Goal: Task Accomplishment & Management: Manage account settings

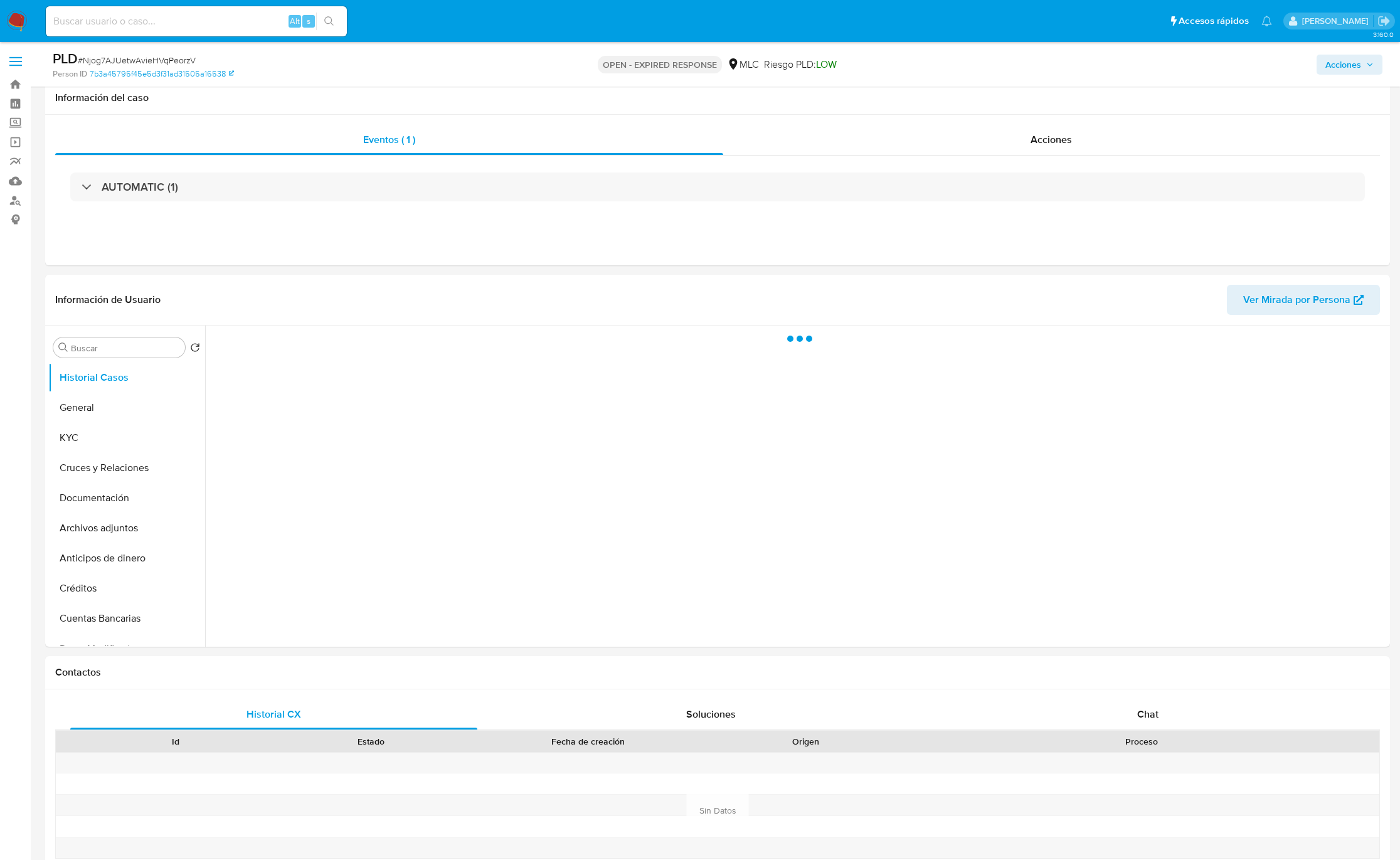
select select "10"
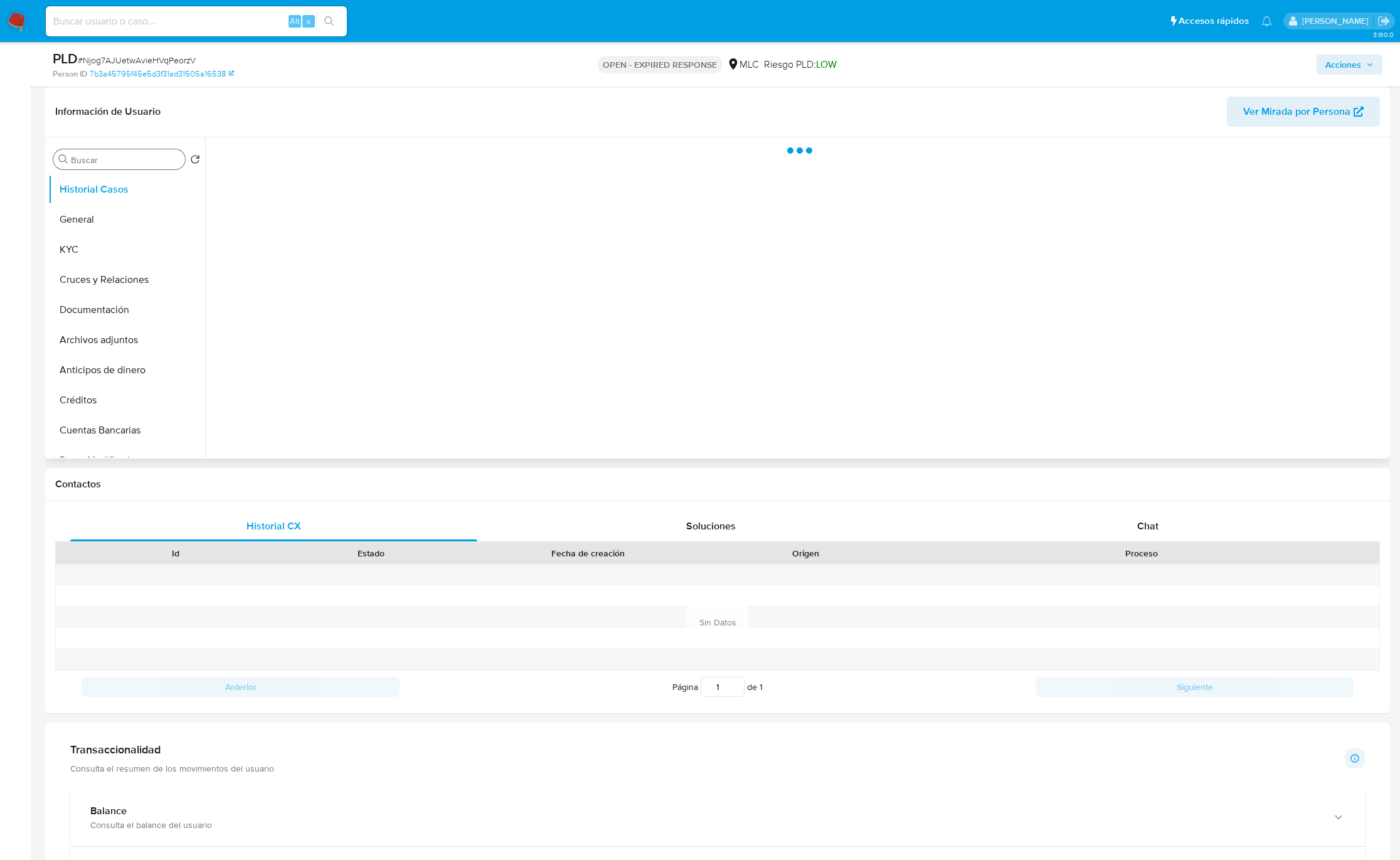
click at [117, 164] on input "Buscar" at bounding box center [125, 160] width 109 height 11
click at [118, 163] on input "Buscar" at bounding box center [125, 160] width 109 height 11
type input "cr"
click at [117, 222] on button "Cruces y Relaciones" at bounding box center [121, 219] width 147 height 30
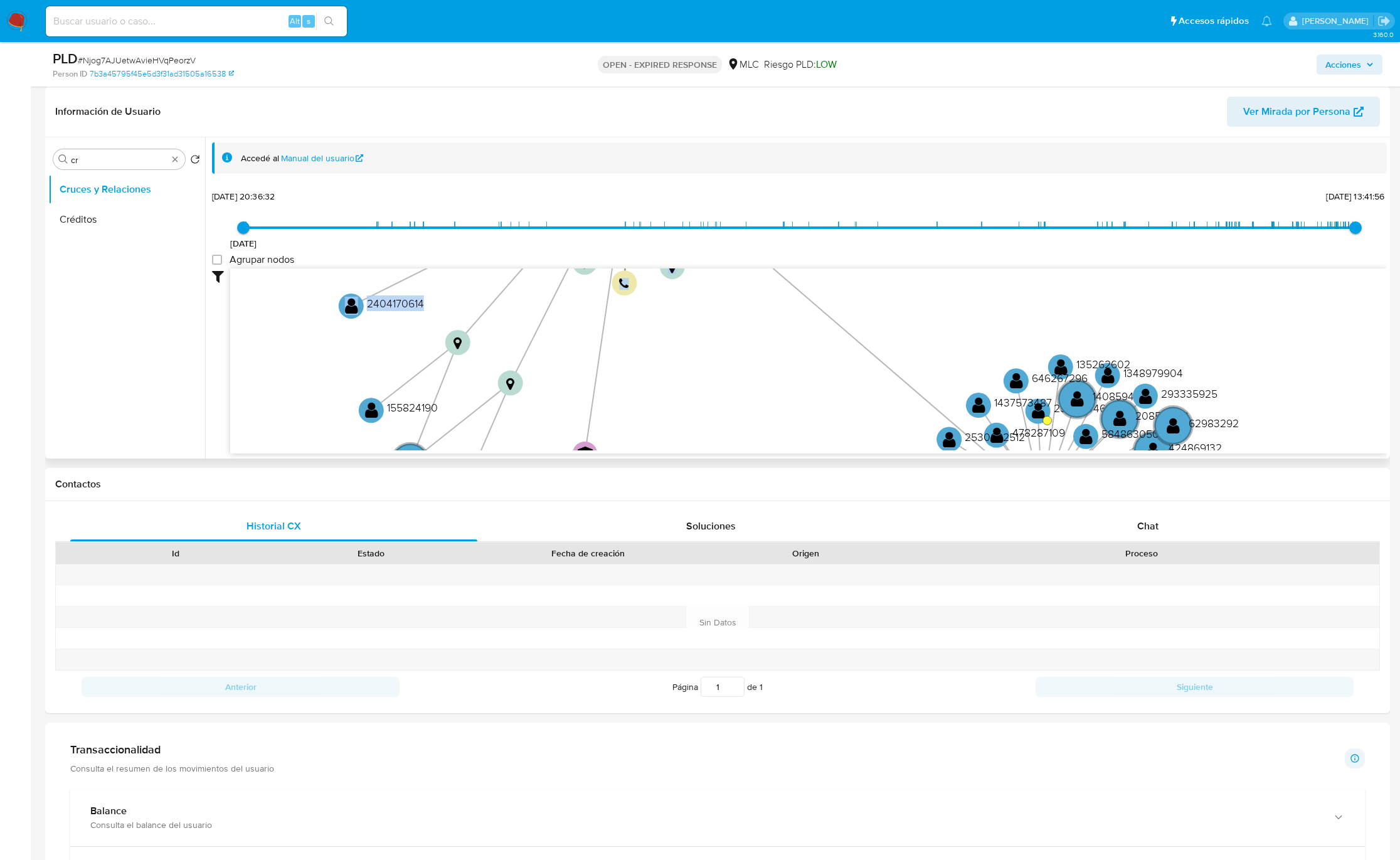
drag, startPoint x: 723, startPoint y: 297, endPoint x: 697, endPoint y: 294, distance: 26.2
click at [697, 294] on div "device-61fe68d408813b001cf21e1f  user-103364072  103364072 device-65b5a23048b…" at bounding box center [808, 361] width 1156 height 186
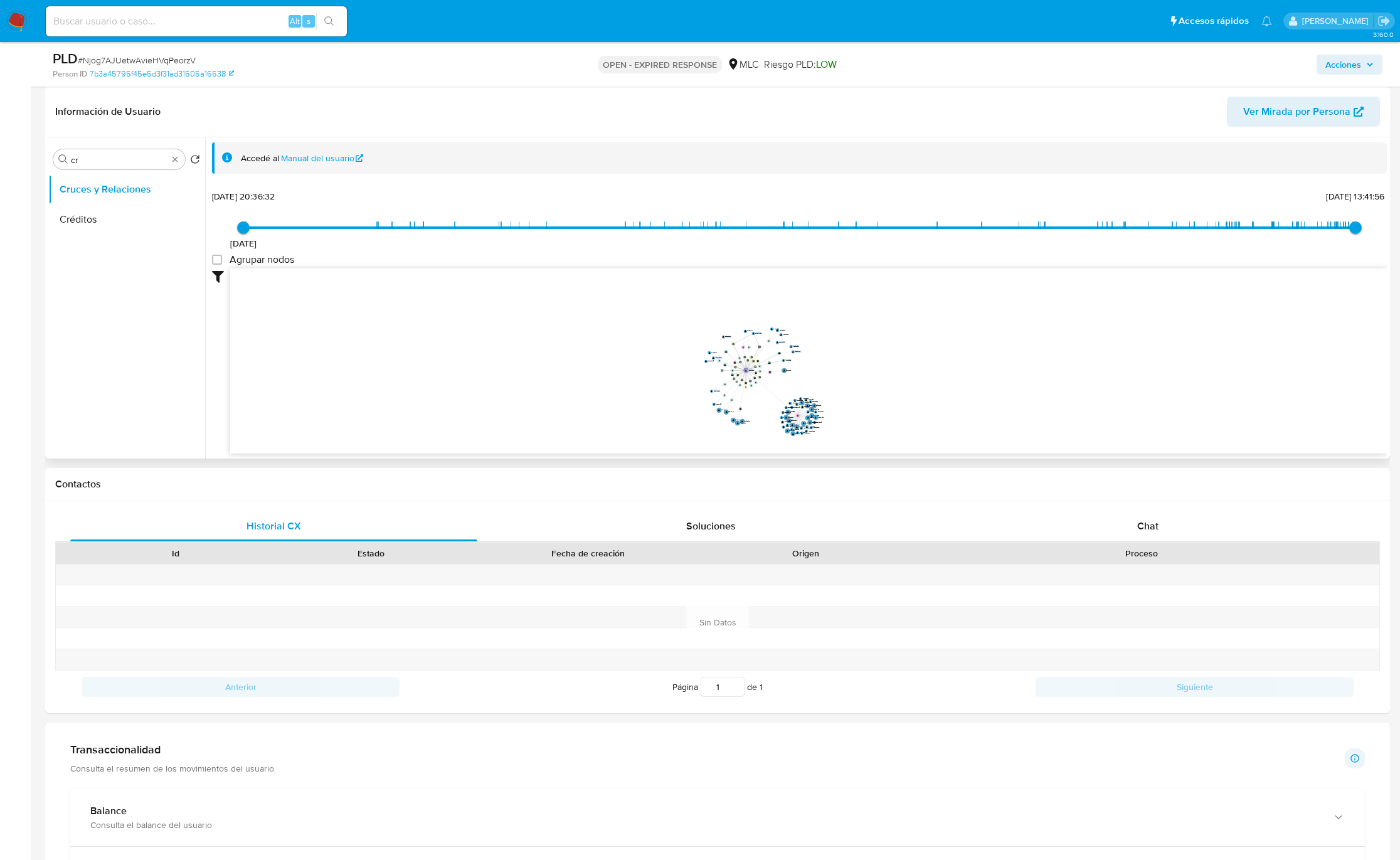
drag, startPoint x: 763, startPoint y: 376, endPoint x: 765, endPoint y: 392, distance: 16.1
click at [763, 398] on icon "device-61fe68d408813b001cf21e1f  user-103364072  103364072 device-65b5a23048b…" at bounding box center [808, 359] width 1156 height 182
drag, startPoint x: 766, startPoint y: 385, endPoint x: 769, endPoint y: 371, distance: 14.3
click at [768, 373] on icon "device-61fe68d408813b001cf21e1f  user-103364072  103364072 device-65b5a23048b…" at bounding box center [808, 359] width 1156 height 182
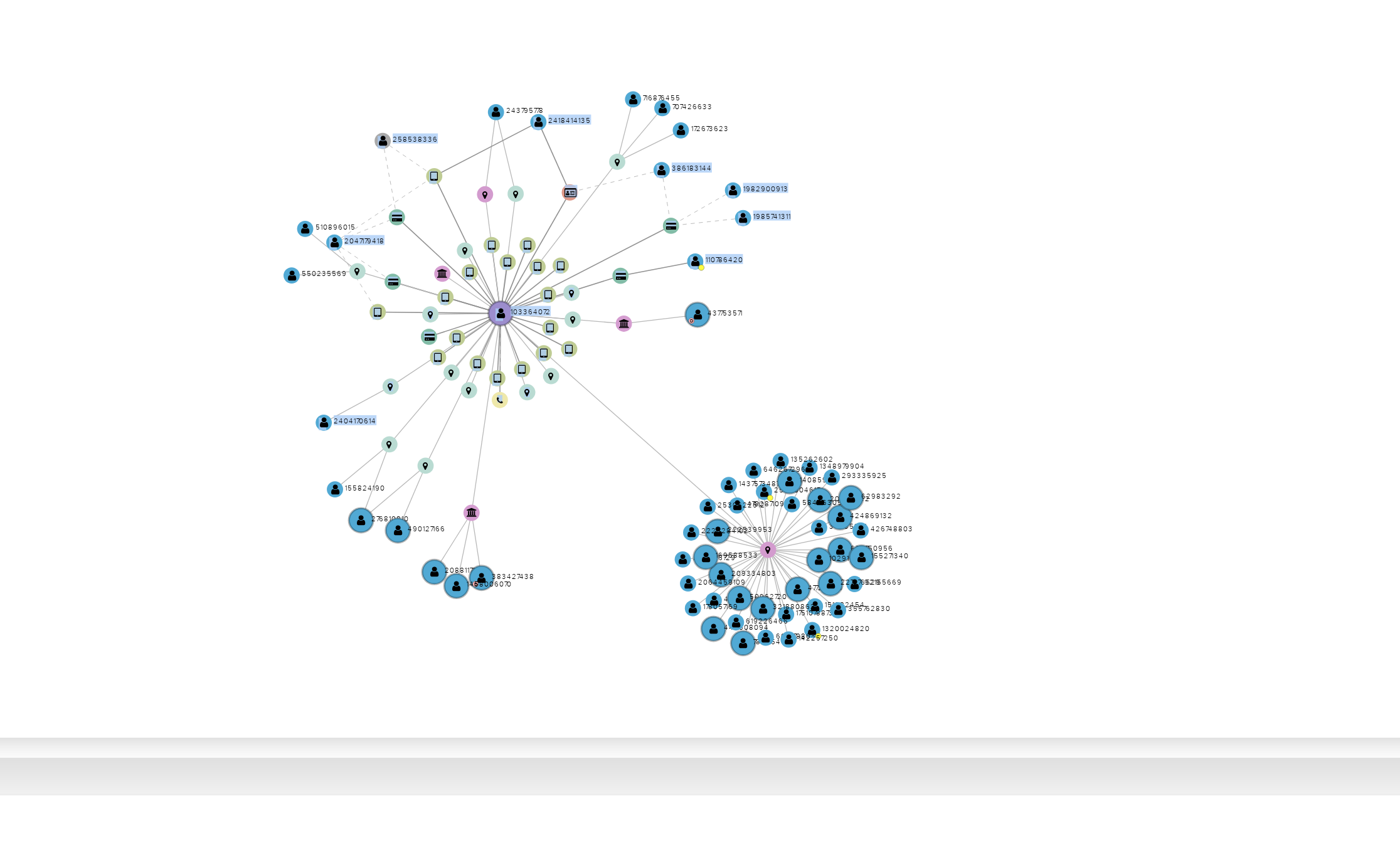
drag, startPoint x: 854, startPoint y: 363, endPoint x: 876, endPoint y: 356, distance: 23.1
click at [876, 356] on icon "device-61fe68d408813b001cf21e1f  user-103364072  103364072 device-65b5a23048b…" at bounding box center [808, 359] width 1156 height 182
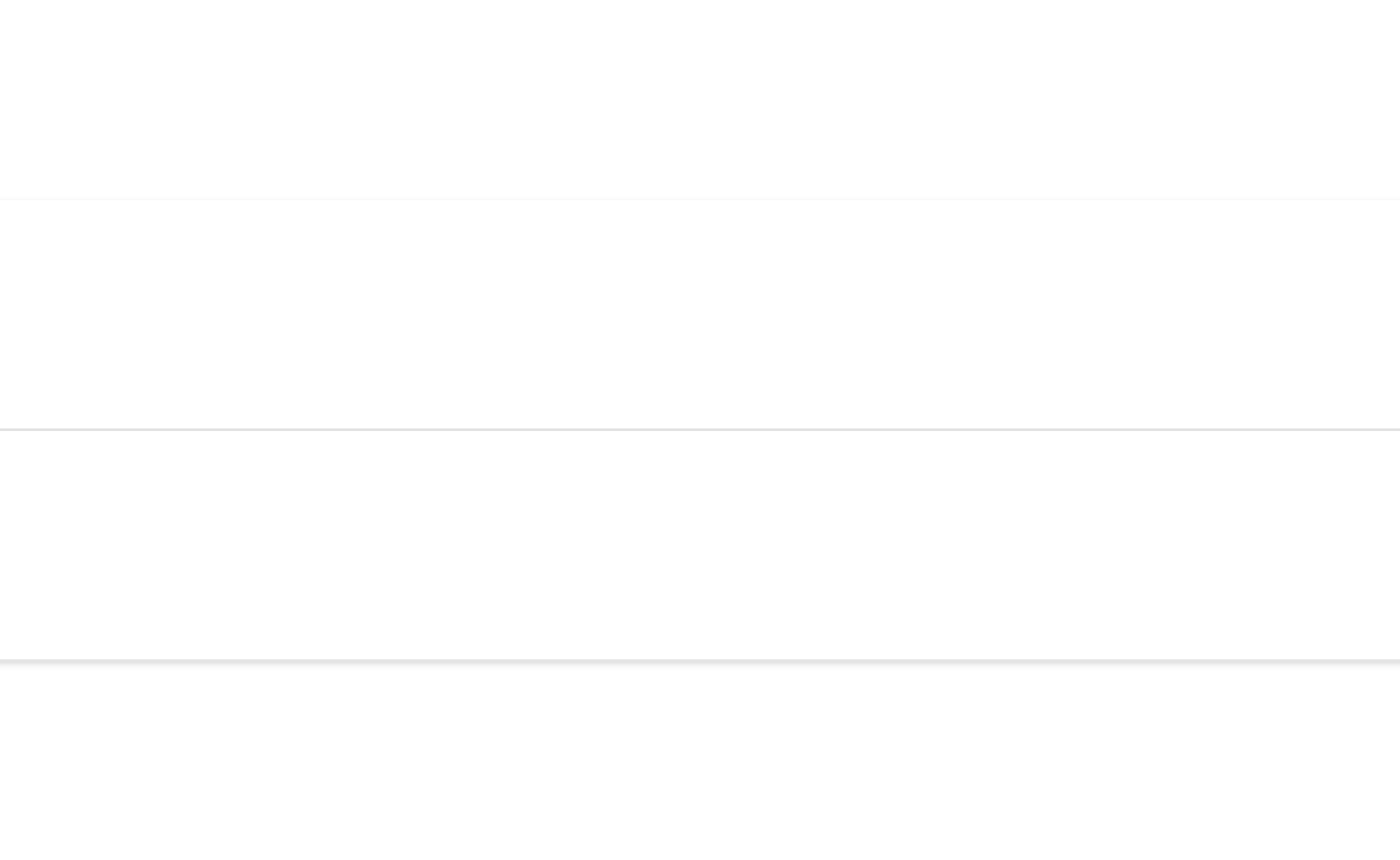
scroll to position [281, 0]
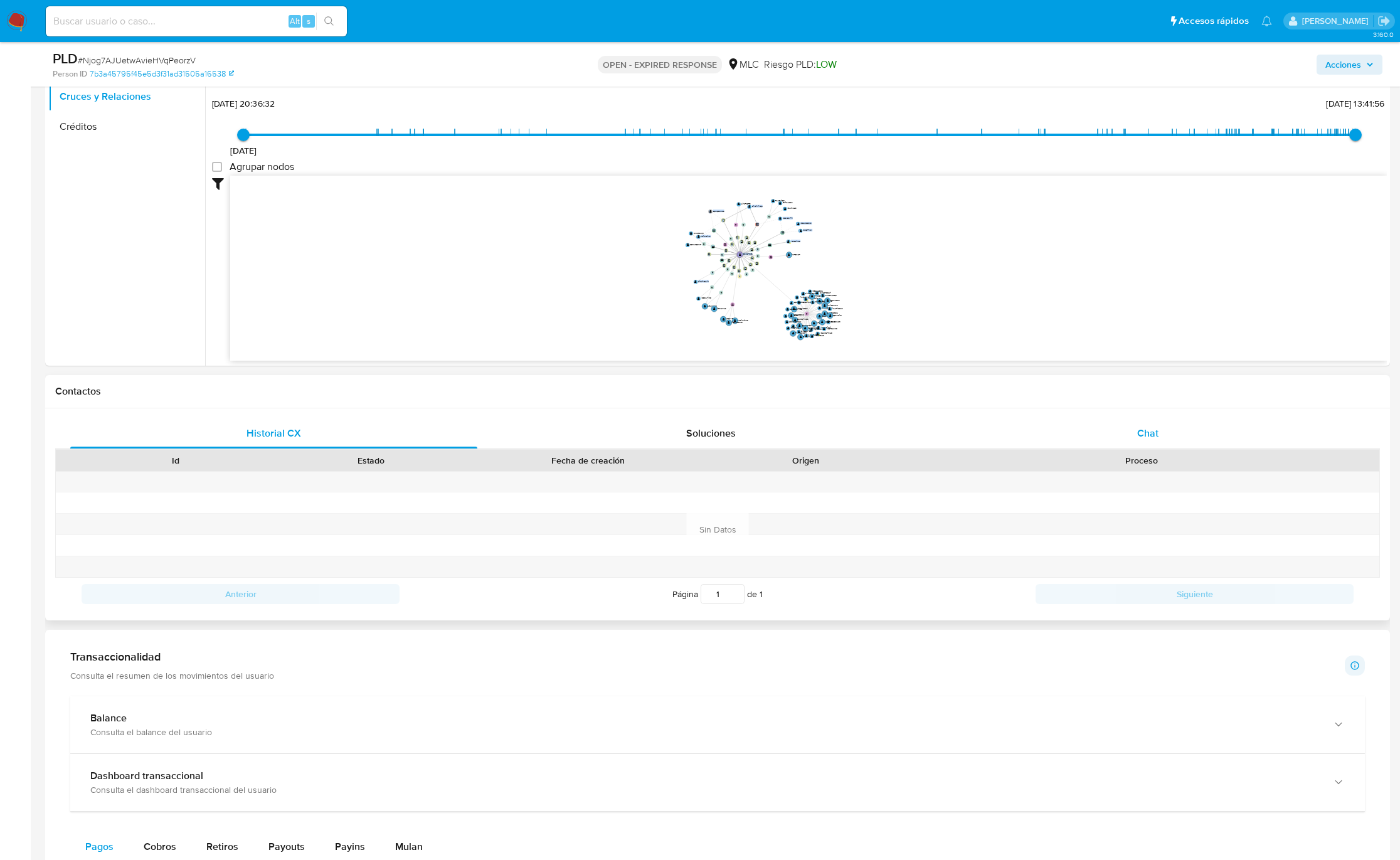
click at [1162, 445] on div "Chat" at bounding box center [1148, 433] width 407 height 30
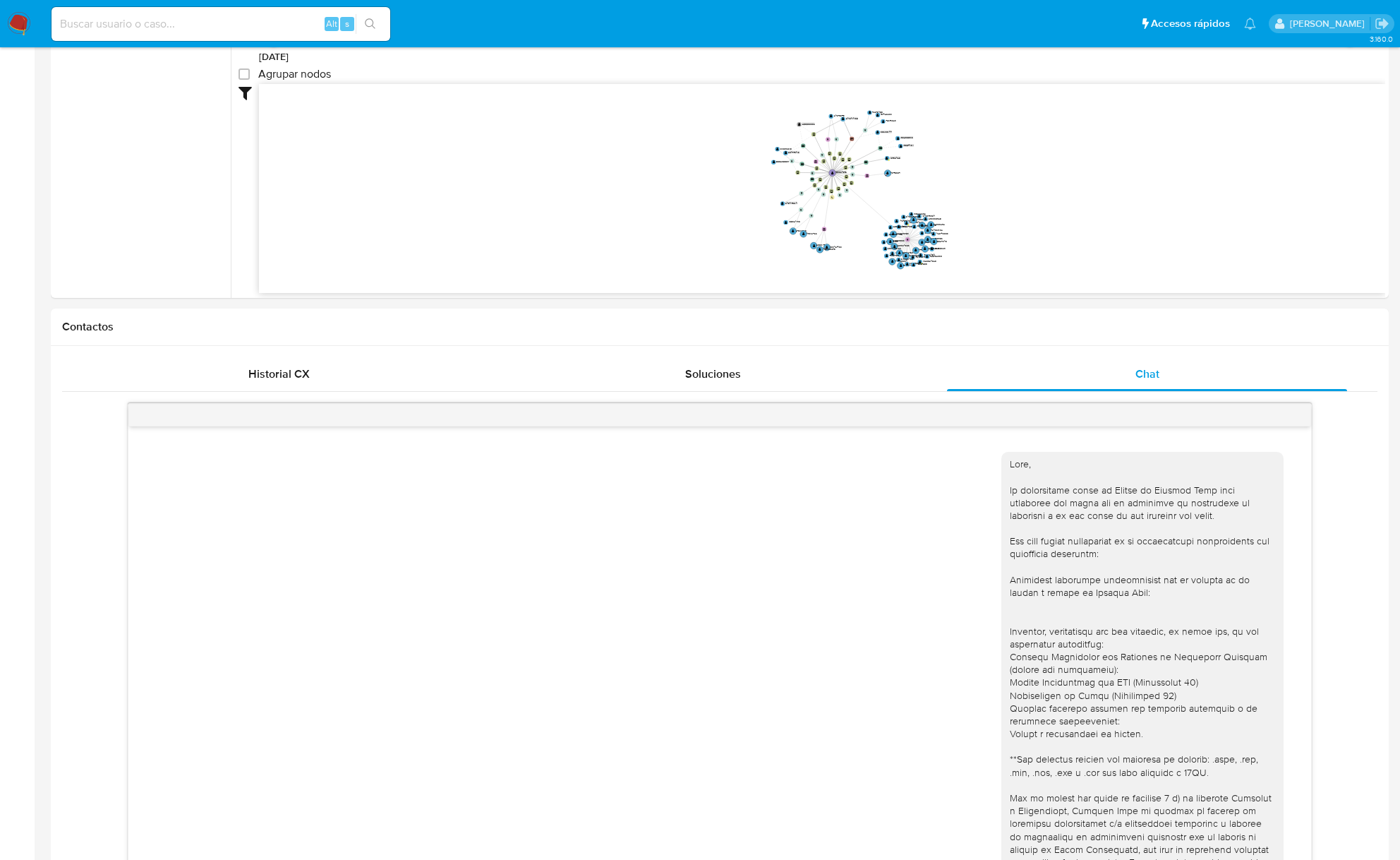
scroll to position [0, 0]
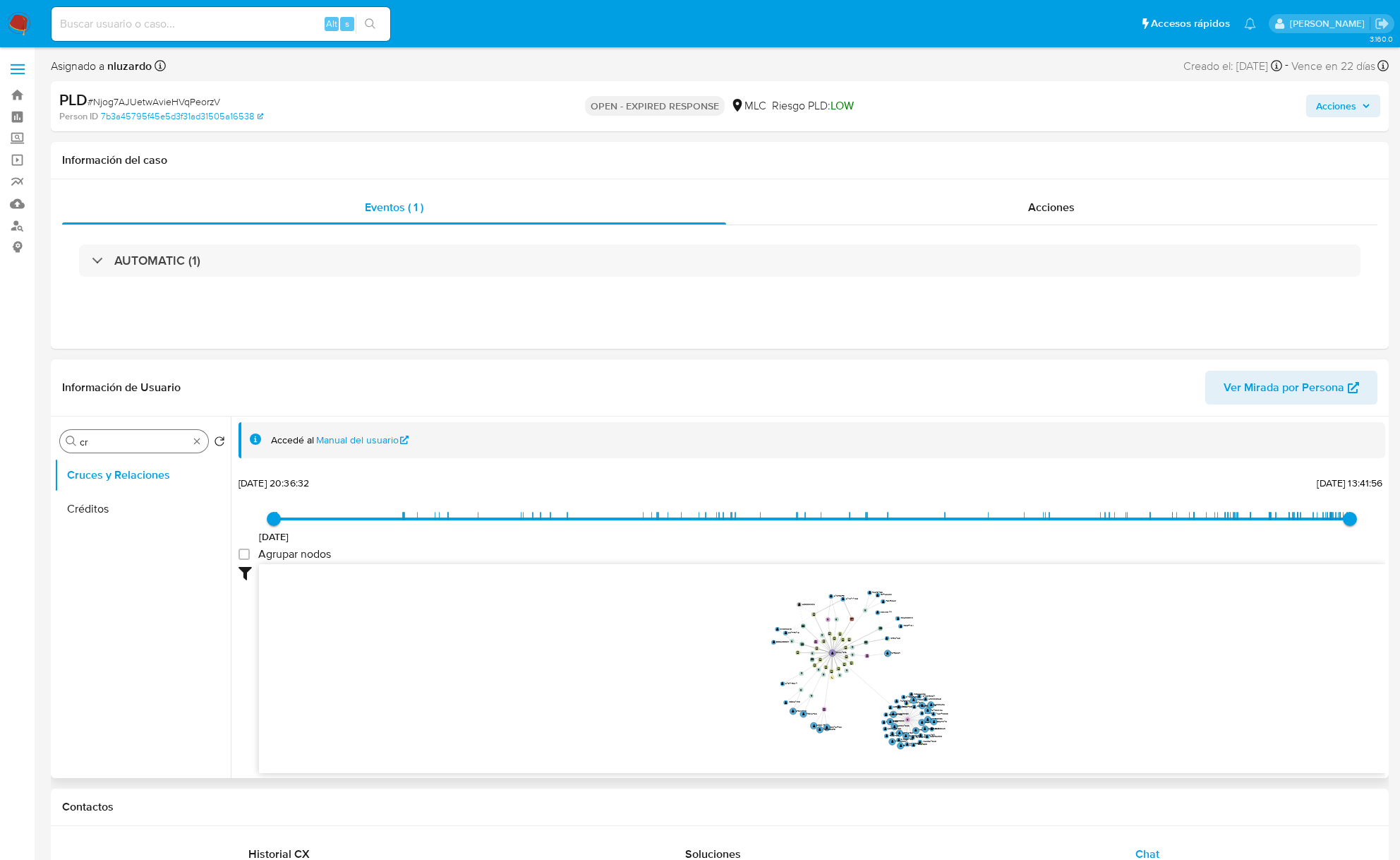
click at [120, 445] on input "cr" at bounding box center [134, 442] width 109 height 13
type input "doc"
click at [113, 517] on button "Documentación" at bounding box center [137, 509] width 165 height 34
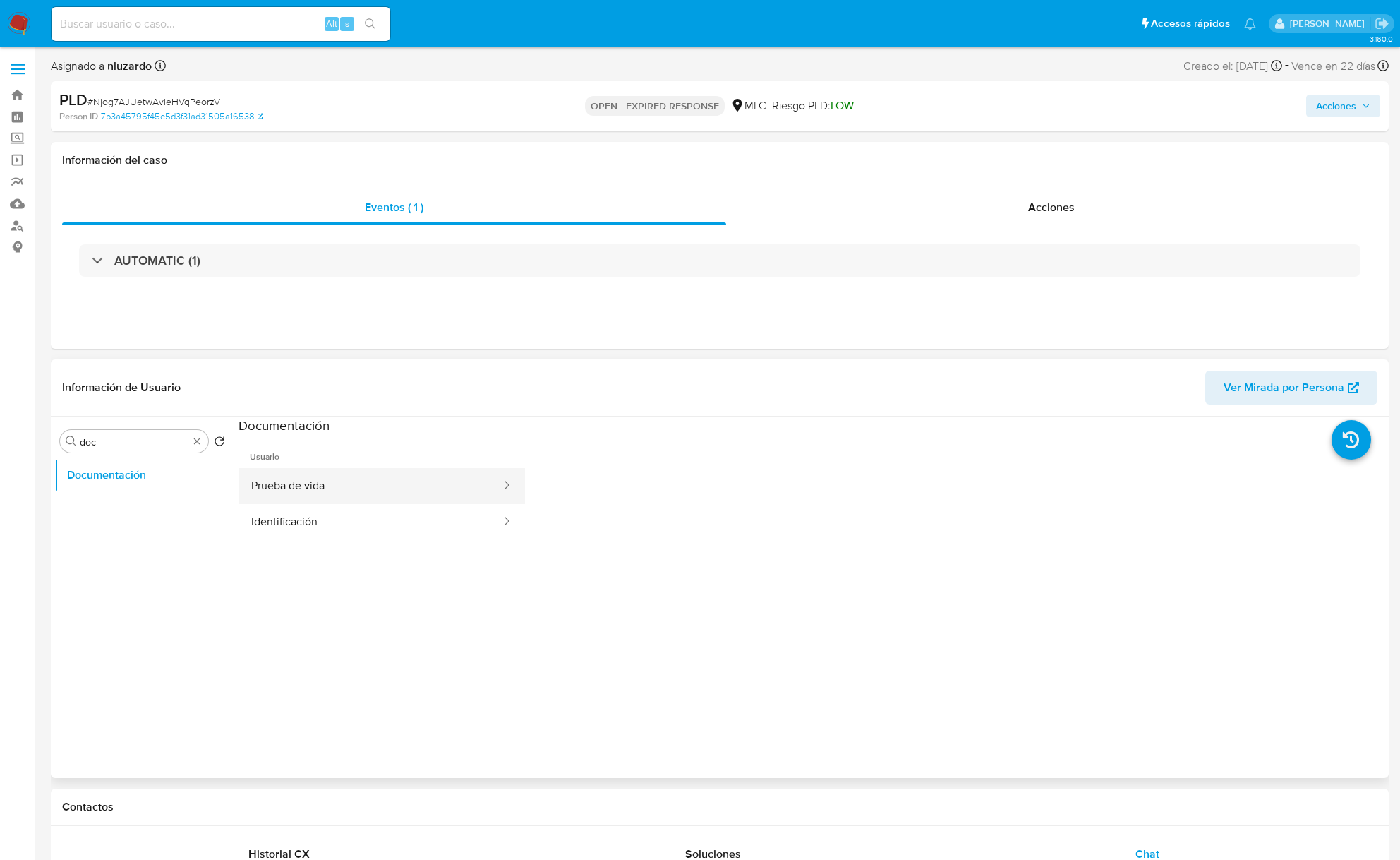
click at [314, 492] on button "Prueba de vida" at bounding box center [370, 486] width 264 height 36
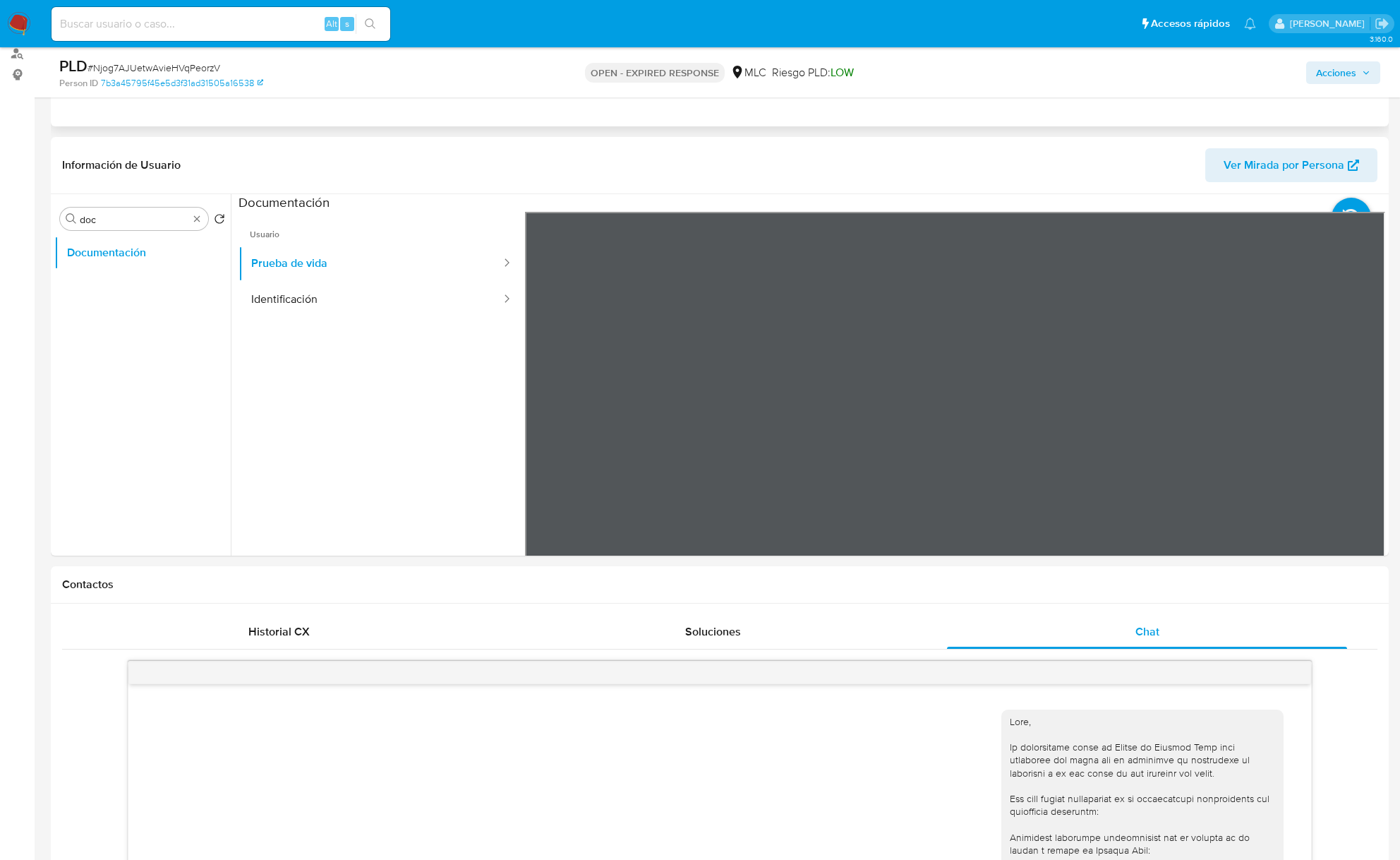
scroll to position [187, 0]
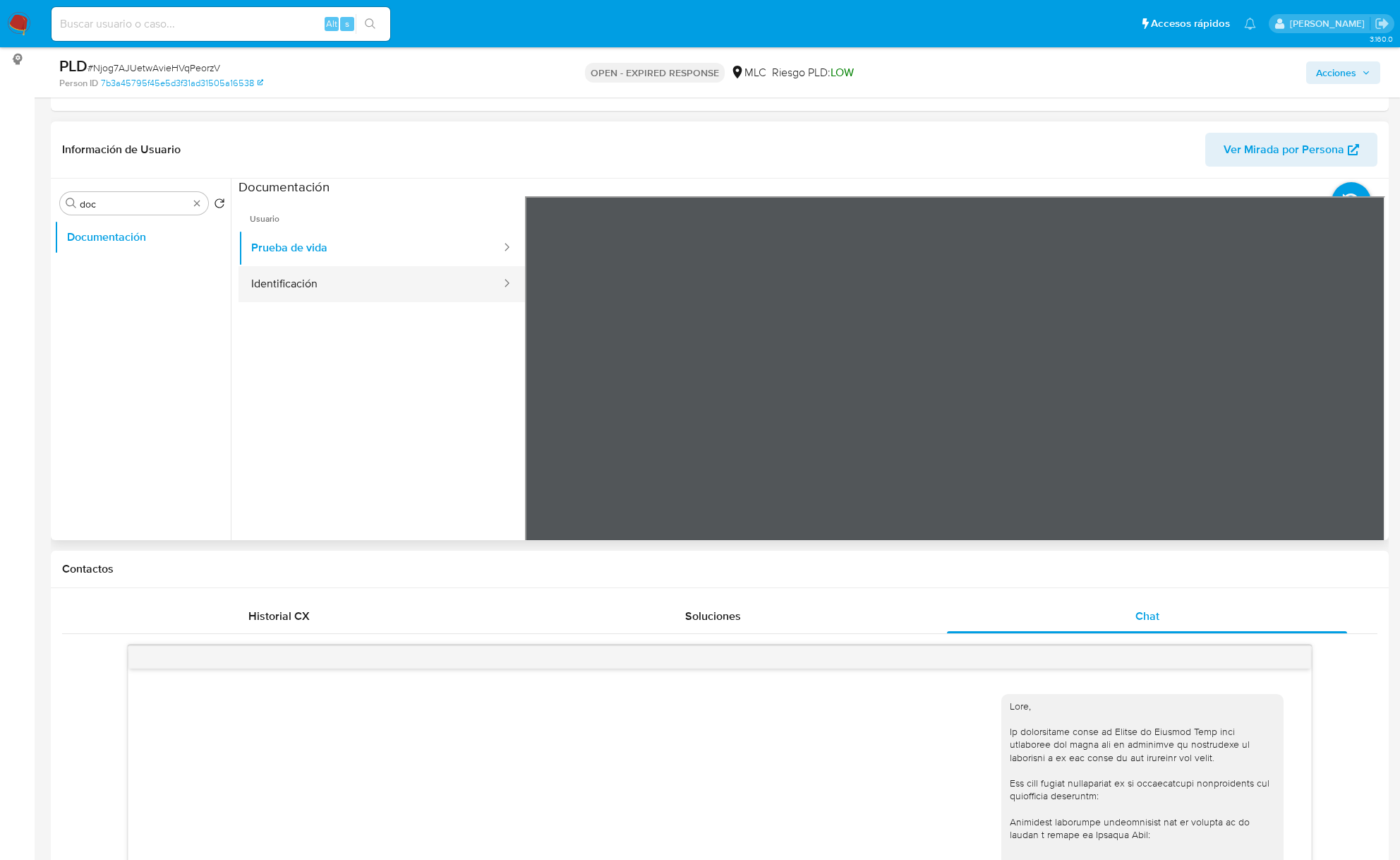
click at [445, 284] on button "Identificación" at bounding box center [370, 284] width 264 height 36
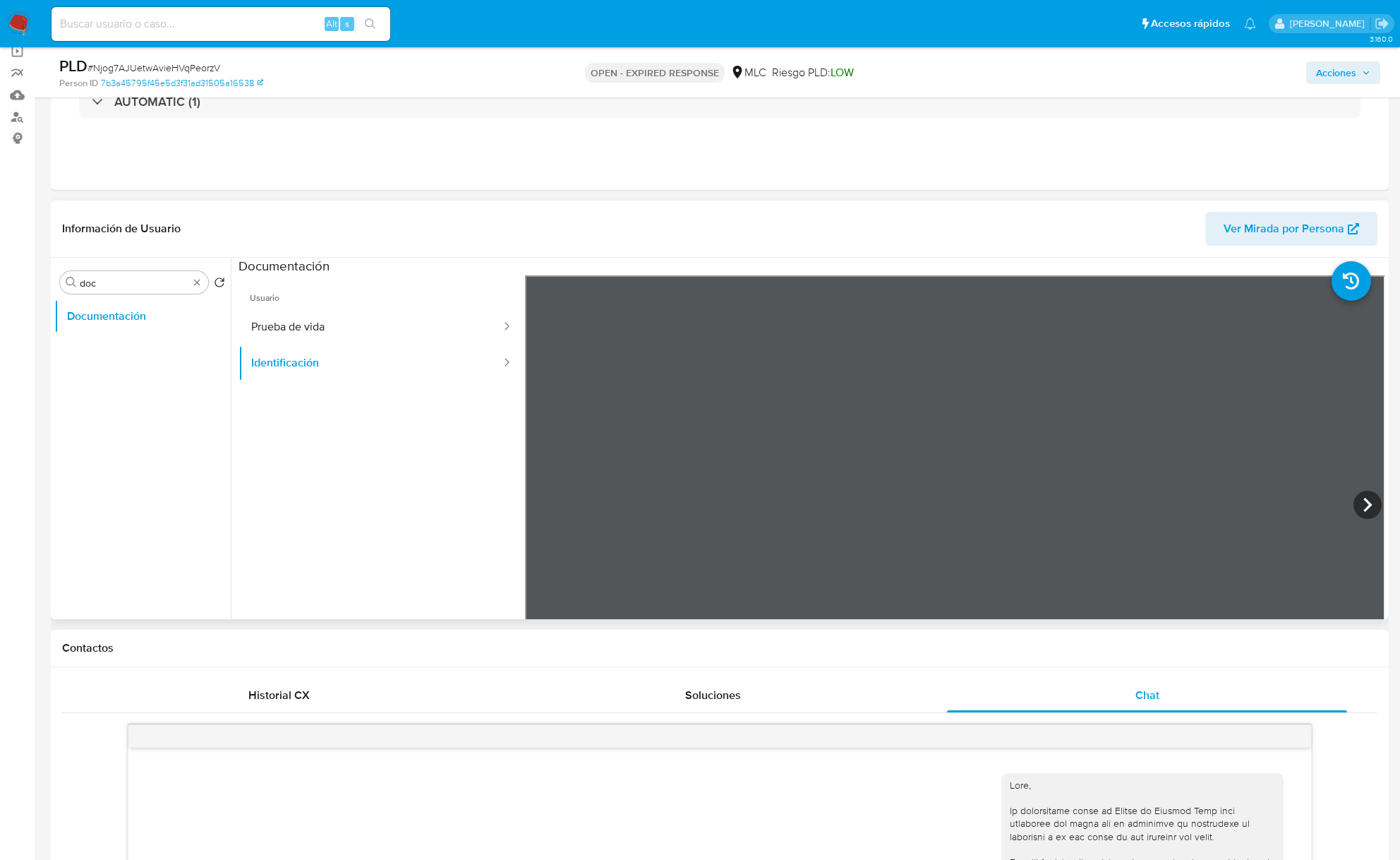
scroll to position [0, 0]
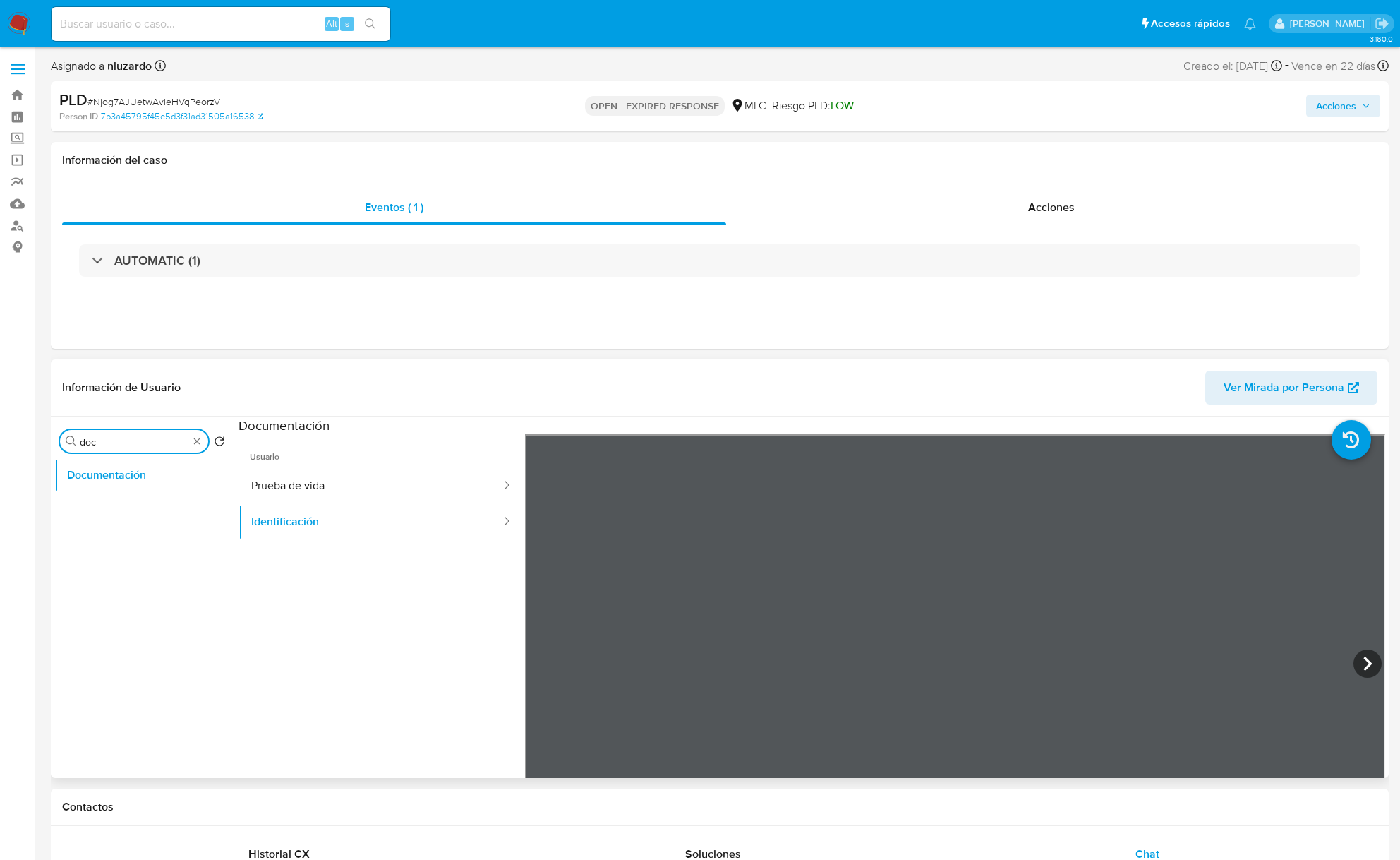
click at [142, 441] on input "doc" at bounding box center [134, 442] width 109 height 13
click at [268, 475] on button "Prueba de vida" at bounding box center [370, 486] width 264 height 36
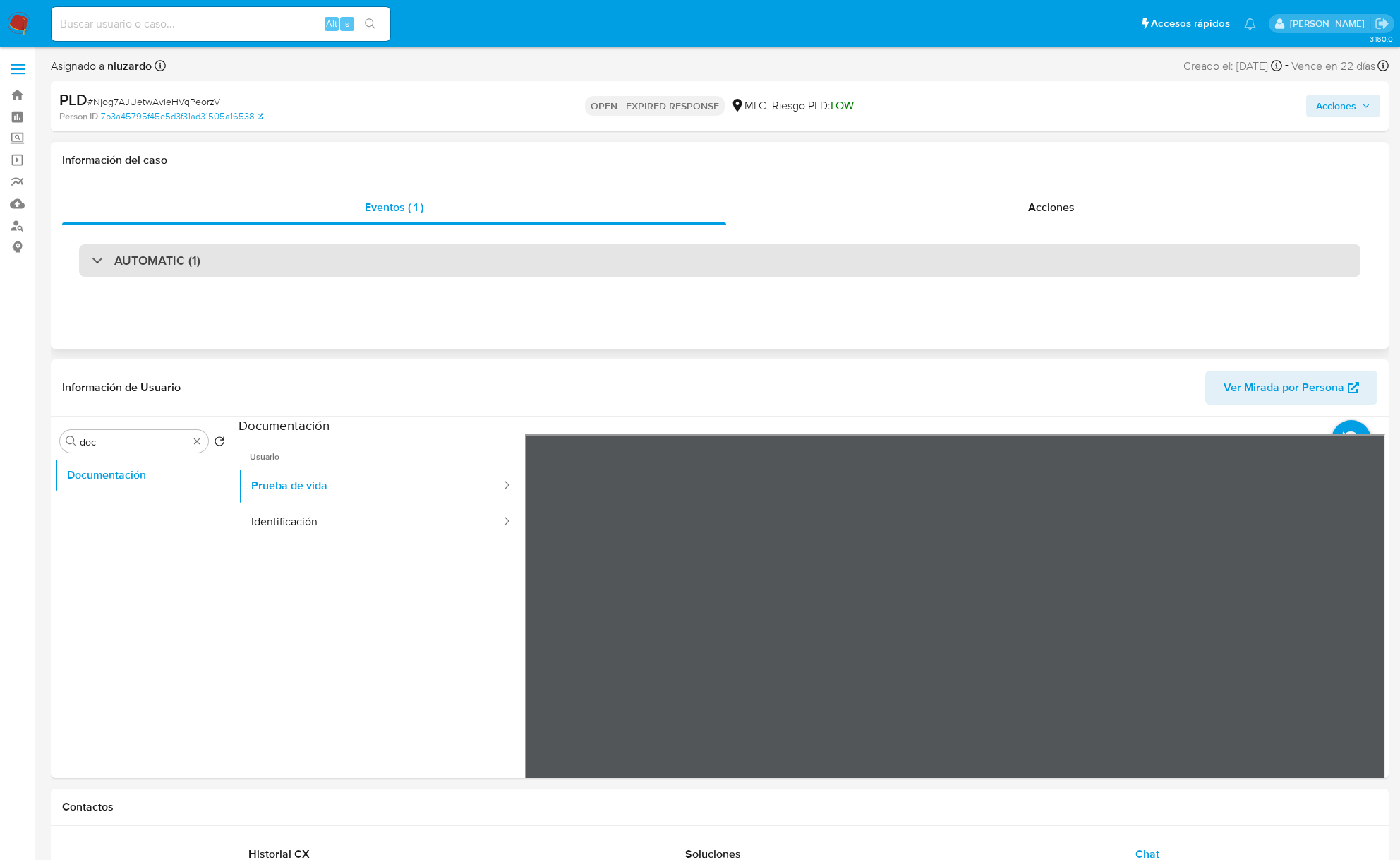
click at [342, 275] on div "AUTOMATIC (1)" at bounding box center [720, 260] width 1282 height 32
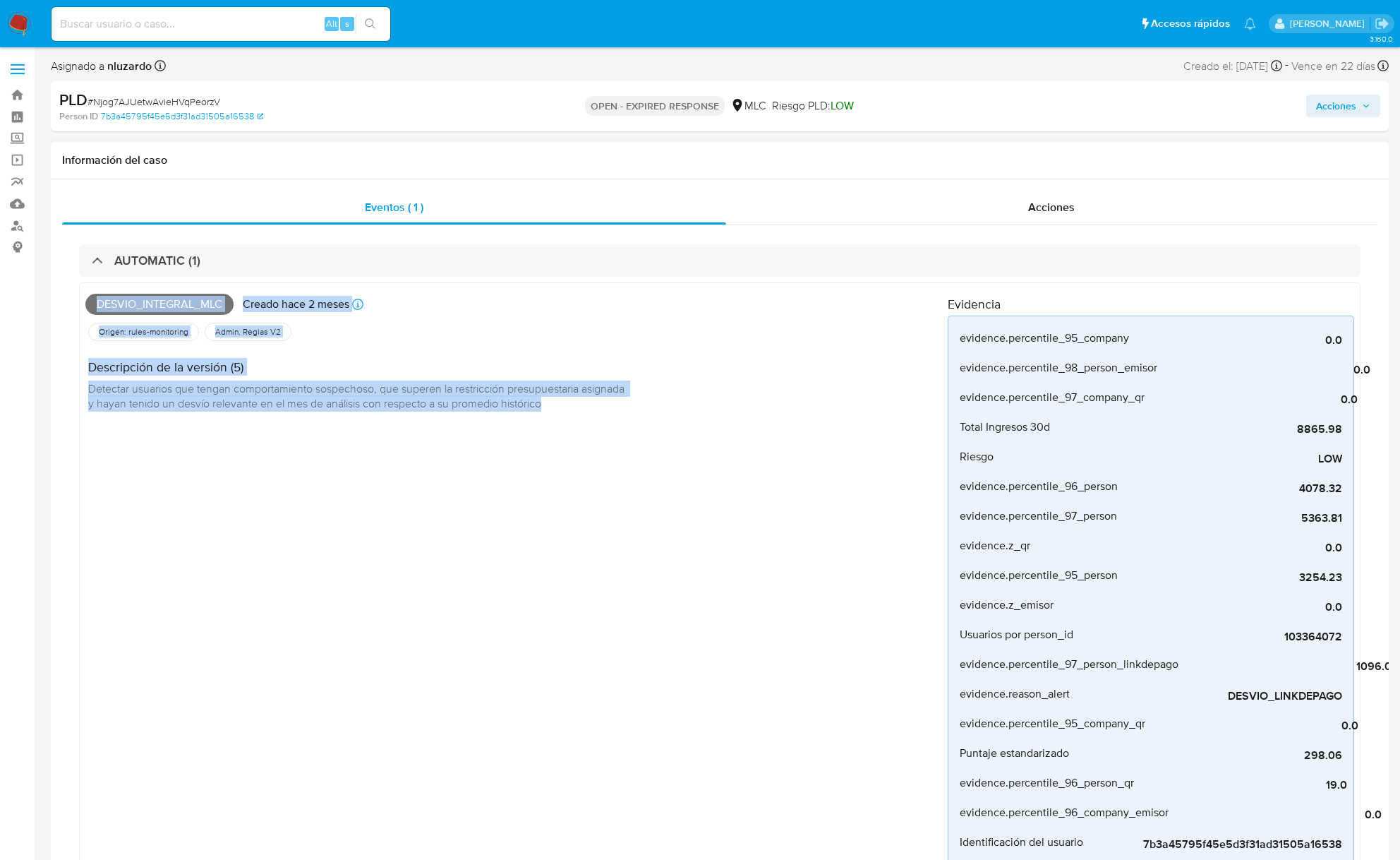
drag, startPoint x: 687, startPoint y: 274, endPoint x: 699, endPoint y: 416, distance: 142.5
click at [699, 416] on div "AUTOMATIC (1) Desvio_integral_mlc Creado hace 2 meses Creado: 12/07/2025 16:08:…" at bounding box center [720, 816] width 1282 height 1143
click at [699, 416] on div "Descripción de la versión (5) Detectar usuarios que tengan comportamiento sospe…" at bounding box center [517, 383] width 863 height 79
drag, startPoint x: 699, startPoint y: 406, endPoint x: 693, endPoint y: 376, distance: 30.6
click at [693, 376] on div "Descripción de la versión (5) Detectar usuarios que tengan comportamiento sospe…" at bounding box center [517, 383] width 863 height 79
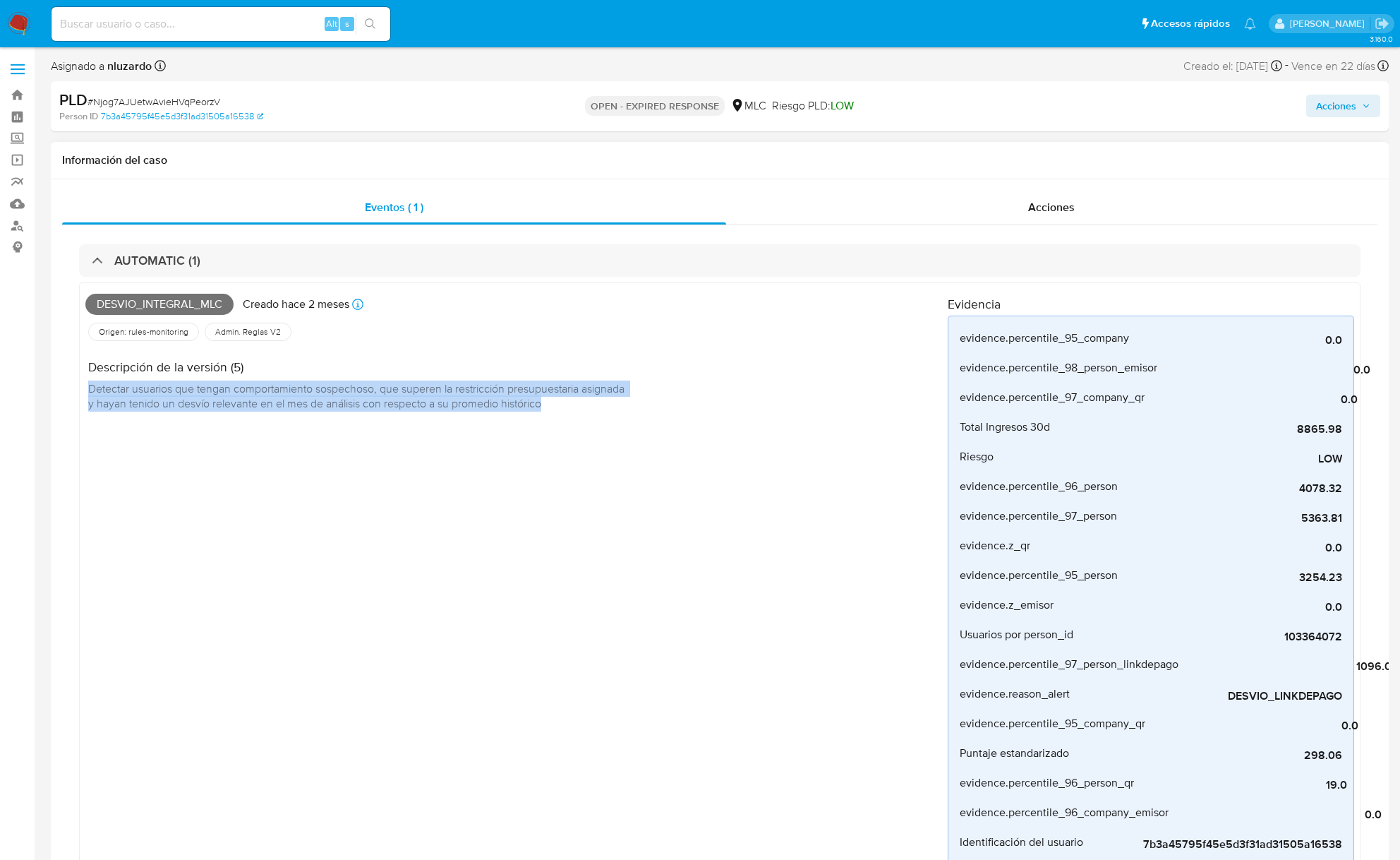
click at [693, 376] on div "Descripción de la versión (5) Detectar usuarios que tengan comportamiento sospe…" at bounding box center [517, 383] width 863 height 79
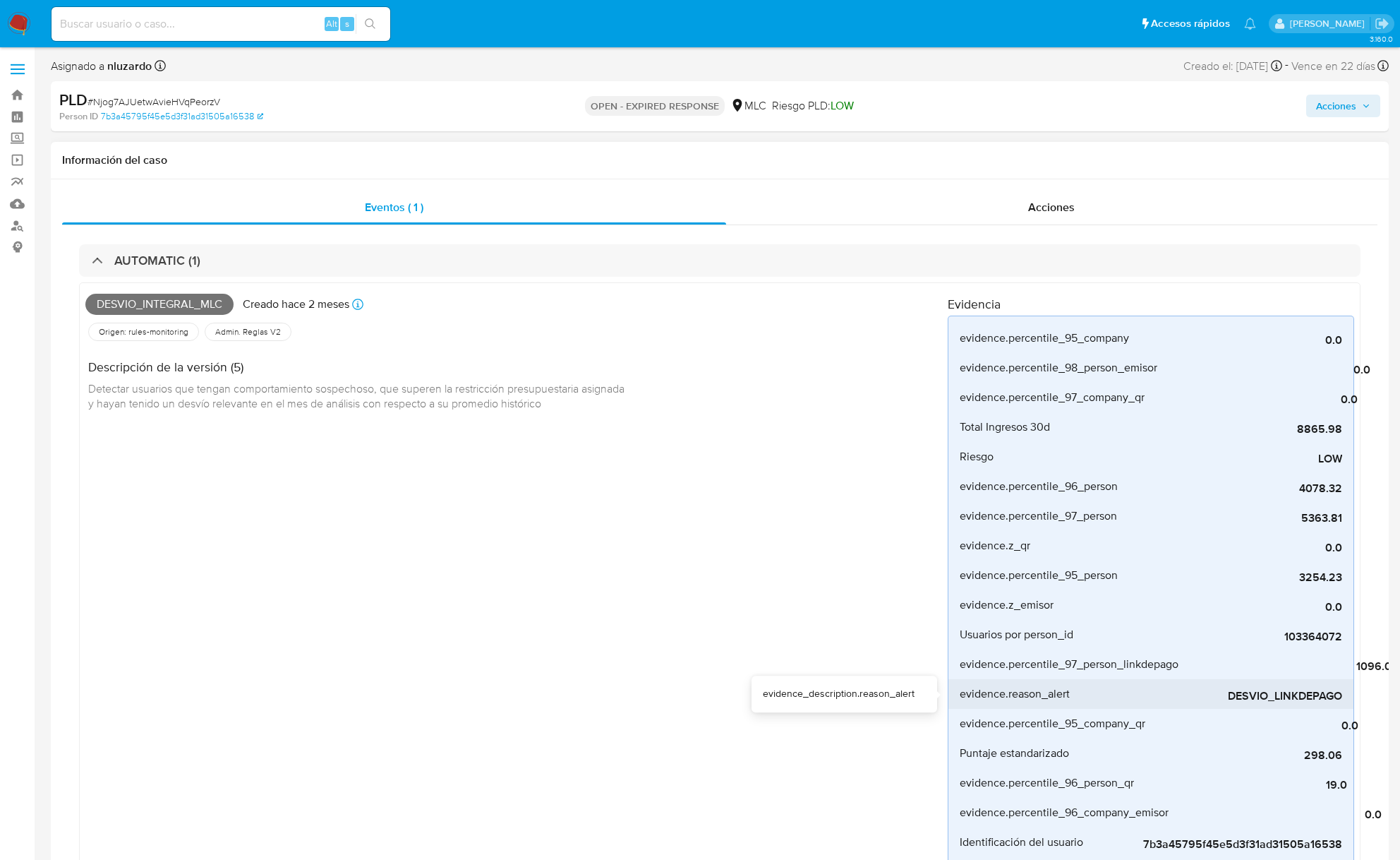
click at [1218, 698] on span "DESVIO_LINKDEPAGO" at bounding box center [1237, 696] width 212 height 14
click at [1217, 696] on span "DESVIO_LINKDEPAGO" at bounding box center [1237, 696] width 212 height 14
click at [1173, 698] on span "DESVIO_LINKDEPAGO" at bounding box center [1237, 696] width 212 height 14
click at [1173, 698] on span "DESVIO_LINKDEPAGO" at bounding box center [1237, 696] width 212 height 14
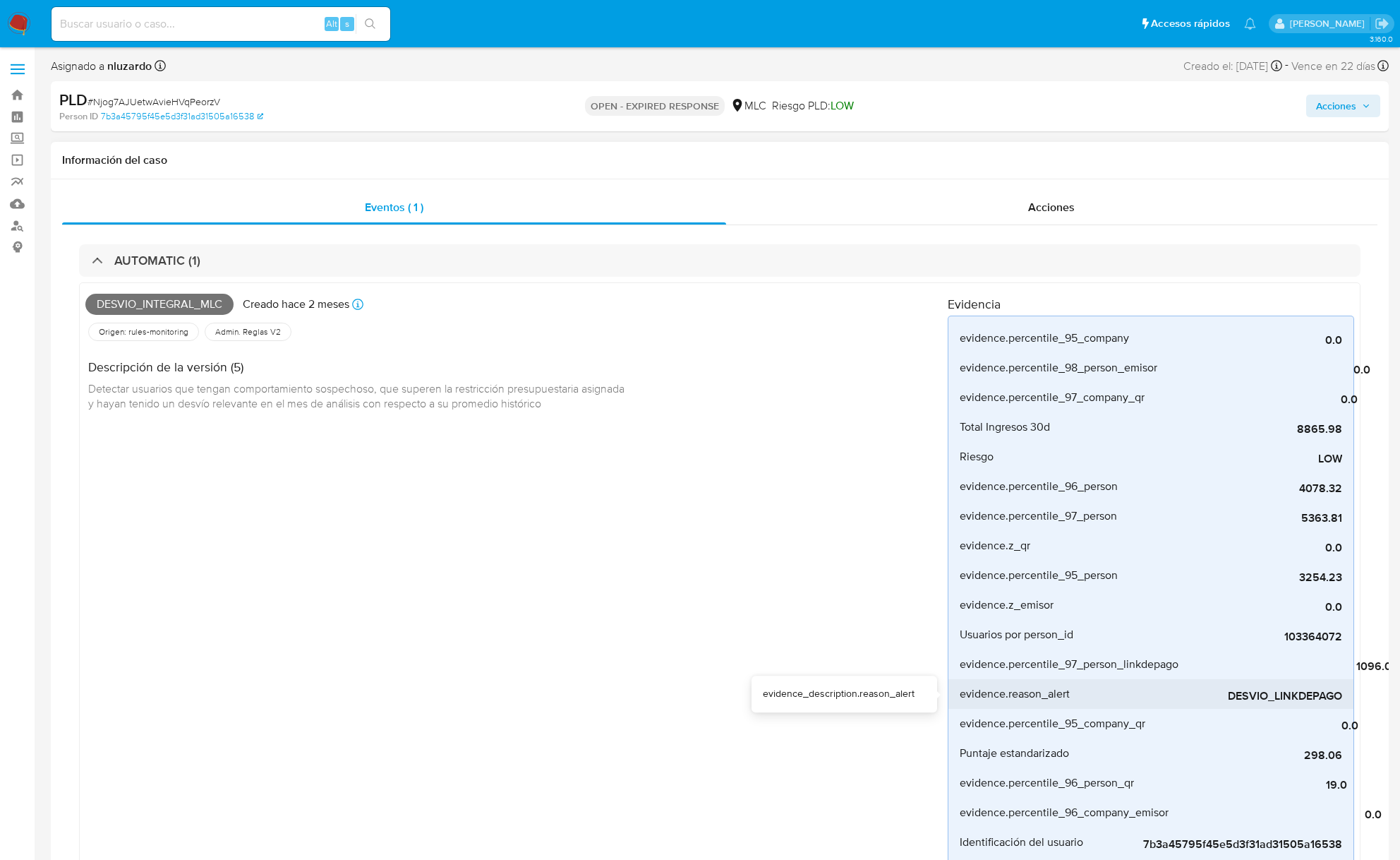
click at [1173, 698] on span "DESVIO_LINKDEPAGO" at bounding box center [1237, 696] width 212 height 14
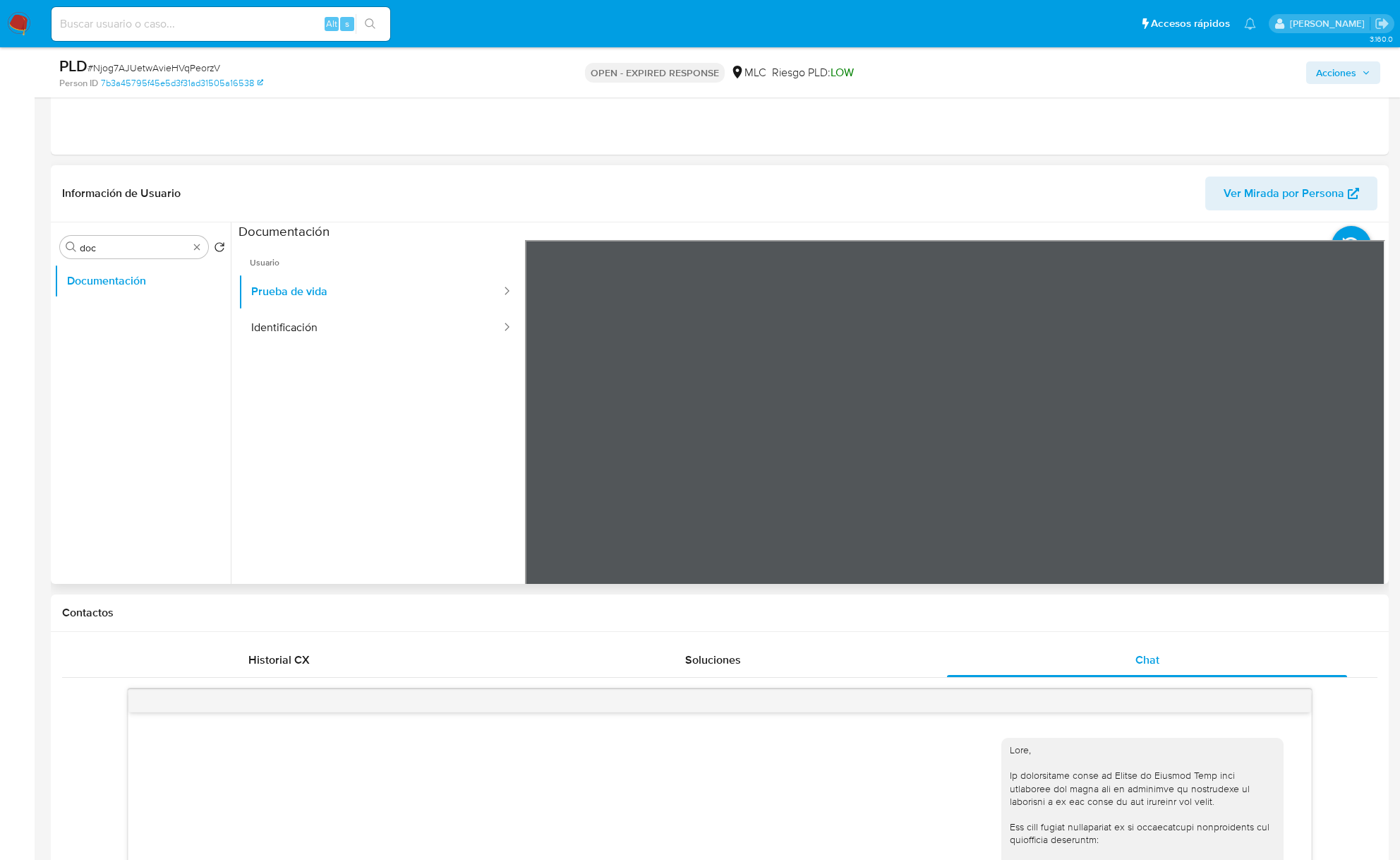
scroll to position [1317, 0]
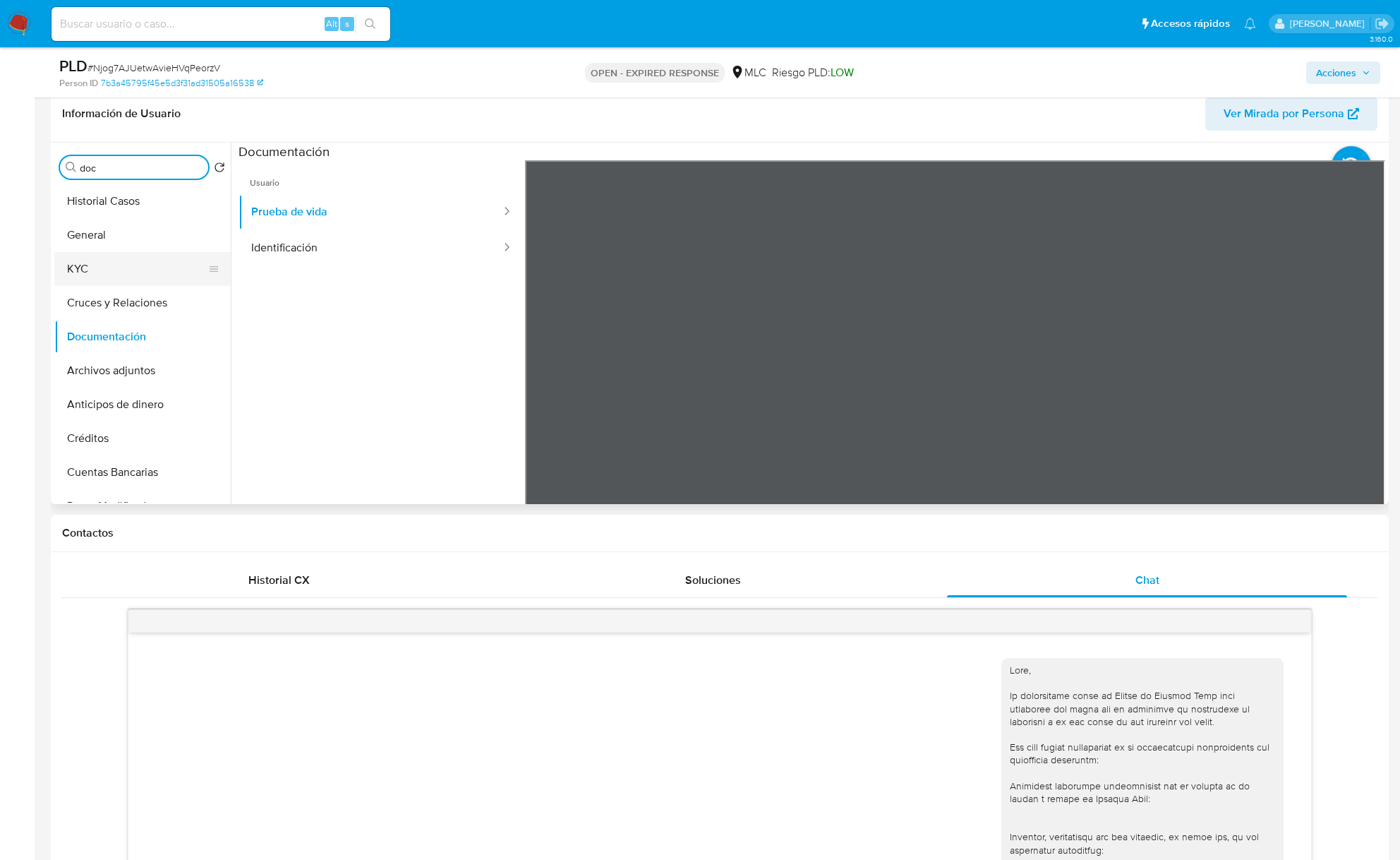
click at [129, 280] on button "KYC" at bounding box center [137, 268] width 165 height 34
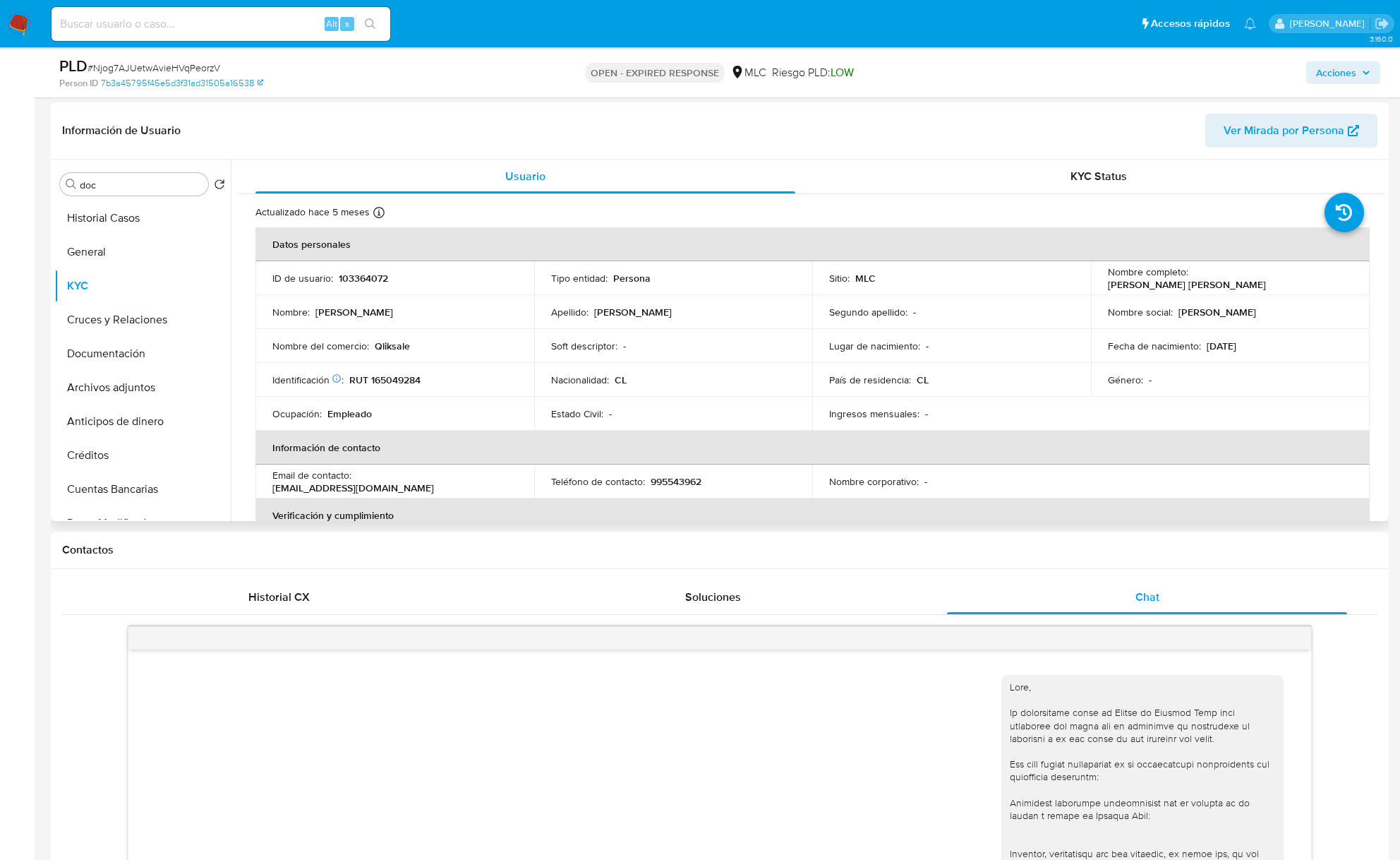
click at [393, 345] on p "Qliksale" at bounding box center [392, 346] width 35 height 13
copy p "Qliksale"
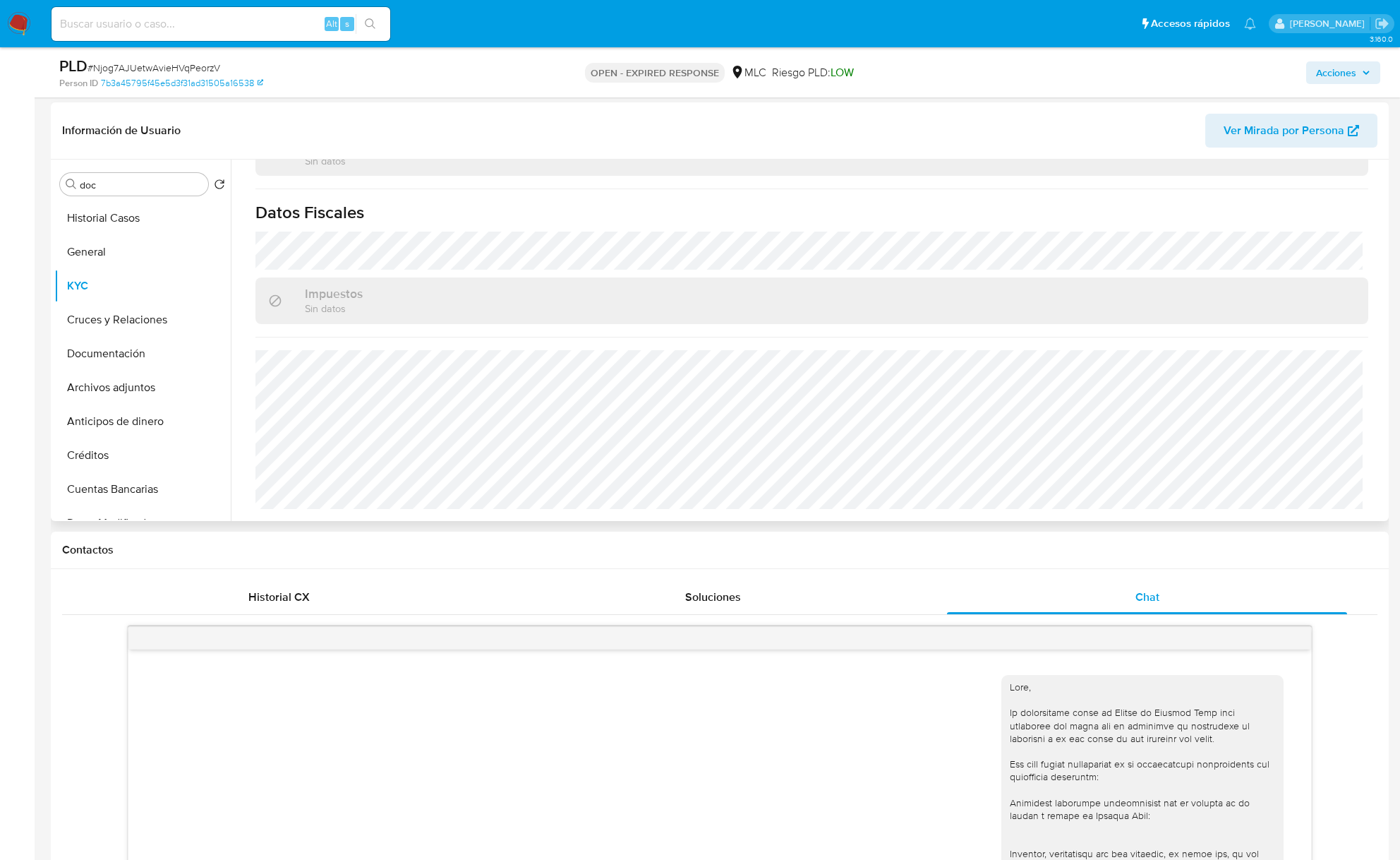
scroll to position [0, 0]
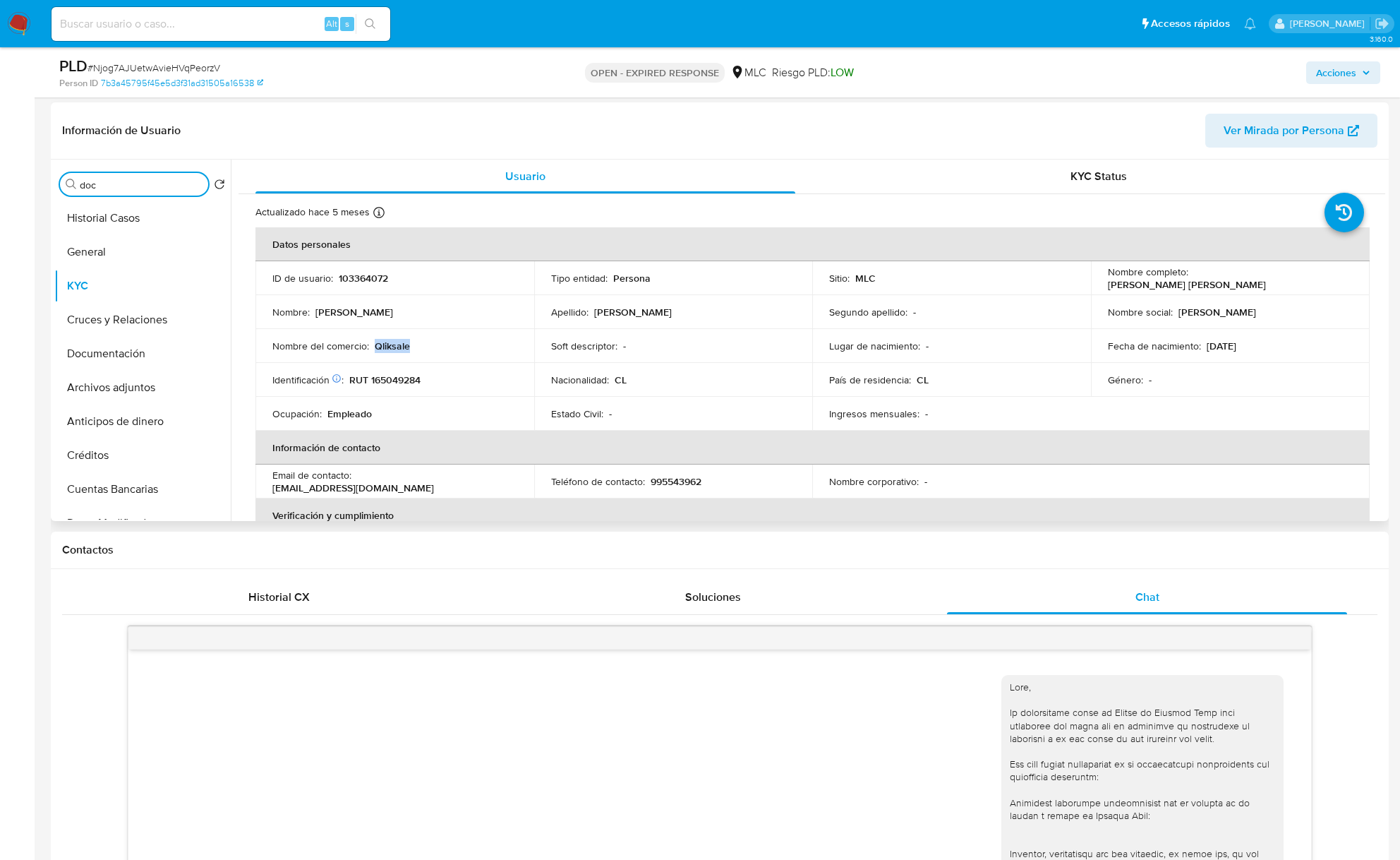
click at [102, 190] on input "doc" at bounding box center [141, 185] width 123 height 13
click at [122, 181] on input "ZC" at bounding box center [134, 185] width 109 height 13
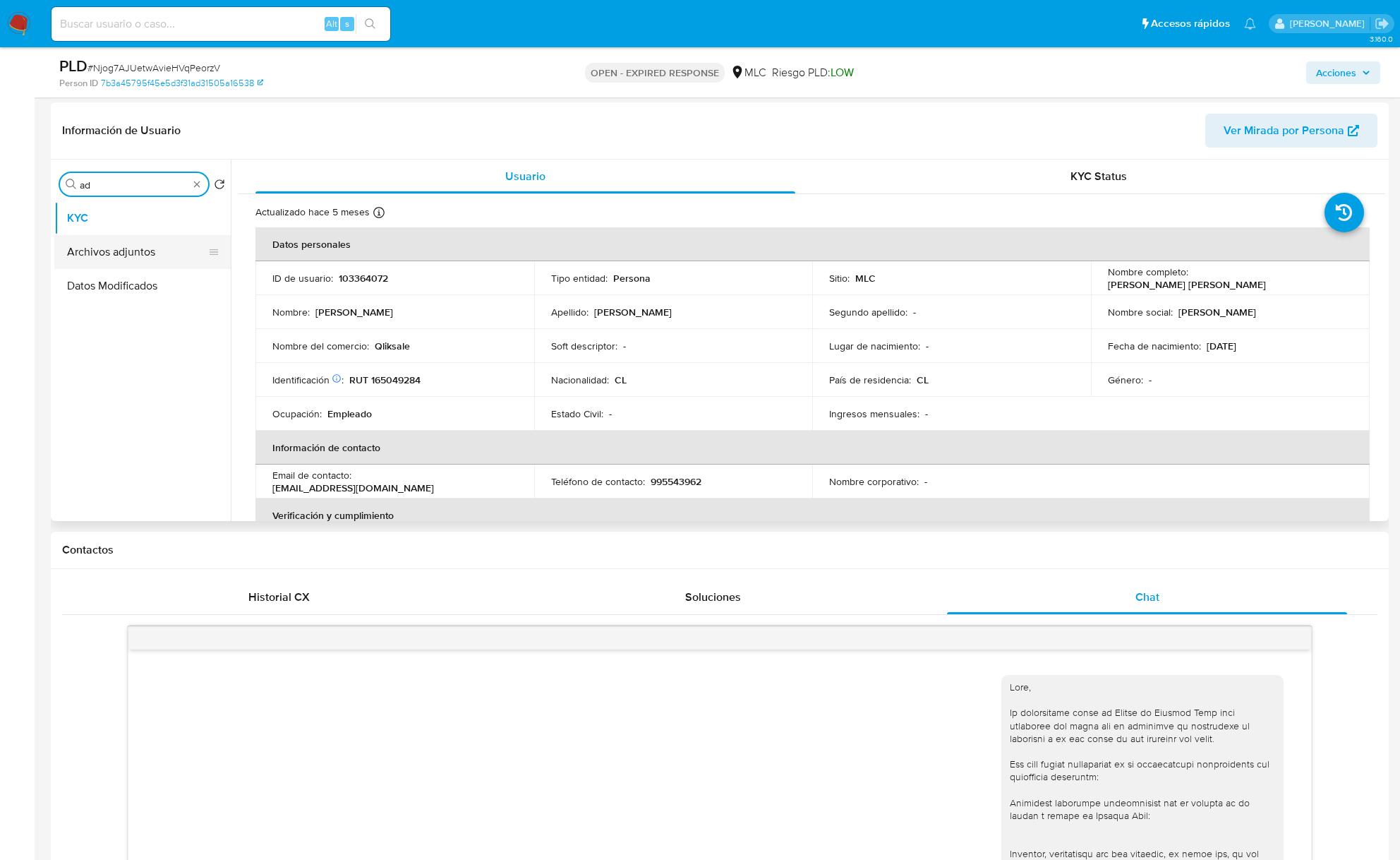
type input "ad"
click at [125, 249] on button "Archivos adjuntos" at bounding box center [137, 252] width 165 height 34
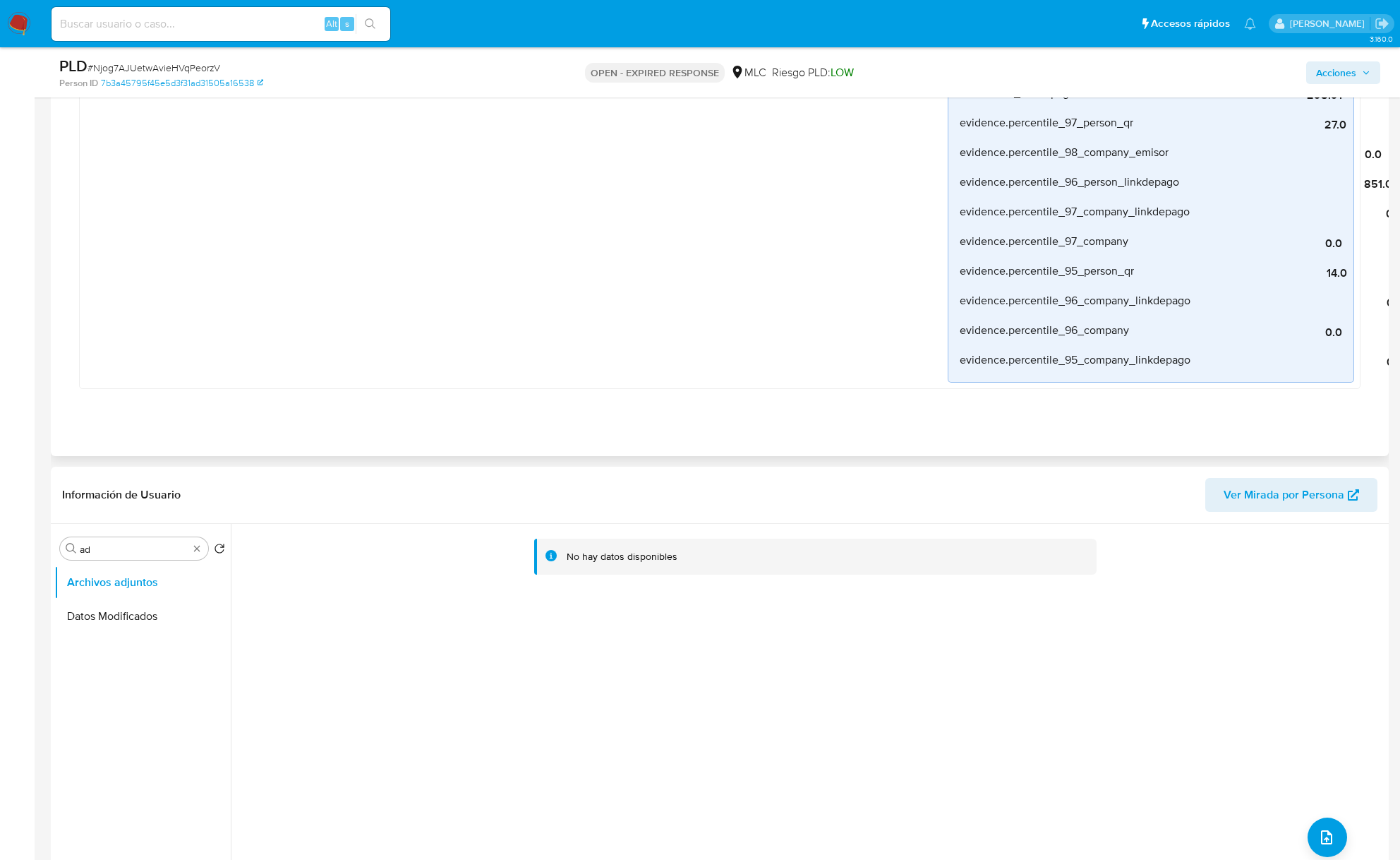
scroll to position [941, 0]
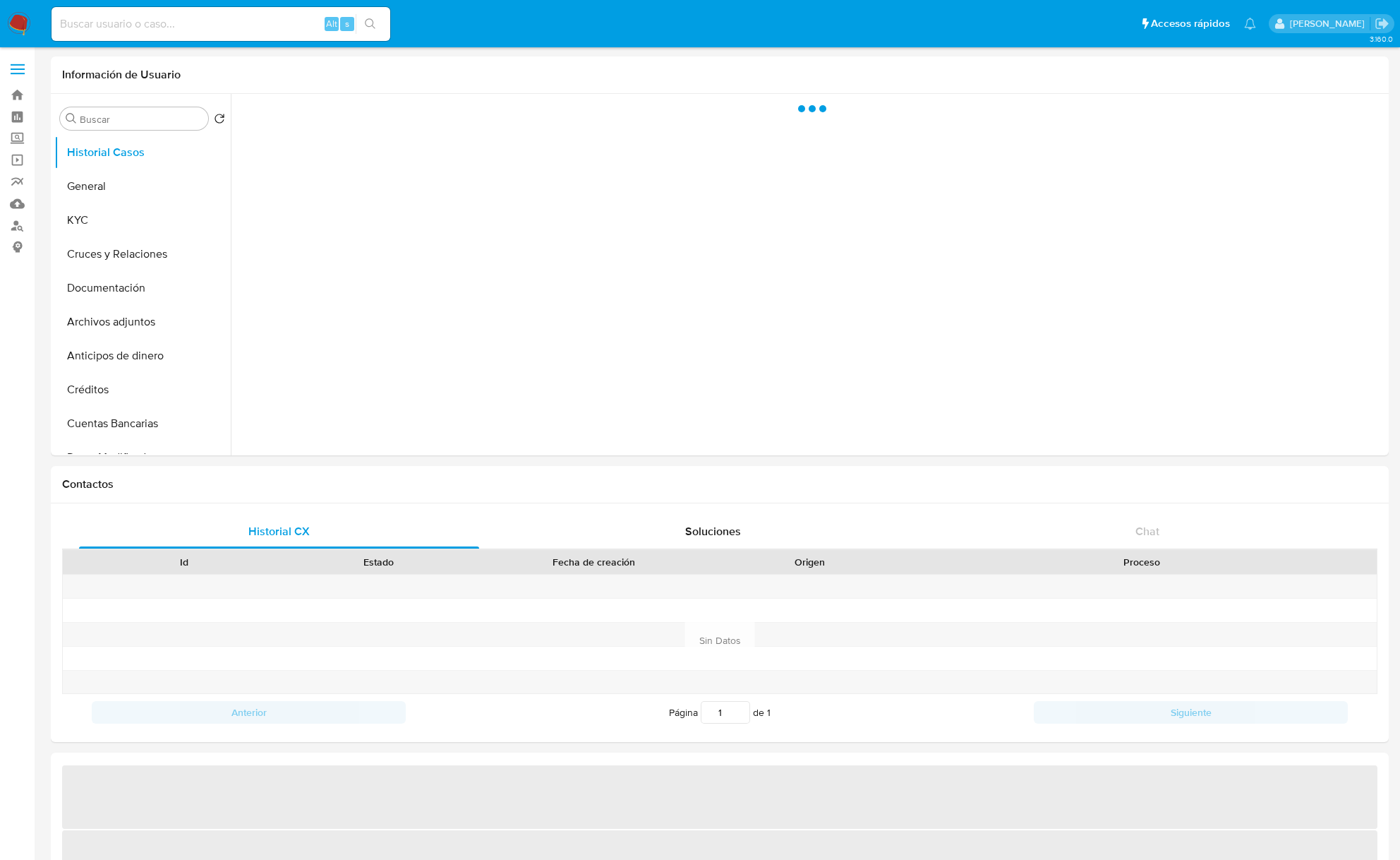
select select "10"
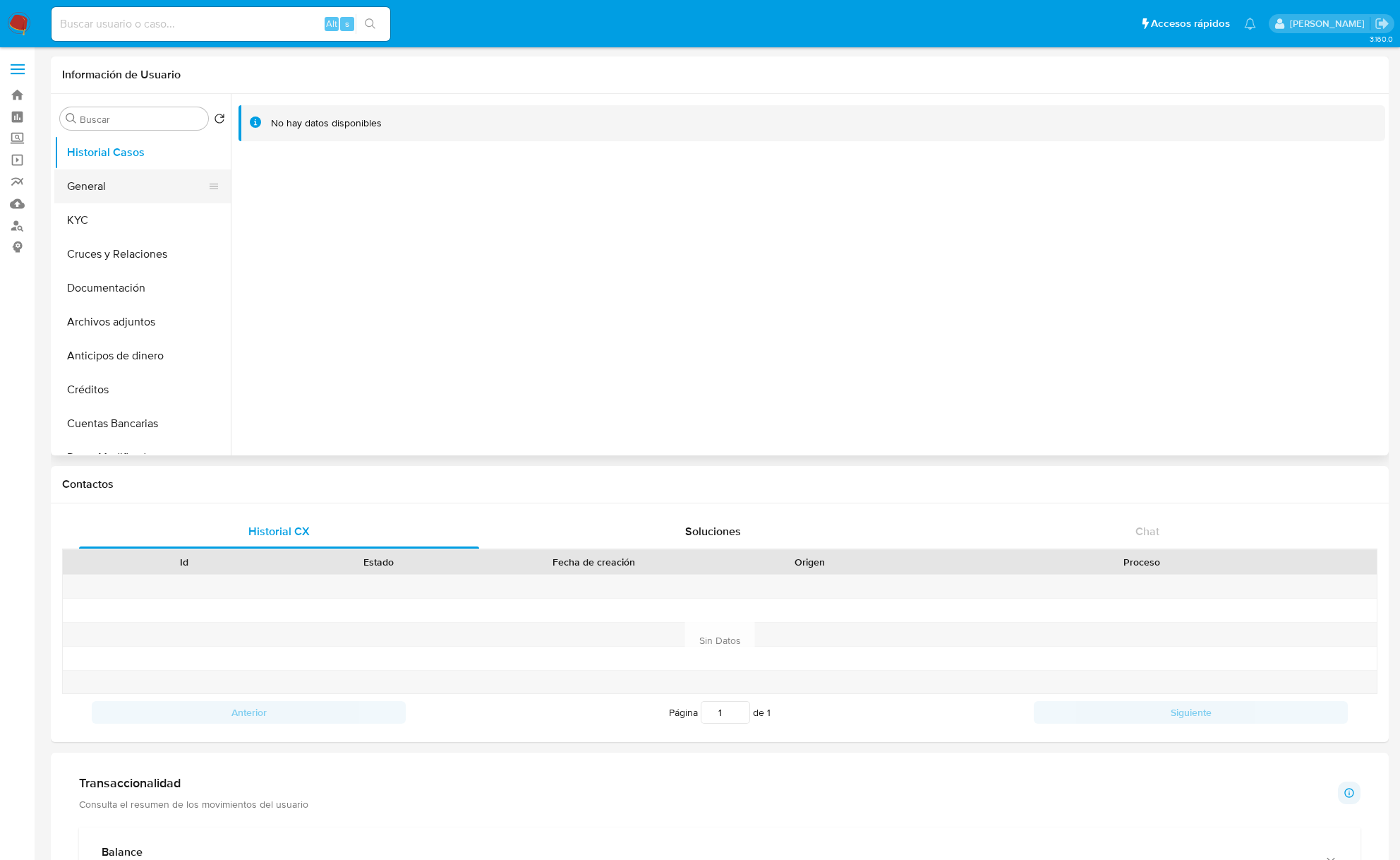
click at [125, 192] on button "General" at bounding box center [137, 186] width 165 height 34
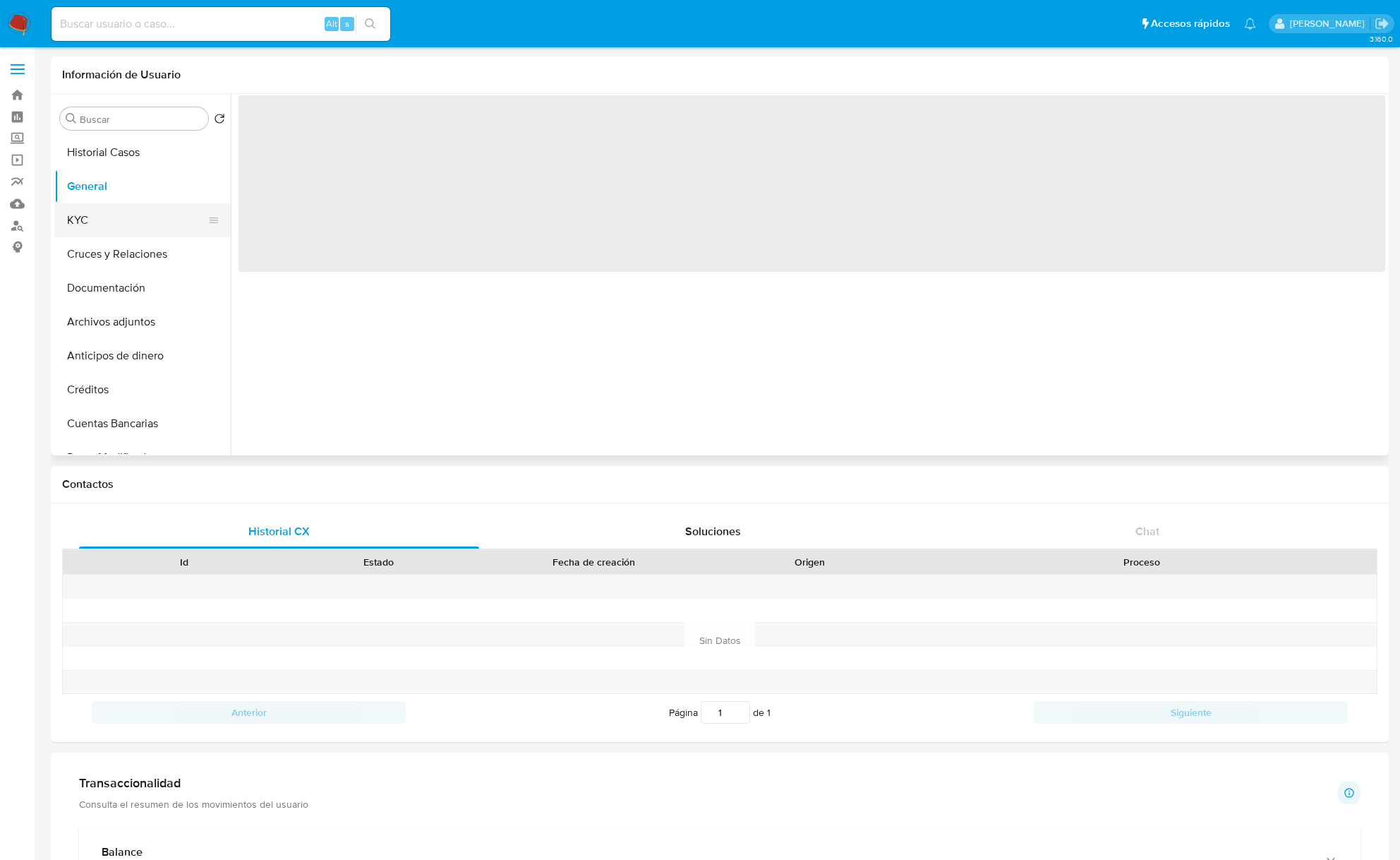
click at [117, 210] on button "KYC" at bounding box center [137, 220] width 165 height 34
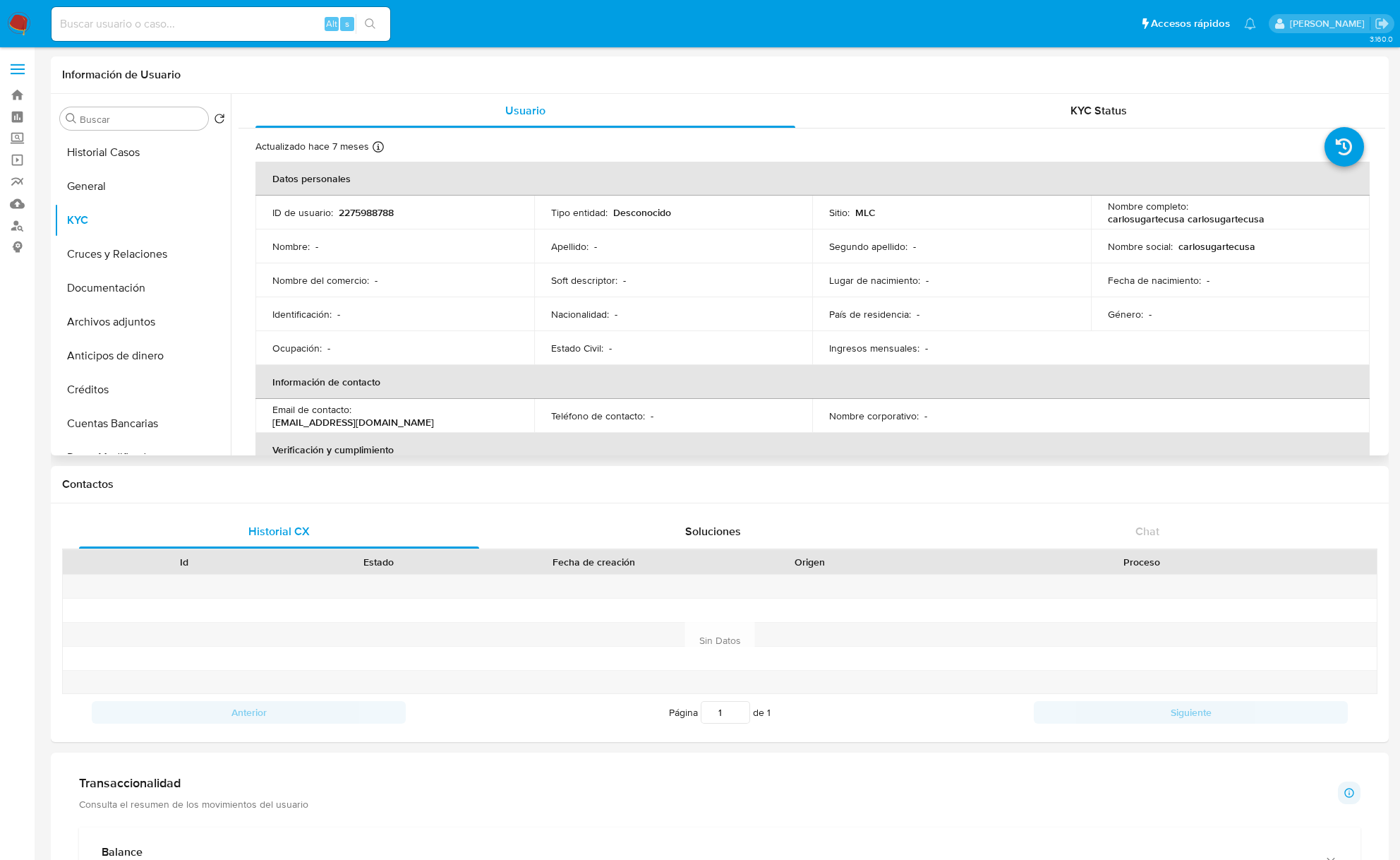
scroll to position [238, 0]
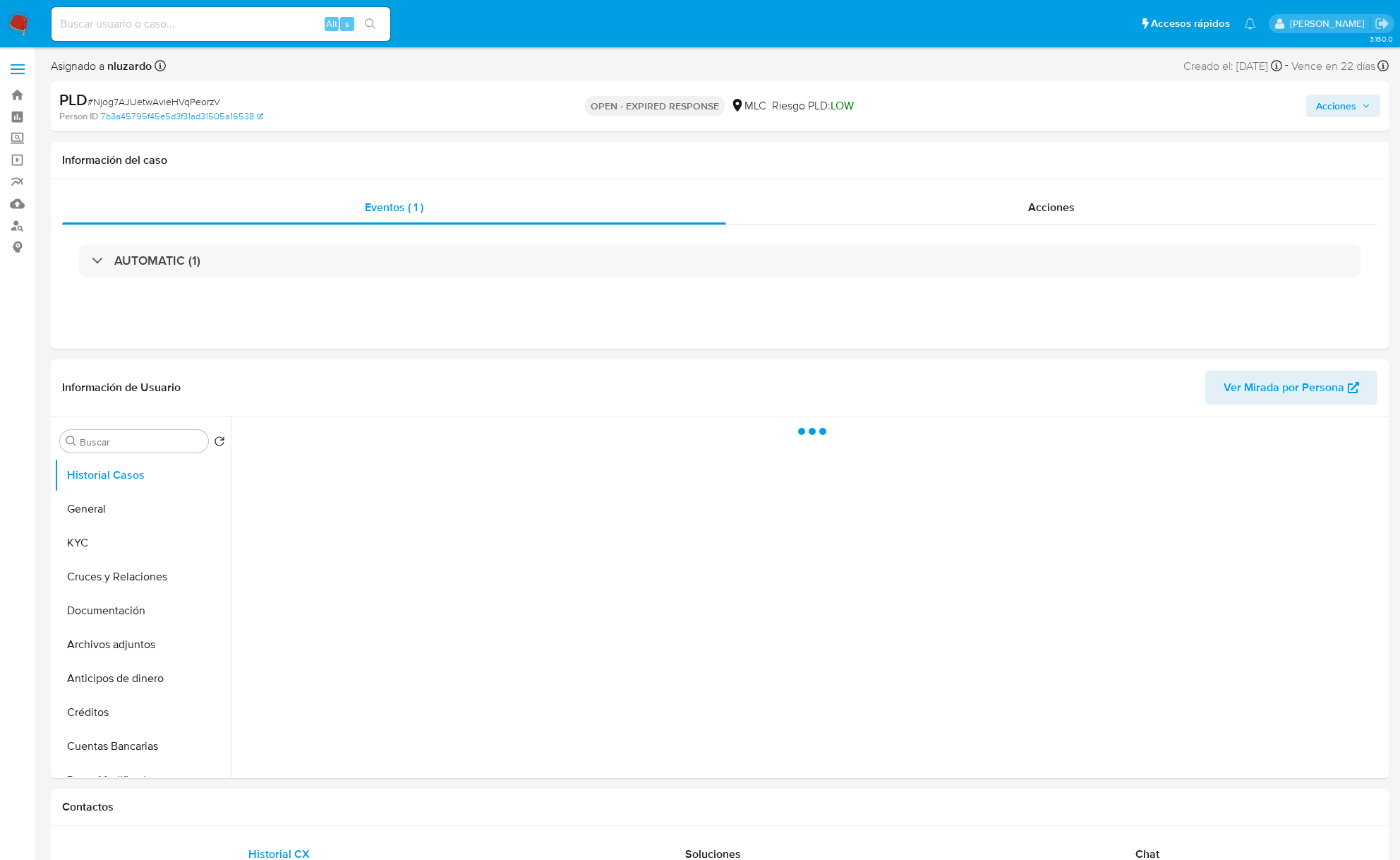
select select "10"
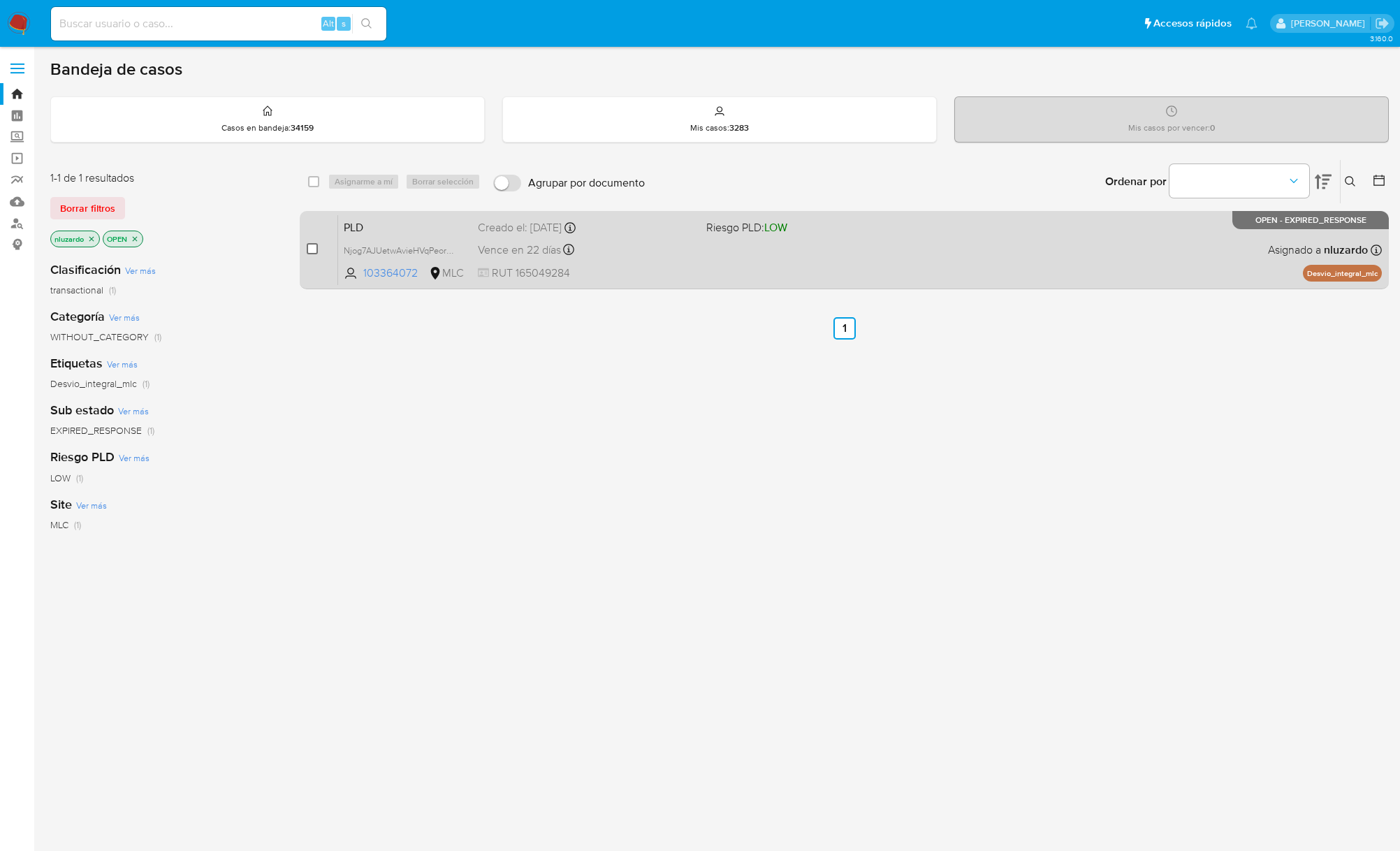
click at [317, 249] on input "checkbox" at bounding box center [312, 249] width 11 height 11
checkbox input "true"
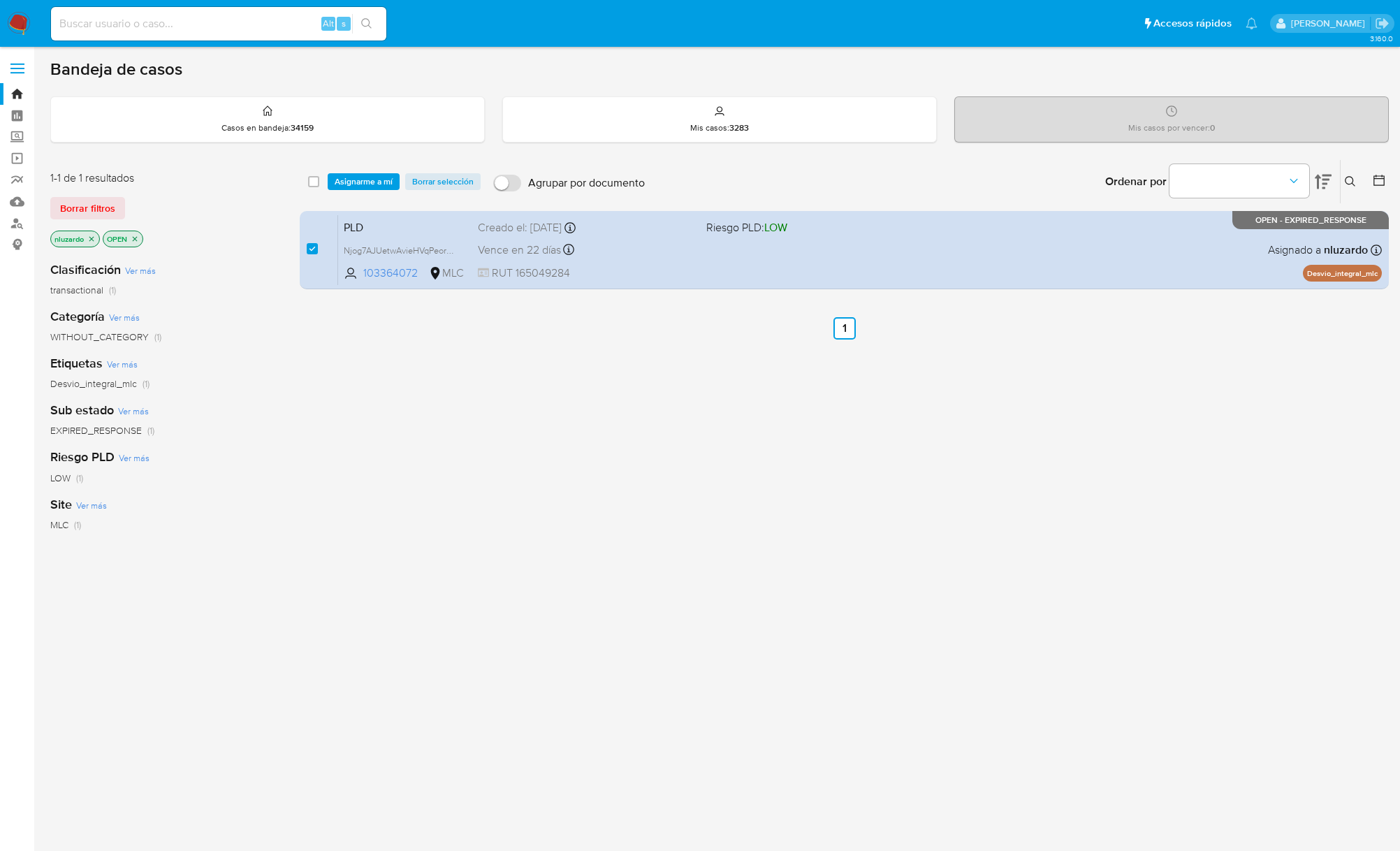
click at [352, 171] on div "select-all-cases-checkbox Asignarme a mí Borrar selección Agrupar por documento…" at bounding box center [844, 181] width 1089 height 43
click at [352, 175] on span "Asignarme a mí" at bounding box center [364, 182] width 58 height 14
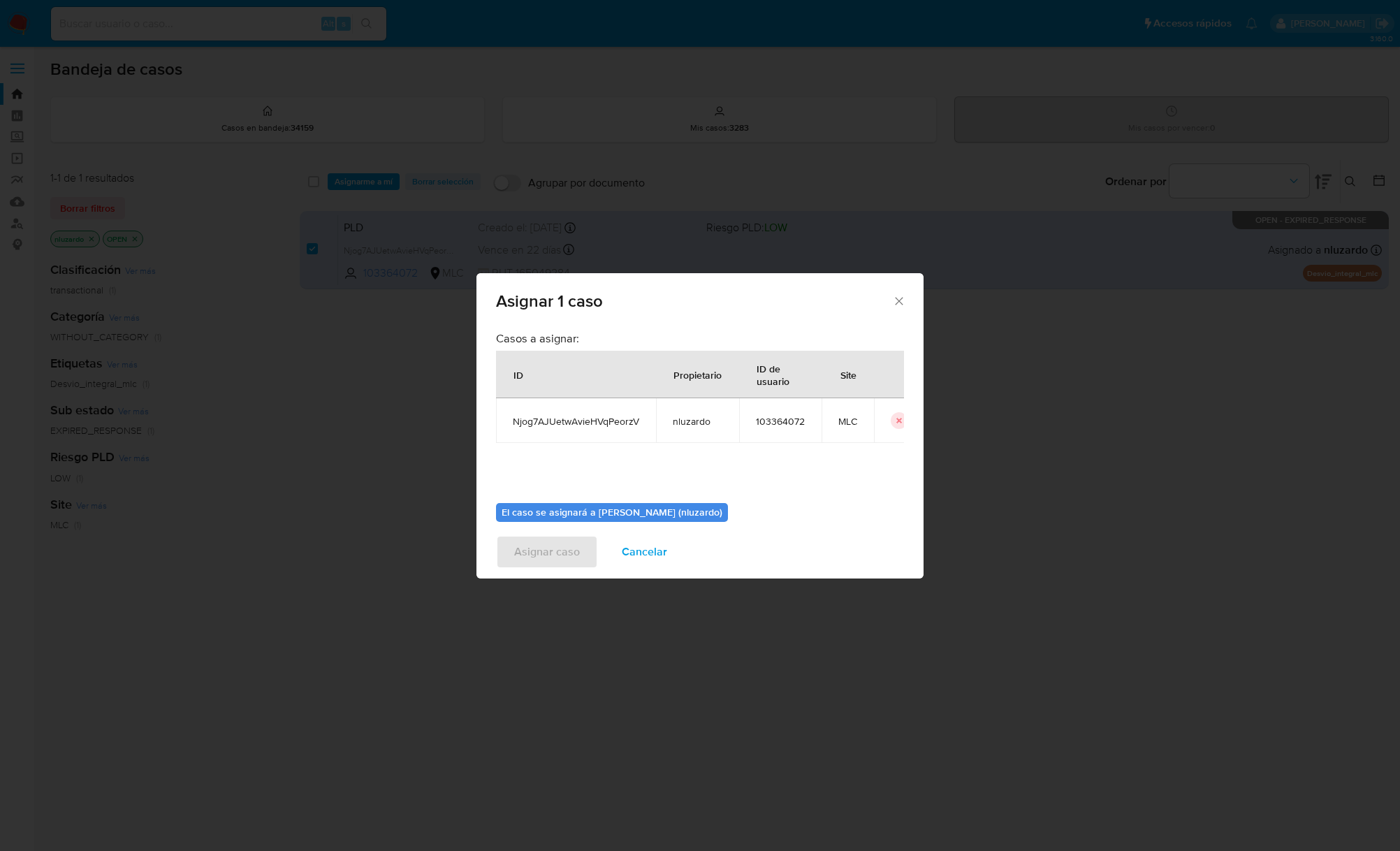
drag, startPoint x: 559, startPoint y: 488, endPoint x: 568, endPoint y: 504, distance: 18.4
click at [559, 490] on div "Casos a asignar: ID Propietario ID de usuario Site Njog7AJUetwAvieHVqPeorzV nlu…" at bounding box center [700, 460] width 408 height 272
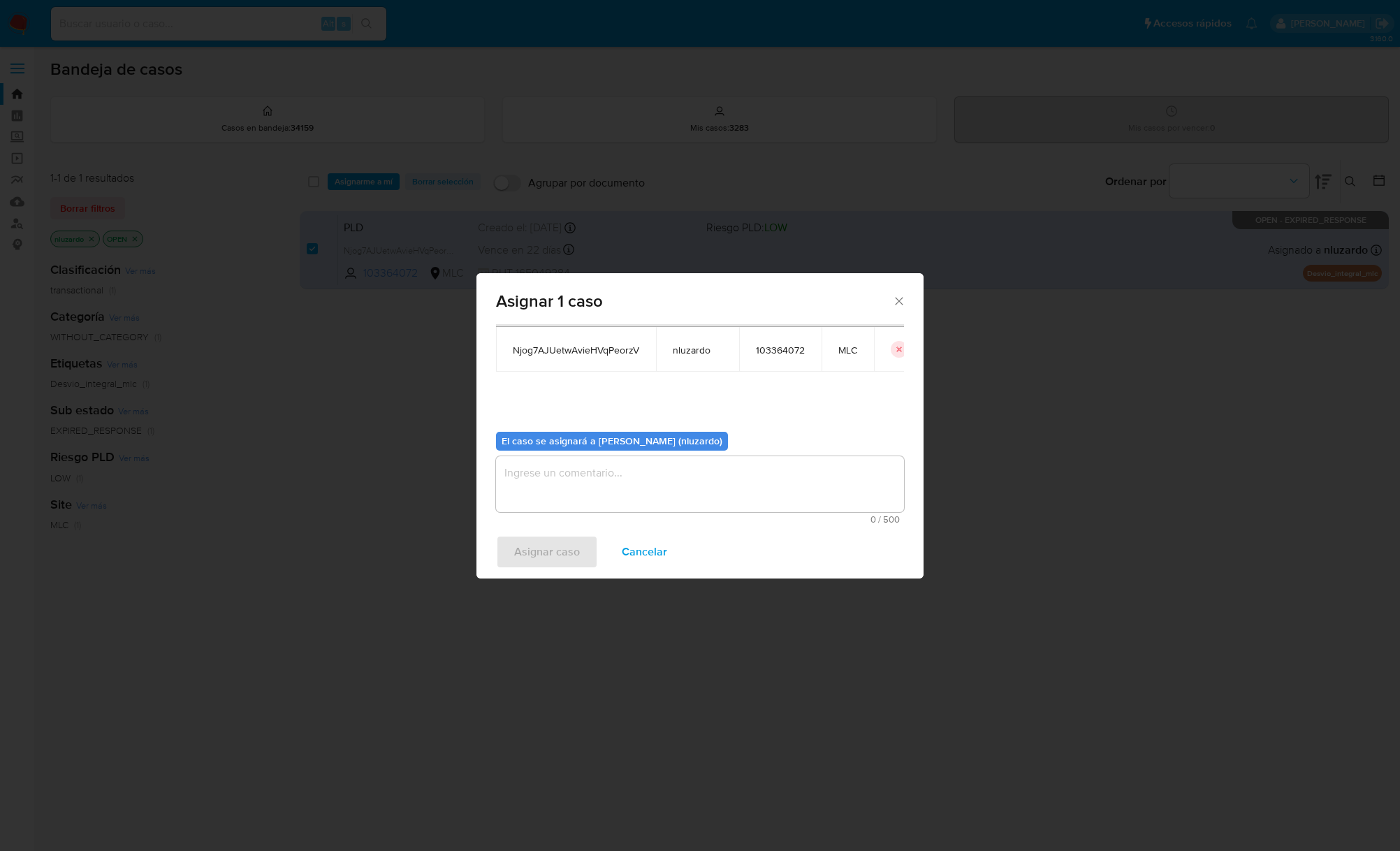
scroll to position [23, 0]
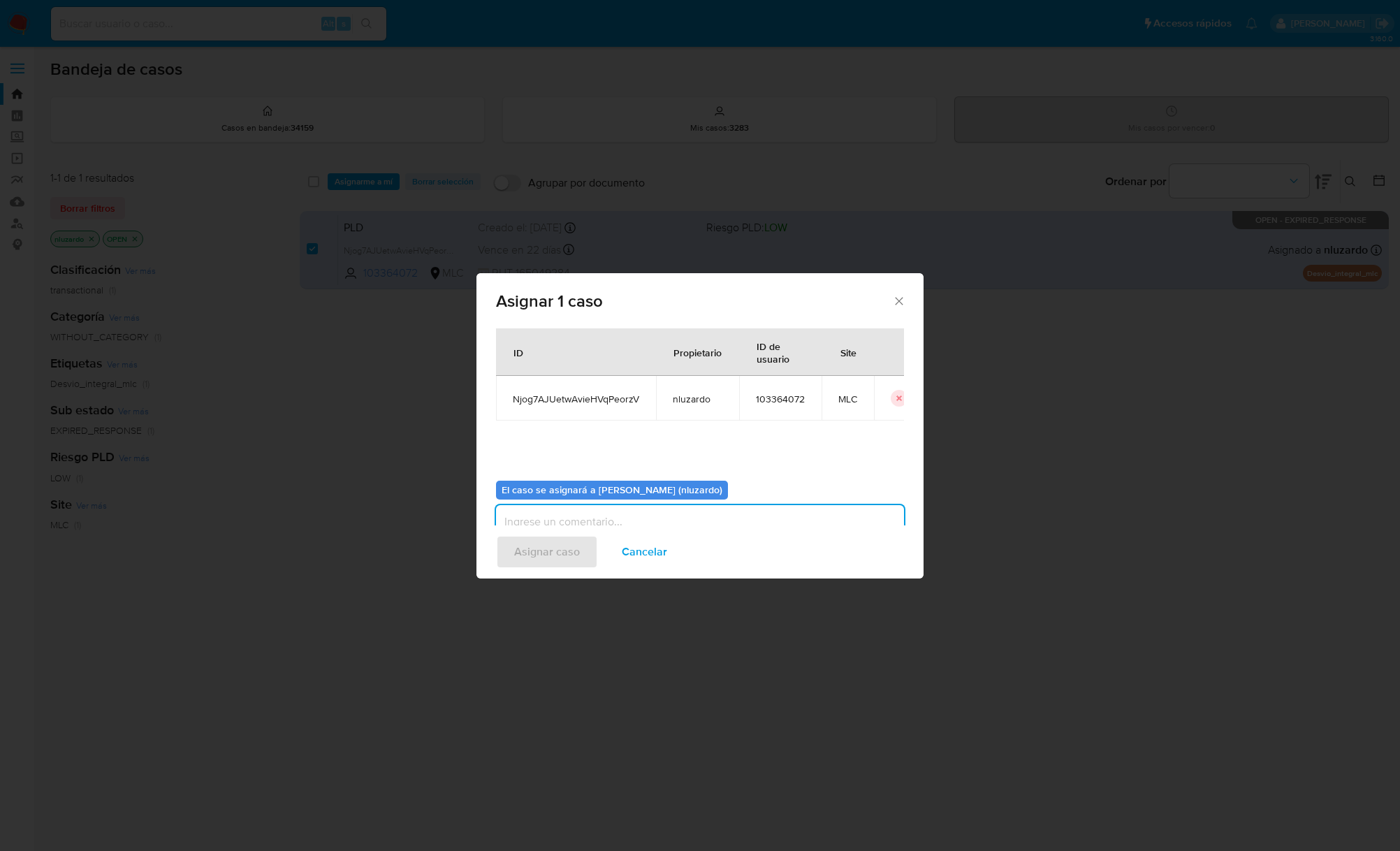
click at [564, 474] on div "Casos a asignar: ID Propietario ID de usuario Site Njog7AJUetwAvieHVqPeorzV nlu…" at bounding box center [700, 438] width 408 height 272
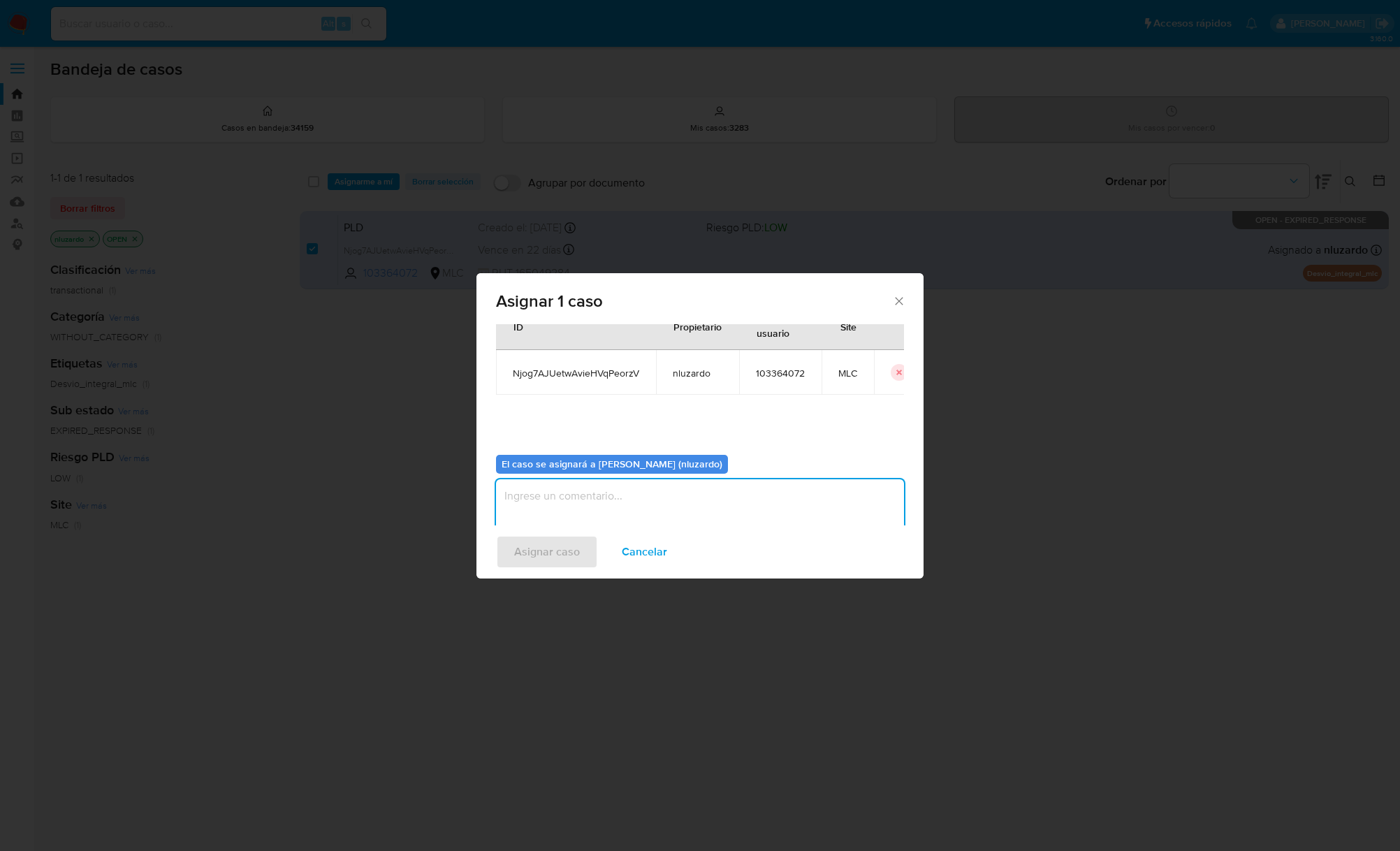
scroll to position [72, 0]
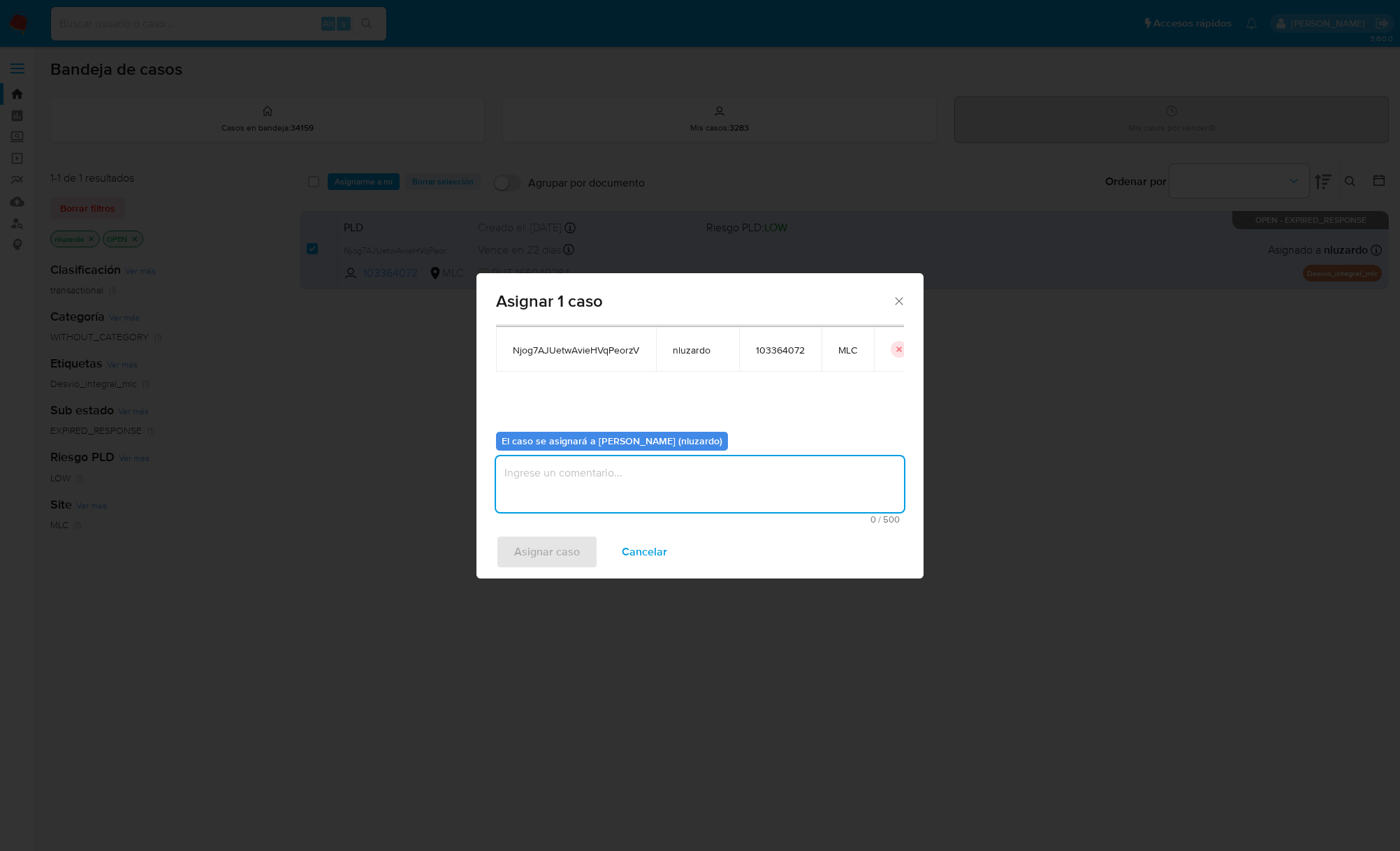
click at [566, 484] on textarea "assign-modal" at bounding box center [700, 484] width 408 height 56
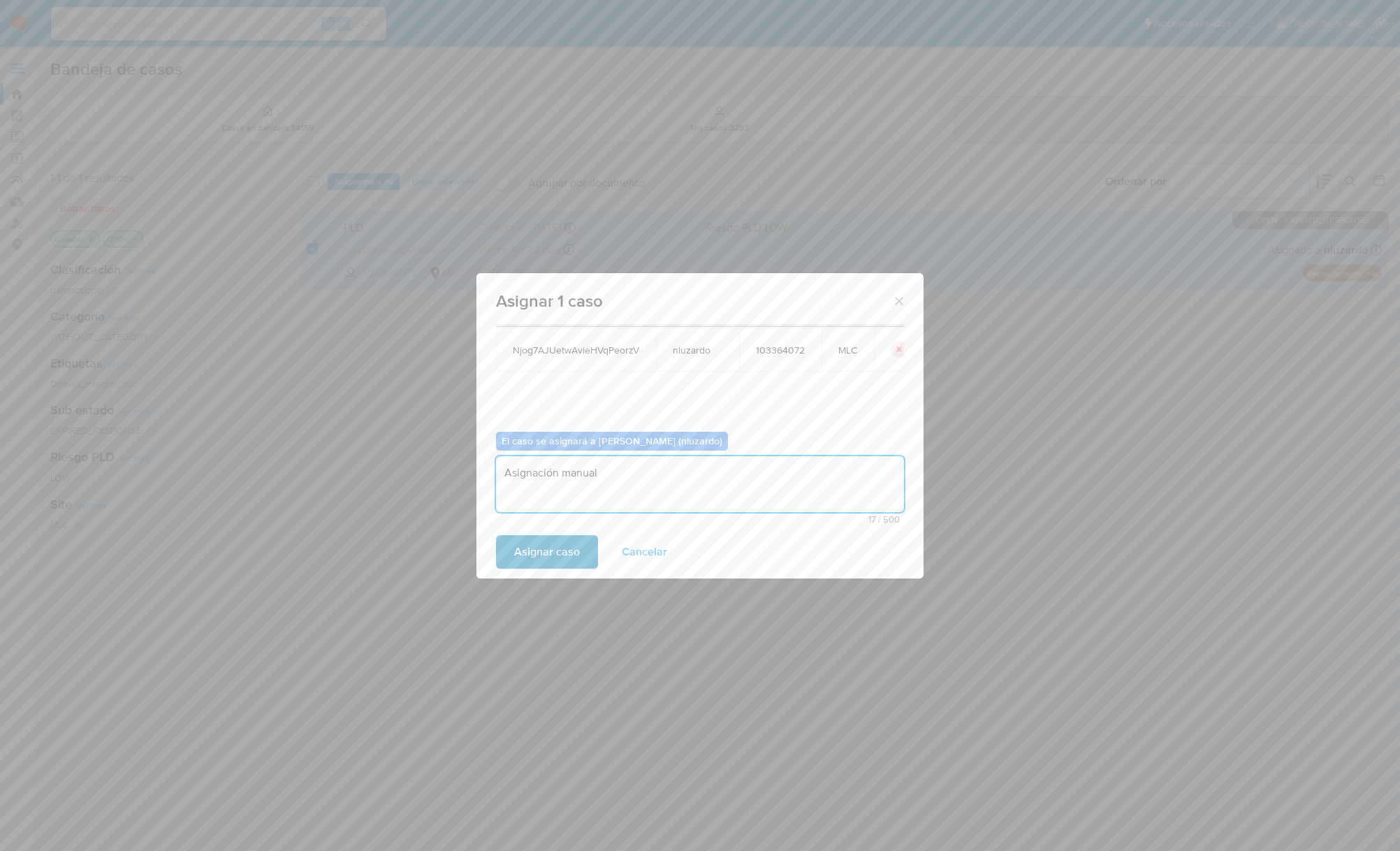
type textarea "Asignación manual"
click at [537, 547] on span "Asignar caso" at bounding box center [547, 552] width 66 height 30
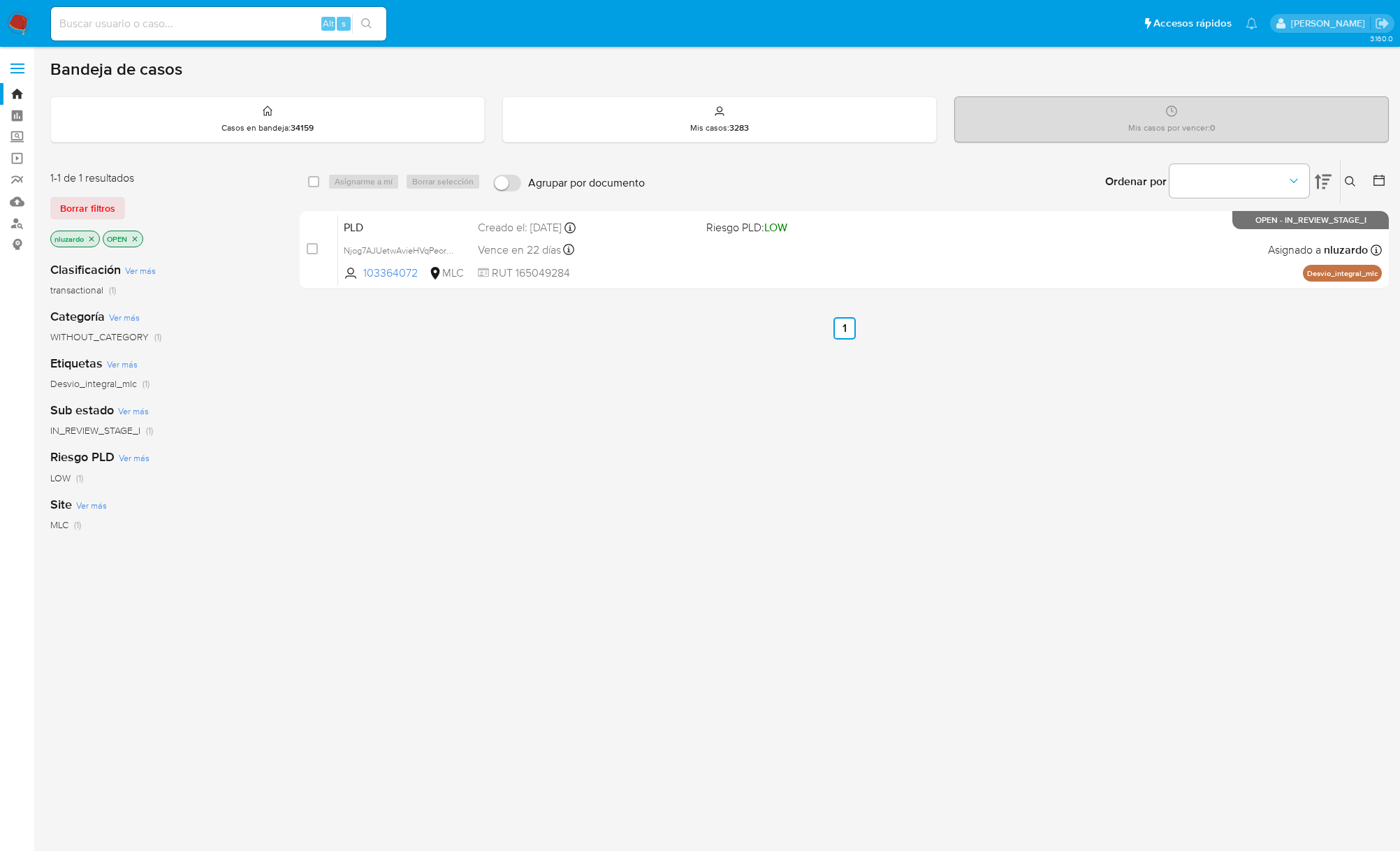
click at [1353, 180] on icon at bounding box center [1350, 182] width 11 height 11
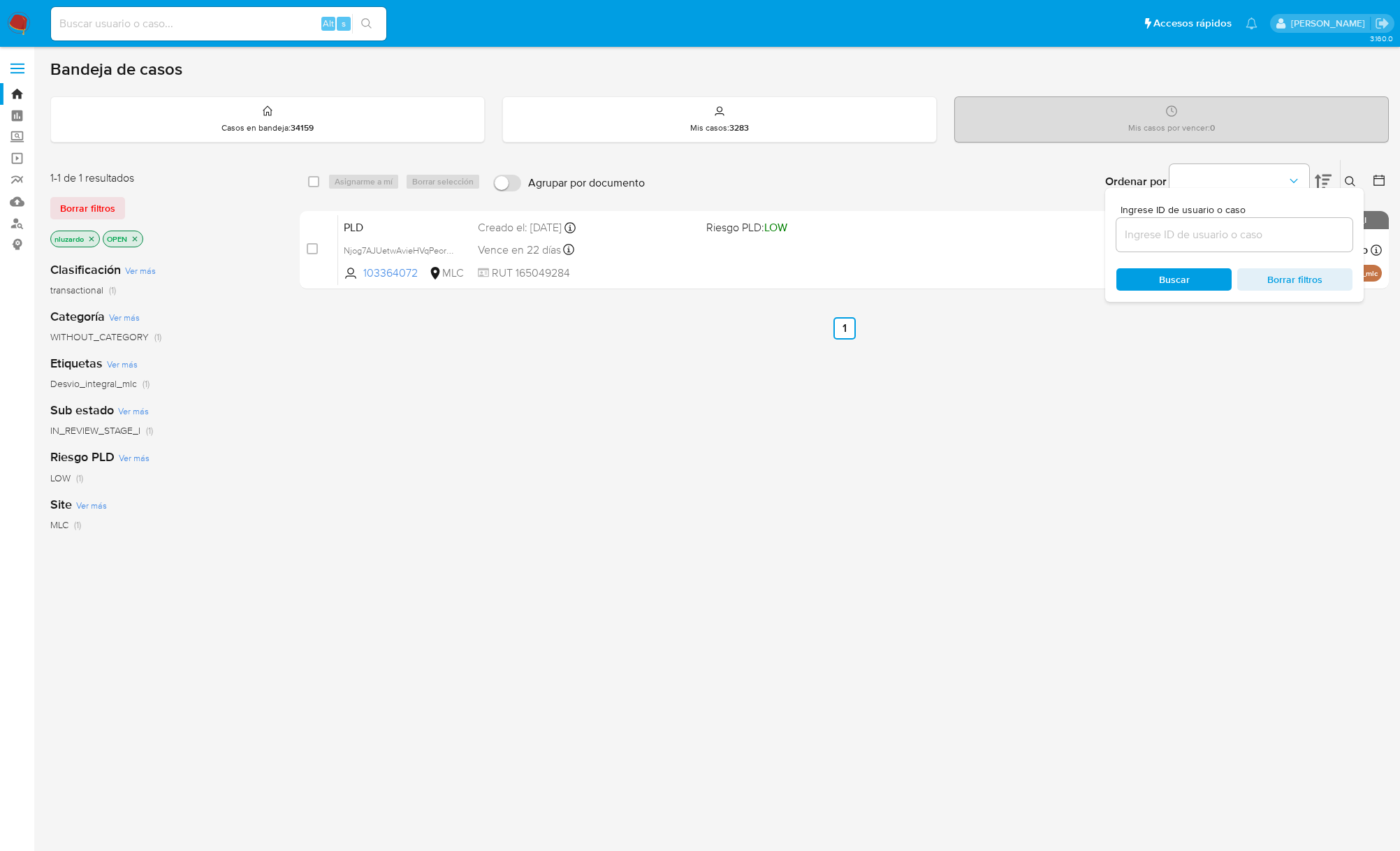
click at [1193, 236] on input at bounding box center [1234, 235] width 236 height 18
type input "617763009"
drag, startPoint x: 1177, startPoint y: 268, endPoint x: 1200, endPoint y: 257, distance: 25.5
click at [1177, 268] on span "Buscar" at bounding box center [1174, 280] width 30 height 23
click at [1347, 179] on icon at bounding box center [1350, 182] width 11 height 11
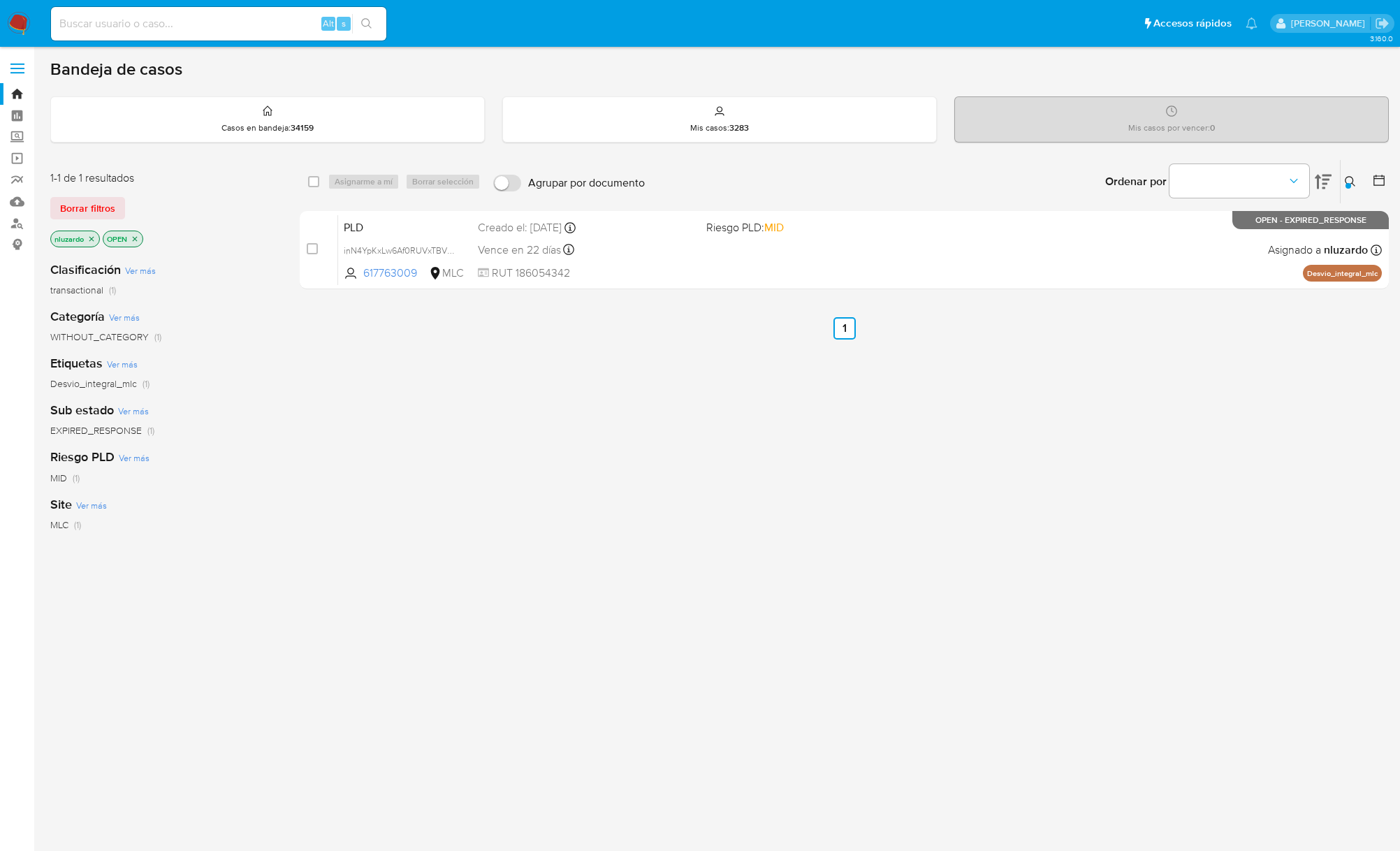
drag, startPoint x: 1020, startPoint y: 453, endPoint x: 976, endPoint y: 337, distance: 124.1
click at [1020, 459] on div "select-all-cases-checkbox Asignarme a mí Borrar selección Agrupar por documento…" at bounding box center [844, 476] width 1089 height 633
click at [976, 303] on div "select-all-cases-checkbox Asignarme a mí Borrar selección Agrupar por documento…" at bounding box center [844, 476] width 1089 height 633
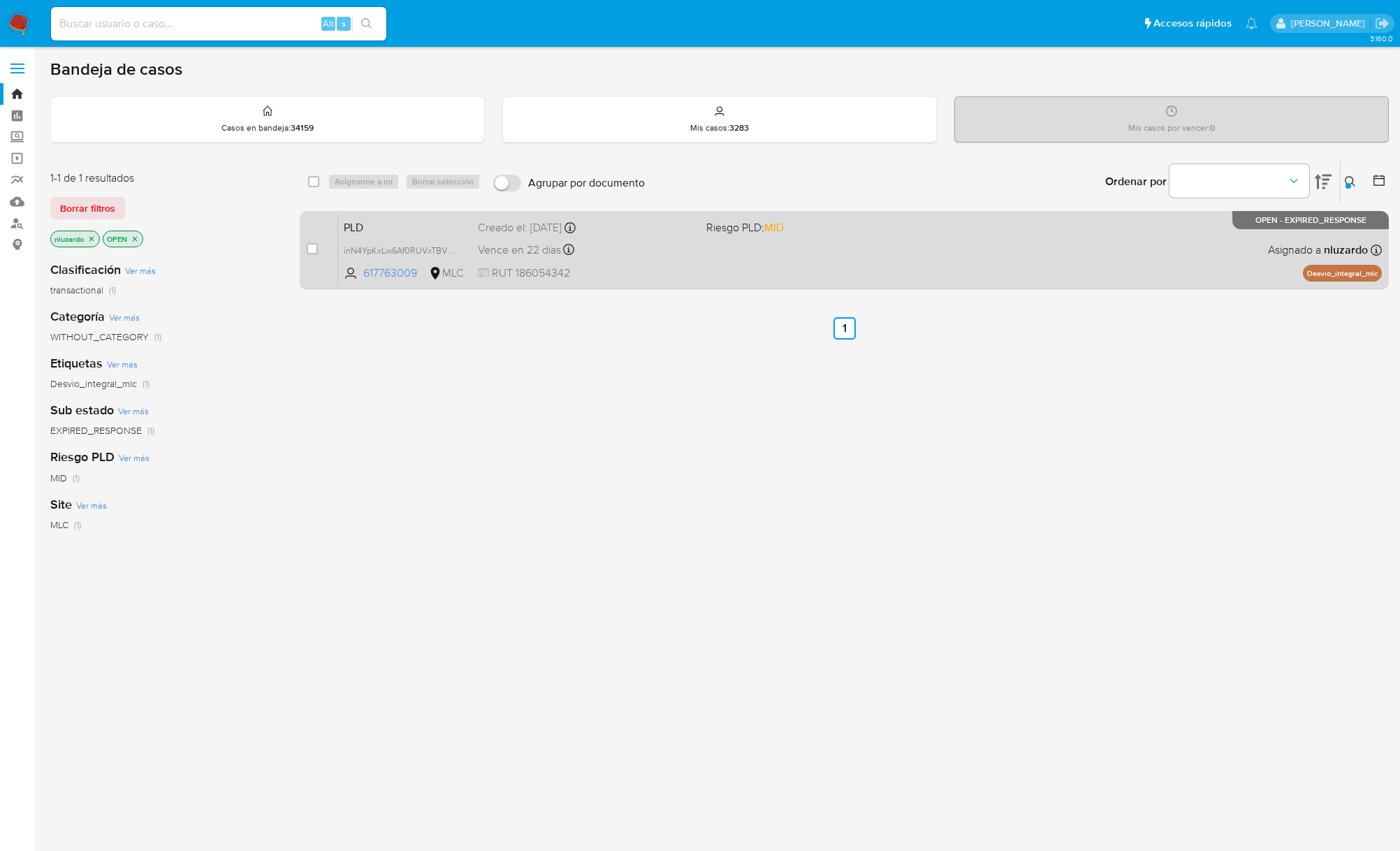
click at [962, 263] on div "PLD inN4YpKxLw6Af0RUVxTBV7yb 617763009 MLC Riesgo PLD: MID Creado el: 12/07/202…" at bounding box center [860, 250] width 1044 height 71
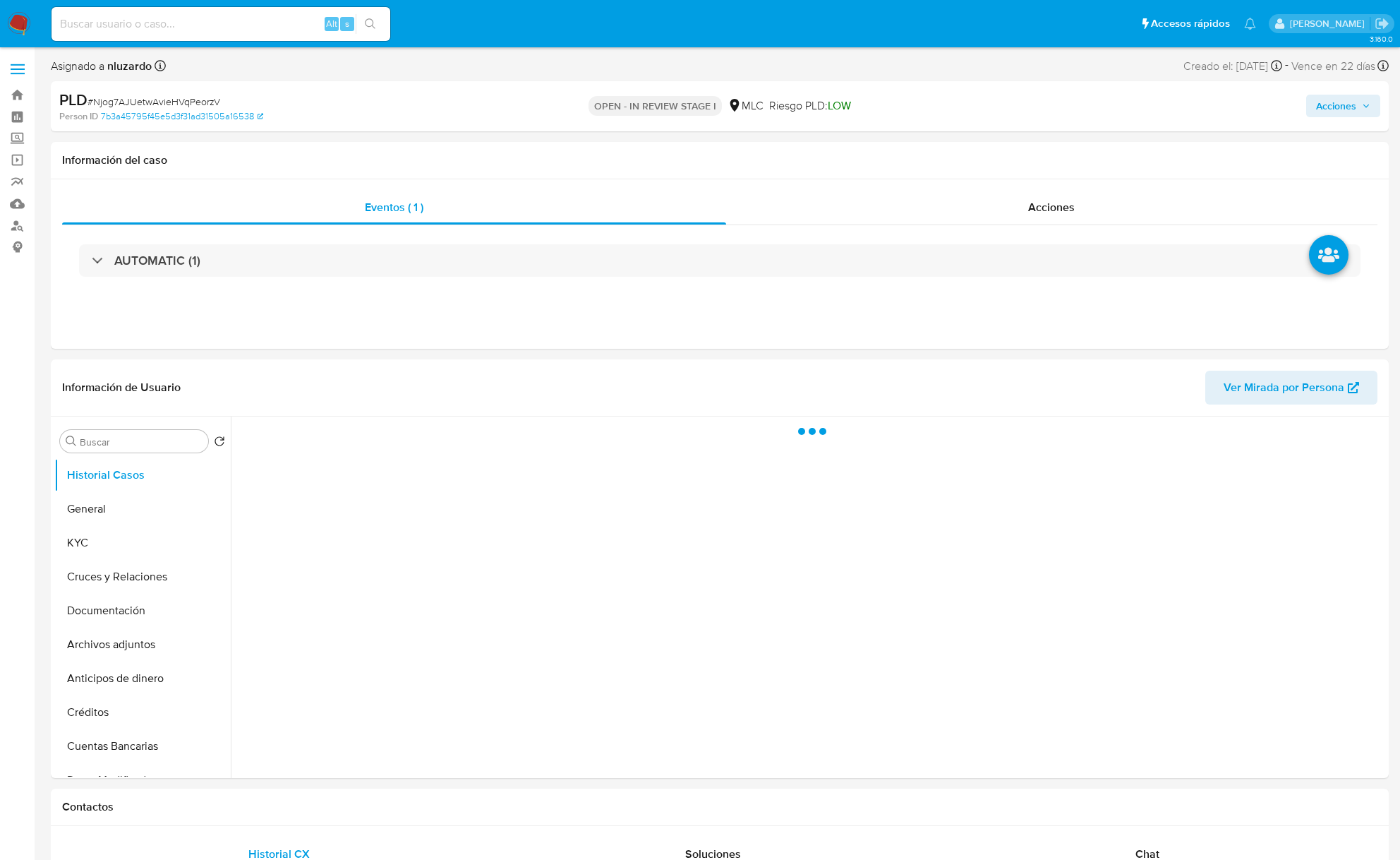
select select "10"
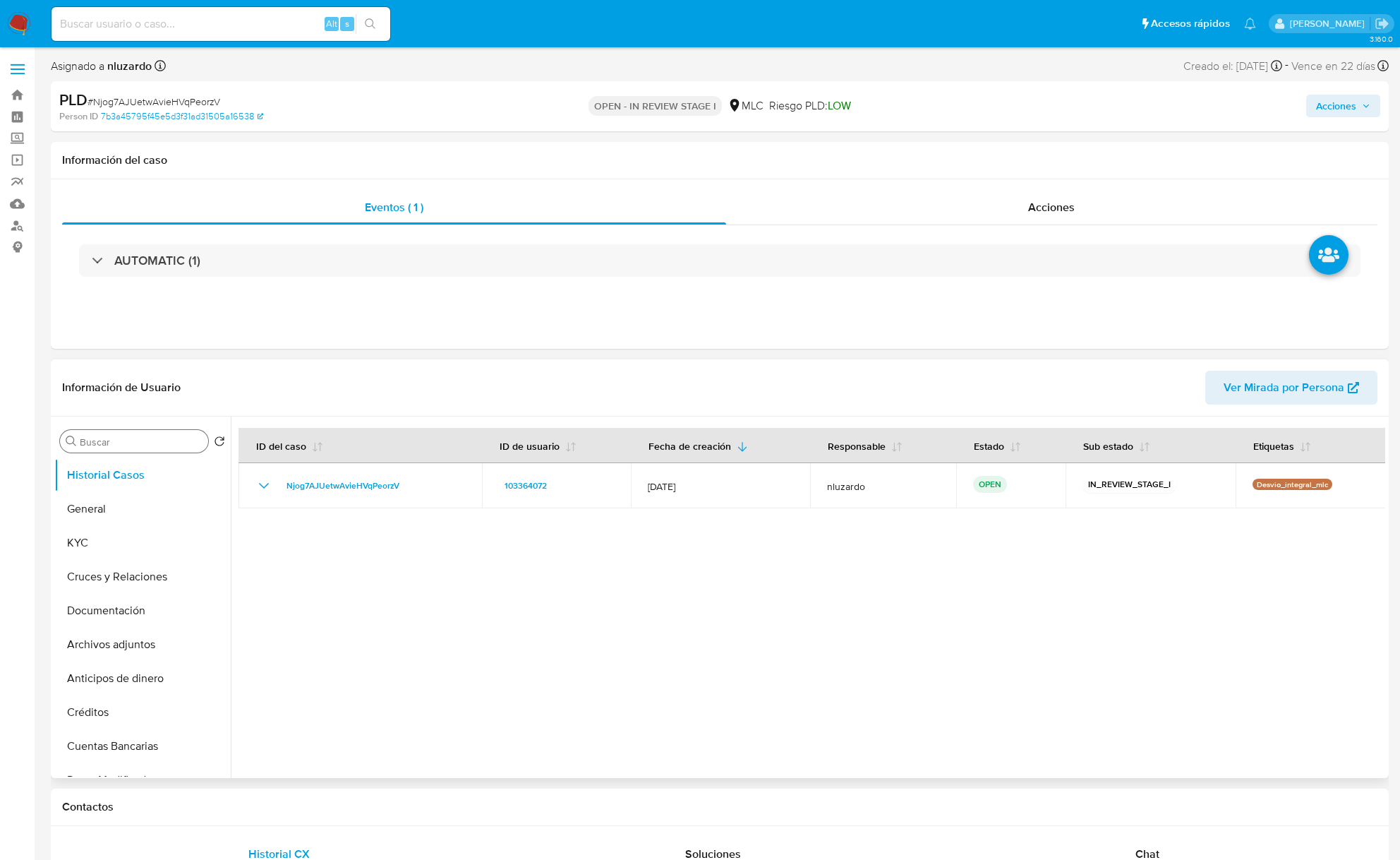
click at [137, 442] on input "Buscar" at bounding box center [141, 442] width 123 height 13
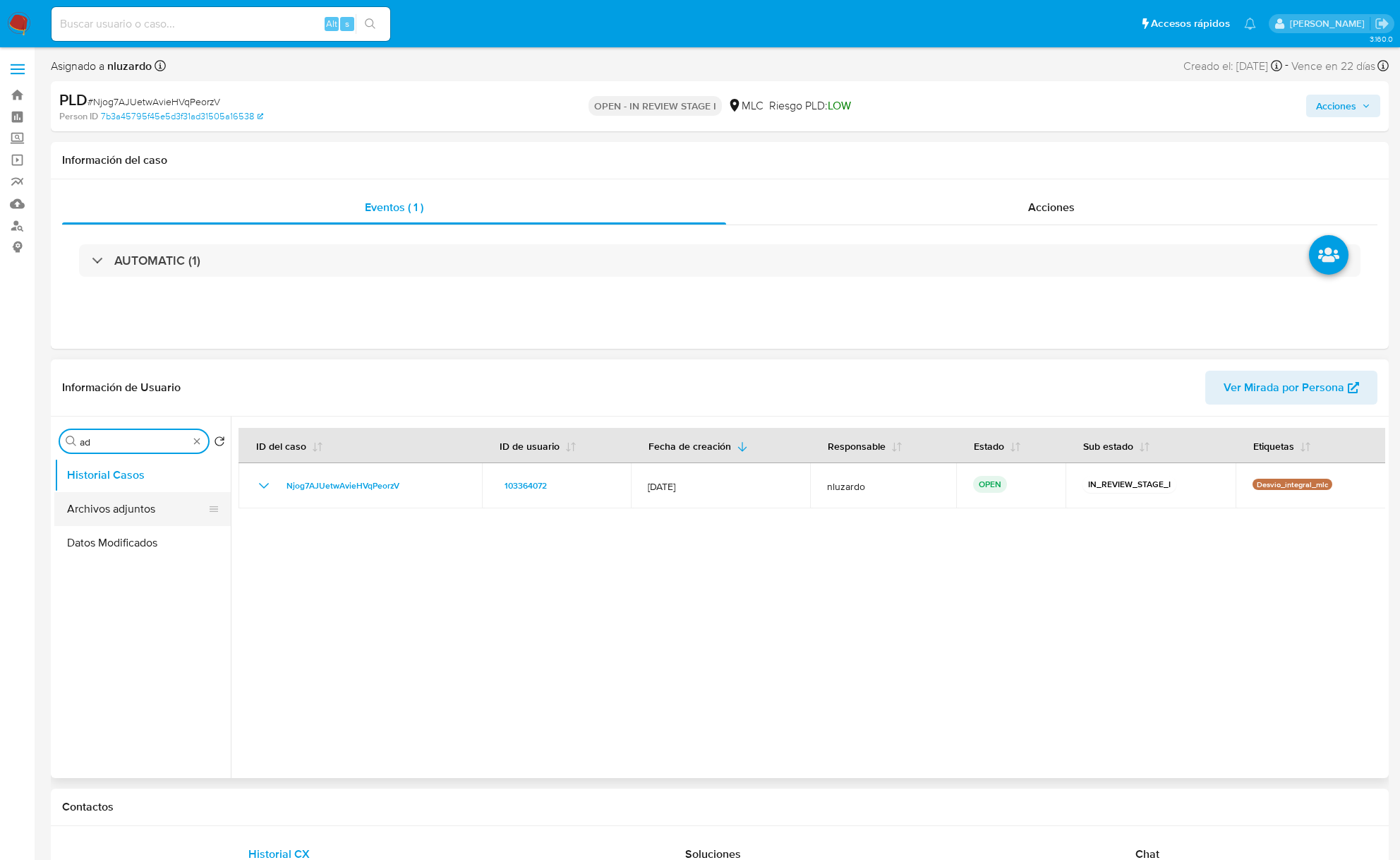
type input "ad"
click at [133, 492] on button "Archivos adjuntos" at bounding box center [137, 509] width 165 height 34
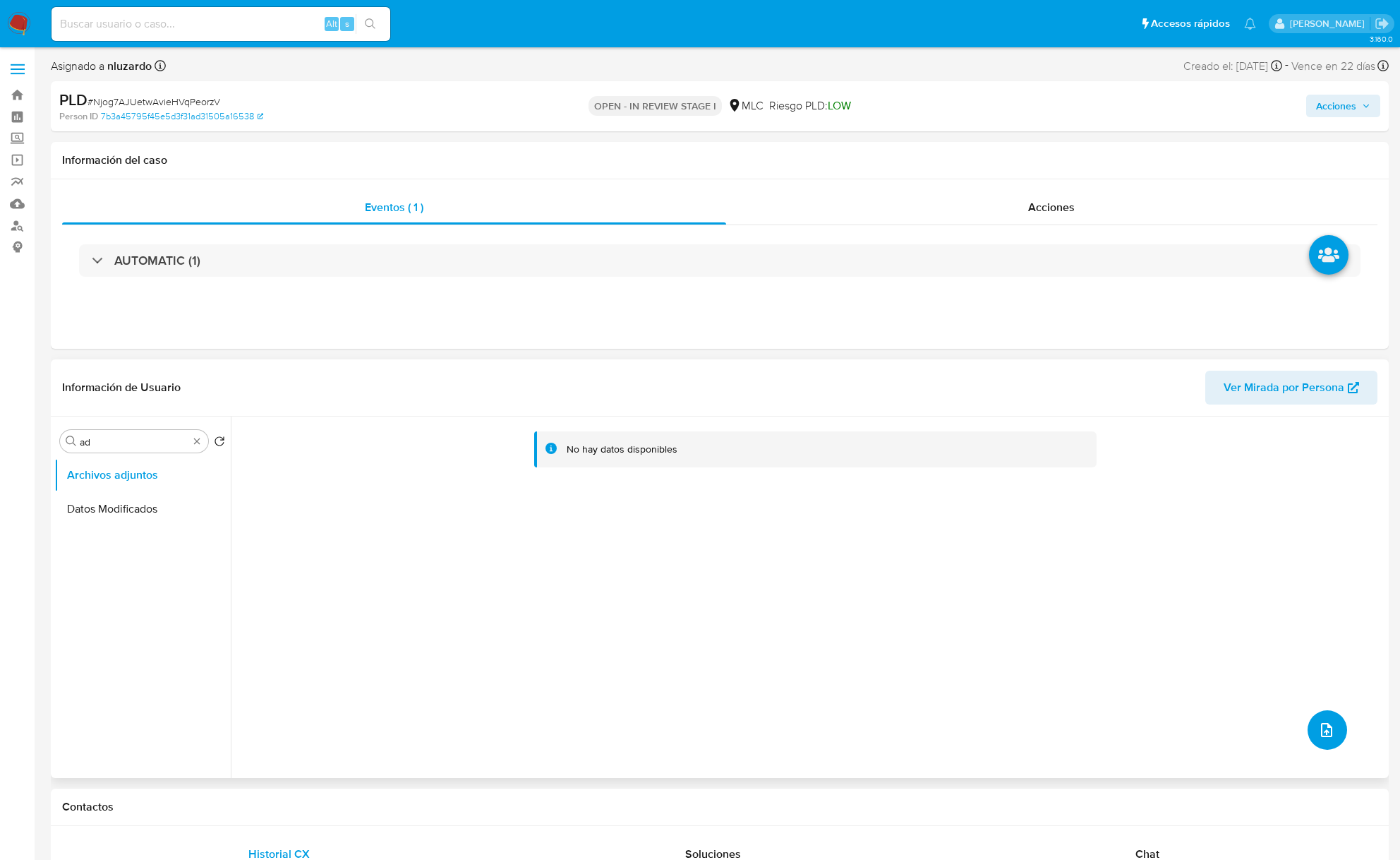
click at [1325, 728] on icon "upload-file" at bounding box center [1327, 730] width 11 height 14
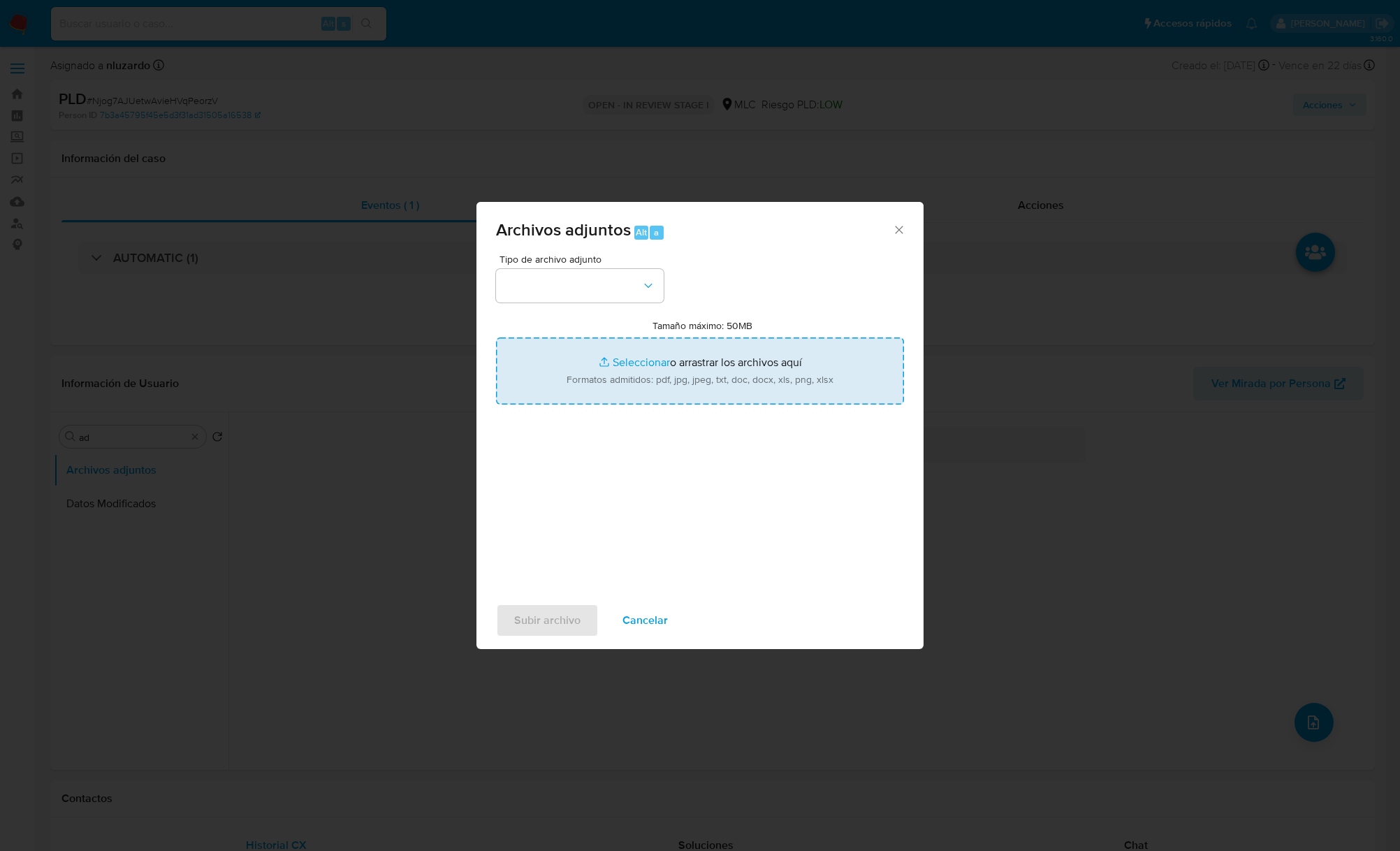
type input "C:\fakepath\103364072_Tablas Transaccionales 1.4.0.xlsx"
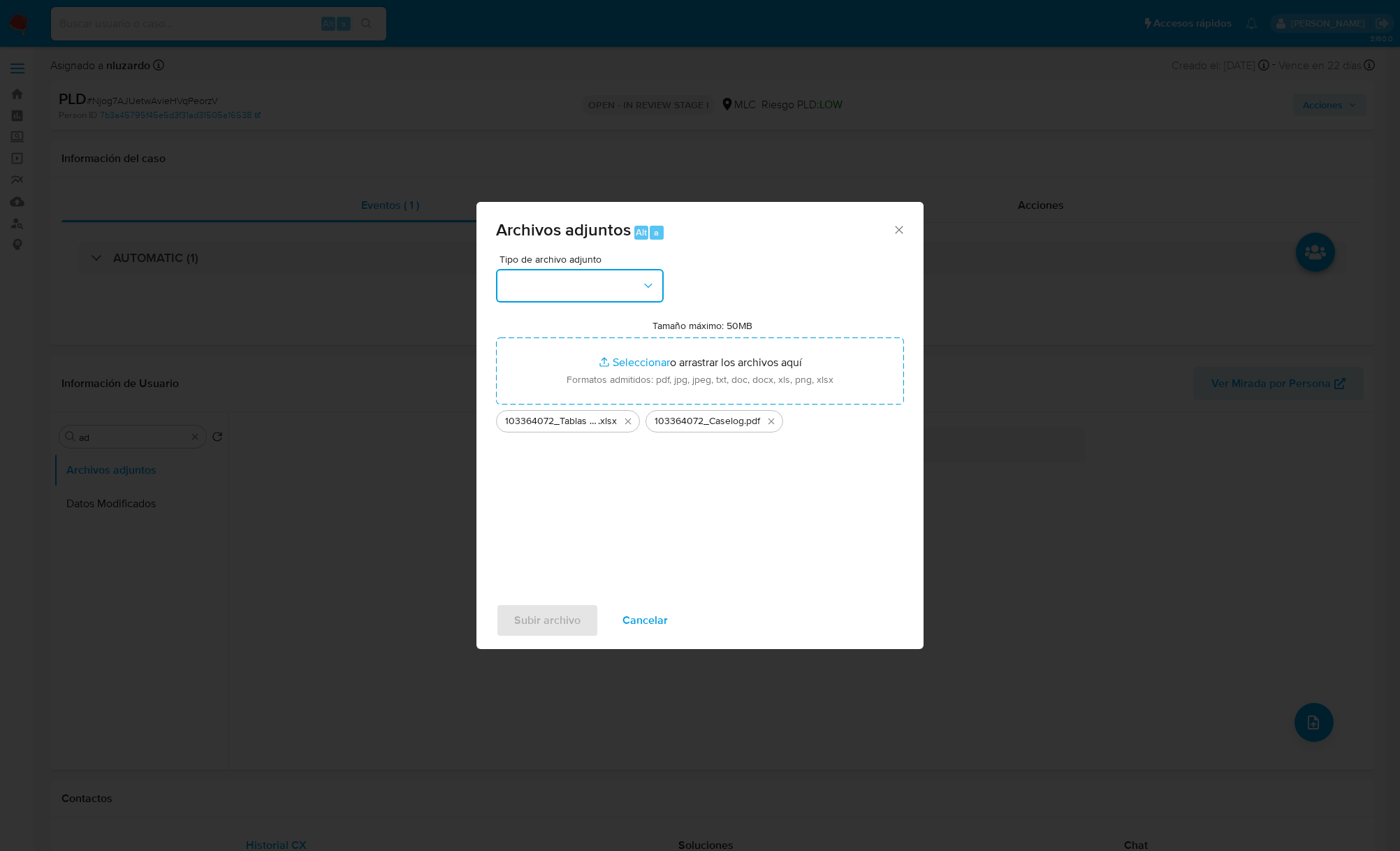
click at [654, 283] on icon "button" at bounding box center [649, 286] width 14 height 14
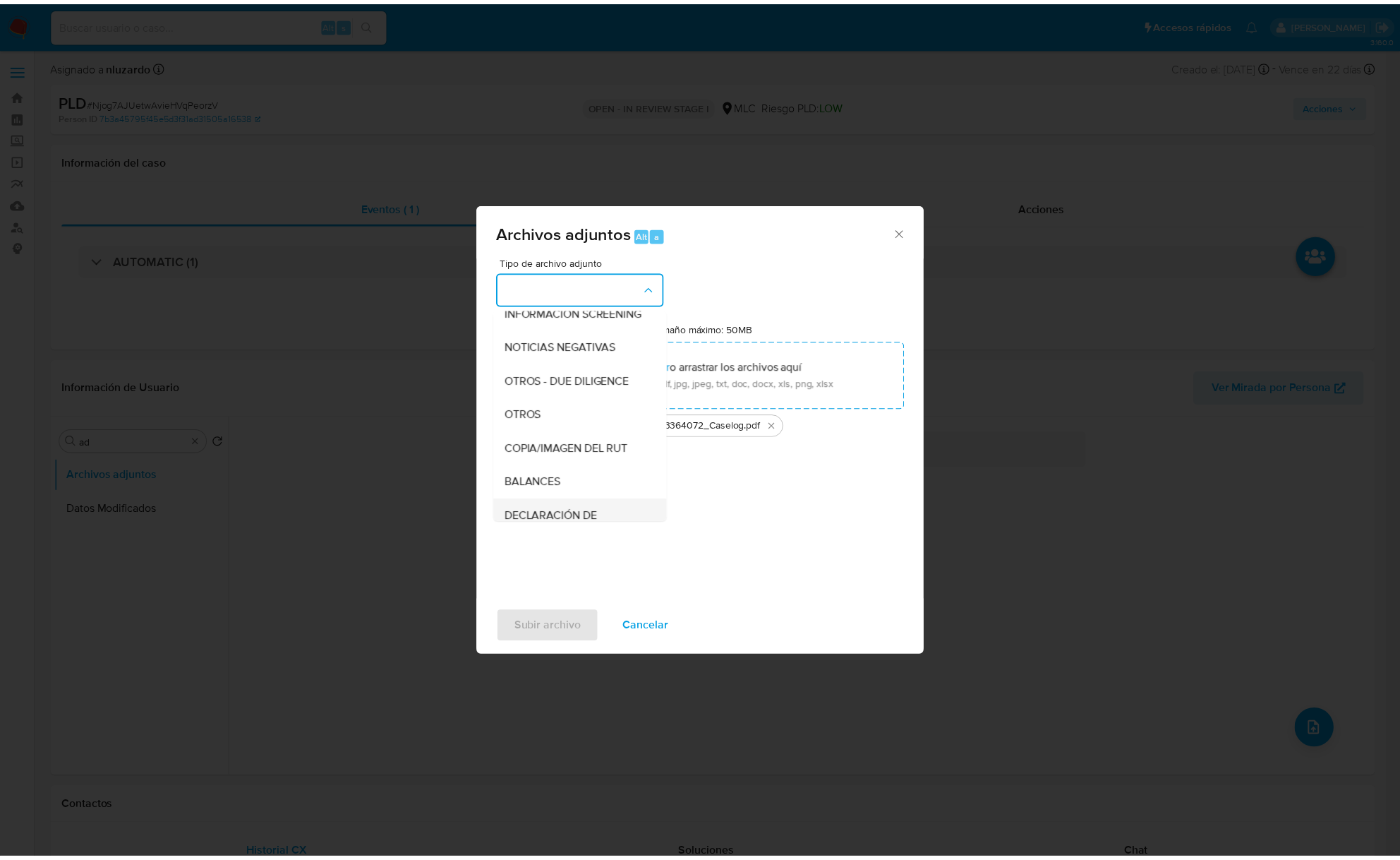
scroll to position [117, 0]
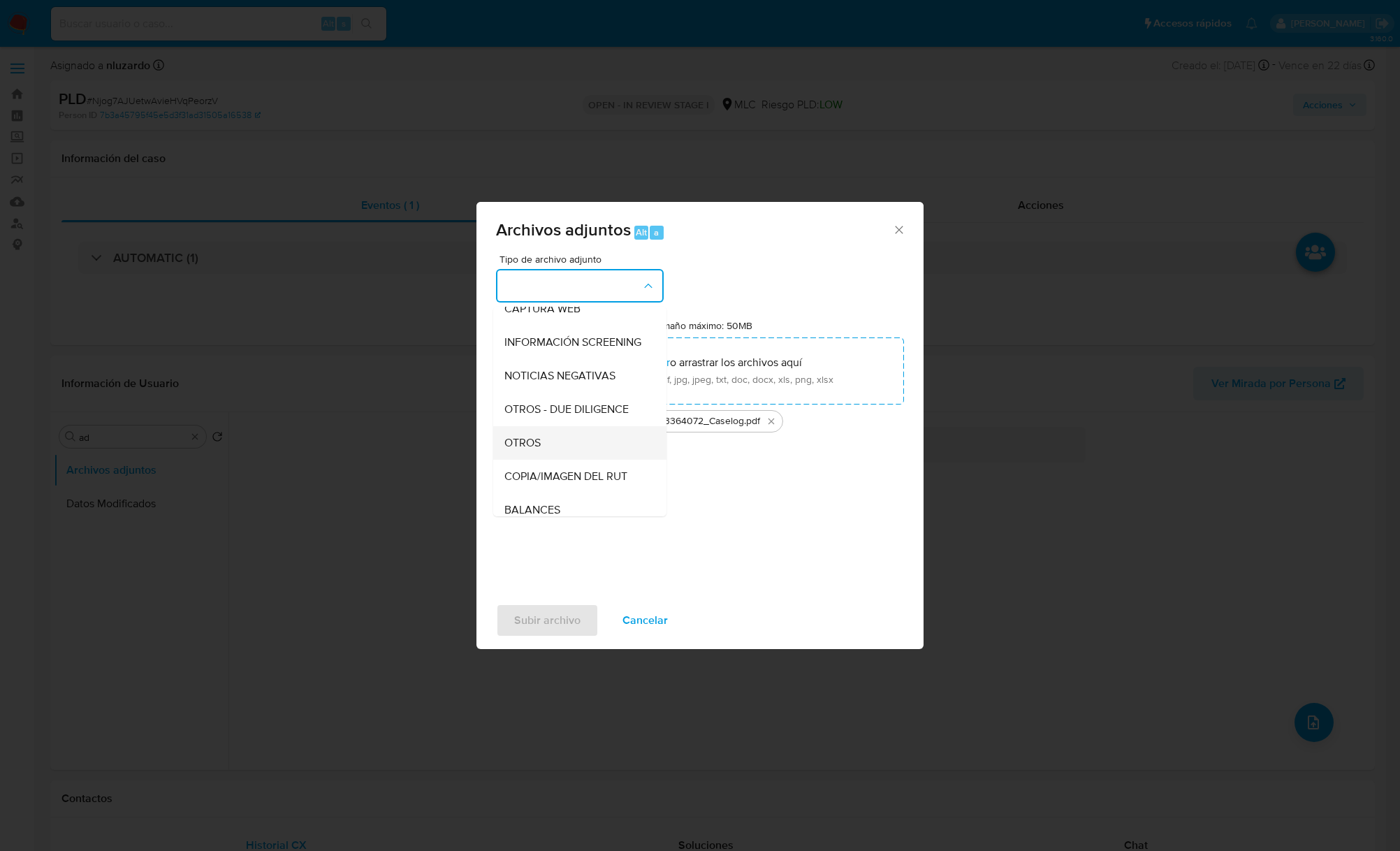
click at [543, 453] on div "OTROS" at bounding box center [575, 442] width 142 height 33
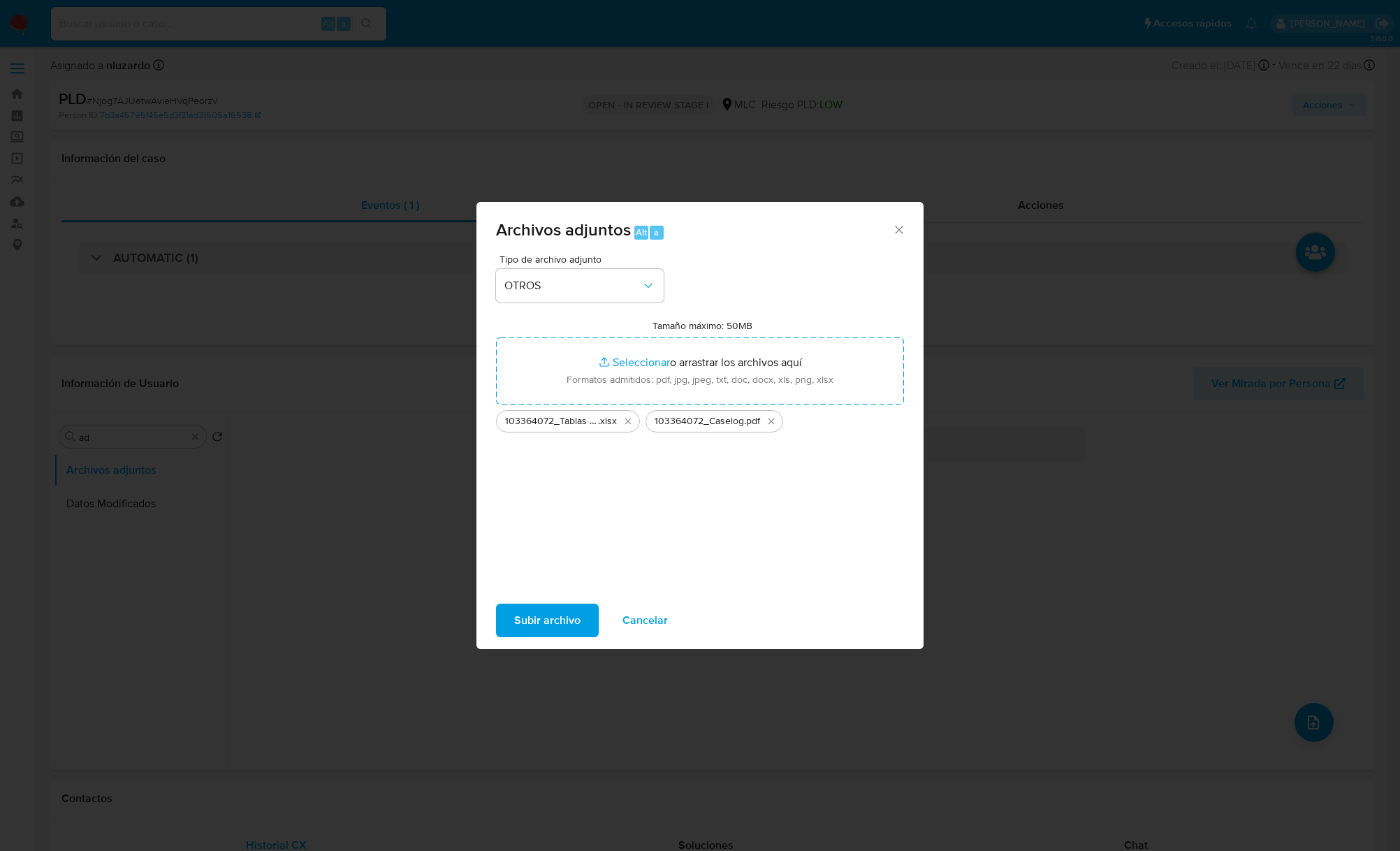
click at [553, 622] on span "Subir archivo" at bounding box center [547, 619] width 67 height 30
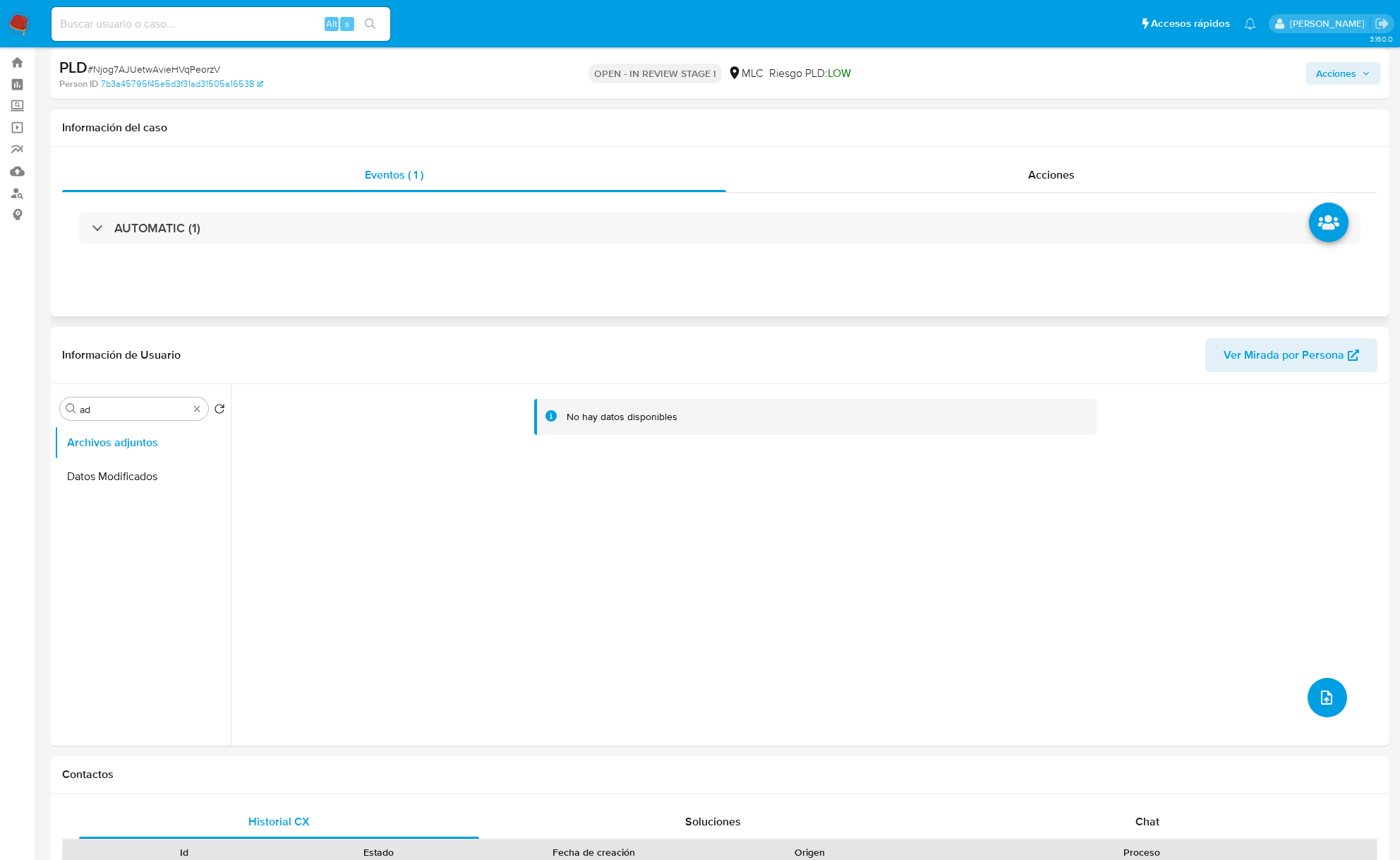
scroll to position [0, 0]
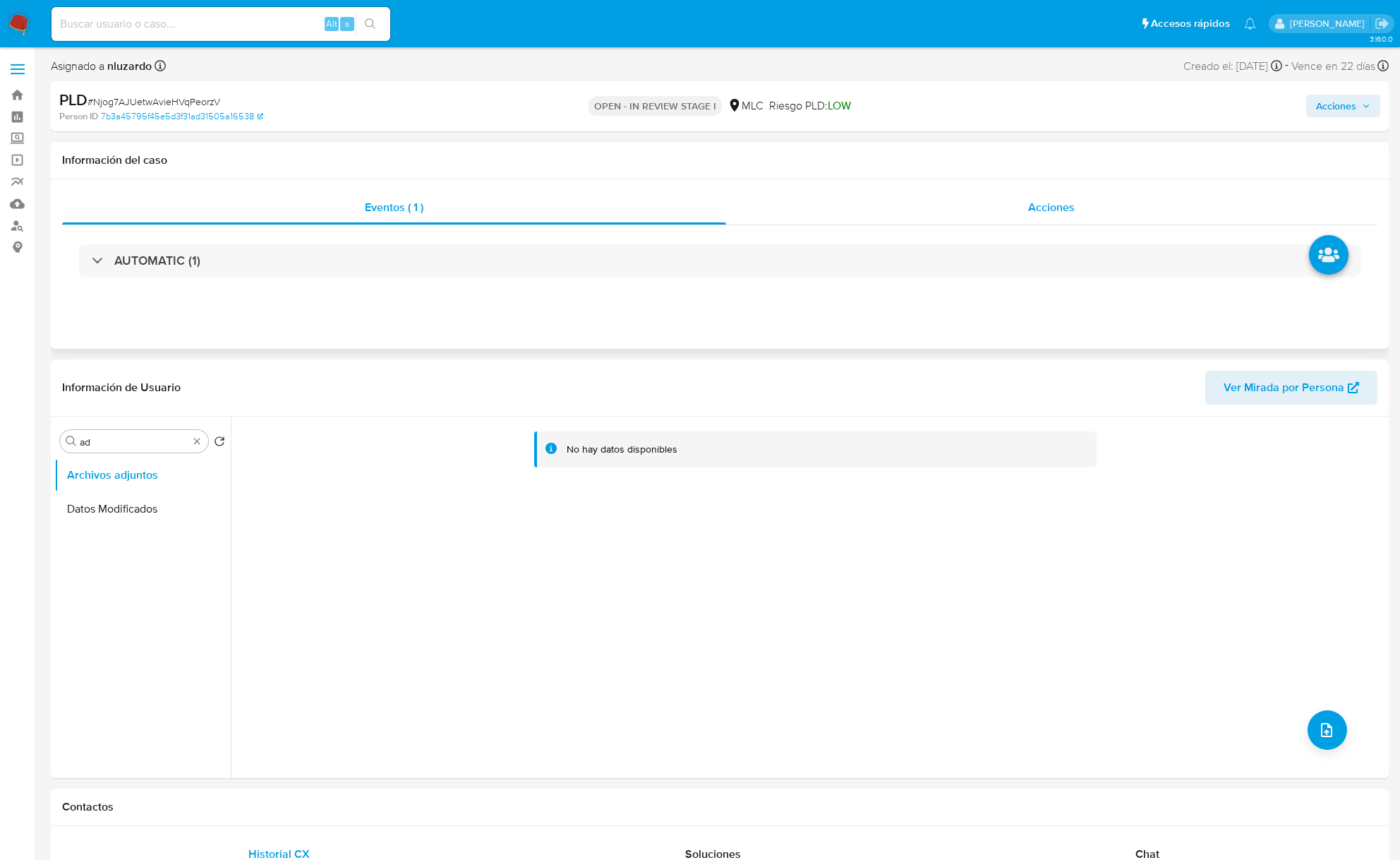
click at [1048, 202] on span "Acciones" at bounding box center [1052, 207] width 46 height 16
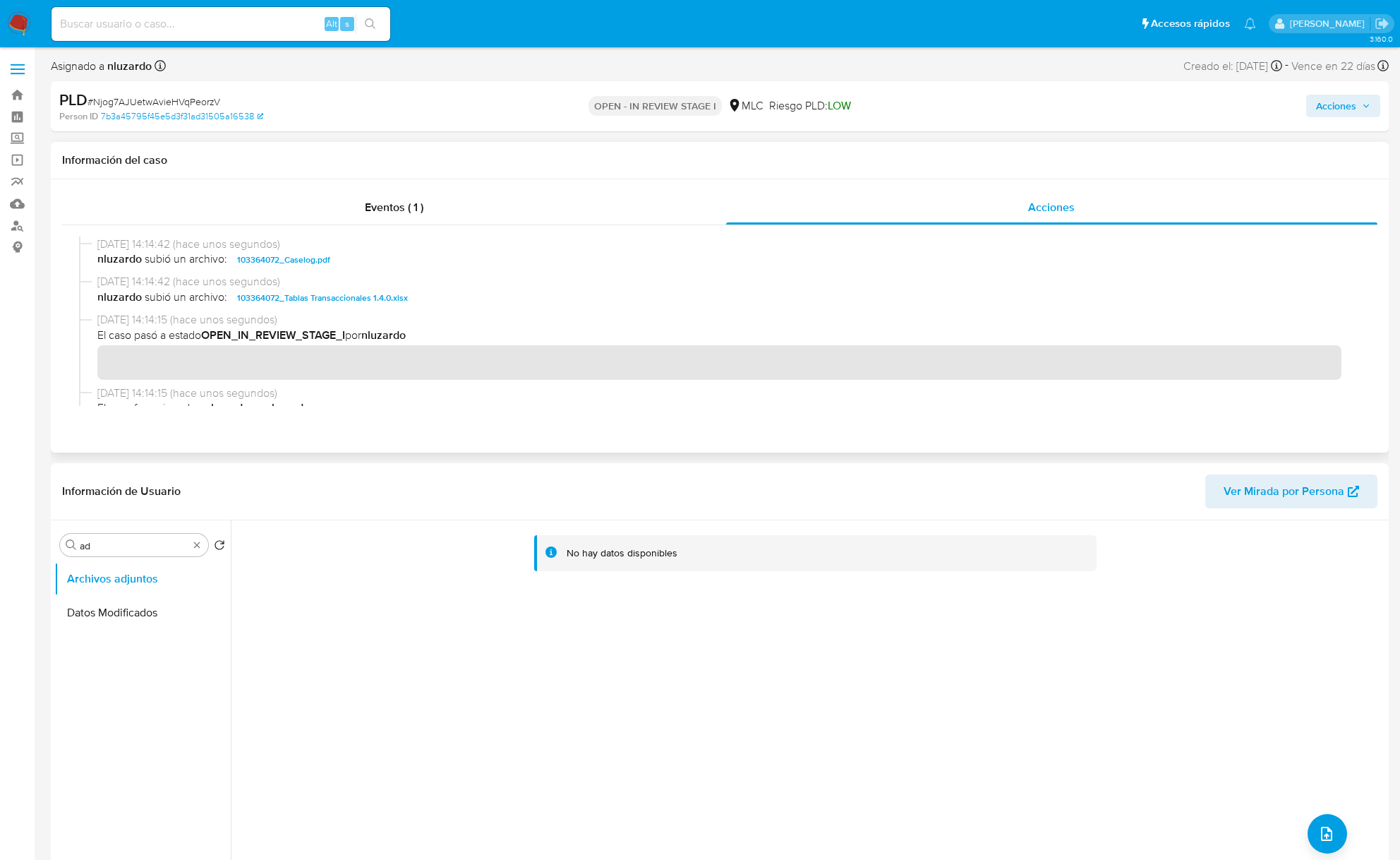
click at [396, 264] on span "nluzardo subió un archivo: 103364072_Caselog.pdf" at bounding box center [726, 260] width 1258 height 17
click at [396, 263] on span "nluzardo subió un archivo: 103364072_Caselog.pdf" at bounding box center [726, 260] width 1258 height 17
click at [382, 263] on span "nluzardo subió un archivo: 103364072_Caselog.pdf" at bounding box center [726, 260] width 1258 height 17
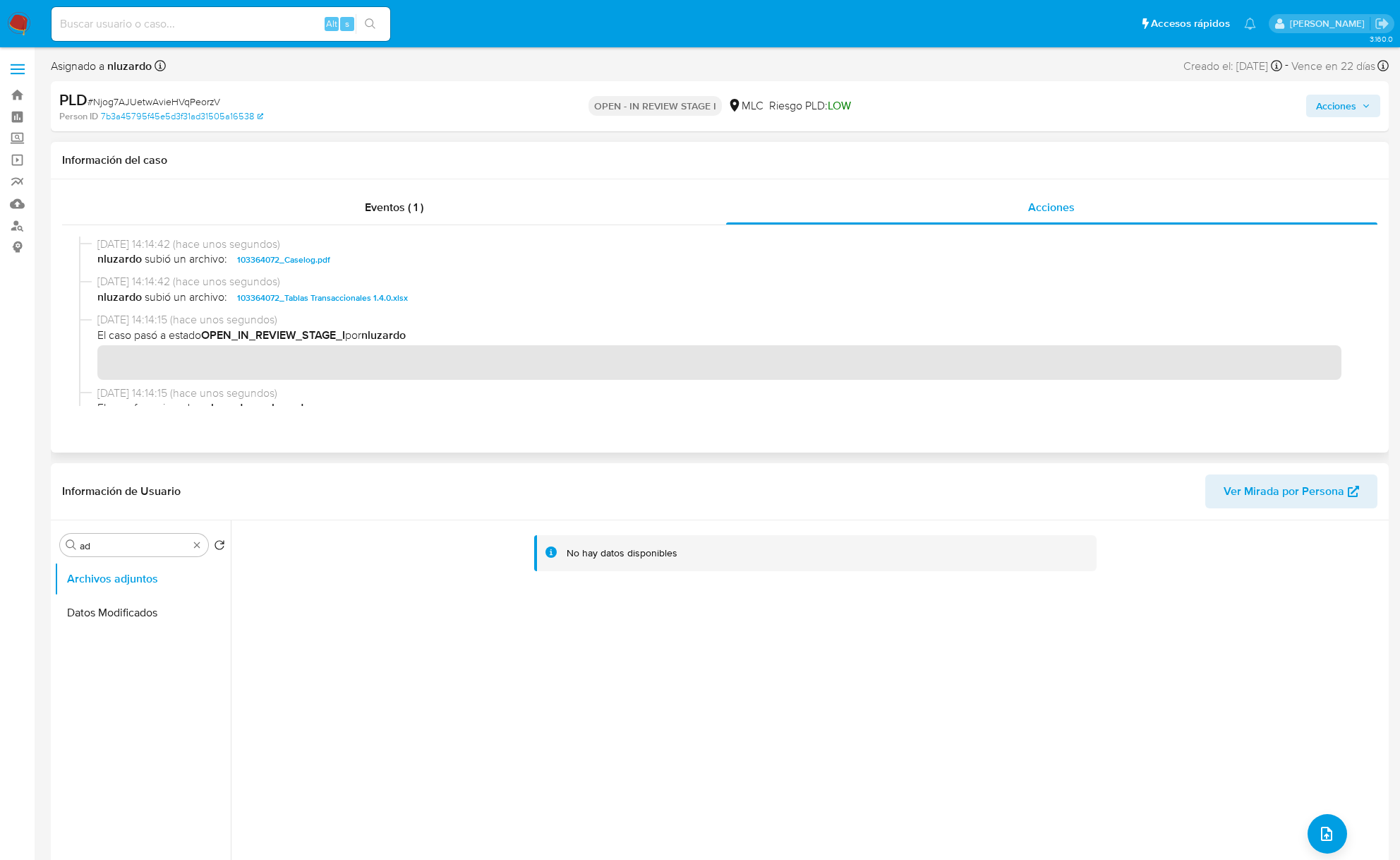
click at [382, 263] on span "nluzardo subió un archivo: 103364072_Caselog.pdf" at bounding box center [726, 260] width 1258 height 17
click at [1303, 108] on div "Acciones" at bounding box center [1162, 106] width 437 height 33
click at [1317, 113] on button "Acciones" at bounding box center [1343, 106] width 74 height 23
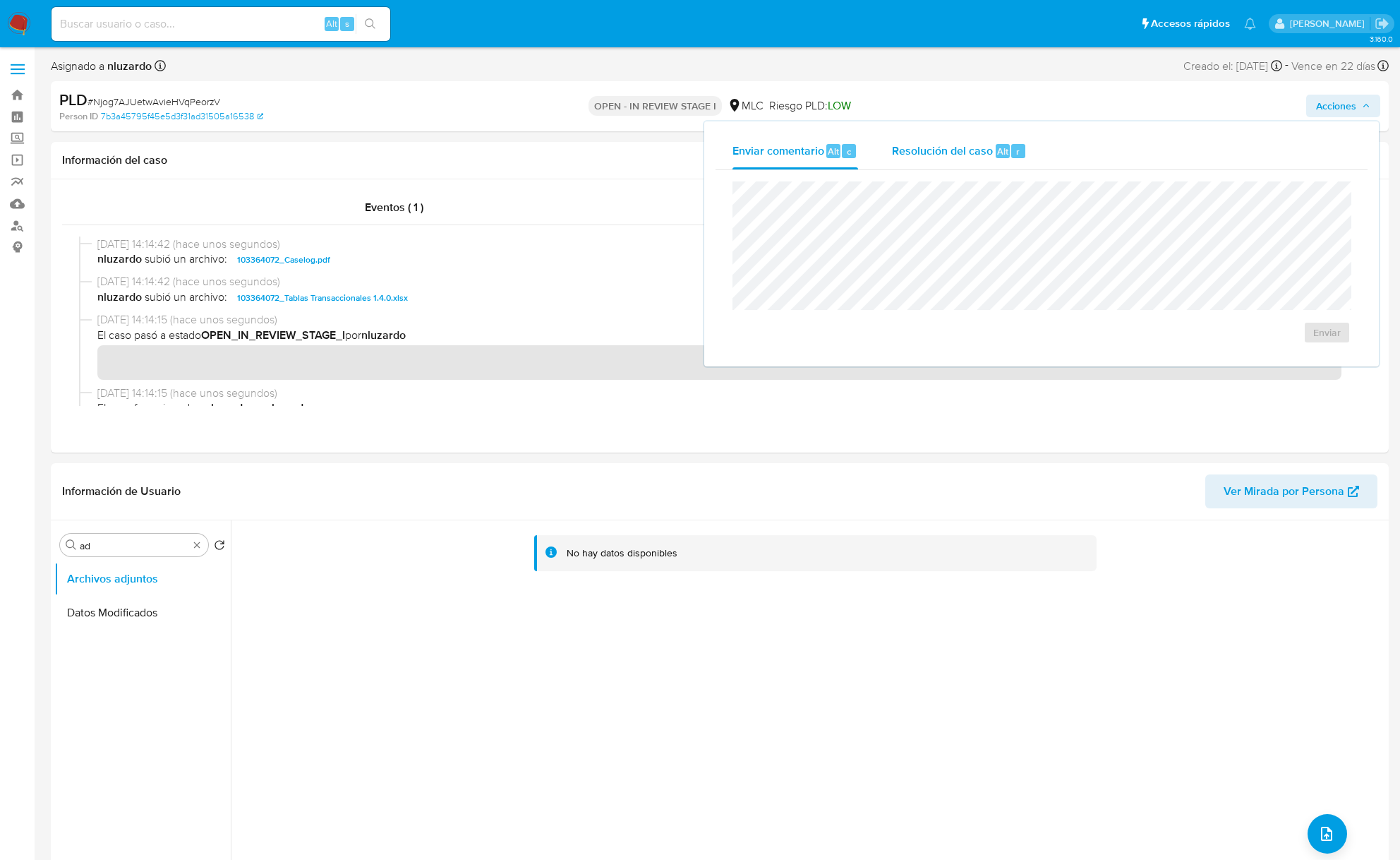
click at [1017, 147] on span "r" at bounding box center [1018, 151] width 4 height 14
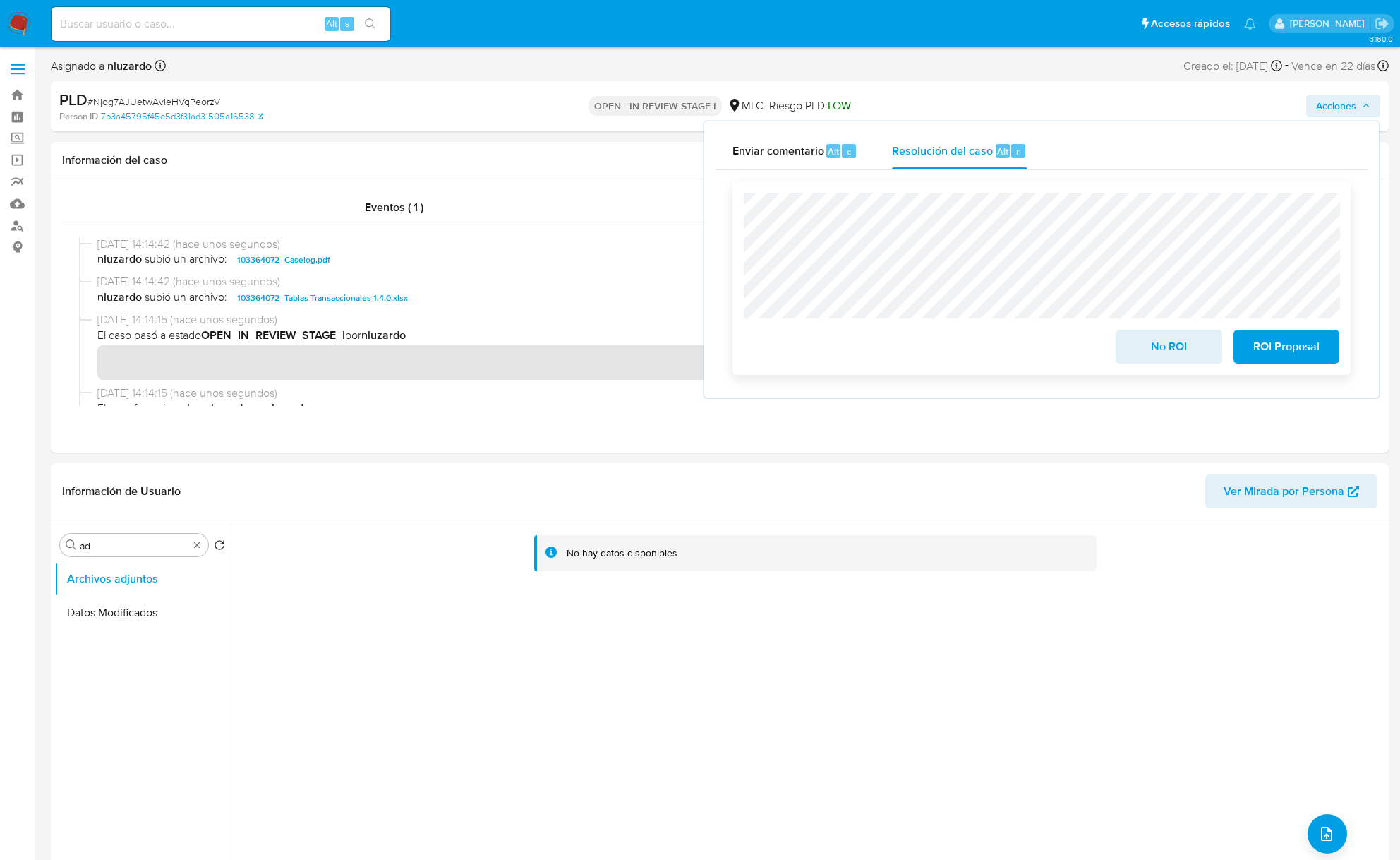
click at [1187, 346] on span "No ROI" at bounding box center [1168, 346] width 69 height 31
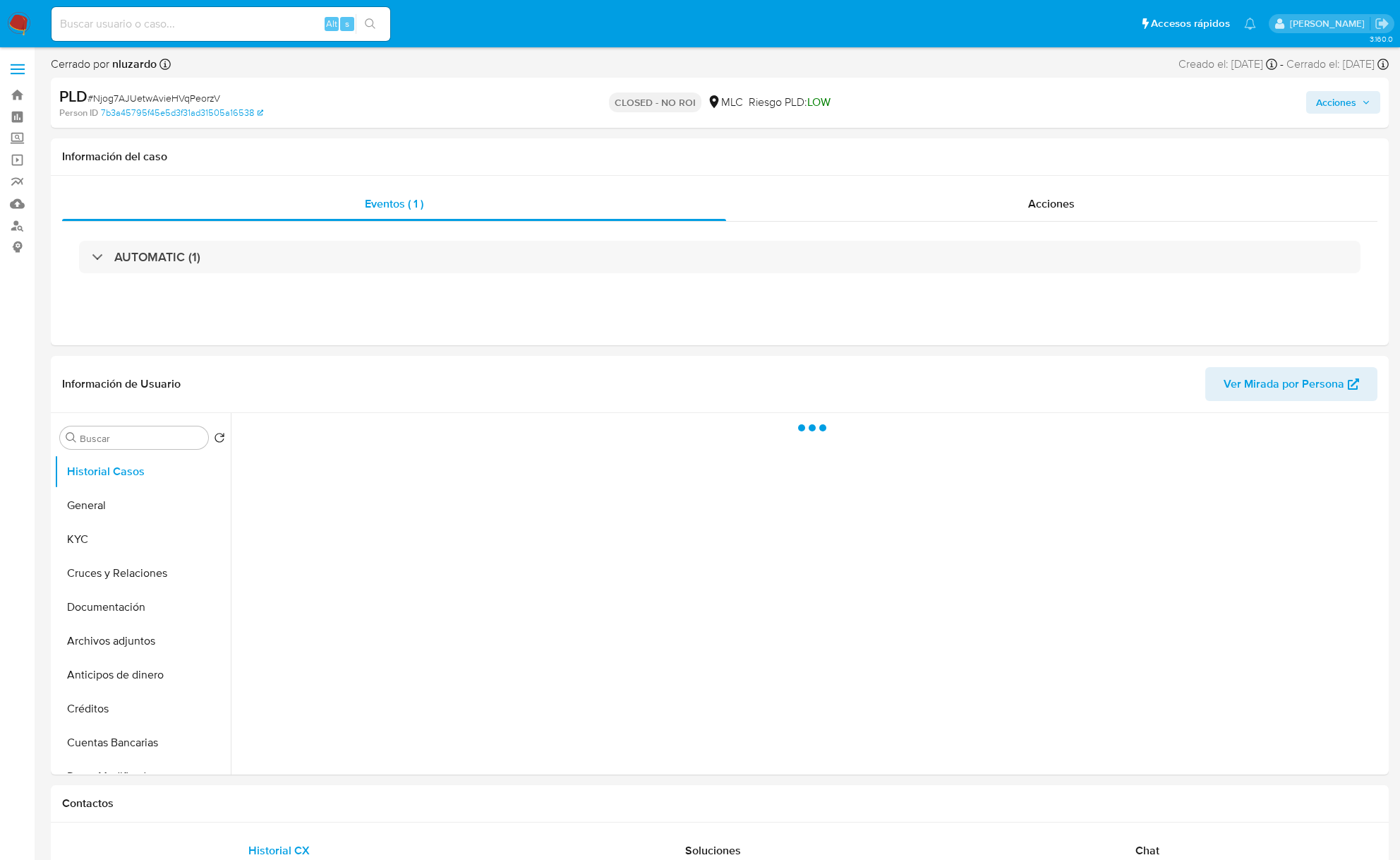
select select "10"
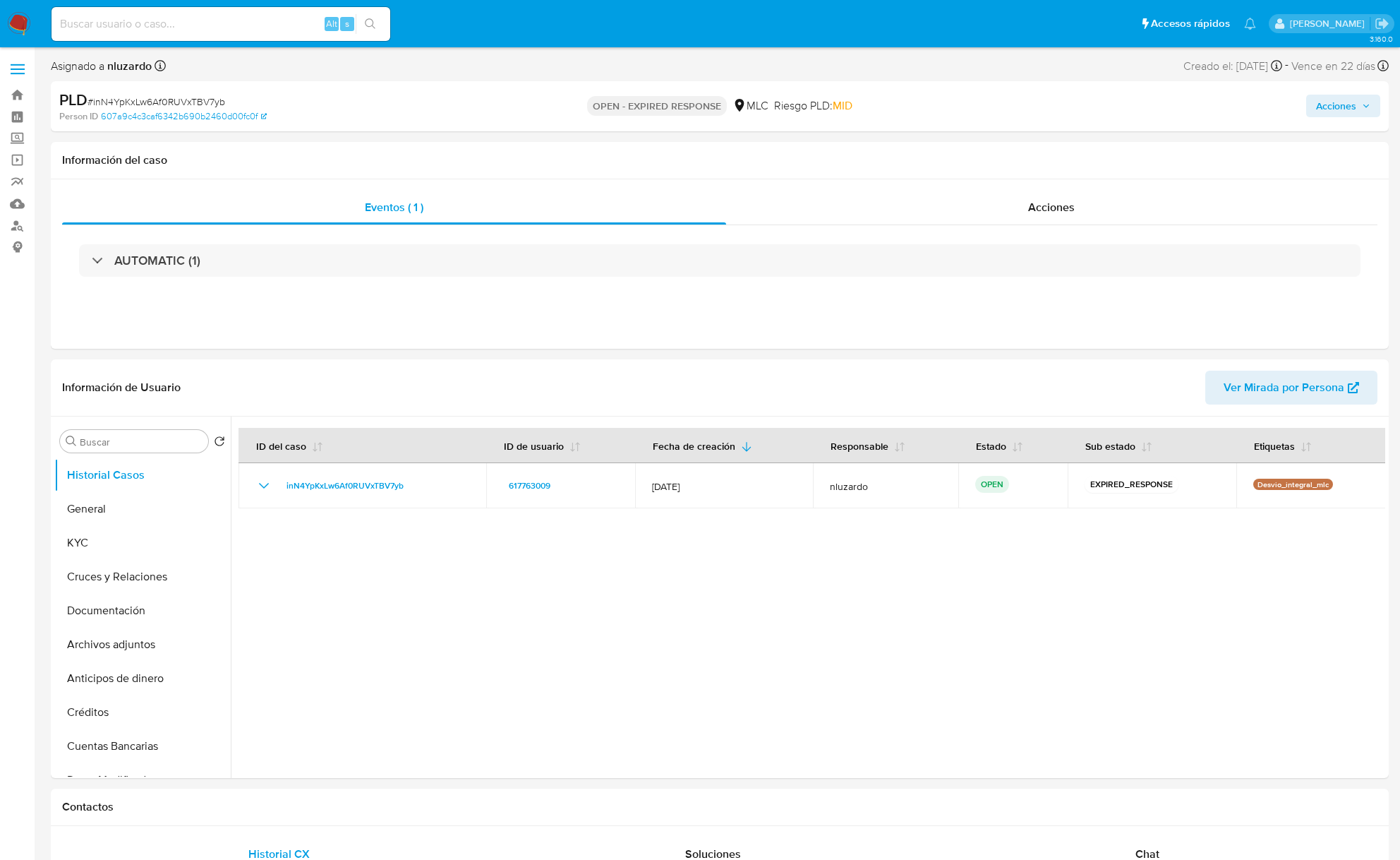
click at [204, 23] on input at bounding box center [221, 24] width 339 height 19
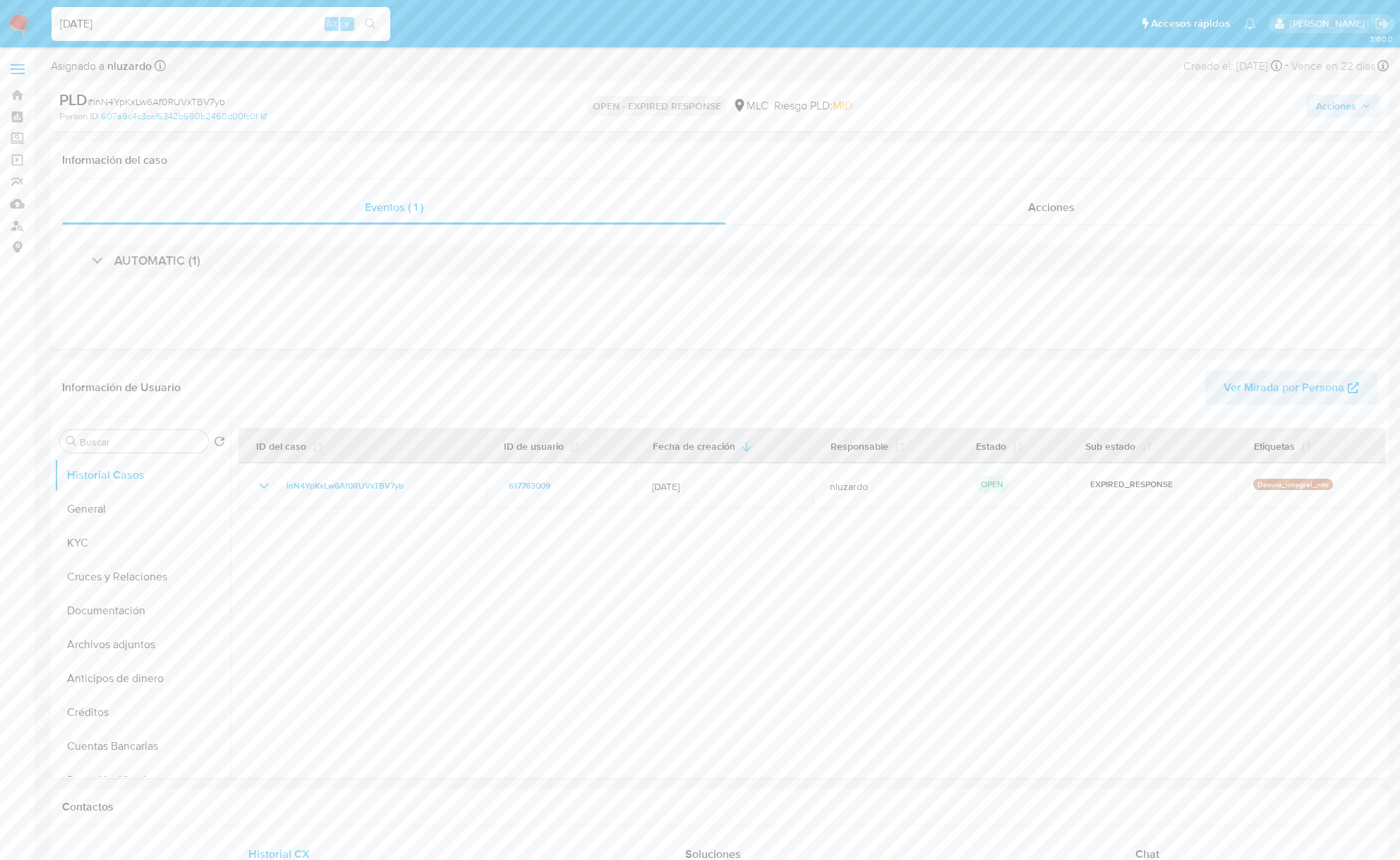
type input "18/09/2025"
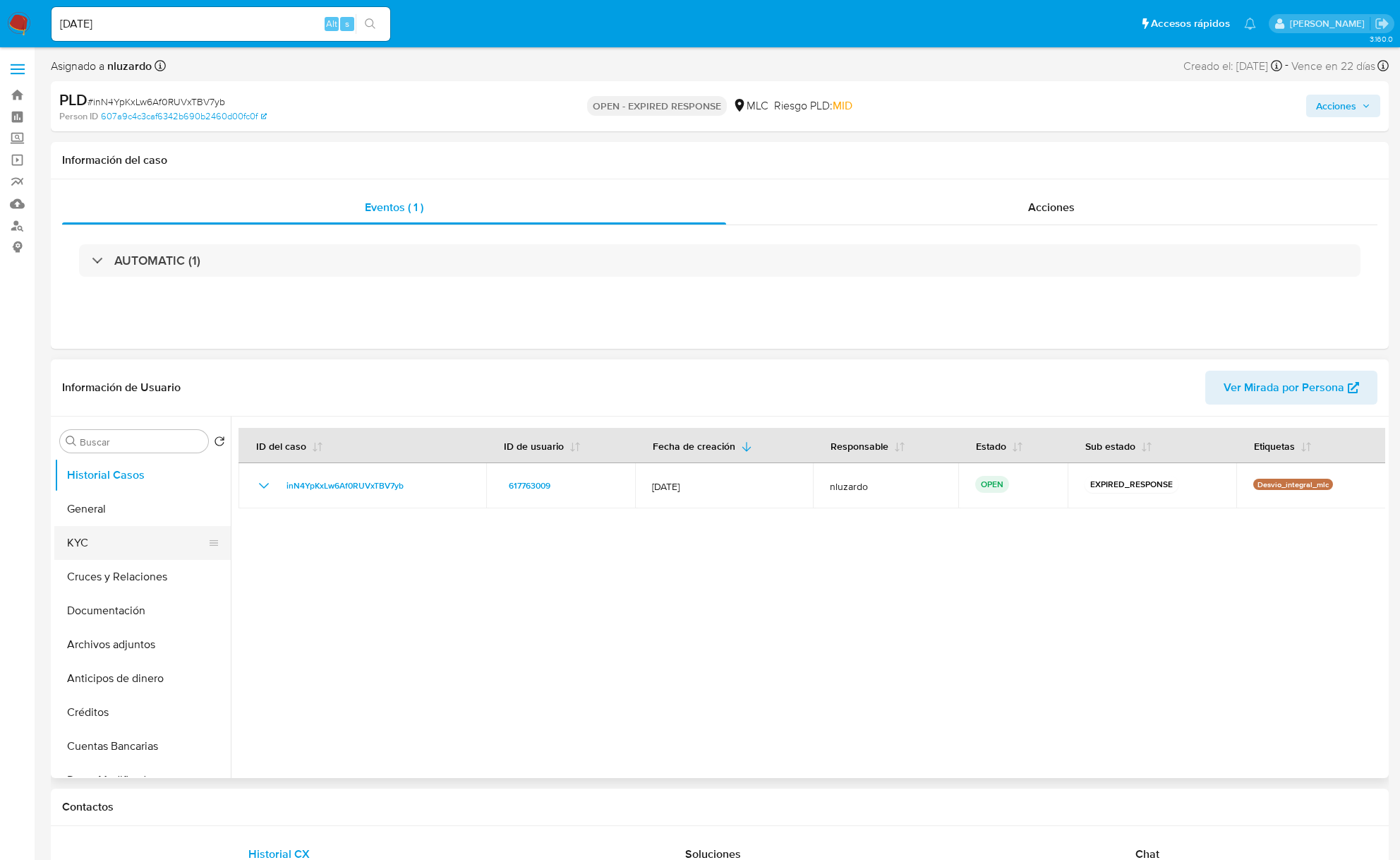
click at [114, 544] on button "KYC" at bounding box center [137, 542] width 165 height 34
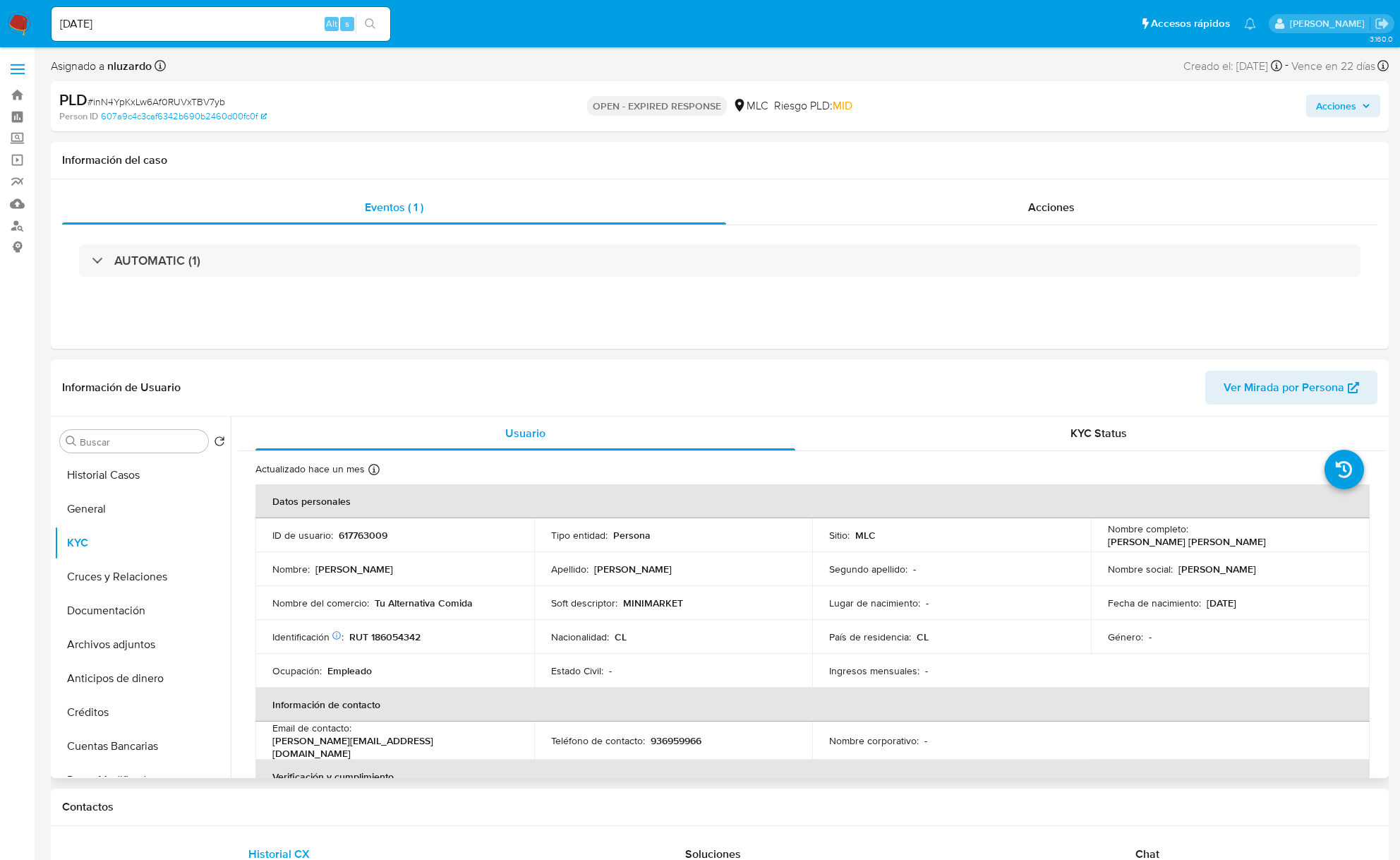
click at [1204, 535] on p "Alejandro Antonio Donoso Moya" at bounding box center [1187, 542] width 158 height 13
click at [1334, 539] on div "Nombre completo : Alejandro Antonio Donoso Moya" at bounding box center [1230, 535] width 245 height 26
copy p "Alejandro Antonio Donoso Moya"
click at [401, 630] on p "RUT 186054342" at bounding box center [385, 637] width 72 height 13
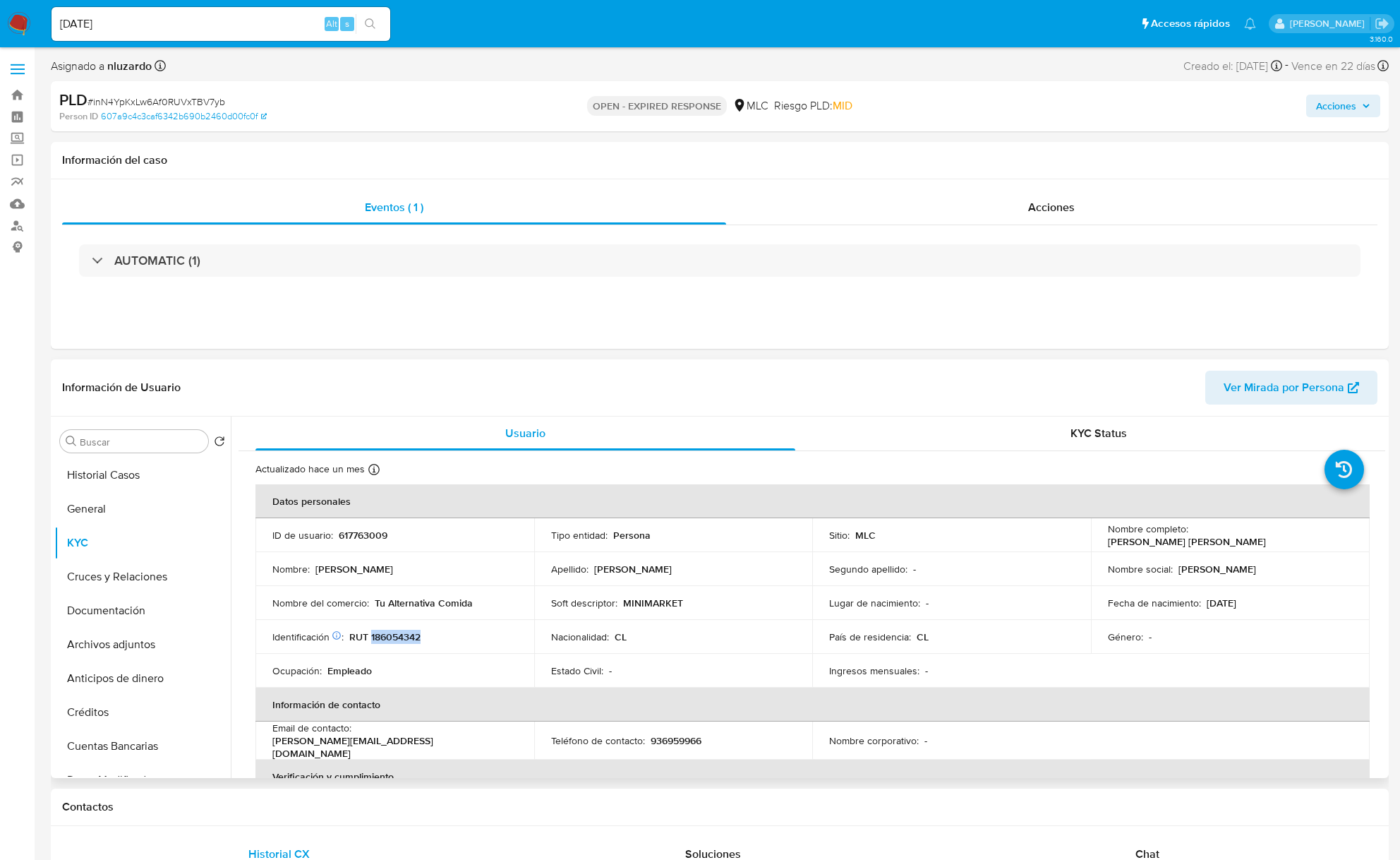
click at [401, 630] on p "RUT 186054342" at bounding box center [385, 637] width 72 height 13
copy p "186054342"
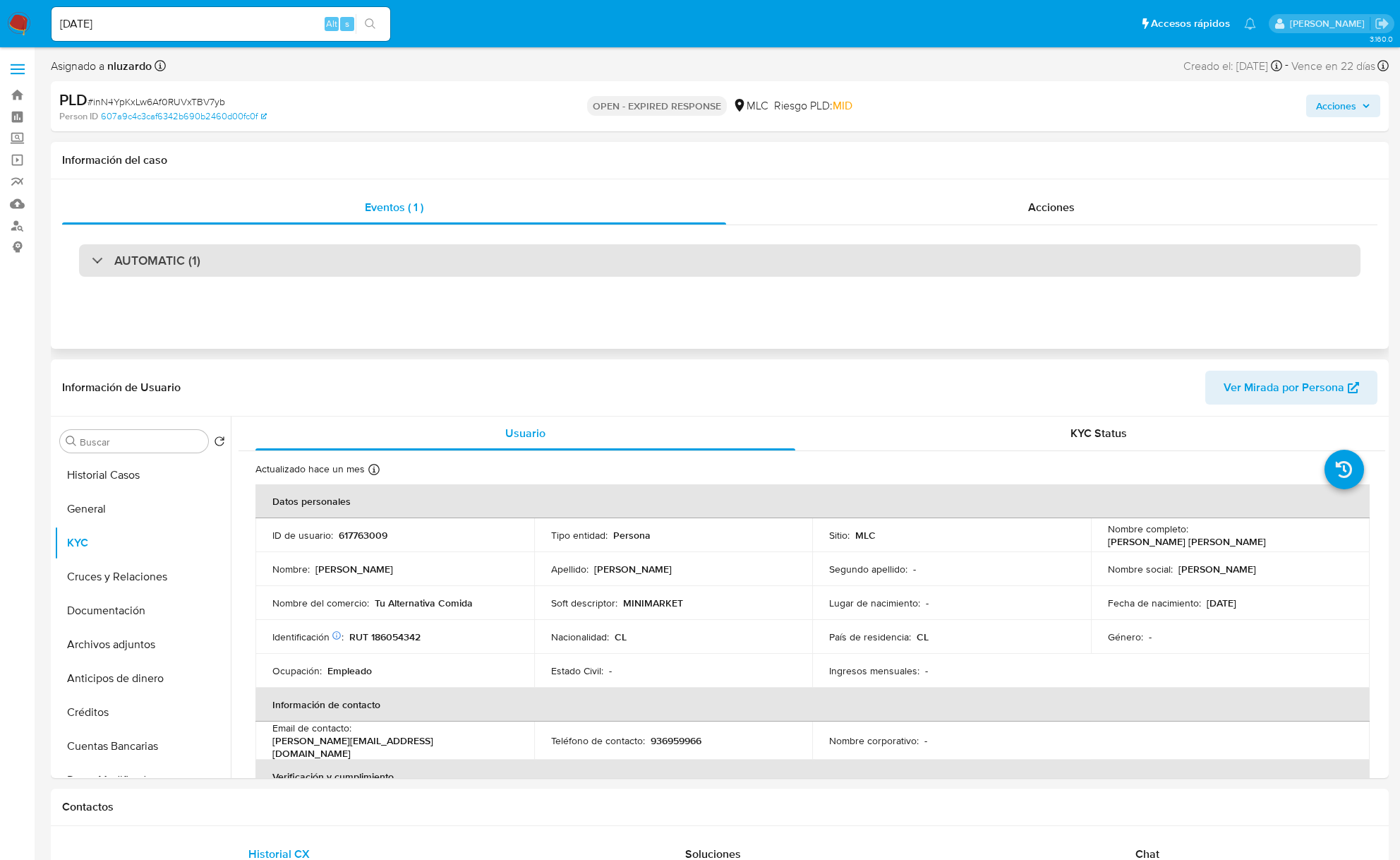
click at [114, 260] on h3 "AUTOMATIC (1)" at bounding box center [157, 260] width 86 height 16
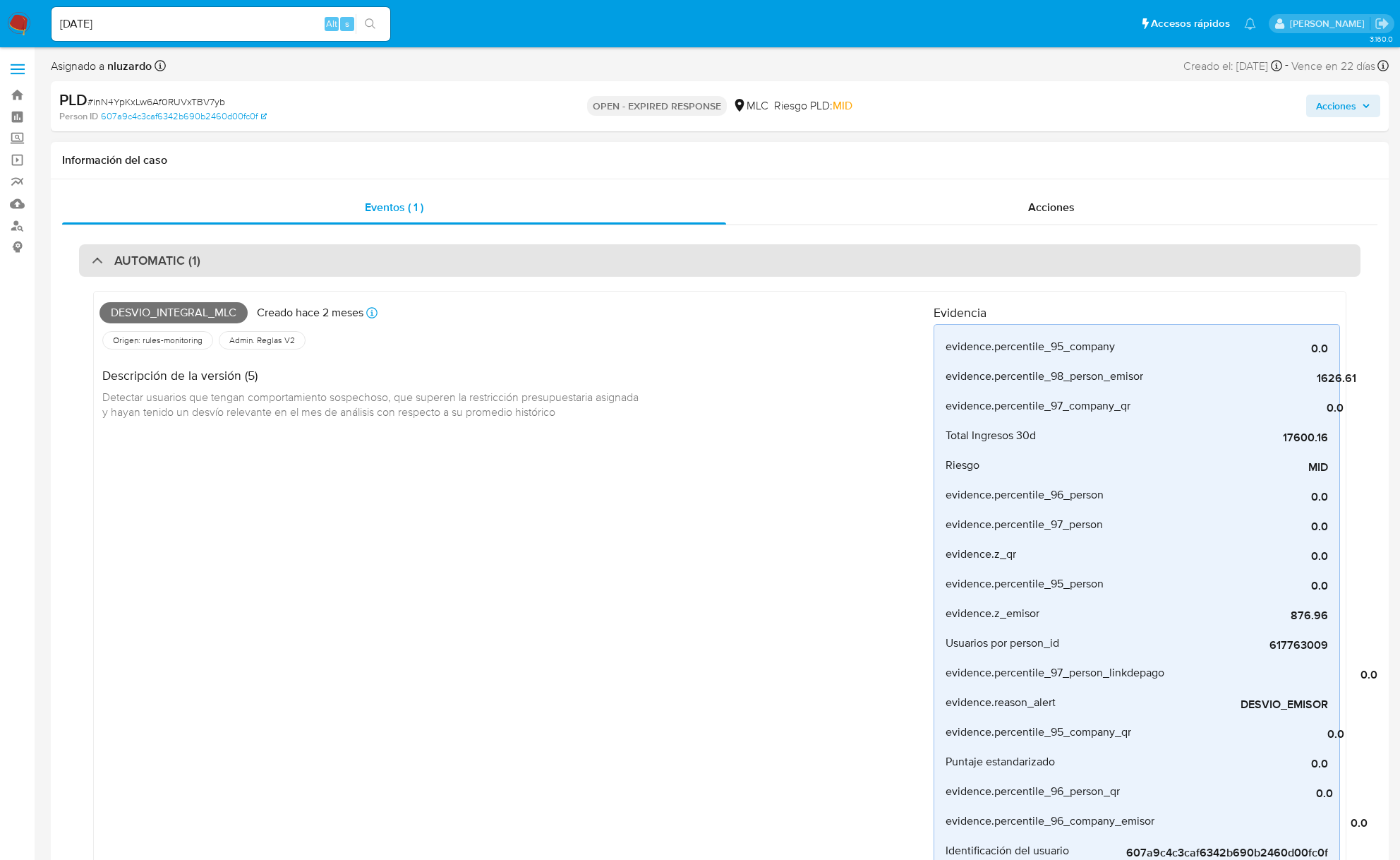
click at [114, 260] on h3 "AUTOMATIC (1)" at bounding box center [157, 260] width 86 height 16
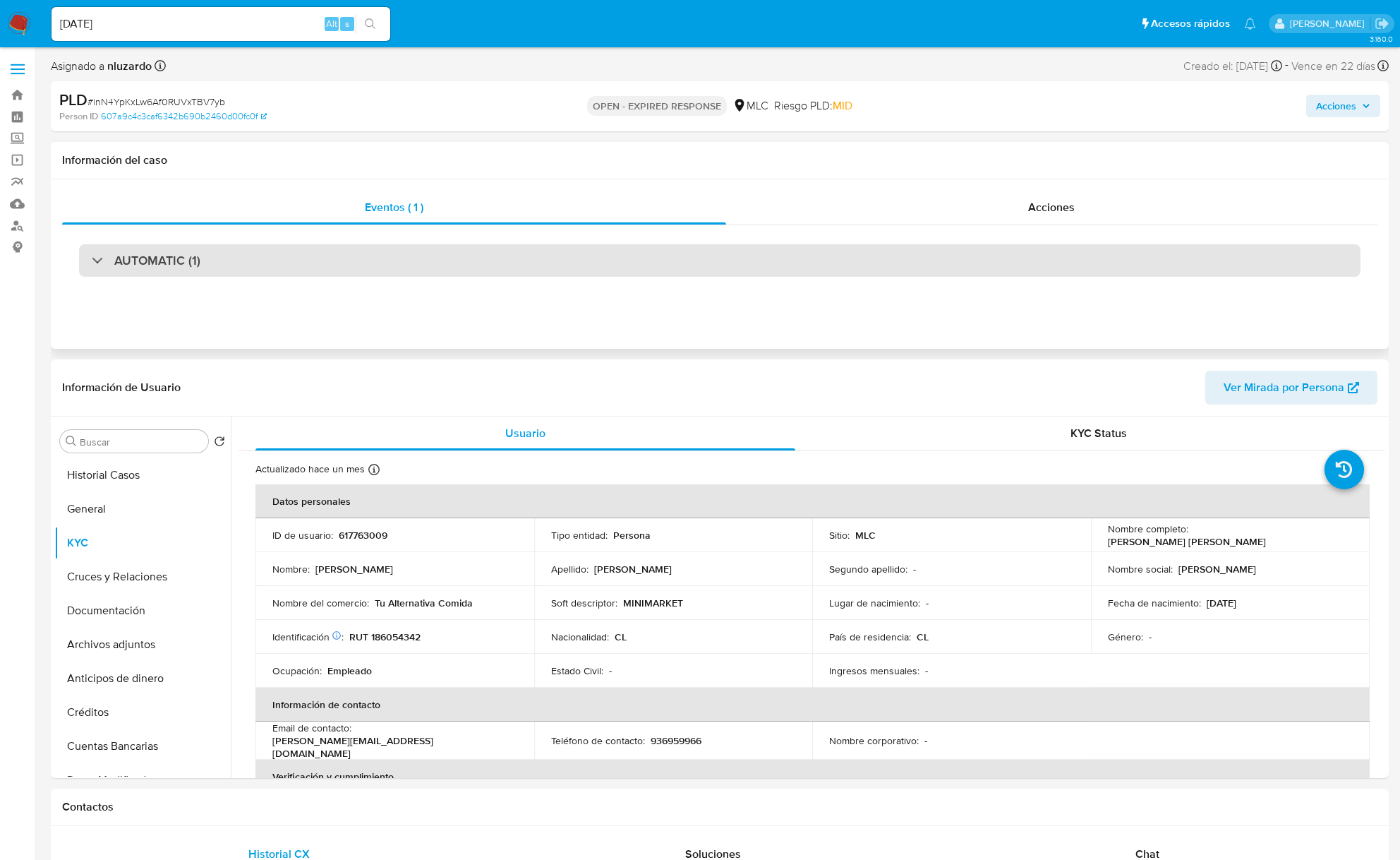
click at [142, 270] on div "AUTOMATIC (1)" at bounding box center [720, 260] width 1282 height 32
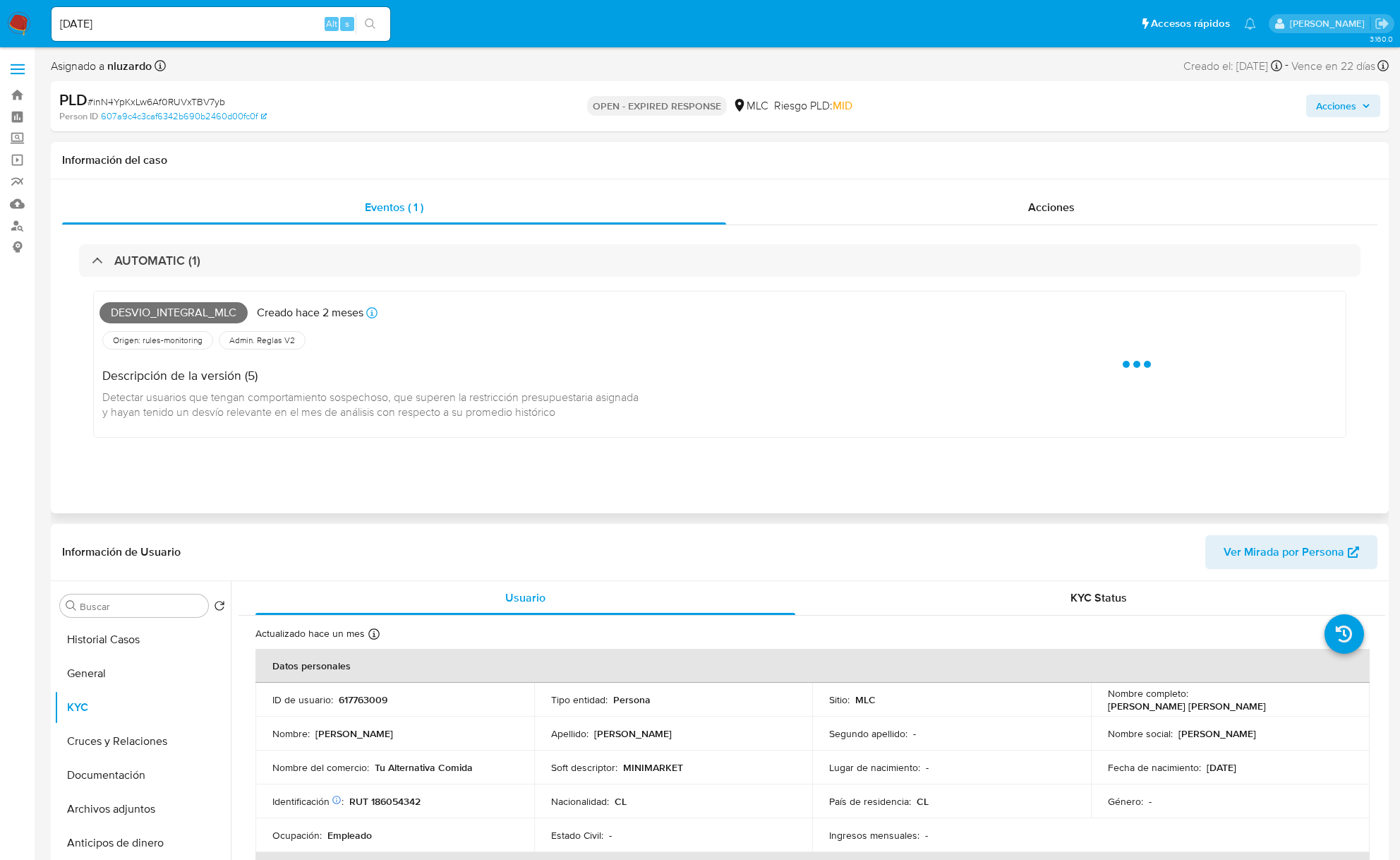
click at [167, 315] on span "Desvio_integral_mlc" at bounding box center [173, 313] width 148 height 21
copy span "Desvio_integral_mlc"
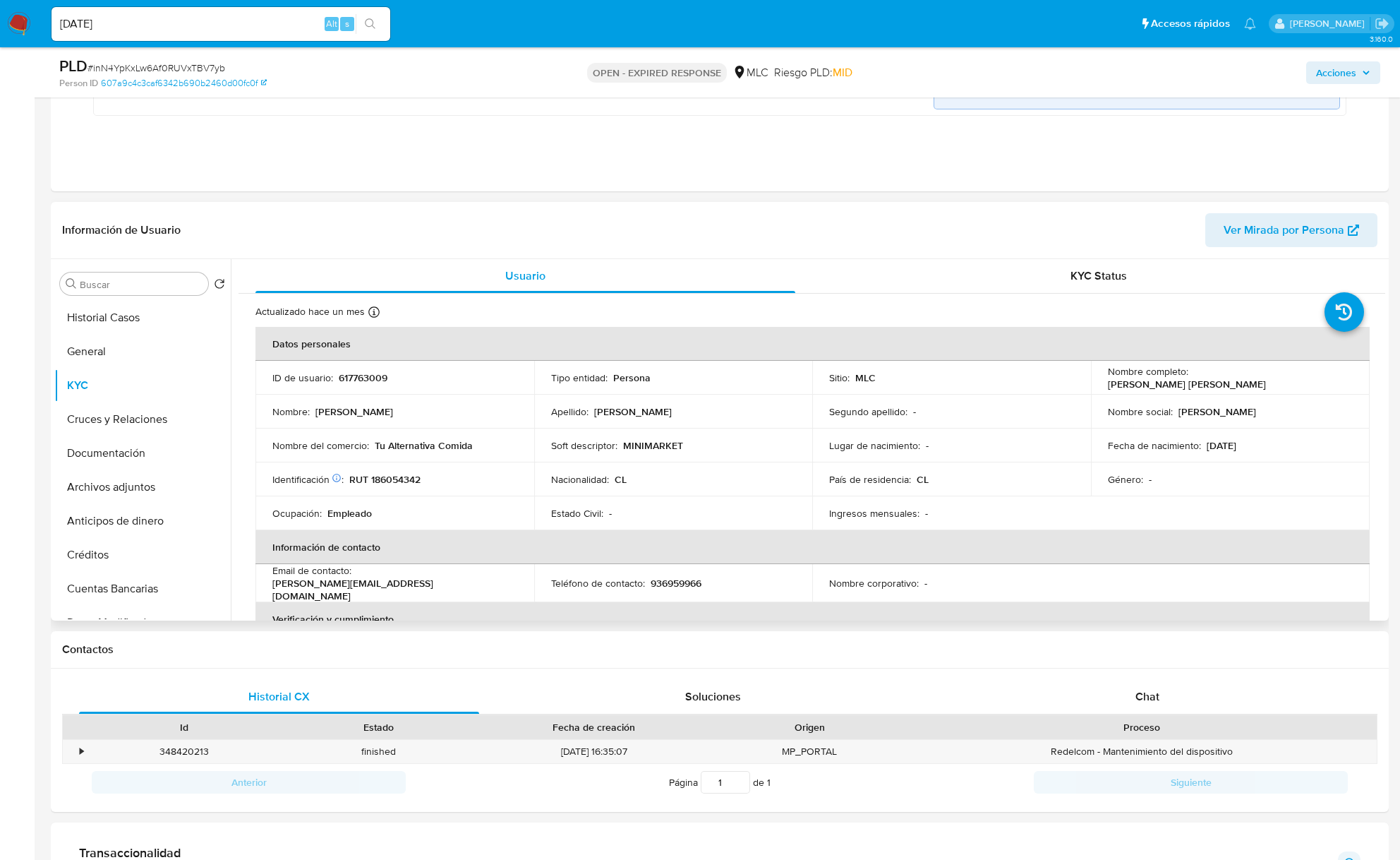
scroll to position [1223, 0]
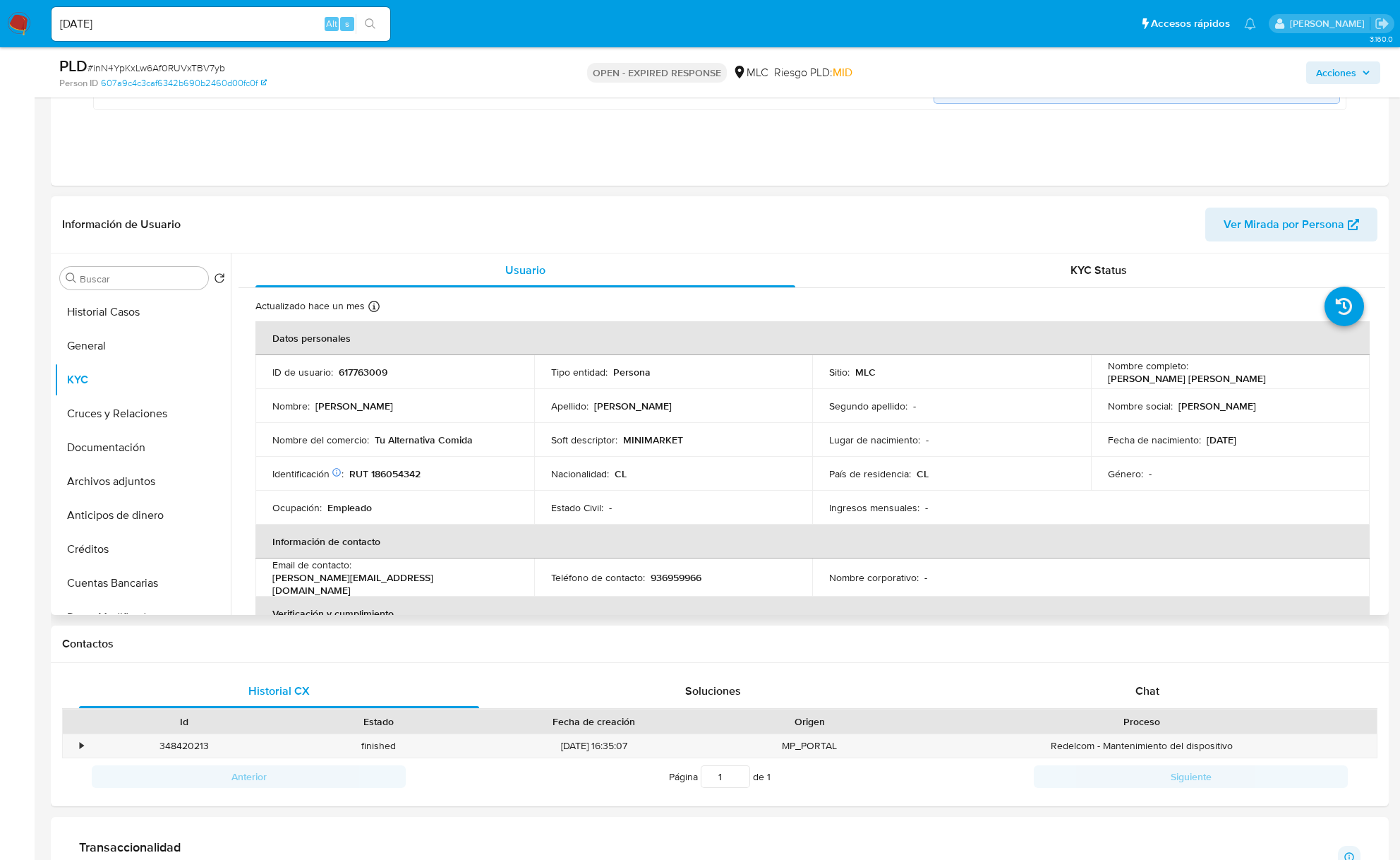
click at [1291, 399] on div "Nombre social : Alejandro Antonio" at bounding box center [1230, 406] width 245 height 13
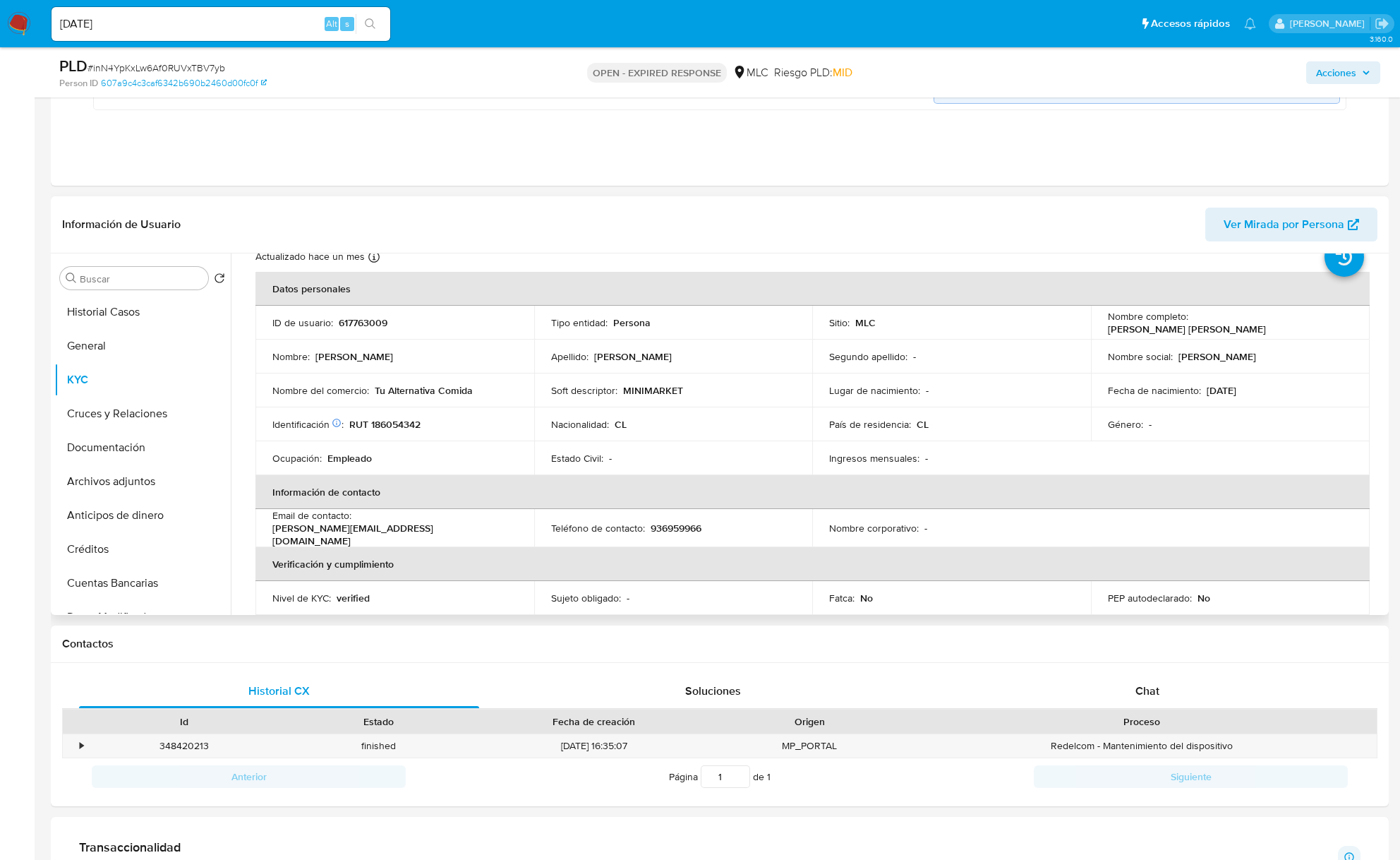
scroll to position [61, 0]
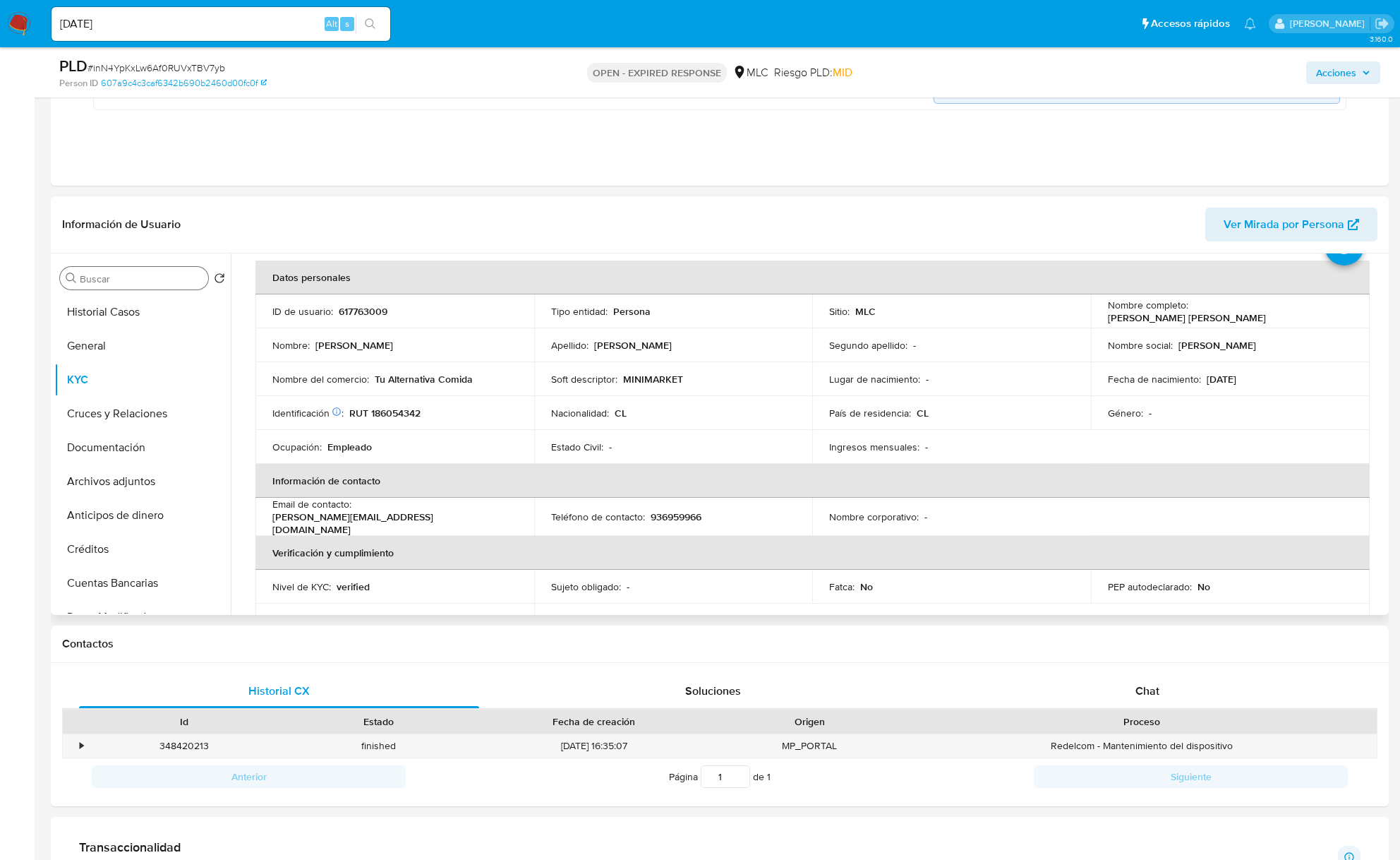
click at [153, 280] on input "Buscar" at bounding box center [141, 279] width 123 height 13
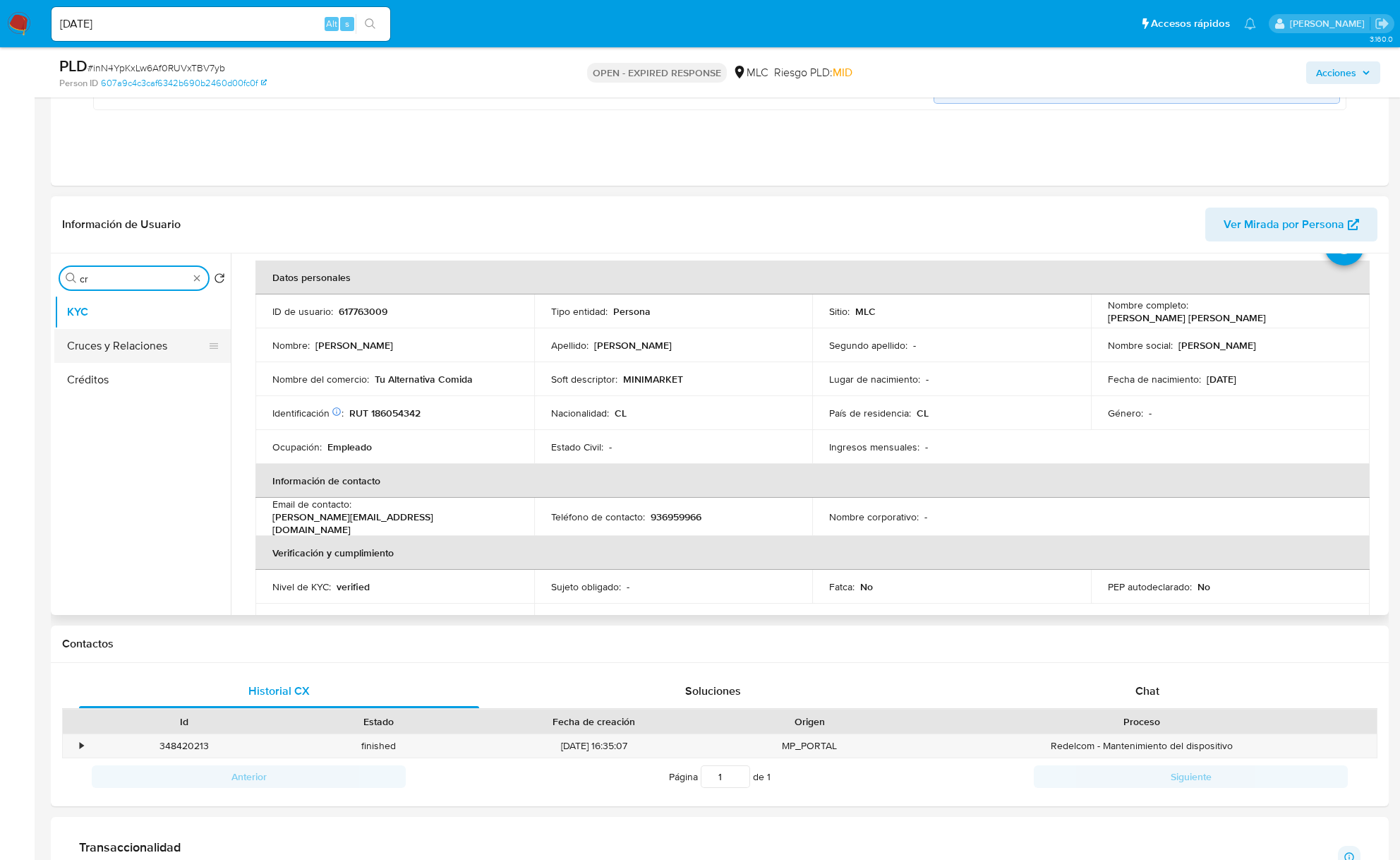
type input "cr"
click at [131, 357] on button "Cruces y Relaciones" at bounding box center [137, 346] width 165 height 34
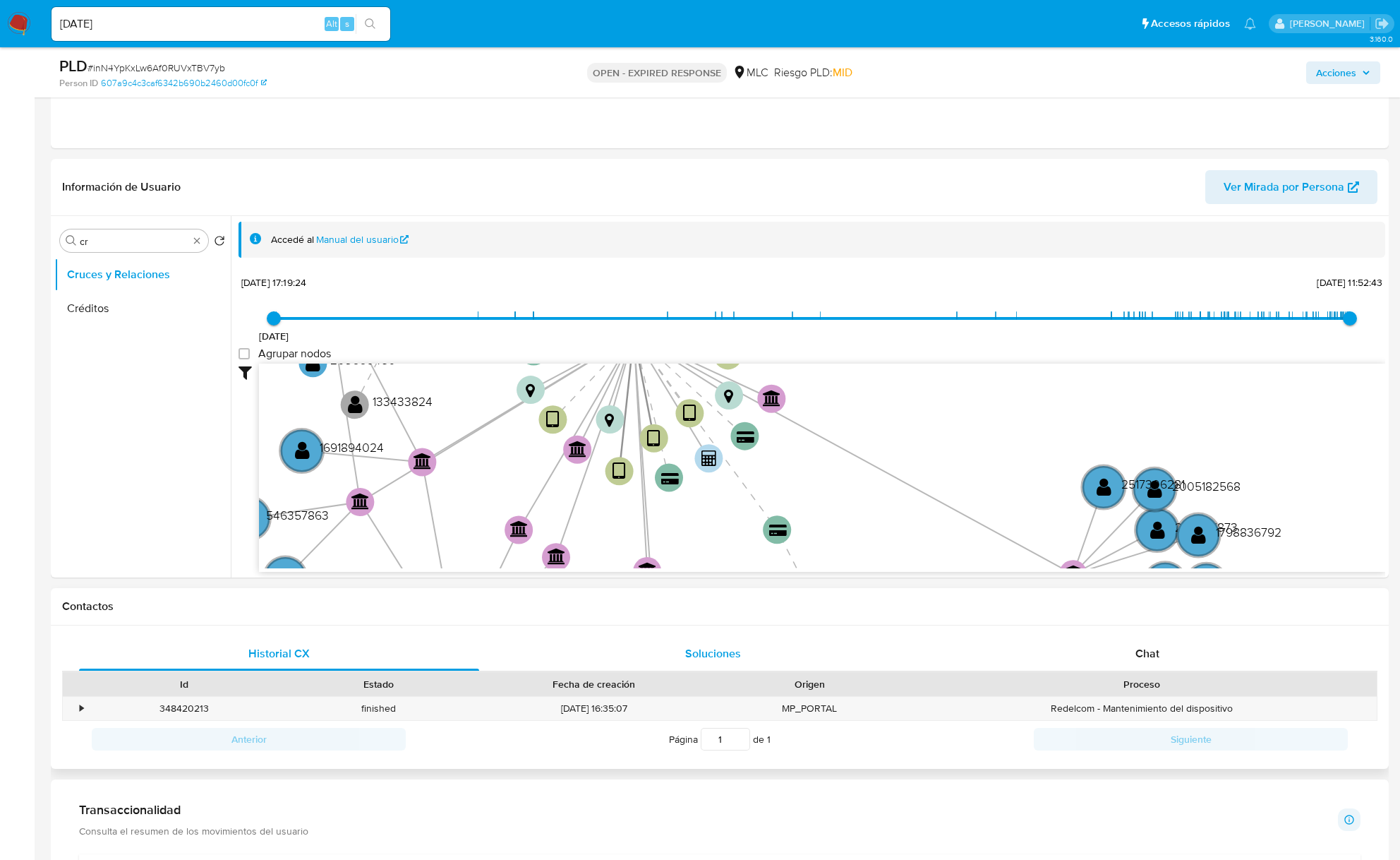
scroll to position [1223, 0]
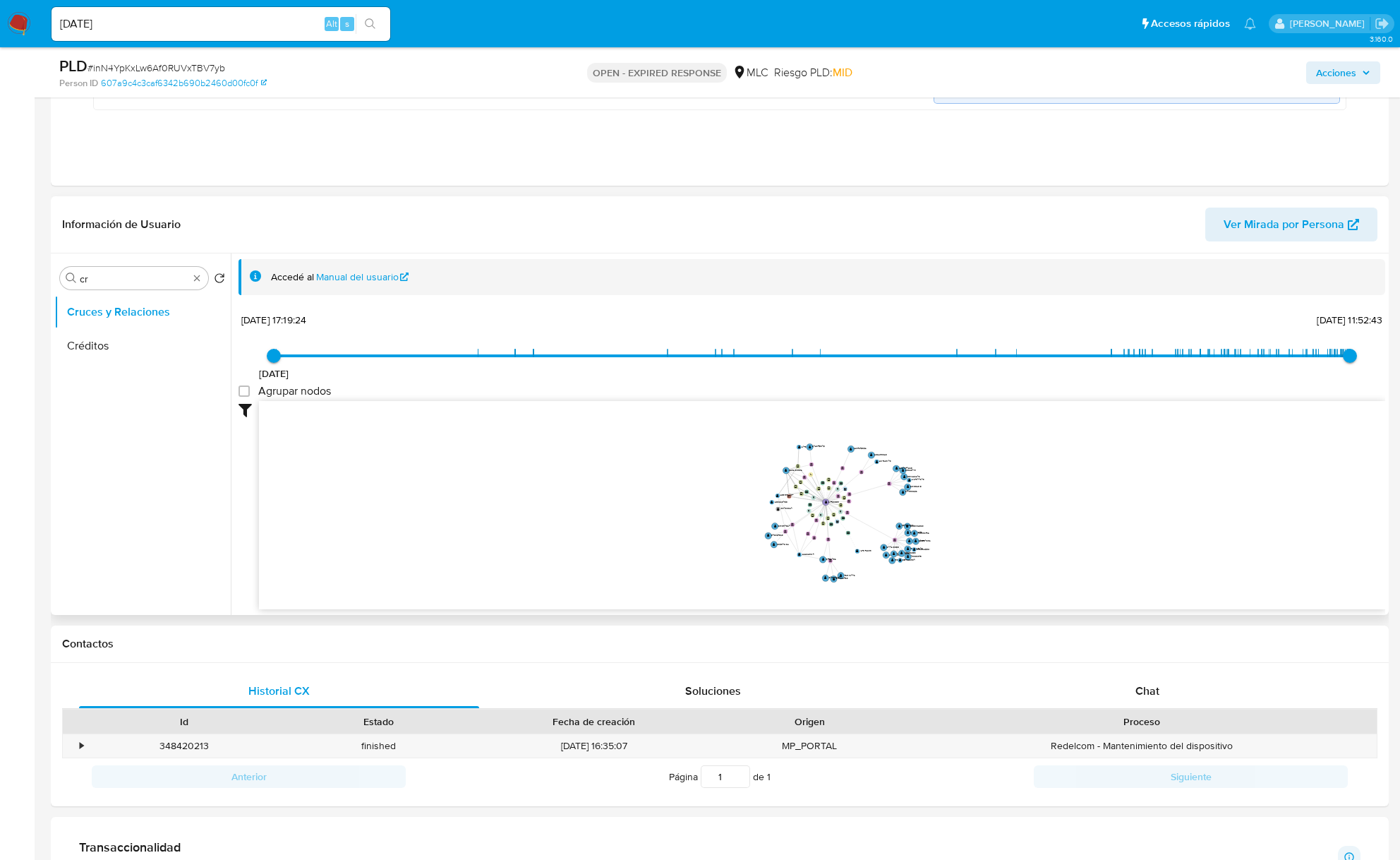
drag, startPoint x: 853, startPoint y: 507, endPoint x: 861, endPoint y: 522, distance: 17.0
click at [861, 522] on icon "user-2232139982  2232139982 device-68a7ca78c32db8a00348629f  user-617763009 …" at bounding box center [822, 503] width 1127 height 205
drag, startPoint x: 861, startPoint y: 522, endPoint x: 831, endPoint y: 509, distance: 32.7
click at [831, 509] on icon "user-2232139982  2232139982 device-68a7ca78c32db8a00348629f  user-617763009 …" at bounding box center [822, 503] width 1127 height 205
click at [831, 508] on icon "user-2232139982  2232139982 device-68a7ca78c32db8a00348629f  user-617763009 …" at bounding box center [822, 503] width 1127 height 205
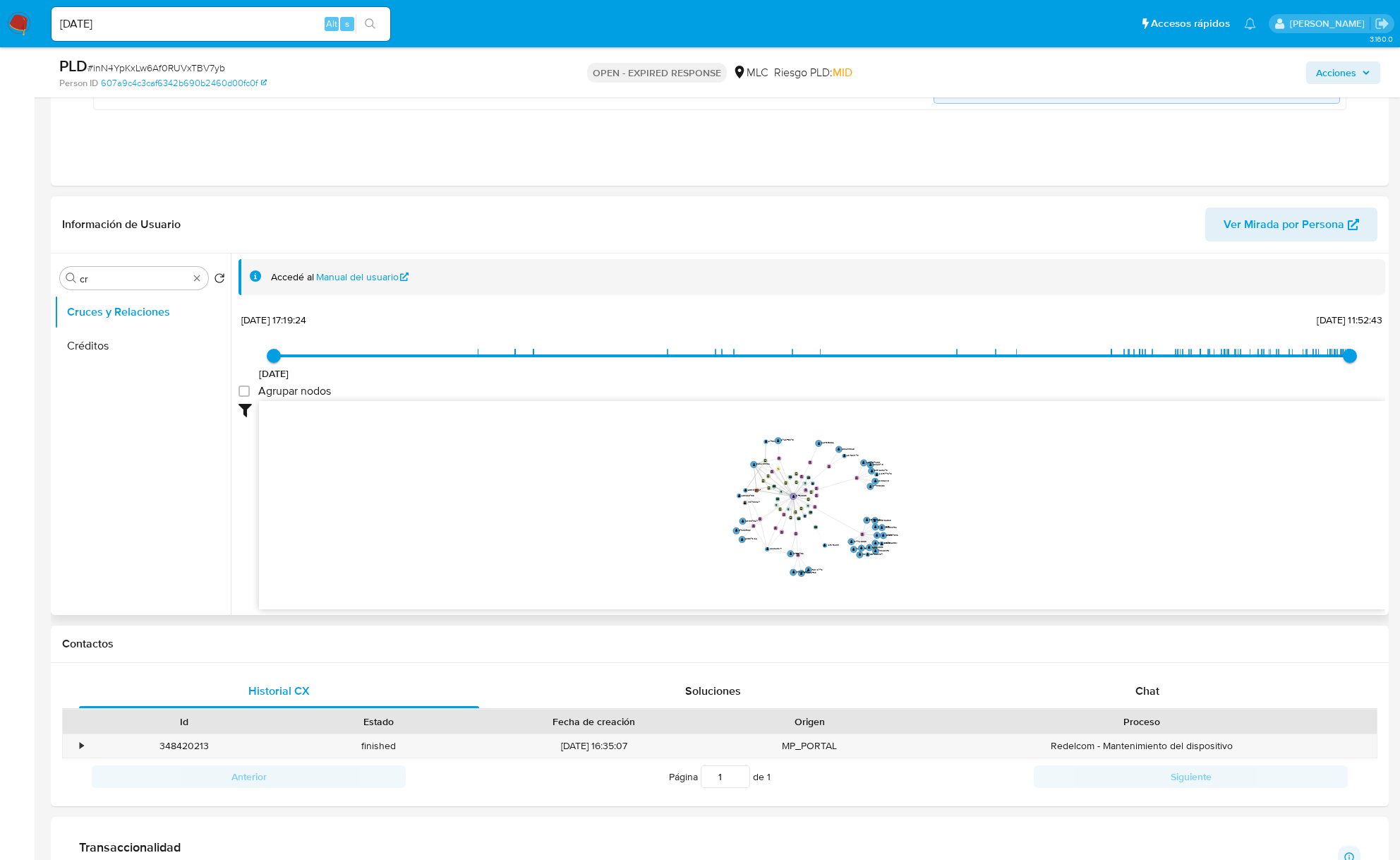
click at [828, 514] on icon "user-2232139982  2232139982 device-68a7ca78c32db8a00348629f  user-617763009 …" at bounding box center [822, 503] width 1127 height 205
click at [828, 514] on icon "user-2232139982  2232139982 device-68a7ca78c32db8a00348629f  user-617763009 …" at bounding box center [822, 503] width 1127 height 205
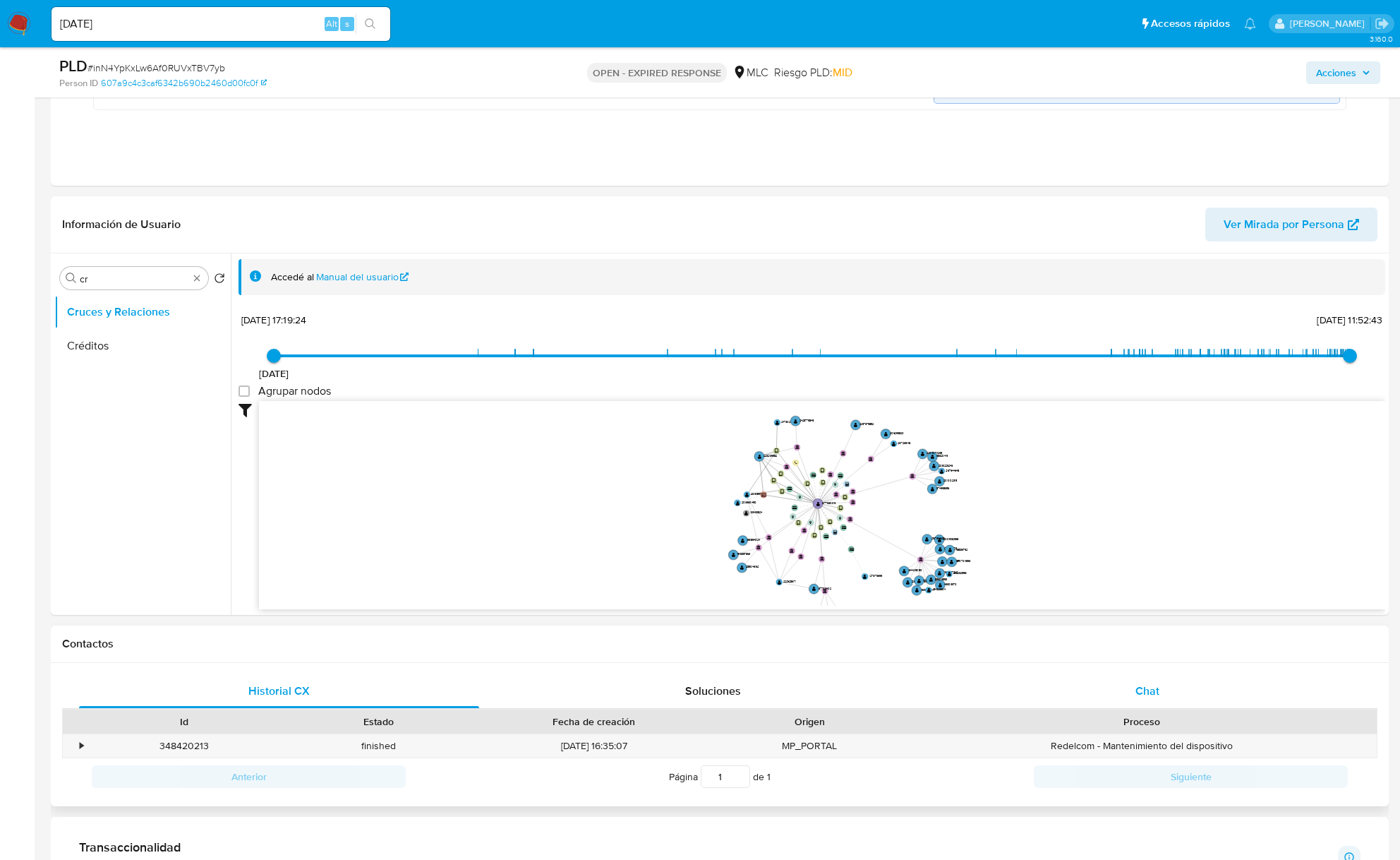
click at [1070, 705] on div "Chat" at bounding box center [1147, 690] width 400 height 34
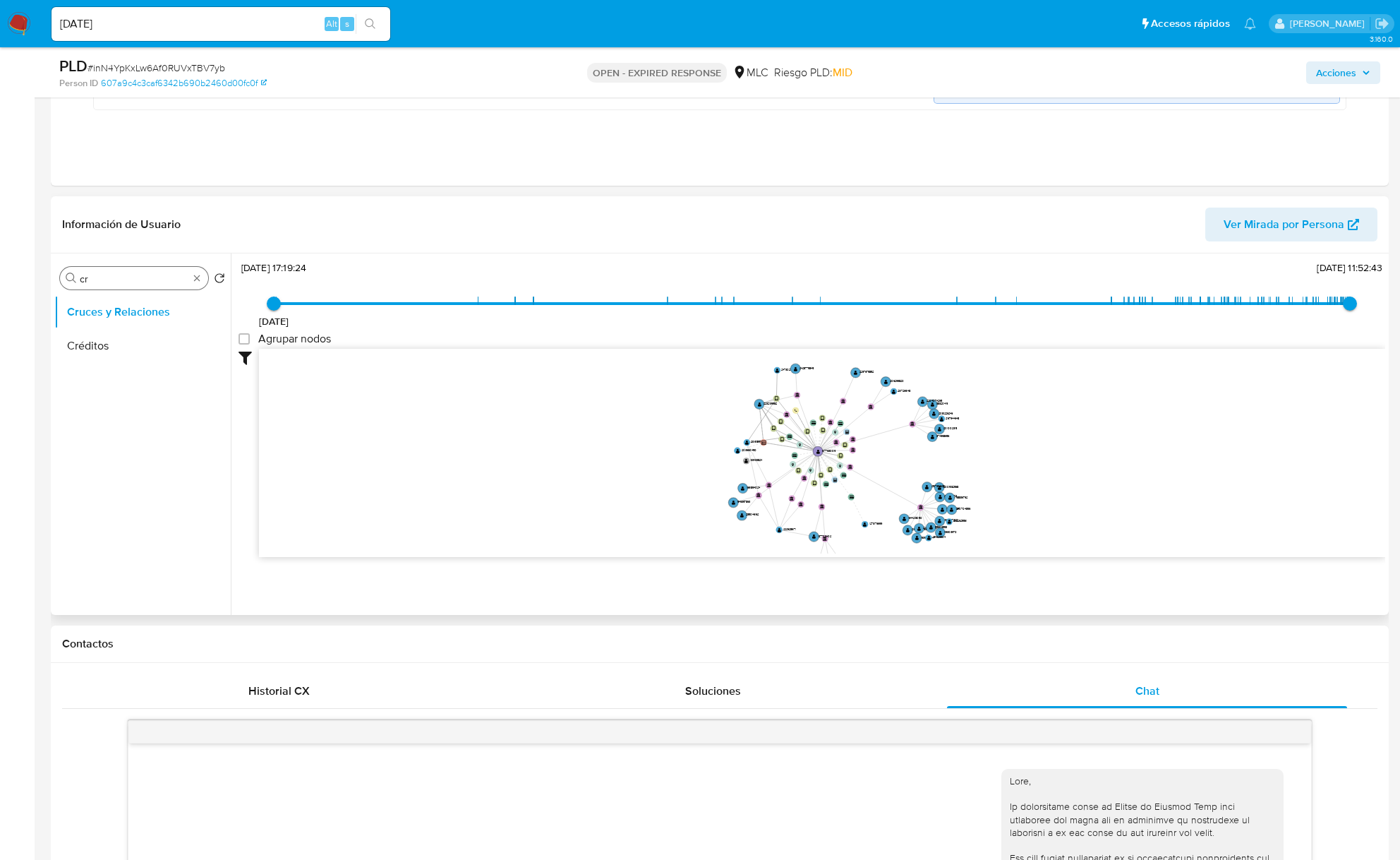
click at [112, 283] on input "cr" at bounding box center [134, 279] width 109 height 13
click at [126, 272] on div "Buscar cr" at bounding box center [134, 278] width 148 height 23
click at [119, 285] on input "cr" at bounding box center [134, 279] width 109 height 13
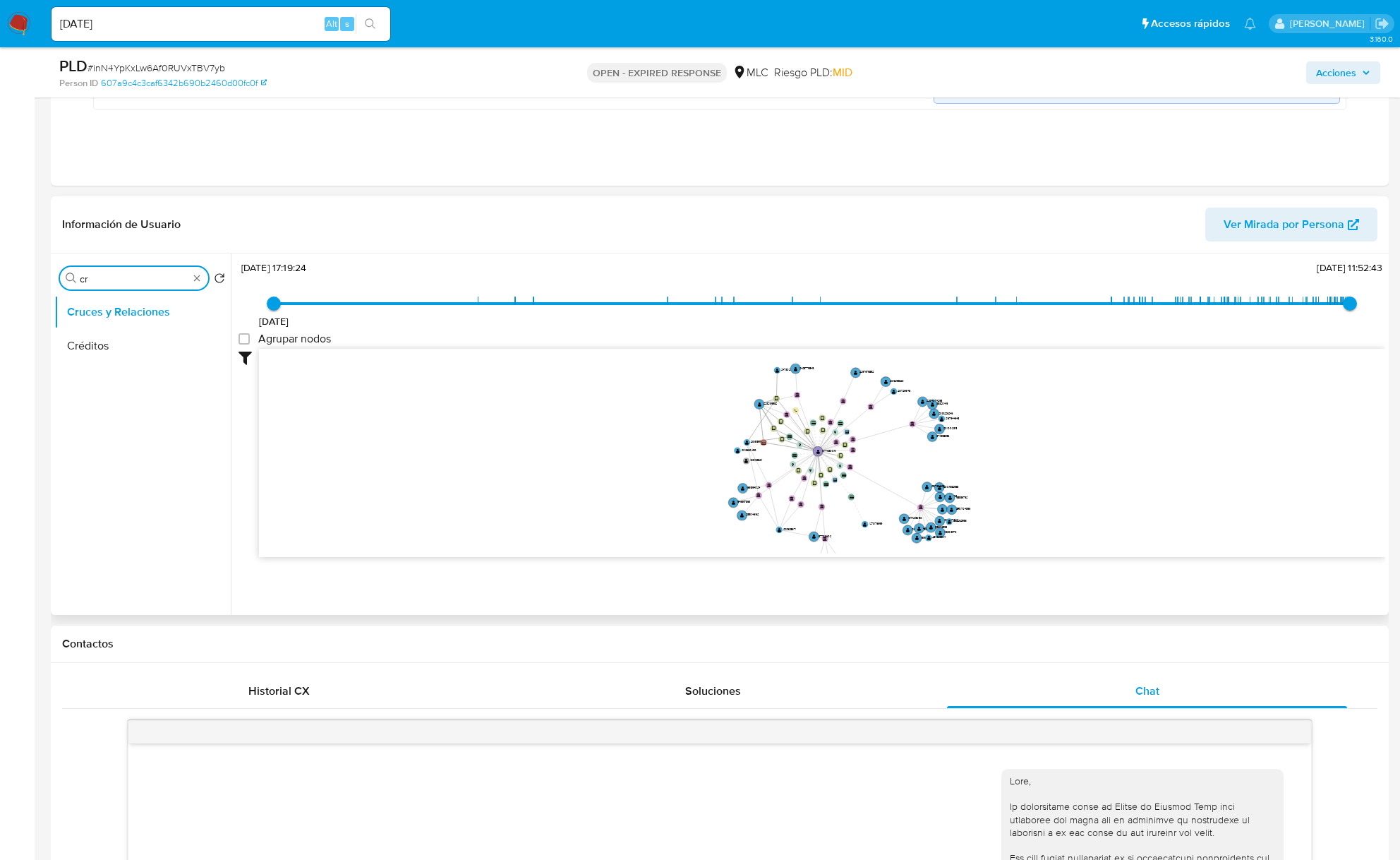
click at [120, 288] on div "Buscar cr" at bounding box center [134, 278] width 148 height 23
type input "doc"
click at [104, 365] on ul "Cruces y Relaciones Documentación" at bounding box center [142, 454] width 177 height 318
click at [105, 360] on button "Documentación" at bounding box center [137, 346] width 165 height 34
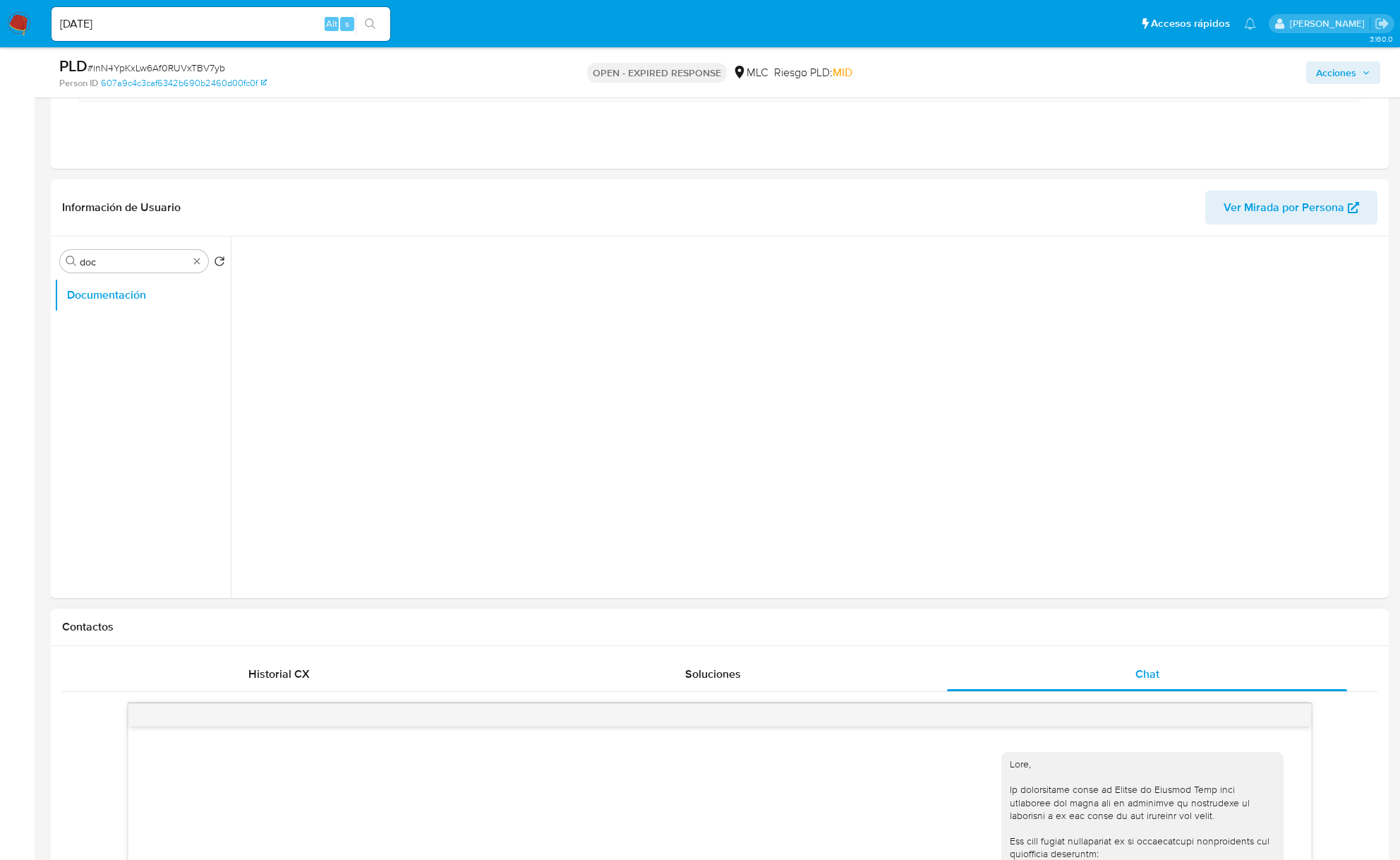
scroll to position [0, 0]
click at [376, 338] on button "Prueba de vida" at bounding box center [370, 342] width 264 height 36
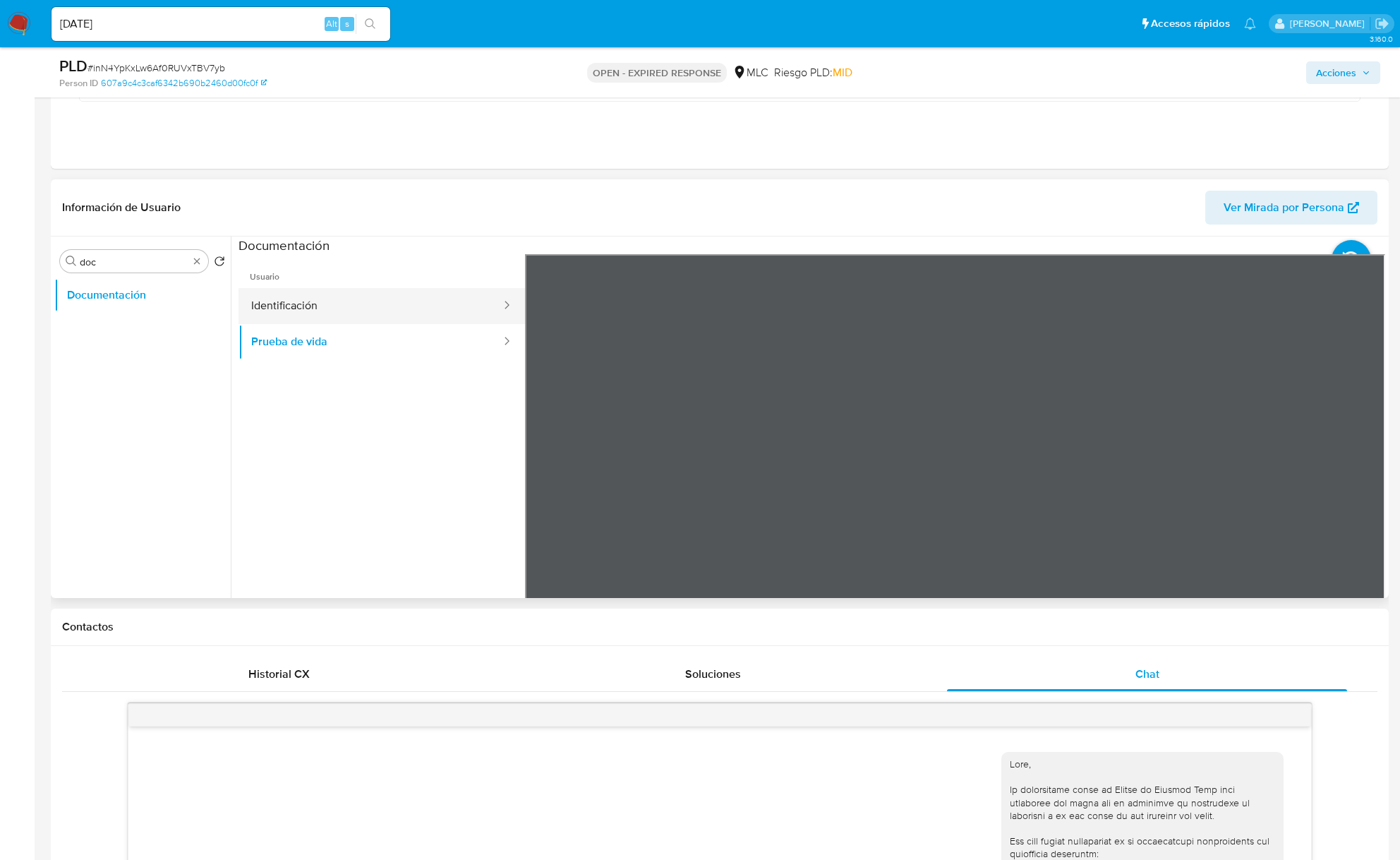
click at [348, 311] on button "Identificación" at bounding box center [370, 306] width 264 height 36
click at [1367, 479] on icon at bounding box center [1367, 483] width 28 height 28
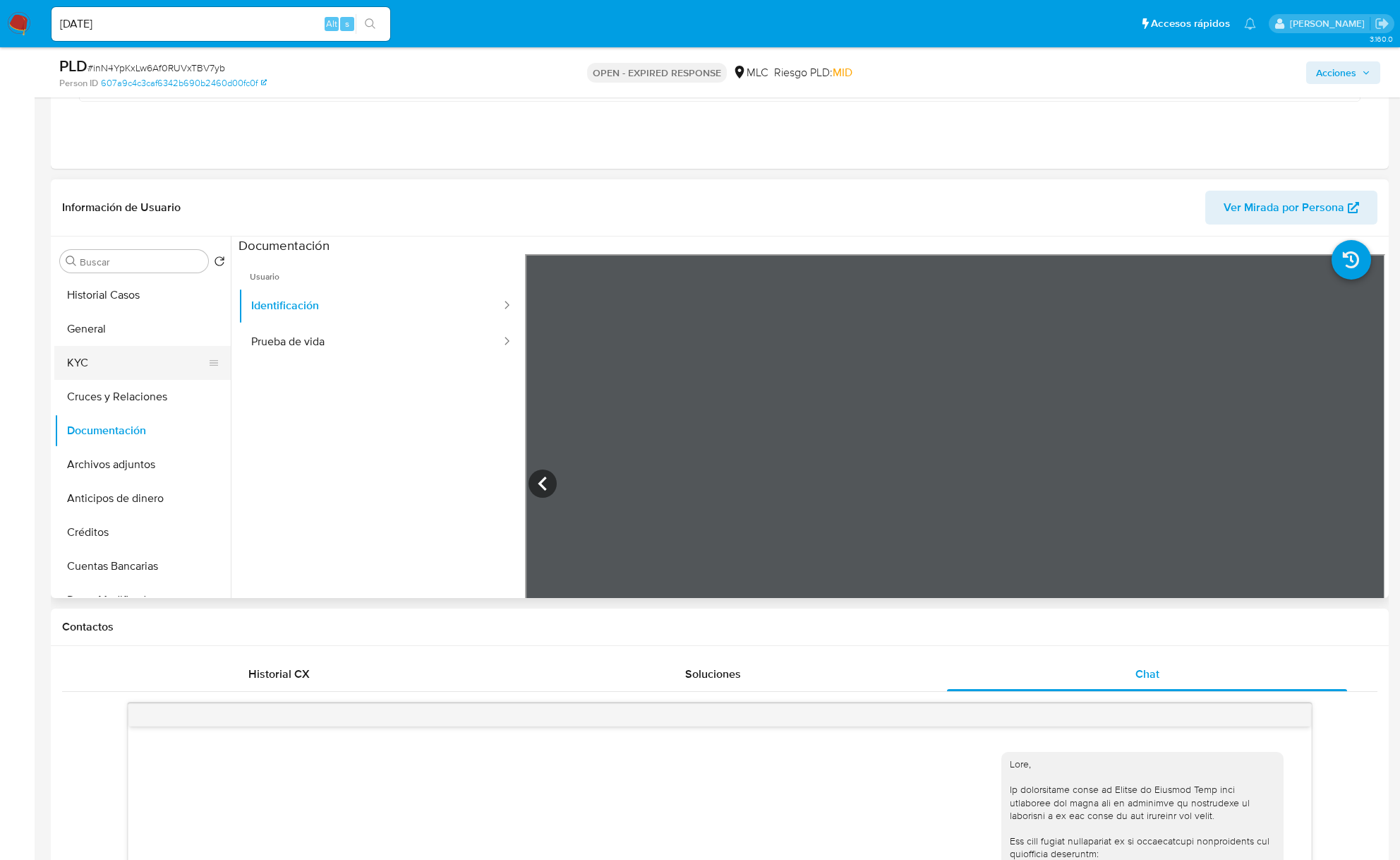
click at [119, 347] on button "KYC" at bounding box center [137, 362] width 165 height 34
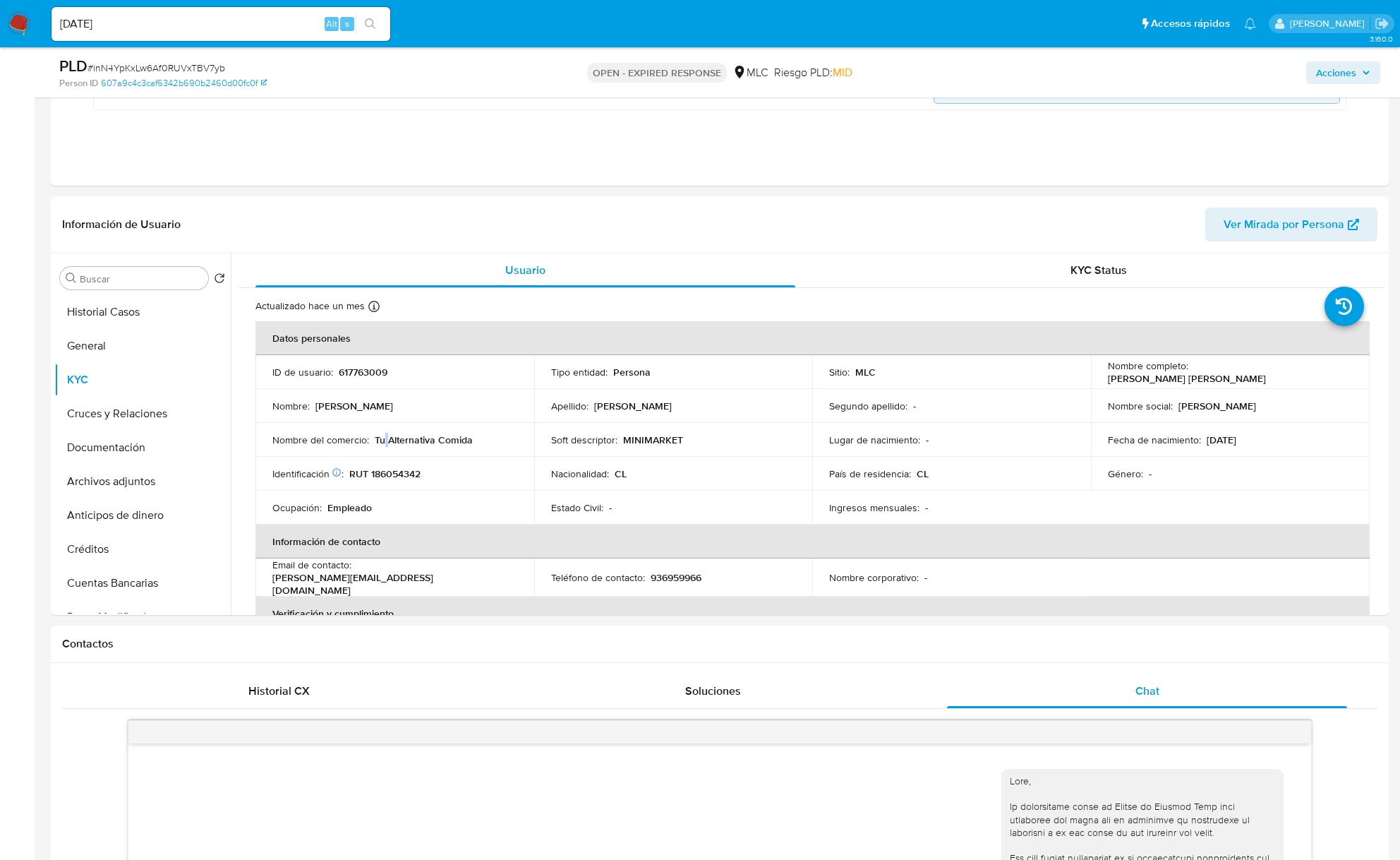
click at [383, 439] on p "Tu Alternativa Comida" at bounding box center [424, 440] width 98 height 13
drag, startPoint x: 376, startPoint y: 442, endPoint x: 480, endPoint y: 447, distance: 104.1
click at [480, 447] on td "Nombre del comercio : Tu Alternativa Comida" at bounding box center [395, 439] width 279 height 34
copy p "Tu Alternativa Comida"
click at [653, 439] on p "MINIMARKET" at bounding box center [653, 440] width 60 height 13
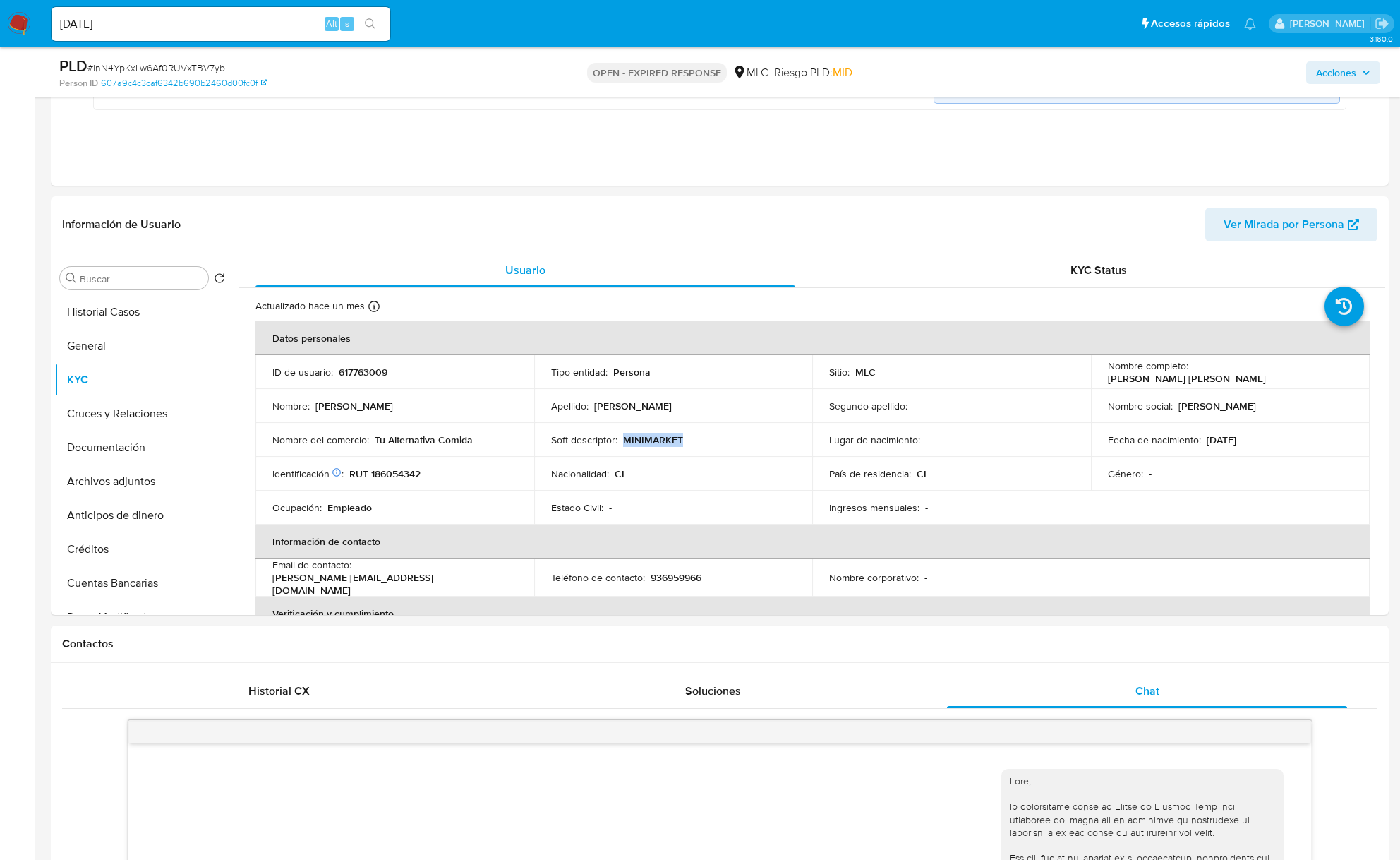
click at [653, 439] on p "MINIMARKET" at bounding box center [653, 440] width 60 height 13
copy p "MINIMARKET"
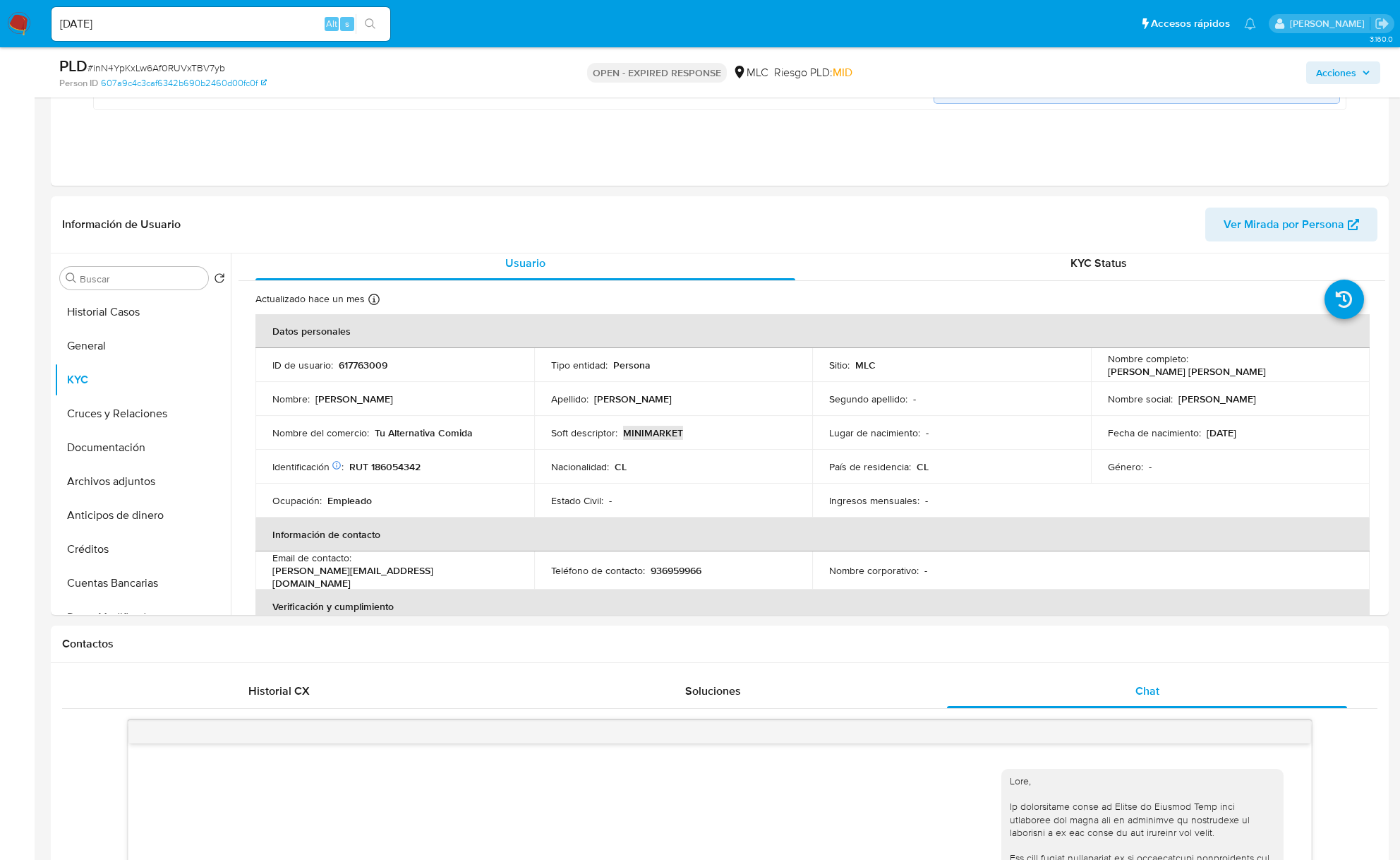
scroll to position [765, 0]
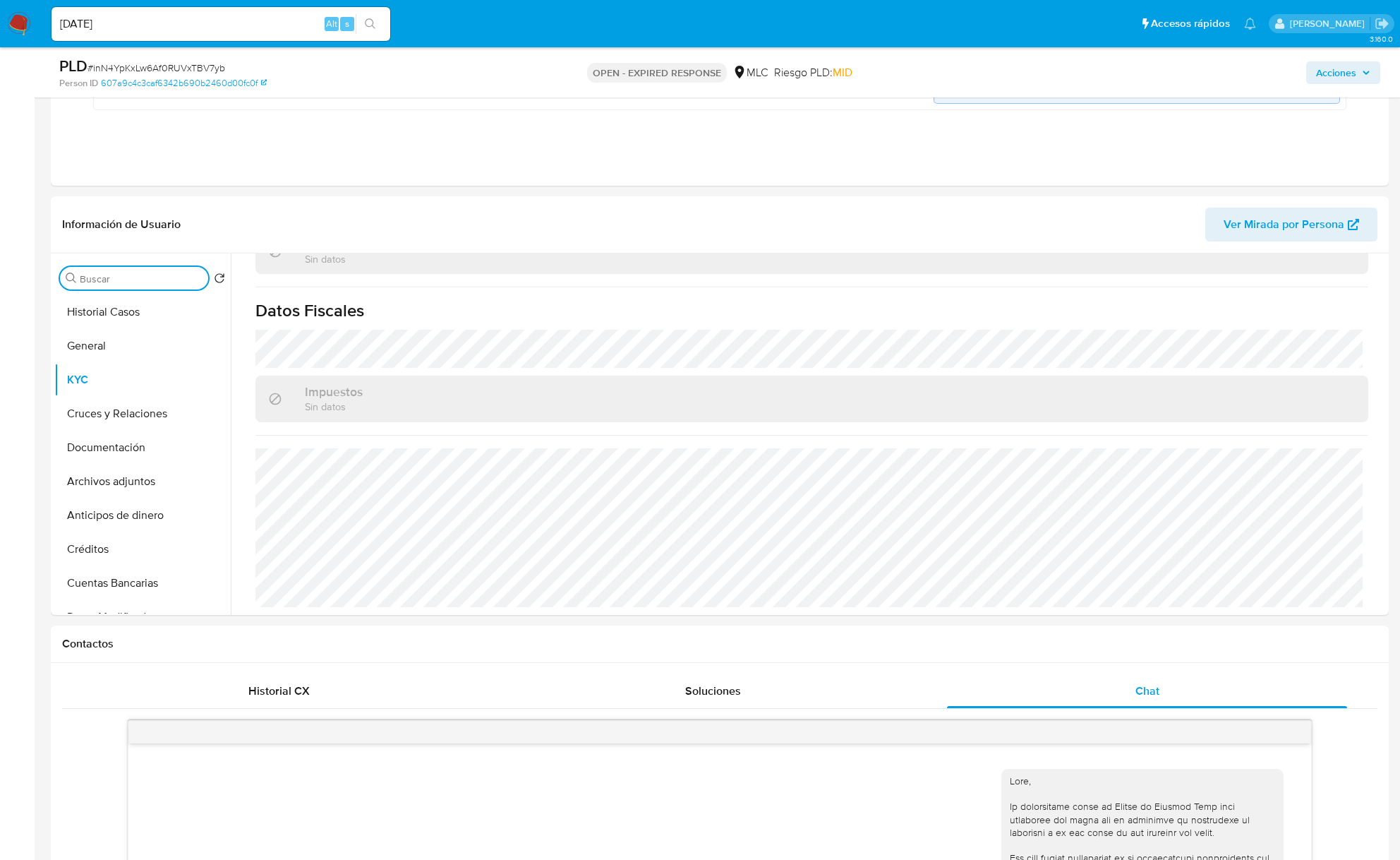
click at [167, 285] on input "Buscar" at bounding box center [141, 279] width 123 height 13
type input "DIRECC"
click at [139, 338] on button "Direcciones" at bounding box center [137, 346] width 165 height 34
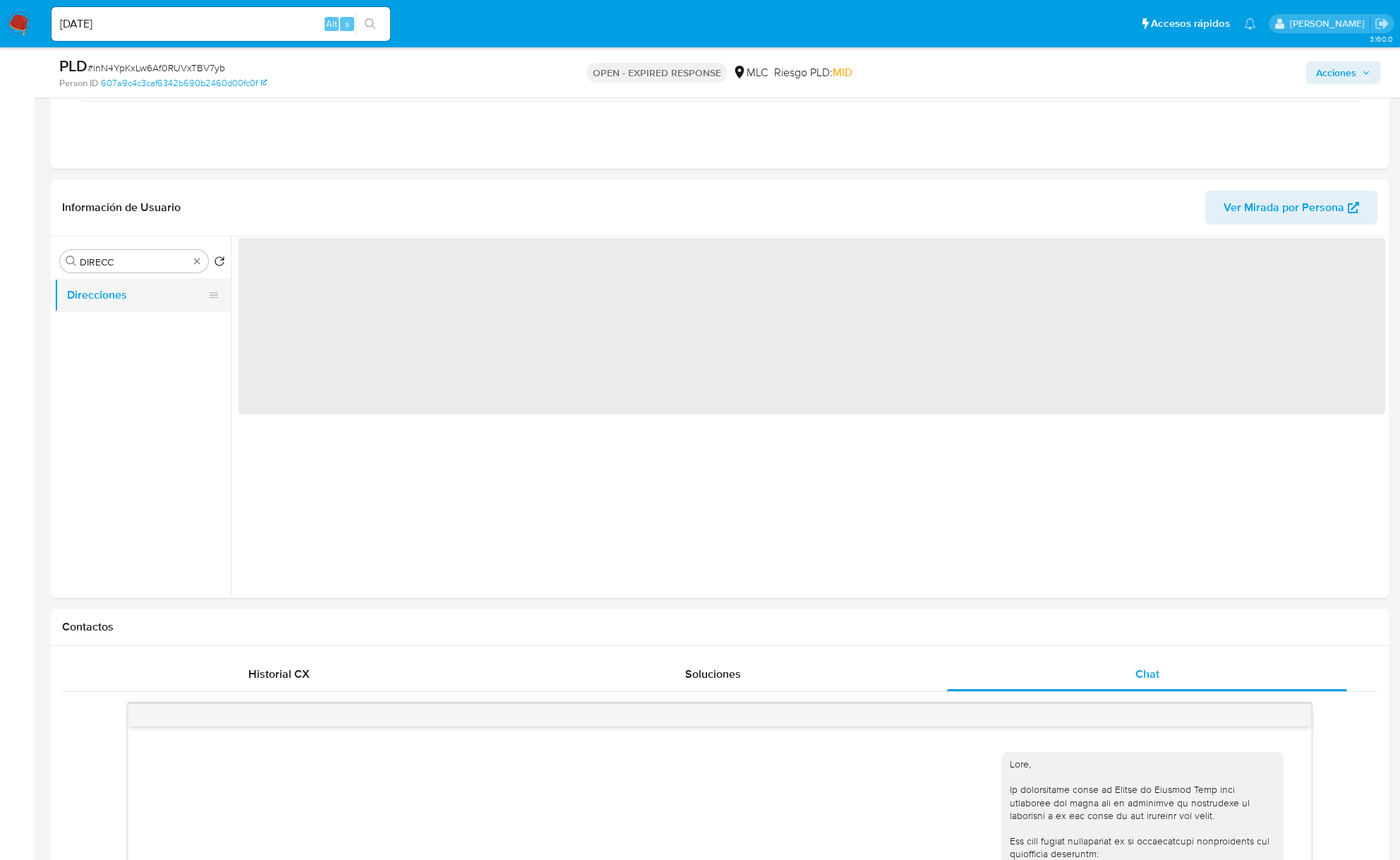
scroll to position [0, 0]
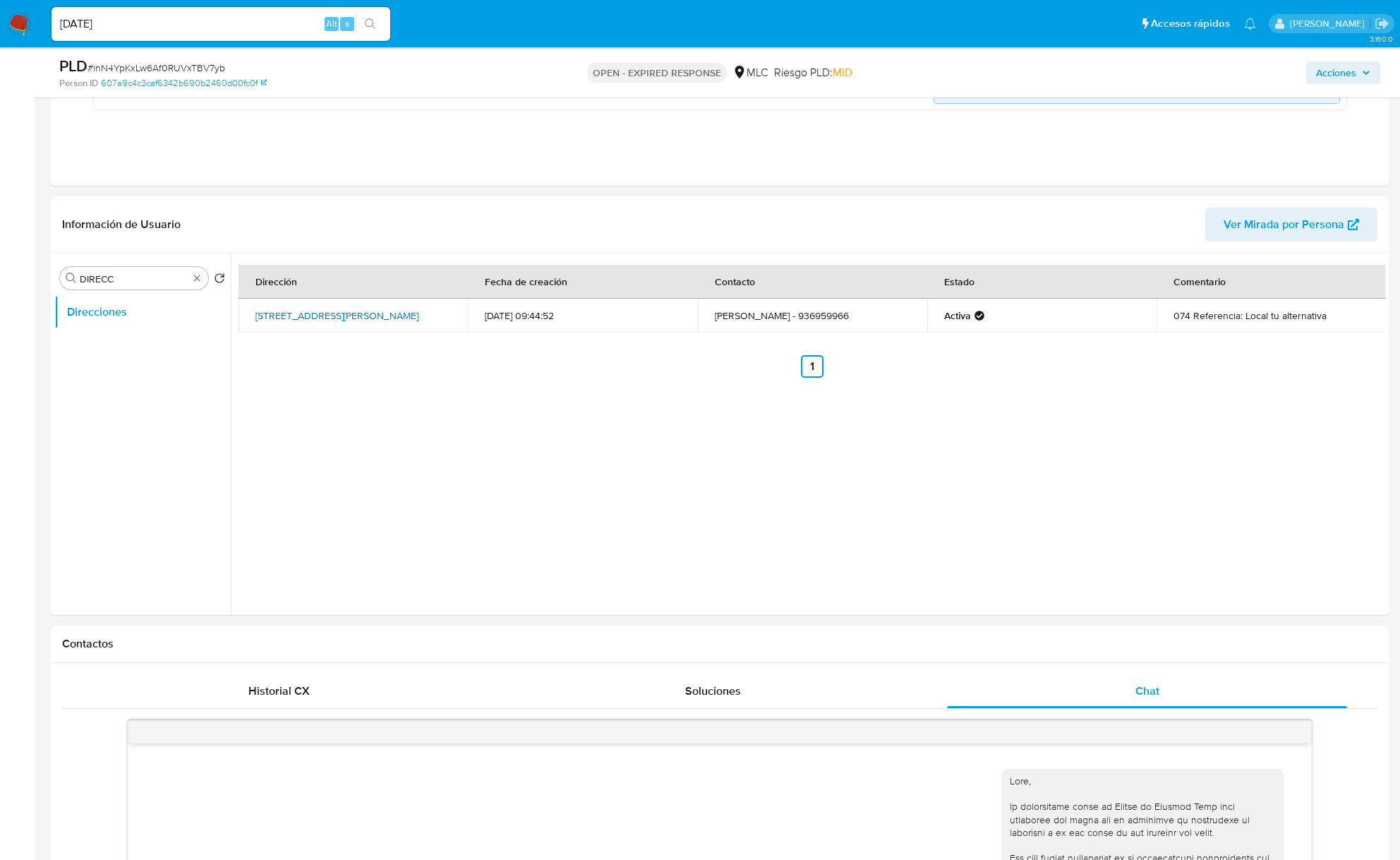
click at [361, 313] on link "Loma De Maipo 074, Puente Alto, Rm (metropolitana), , Chile 074" at bounding box center [337, 316] width 163 height 14
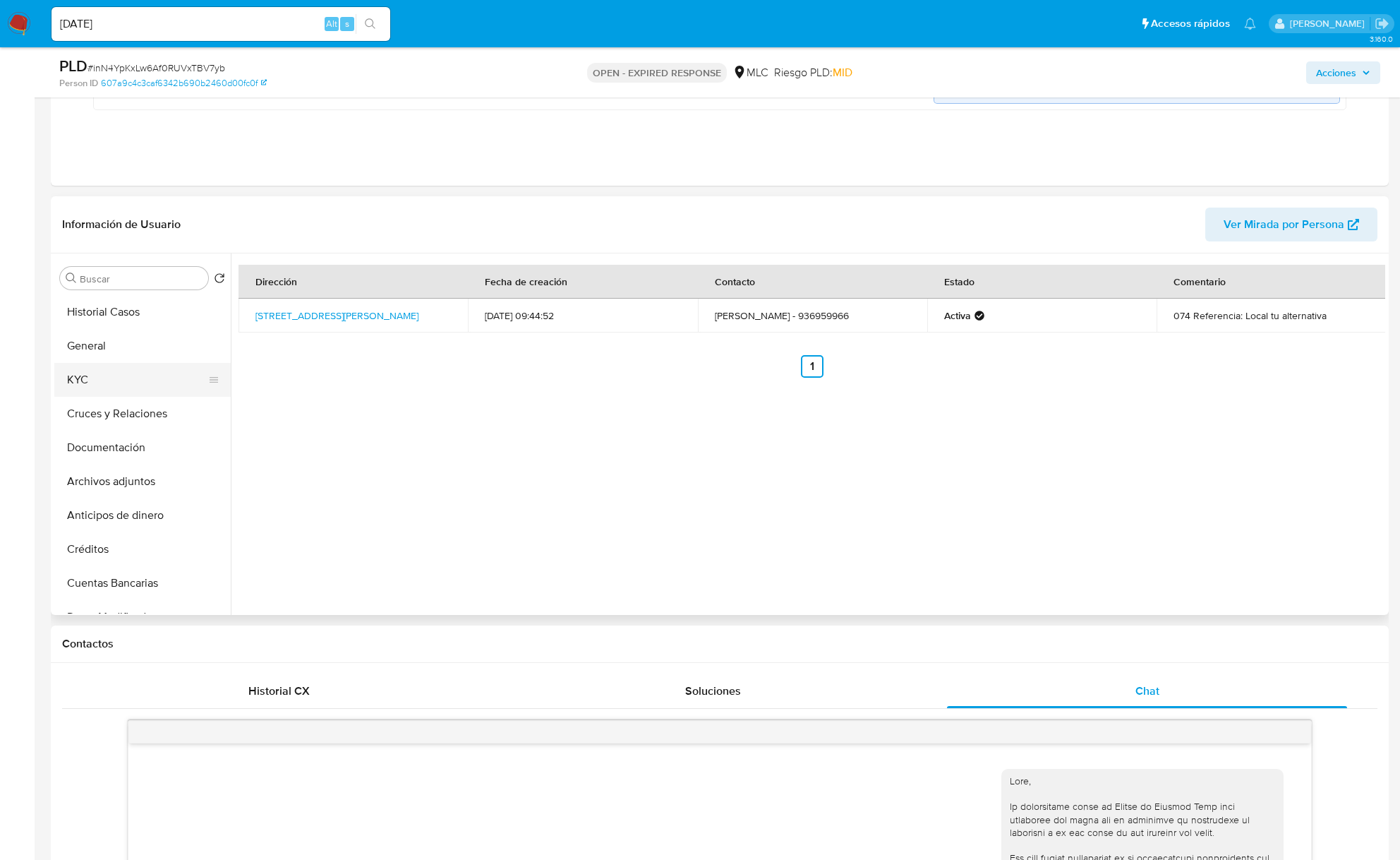
click at [124, 379] on button "KYC" at bounding box center [137, 379] width 165 height 34
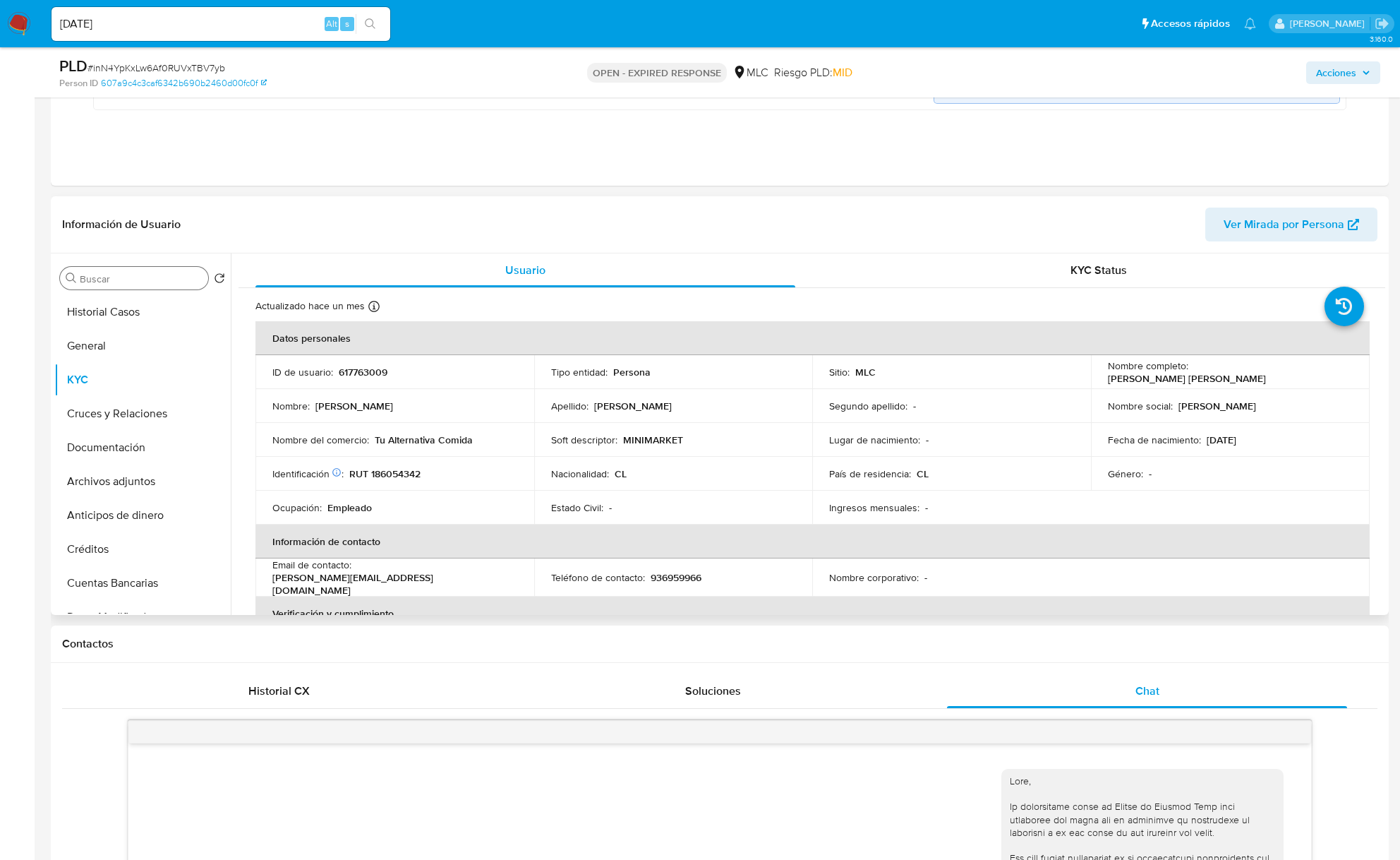
click at [159, 281] on input "Buscar" at bounding box center [141, 279] width 123 height 13
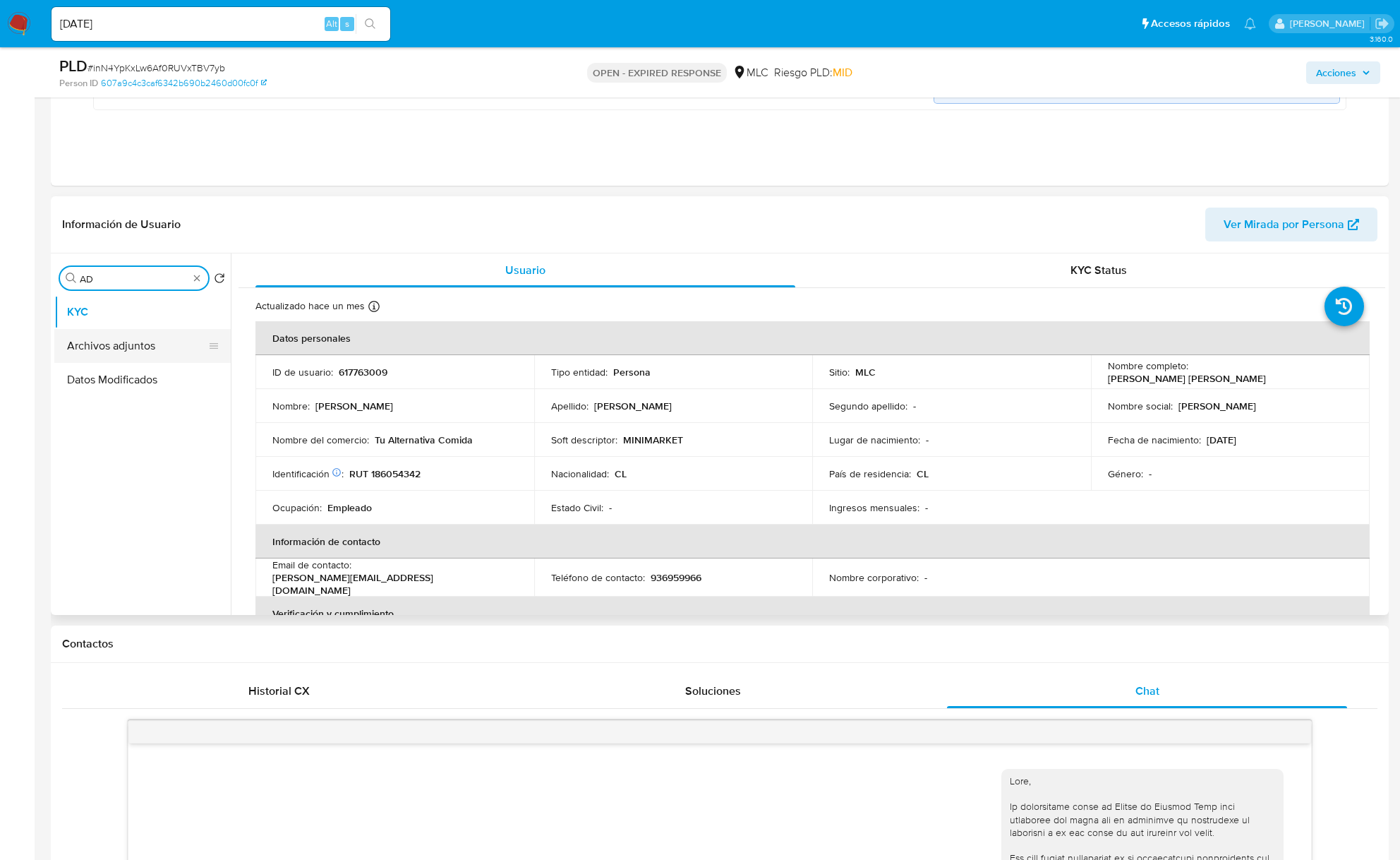
type input "AD"
click at [120, 347] on button "Archivos adjuntos" at bounding box center [137, 346] width 165 height 34
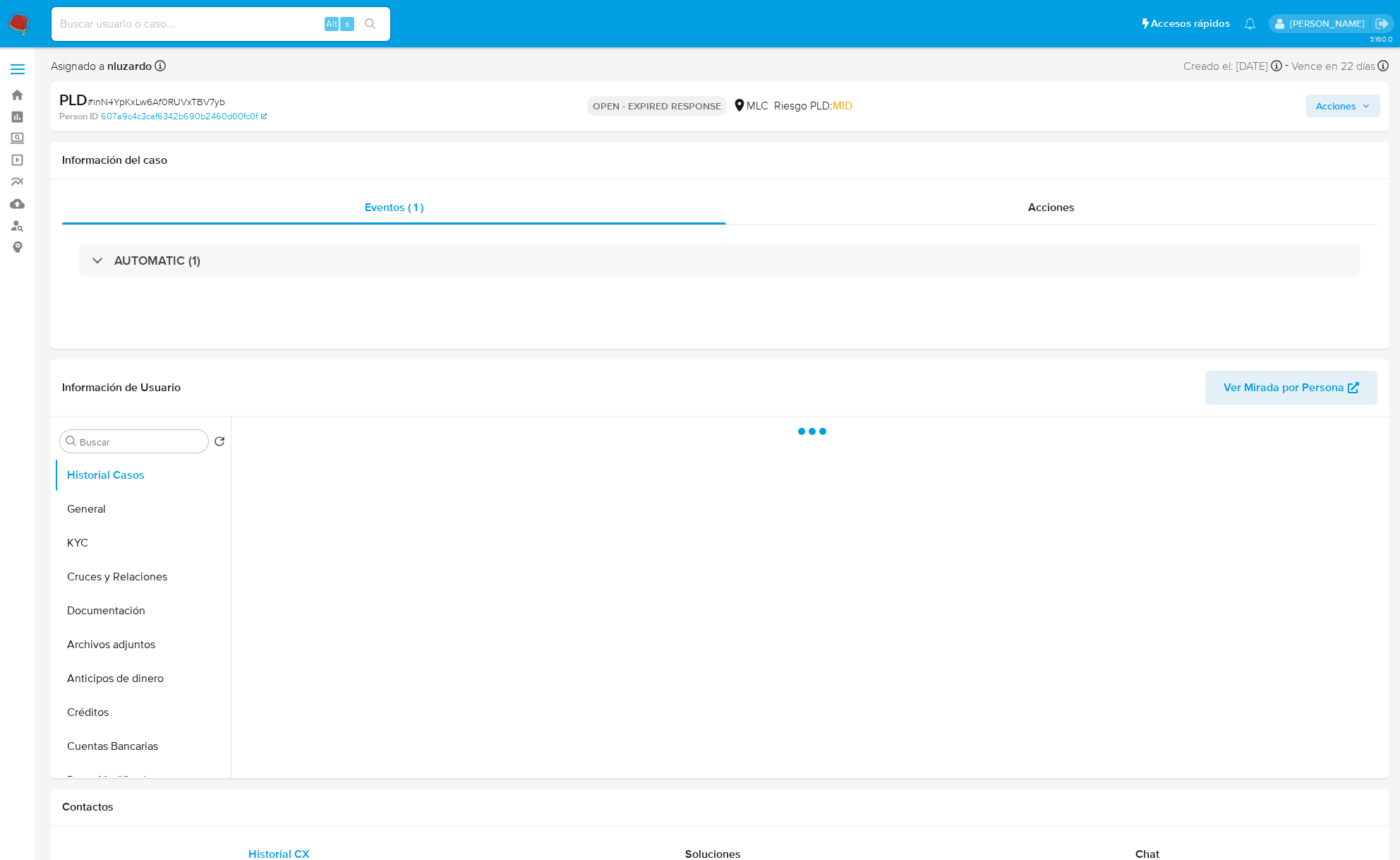
select select "10"
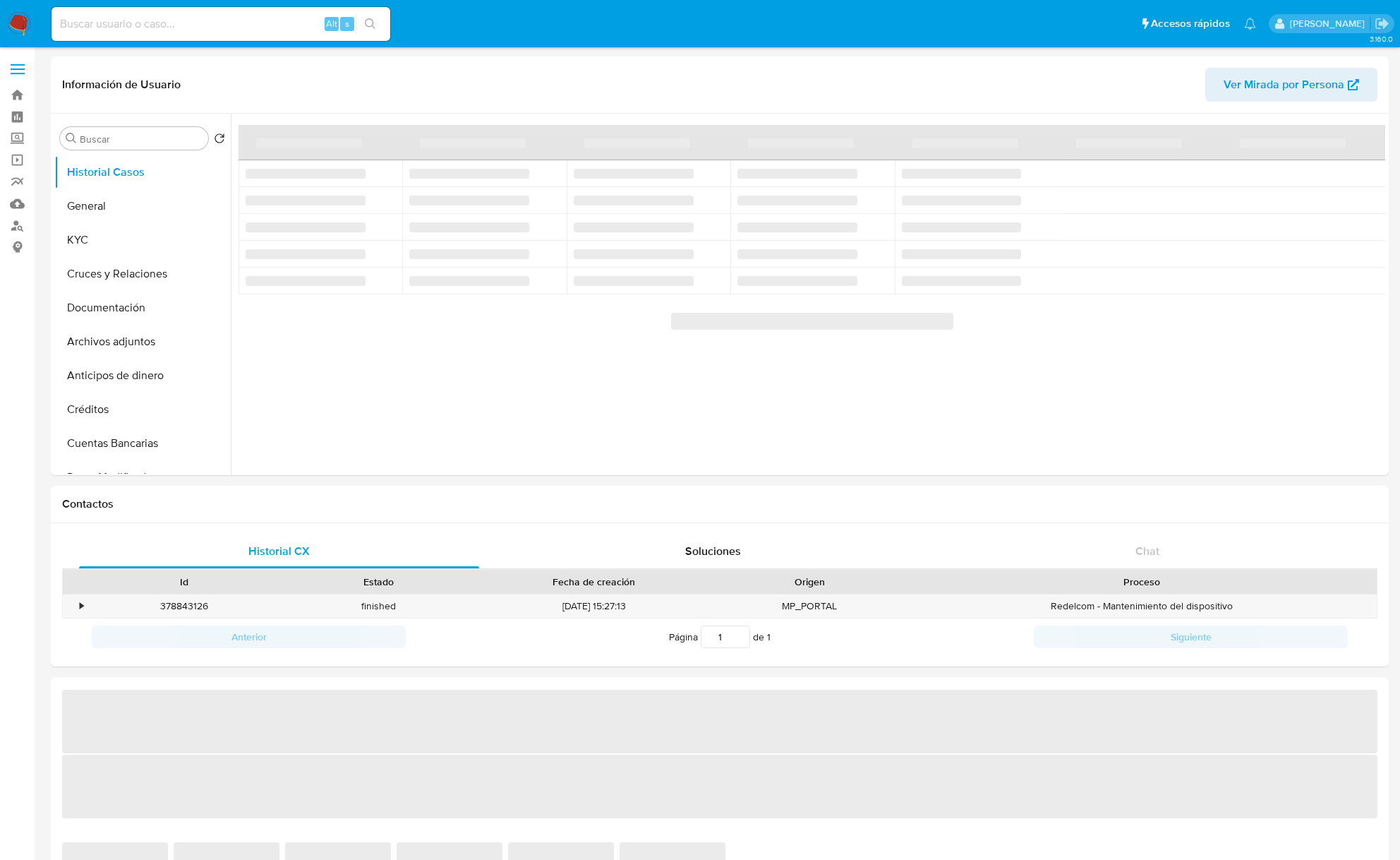
select select "10"
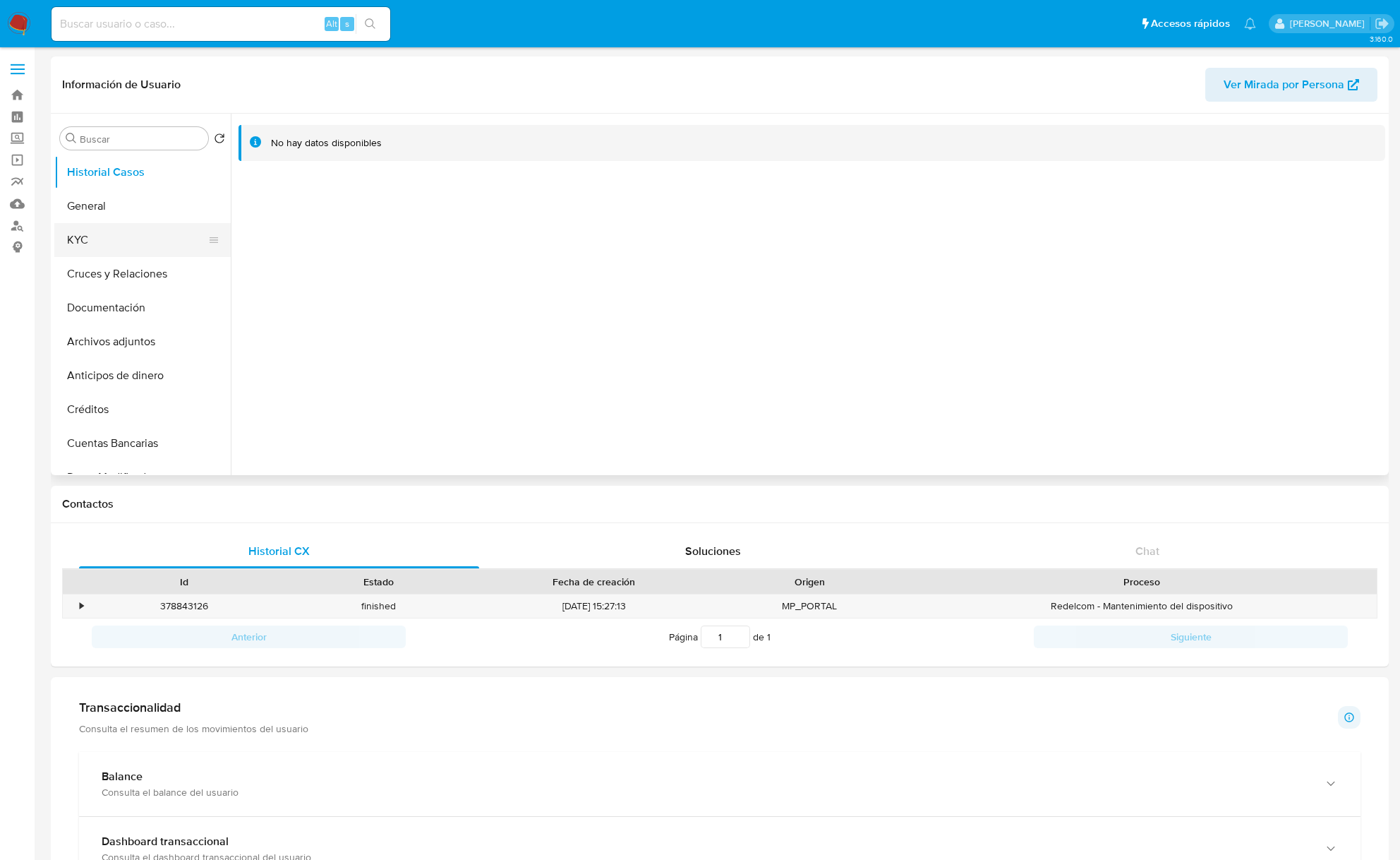
click at [92, 240] on button "KYC" at bounding box center [137, 240] width 165 height 34
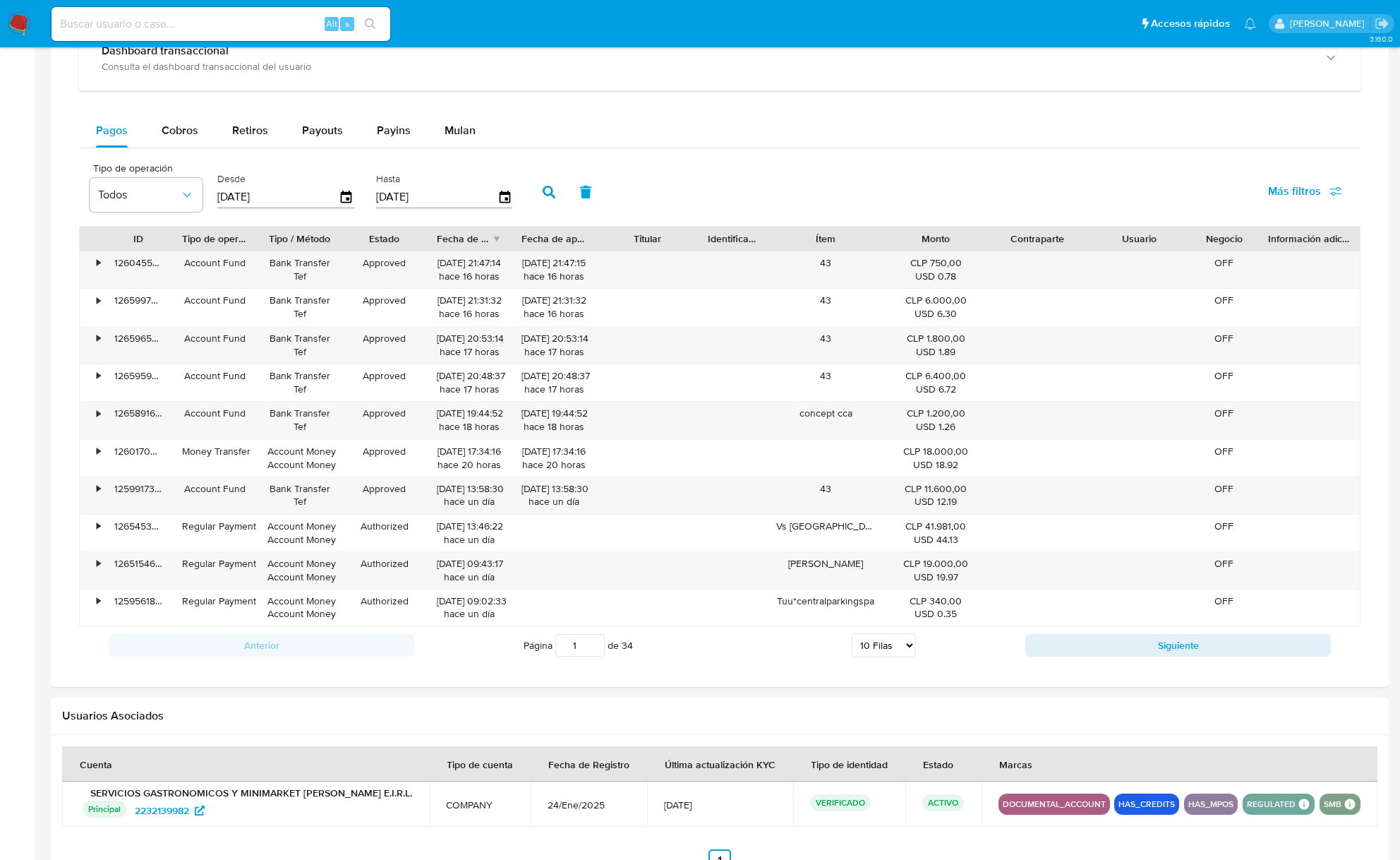
scroll to position [644, 0]
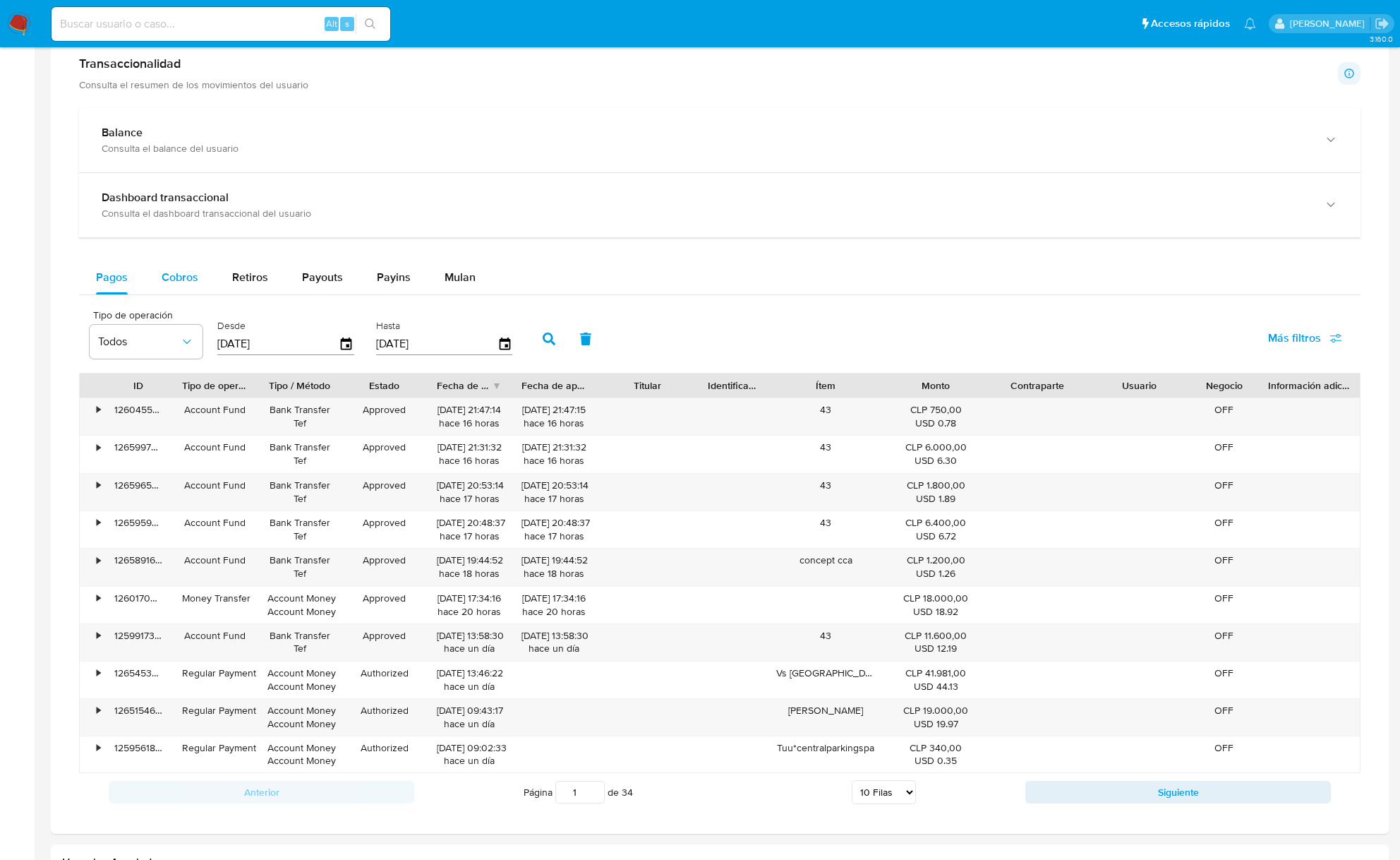
click at [174, 278] on span "Cobros" at bounding box center [180, 277] width 36 height 16
select select "10"
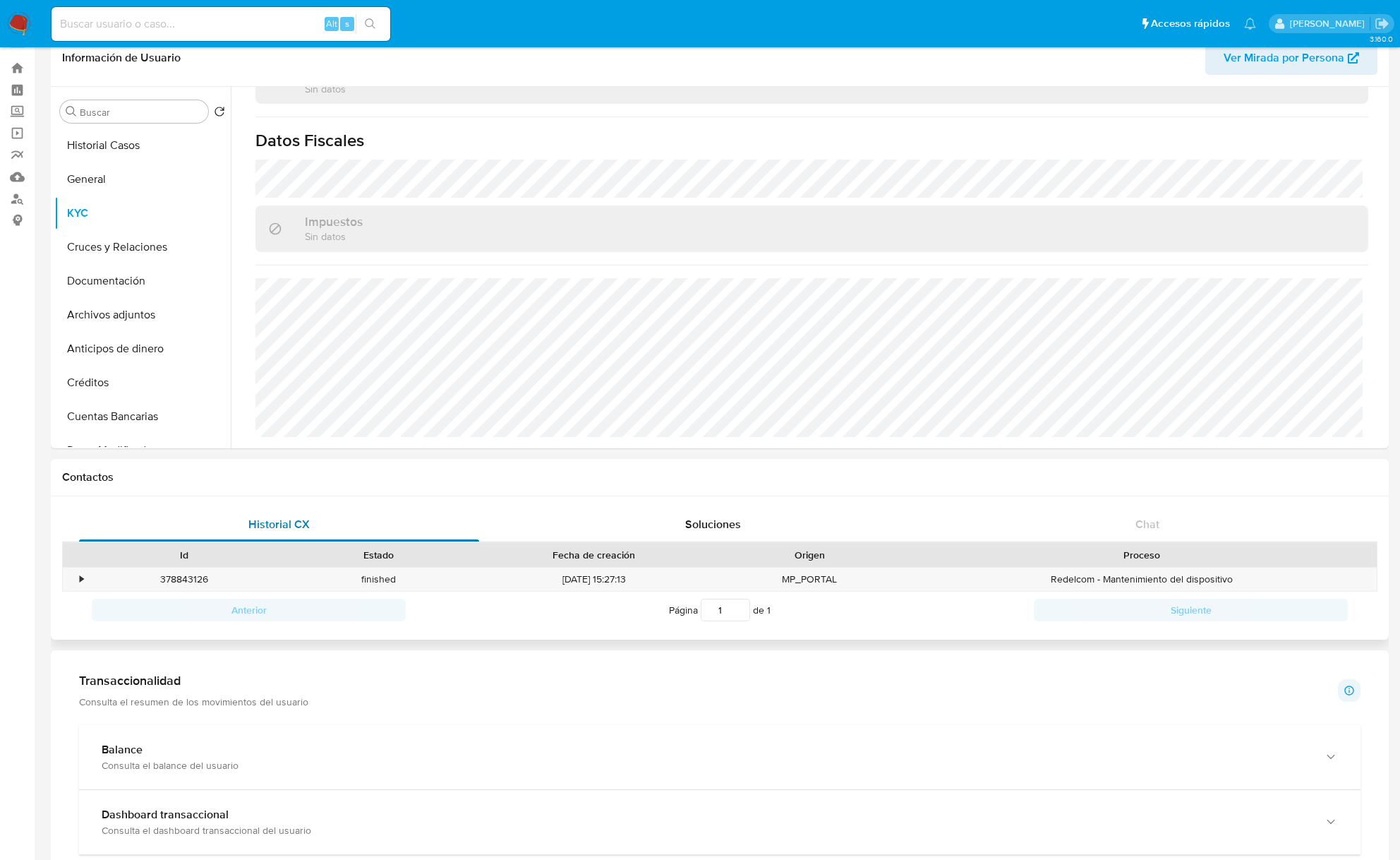
scroll to position [0, 0]
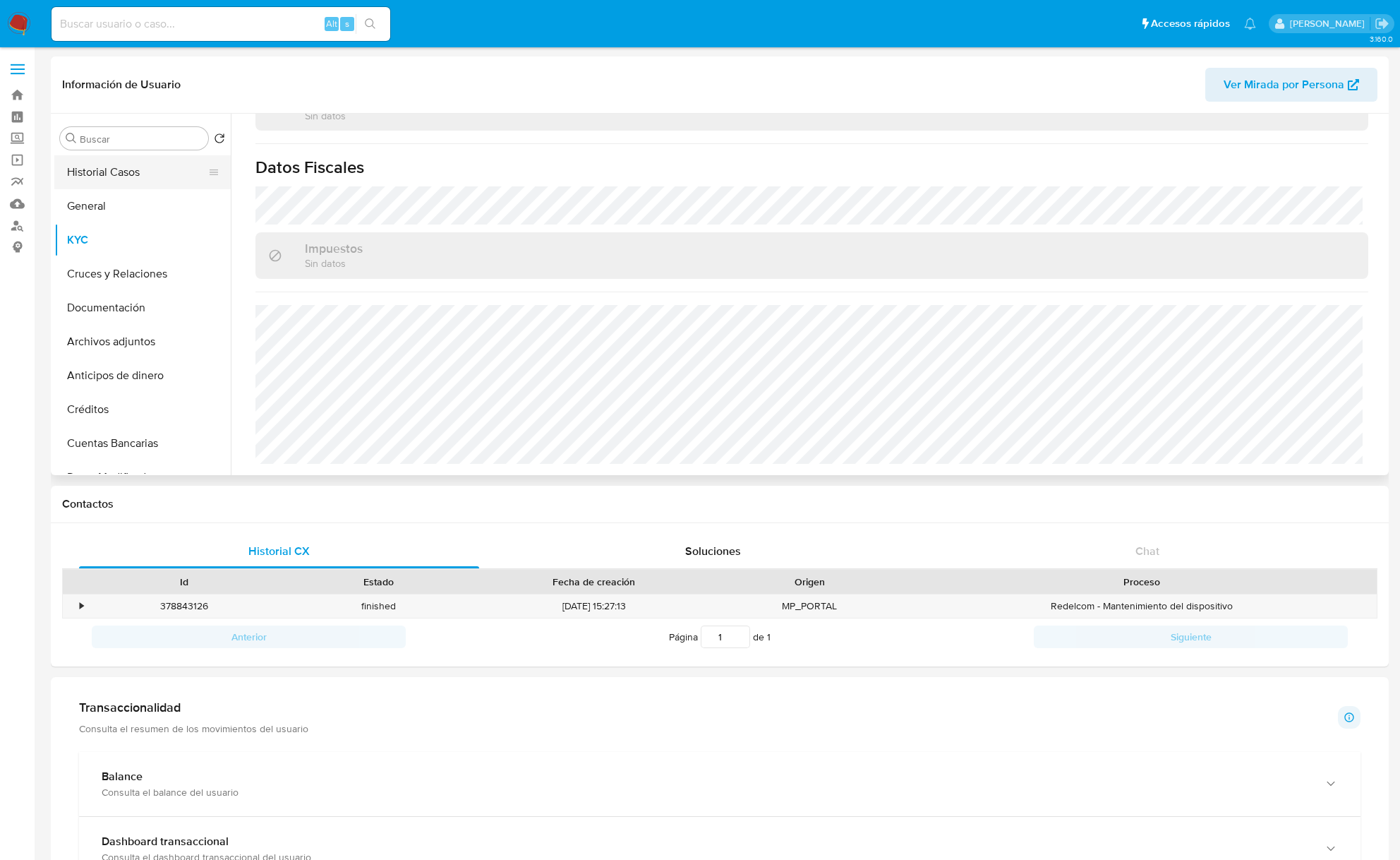
click at [136, 167] on button "Historial Casos" at bounding box center [137, 172] width 165 height 34
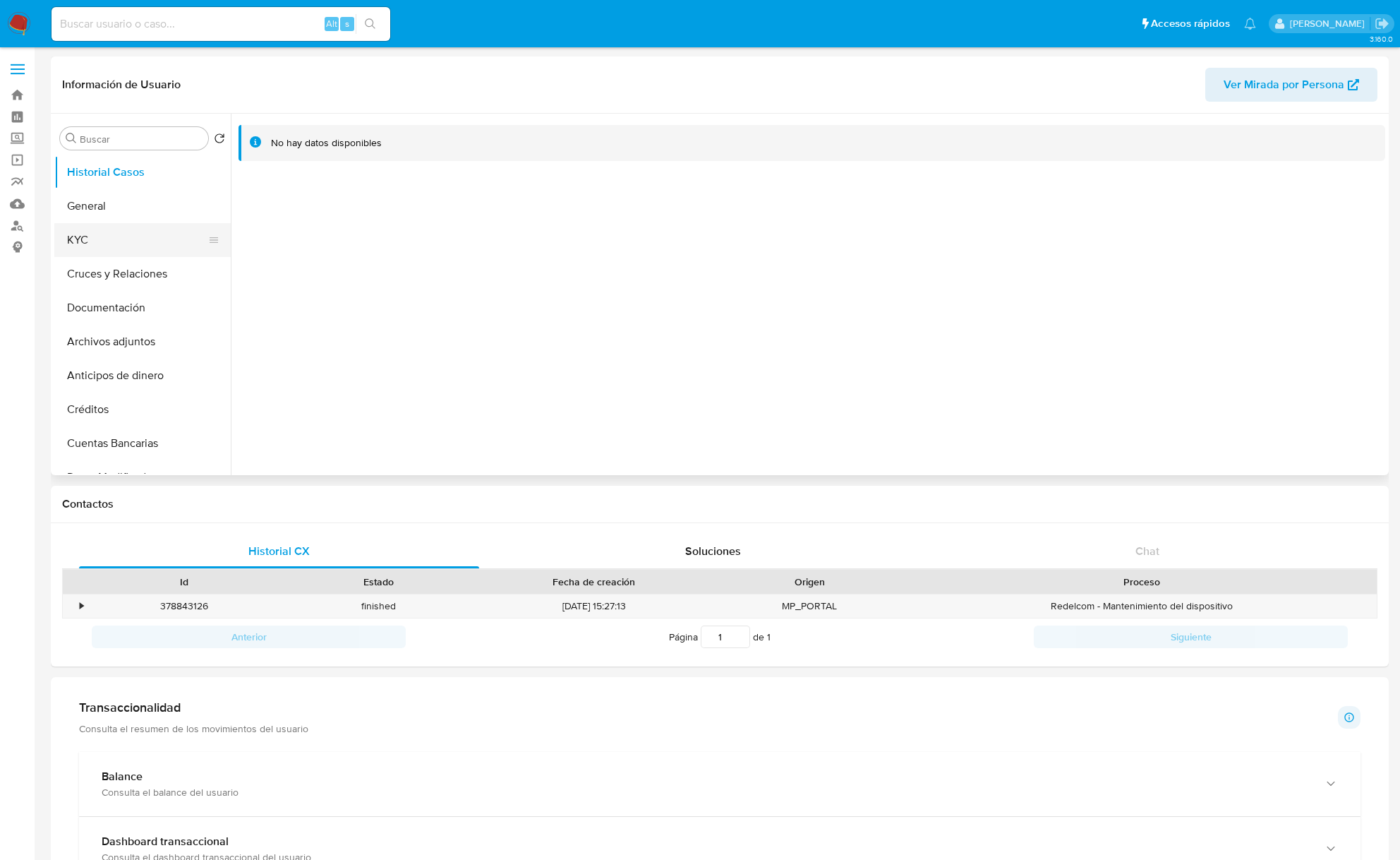
click at [167, 235] on button "KYC" at bounding box center [137, 240] width 165 height 34
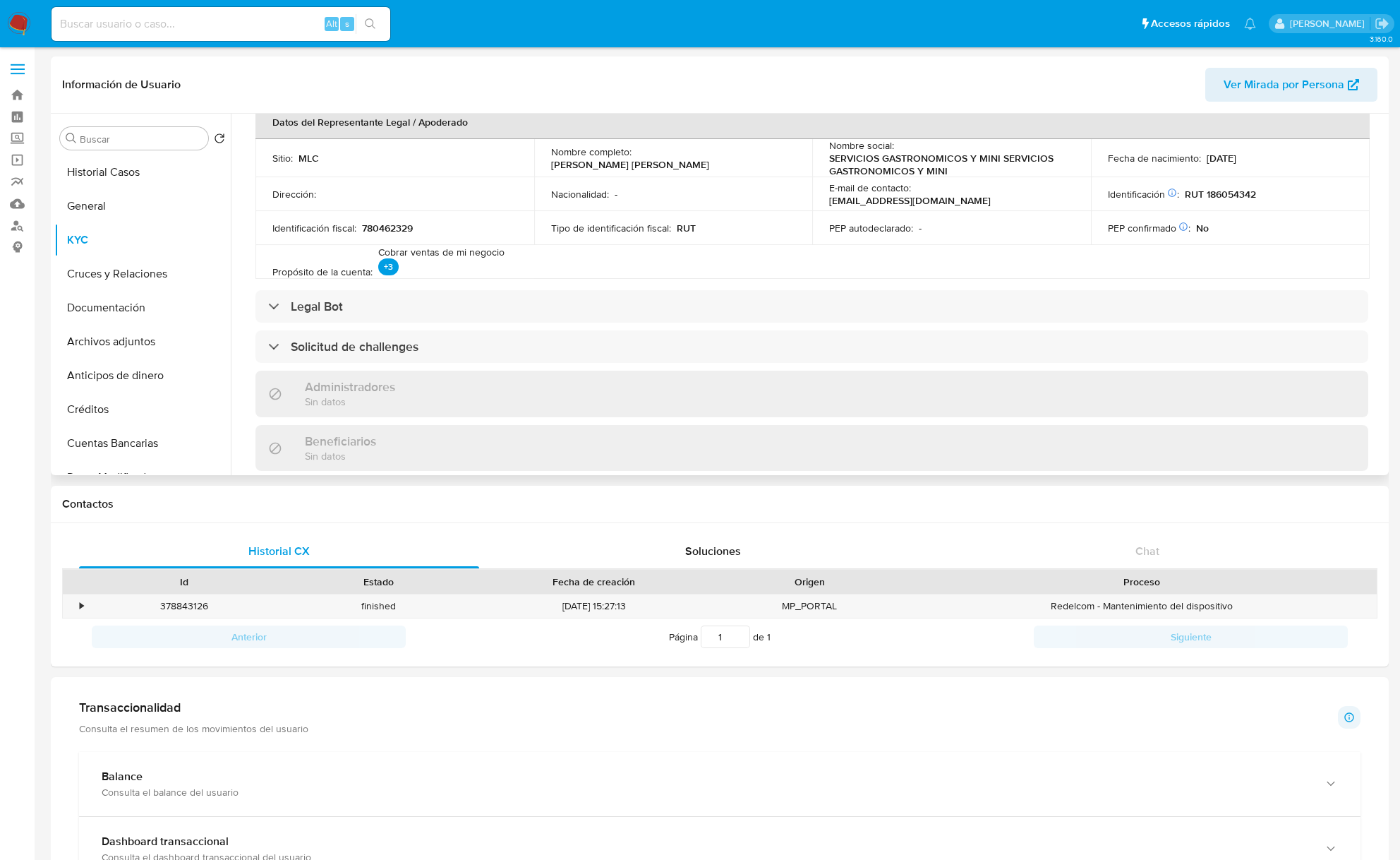
scroll to position [376, 0]
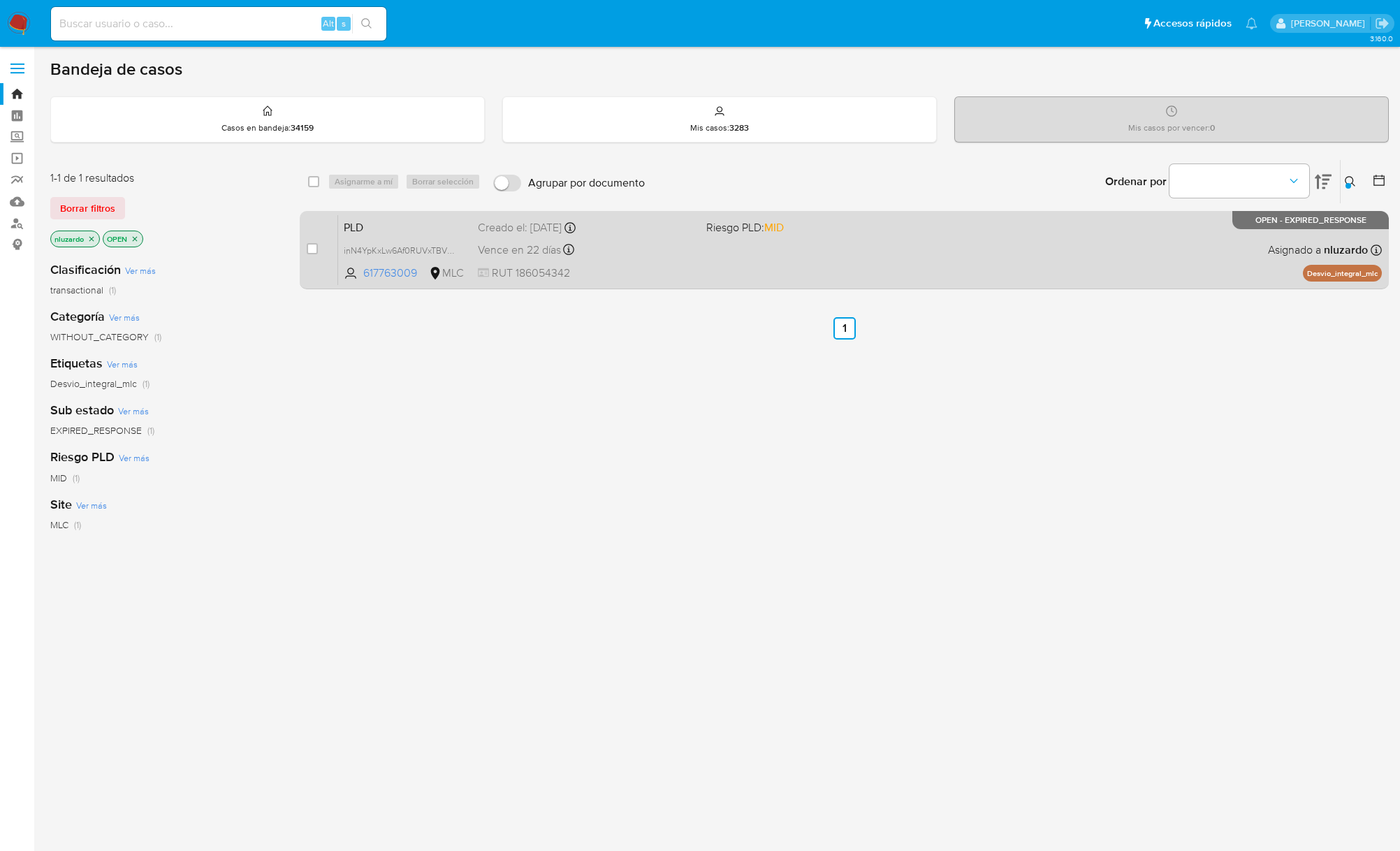
click at [334, 257] on div "case-item-checkbox No es posible asignar el caso" at bounding box center [321, 250] width 30 height 71
click at [302, 257] on div "case-item-checkbox No es posible asignar el caso PLD inN4YpKxLw6Af0RUVxTBV7yb 6…" at bounding box center [844, 250] width 1089 height 79
click at [308, 252] on input "checkbox" at bounding box center [312, 249] width 11 height 11
checkbox input "true"
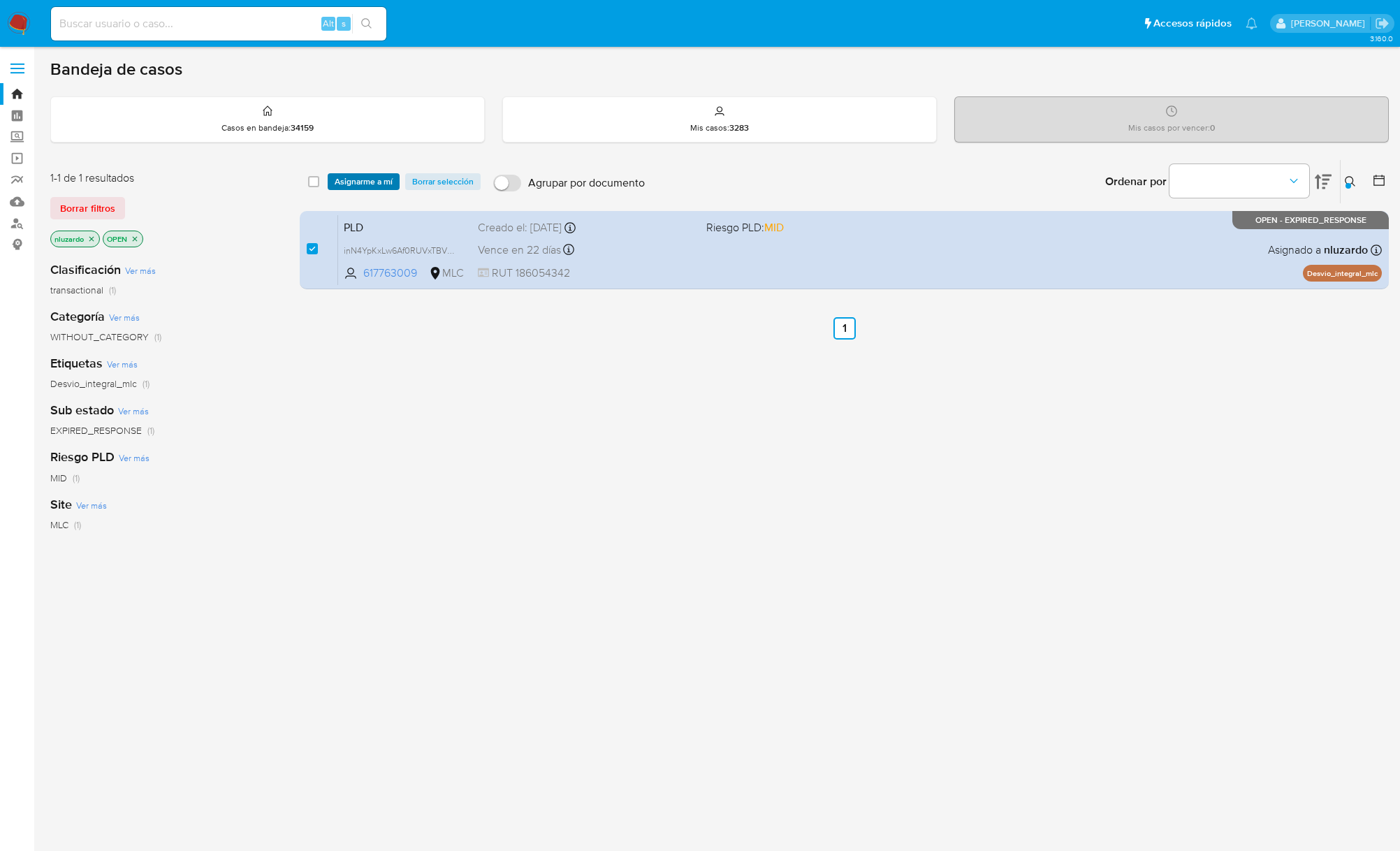
click at [372, 181] on span "Asignarme a mí" at bounding box center [364, 182] width 58 height 14
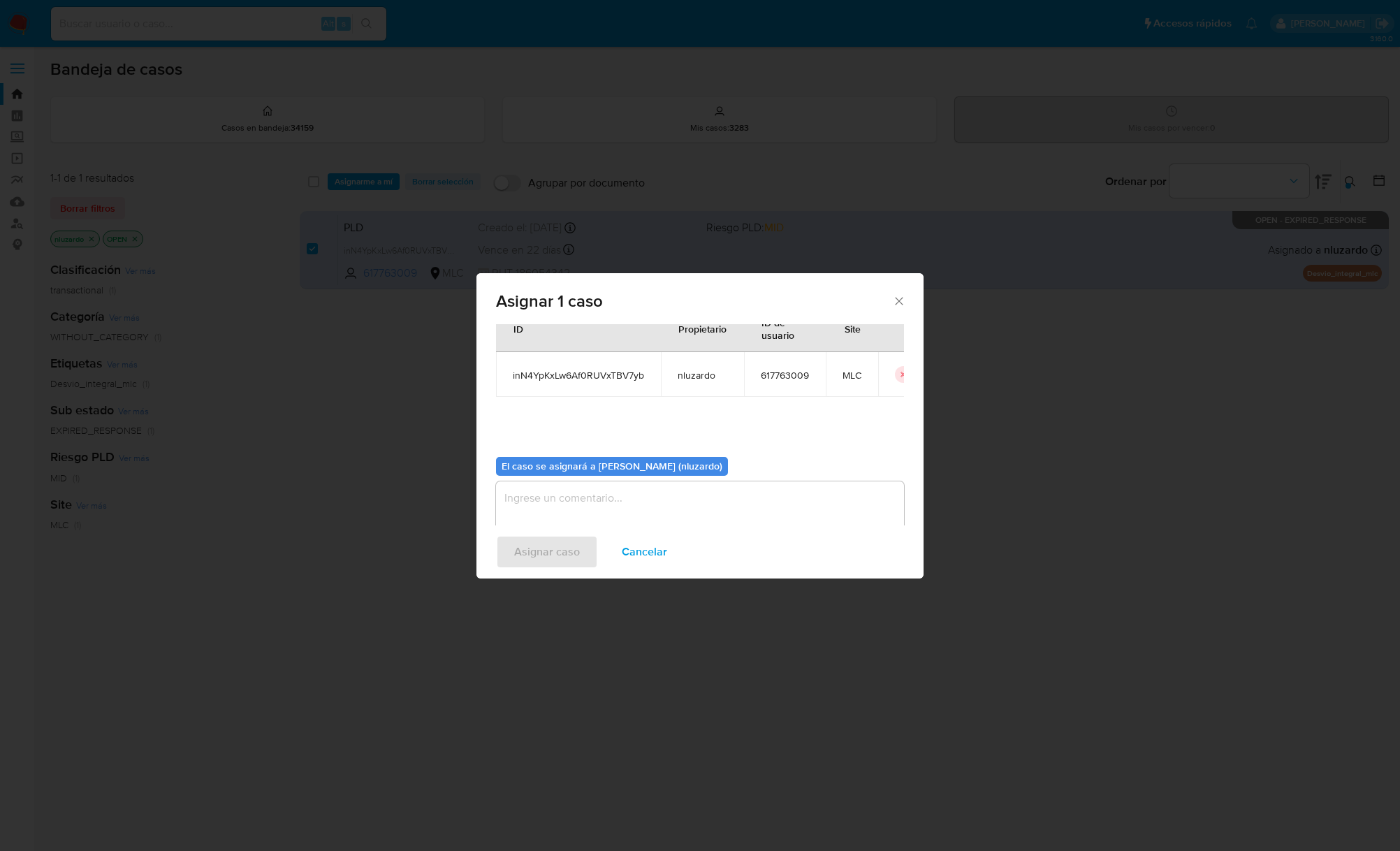
scroll to position [72, 0]
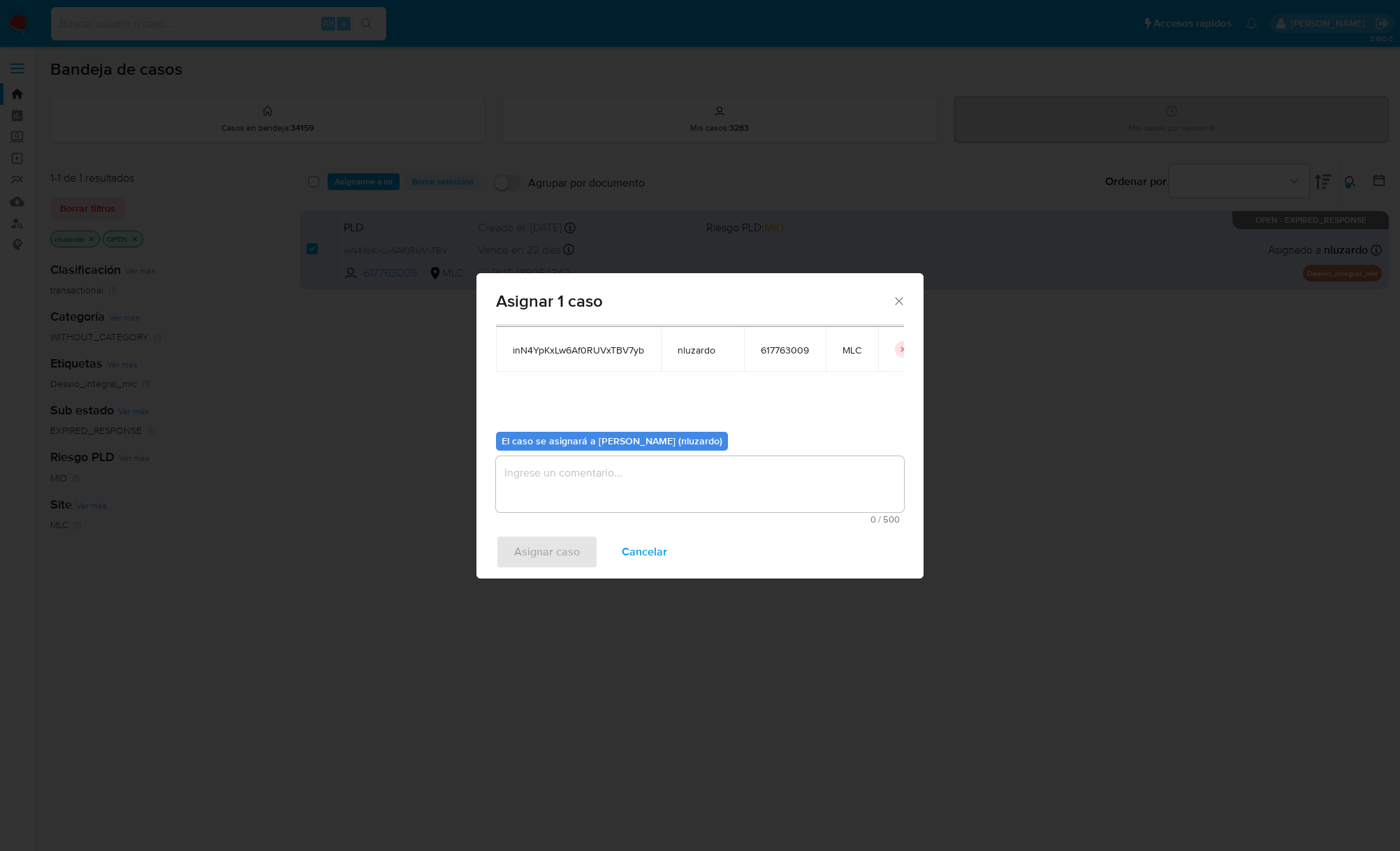
click at [627, 513] on div "0 / 500 500 caracteres restantes" at bounding box center [700, 490] width 408 height 68
click at [632, 498] on textarea "assign-modal" at bounding box center [700, 484] width 408 height 56
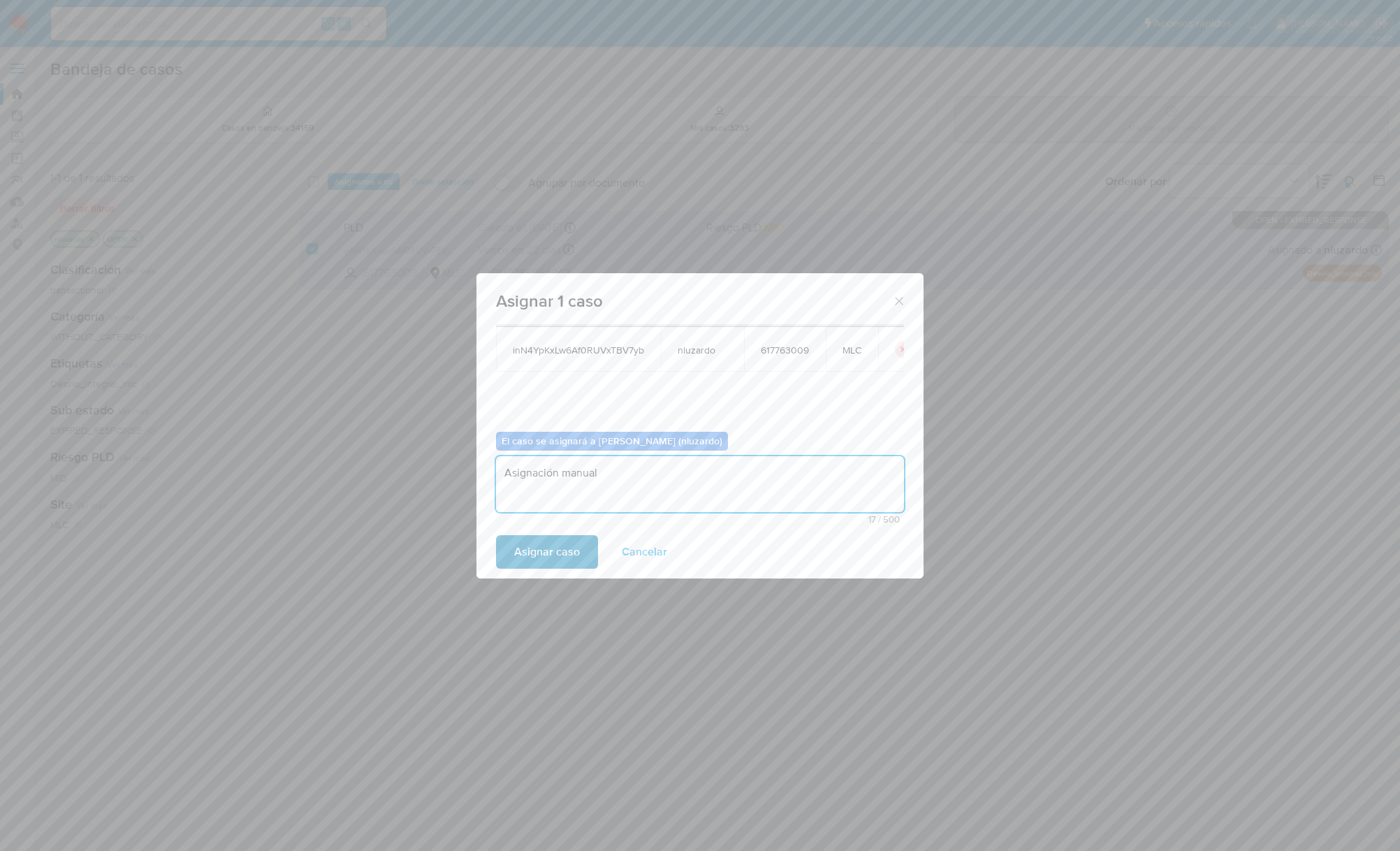
type textarea "Asignación manual"
click at [527, 565] on span "Asignar caso" at bounding box center [547, 552] width 66 height 30
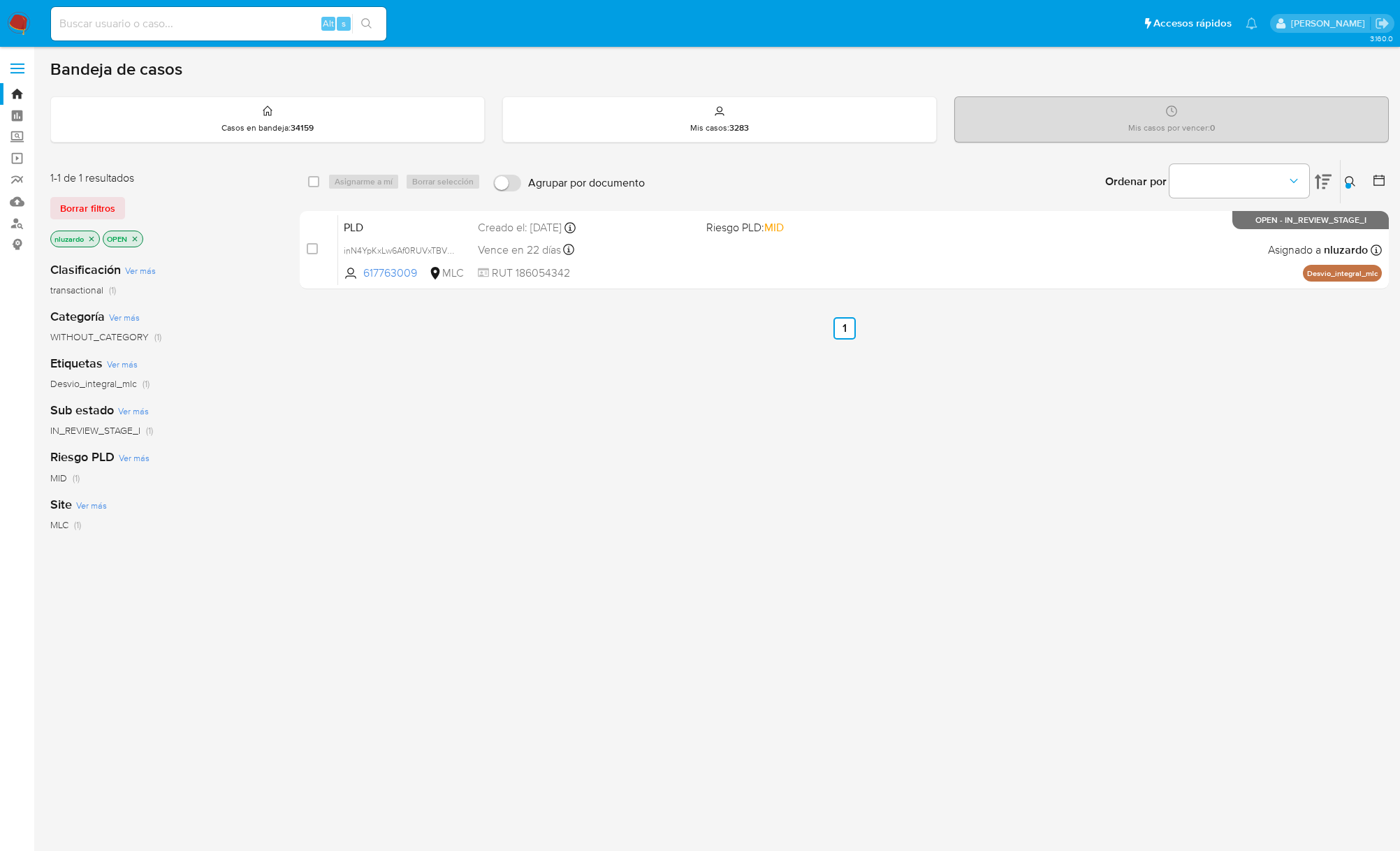
click at [517, 481] on div "select-all-cases-checkbox Asignarme a mí Borrar selección Agrupar por documento…" at bounding box center [844, 476] width 1089 height 633
click at [1341, 183] on button at bounding box center [1352, 182] width 23 height 17
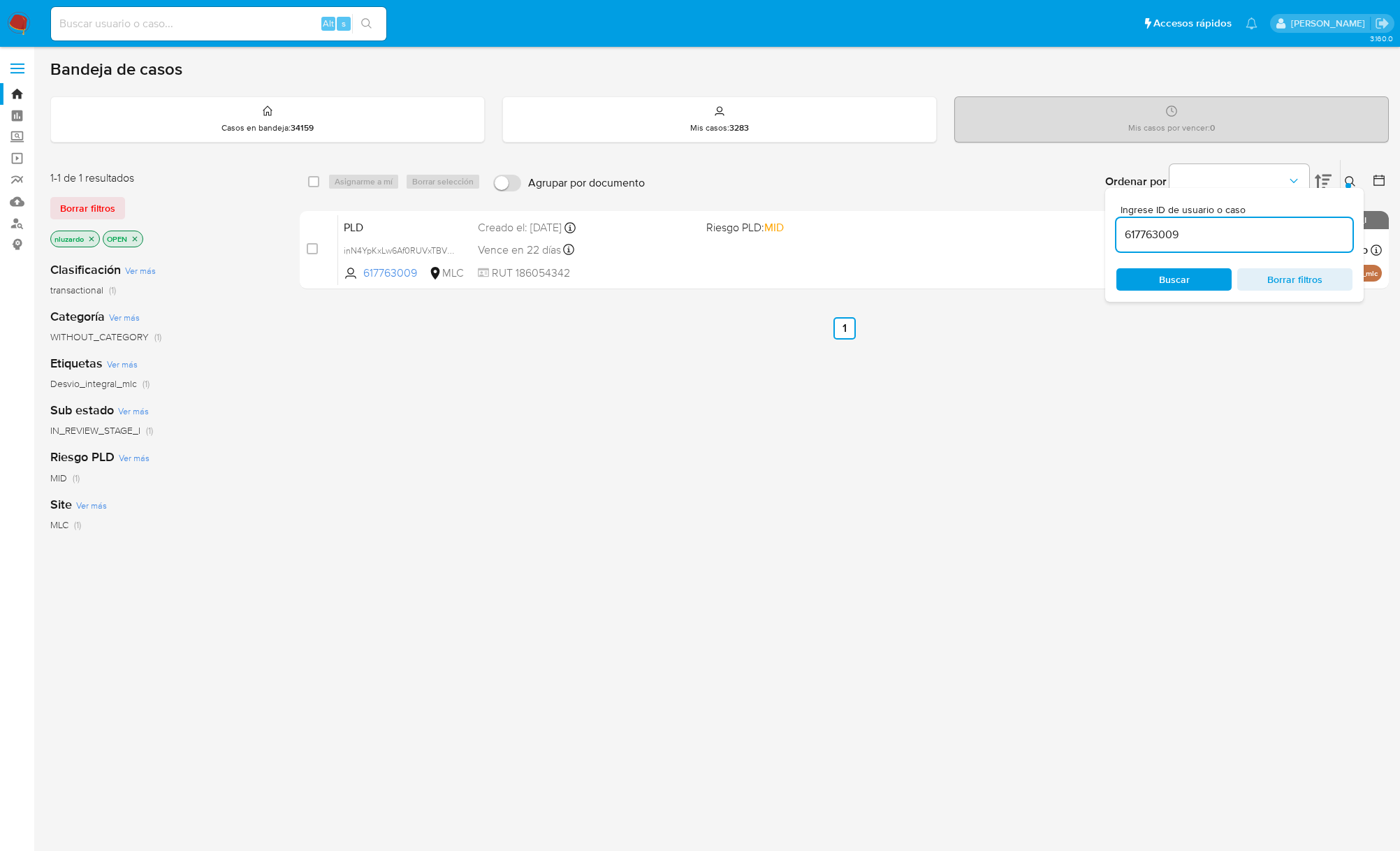
click at [1229, 231] on input "617763009" at bounding box center [1234, 235] width 236 height 18
click at [1228, 235] on input "617763009" at bounding box center [1234, 235] width 236 height 18
click at [1191, 278] on span "Buscar" at bounding box center [1173, 280] width 96 height 20
click at [1057, 629] on div "select-all-cases-checkbox Asignarme a mí Borrar selección Agrupar por documento…" at bounding box center [844, 476] width 1089 height 633
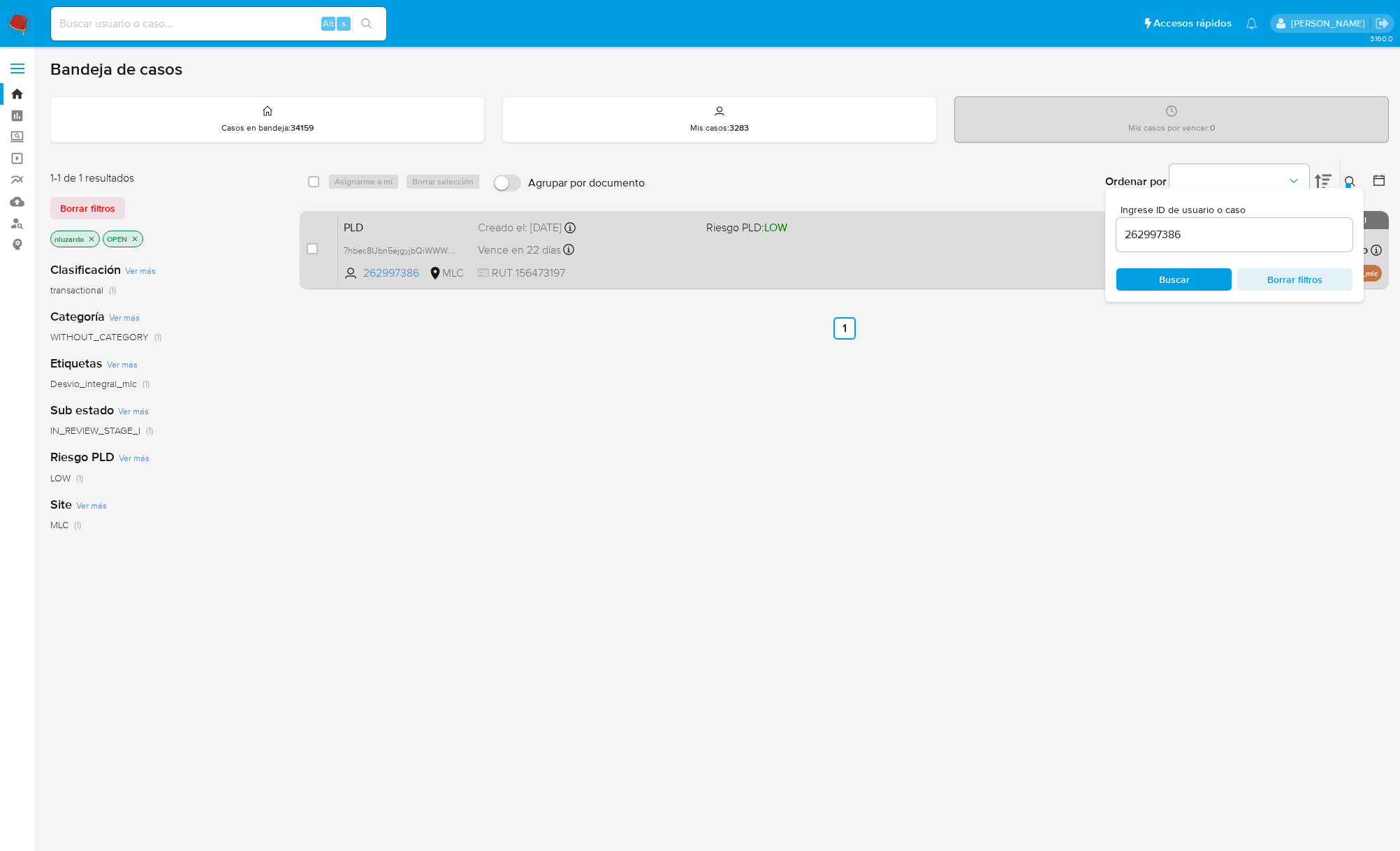
click at [901, 273] on div "PLD 7hbec8Ubn5ejgyjbQiWWWLzu 262997386 MLC Riesgo PLD: LOW Creado el: [DATE] Cr…" at bounding box center [860, 250] width 1044 height 71
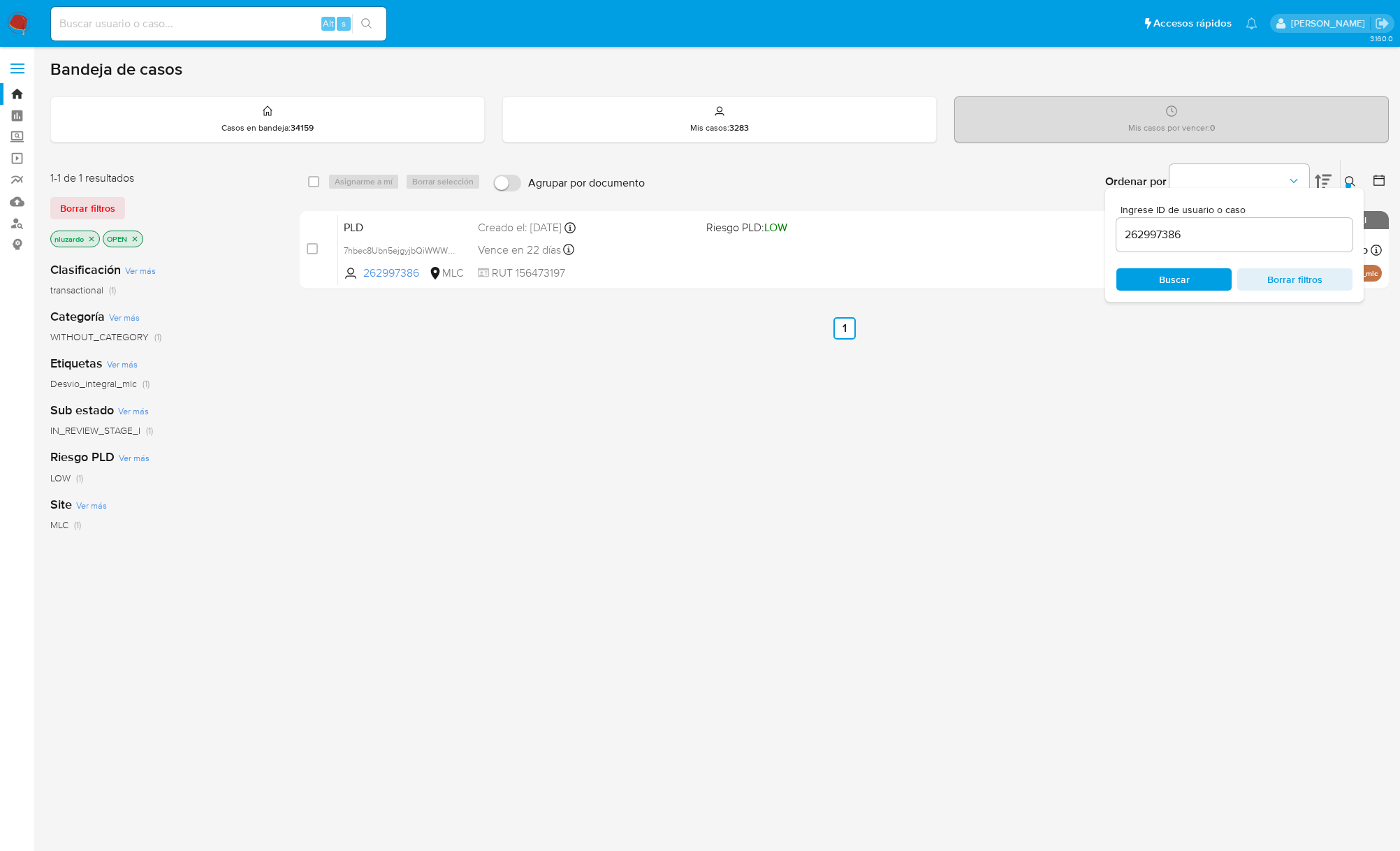
click at [1185, 246] on div "262997386" at bounding box center [1234, 234] width 236 height 33
click at [1185, 236] on input "262997386" at bounding box center [1234, 235] width 236 height 18
paste input "465266471"
type input "2465266471"
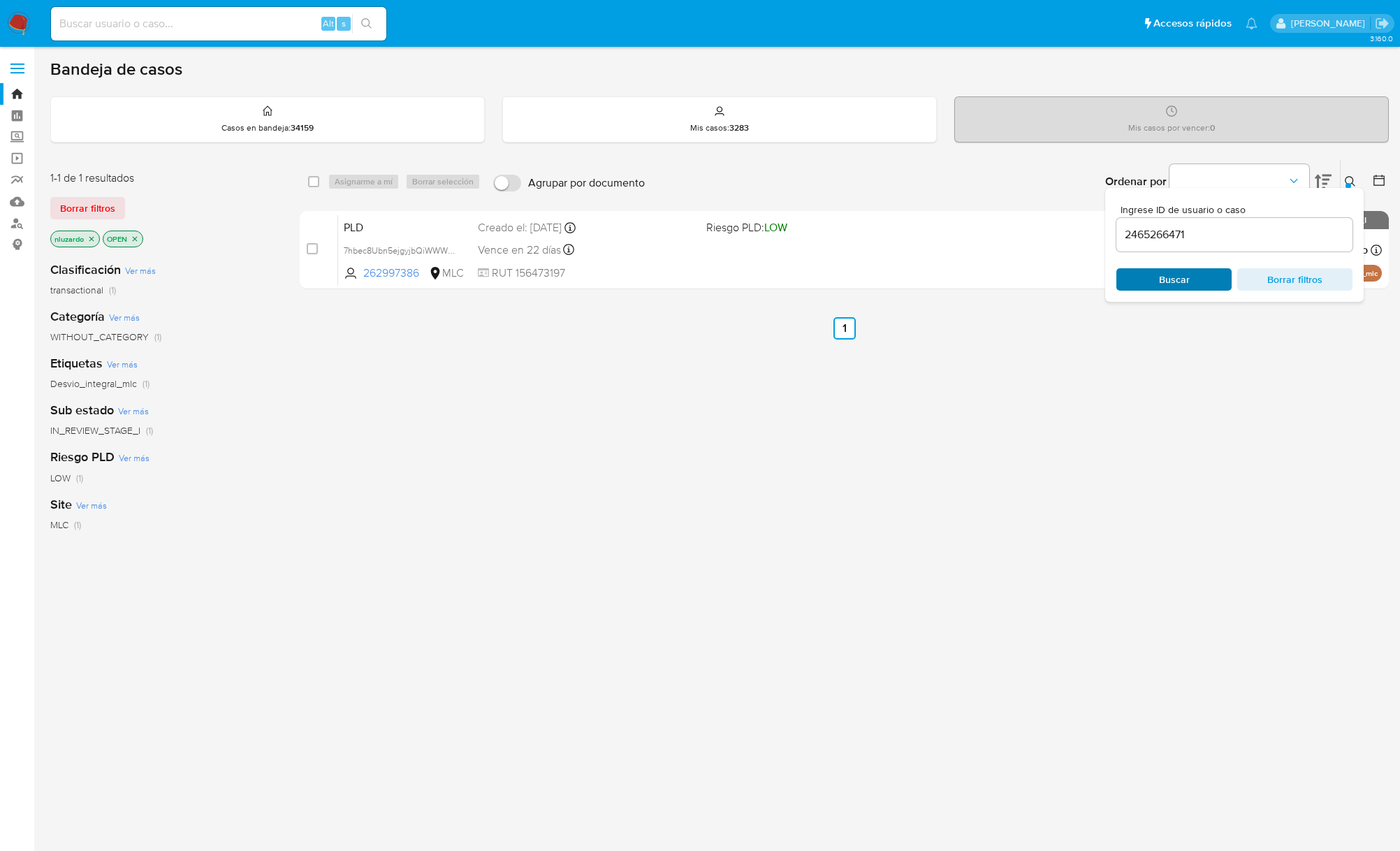
click at [1170, 282] on span "Buscar" at bounding box center [1174, 280] width 30 height 23
click at [1351, 184] on icon at bounding box center [1350, 182] width 11 height 11
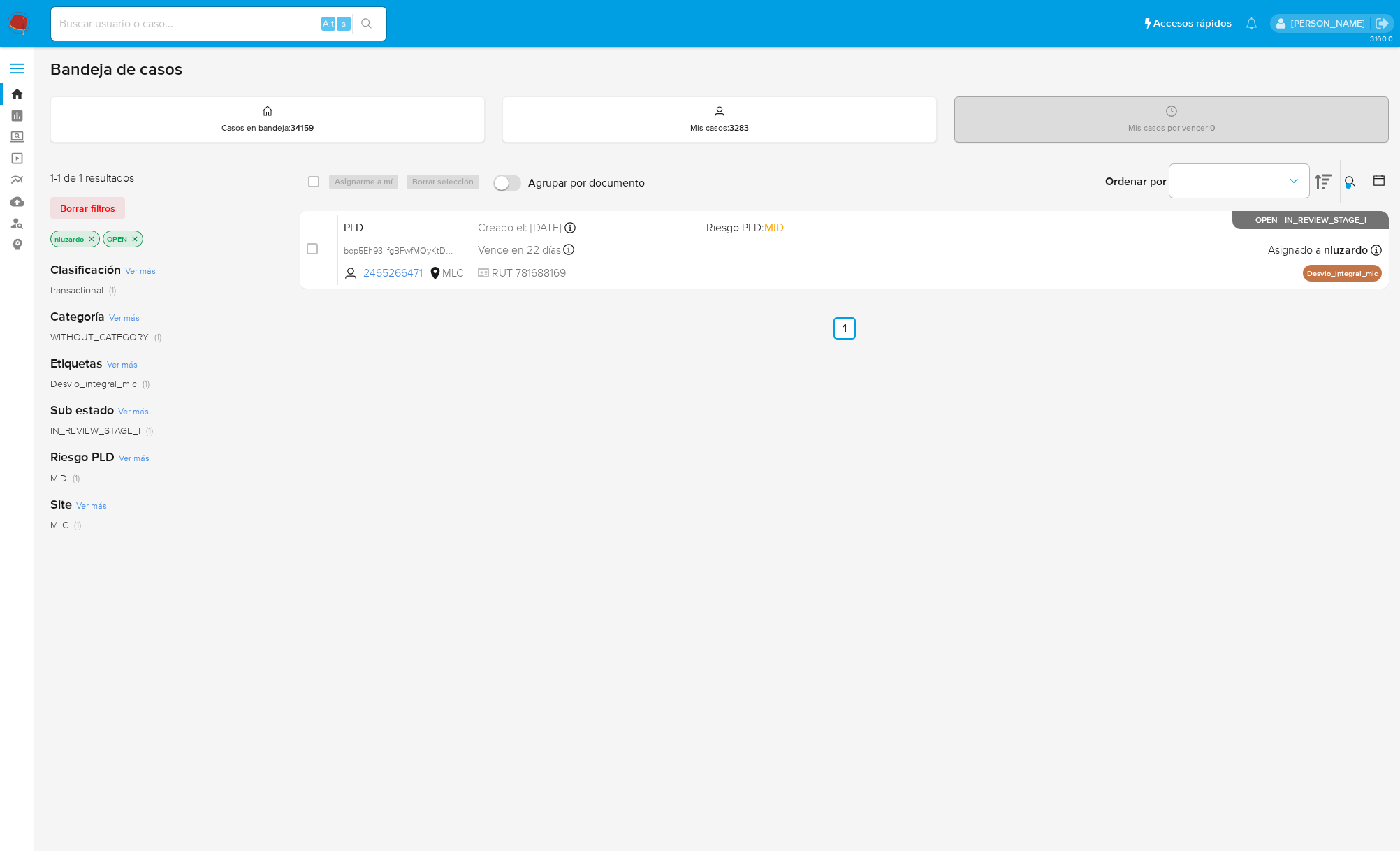
drag, startPoint x: 1213, startPoint y: 353, endPoint x: 1205, endPoint y: 342, distance: 13.6
click at [1213, 355] on div "select-all-cases-checkbox Asignarme a mí Borrar selección Agrupar por documento…" at bounding box center [844, 476] width 1089 height 633
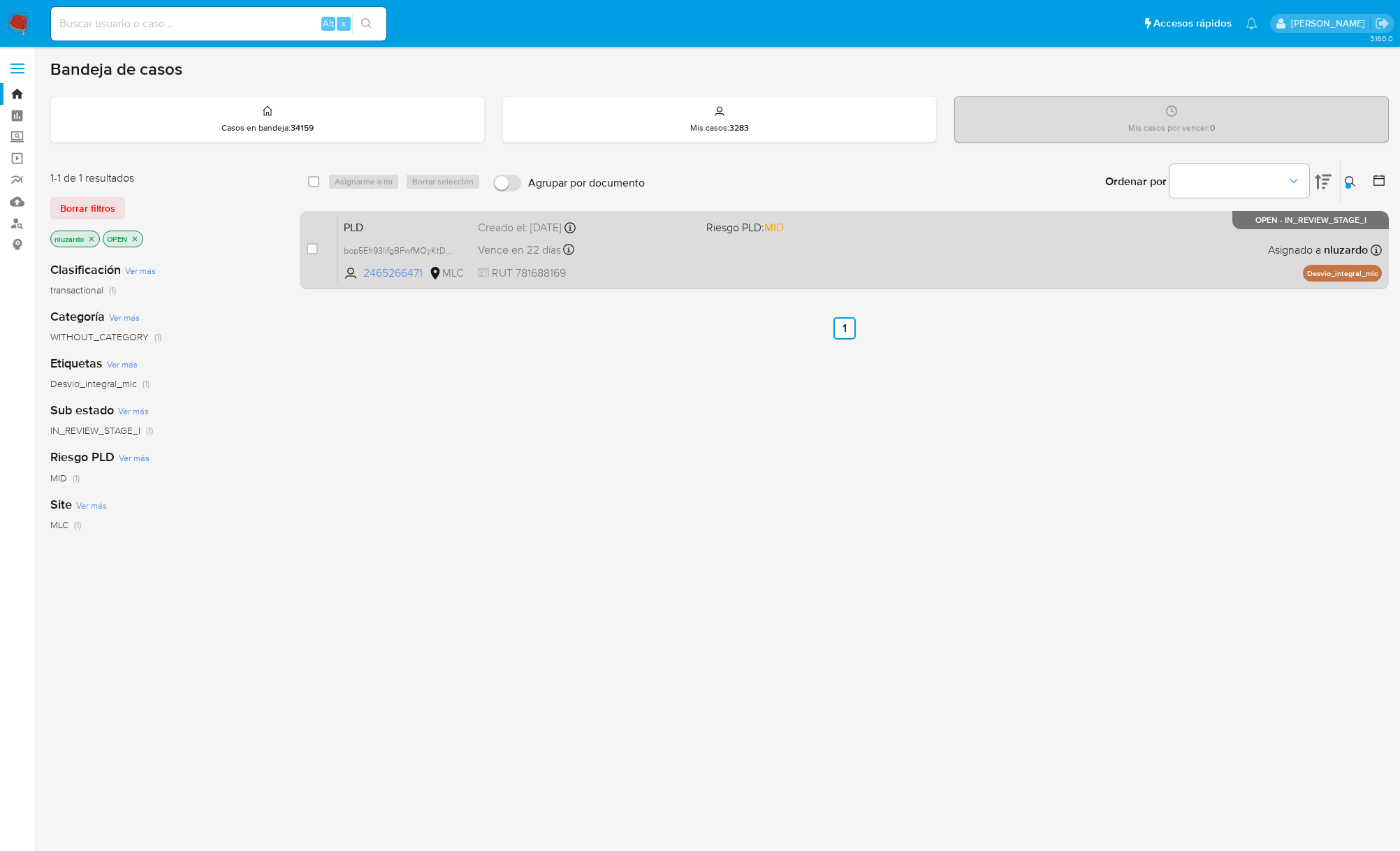
click at [1161, 260] on div "PLD bop5Eh93lifgBFwfMOyKtDKD 2465266471 MLC Riesgo PLD: MID Creado el: 12/07/20…" at bounding box center [860, 250] width 1044 height 71
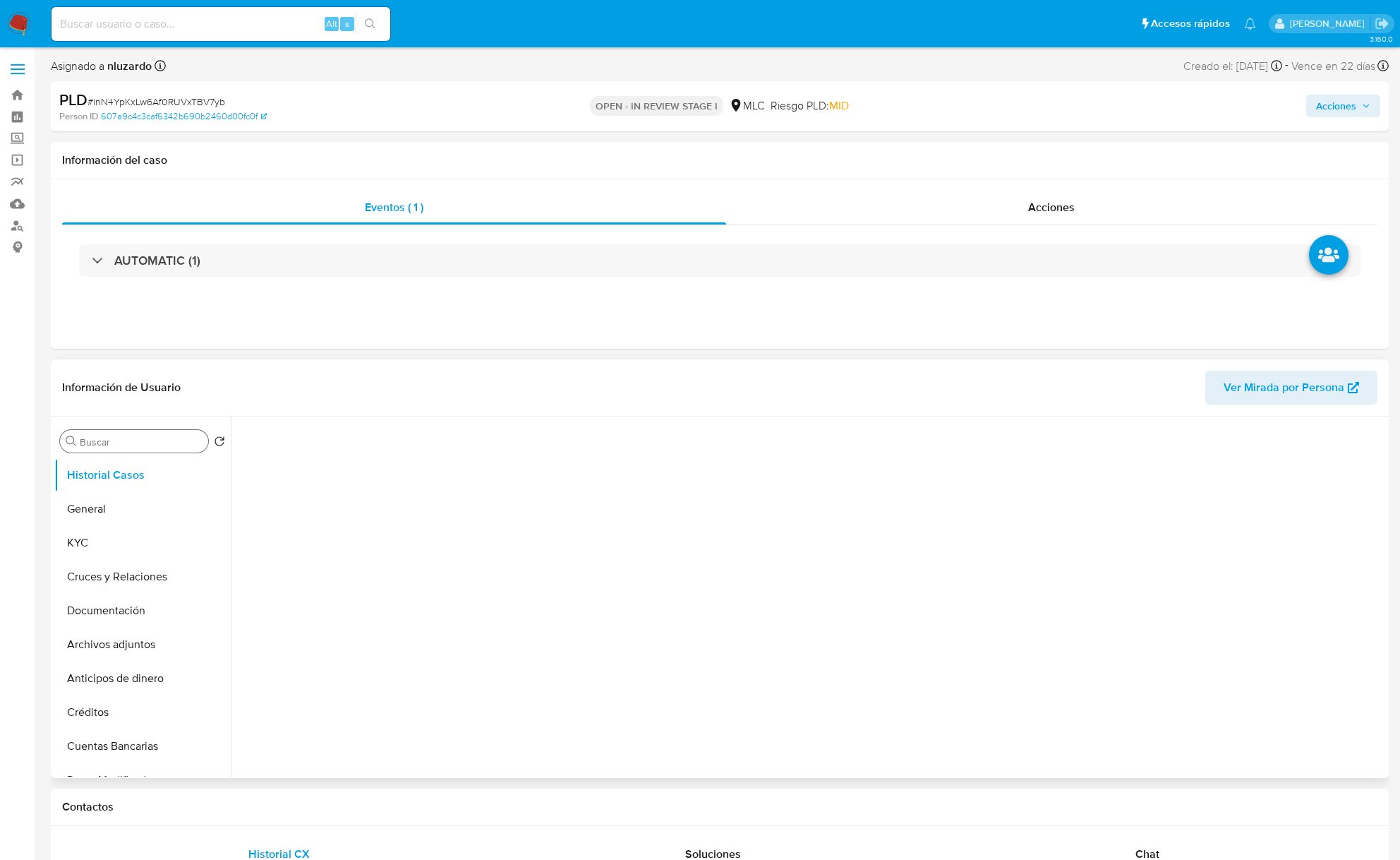
select select "10"
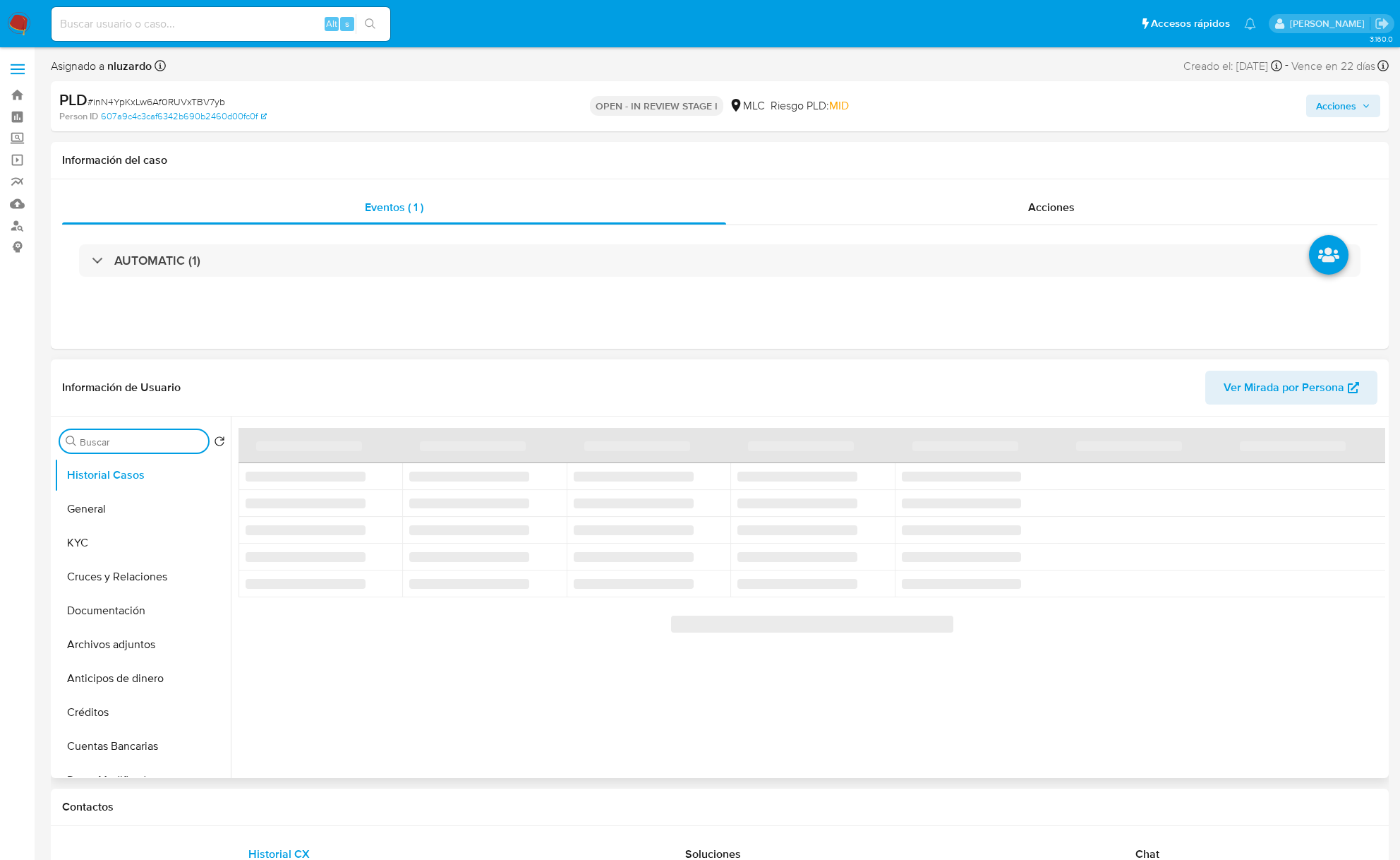
click at [110, 442] on input "Buscar" at bounding box center [141, 442] width 123 height 13
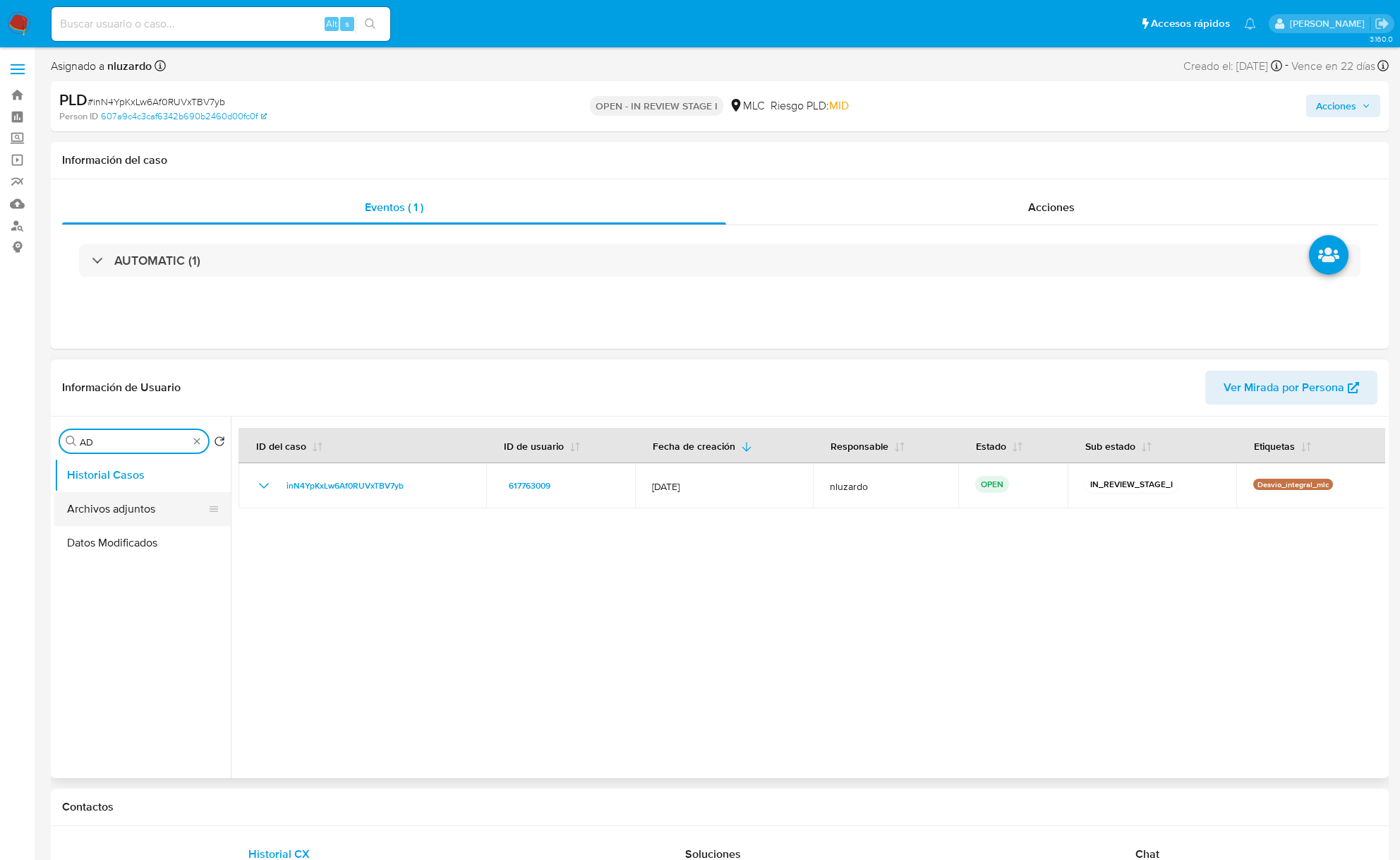
type input "AD"
click at [139, 509] on button "Archivos adjuntos" at bounding box center [142, 509] width 177 height 34
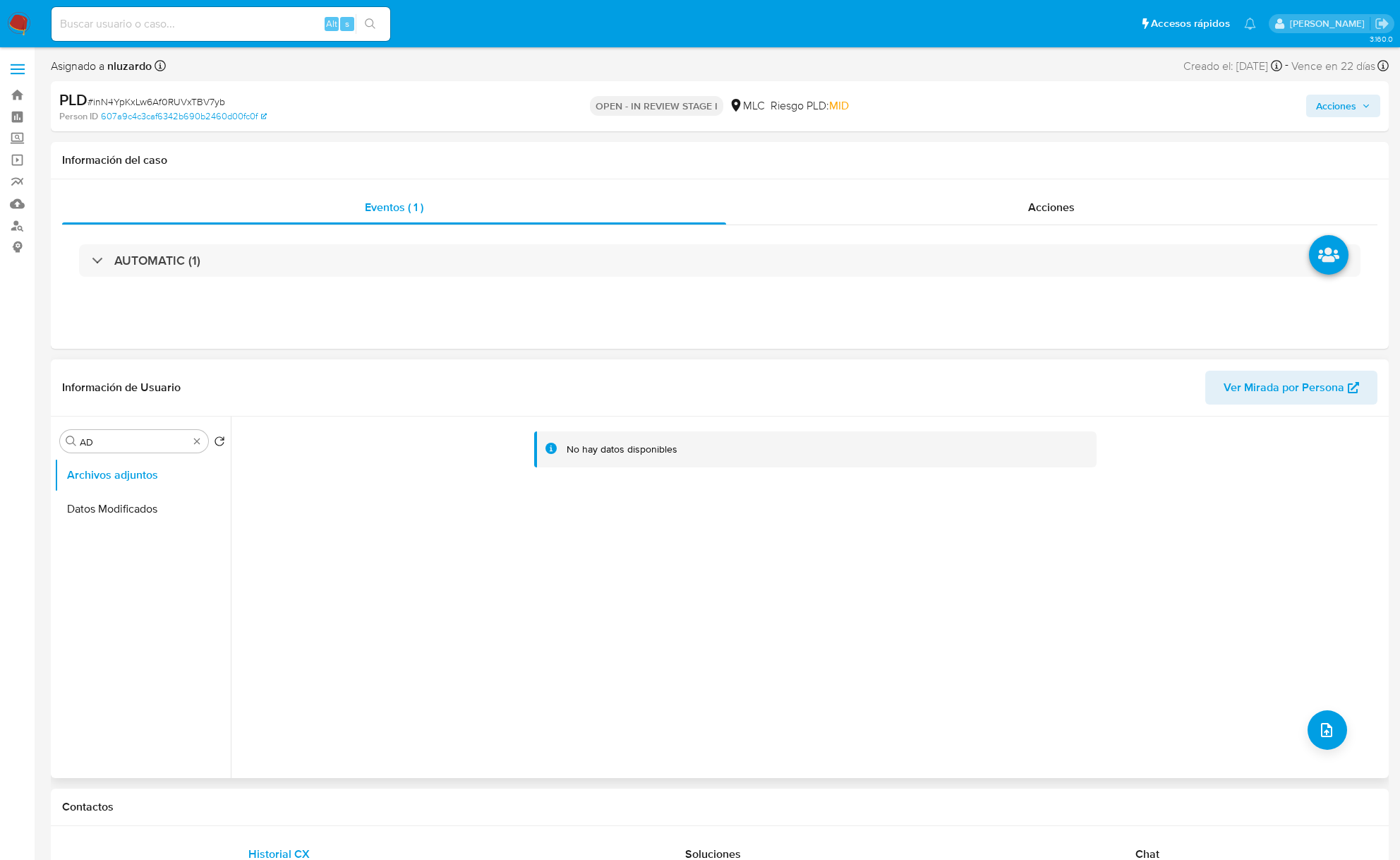
click at [1344, 729] on div "No hay datos disponibles" at bounding box center [808, 597] width 1155 height 361
click at [1339, 731] on button "upload-file" at bounding box center [1327, 730] width 39 height 39
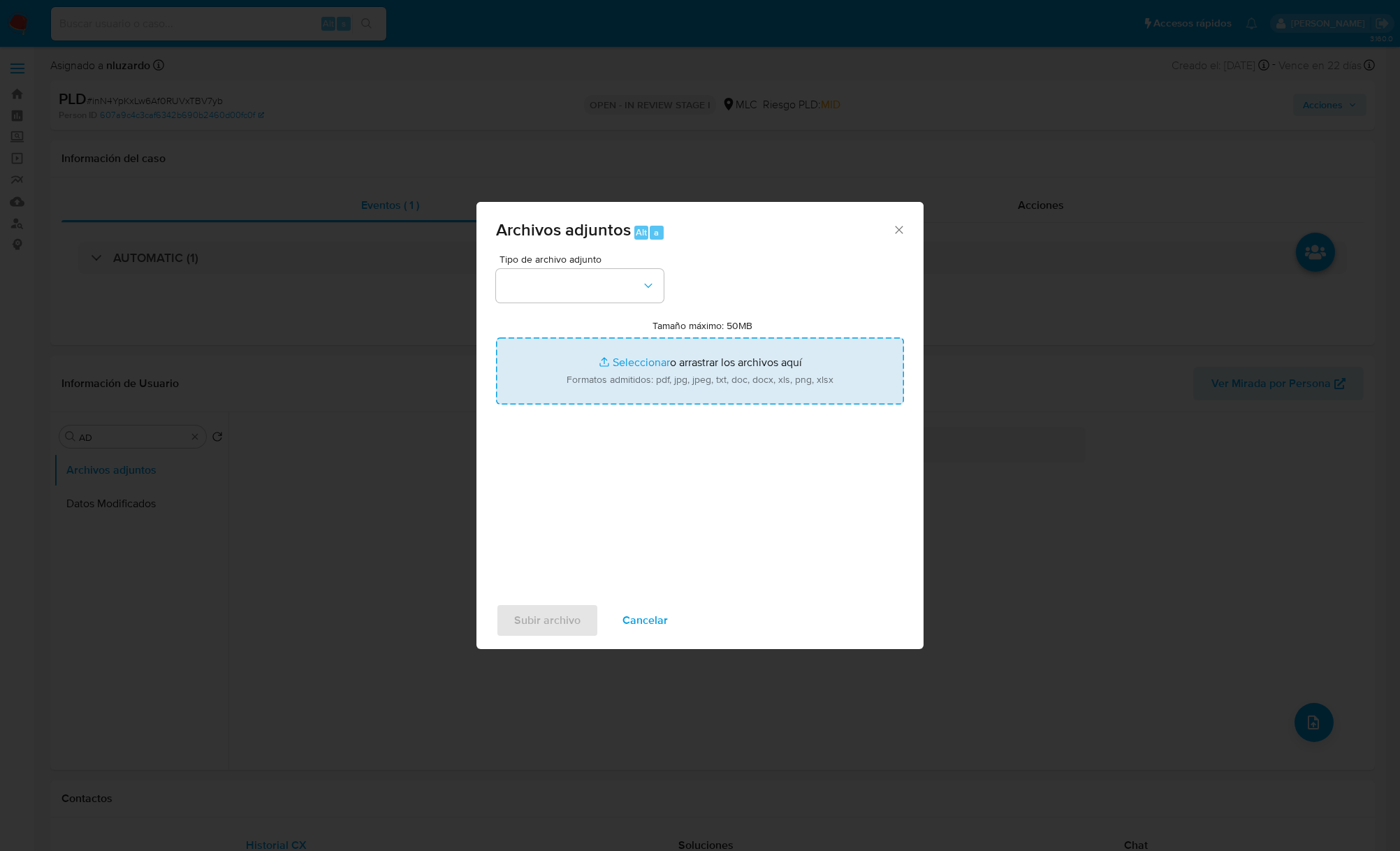
type input "C:\fakepath\617763009_Tablas Transaccionales 1.4.0.xlsx"
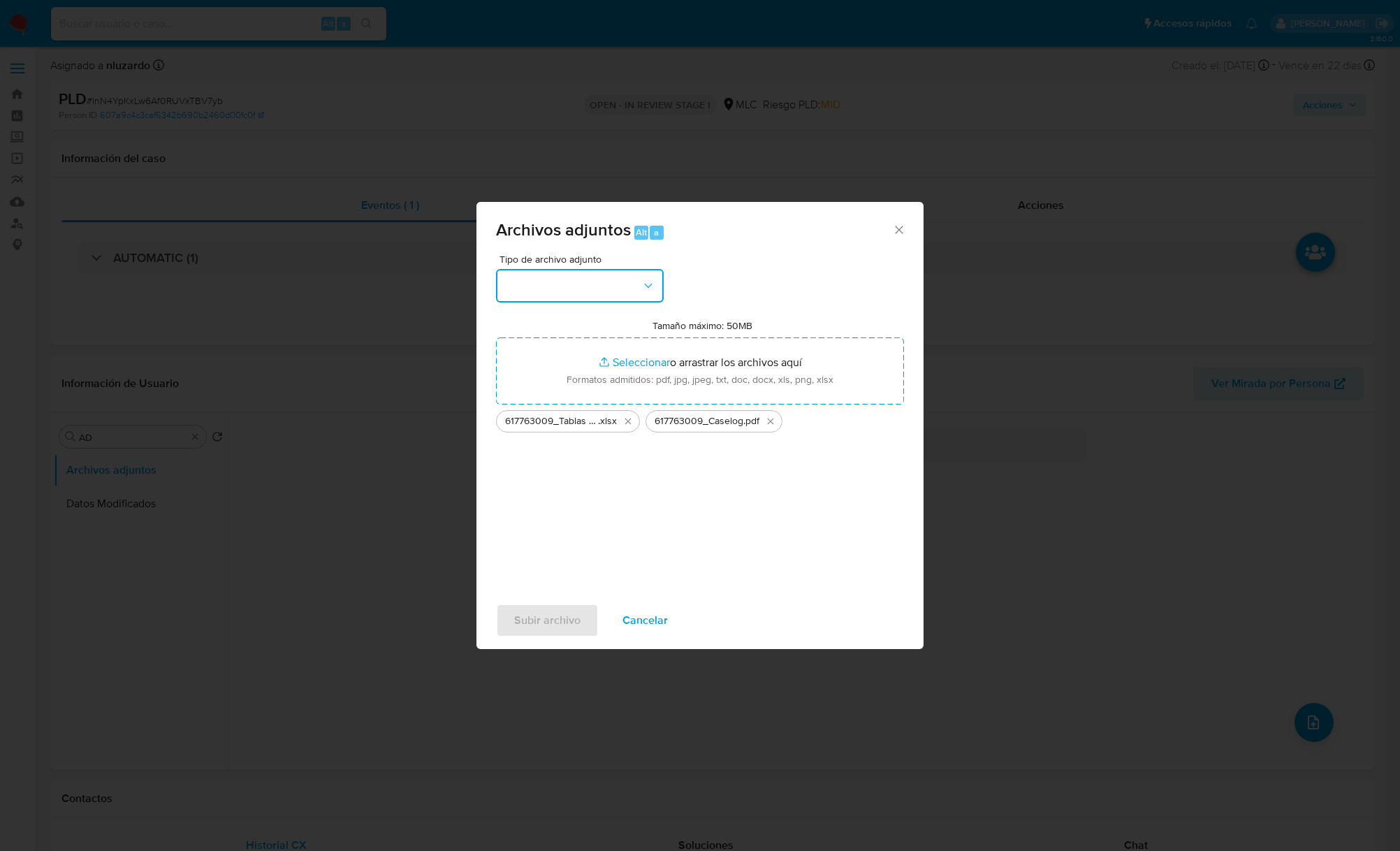
click at [630, 278] on button "button" at bounding box center [579, 285] width 168 height 33
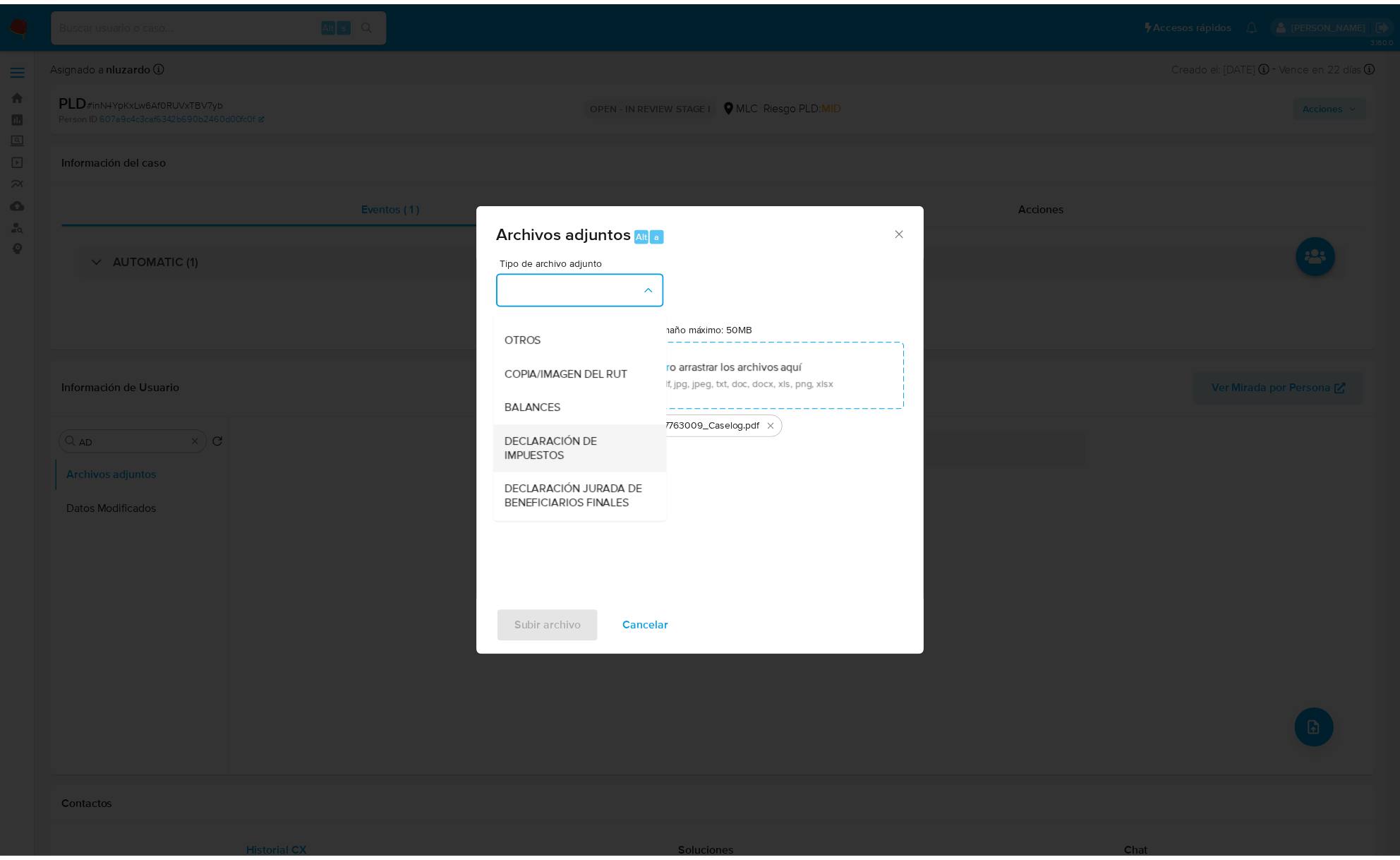
scroll to position [210, 0]
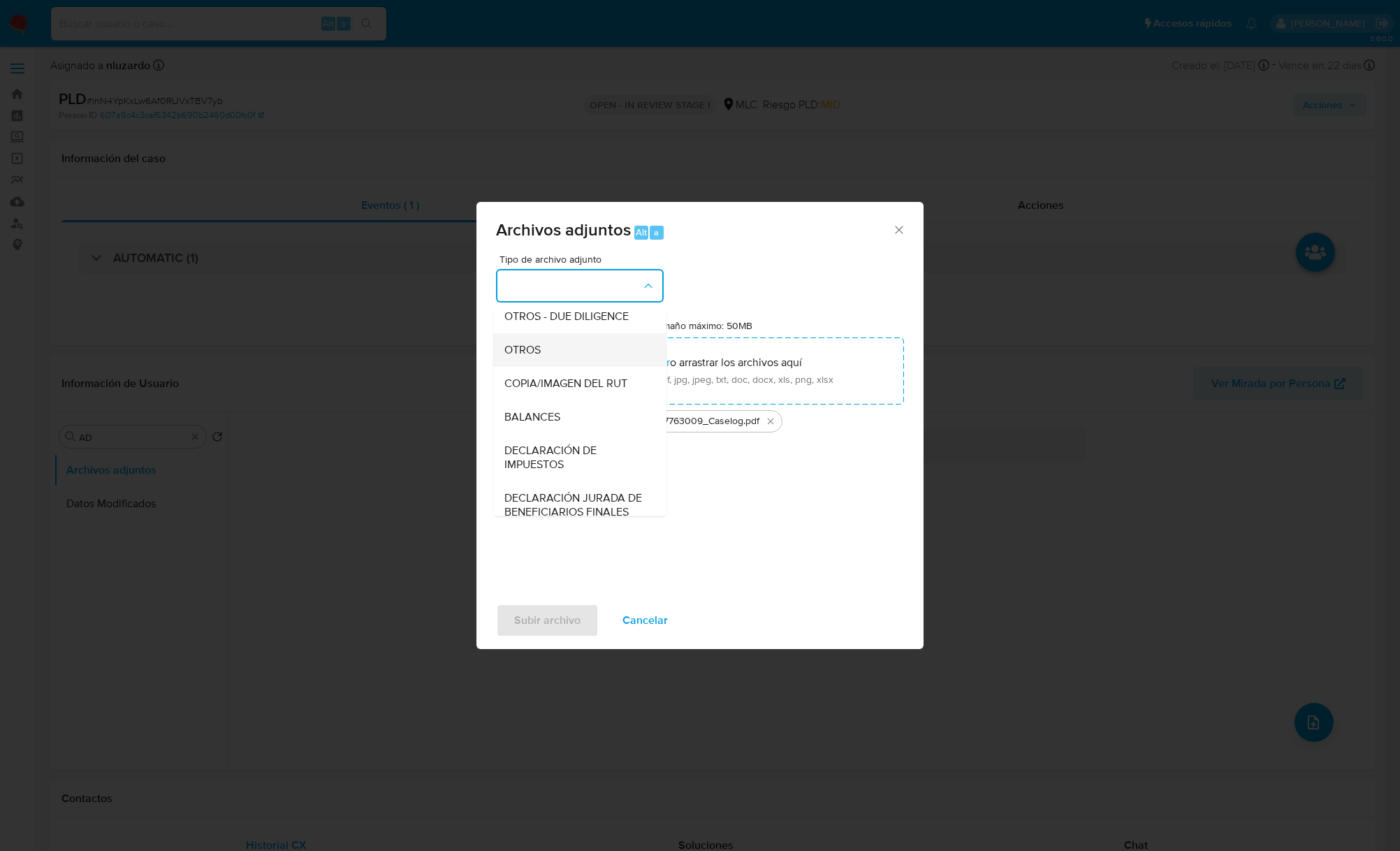
click at [554, 361] on div "OTROS" at bounding box center [575, 350] width 142 height 33
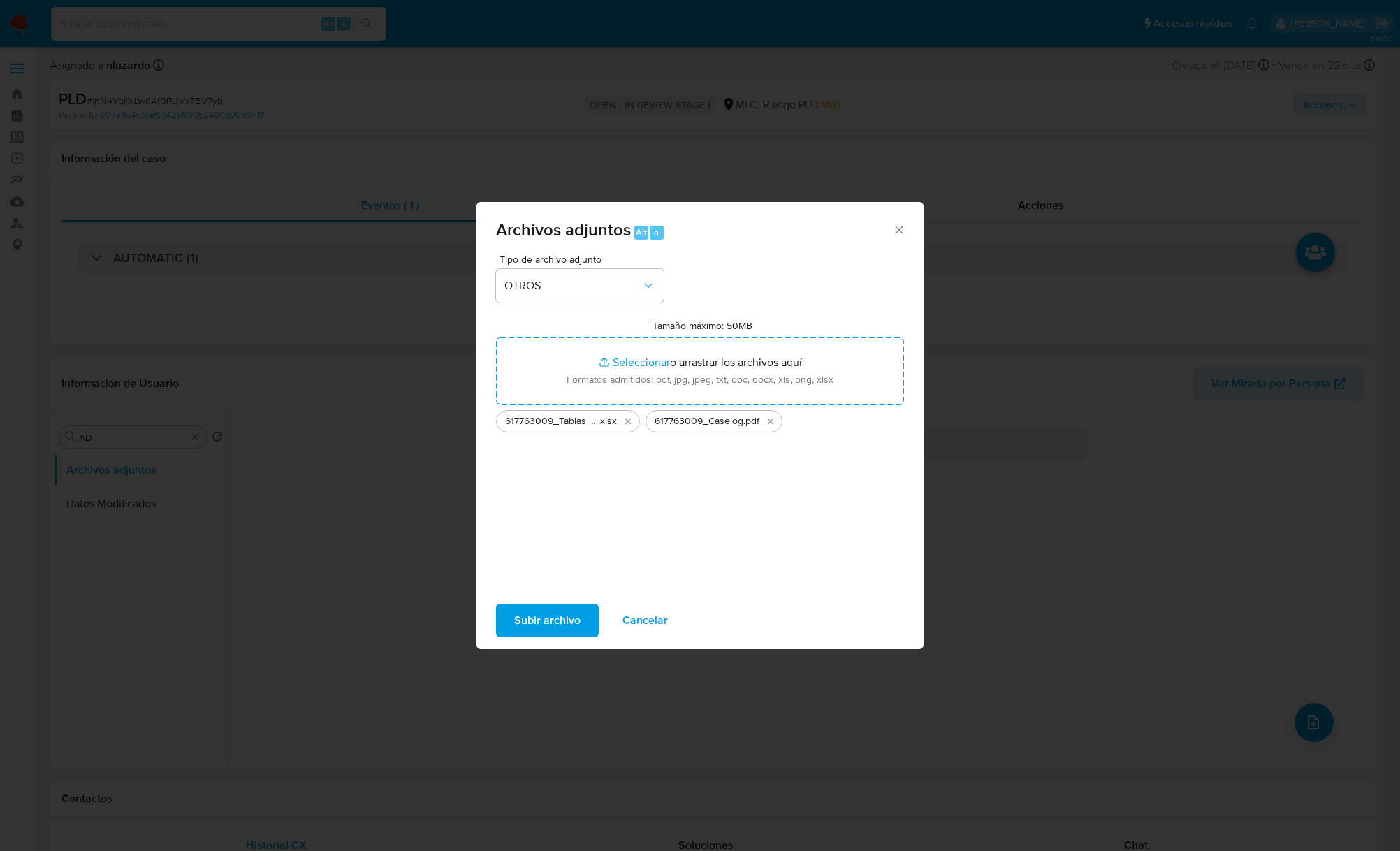
click at [571, 612] on span "Subir archivo" at bounding box center [547, 619] width 67 height 30
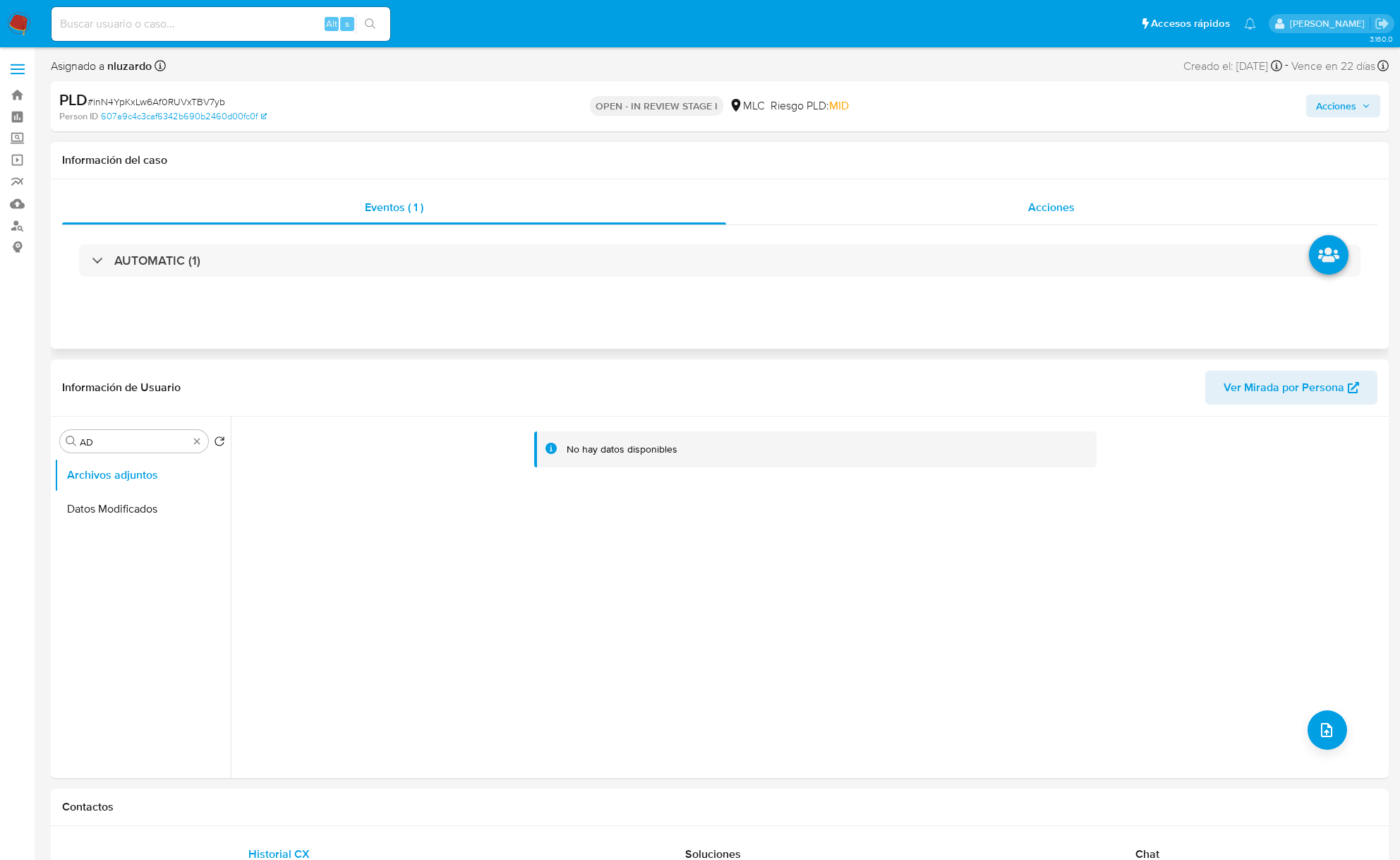
click at [1009, 219] on div "Acciones" at bounding box center [1052, 207] width 652 height 34
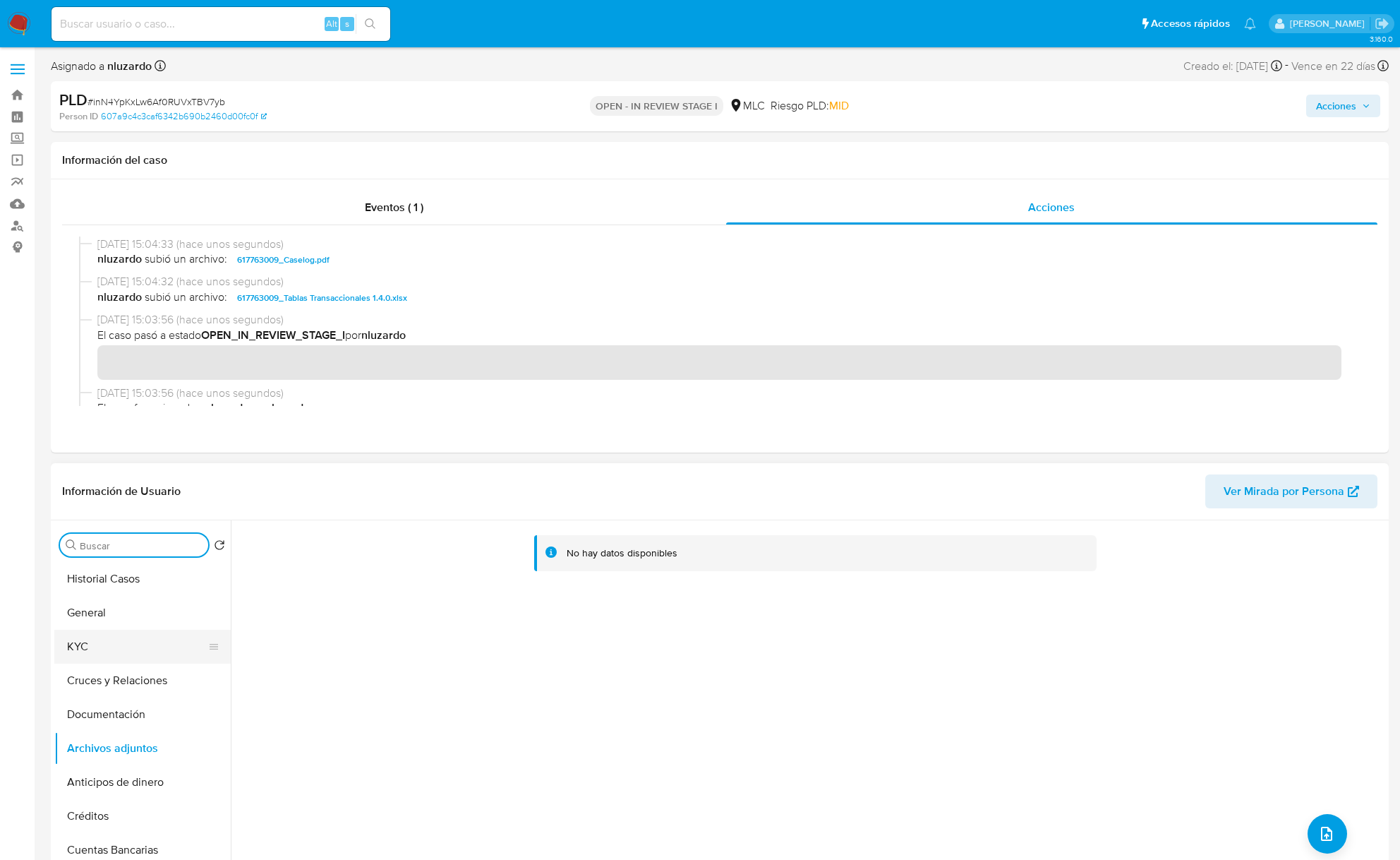
click at [144, 660] on button "KYC" at bounding box center [137, 646] width 165 height 34
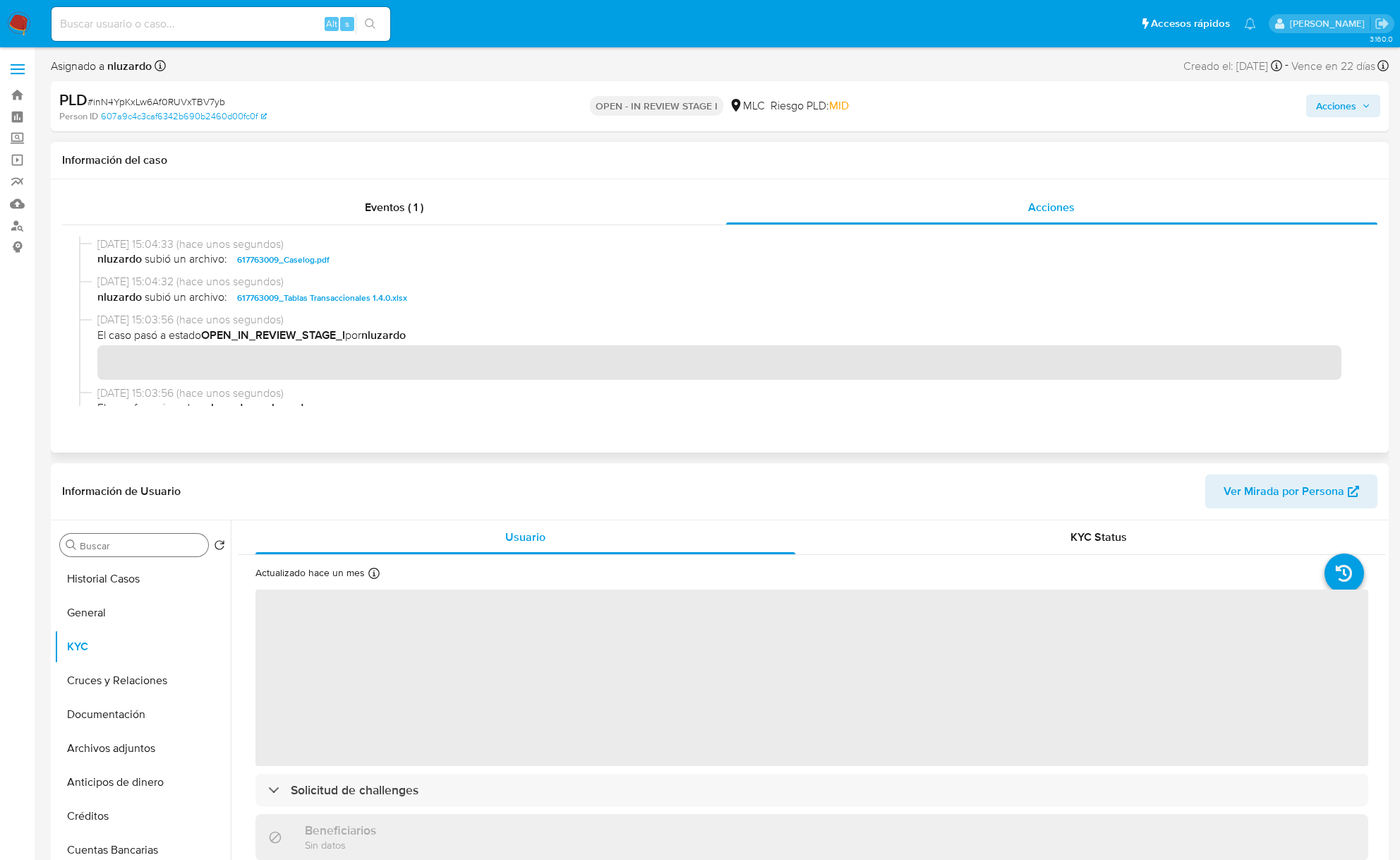
click at [436, 271] on div "18/09/2025 15:04:33 (hace unos segundos) nluzardo subió un archivo: 617763009_C…" at bounding box center [720, 255] width 1282 height 38
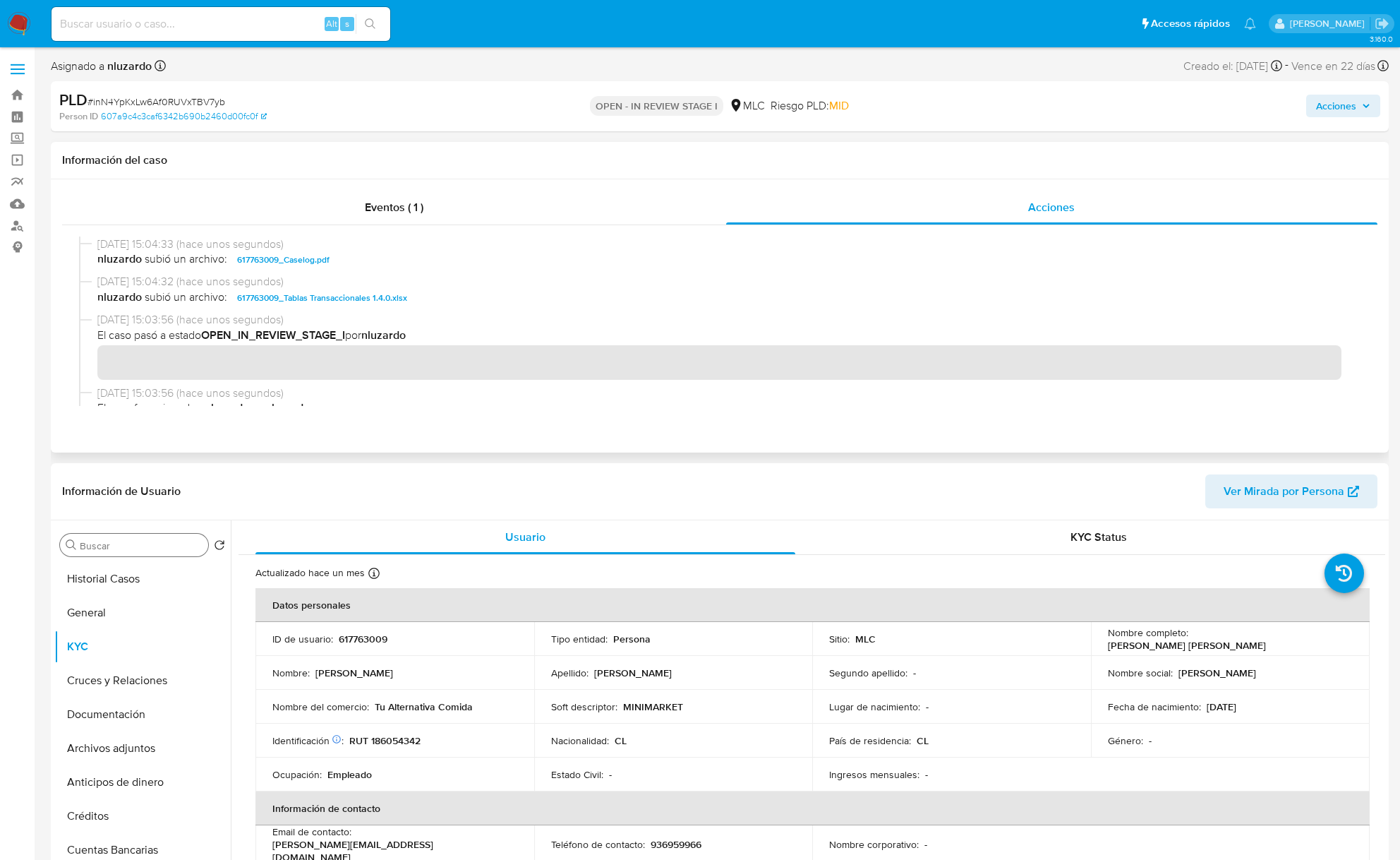
click at [436, 271] on div "18/09/2025 15:04:33 (hace unos segundos) nluzardo subió un archivo: 617763009_C…" at bounding box center [720, 255] width 1282 height 38
click at [1336, 110] on span "Acciones" at bounding box center [1336, 106] width 40 height 23
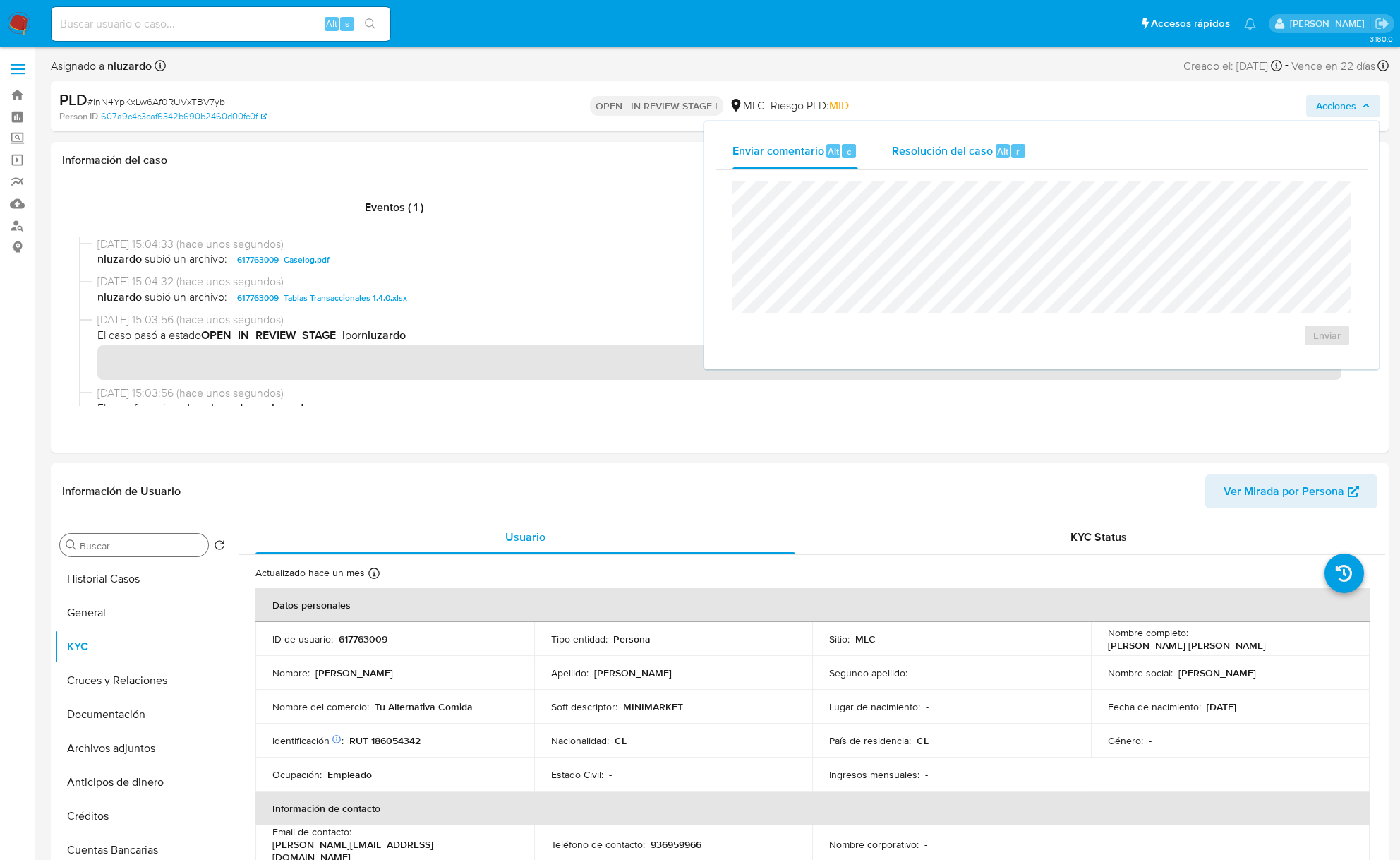
drag, startPoint x: 969, startPoint y: 152, endPoint x: 961, endPoint y: 162, distance: 12.8
click at [966, 155] on span "Resolución del caso" at bounding box center [942, 150] width 101 height 16
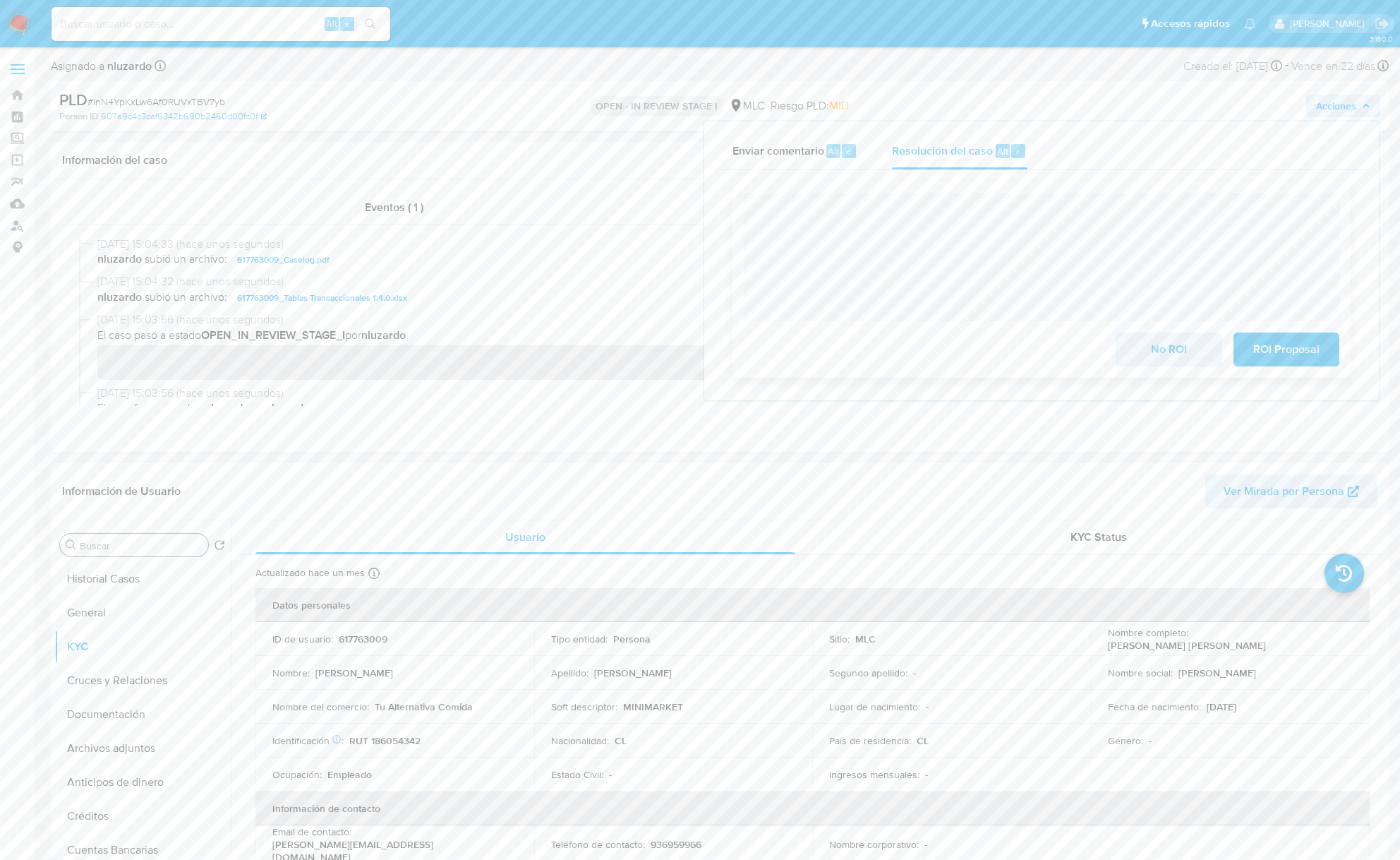
click at [1242, 190] on div "No ROI ROI Proposal" at bounding box center [1042, 280] width 618 height 196
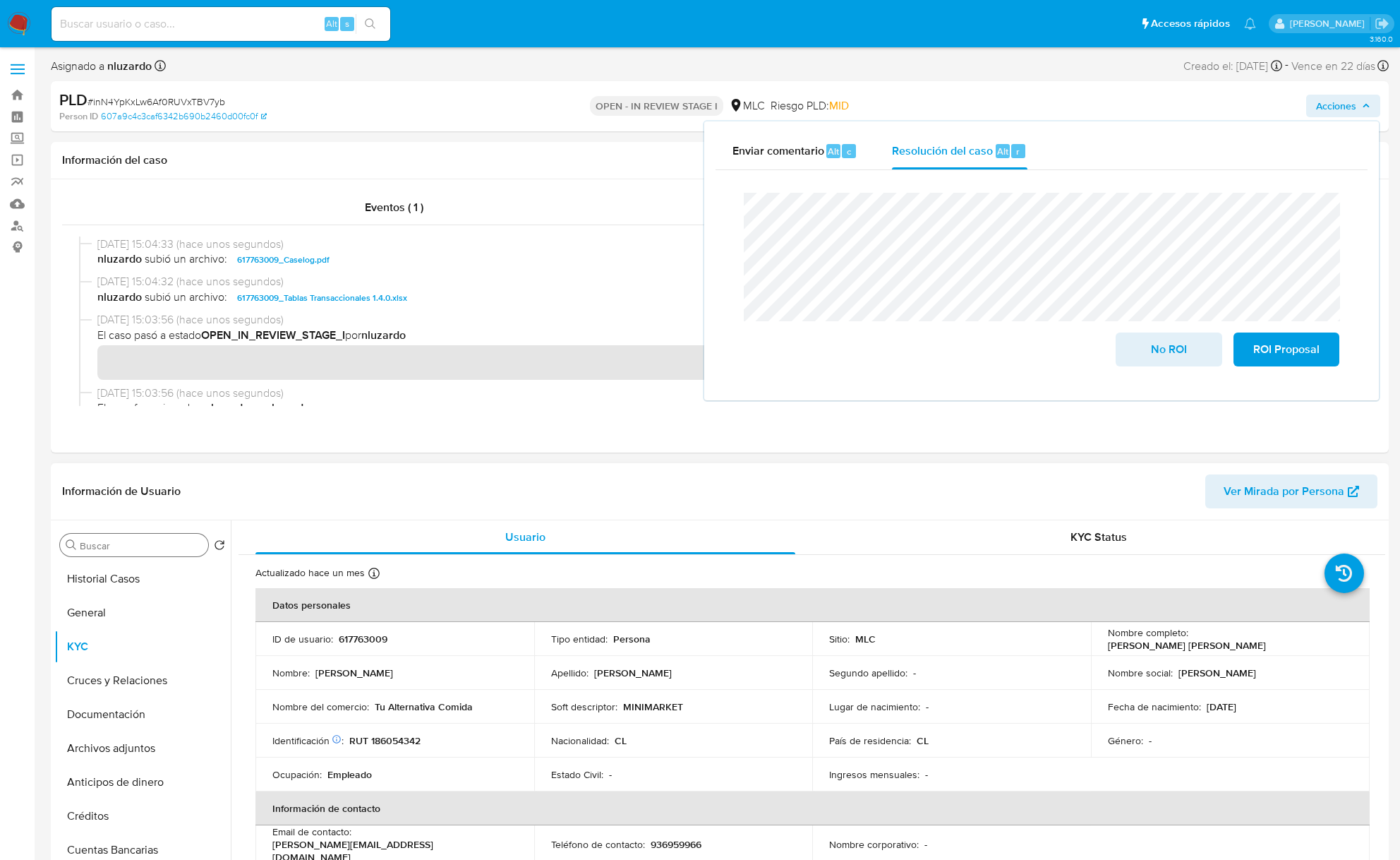
drag, startPoint x: 1197, startPoint y: 351, endPoint x: 611, endPoint y: 709, distance: 686.7
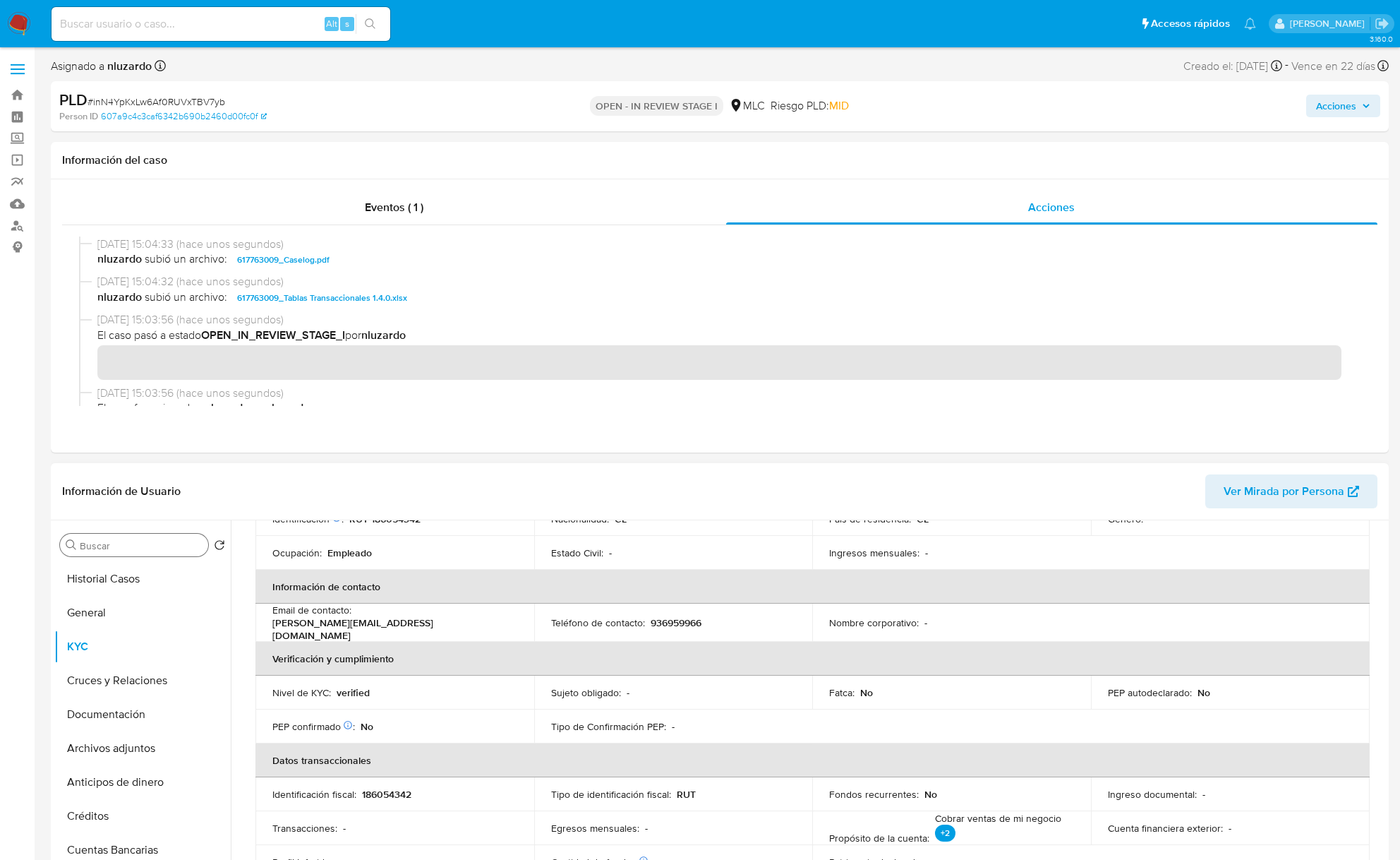
scroll to position [0, 0]
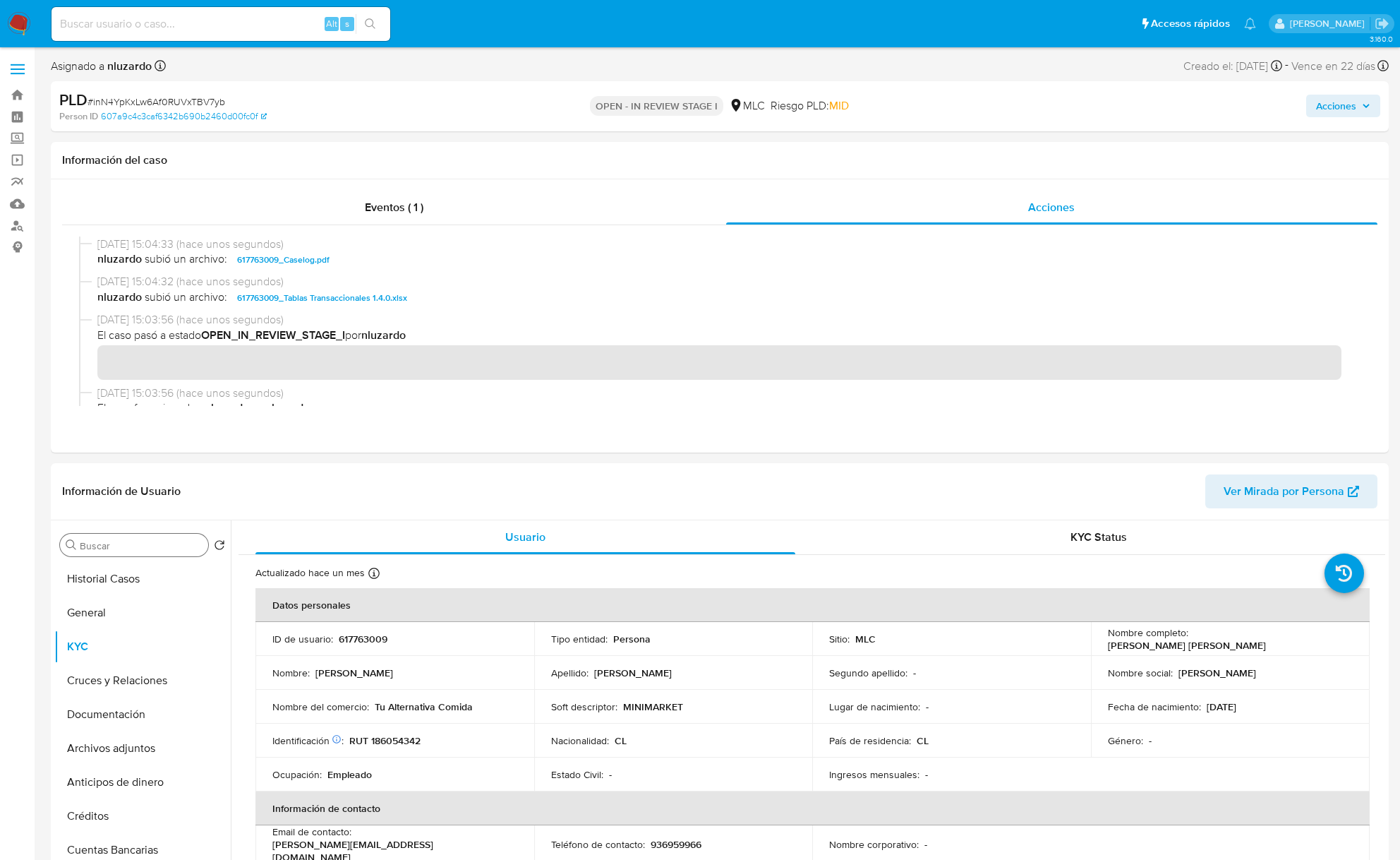
click at [1336, 108] on span "Acciones" at bounding box center [1336, 106] width 40 height 23
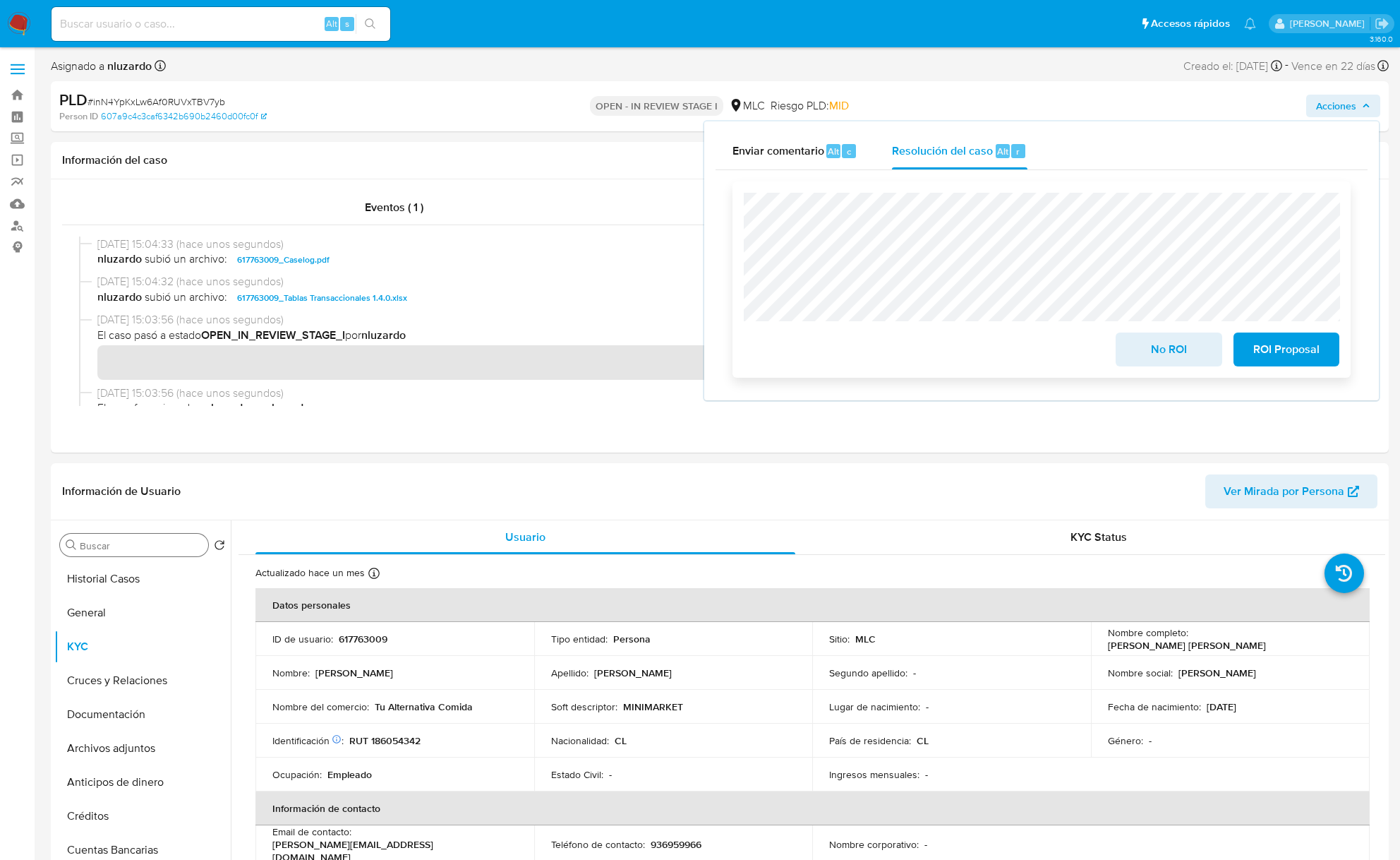
click at [1153, 346] on span "No ROI" at bounding box center [1168, 349] width 69 height 31
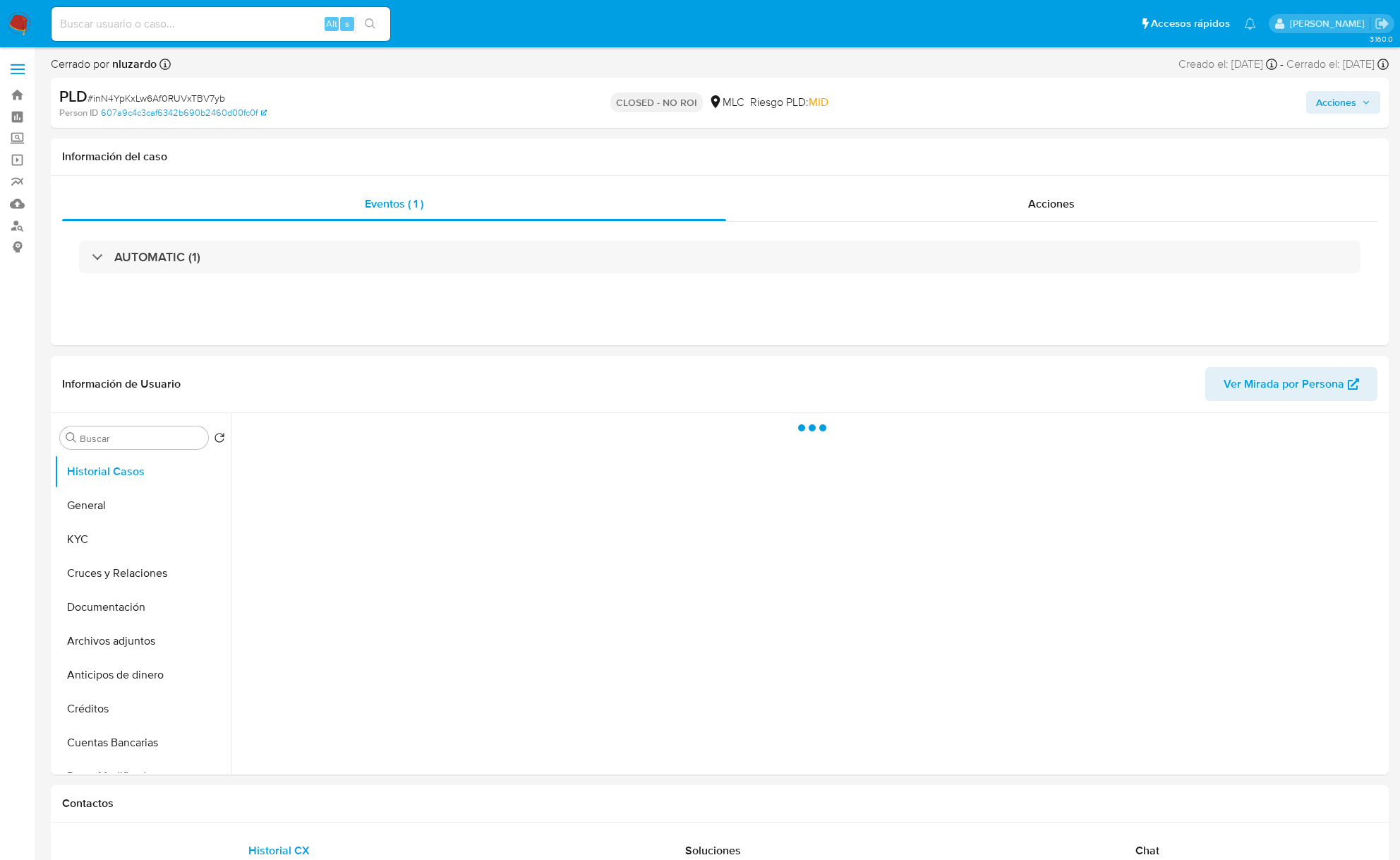
select select "10"
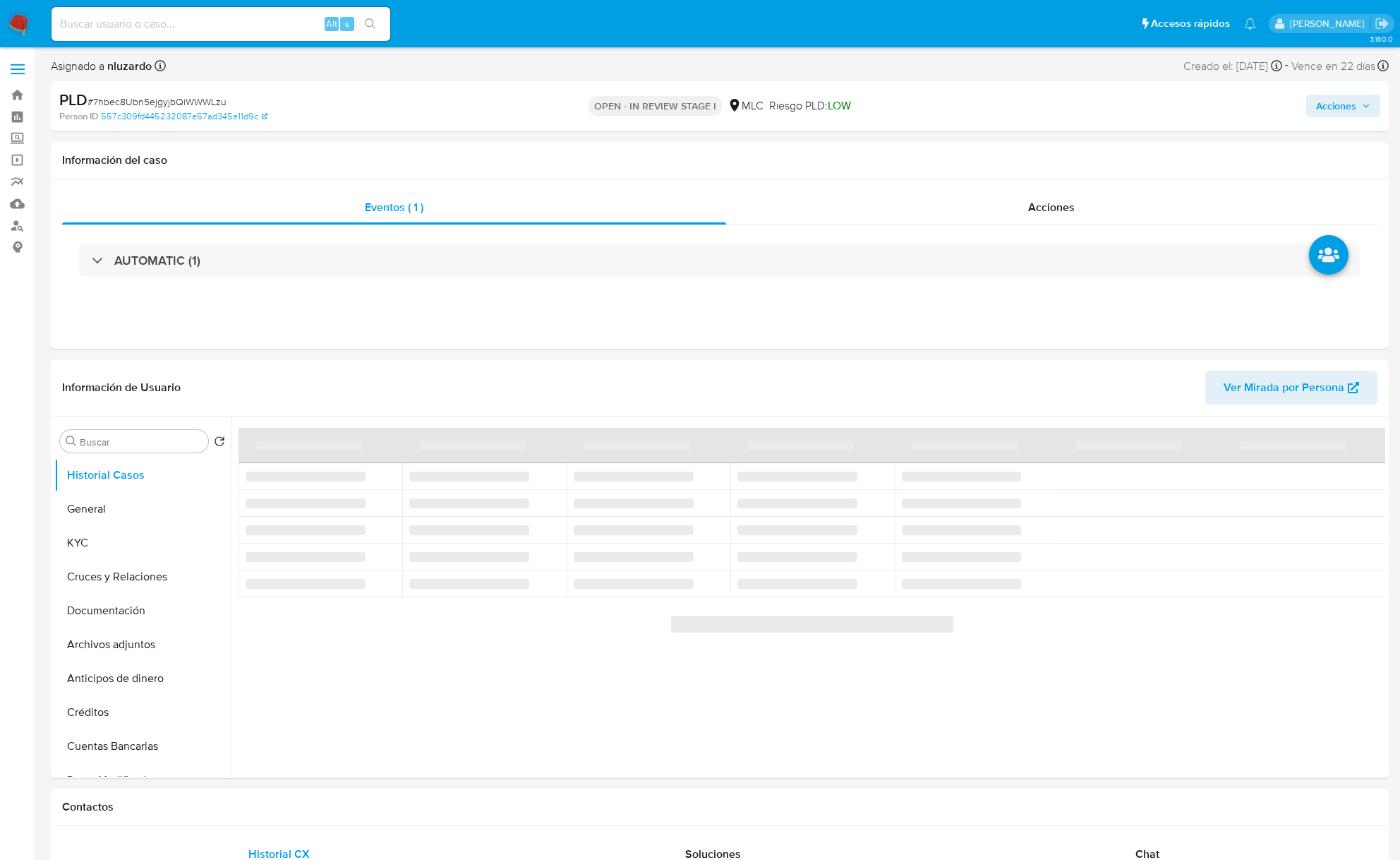
select select "10"
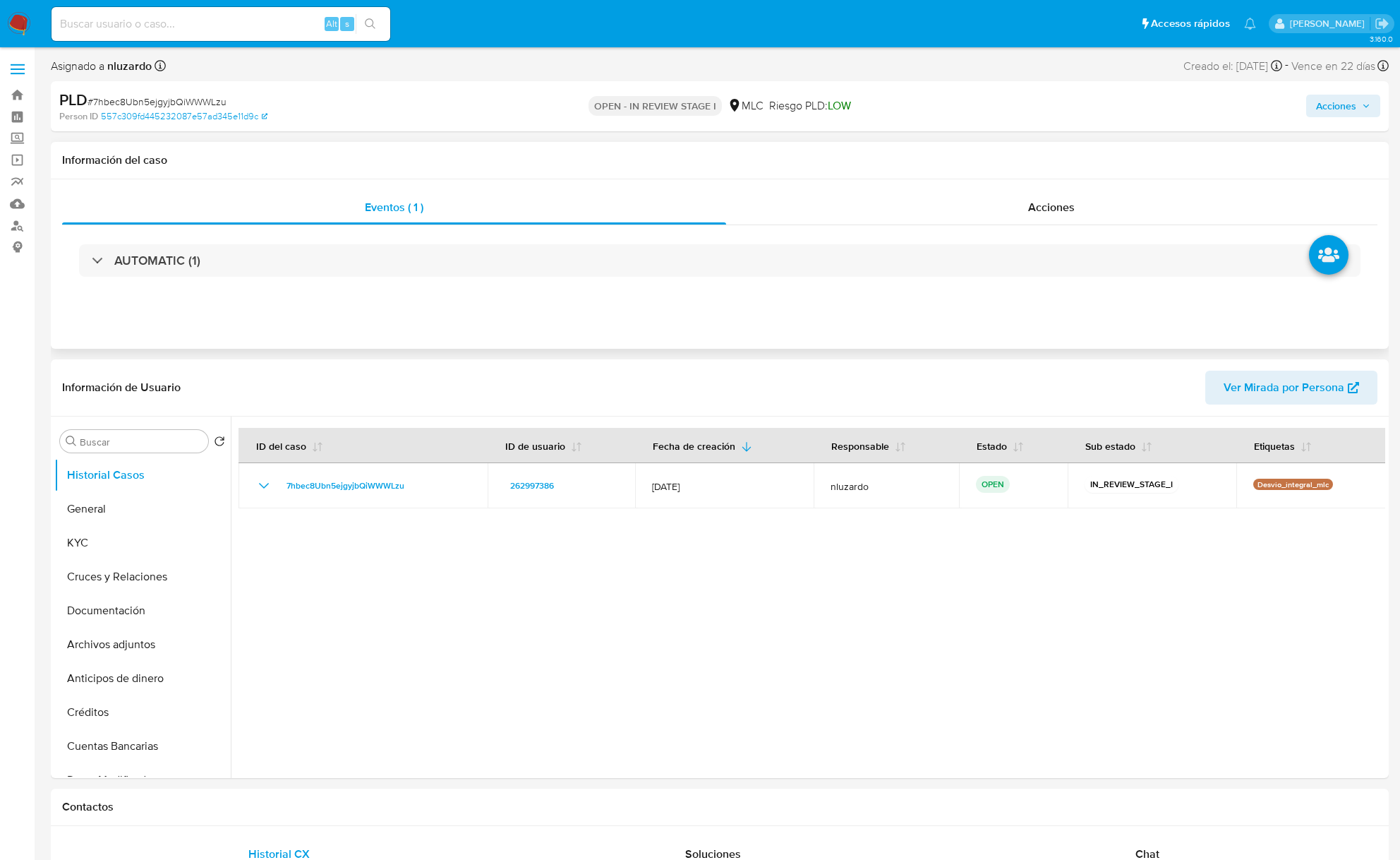
click at [292, 283] on div "AUTOMATIC (1)" at bounding box center [720, 260] width 1316 height 71
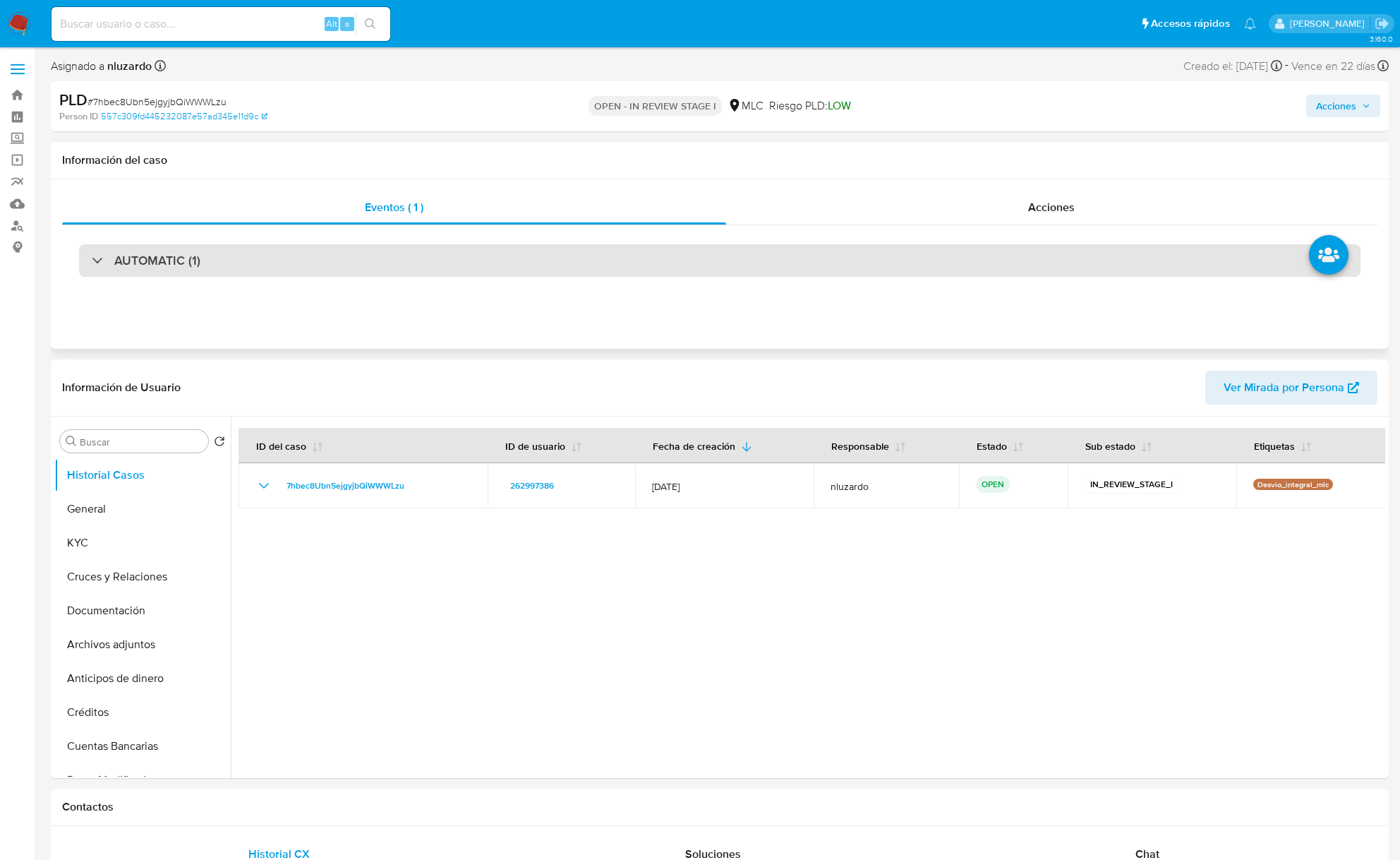
click at [241, 268] on div "AUTOMATIC (1)" at bounding box center [720, 260] width 1282 height 32
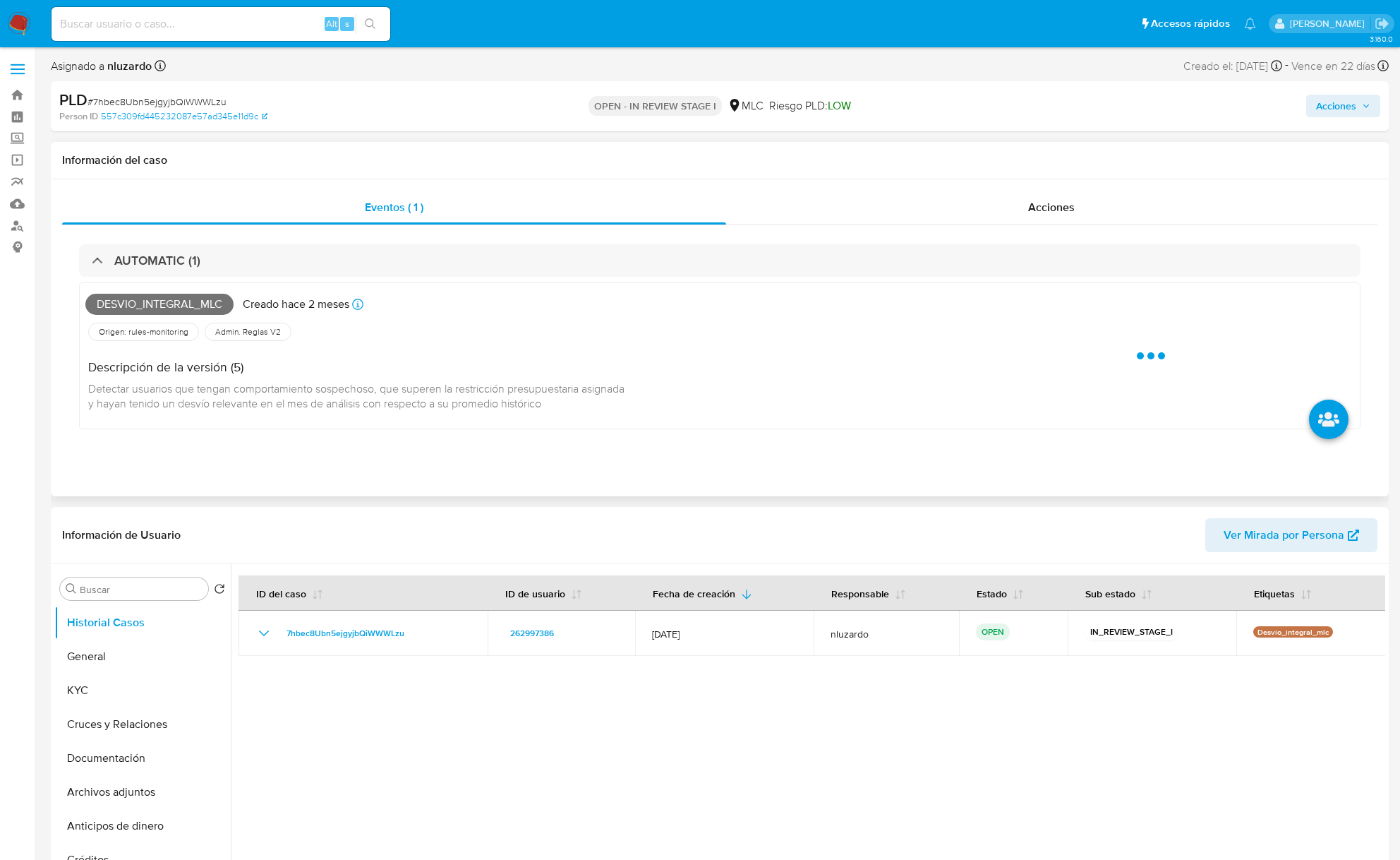
click at [145, 306] on span "Desvio_integral_mlc" at bounding box center [159, 304] width 148 height 21
copy span "Desvio_integral_mlc"
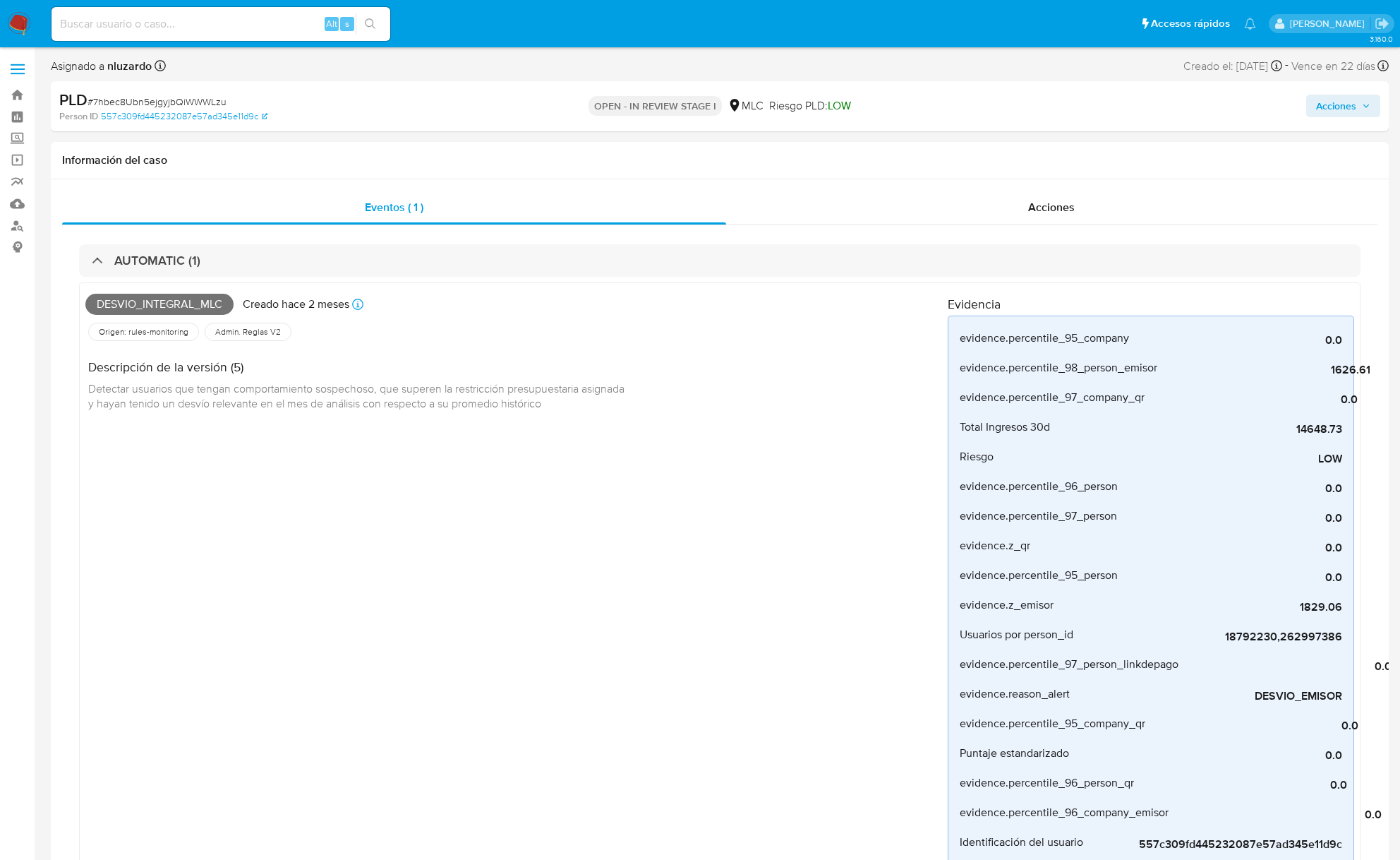
click at [170, 21] on input at bounding box center [221, 24] width 339 height 19
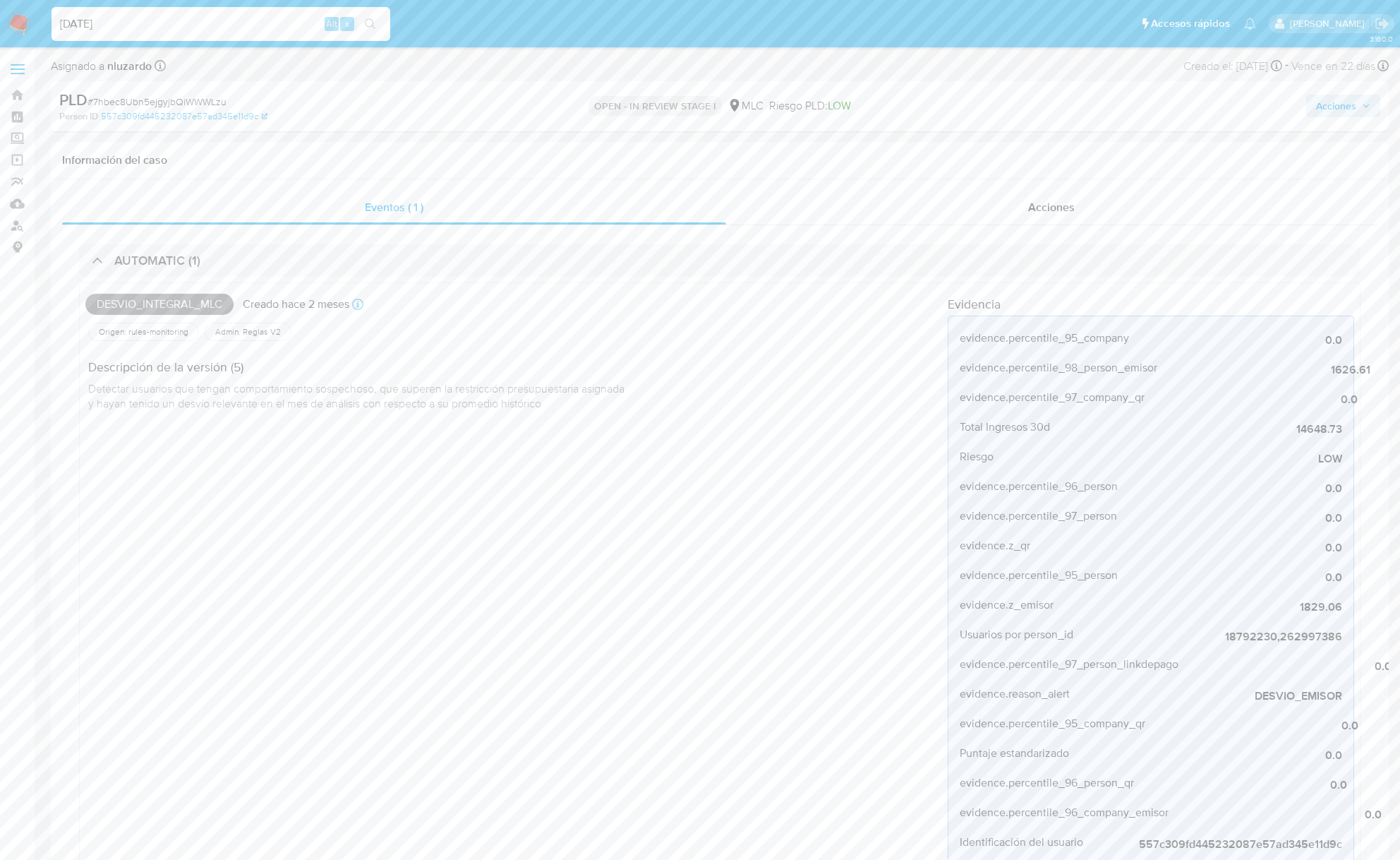
type input "[DATE]"
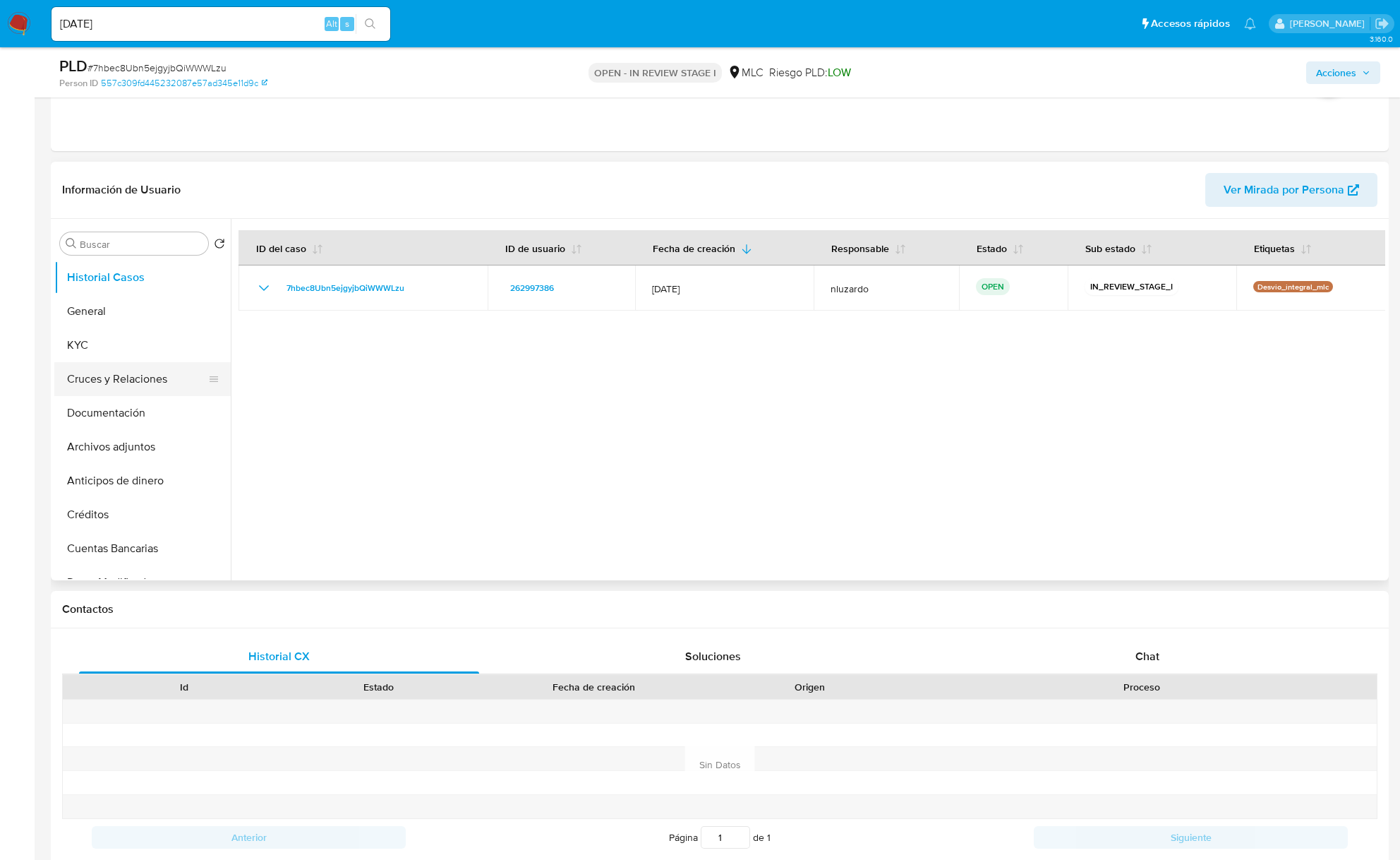
scroll to position [1223, 0]
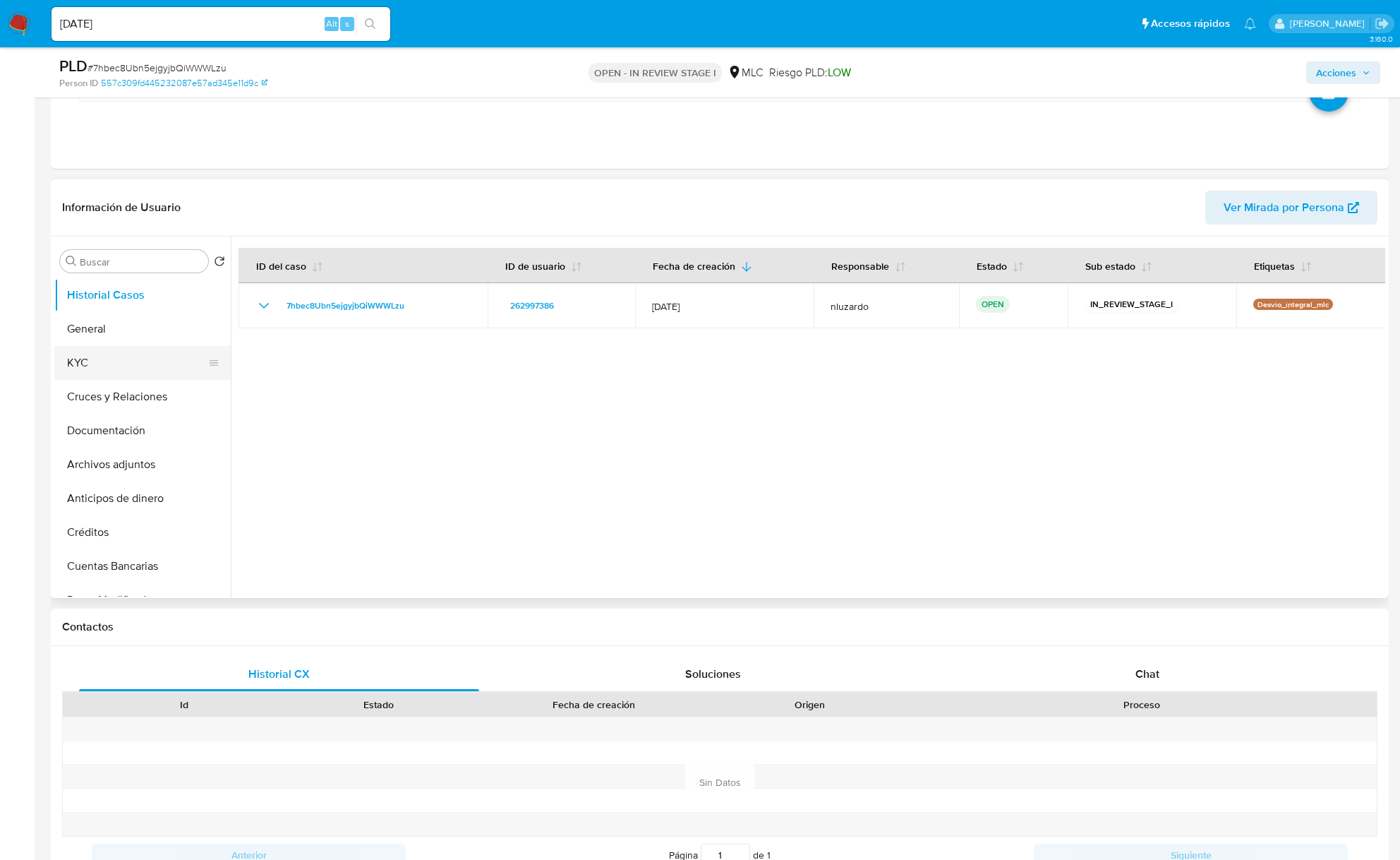
click at [122, 353] on button "KYC" at bounding box center [137, 362] width 165 height 34
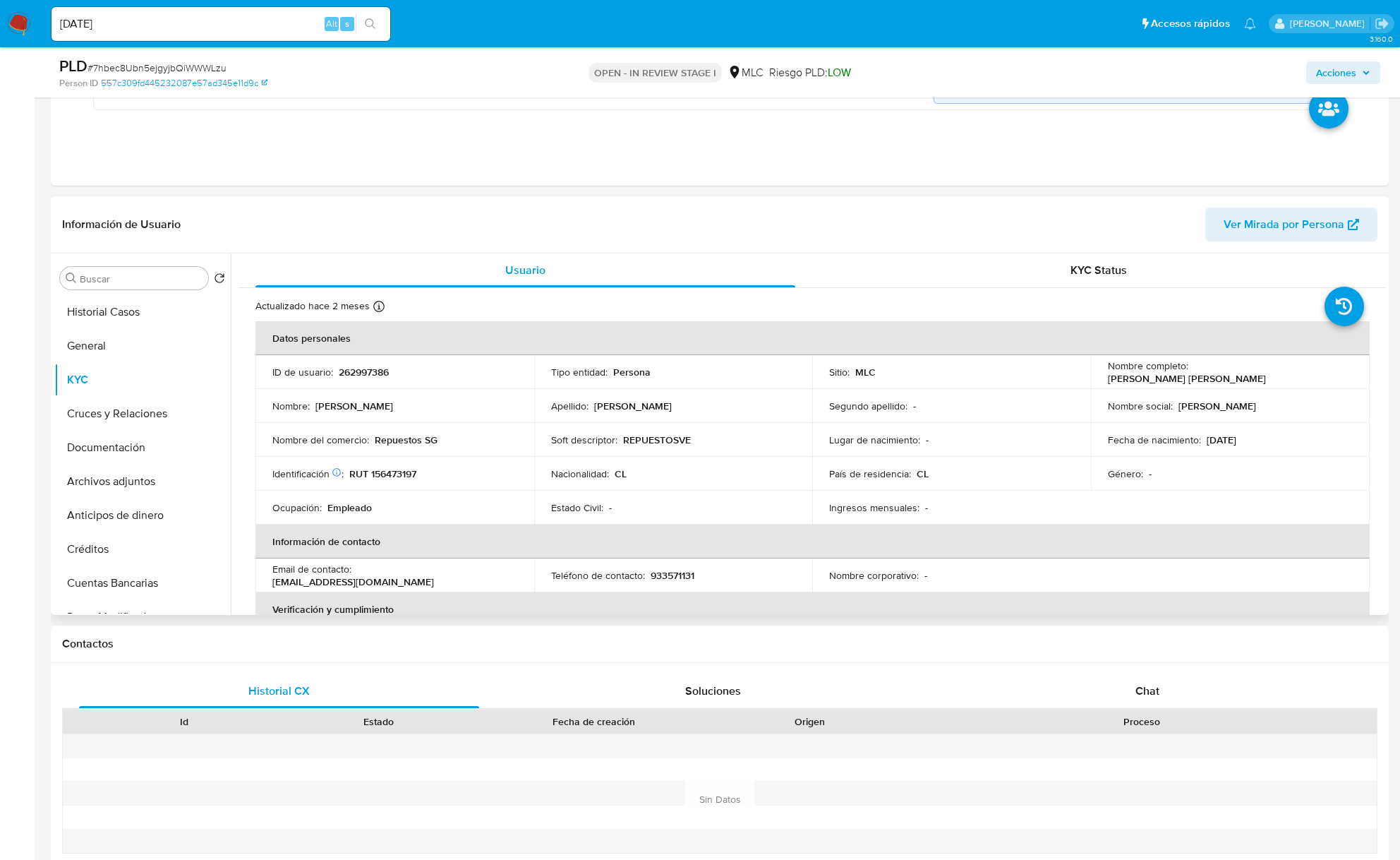
click at [1060, 379] on p "Sergio Alexander González Cifuentes" at bounding box center [1187, 378] width 158 height 13
drag, startPoint x: 1243, startPoint y: 380, endPoint x: 1274, endPoint y: 383, distance: 31.1
click at [1060, 383] on div "Nombre completo : Sergio Alexander González Cifuentes" at bounding box center [1230, 372] width 245 height 26
copy p "Sergio Alexander González Cifuentes"
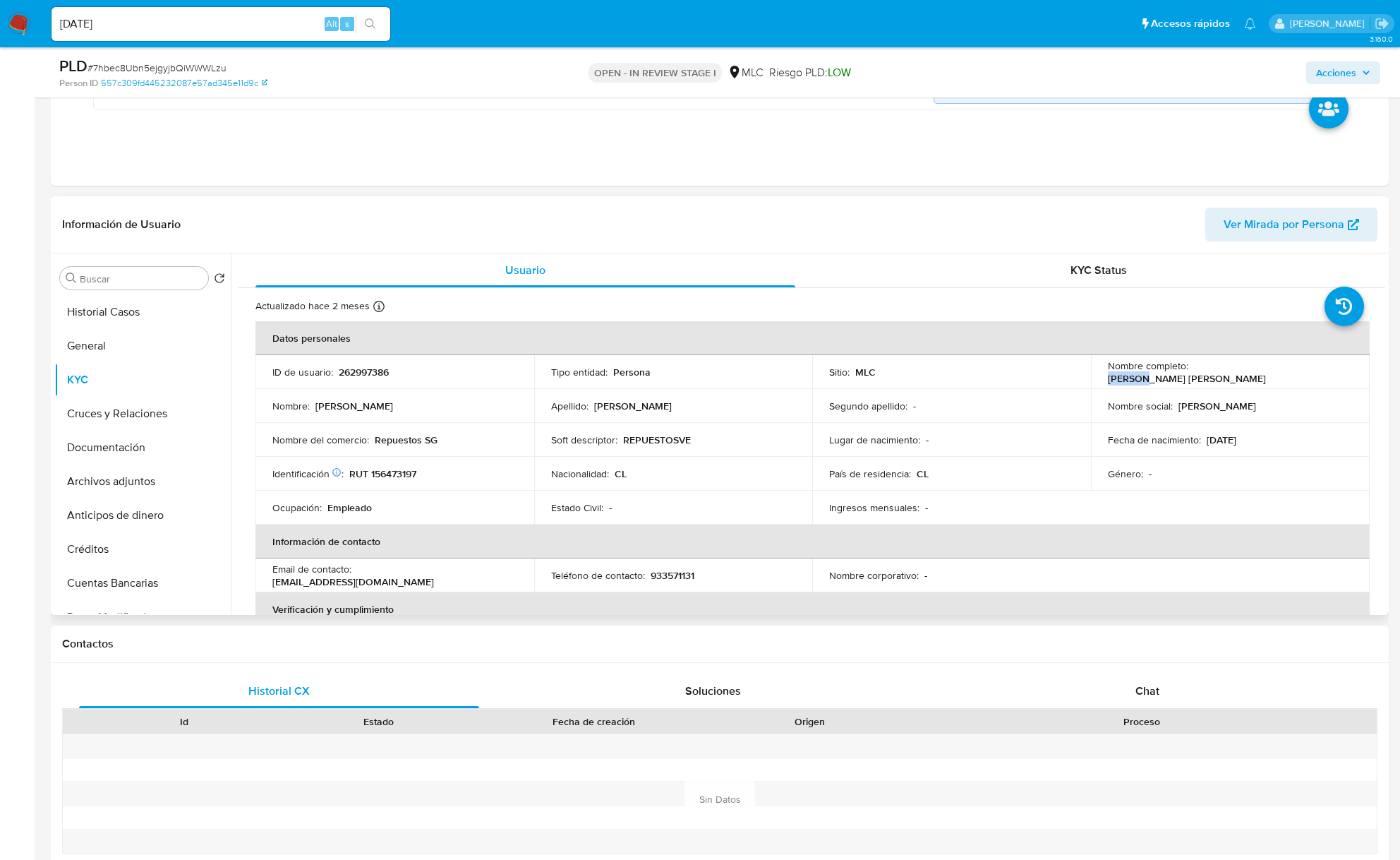
click at [486, 469] on tbody "ID de usuario : 262997386 Tipo entidad : Persona Sitio : MLC Nombre completo : …" at bounding box center [813, 439] width 1115 height 170
click at [367, 471] on p "RUT 156473197" at bounding box center [383, 474] width 67 height 13
click at [398, 478] on p "RUT 156473197" at bounding box center [383, 474] width 67 height 13
click at [398, 478] on p "RUT 156473197" at bounding box center [383, 474] width 67 height 13
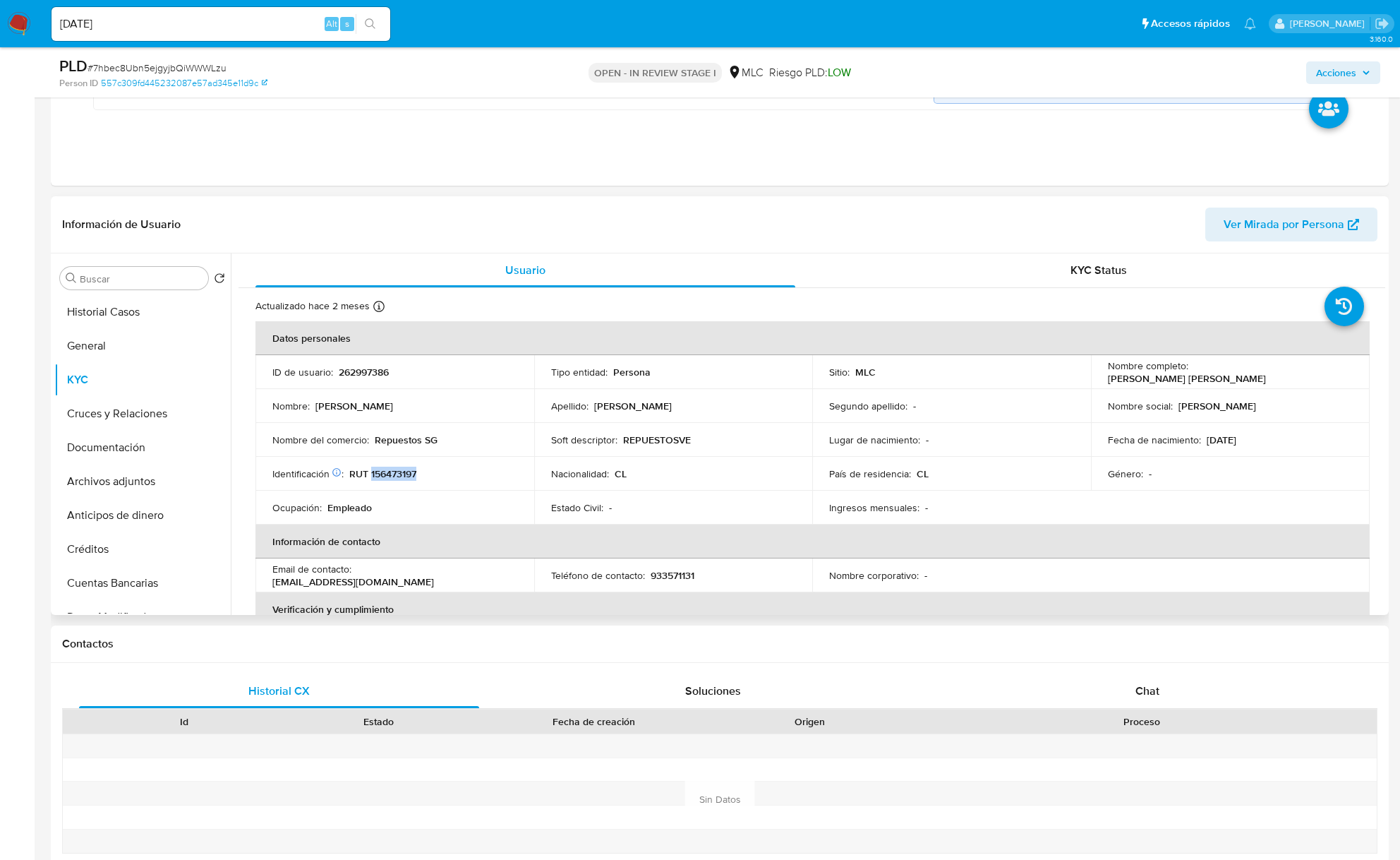
copy p "156473197"
click at [663, 517] on td "Estado Civil : -" at bounding box center [674, 507] width 279 height 34
click at [145, 278] on input "Buscar" at bounding box center [141, 279] width 123 height 13
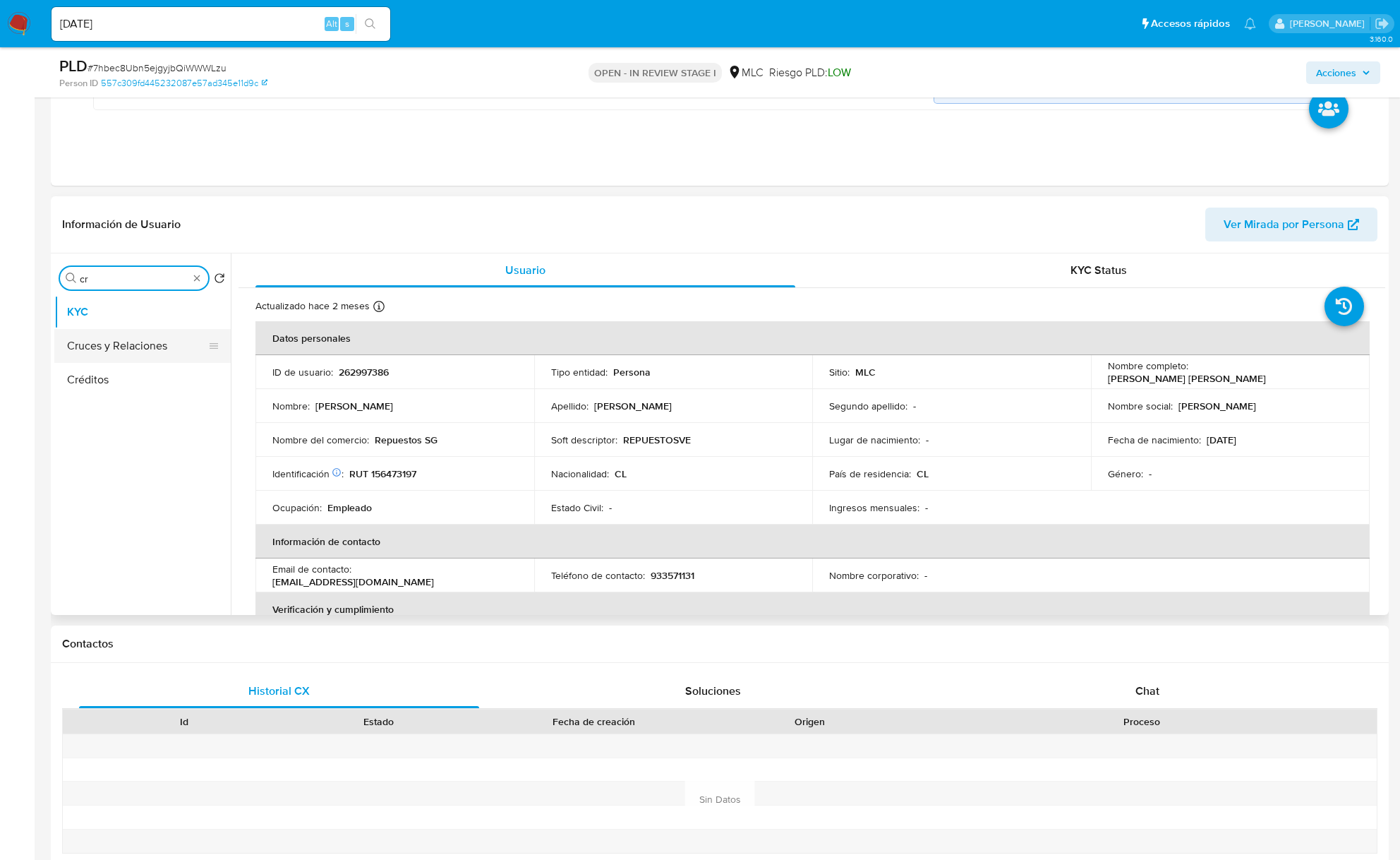
type input "cr"
click at [119, 342] on button "Cruces y Relaciones" at bounding box center [137, 346] width 165 height 34
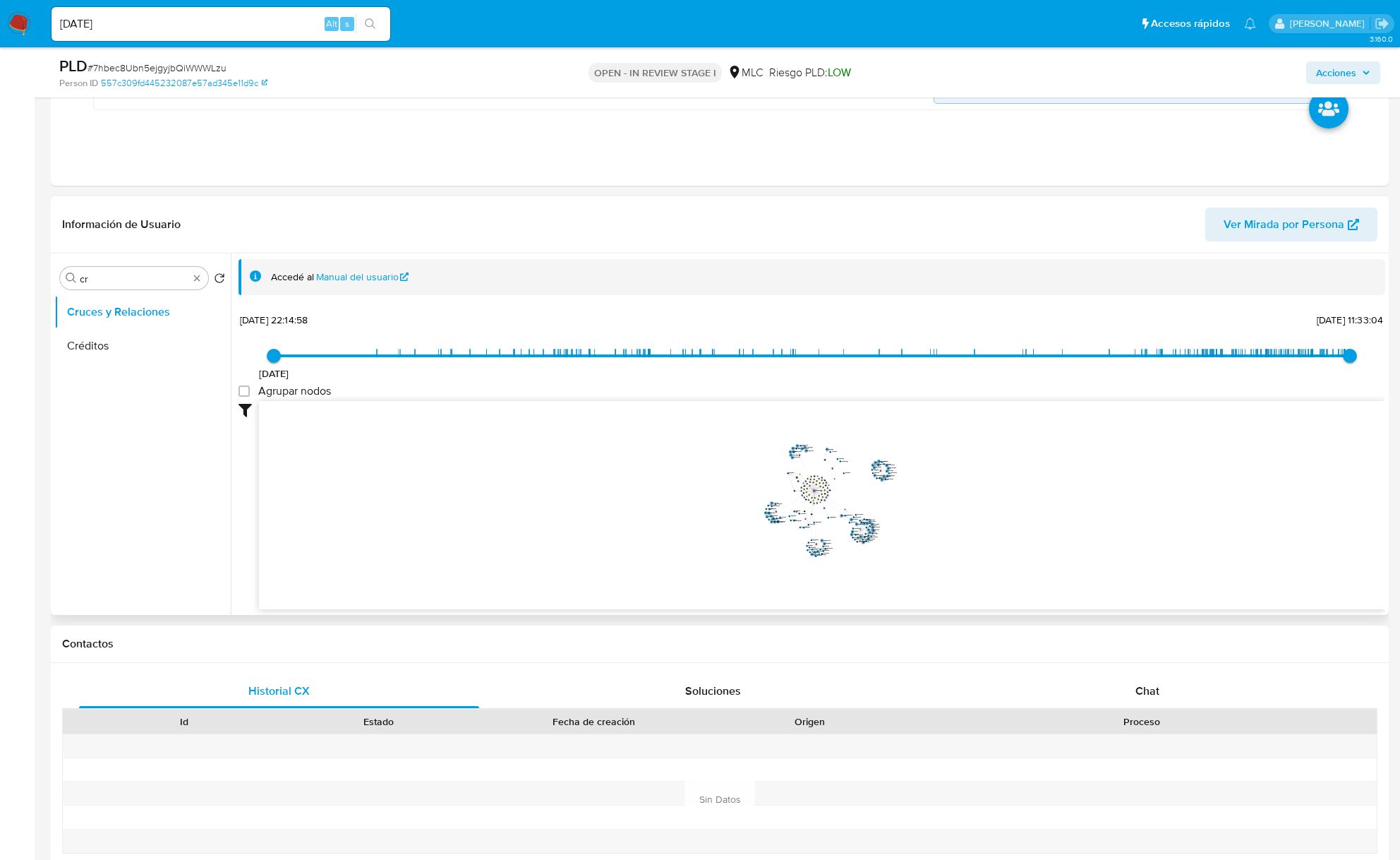
drag, startPoint x: 881, startPoint y: 540, endPoint x: 836, endPoint y: 486, distance: 70.3
click at [836, 484] on icon "user-262997386  262997386 device-64166b3908813b001846e301  device-619db9c7088…" at bounding box center [822, 503] width 1127 height 205
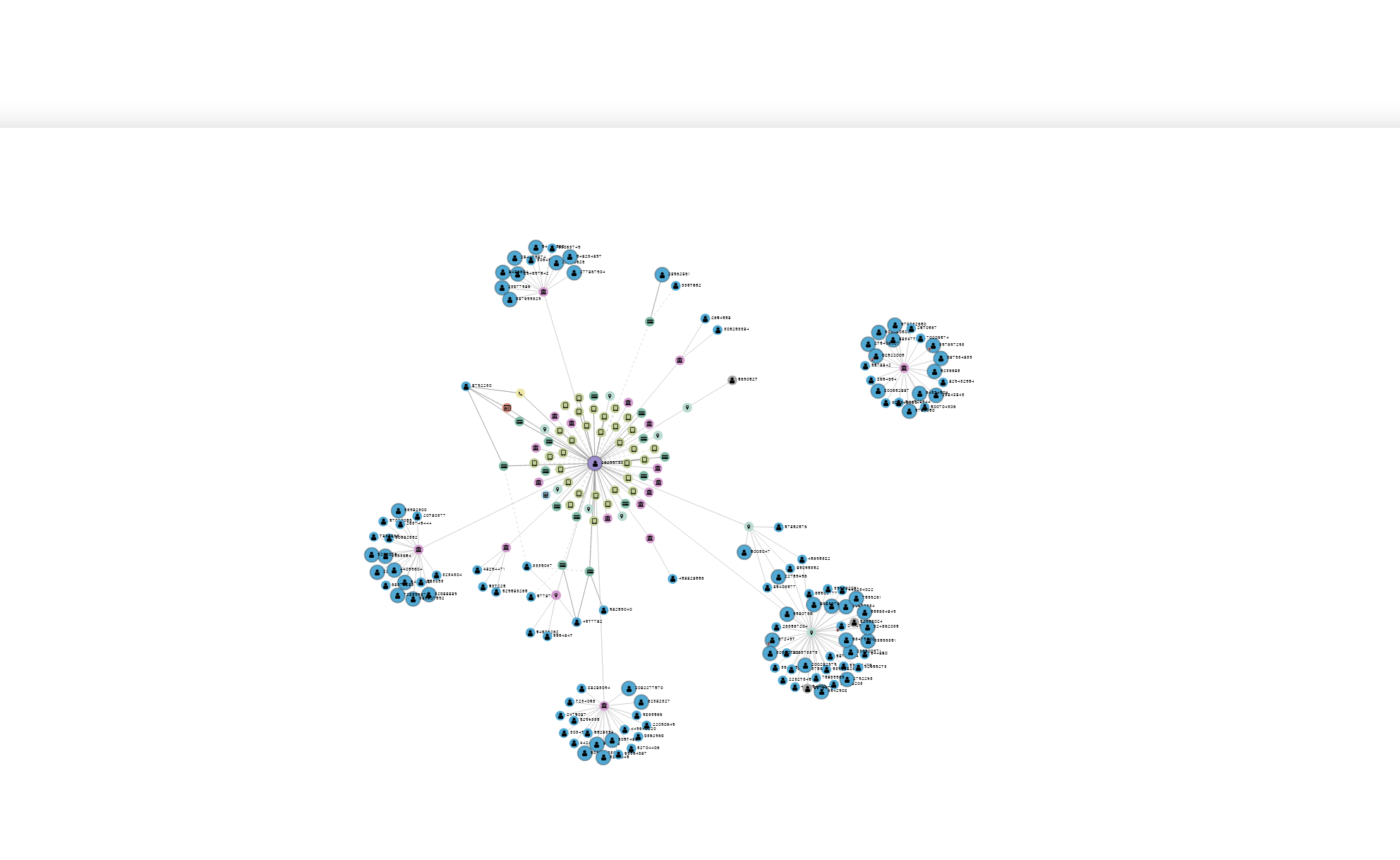
drag, startPoint x: 851, startPoint y: 481, endPoint x: 843, endPoint y: 482, distance: 8.1
click at [843, 482] on icon "user-262997386  262997386 device-64166b3908813b001846e301  device-619db9c7088…" at bounding box center [822, 503] width 1127 height 205
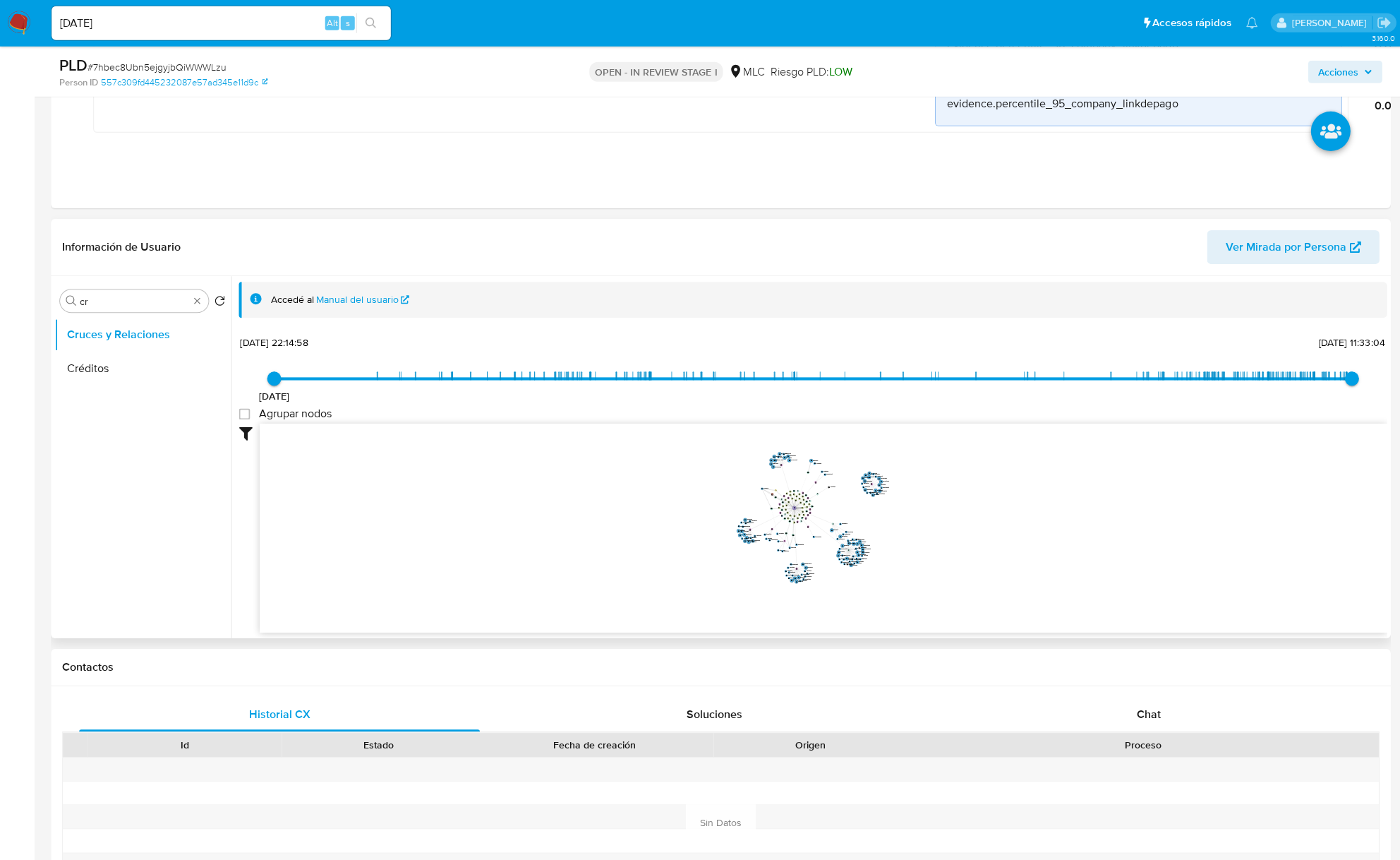
scroll to position [1200, 0]
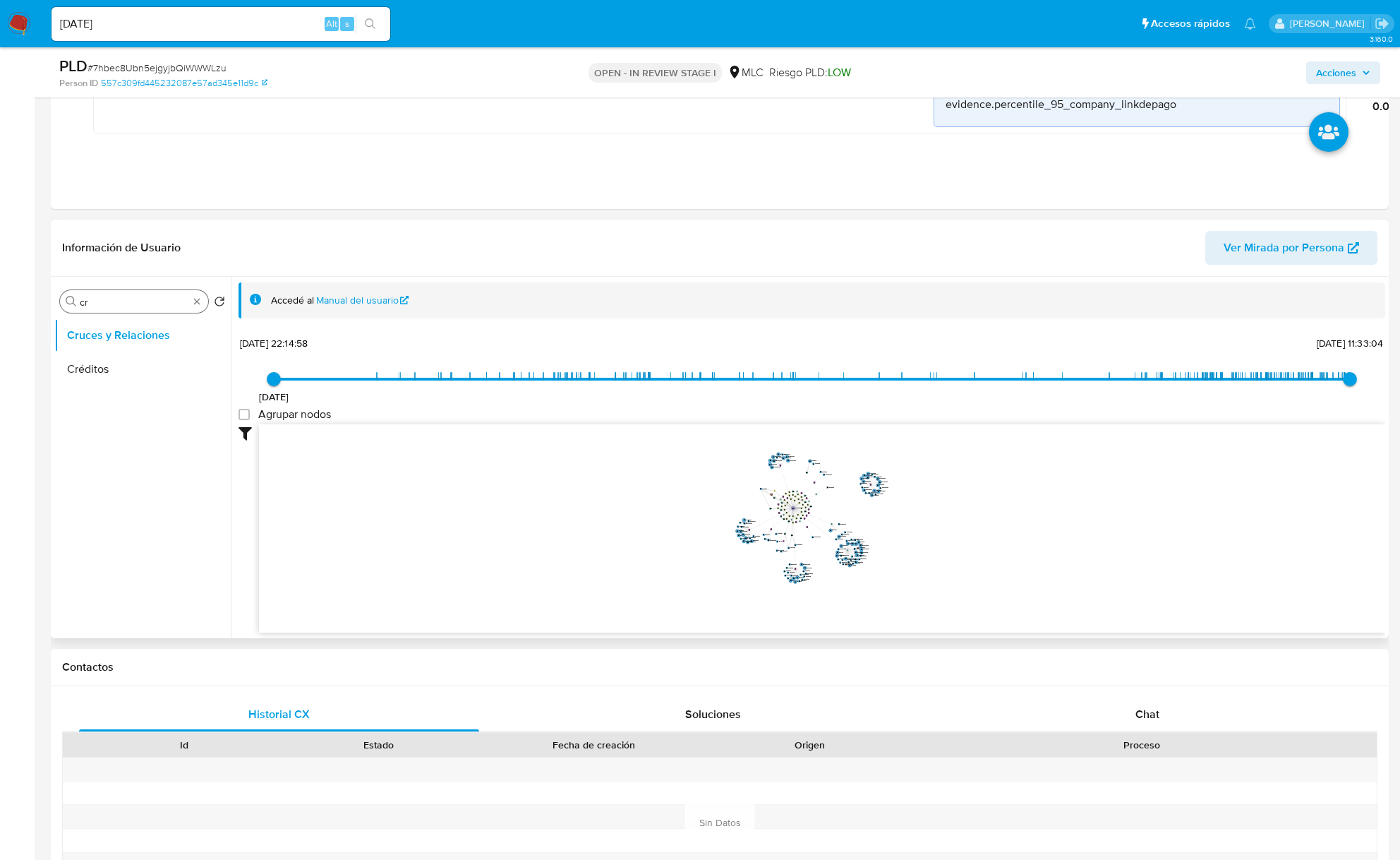
click at [117, 303] on input "cr" at bounding box center [134, 302] width 109 height 13
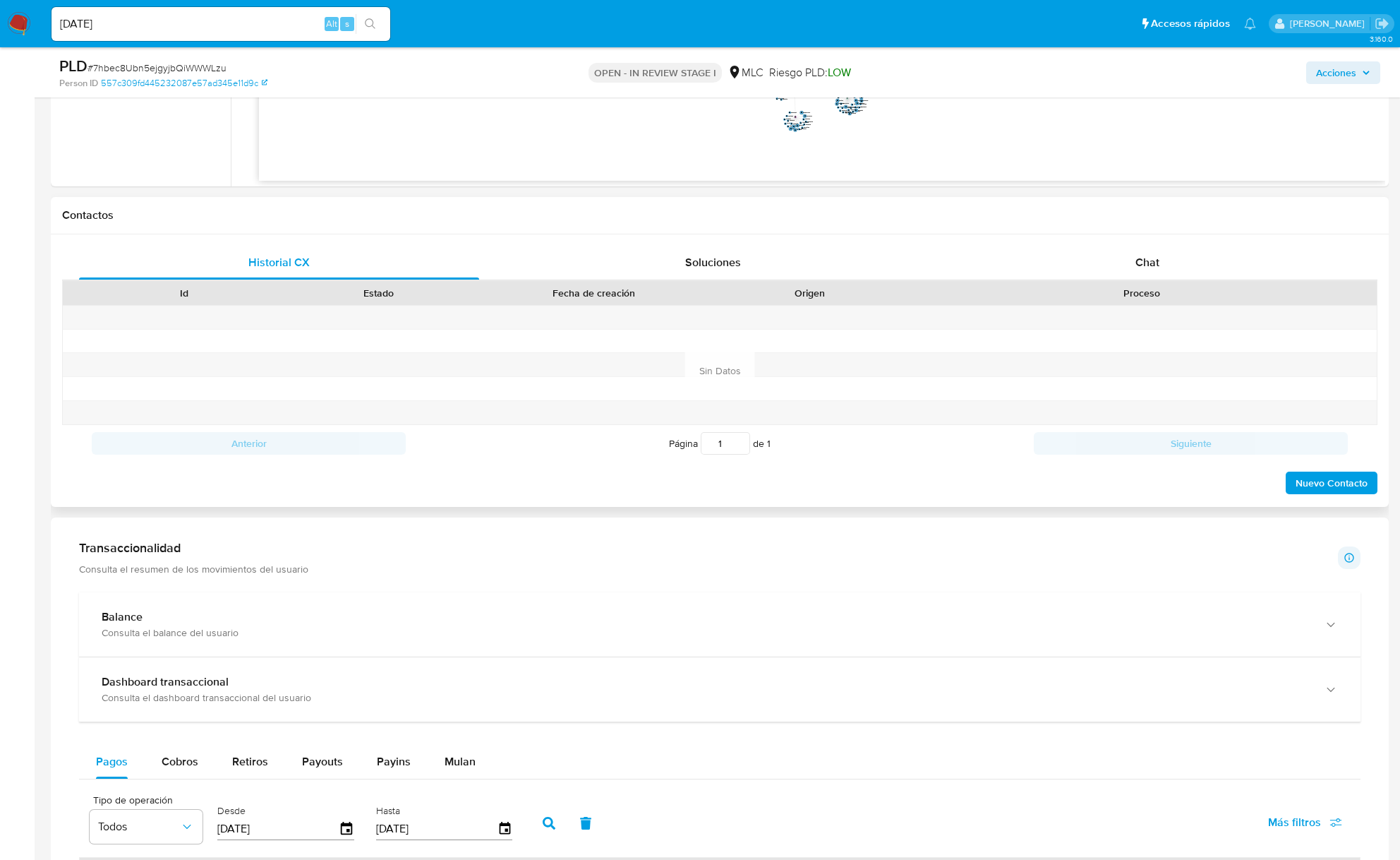
scroll to position [1670, 0]
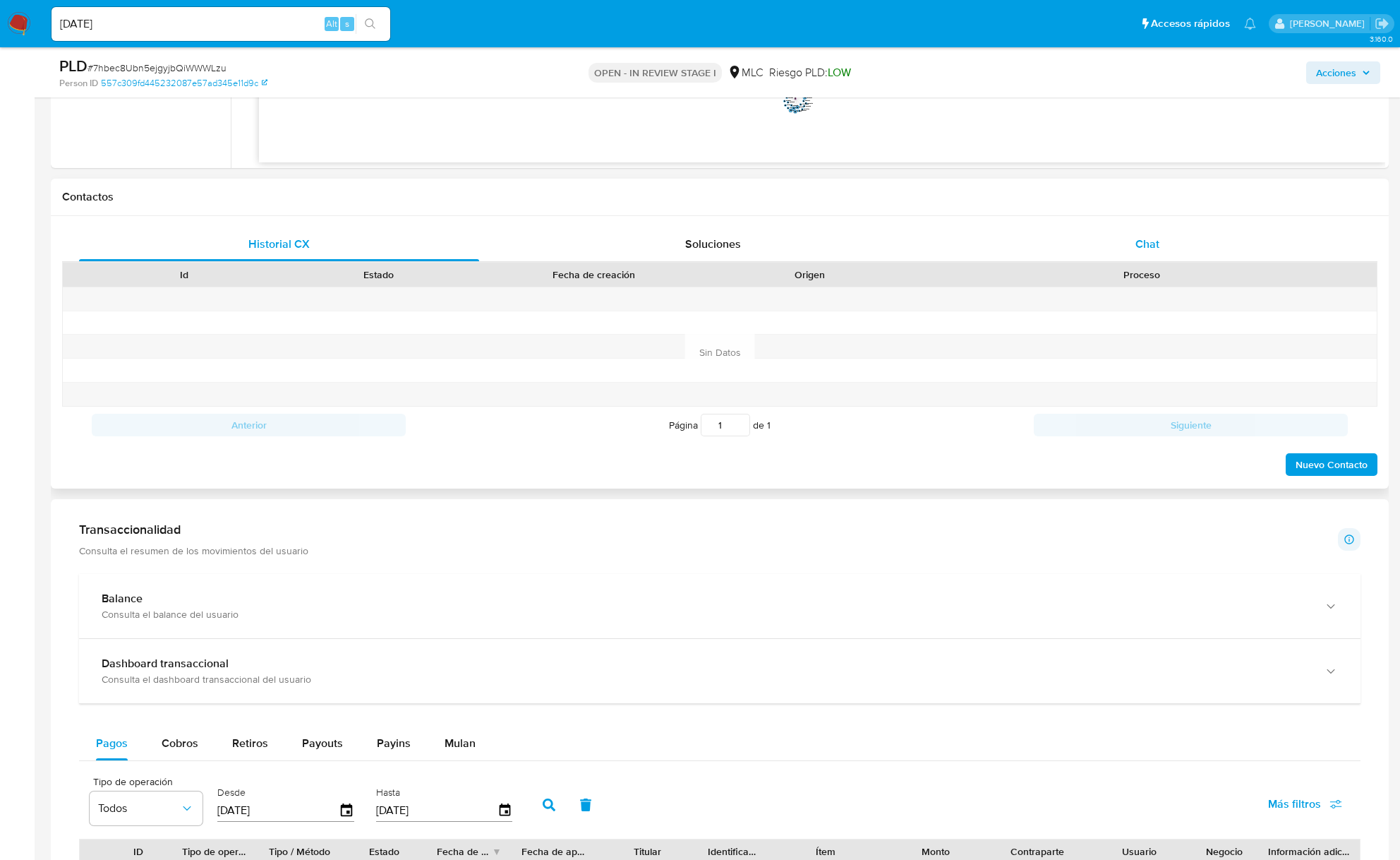
click at [1060, 245] on span "Chat" at bounding box center [1147, 244] width 24 height 16
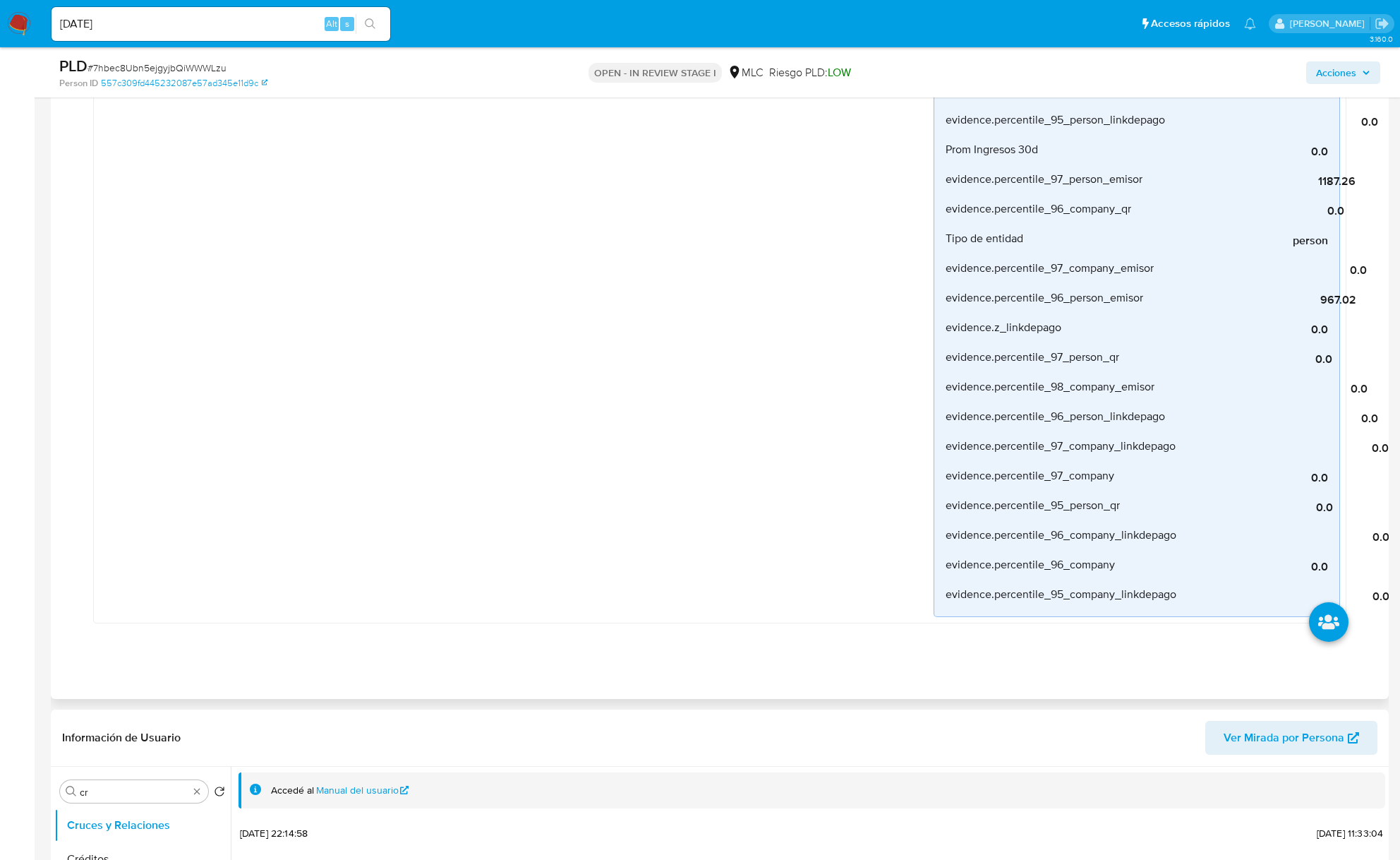
scroll to position [941, 0]
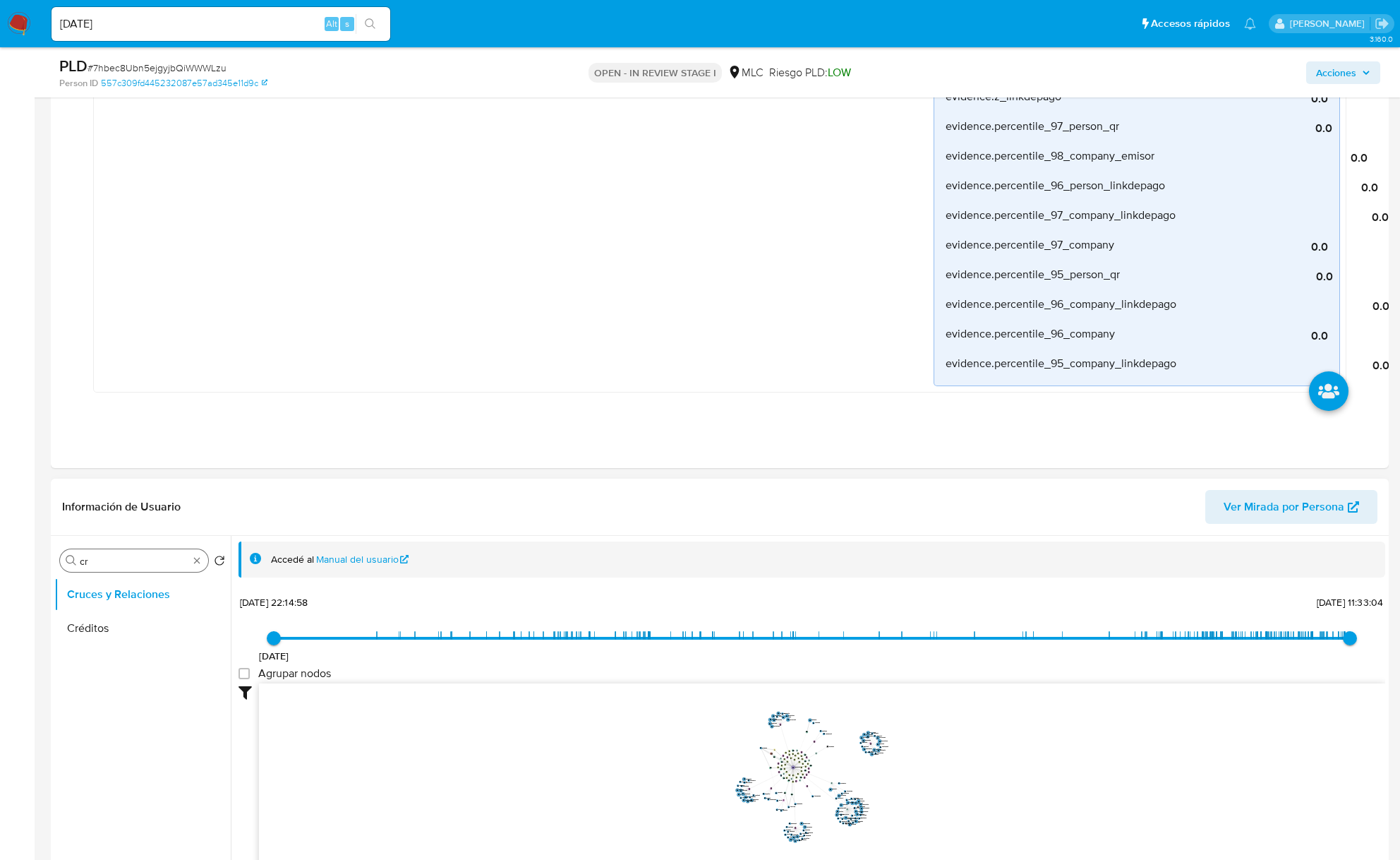
click at [132, 562] on input "cr" at bounding box center [134, 561] width 109 height 13
type input "DOC"
click at [122, 627] on button "Documentación" at bounding box center [137, 627] width 165 height 34
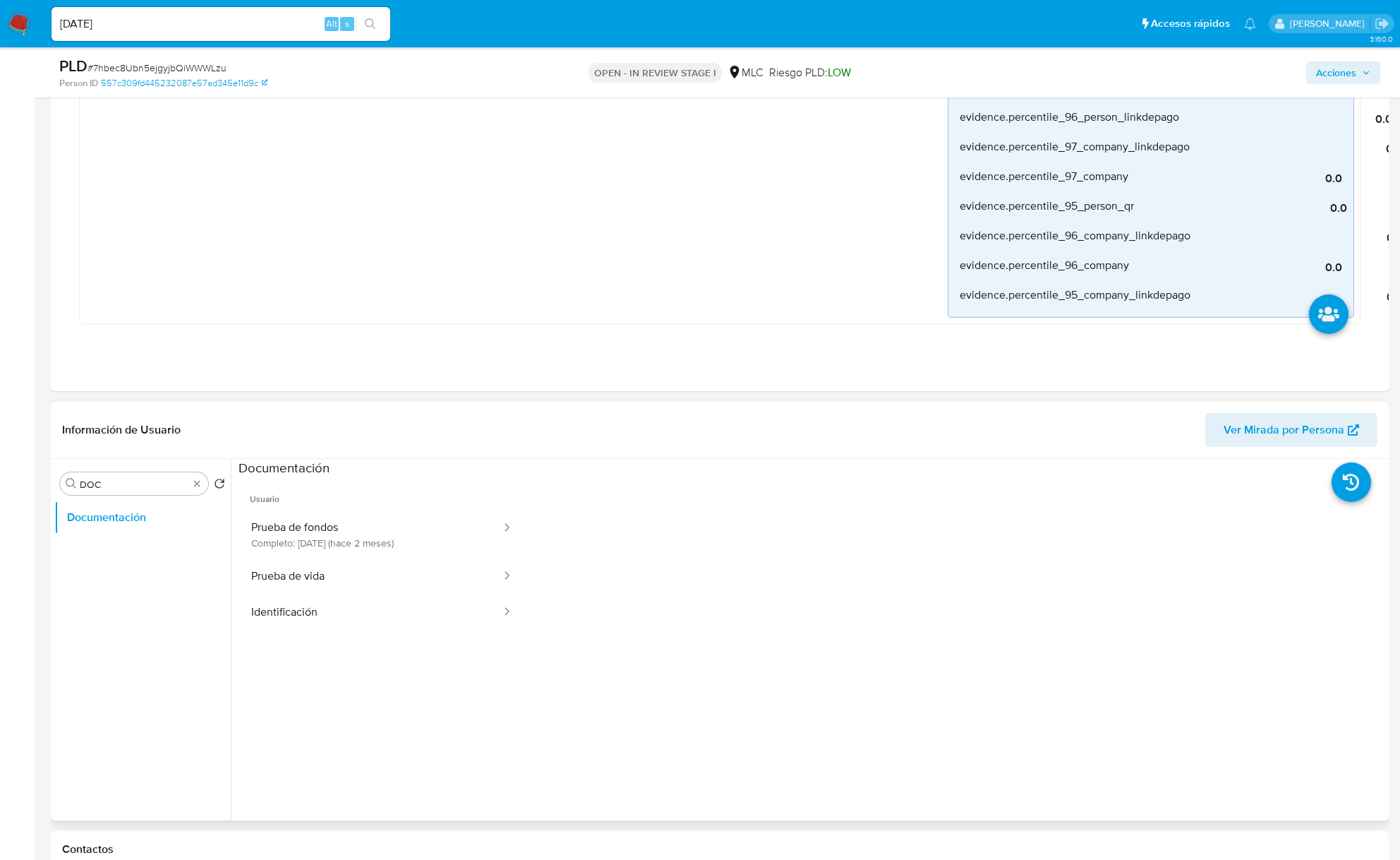
scroll to position [1035, 0]
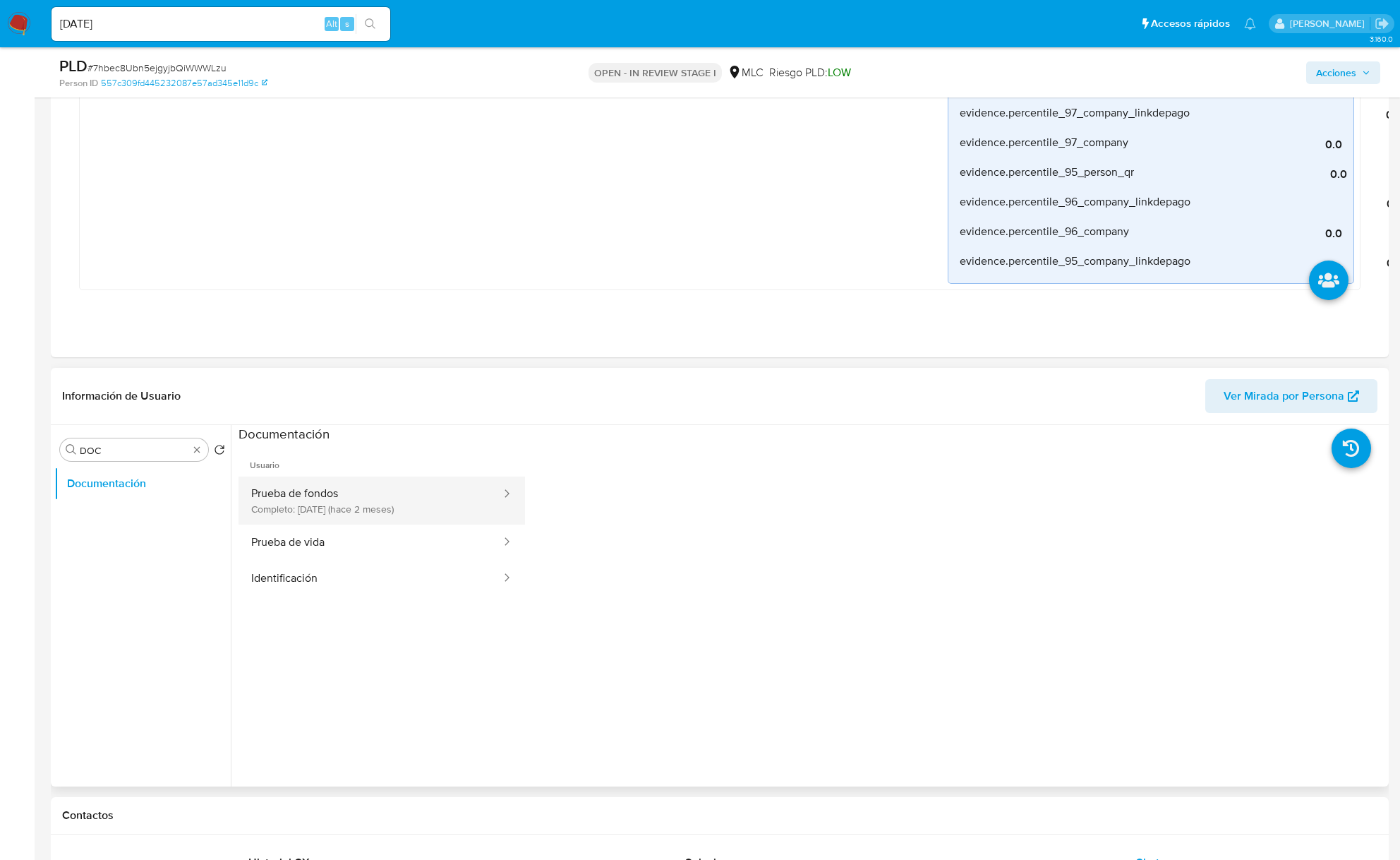
click at [433, 487] on button "Prueba de fondos Completo: 09/07/2025 (hace 2 meses)" at bounding box center [370, 500] width 264 height 48
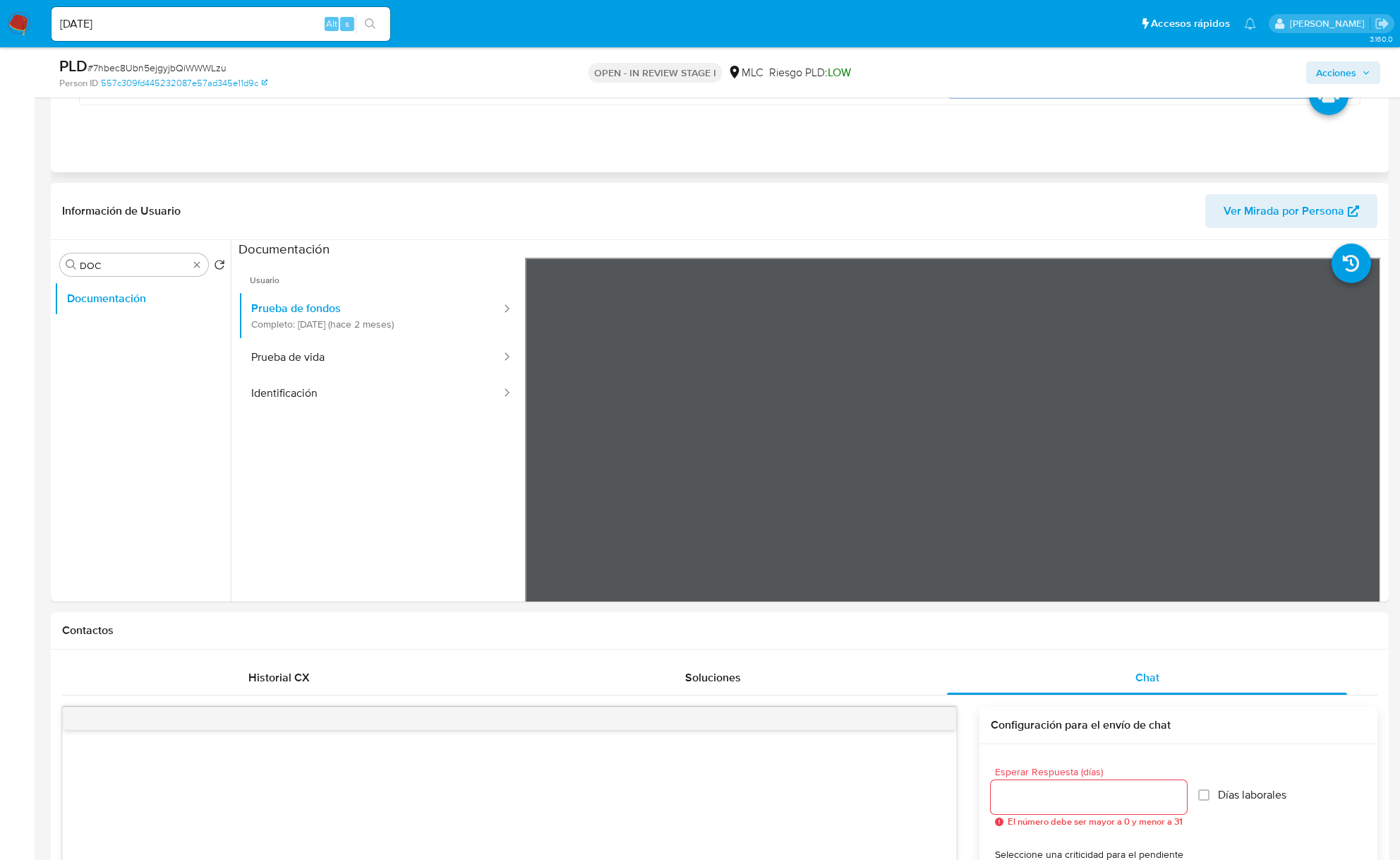
scroll to position [1223, 0]
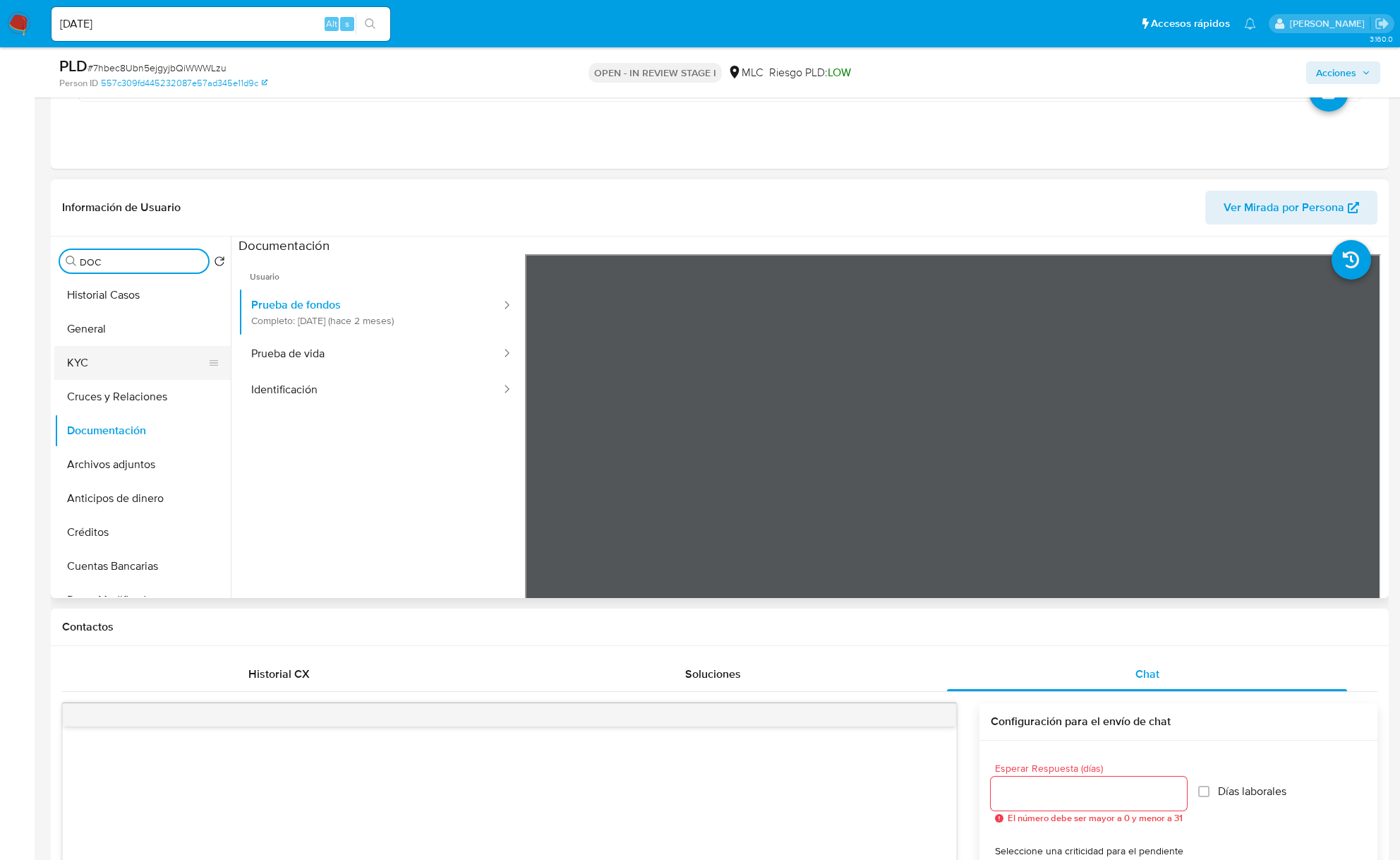
click at [137, 354] on button "KYC" at bounding box center [137, 362] width 165 height 34
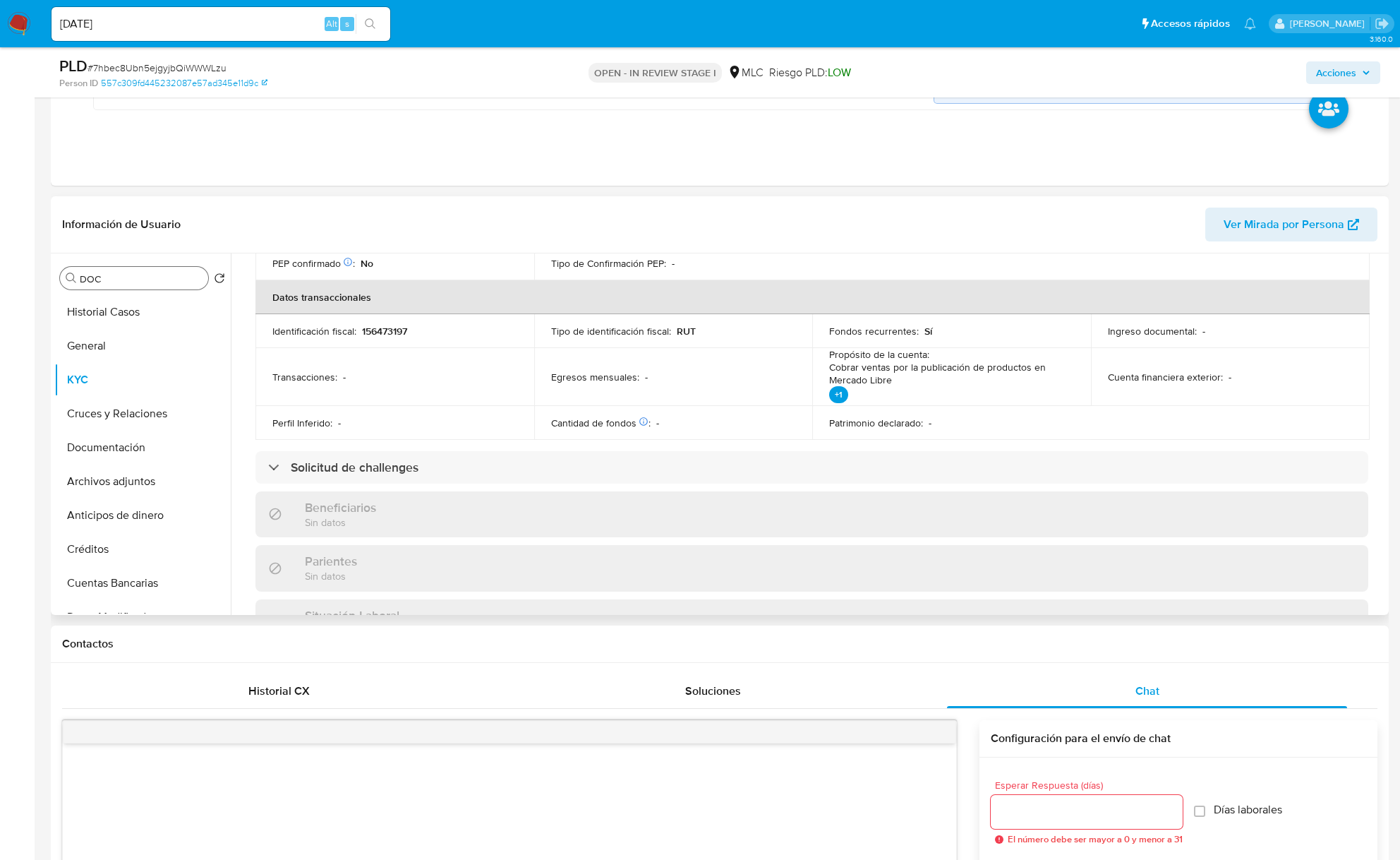
click at [102, 275] on input "DOC" at bounding box center [141, 279] width 123 height 13
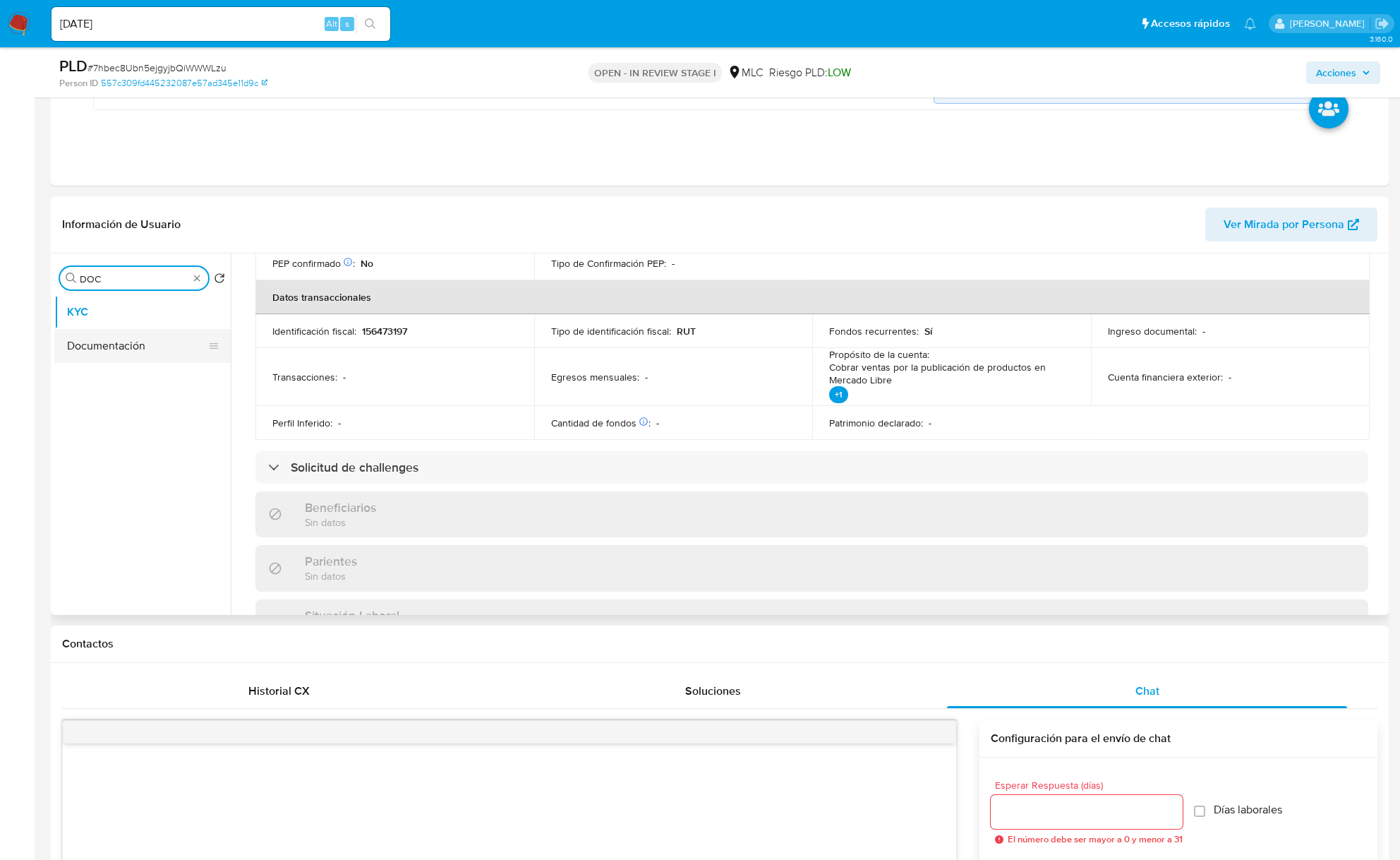
type input "DOC"
click at [164, 351] on button "Documentación" at bounding box center [137, 346] width 165 height 34
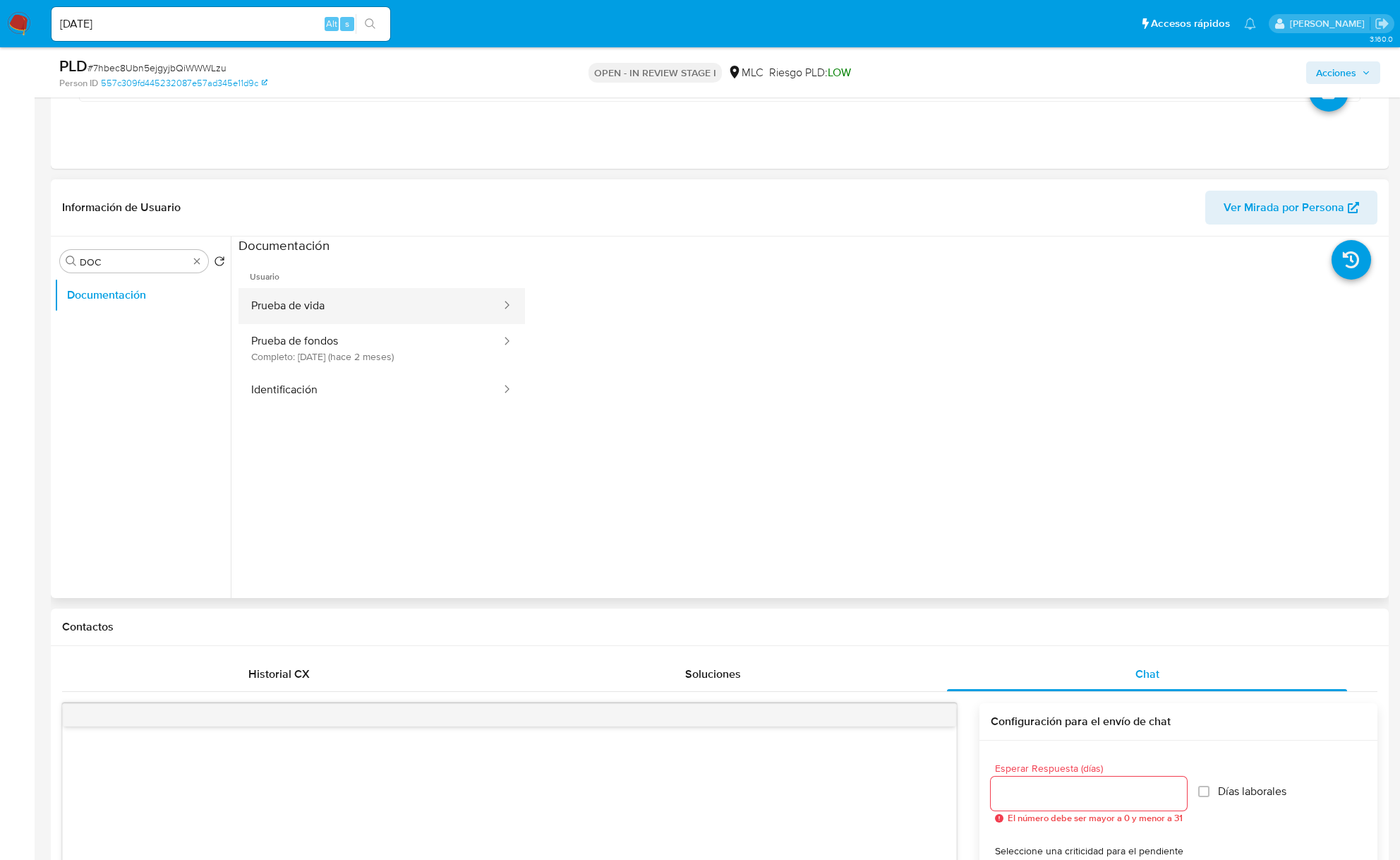
click at [332, 316] on button "Prueba de vida" at bounding box center [370, 306] width 264 height 36
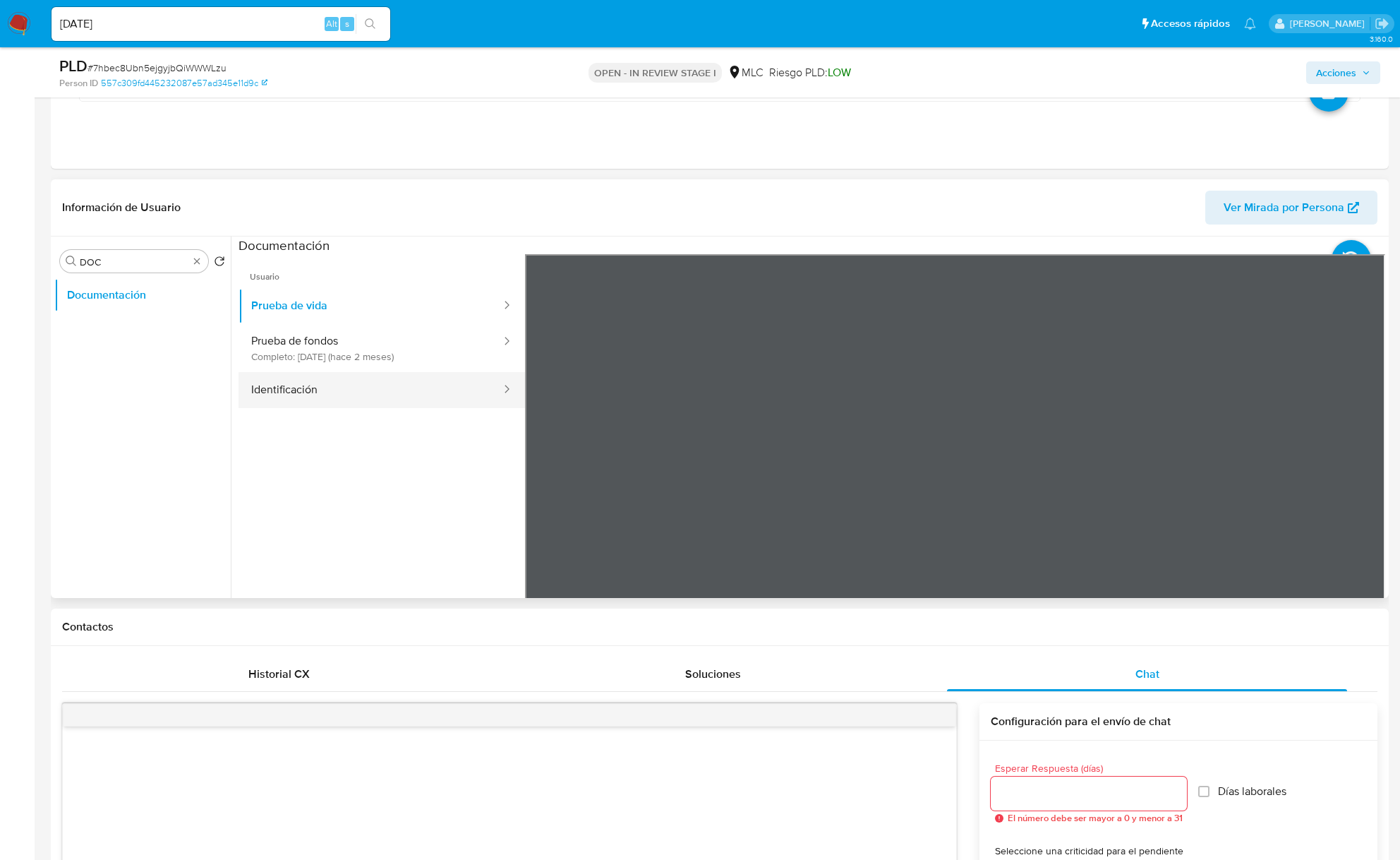
click at [341, 398] on button "Identificación" at bounding box center [370, 390] width 264 height 36
click at [1060, 479] on icon at bounding box center [1367, 483] width 28 height 28
click at [336, 387] on button "Identificación" at bounding box center [370, 390] width 264 height 36
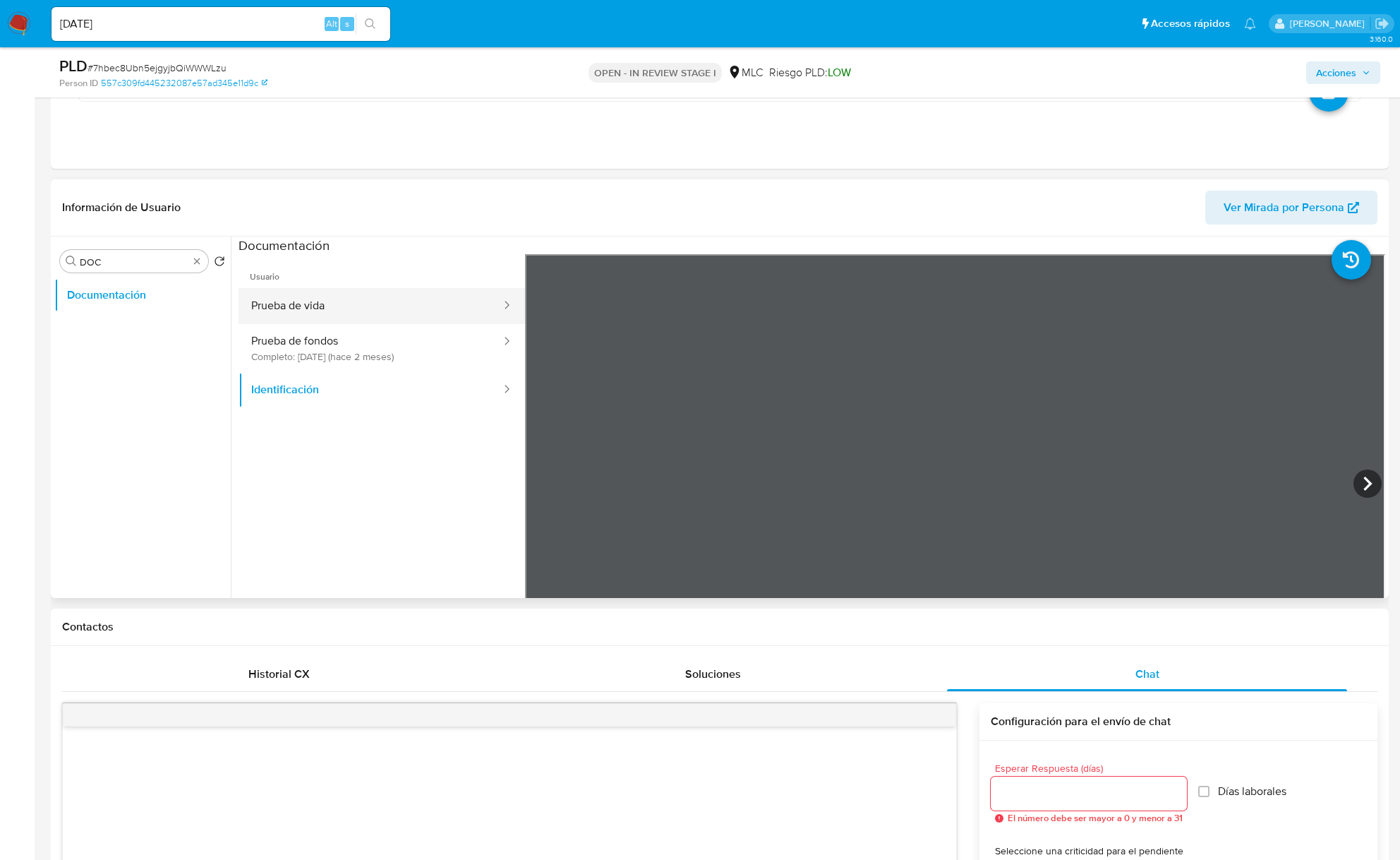
click at [342, 308] on button "Prueba de vida" at bounding box center [370, 306] width 264 height 36
click at [207, 255] on div "Buscar DOC" at bounding box center [134, 261] width 148 height 23
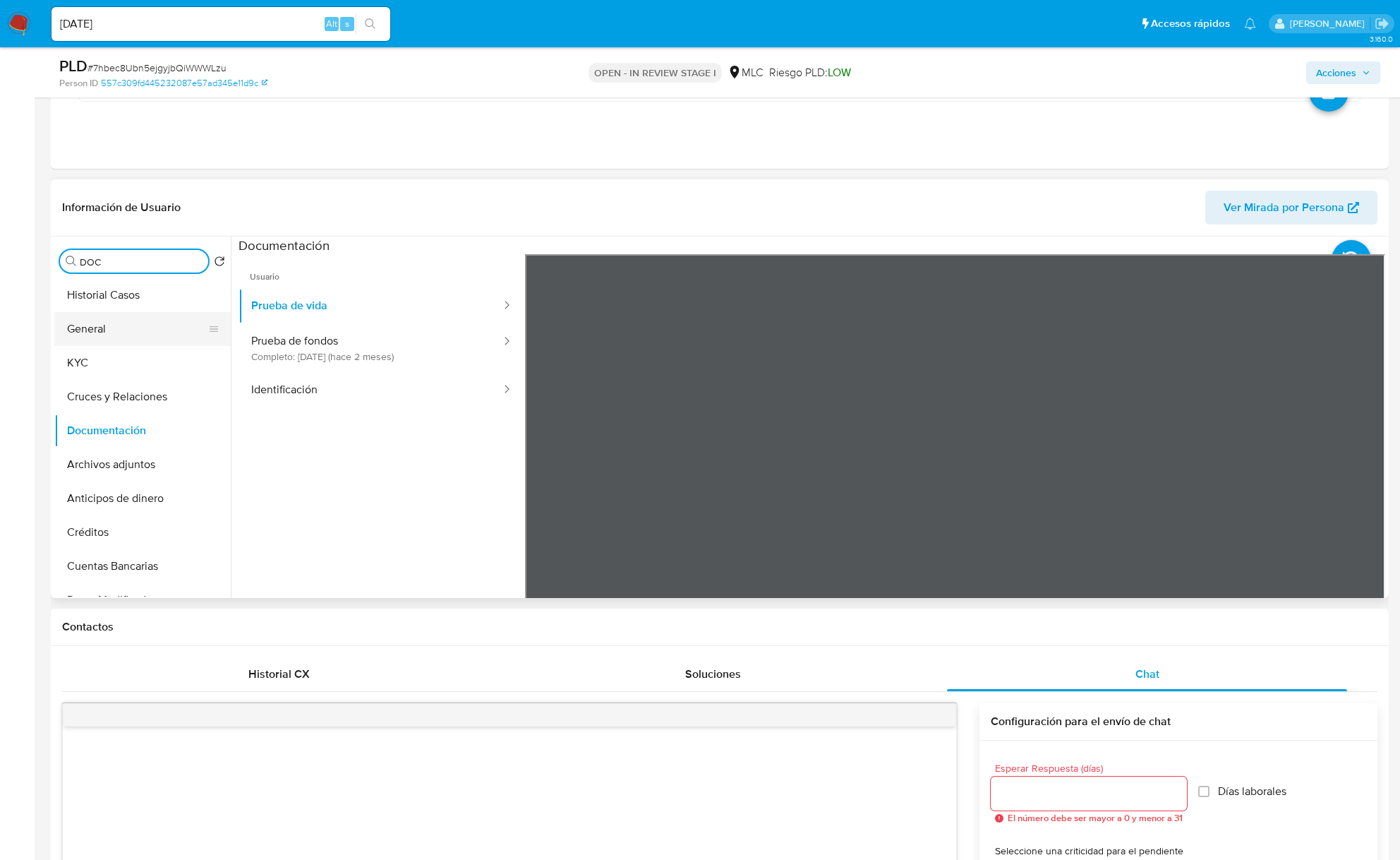
click at [99, 338] on button "General" at bounding box center [137, 328] width 165 height 34
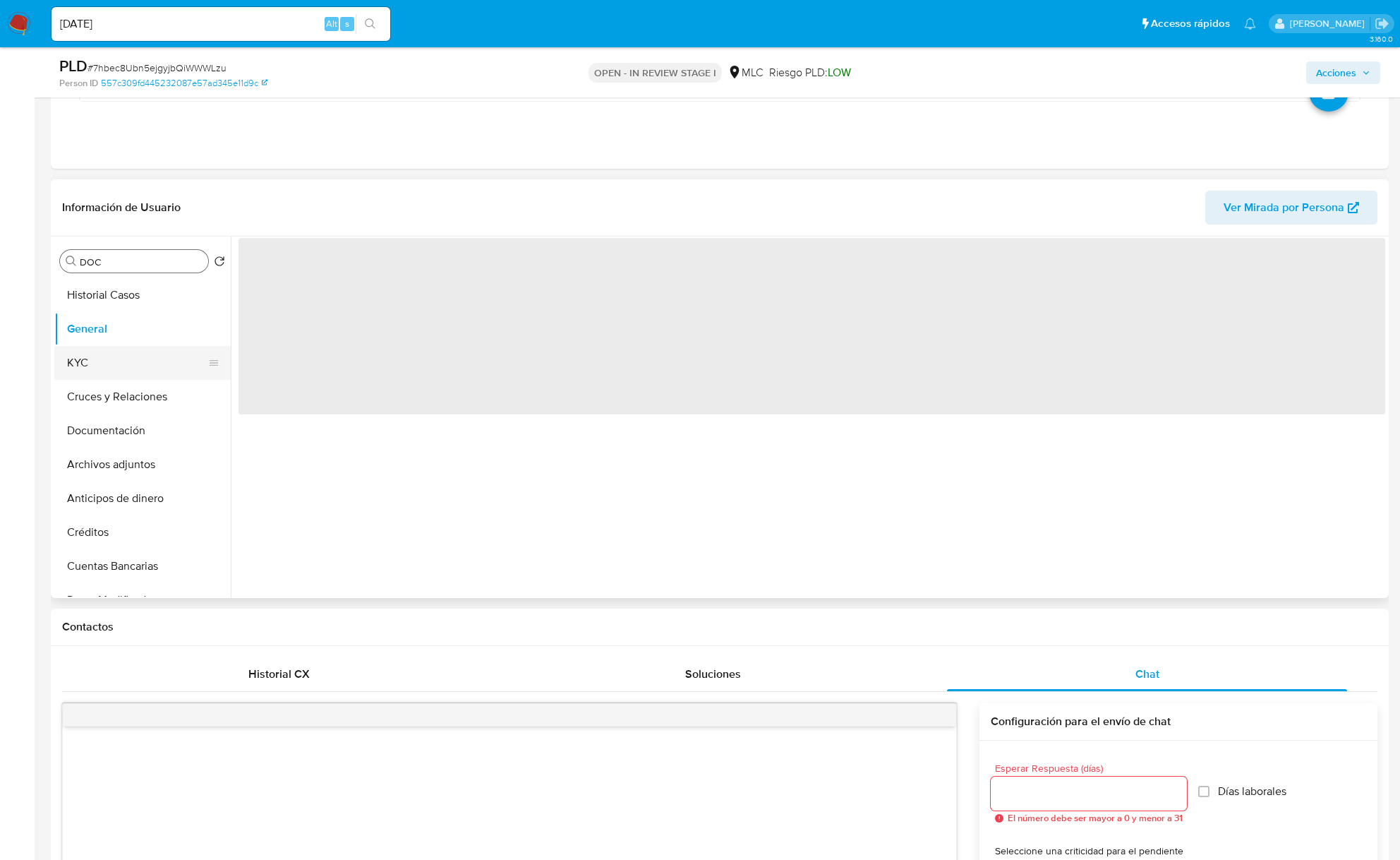
click at [99, 362] on button "KYC" at bounding box center [137, 362] width 165 height 34
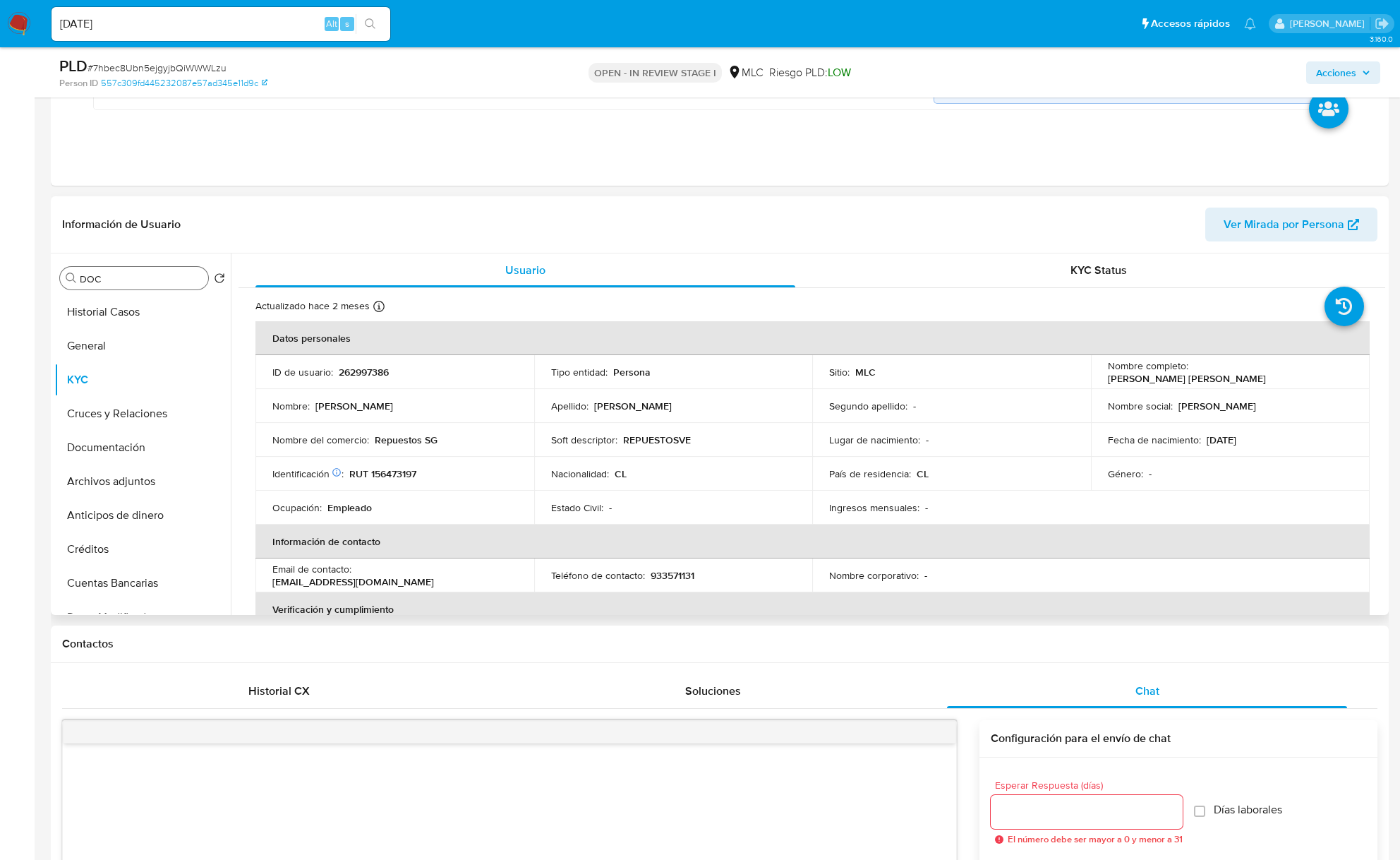
click at [675, 439] on p "REPUESTOSVE" at bounding box center [657, 440] width 68 height 13
click at [396, 439] on p "Repuestos SG" at bounding box center [406, 440] width 63 height 13
click at [475, 439] on div "Nombre del comercio : Repuestos SG" at bounding box center [395, 440] width 245 height 13
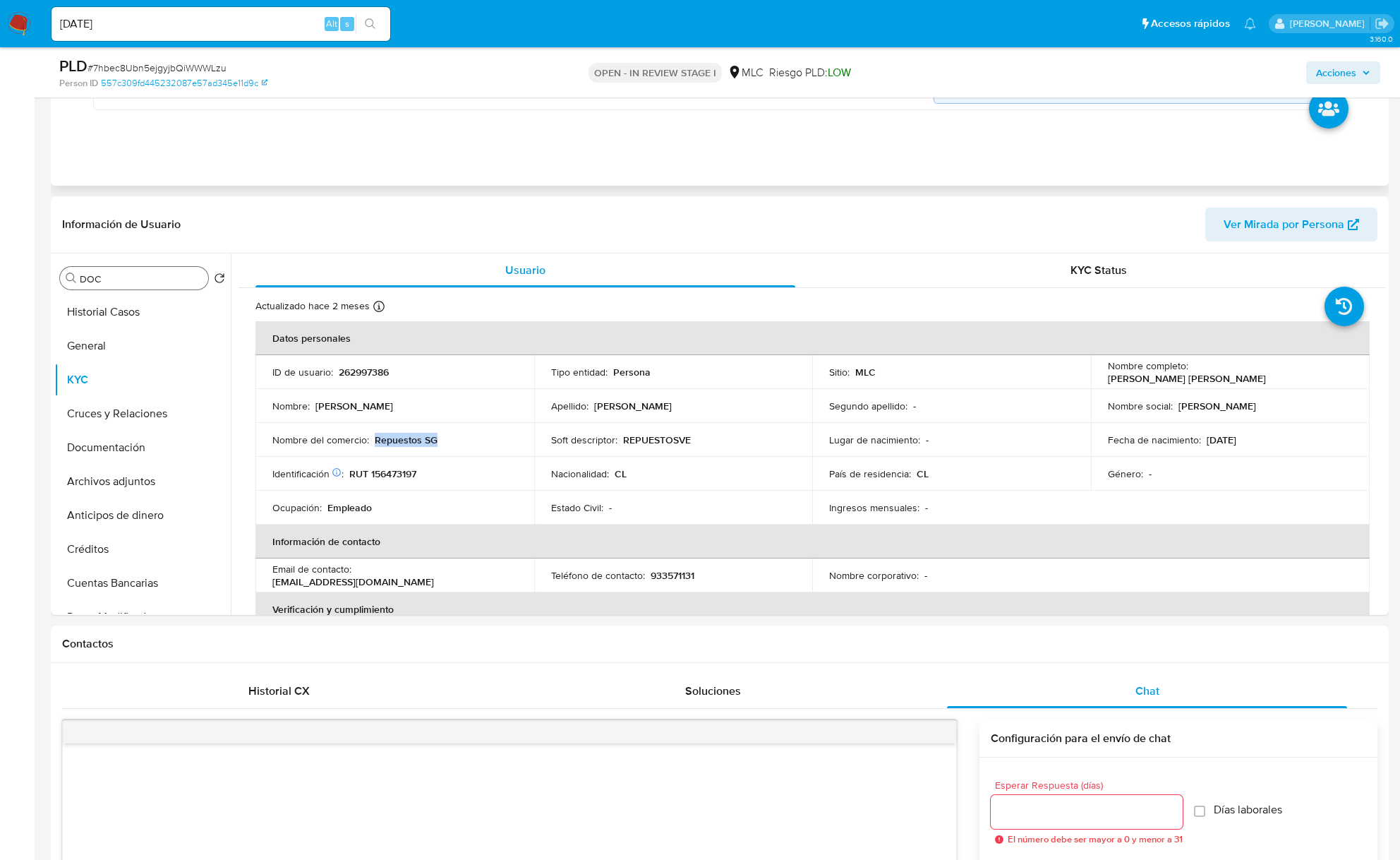
copy p "Repuestos SG"
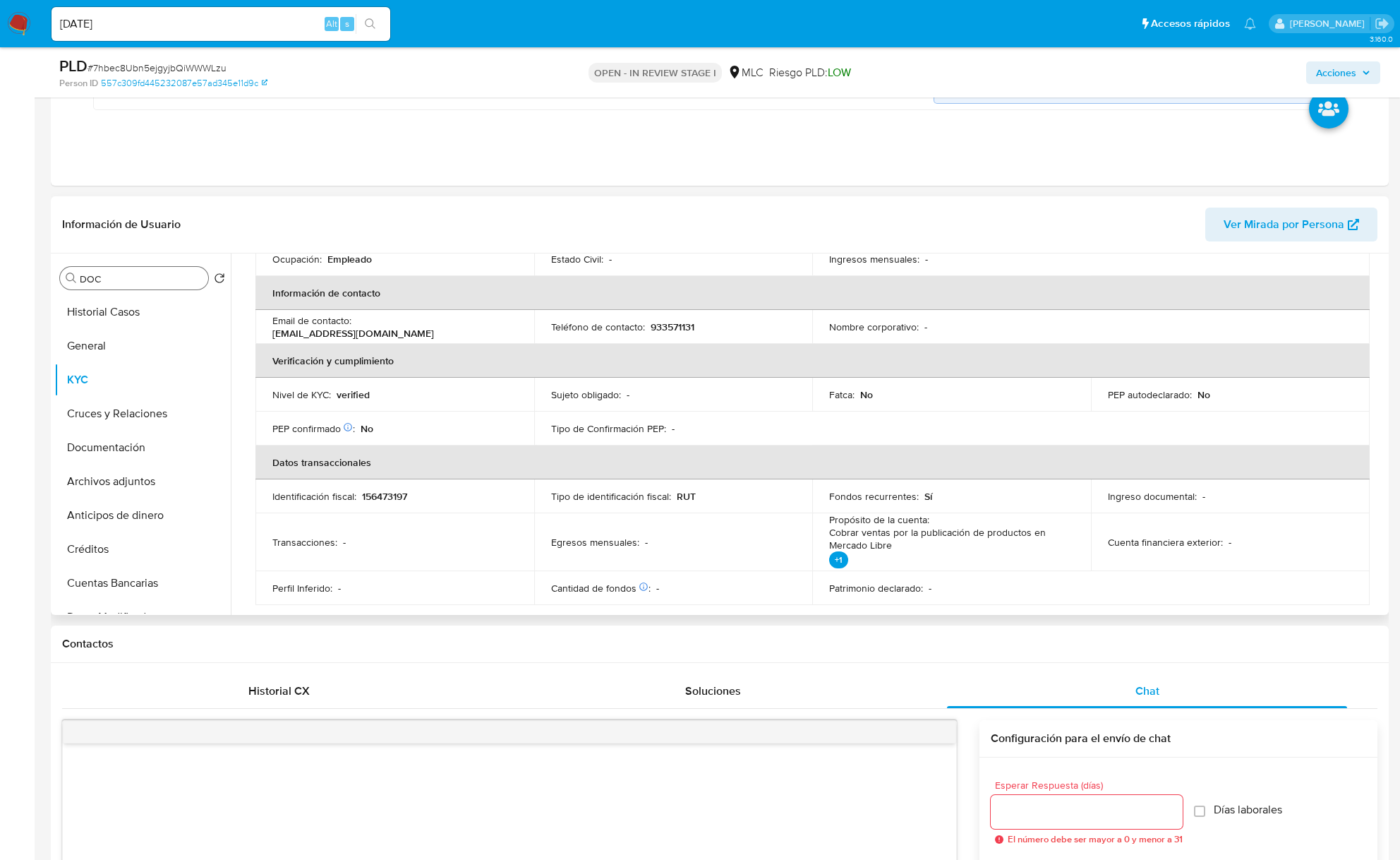
scroll to position [283, 0]
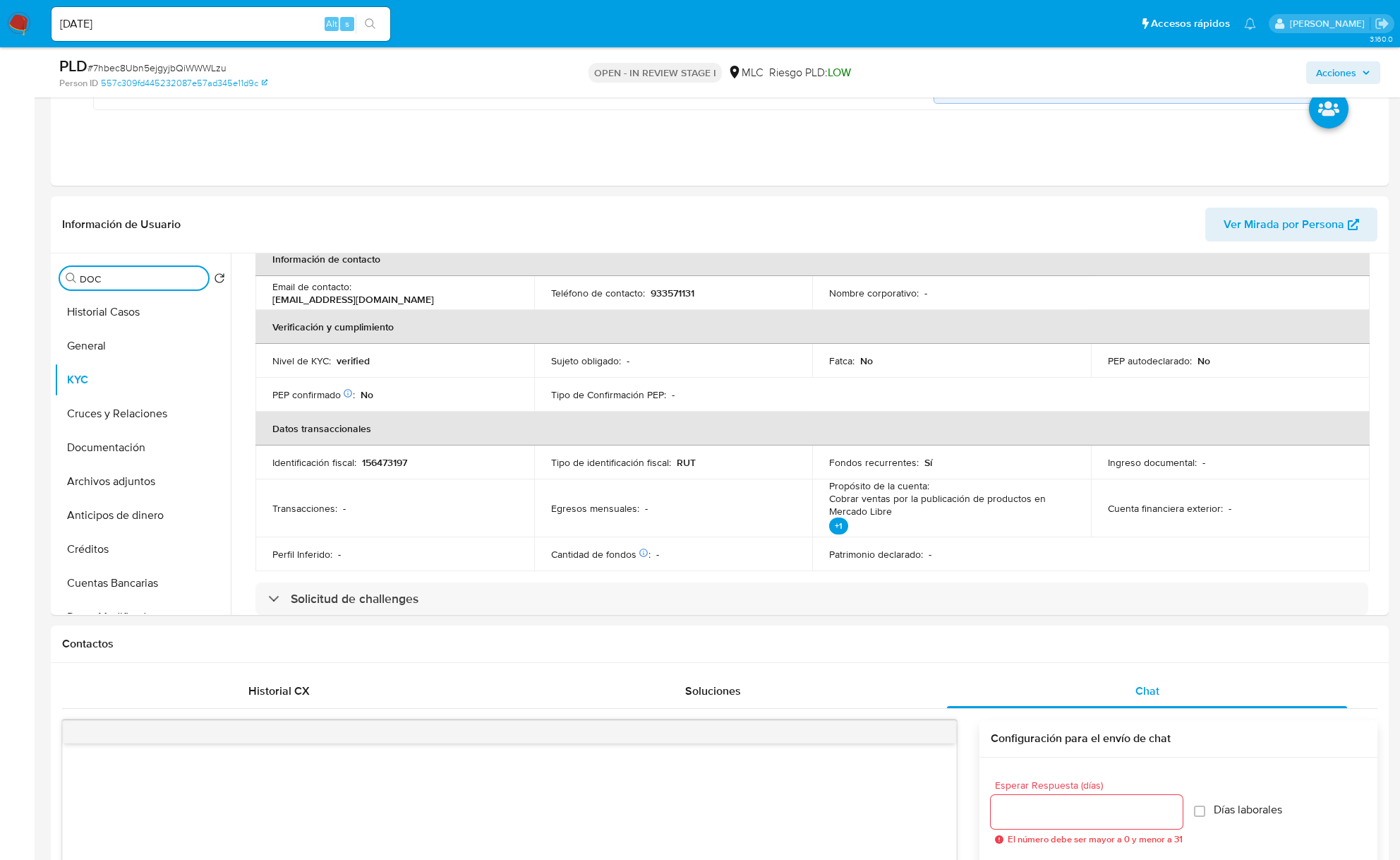
click at [104, 283] on input "DOC" at bounding box center [141, 279] width 123 height 13
click at [114, 347] on ul "KYC" at bounding box center [142, 454] width 177 height 318
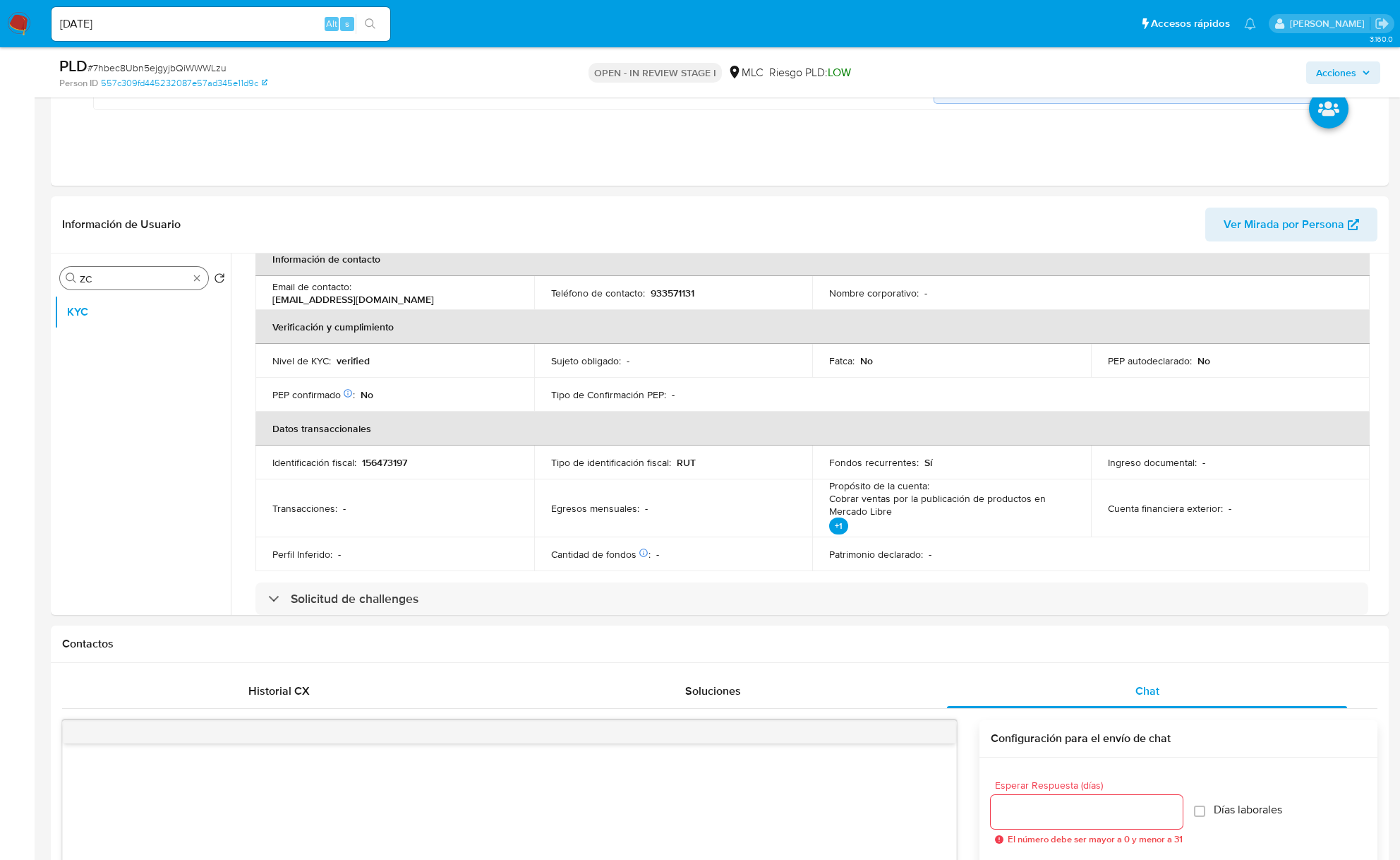
click at [128, 285] on input "ZC" at bounding box center [134, 279] width 109 height 13
click at [129, 283] on input "ZC" at bounding box center [134, 279] width 109 height 13
click at [125, 283] on input "af" at bounding box center [134, 279] width 109 height 13
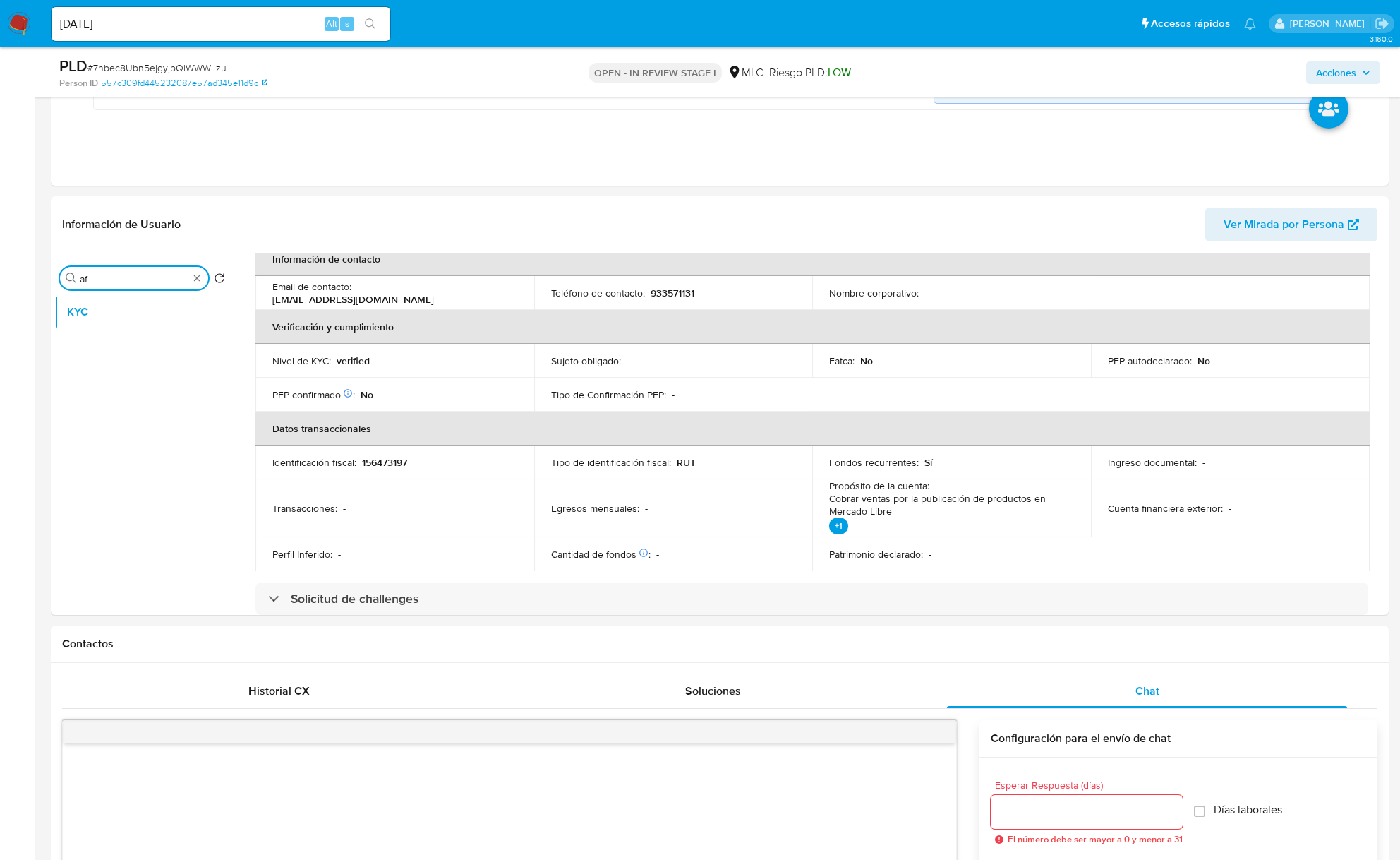
click at [125, 283] on input "af" at bounding box center [134, 279] width 109 height 13
type input "ad"
click at [132, 340] on button "Archivos adjuntos" at bounding box center [142, 346] width 177 height 34
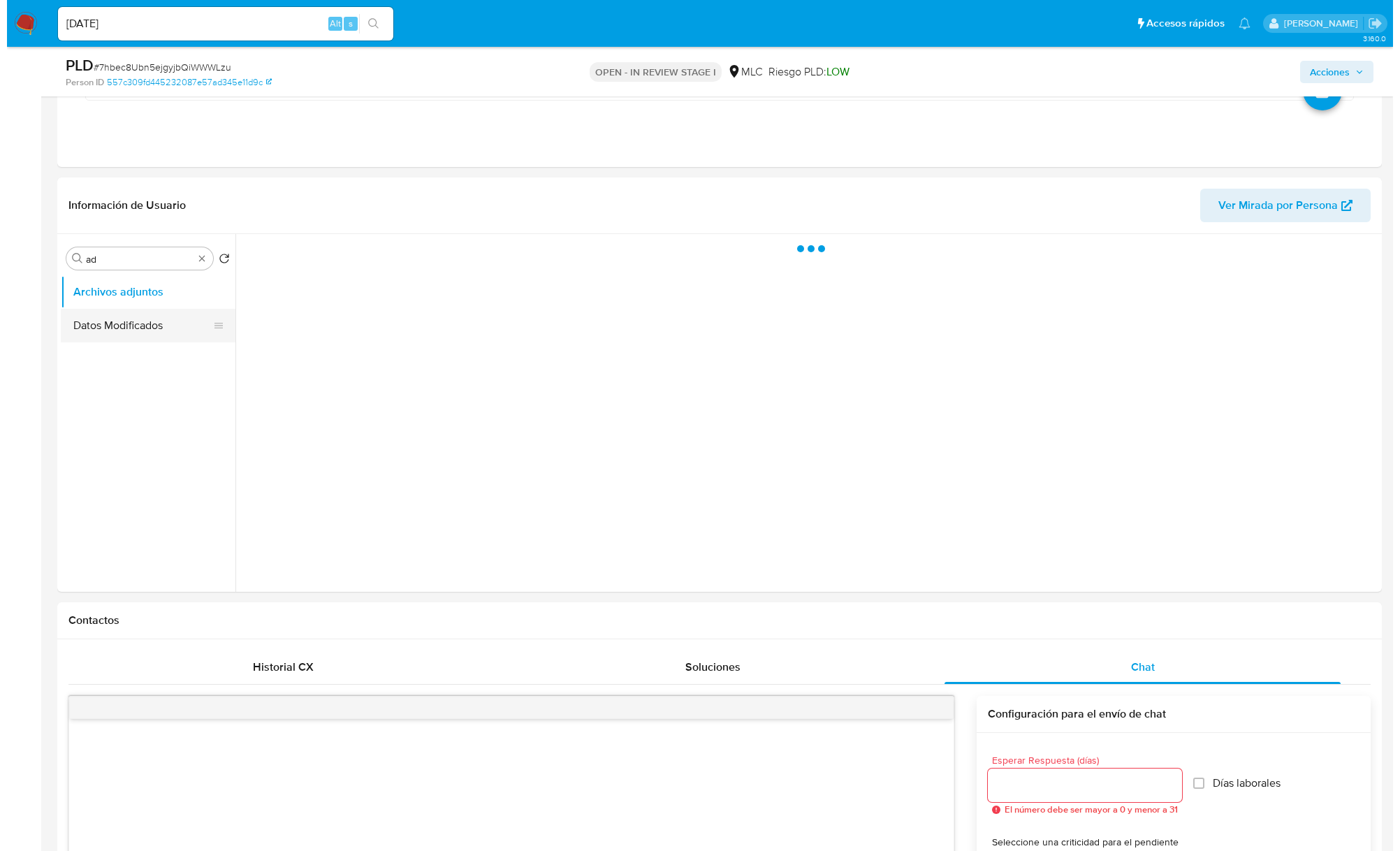
scroll to position [0, 0]
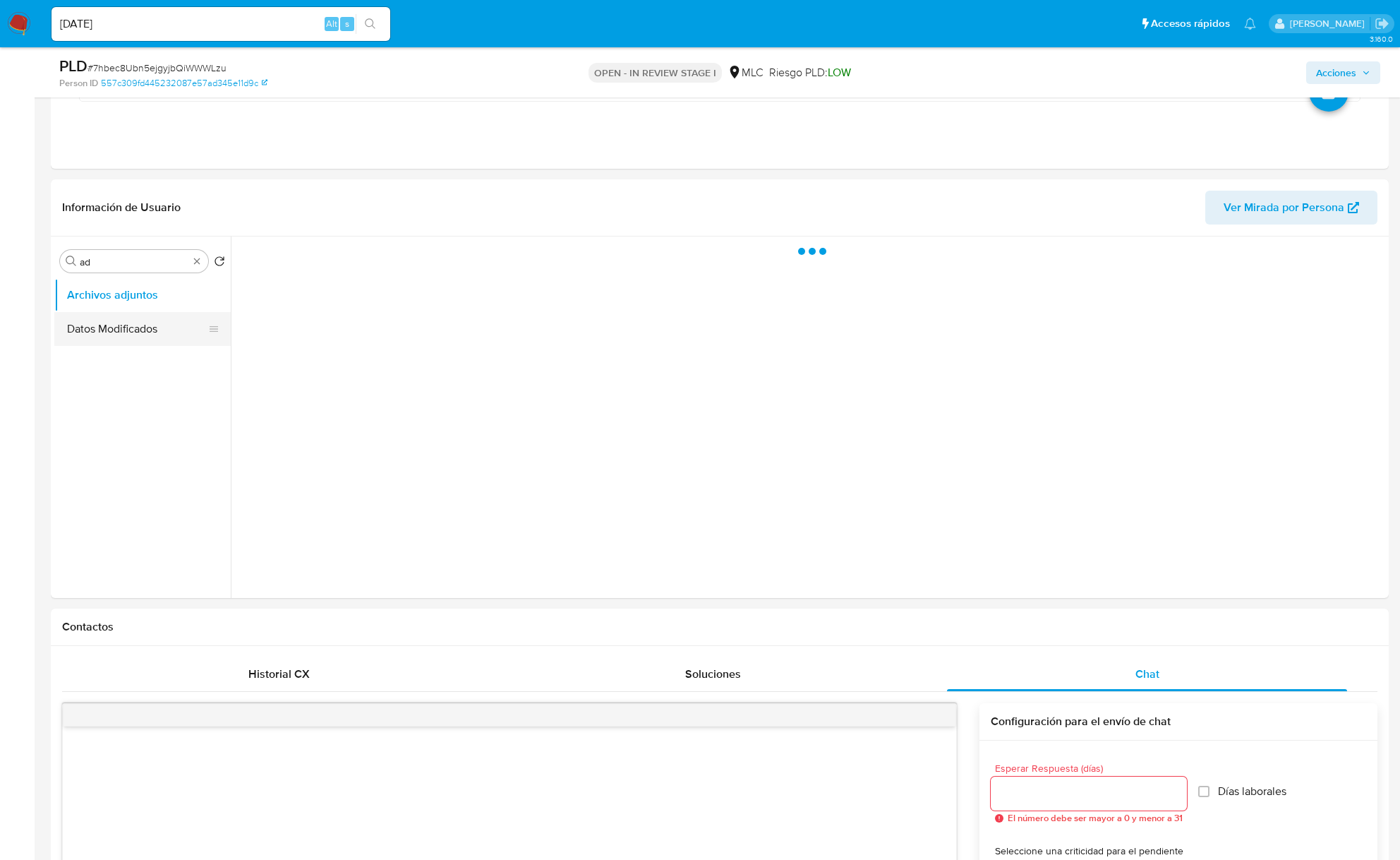
click at [132, 340] on button "Datos Modificados" at bounding box center [137, 328] width 165 height 34
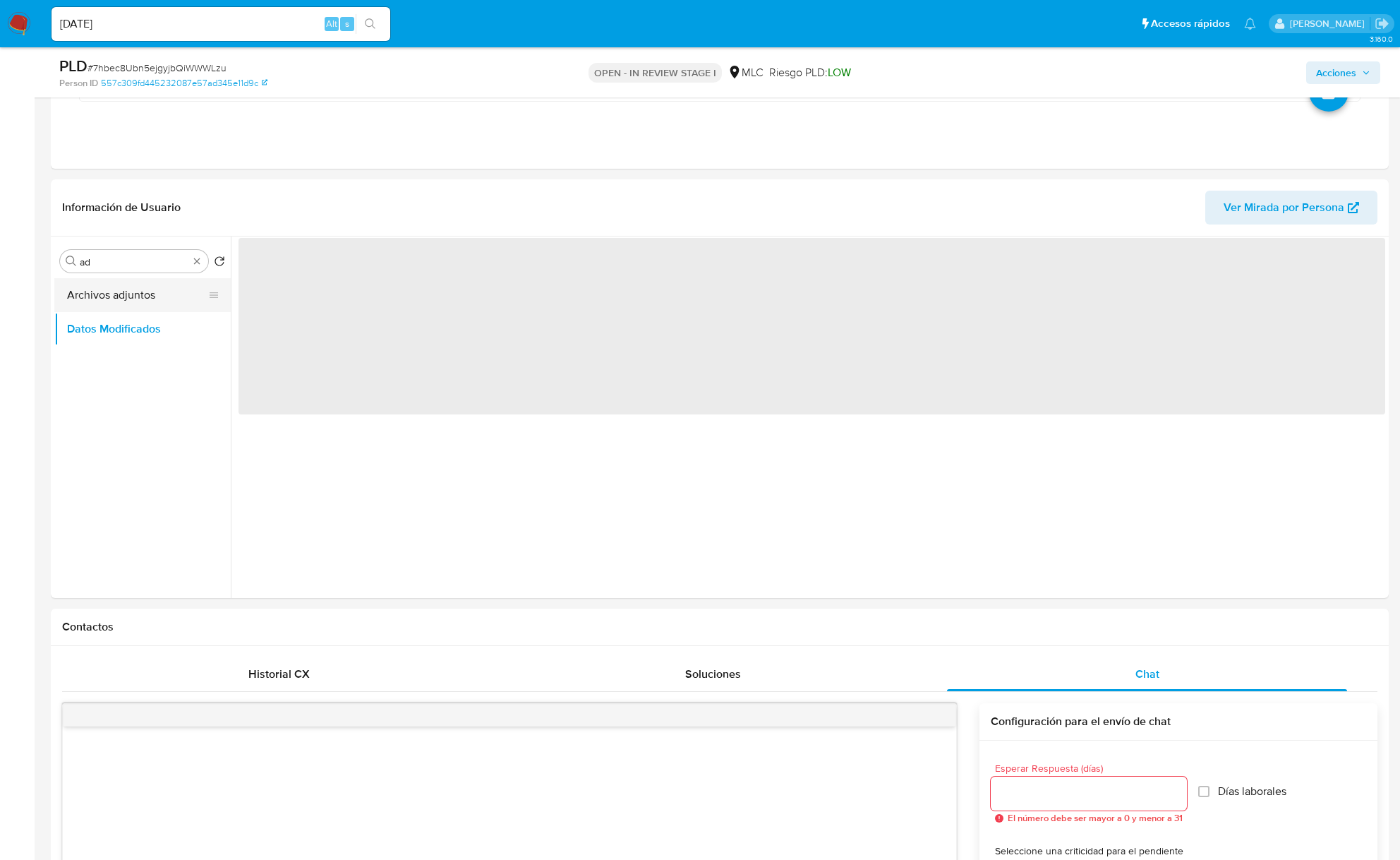
click at [176, 311] on button "Archivos adjuntos" at bounding box center [137, 295] width 165 height 34
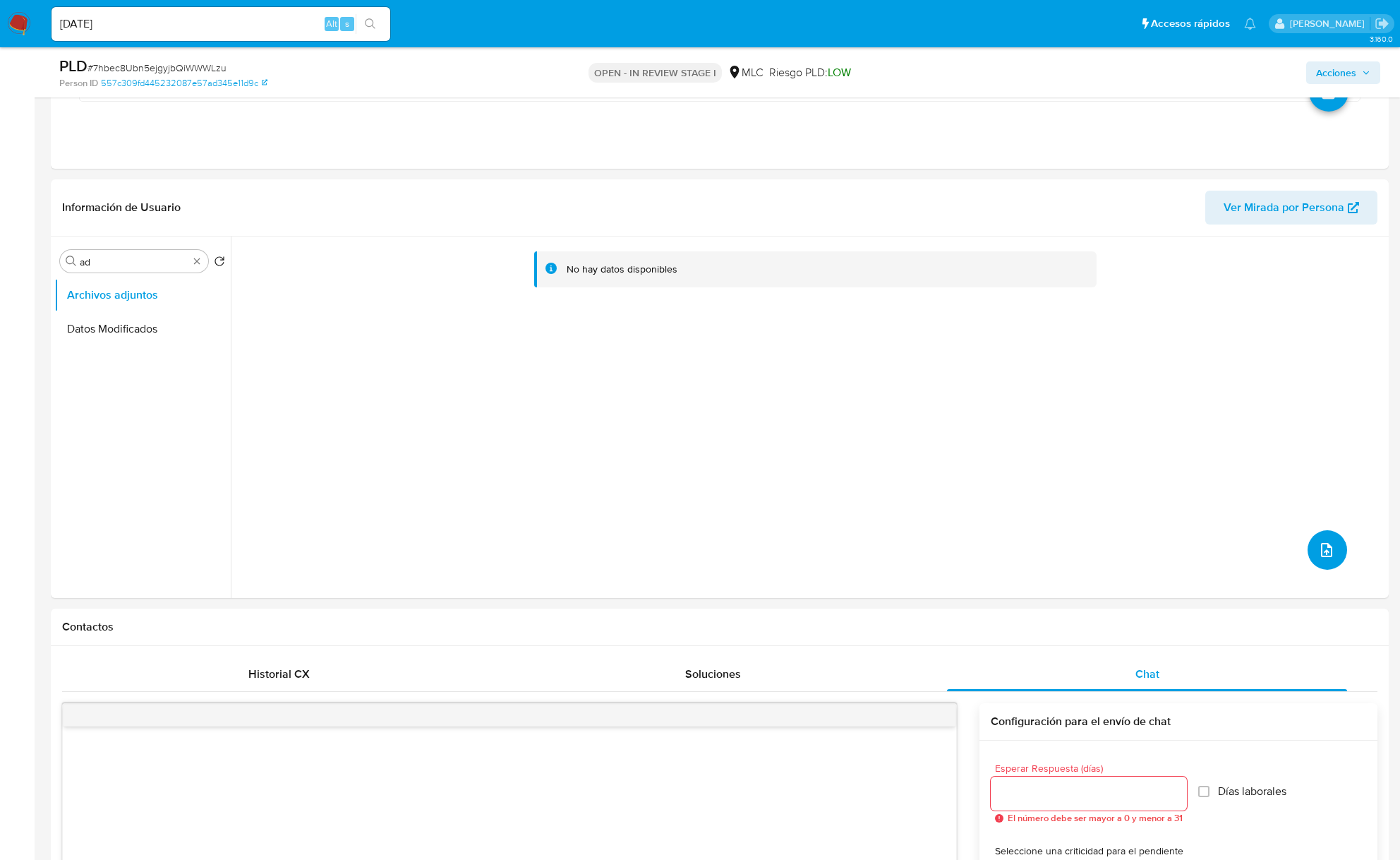
click at [1060, 556] on span "upload-file" at bounding box center [1327, 550] width 17 height 17
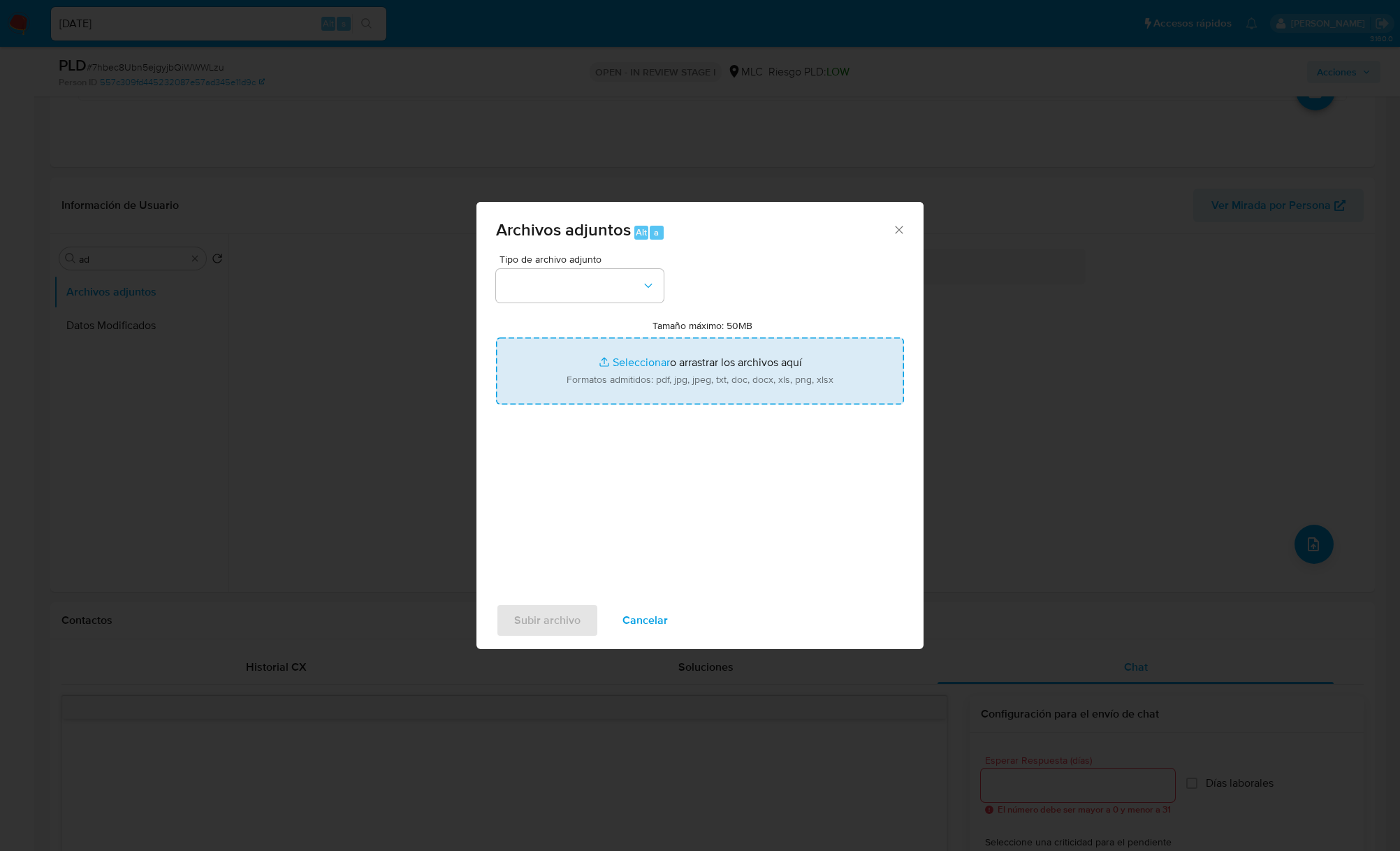
type input "C:\fakepath\262997386_Tablas Transaccionales 1.4.0.xlsx"
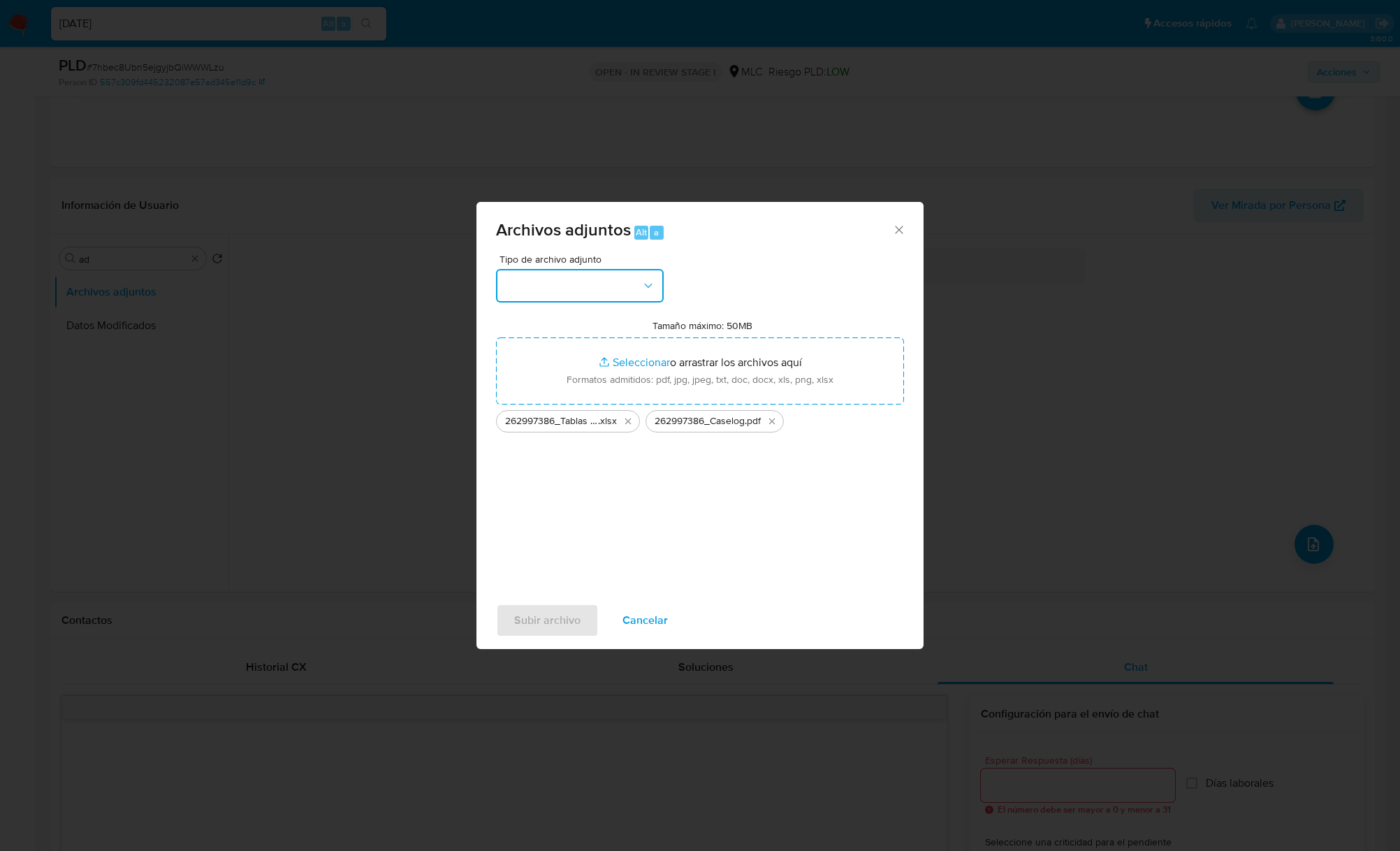
click at [654, 283] on icon "button" at bounding box center [649, 286] width 14 height 14
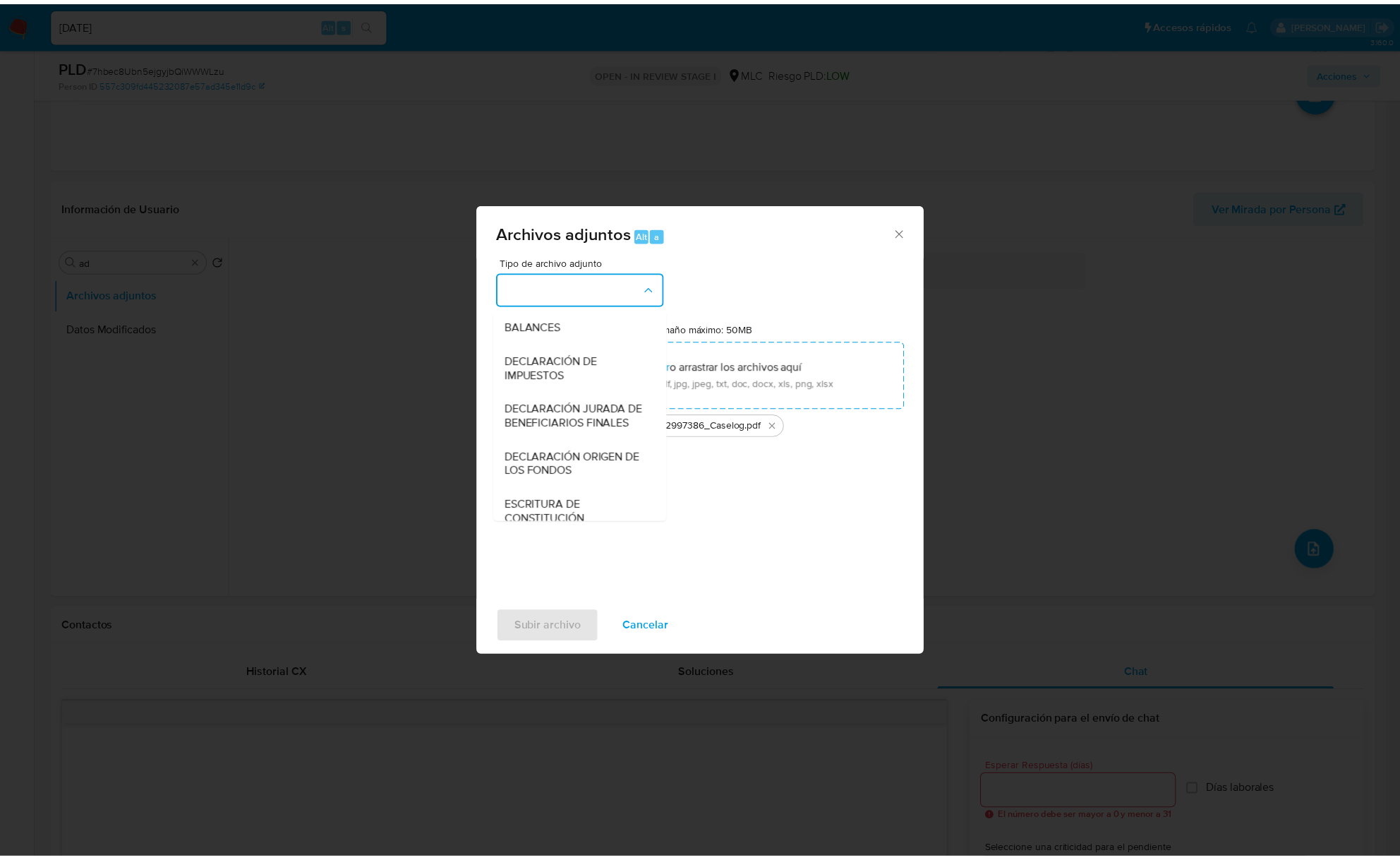
scroll to position [210, 0]
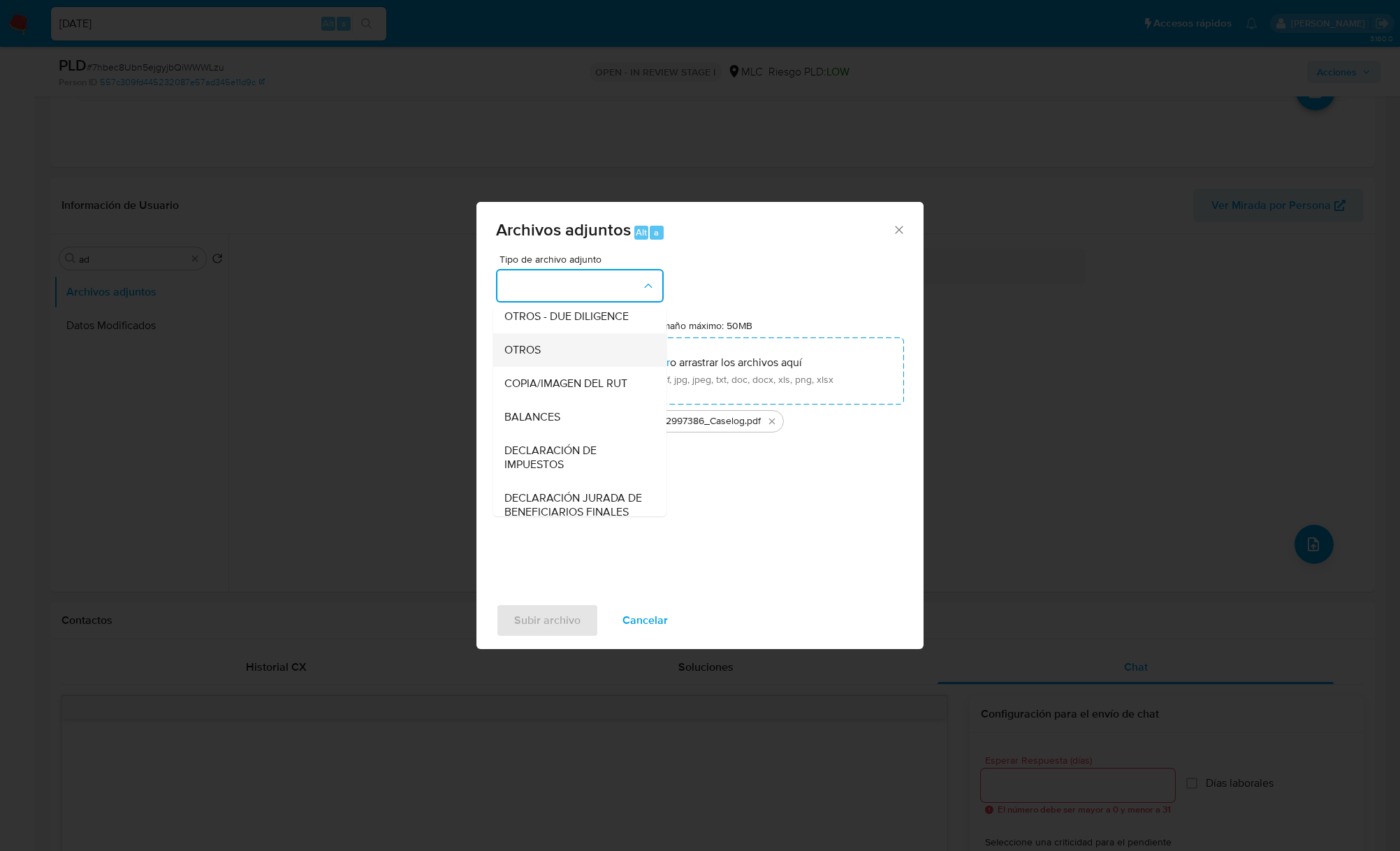
click at [537, 357] on span "OTROS" at bounding box center [522, 350] width 36 height 14
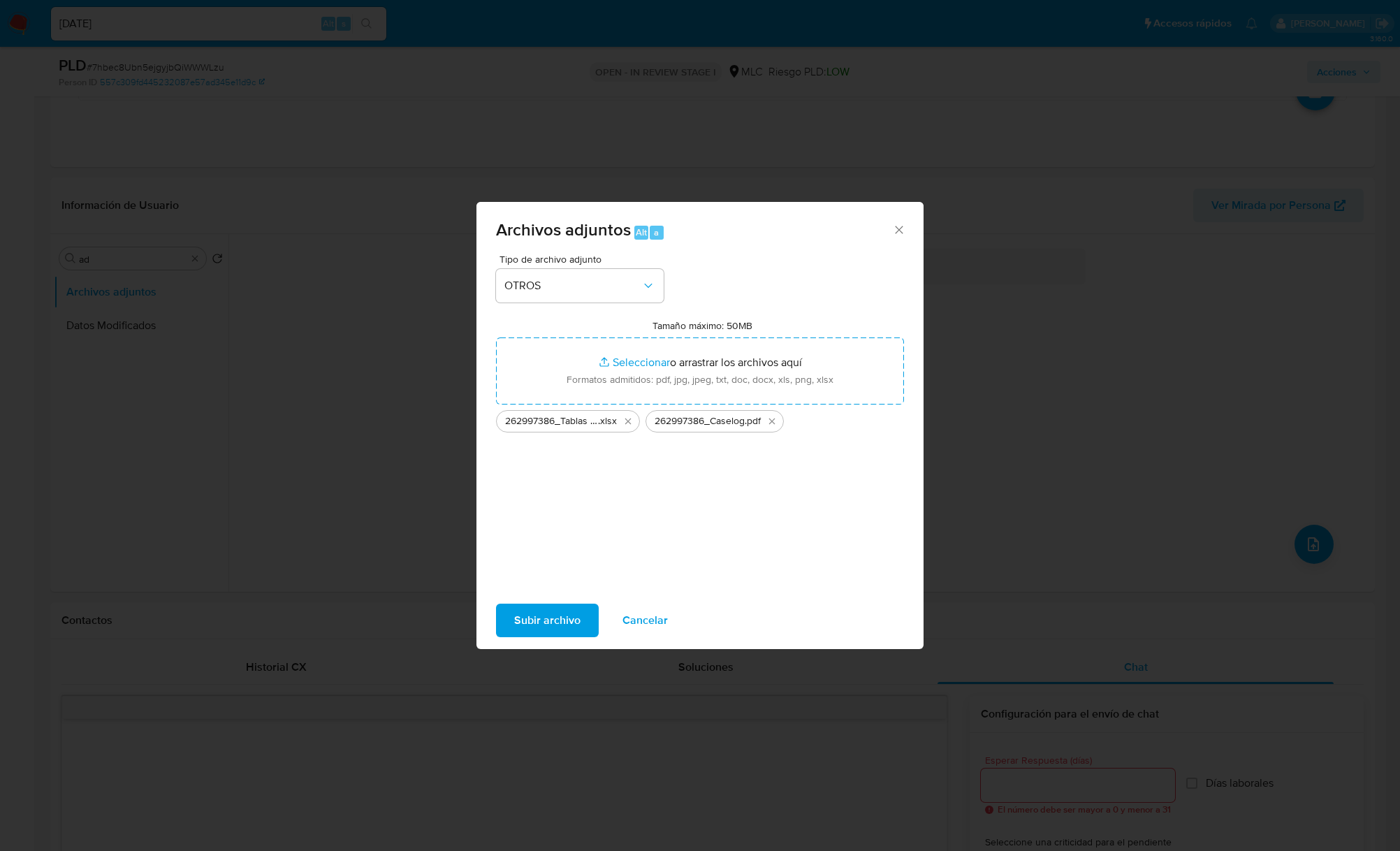
click at [542, 612] on span "Subir archivo" at bounding box center [547, 619] width 67 height 30
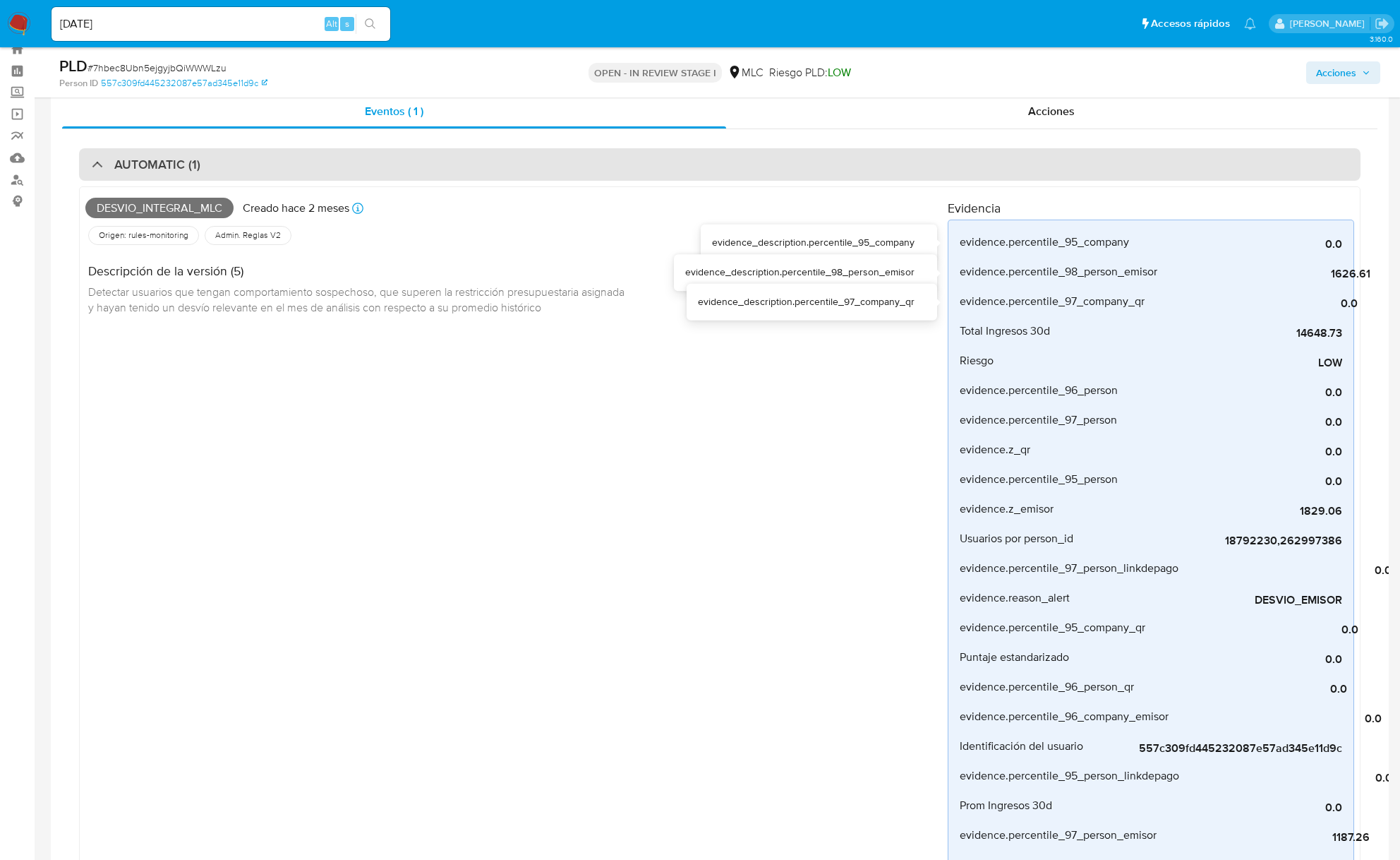
scroll to position [0, 0]
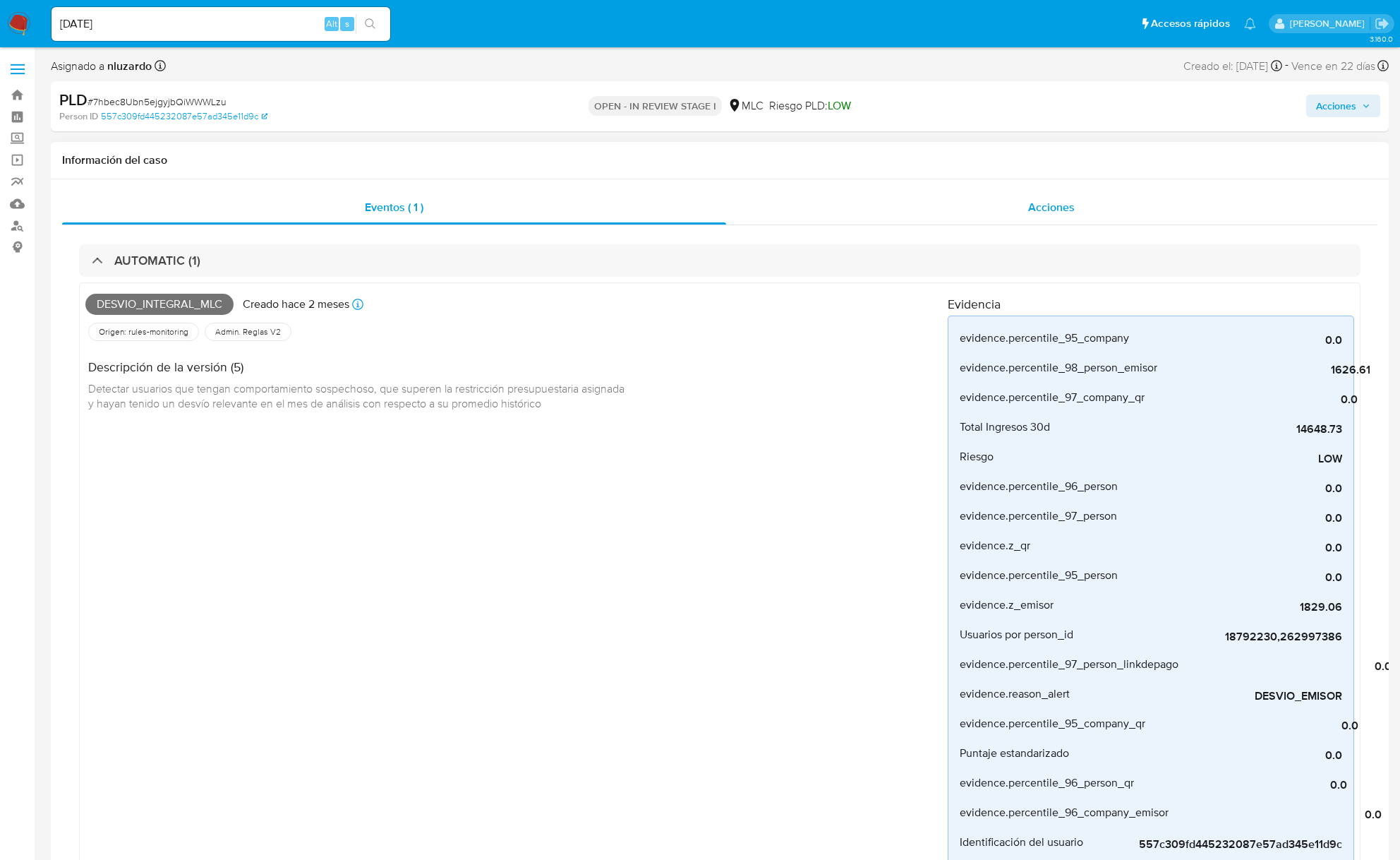
click at [1032, 199] on span "Acciones" at bounding box center [1052, 207] width 46 height 16
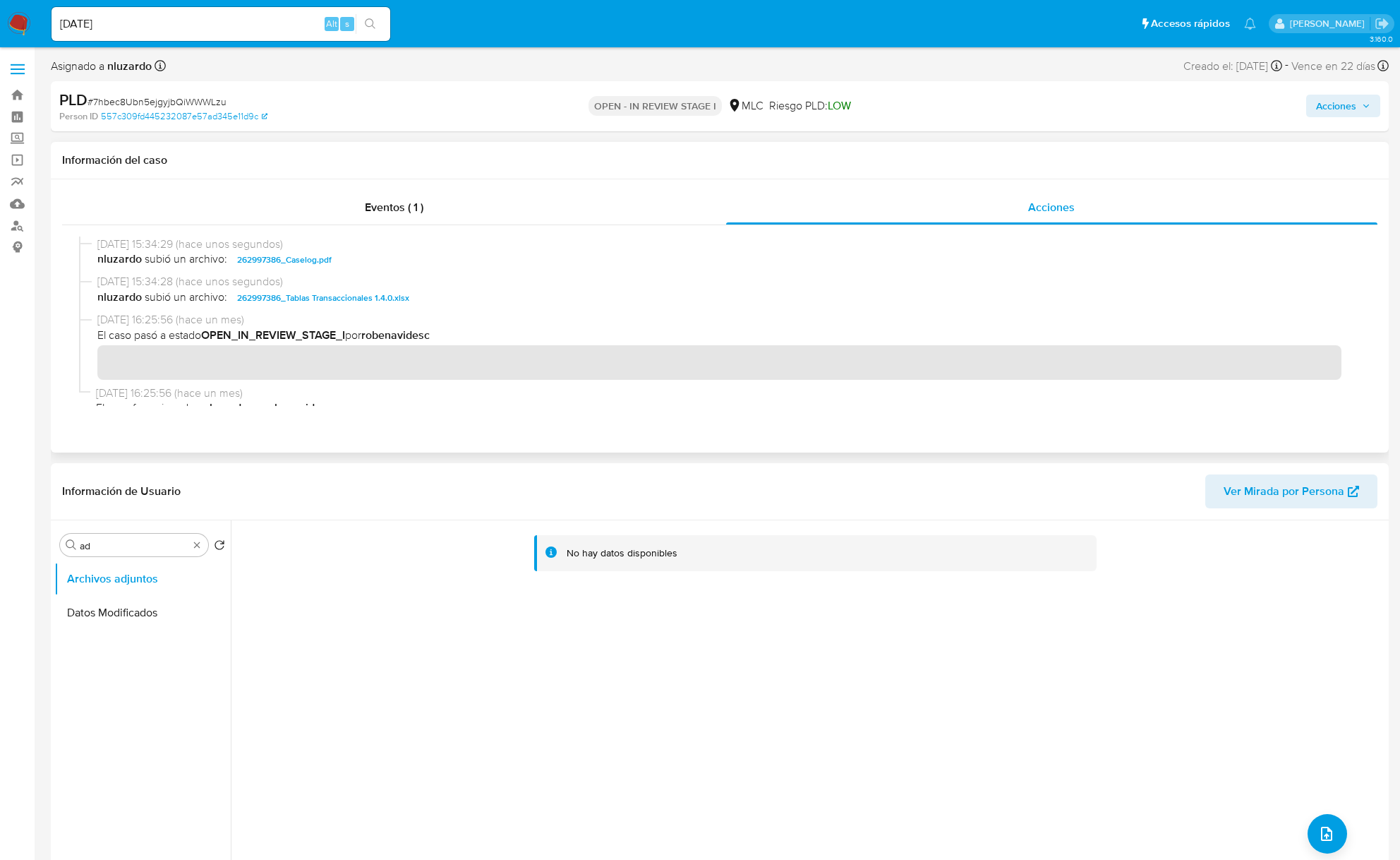
click at [370, 271] on div "18/09/2025 15:34:29 (hace unos segundos) nluzardo subió un archivo: 262997386_C…" at bounding box center [720, 255] width 1282 height 38
click at [1060, 107] on span "Acciones" at bounding box center [1343, 106] width 54 height 20
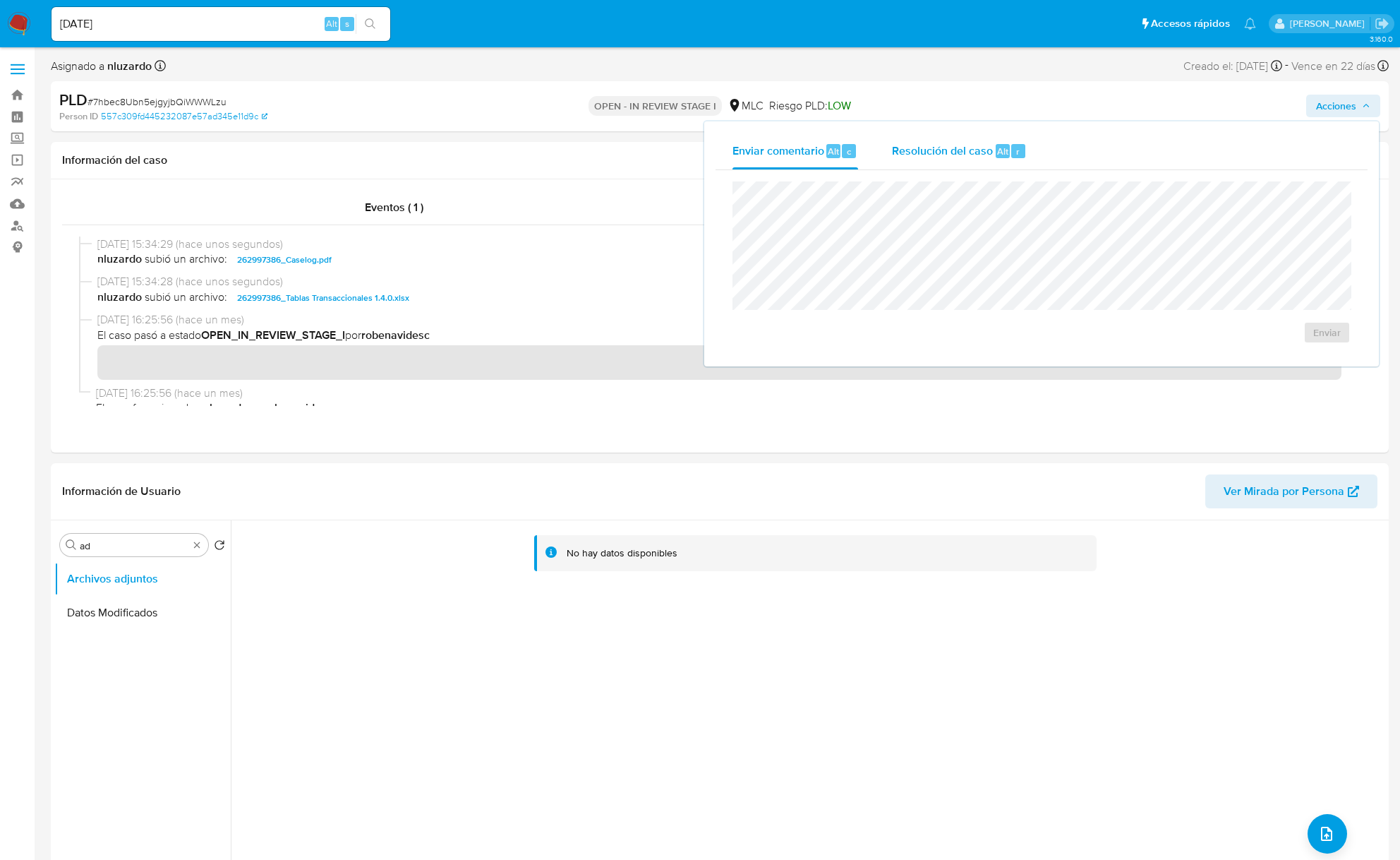
click at [1003, 162] on div "Resolución del caso Alt r" at bounding box center [959, 150] width 134 height 36
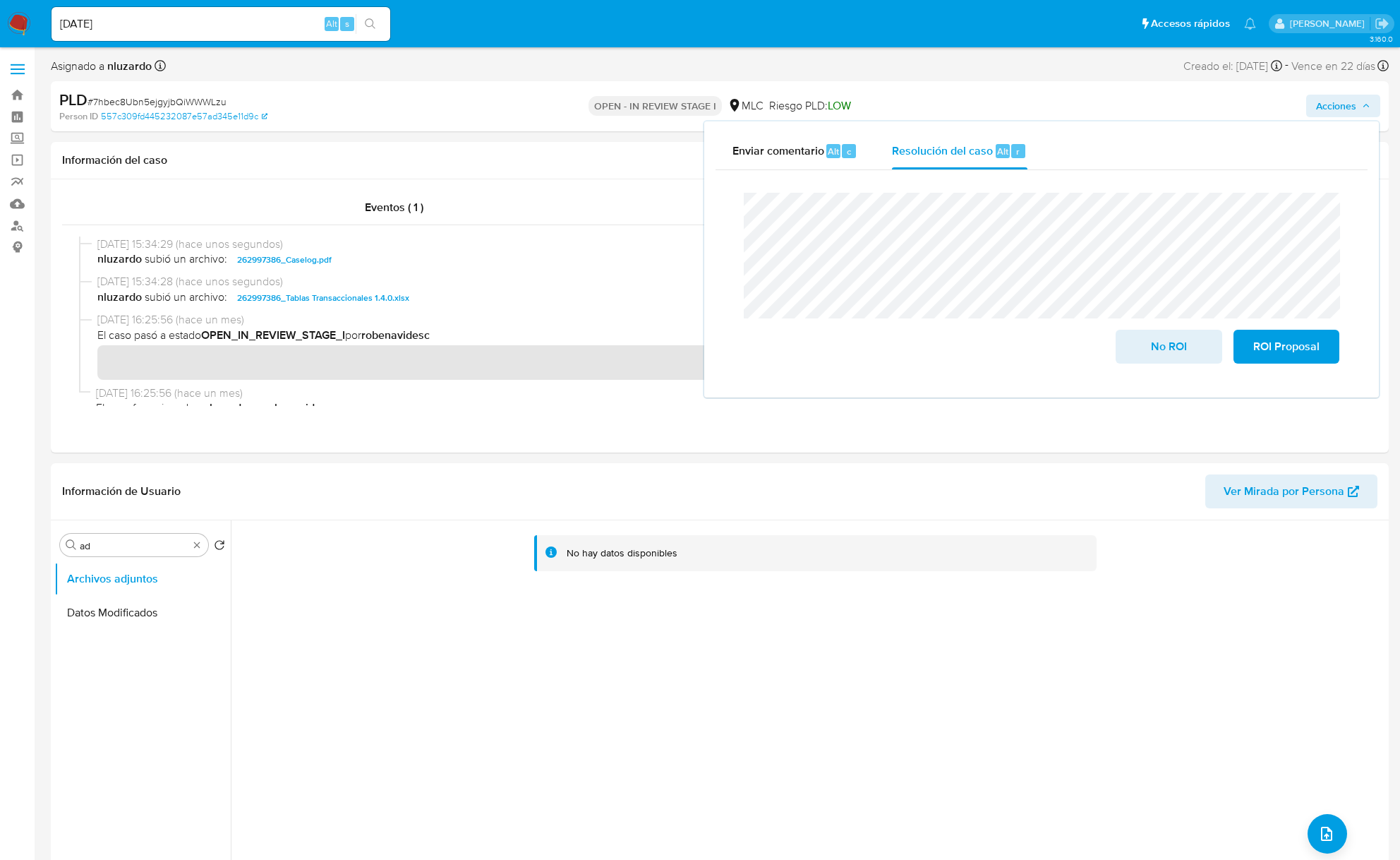
drag, startPoint x: 1157, startPoint y: 341, endPoint x: 1594, endPoint y: 328, distance: 437.2
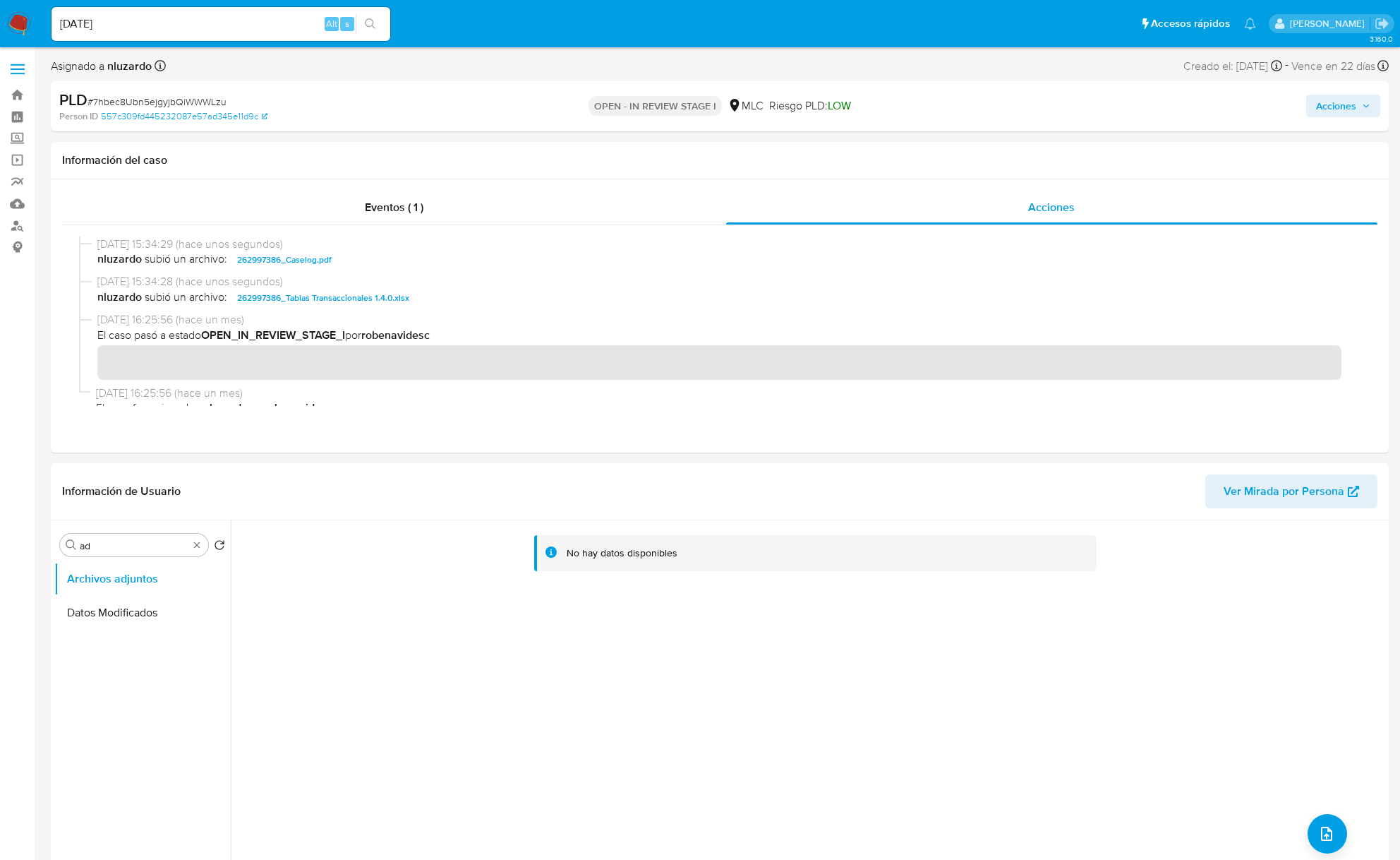
click at [1060, 112] on span "Acciones" at bounding box center [1336, 106] width 40 height 23
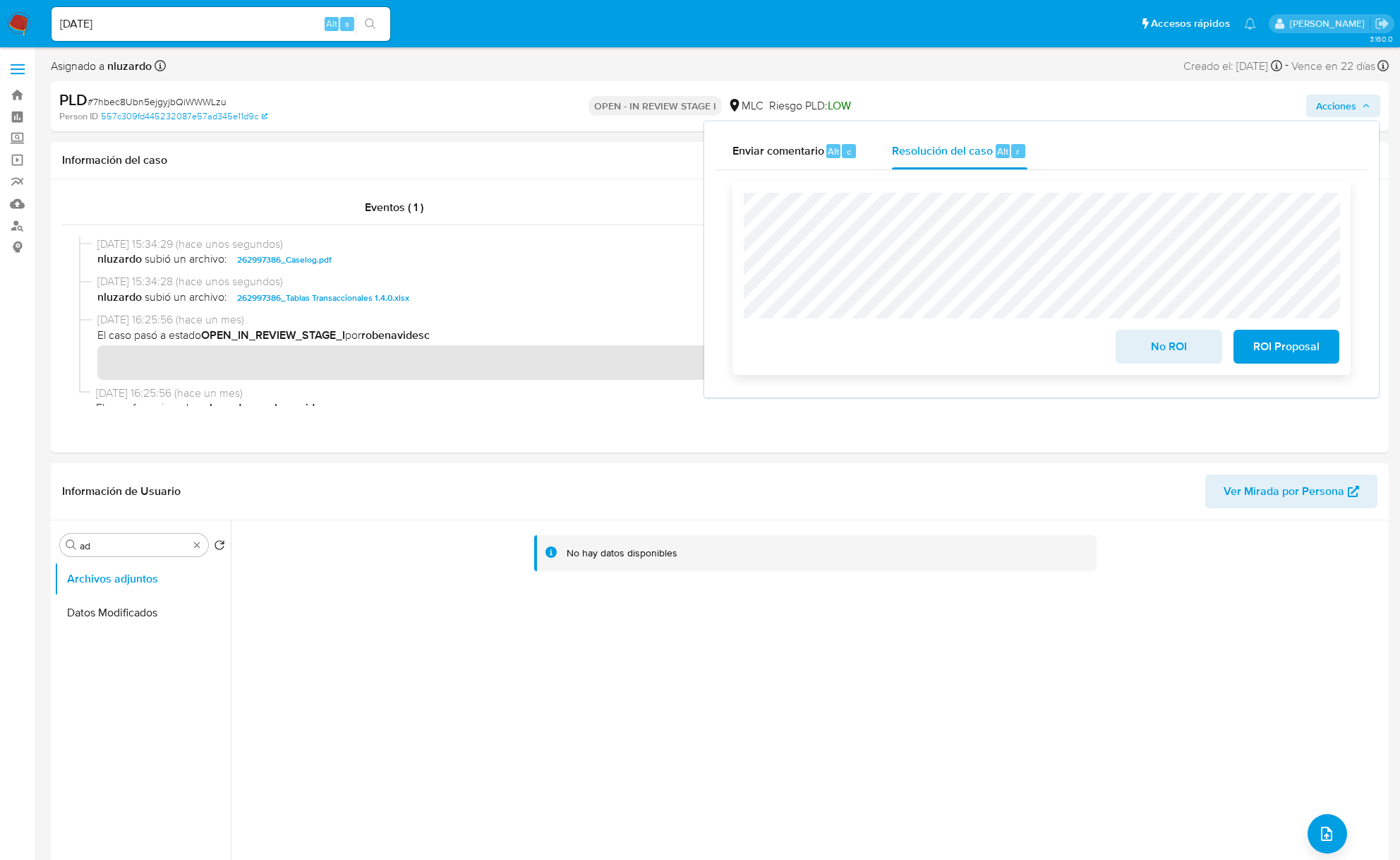
click at [1060, 216] on div "No ROI ROI Proposal" at bounding box center [1042, 278] width 596 height 171
click at [1060, 358] on span "No ROI" at bounding box center [1168, 346] width 69 height 31
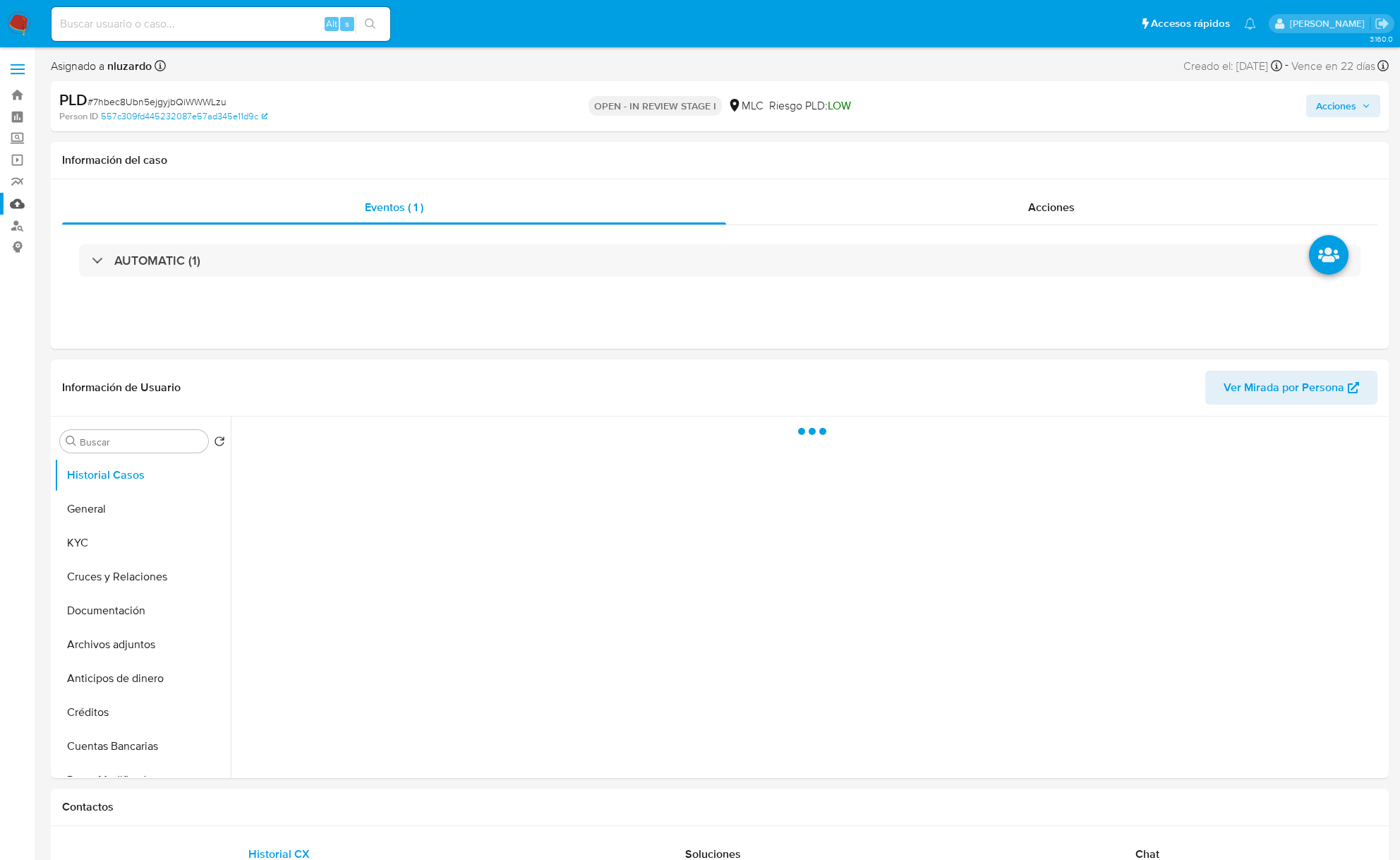
select select "10"
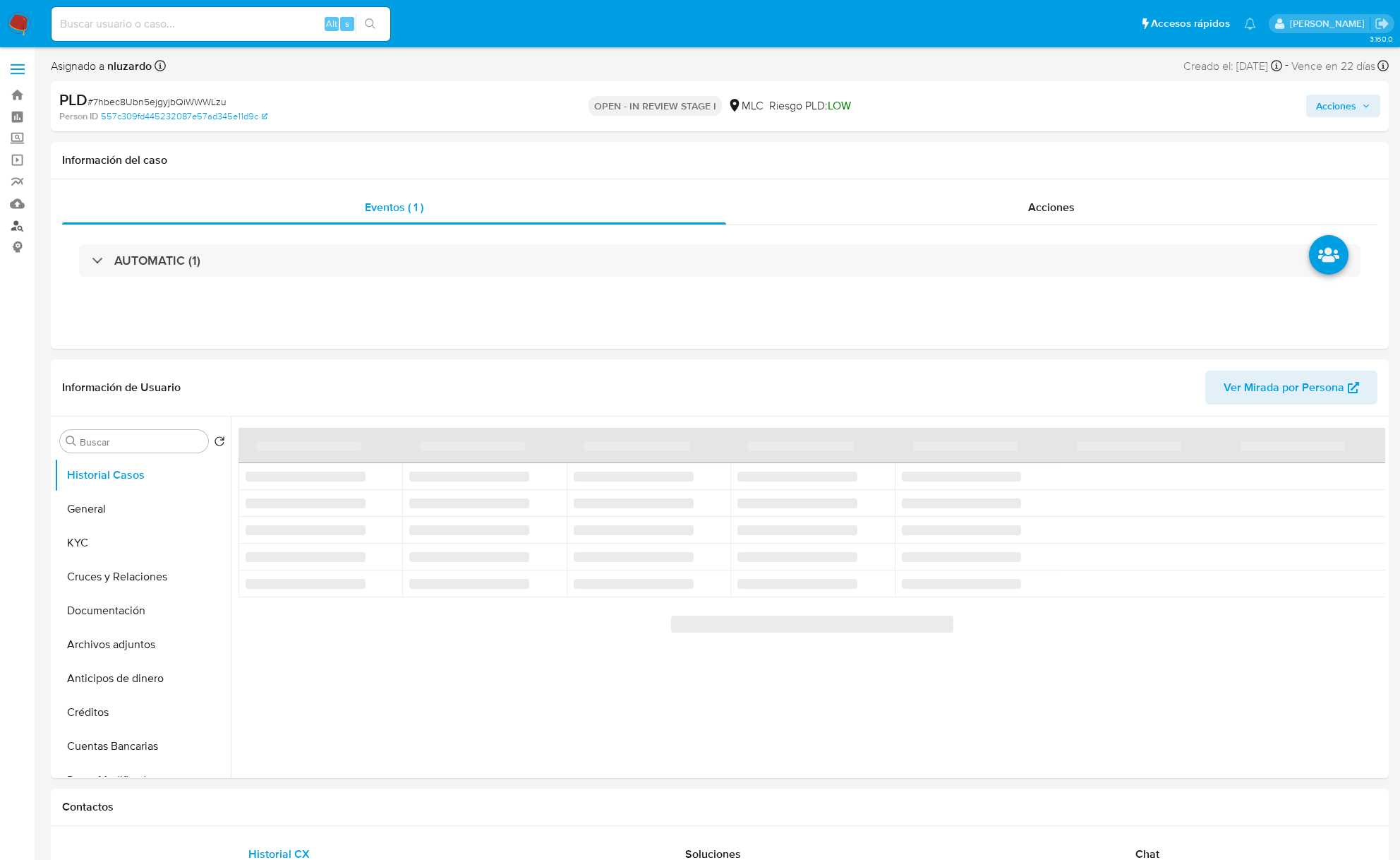
click at [21, 220] on link "Buscador de personas" at bounding box center [84, 225] width 168 height 22
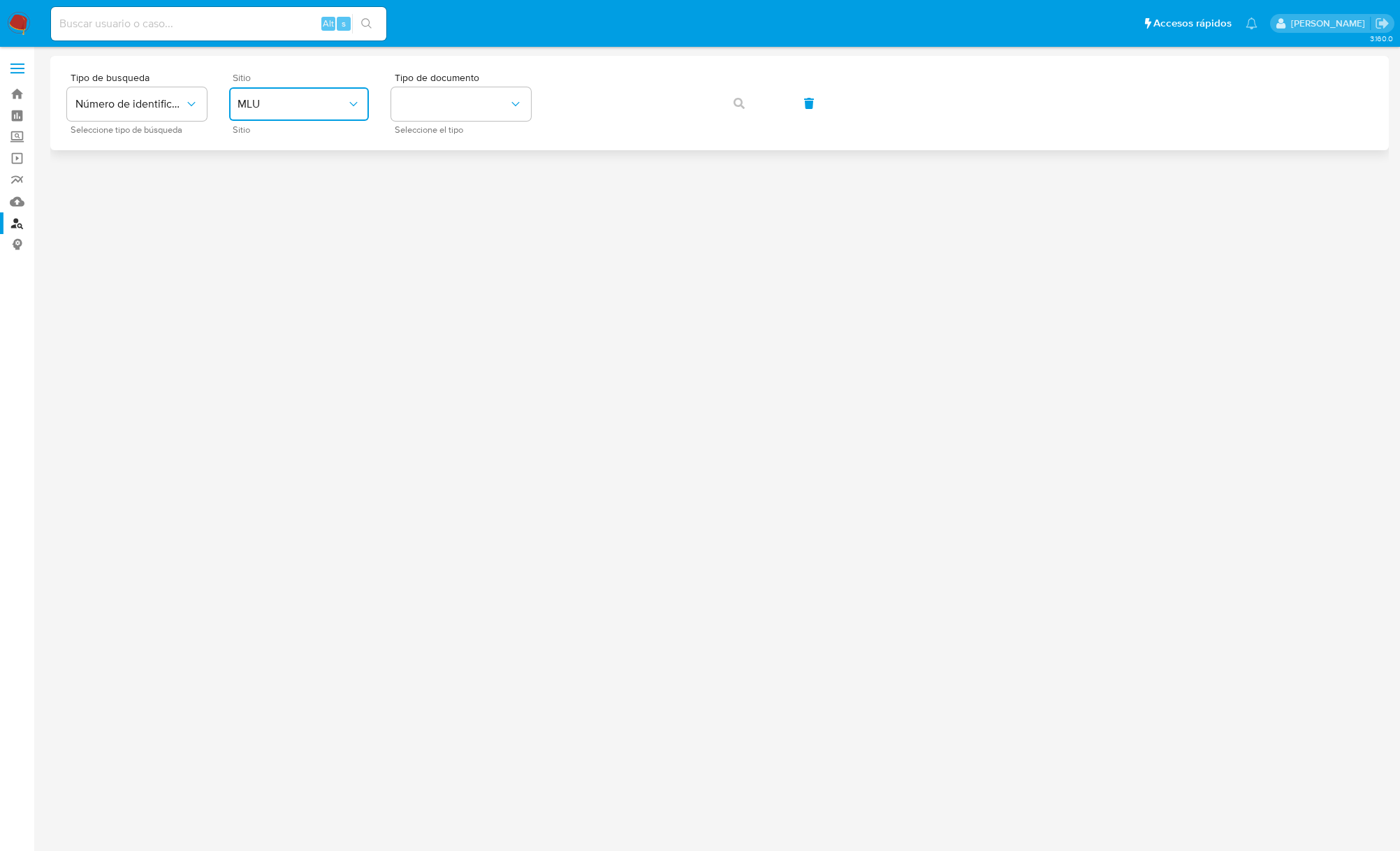
click at [292, 118] on button "MLU" at bounding box center [299, 103] width 140 height 33
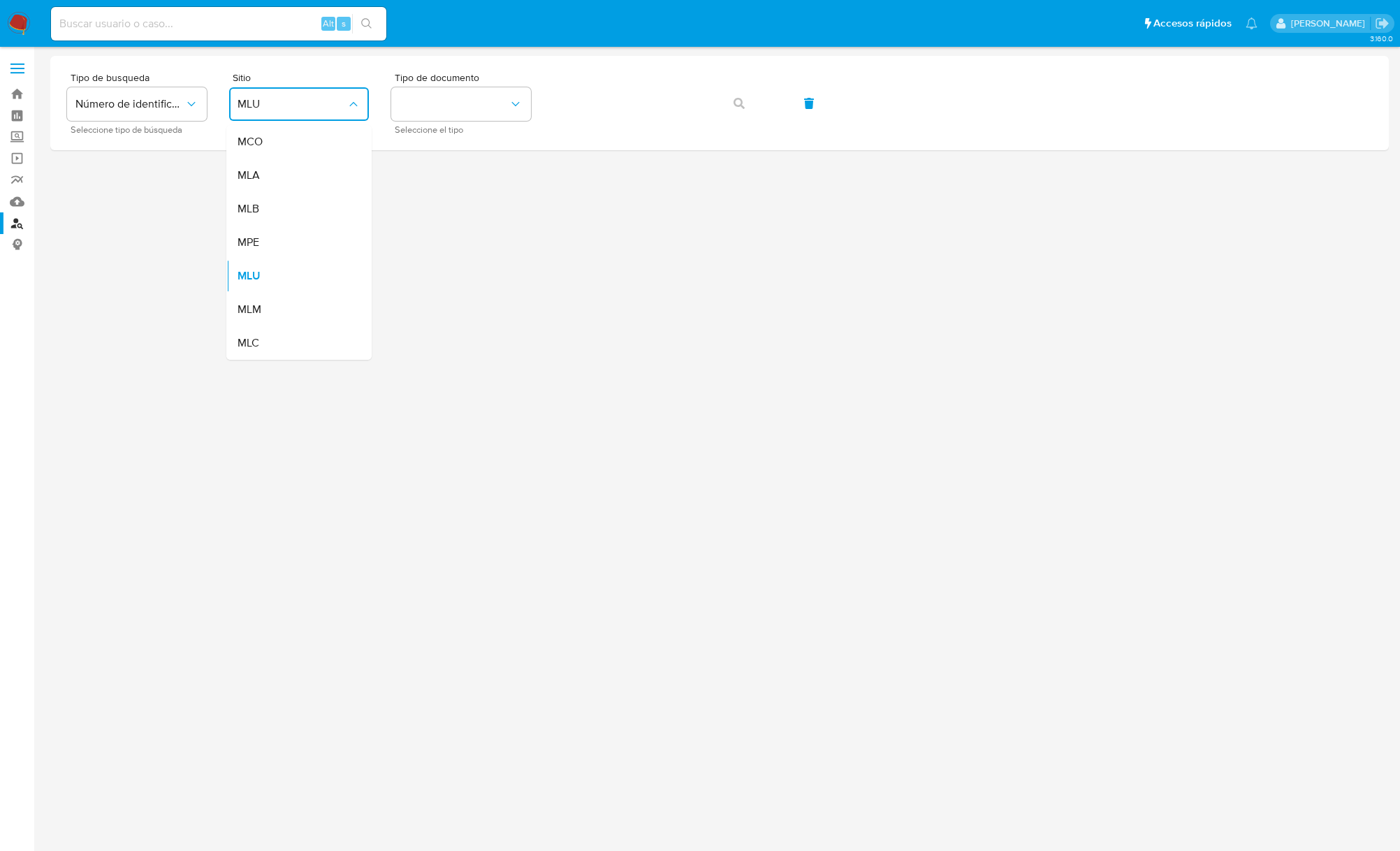
click at [275, 331] on div "MLC" at bounding box center [295, 343] width 115 height 33
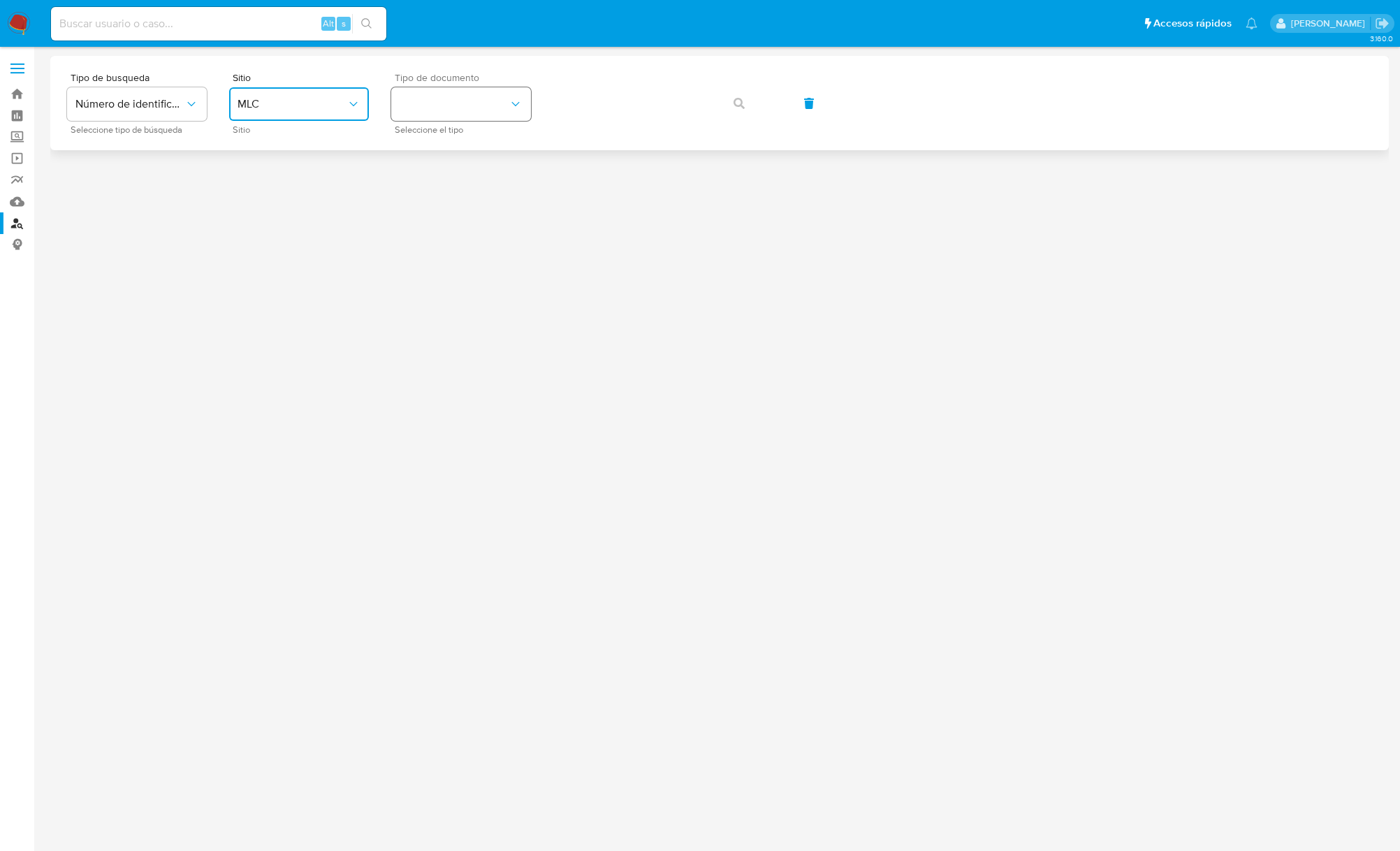
click at [461, 95] on button "identificationType" at bounding box center [461, 103] width 140 height 33
click at [450, 145] on div "RUT RUT" at bounding box center [457, 149] width 115 height 47
click at [722, 101] on button "button" at bounding box center [739, 103] width 47 height 33
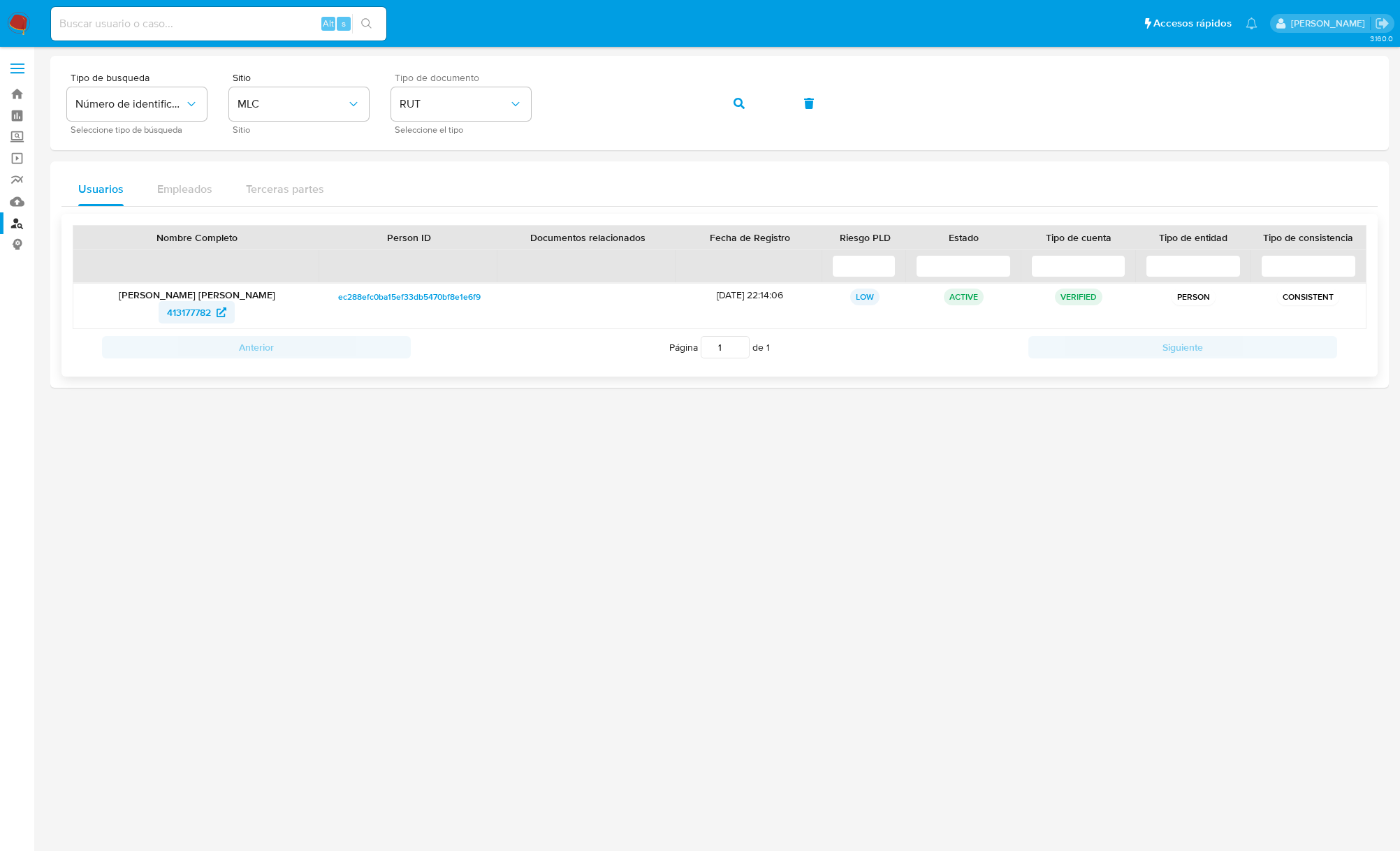
click at [181, 314] on span "413177782" at bounding box center [189, 312] width 44 height 23
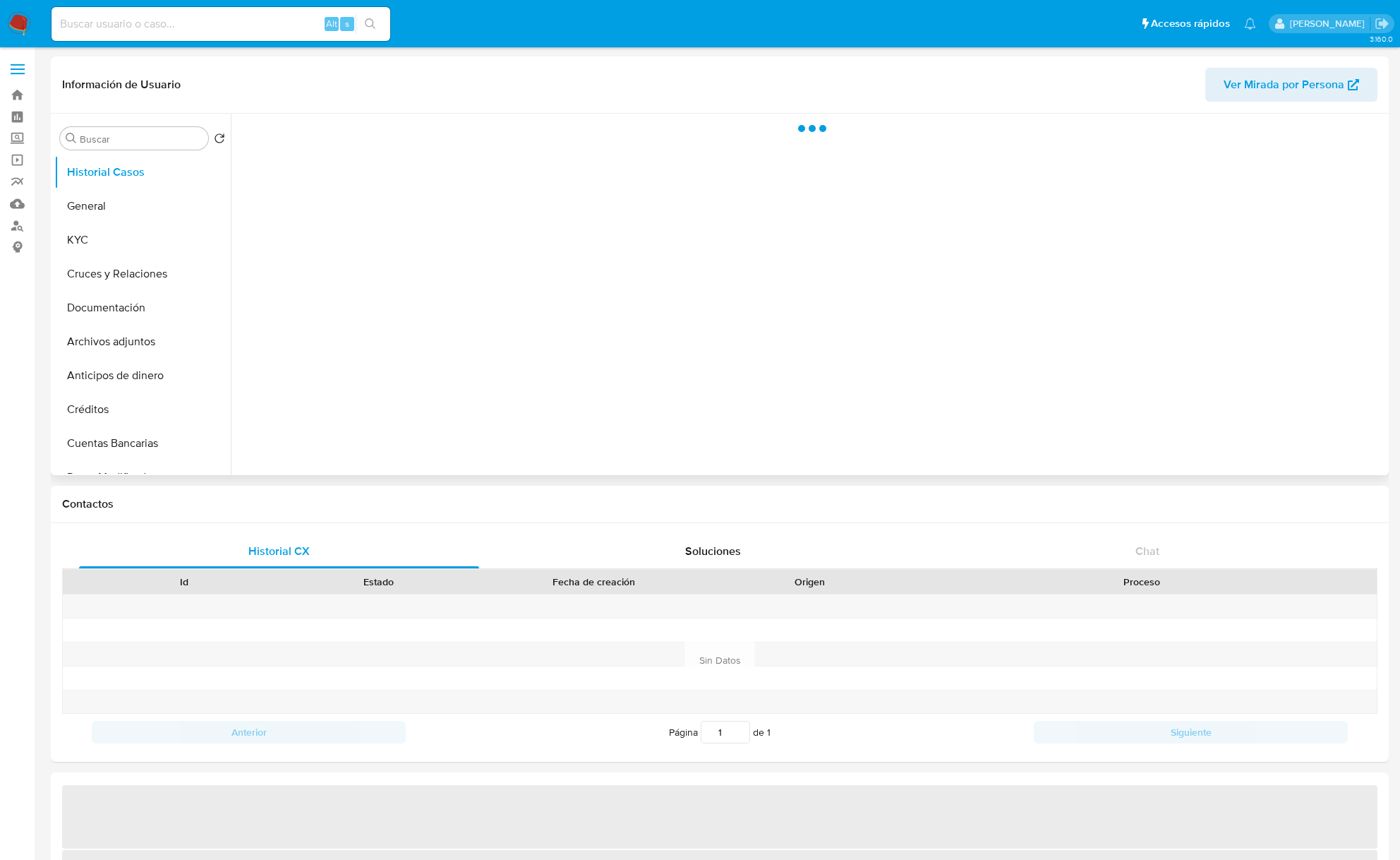
select select "10"
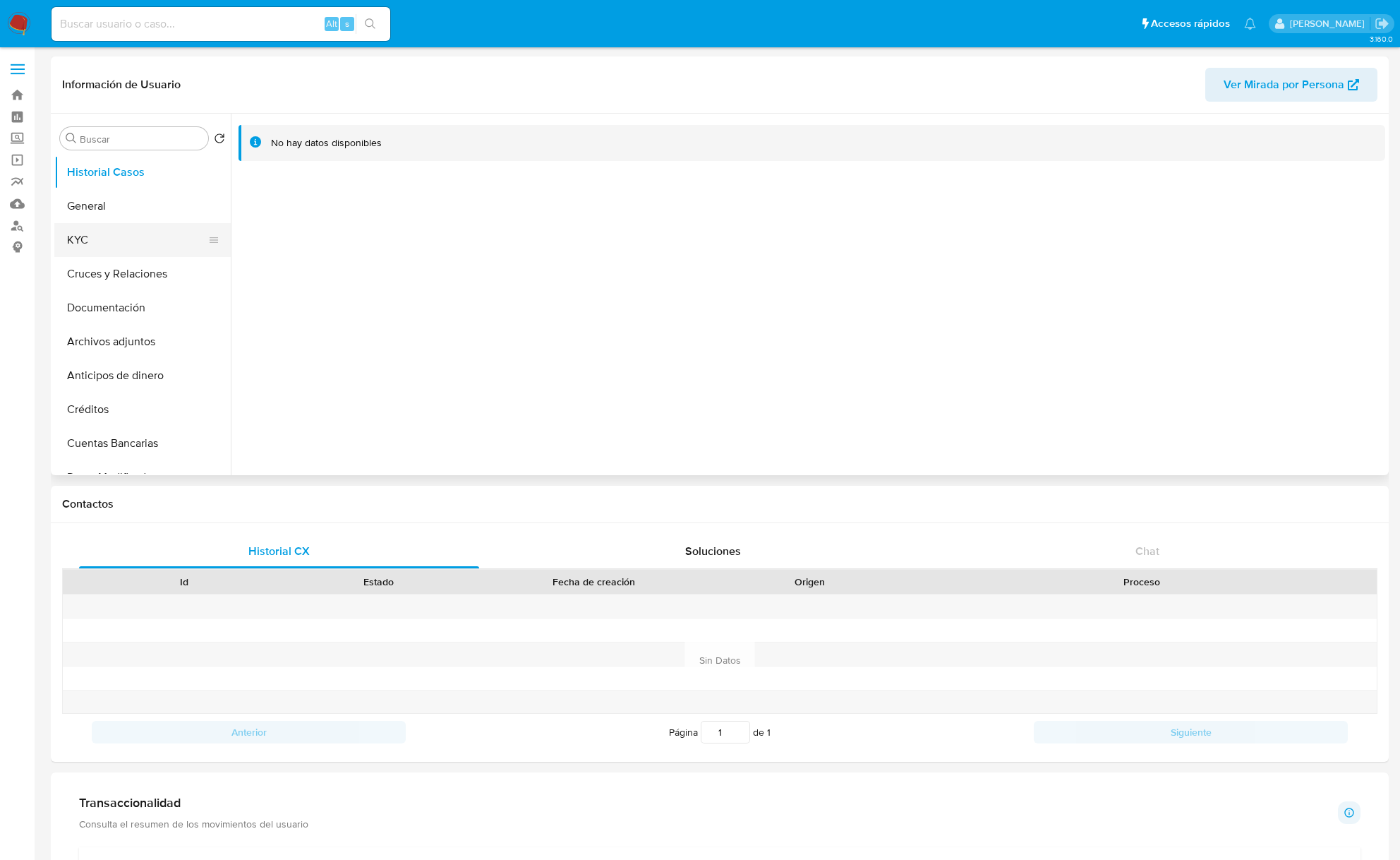
click at [114, 243] on button "KYC" at bounding box center [137, 240] width 165 height 34
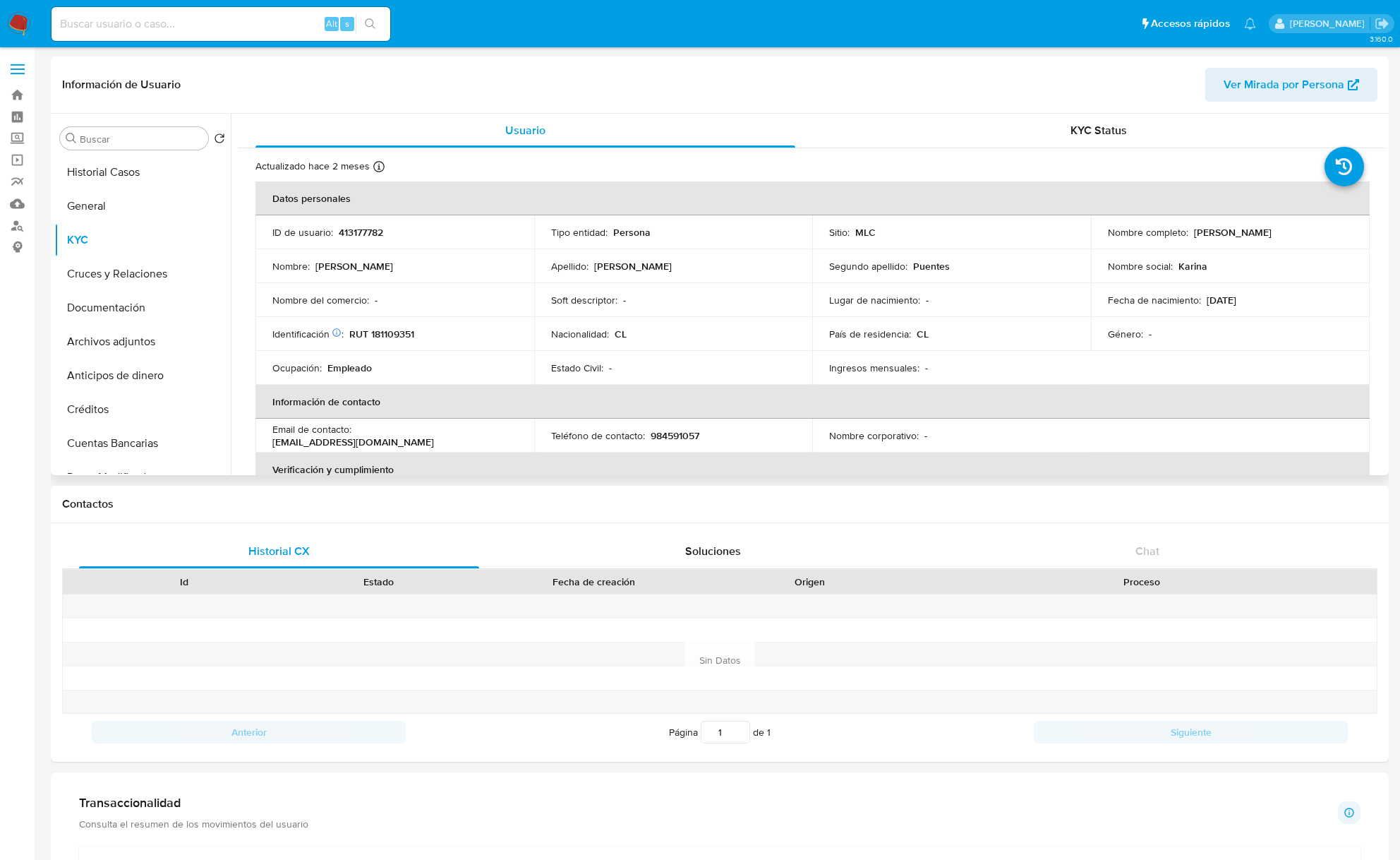
click at [1203, 232] on p "Karina Belén Herrera Puentes" at bounding box center [1233, 233] width 78 height 13
drag, startPoint x: 1328, startPoint y: 235, endPoint x: 1336, endPoint y: 235, distance: 8.0
click at [1336, 235] on div "Nombre completo : Karina Belén Herrera Puentes" at bounding box center [1230, 233] width 245 height 13
copy p "Karina Belén Herrera Puentes"
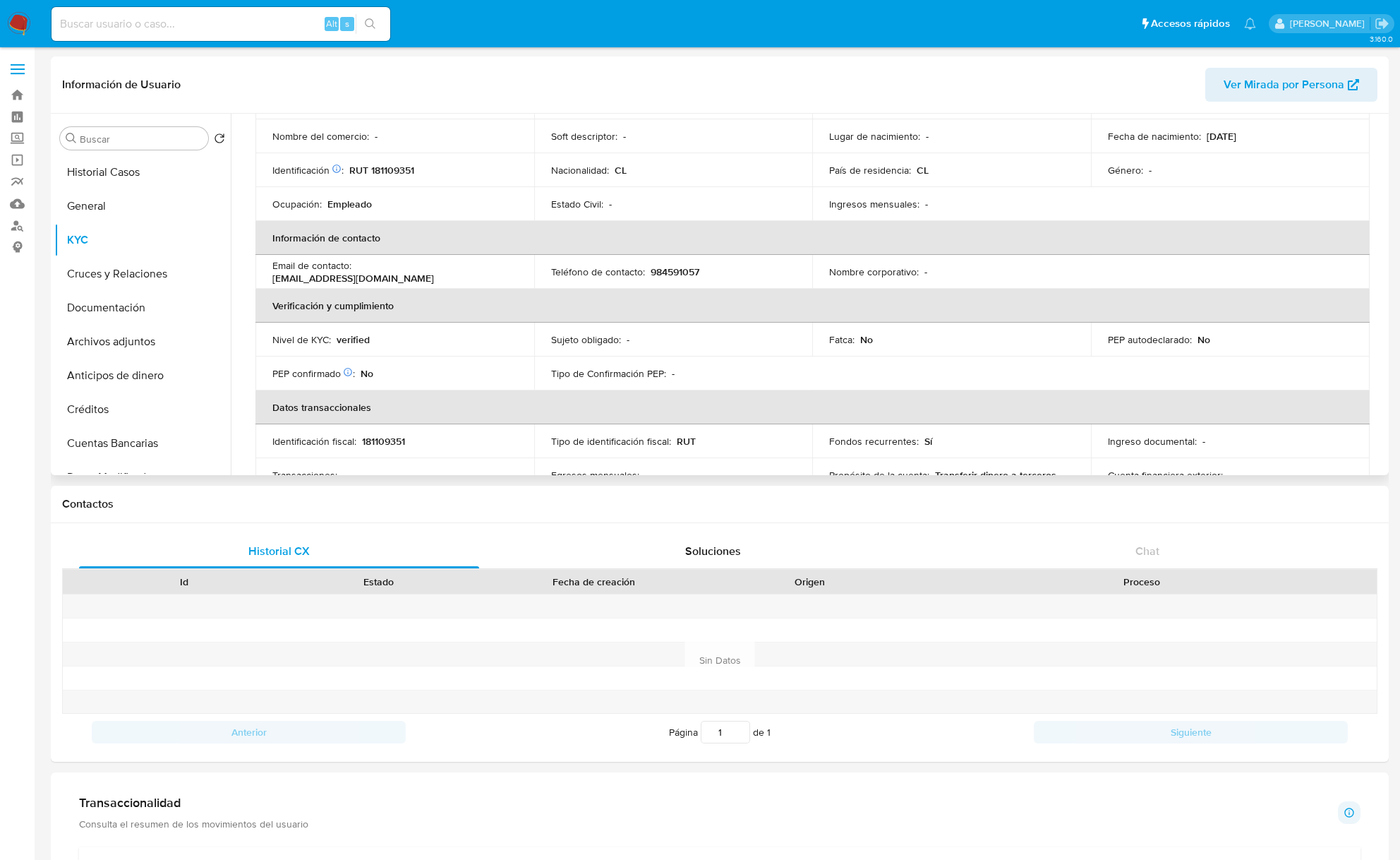
scroll to position [106, 0]
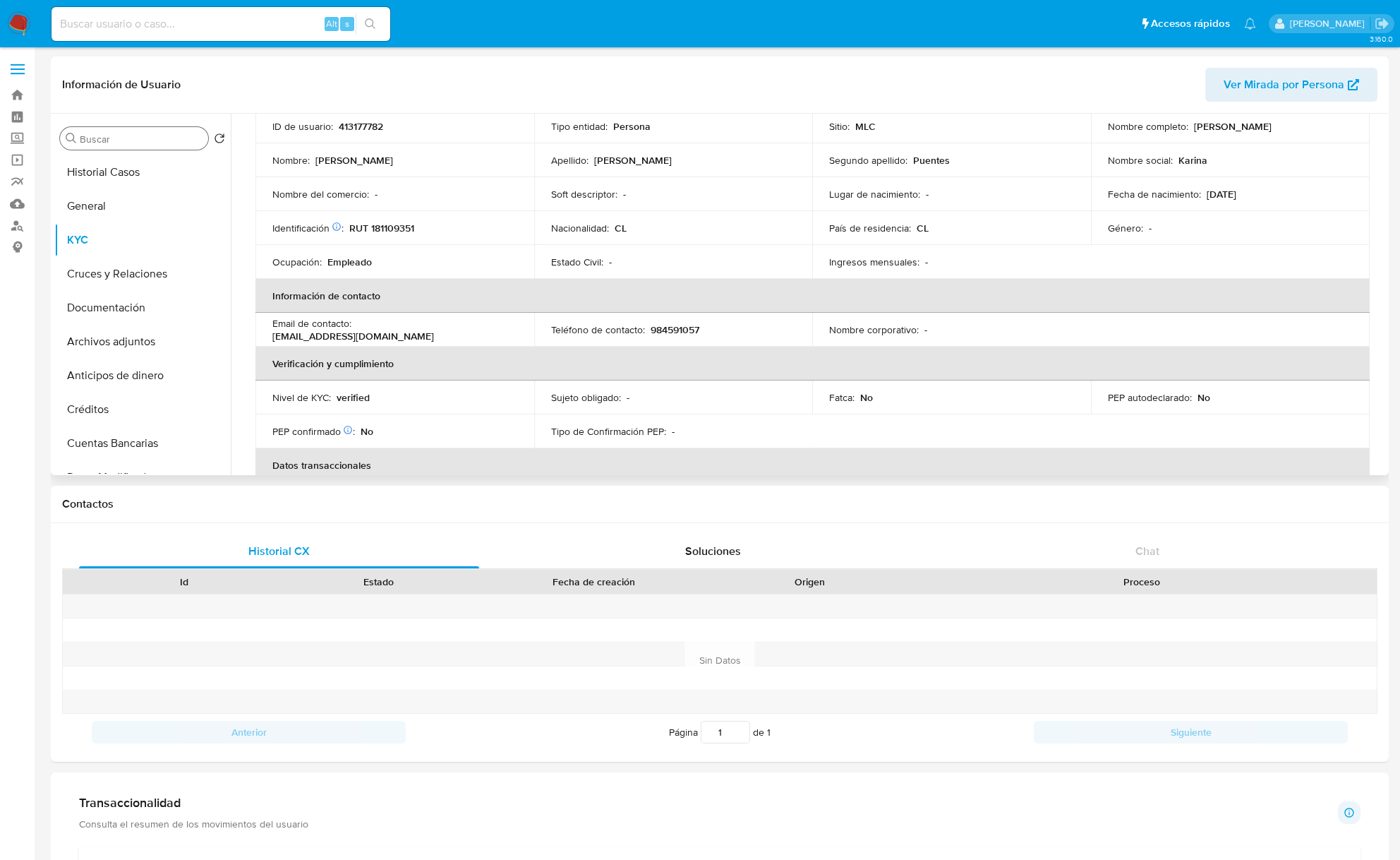
click at [150, 138] on input "Buscar" at bounding box center [141, 139] width 123 height 13
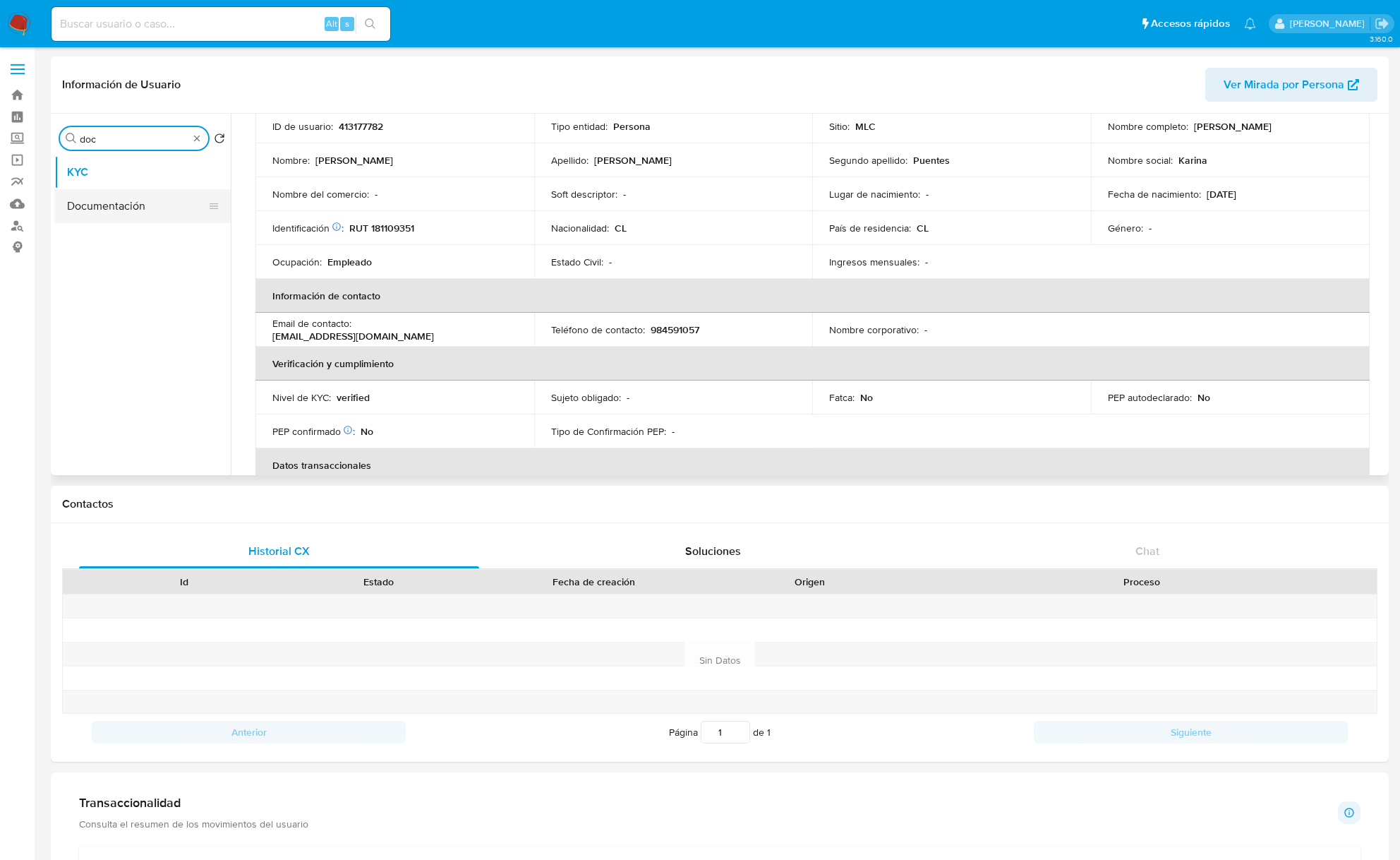
type input "doc"
click at [93, 222] on button "Documentación" at bounding box center [137, 205] width 165 height 34
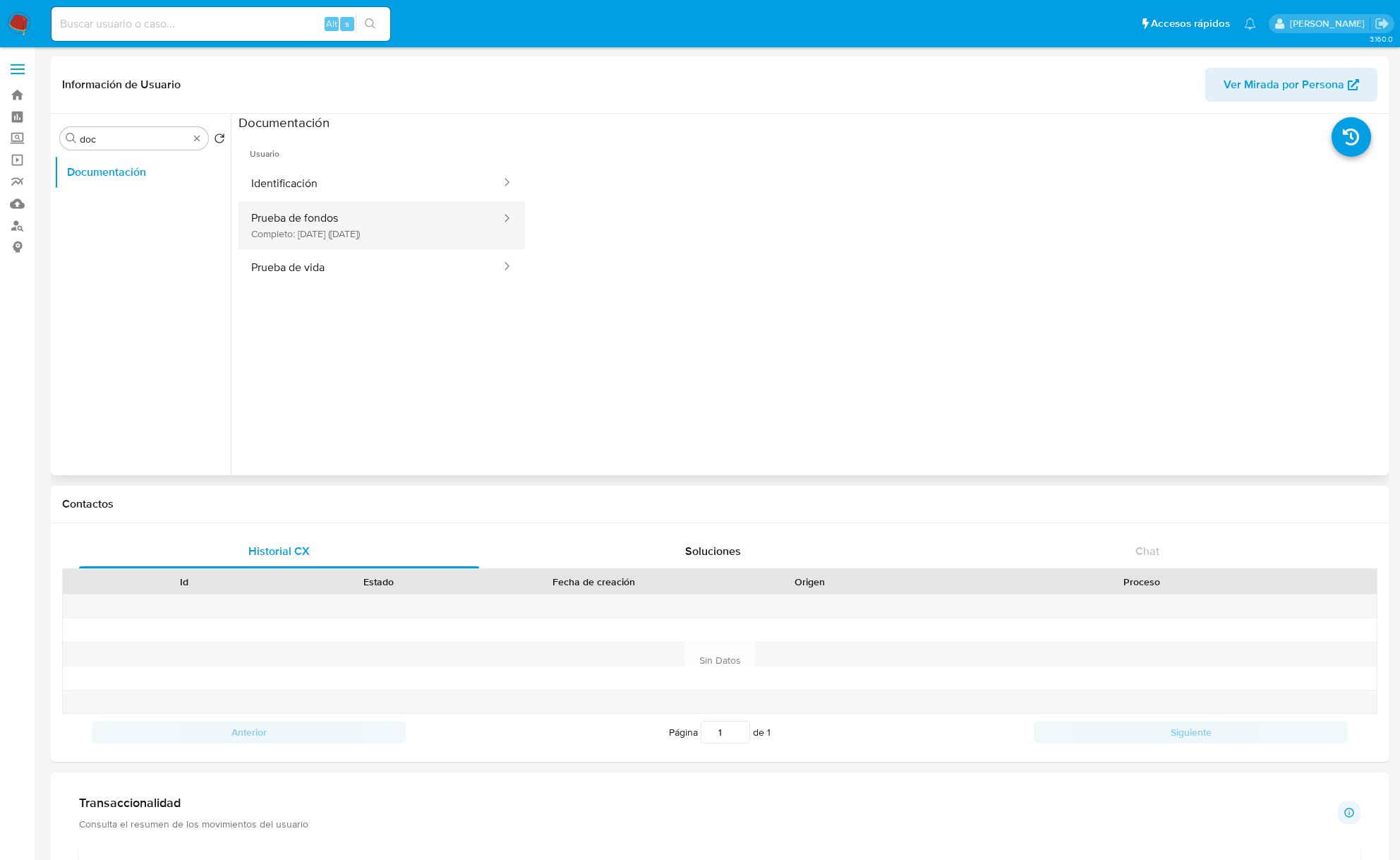
click at [384, 227] on button "Prueba de fondos Completo: [DATE] (hace 2 meses)" at bounding box center [370, 225] width 264 height 48
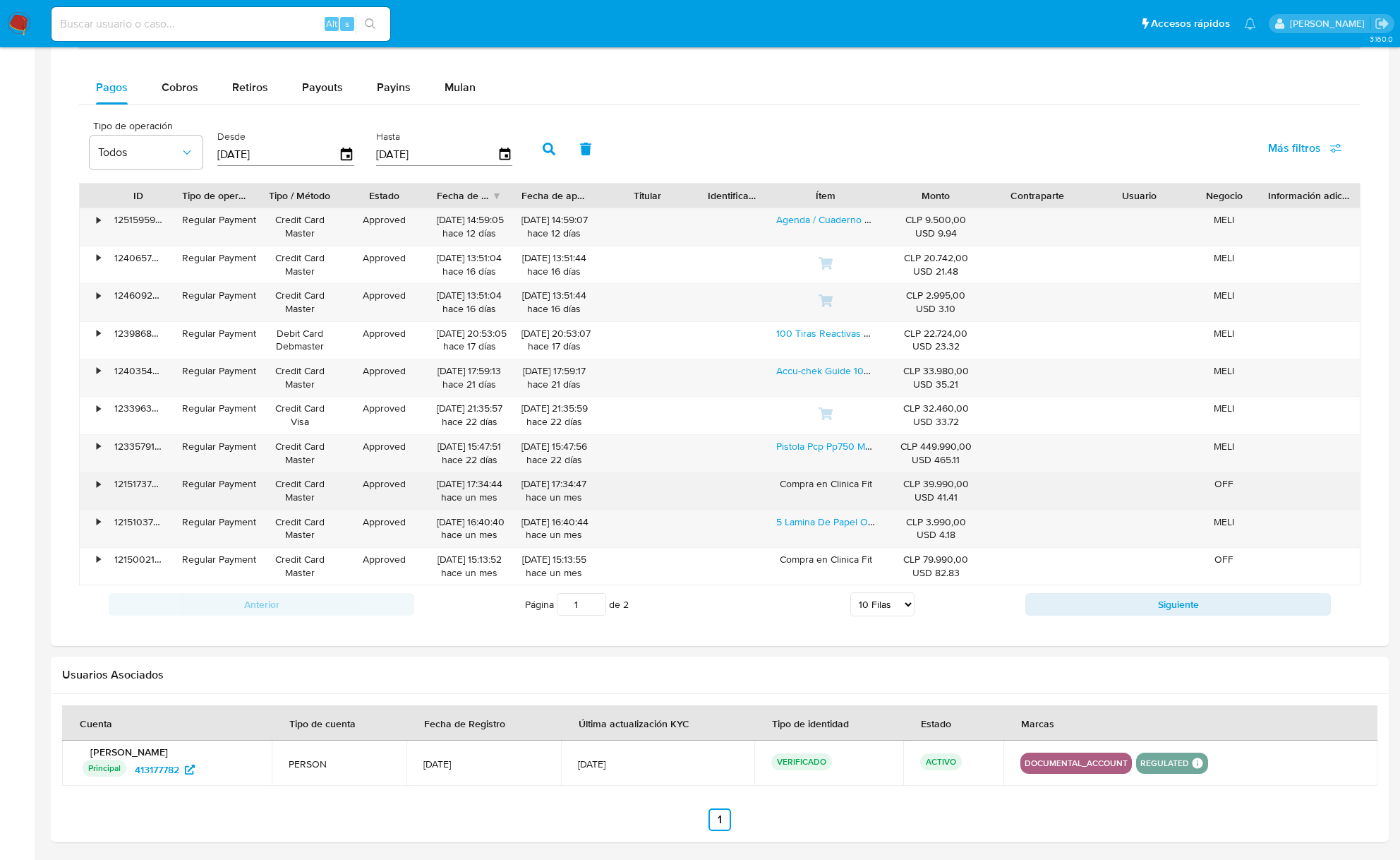
scroll to position [989, 0]
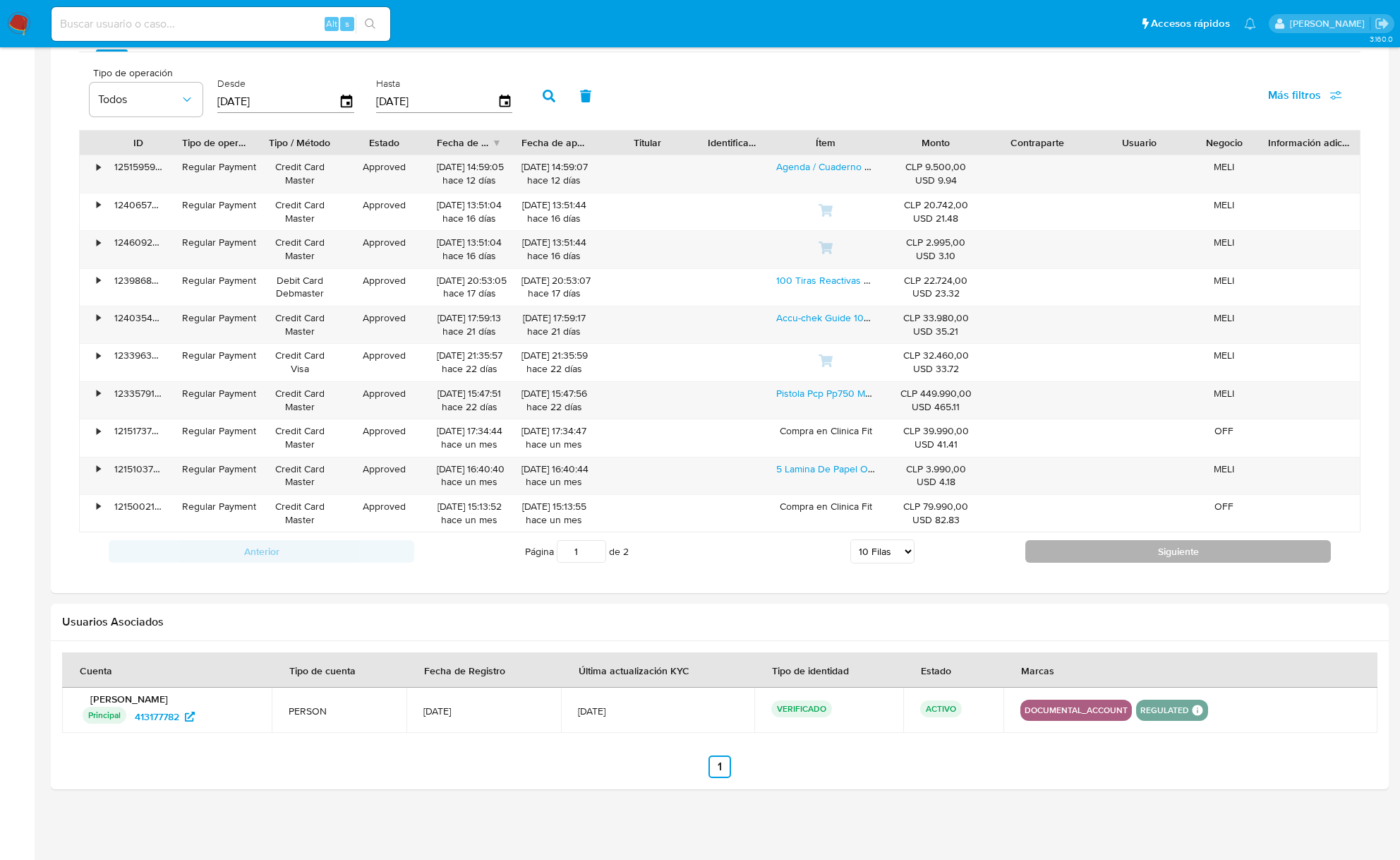
click at [1111, 556] on button "Siguiente" at bounding box center [1178, 552] width 305 height 23
type input "2"
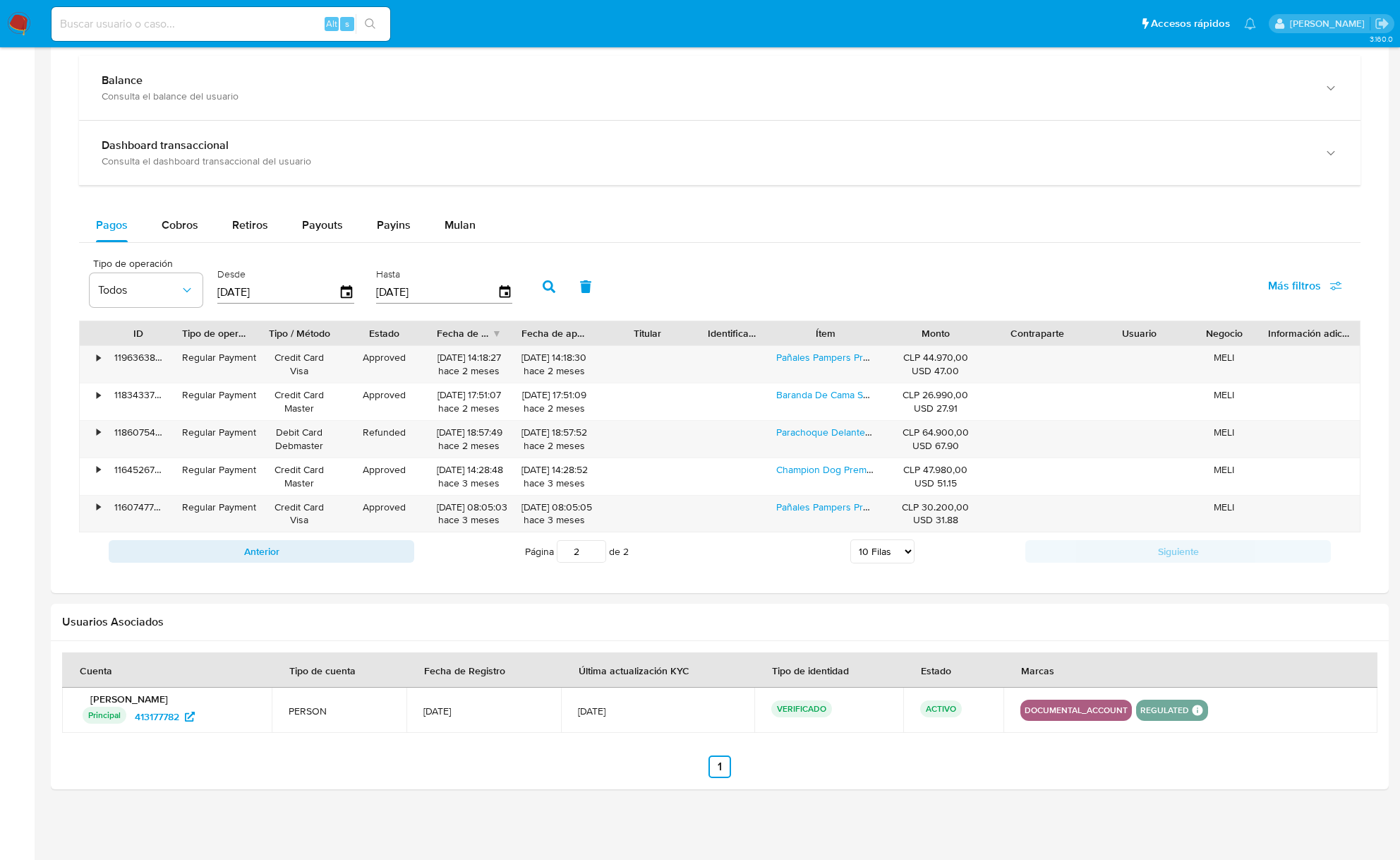
scroll to position [799, 0]
click at [172, 215] on span "Cobros" at bounding box center [180, 223] width 36 height 16
select select "10"
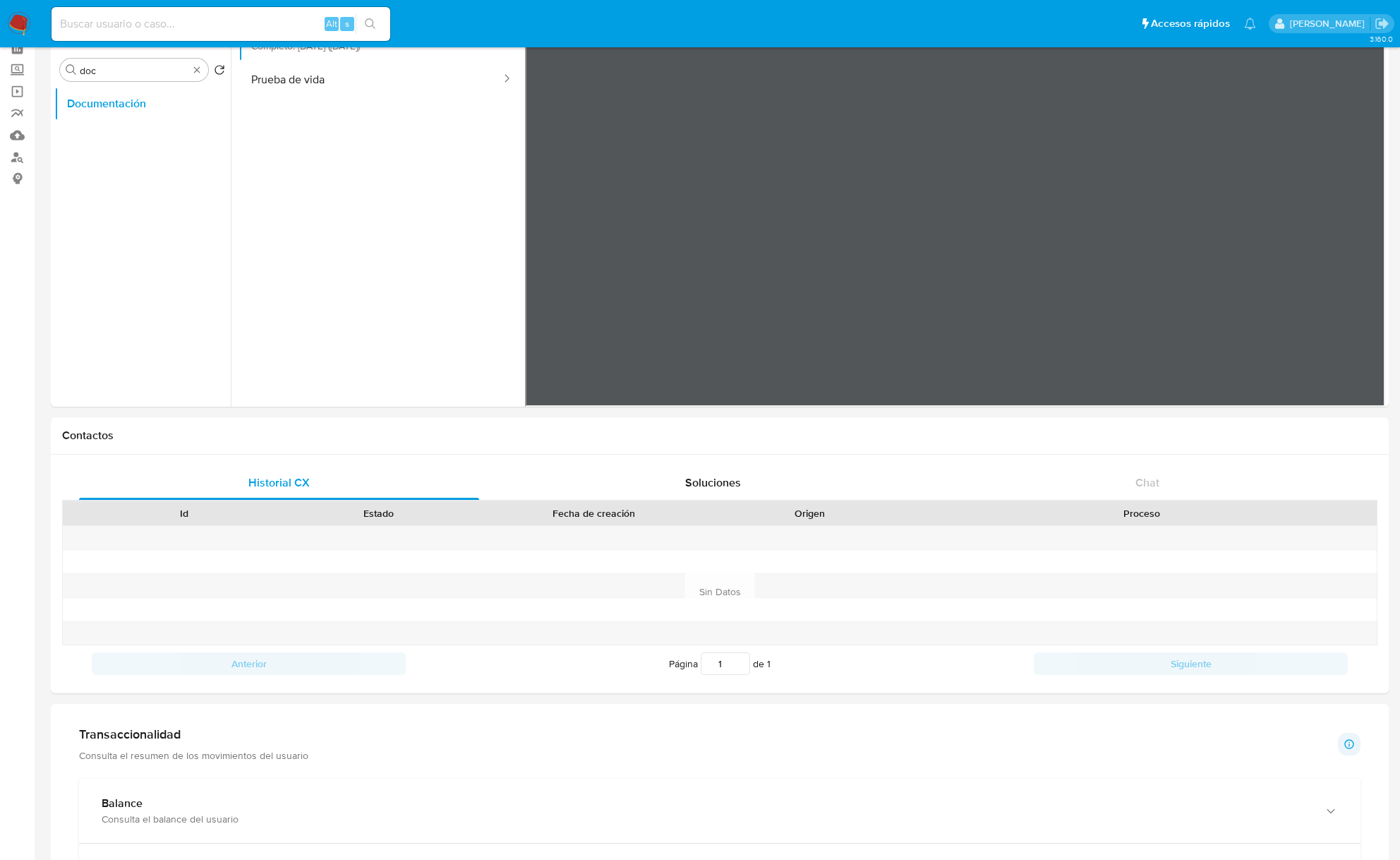
scroll to position [0, 0]
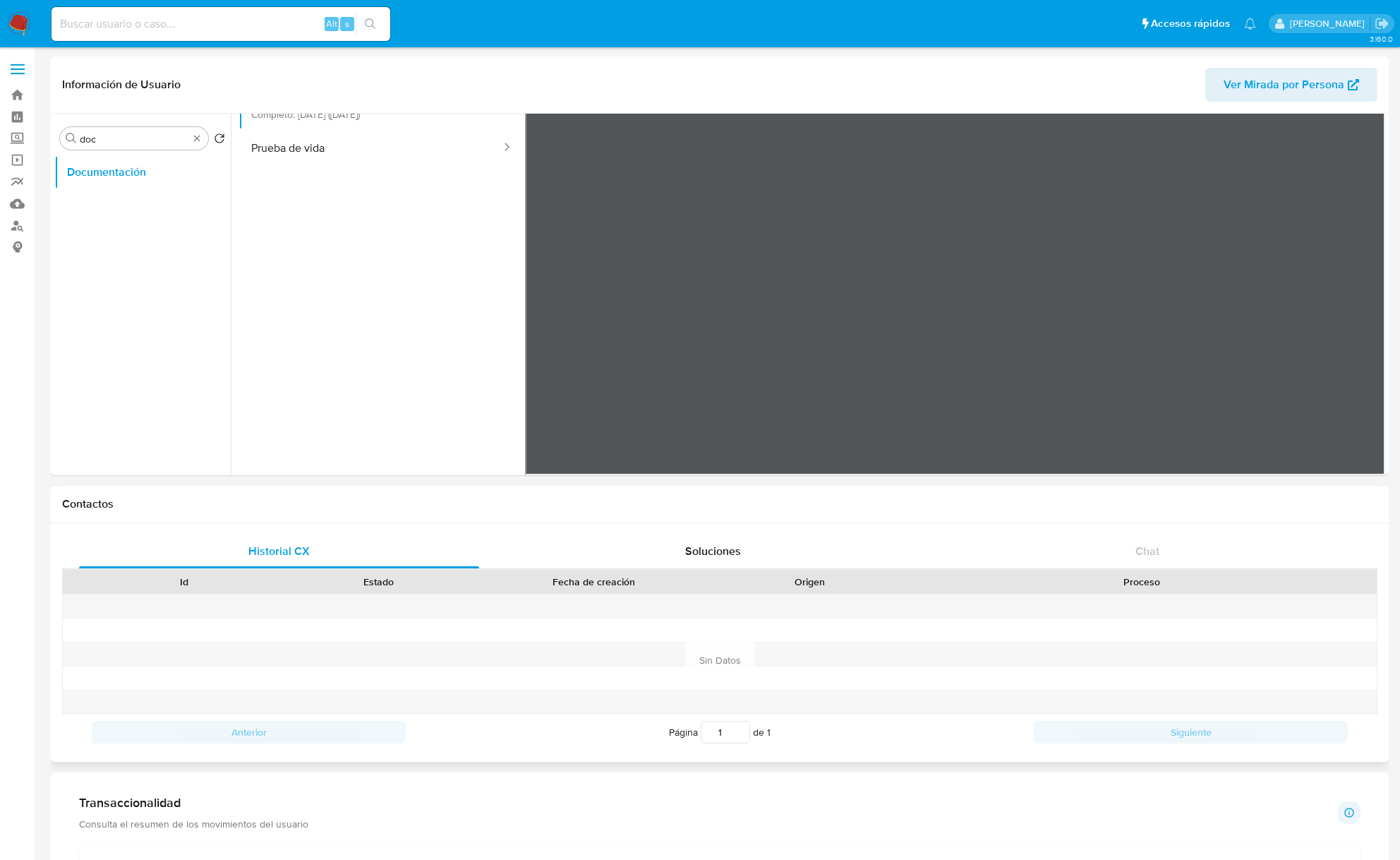
click at [883, 718] on div "Información de Usuario Ver Mirada por Persona Buscar doc Volver al orden por de…" at bounding box center [720, 845] width 1338 height 1577
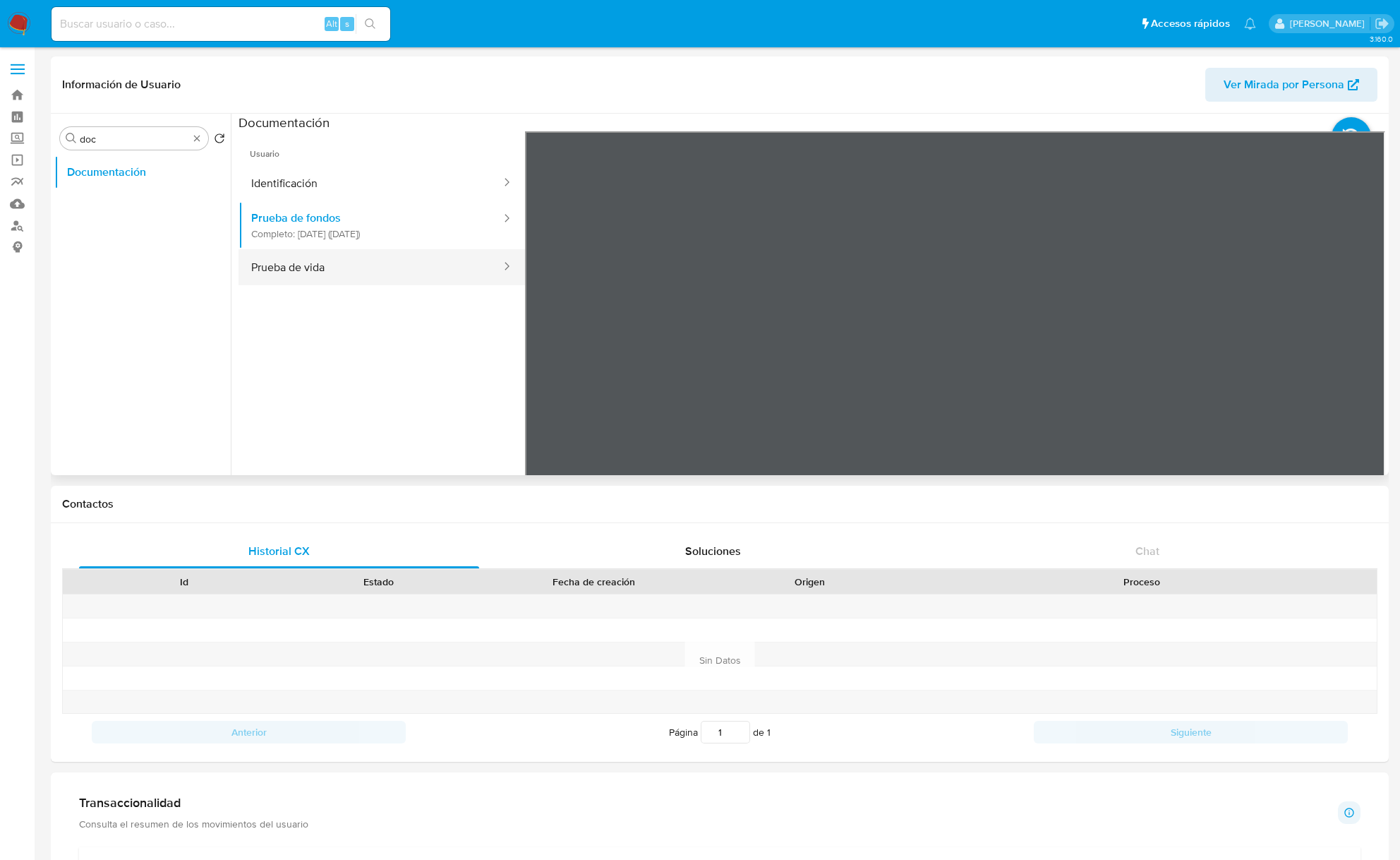
click at [363, 273] on button "Prueba de vida" at bounding box center [370, 267] width 264 height 36
click at [394, 161] on span "Usuario" at bounding box center [381, 148] width 287 height 34
click at [391, 178] on button "Identificación" at bounding box center [370, 183] width 264 height 36
click at [1359, 353] on icon at bounding box center [1367, 360] width 28 height 28
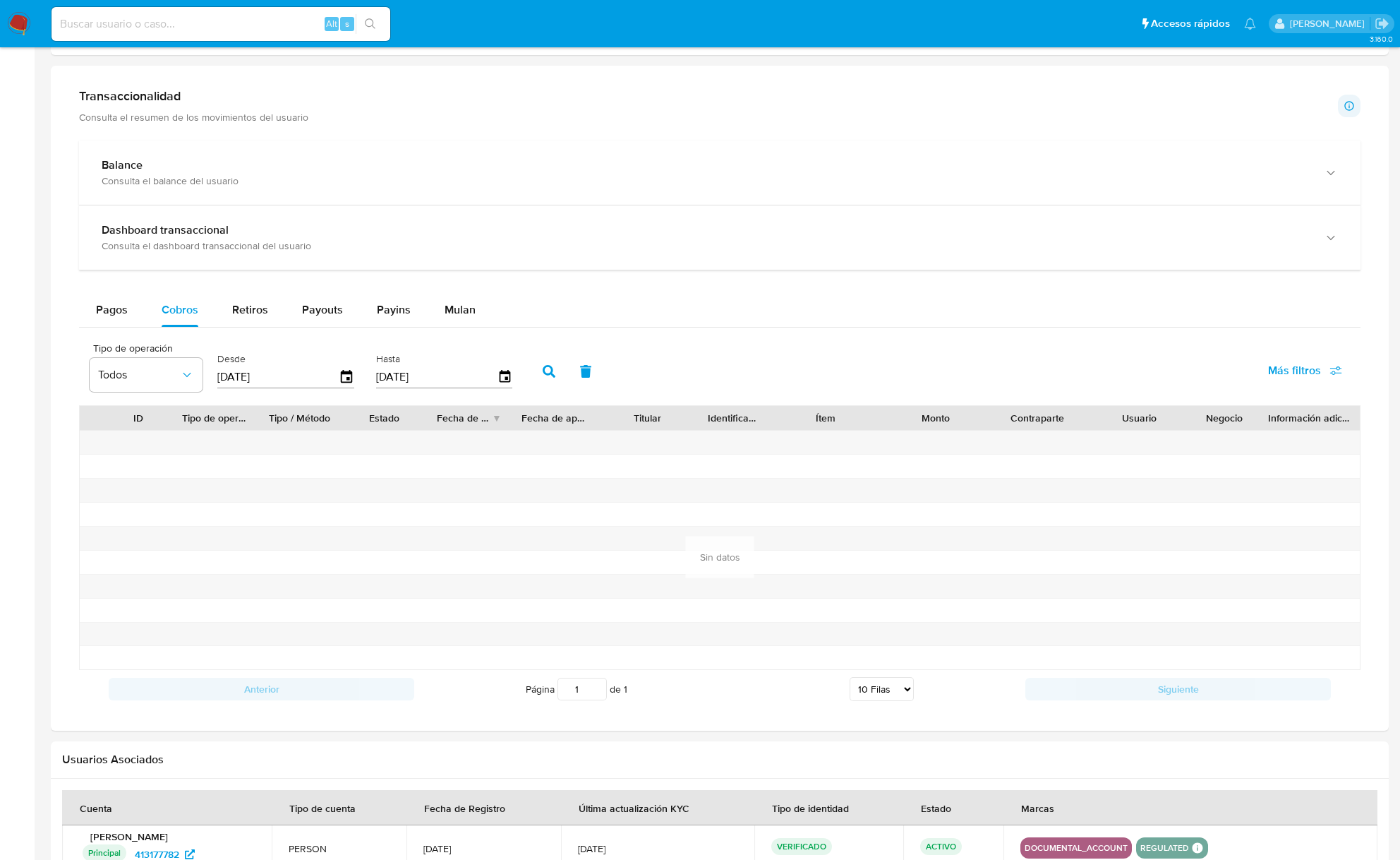
scroll to position [851, 0]
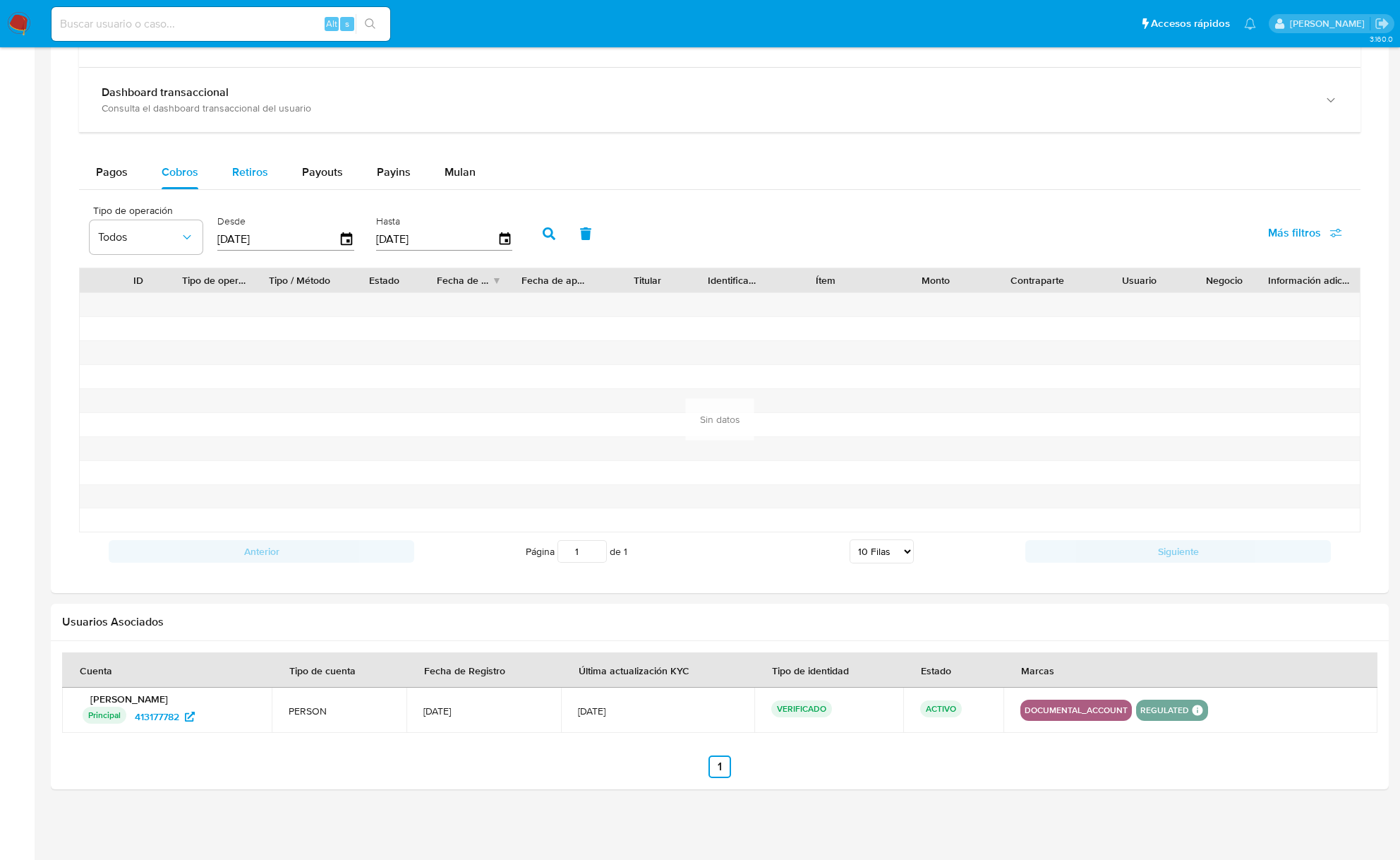
click at [278, 162] on button "Retiros" at bounding box center [250, 172] width 70 height 34
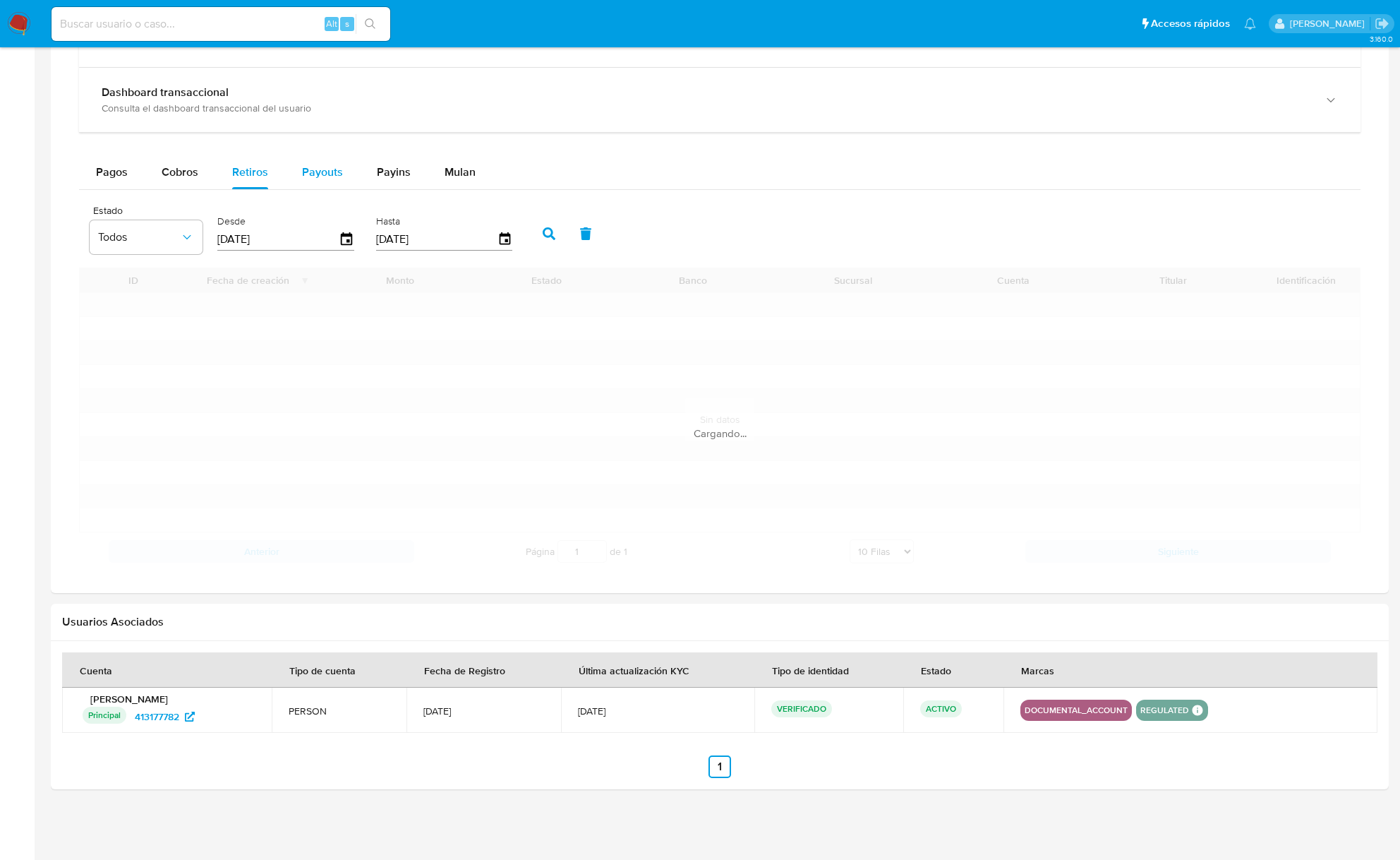
click at [337, 180] on div "Payouts" at bounding box center [322, 172] width 41 height 34
select select "10"
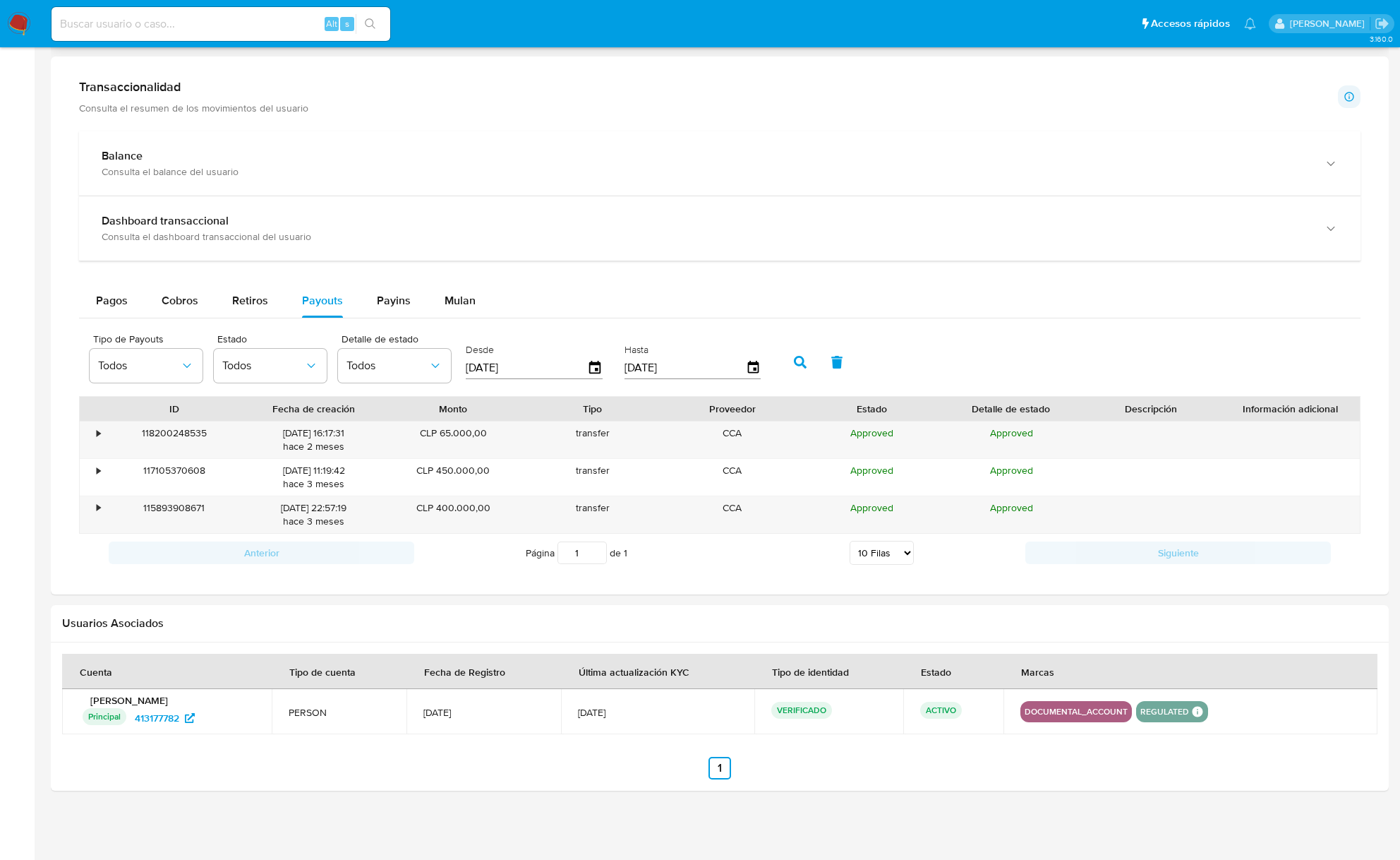
scroll to position [0, 0]
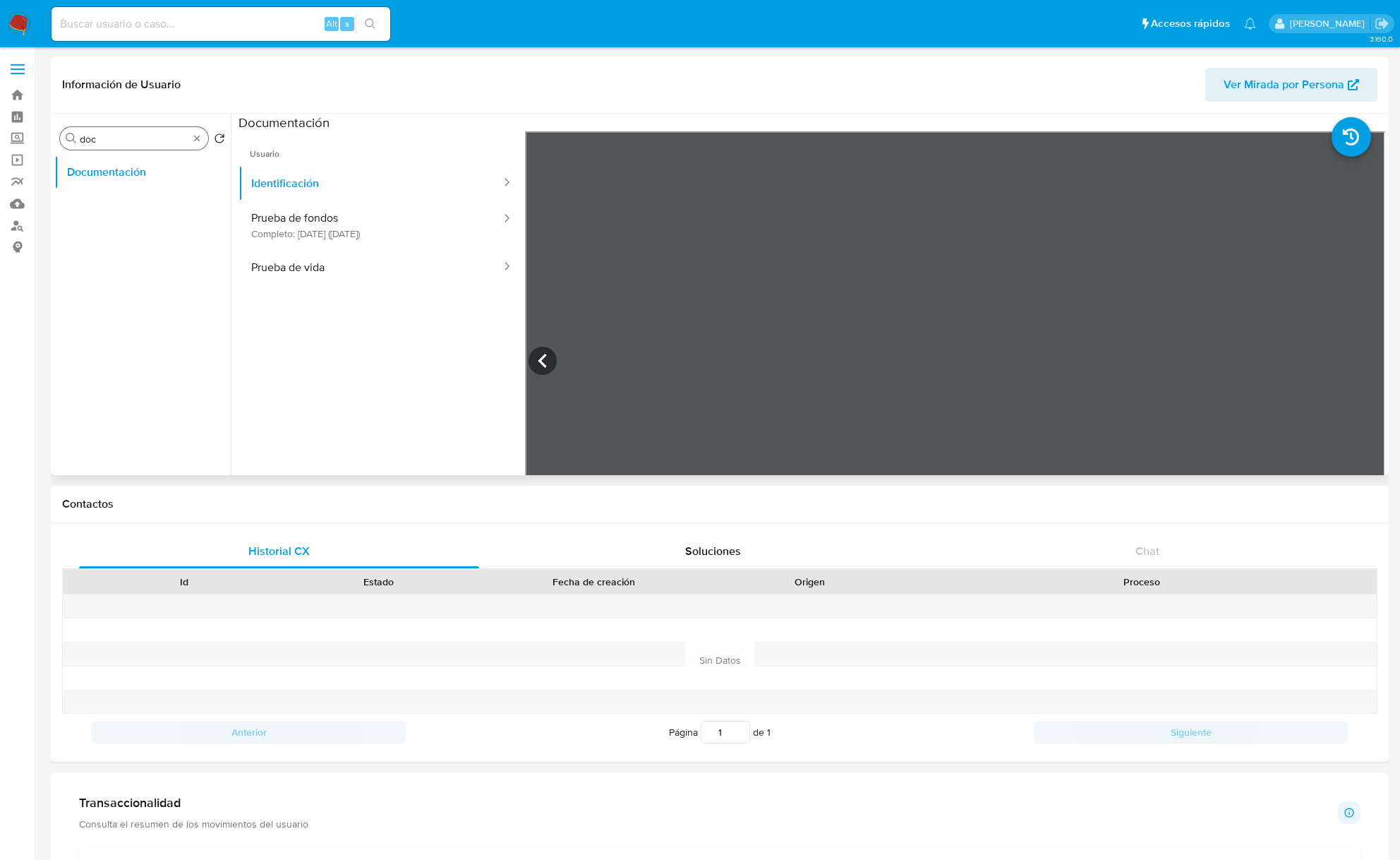
click at [107, 137] on input "doc" at bounding box center [134, 139] width 109 height 13
type input "res"
click at [125, 209] on button "Restricciones Nuevo Mundo" at bounding box center [137, 205] width 165 height 34
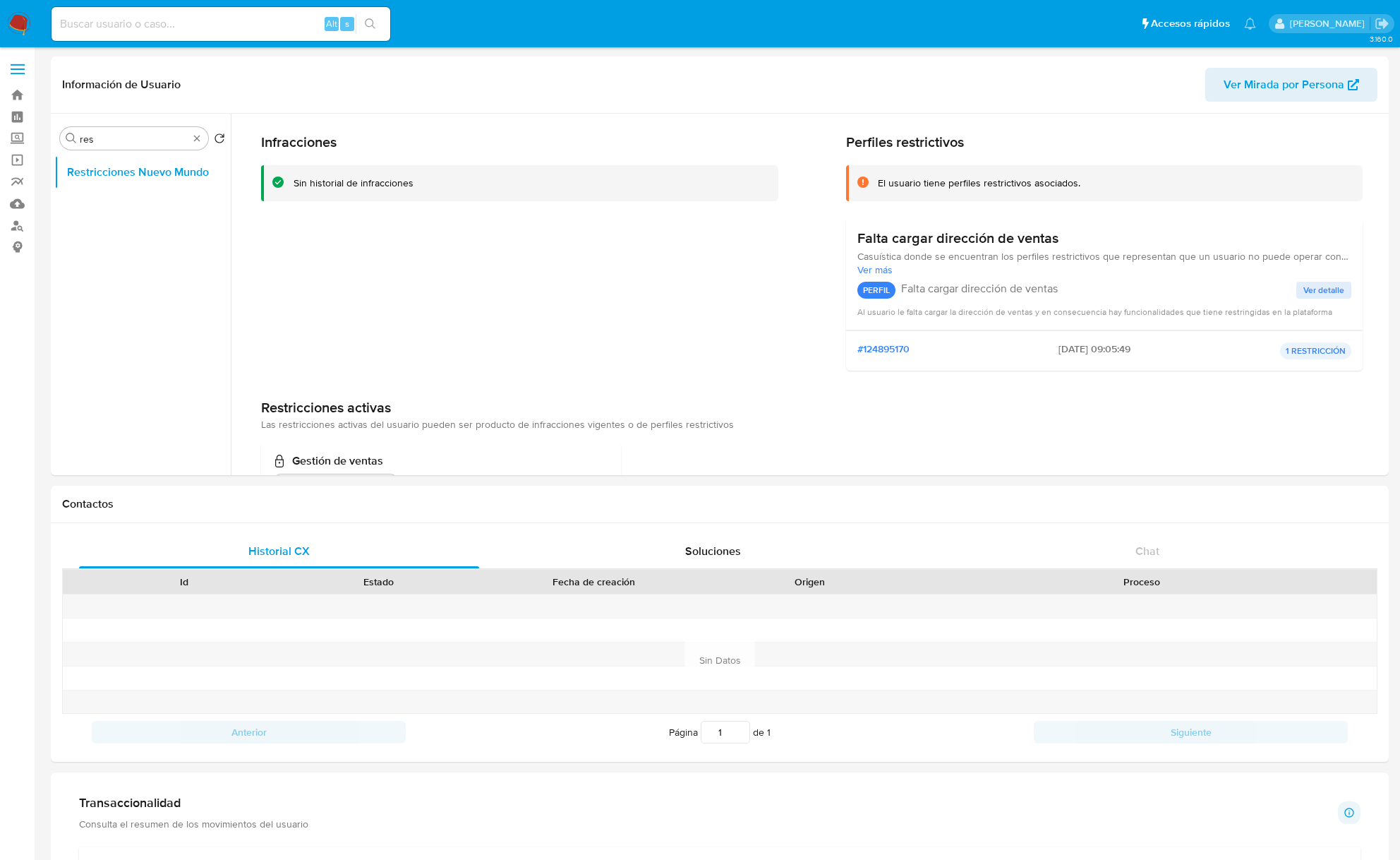
scroll to position [97, 0]
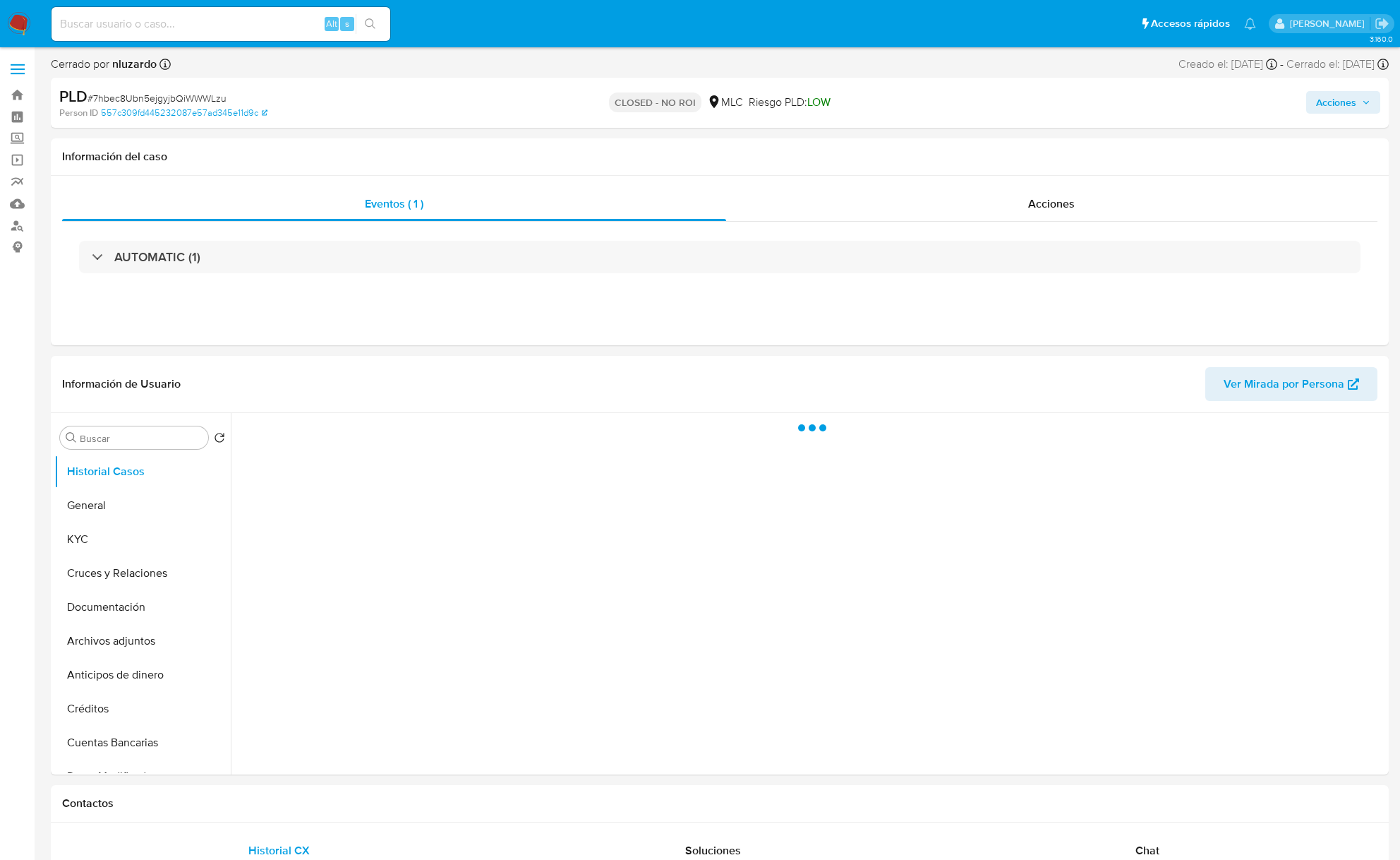
select select "10"
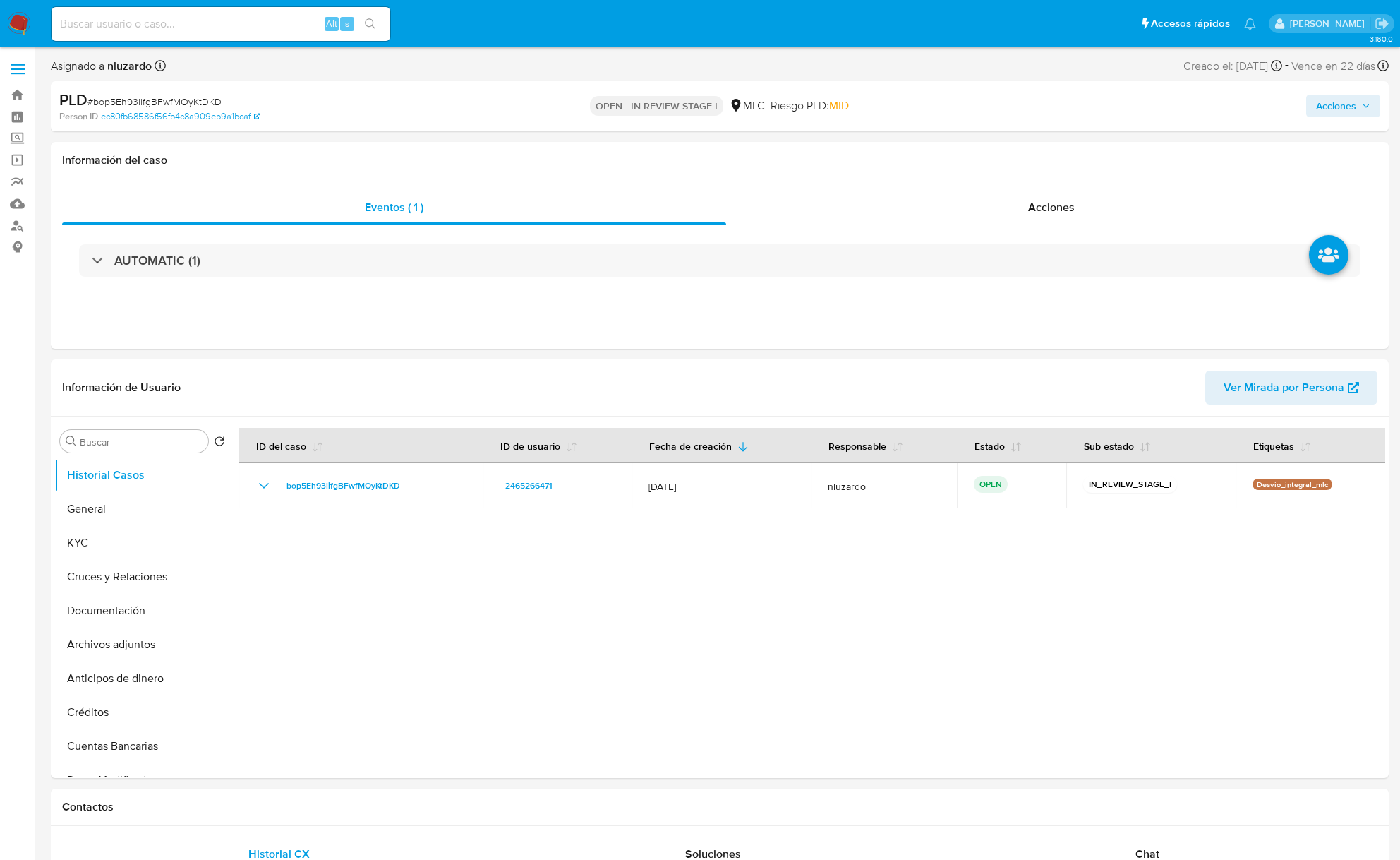
click at [187, 26] on input at bounding box center [221, 24] width 339 height 19
type input "[DATE]"
drag, startPoint x: 120, startPoint y: 537, endPoint x: 126, endPoint y: 524, distance: 14.3
click at [120, 537] on button "KYC" at bounding box center [142, 542] width 177 height 34
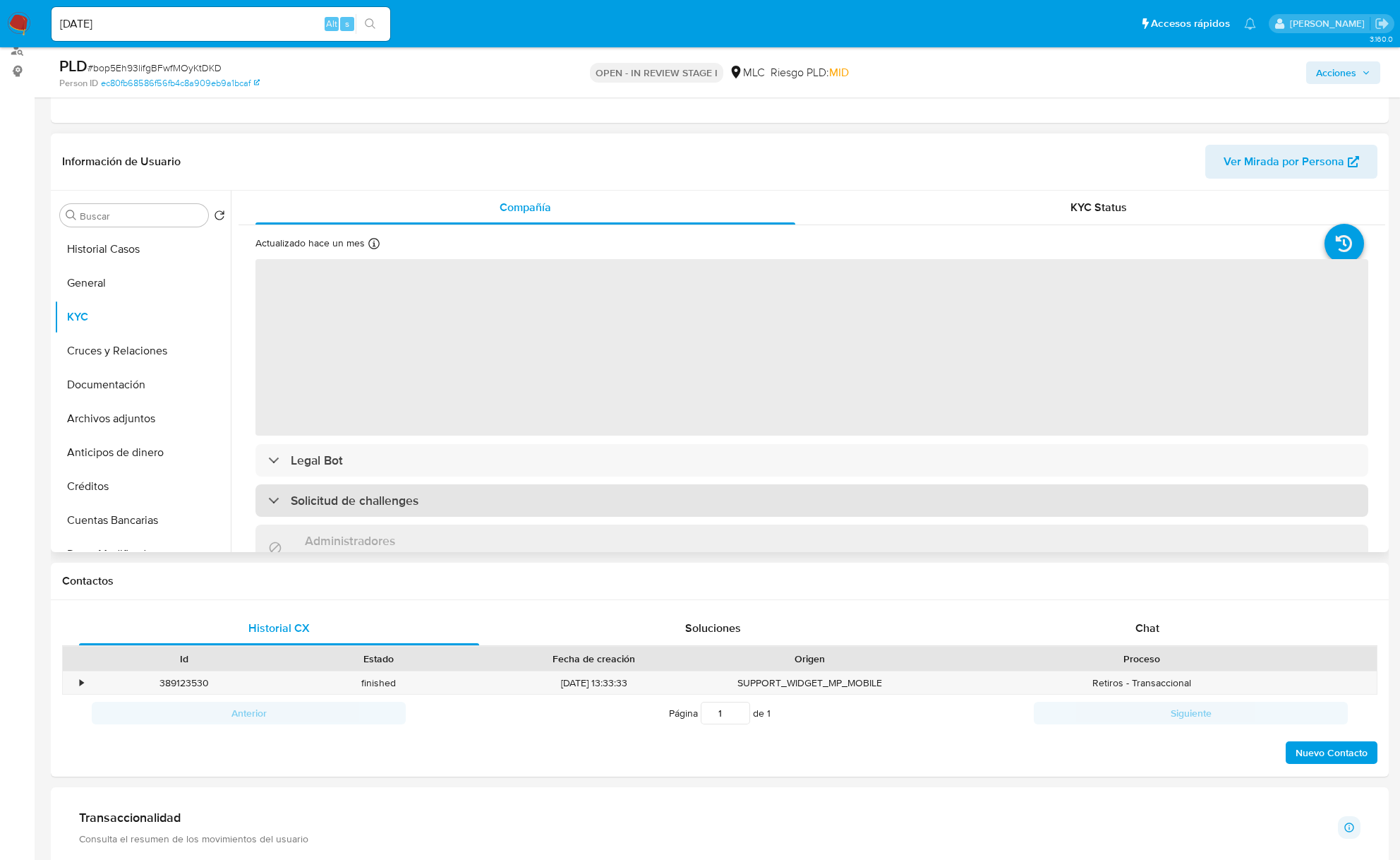
scroll to position [187, 0]
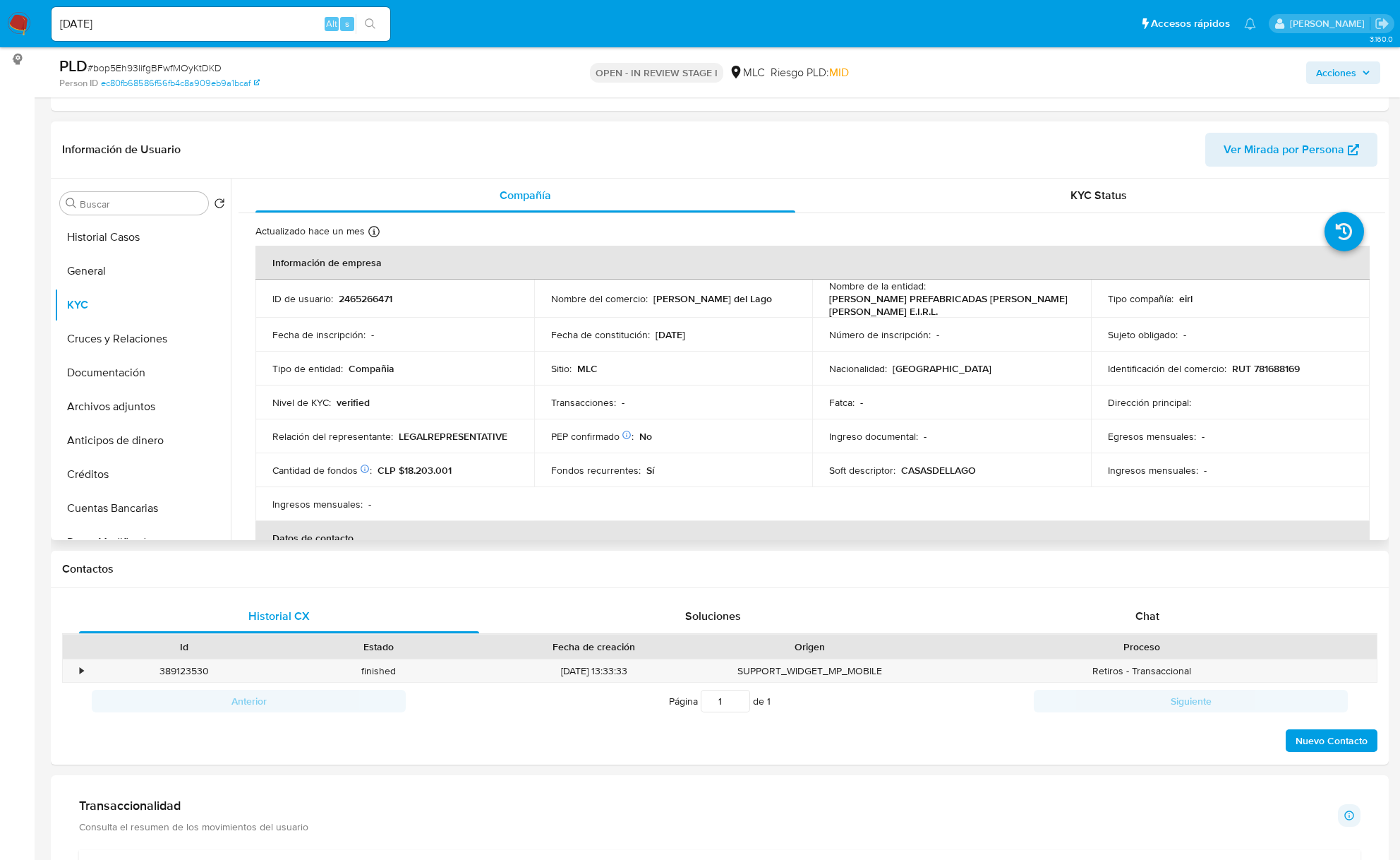
click at [848, 302] on p "[PERSON_NAME] PREFABRICADAS [PERSON_NAME] [PERSON_NAME] E.I.R.L." at bounding box center [949, 305] width 239 height 26
click at [870, 316] on p "[PERSON_NAME] PREFABRICADAS [PERSON_NAME] [PERSON_NAME] E.I.R.L." at bounding box center [949, 305] width 239 height 26
copy p "[PERSON_NAME] PREFABRICADAS [PERSON_NAME] [PERSON_NAME] E.I.R.L."
click at [404, 371] on div "Tipo de entidad : Compañia" at bounding box center [395, 368] width 245 height 13
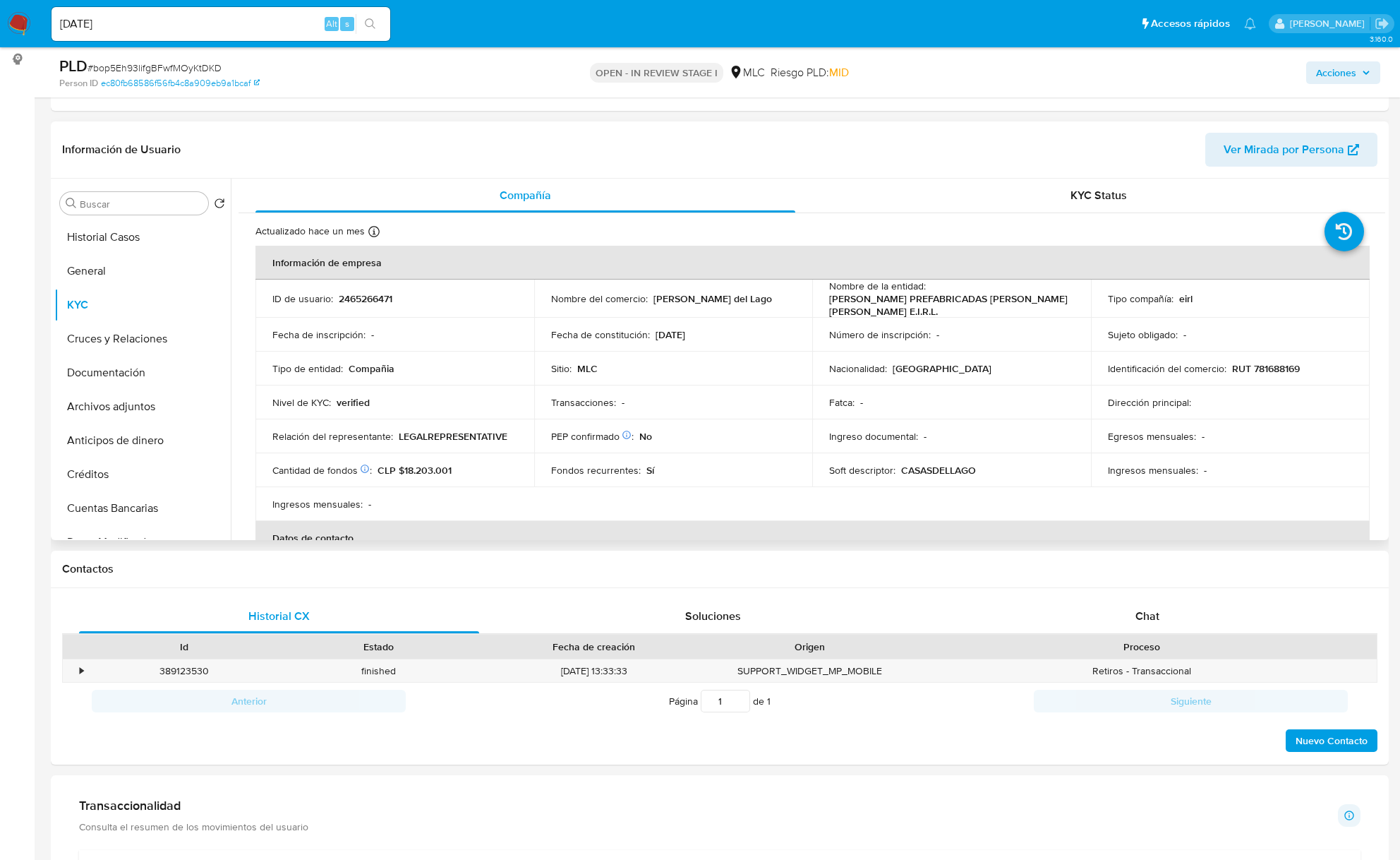
click at [1275, 366] on p "RUT 781688169" at bounding box center [1266, 368] width 68 height 13
copy p "781688169"
click at [1275, 366] on p "RUT 781688169" at bounding box center [1266, 368] width 68 height 13
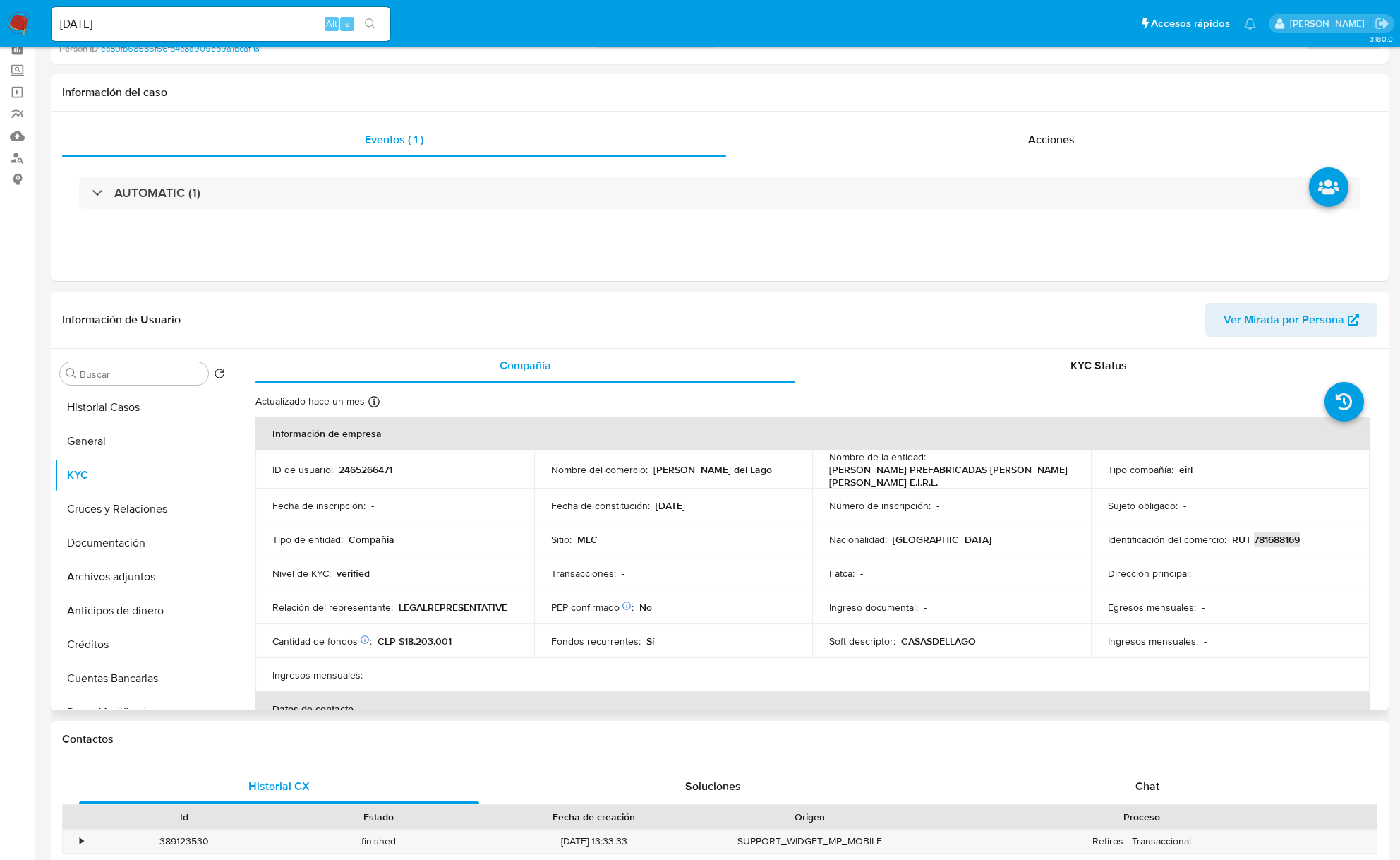
scroll to position [0, 0]
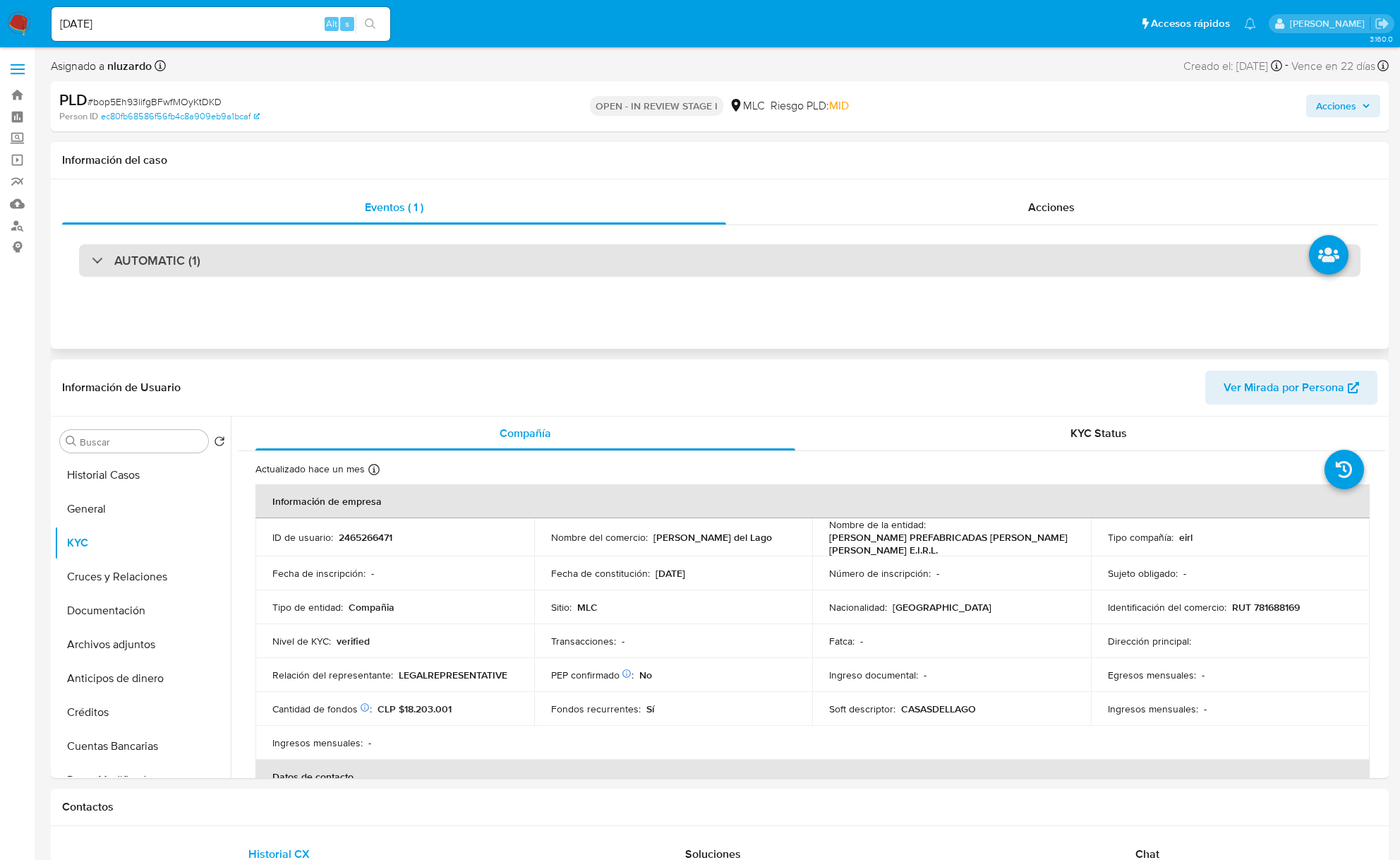
click at [162, 263] on h3 "AUTOMATIC (1)" at bounding box center [157, 260] width 86 height 16
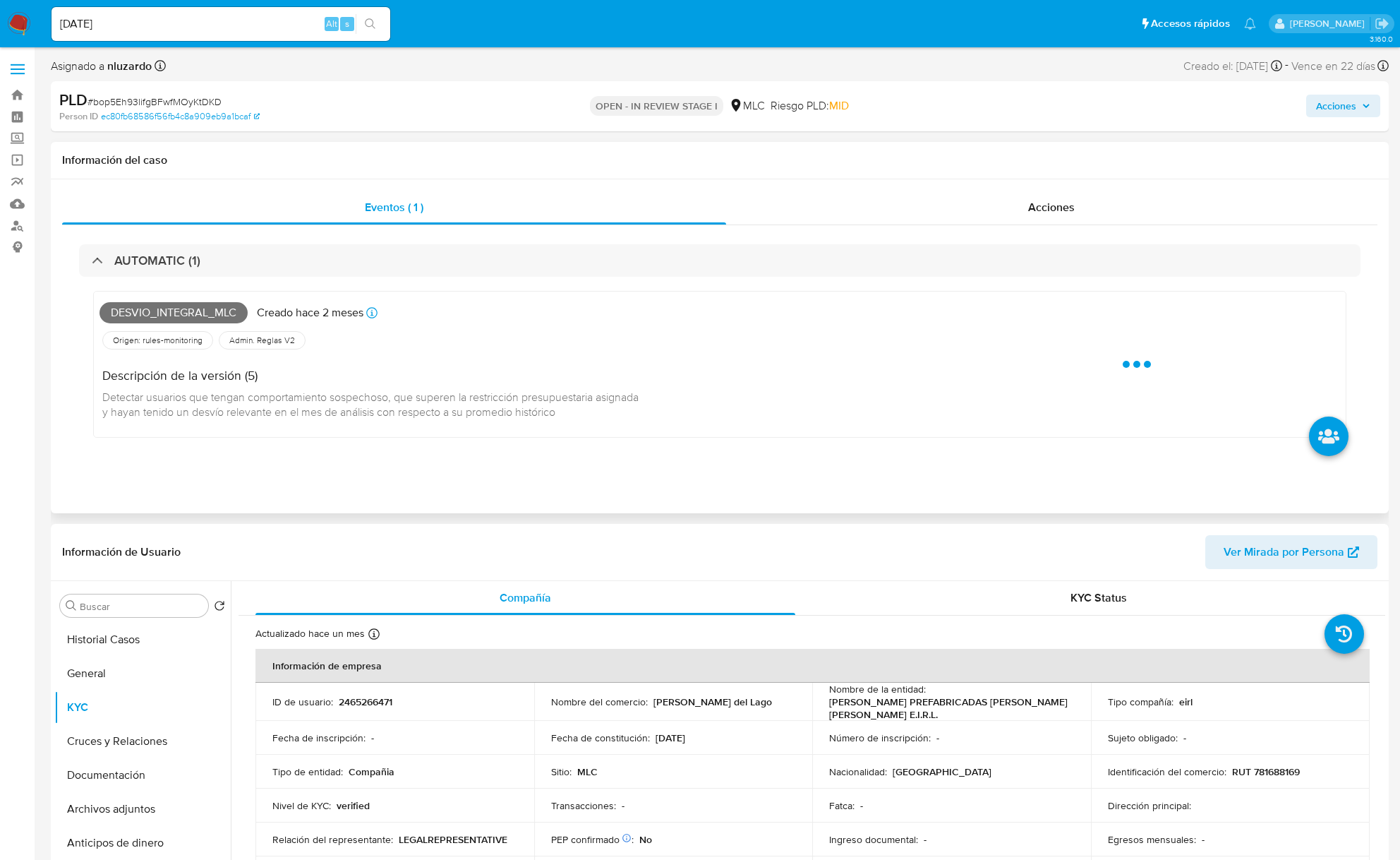
click at [180, 312] on span "Desvio_integral_mlc" at bounding box center [173, 313] width 148 height 21
copy span "Desvio_integral_mlc"
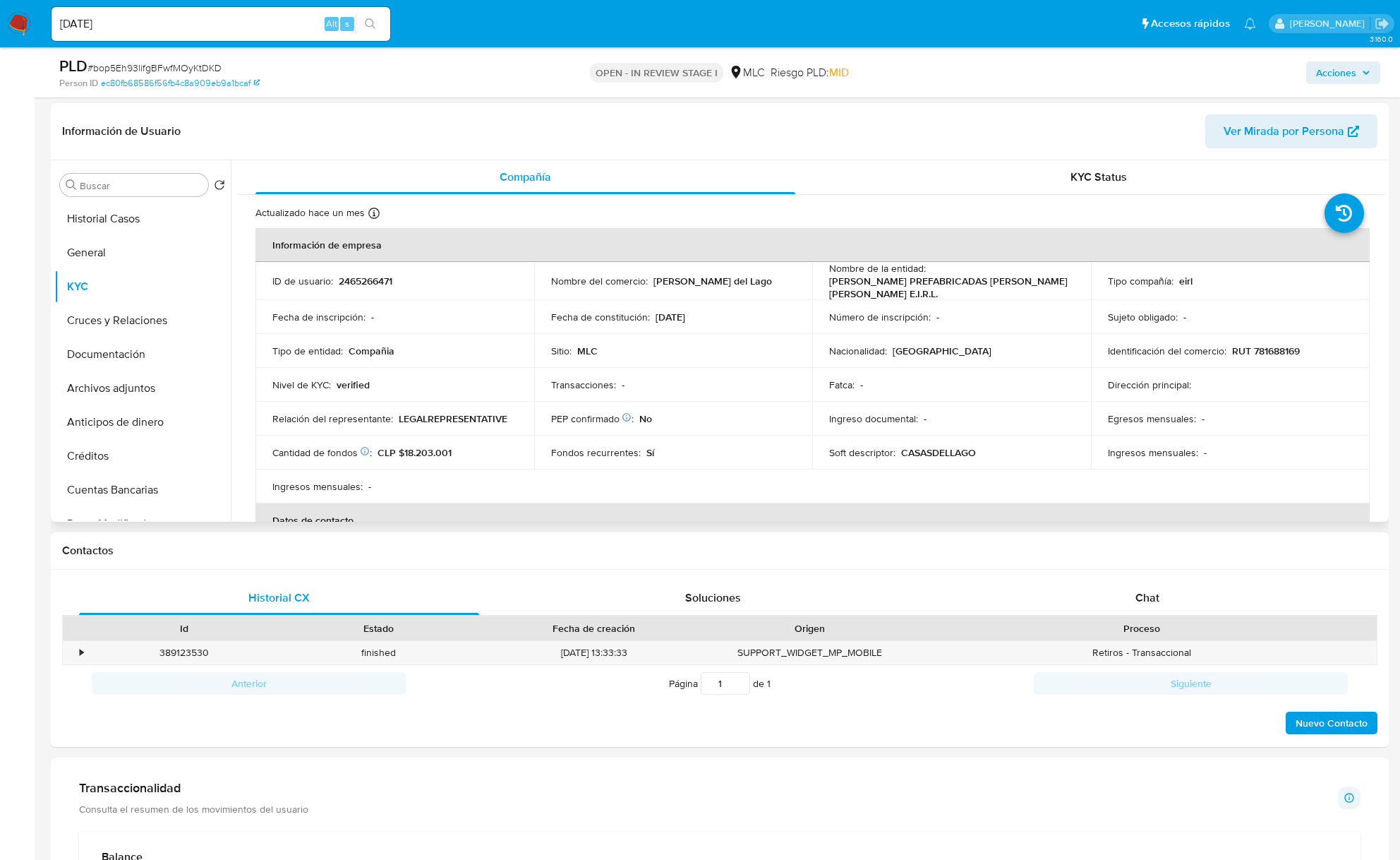
scroll to position [1317, 0]
click at [577, 385] on p "Transacciones :" at bounding box center [584, 384] width 65 height 13
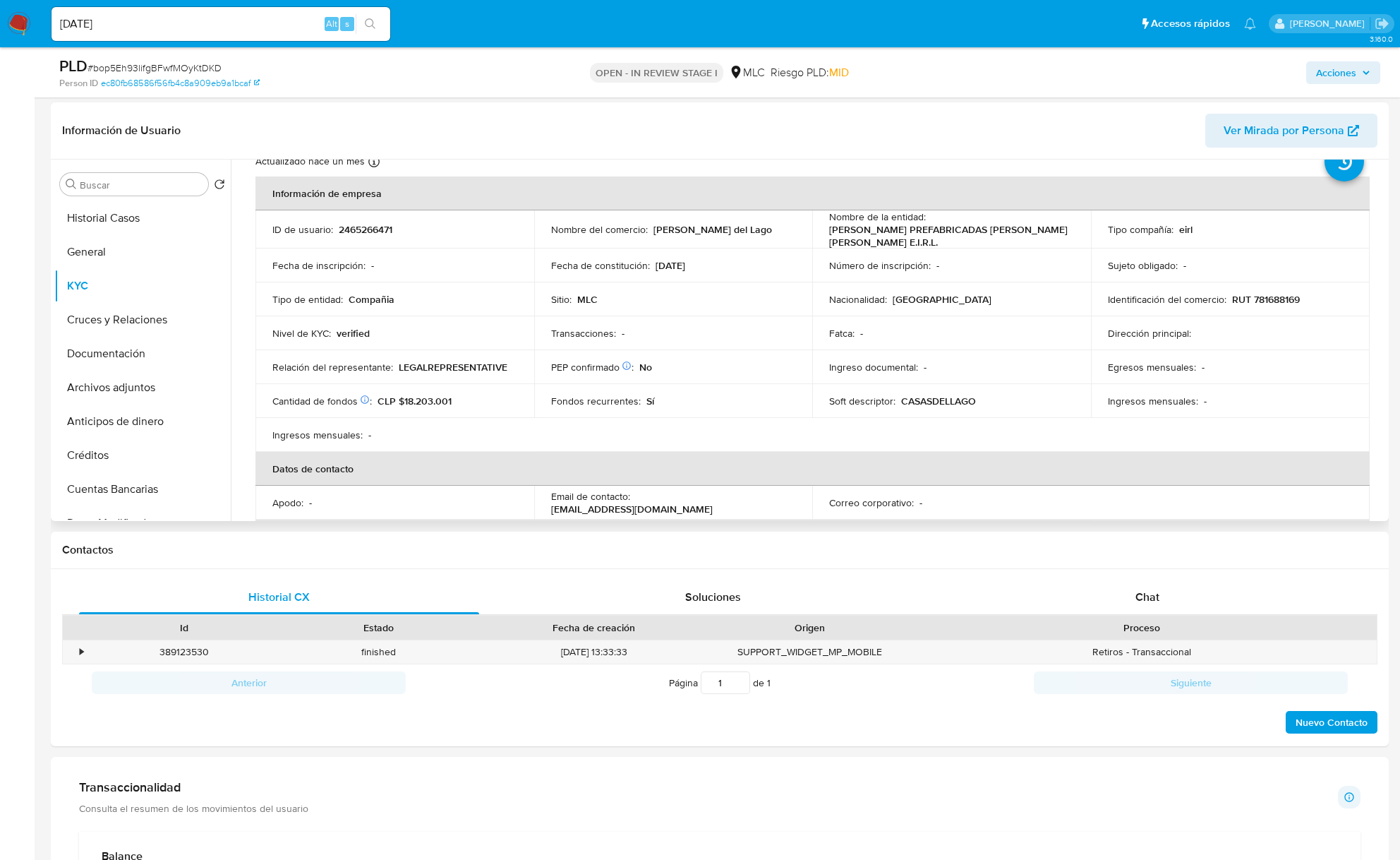
scroll to position [60, 0]
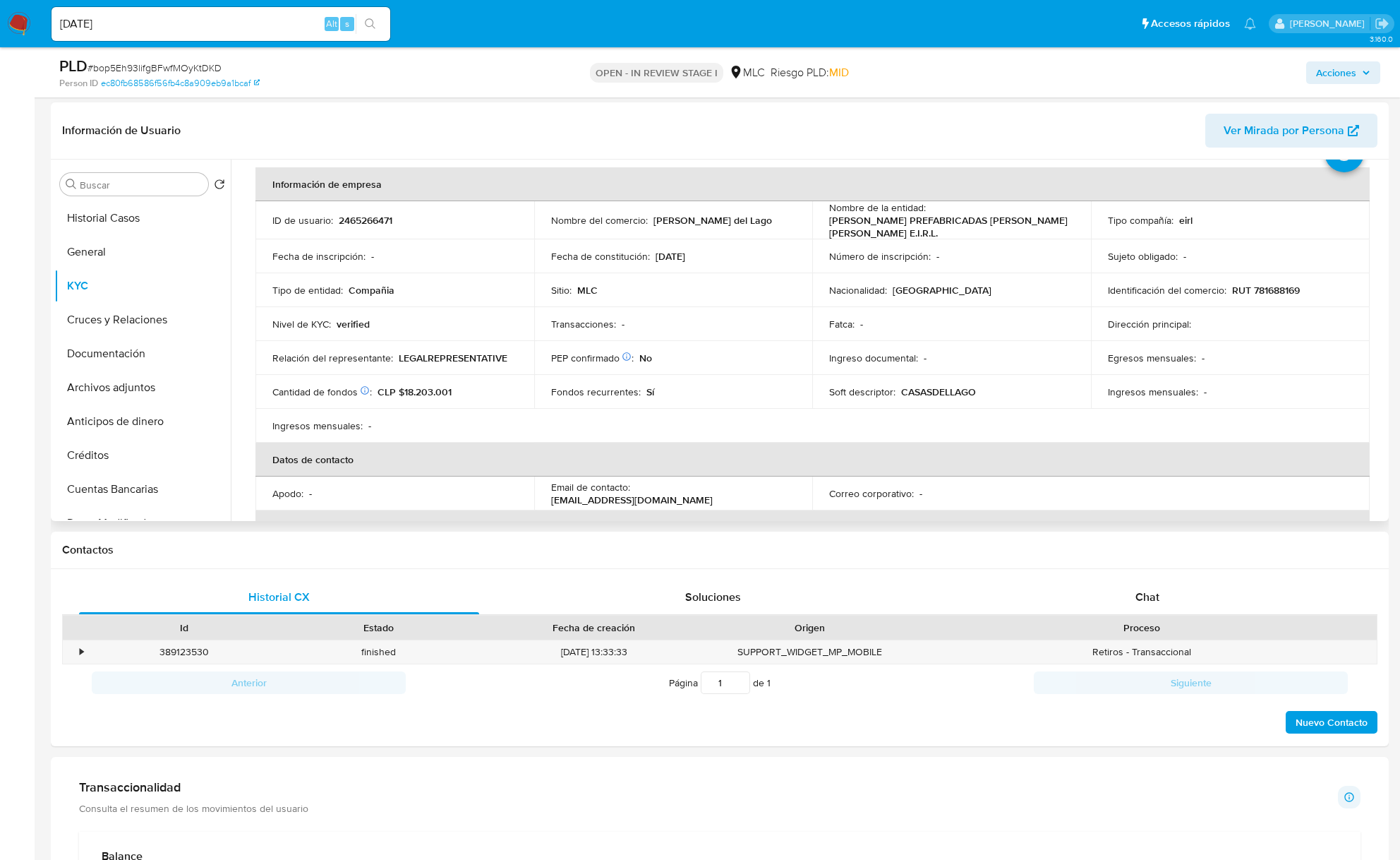
click at [975, 390] on div "Soft descriptor : CASASDELLAGO" at bounding box center [951, 392] width 245 height 13
copy div "Soft descriptor : CASASDELLAGO"
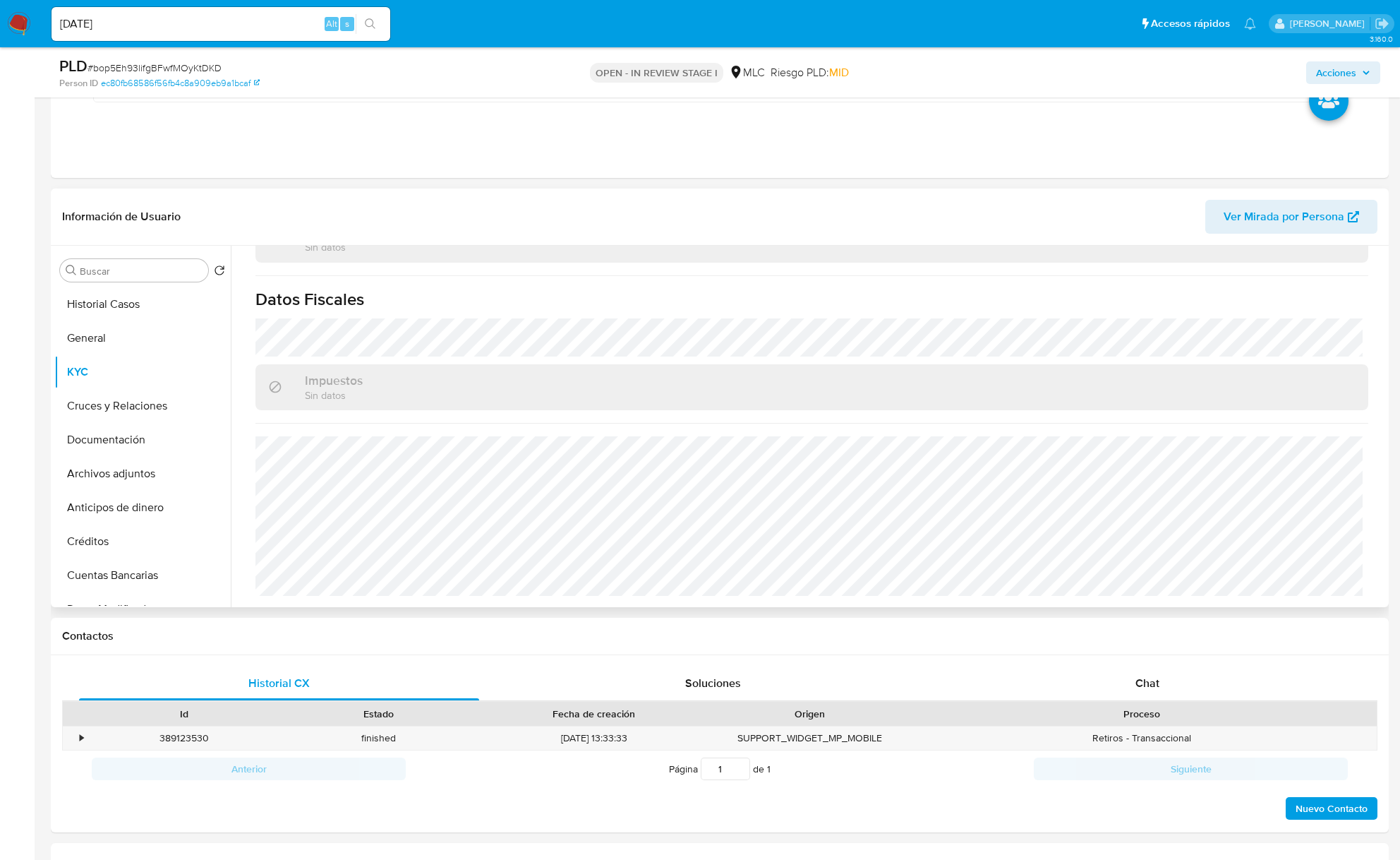
scroll to position [1223, 0]
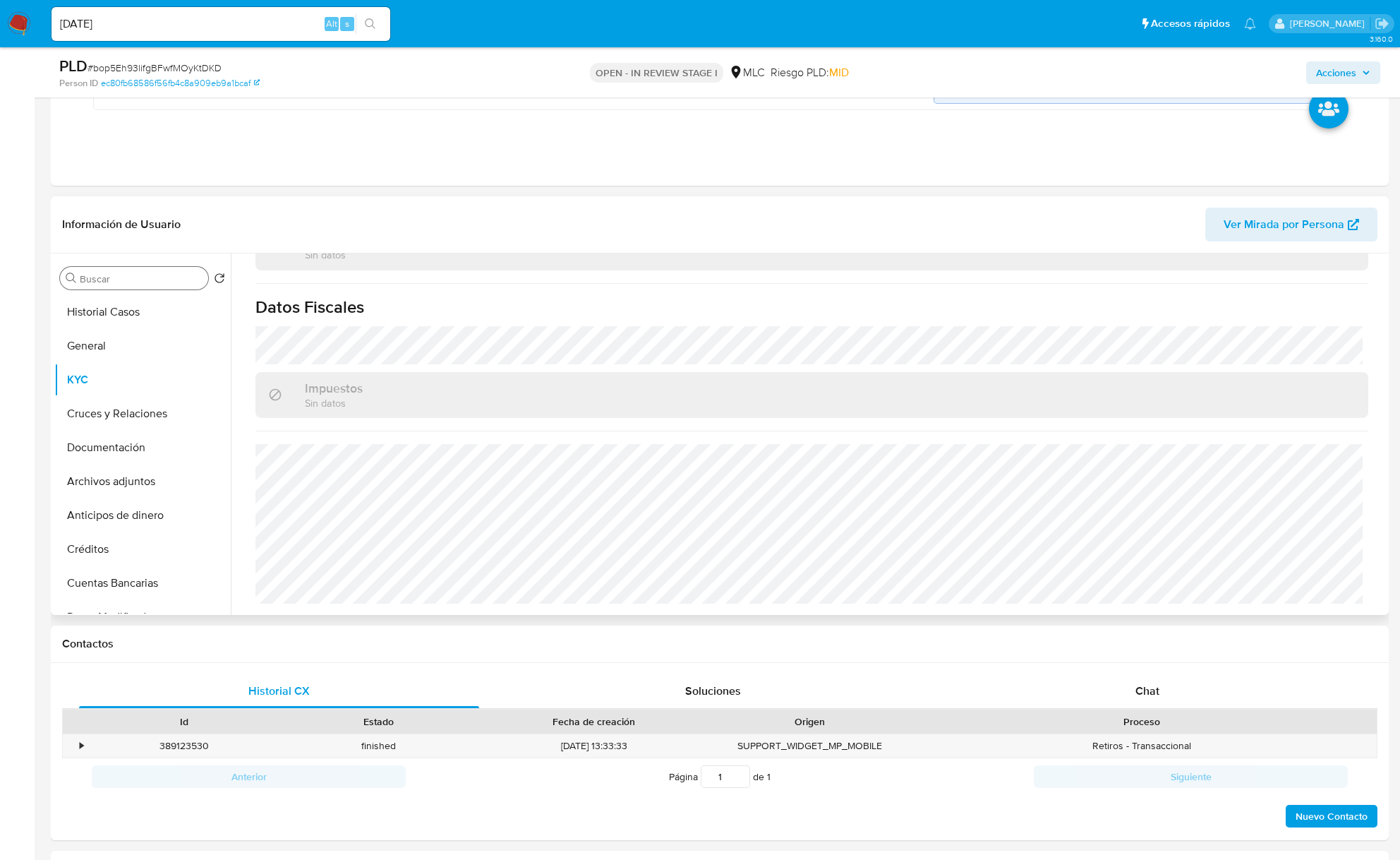
click at [94, 284] on input "Buscar" at bounding box center [141, 279] width 123 height 13
click at [132, 348] on button "Cruces y Relaciones" at bounding box center [137, 346] width 165 height 34
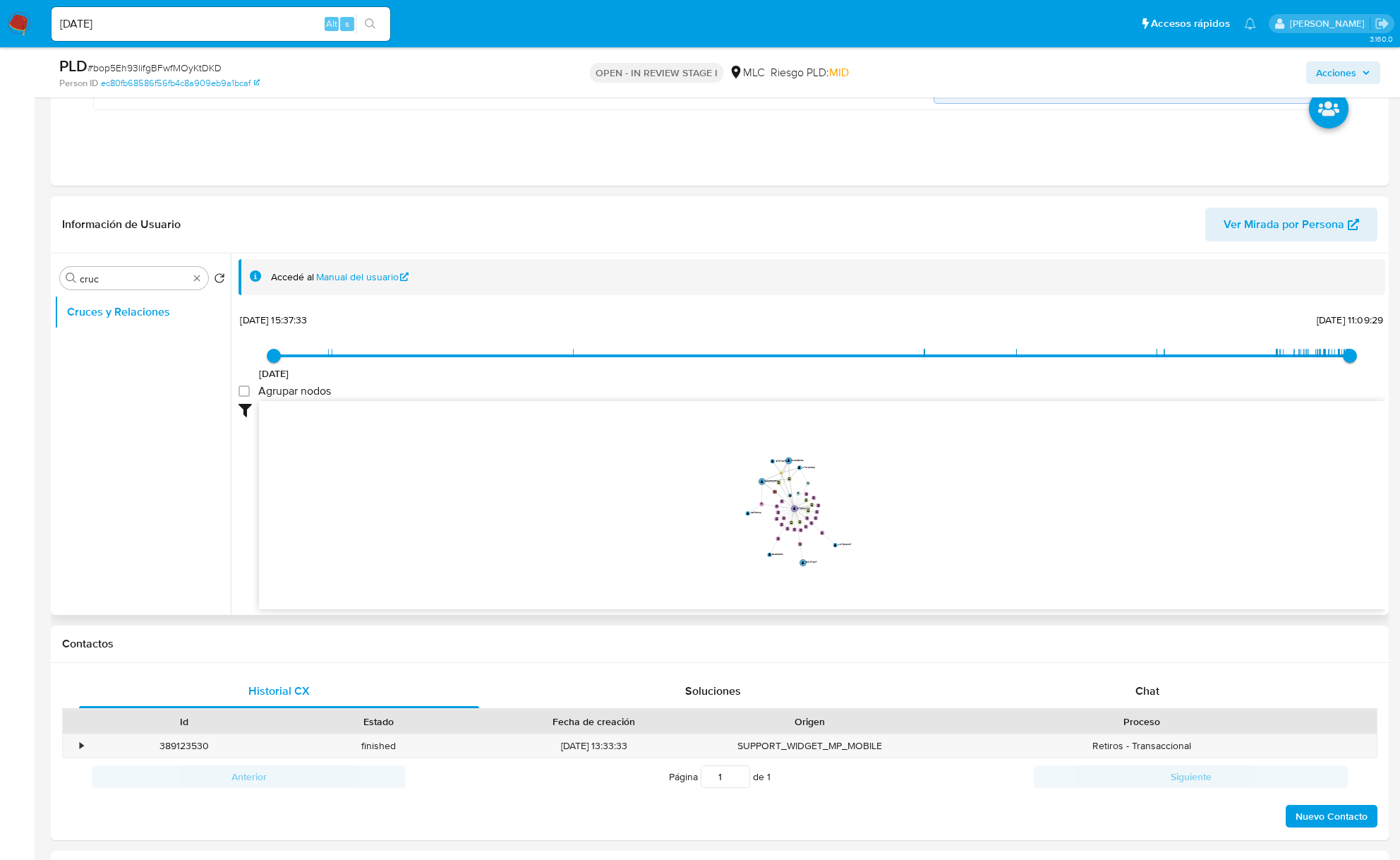
drag, startPoint x: 763, startPoint y: 526, endPoint x: 797, endPoint y: 535, distance: 35.2
click at [797, 535] on icon "device-5ec4c07608813b00172f540b  user-2465266471  2465266471 user-2140123065 …" at bounding box center [822, 503] width 1127 height 205
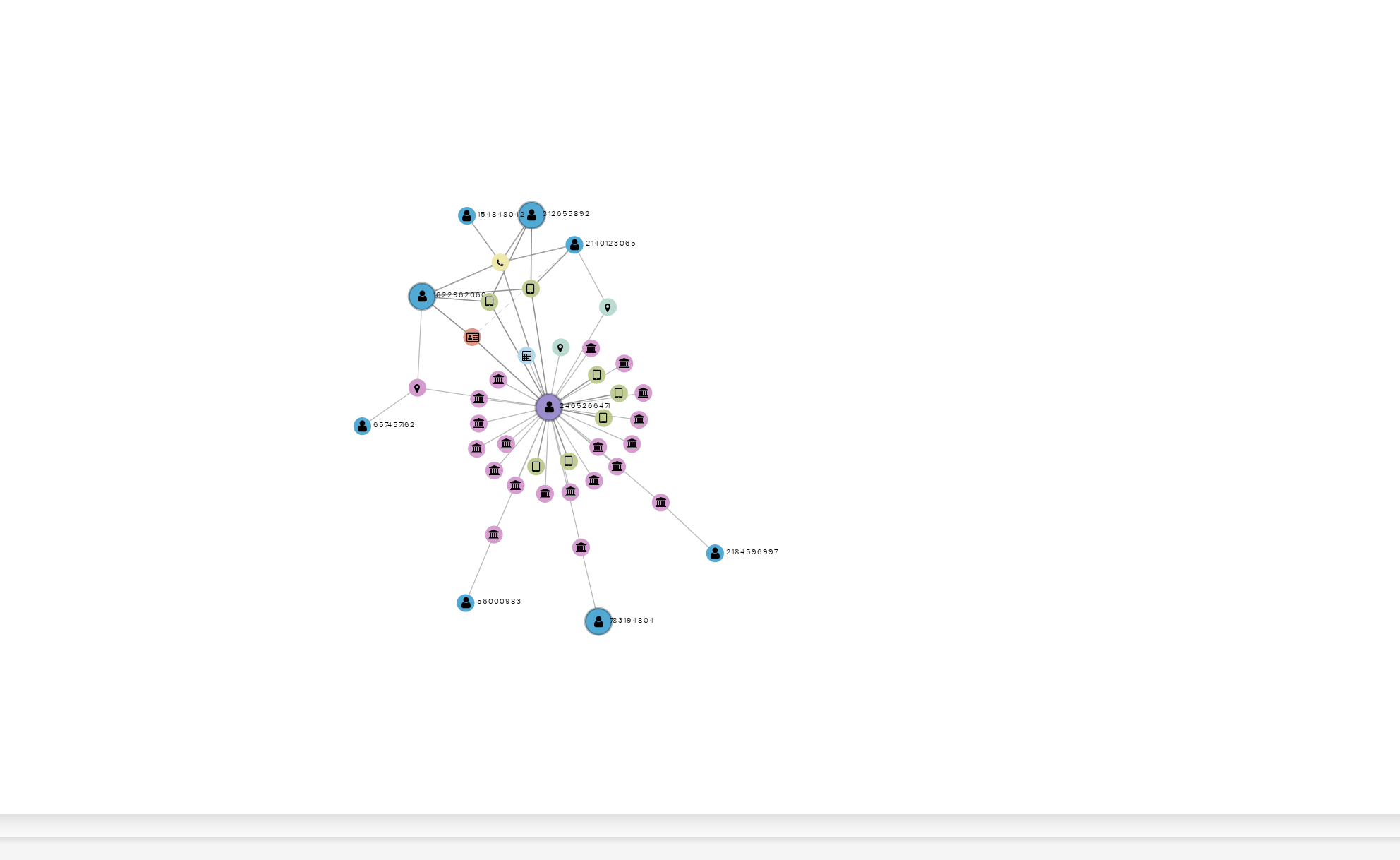
scroll to position [1223, 0]
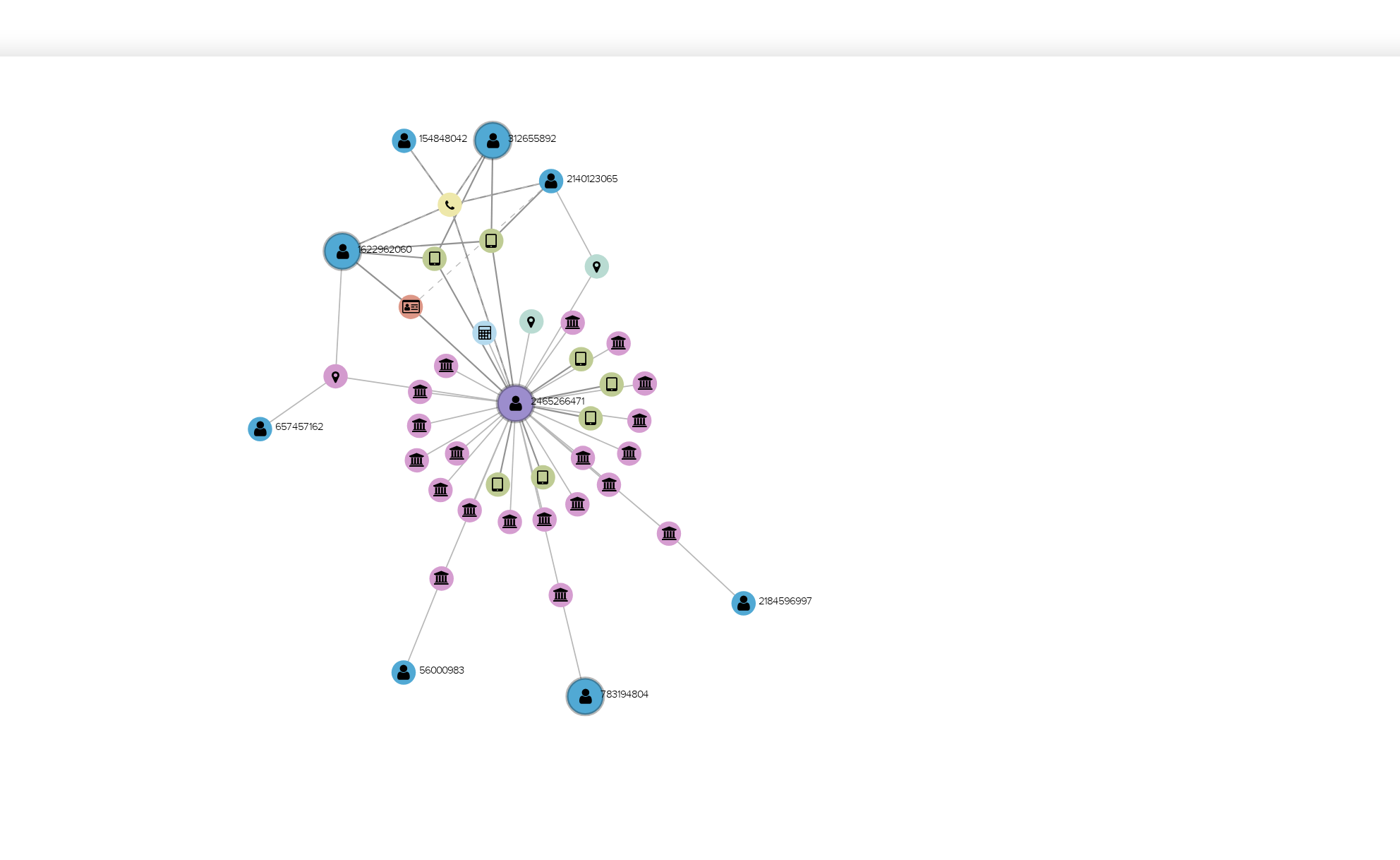
drag, startPoint x: 897, startPoint y: 504, endPoint x: 926, endPoint y: 484, distance: 35.2
click at [926, 484] on icon "device-5ec4c07608813b00172f540b  user-2465266471  2465266471 user-2140123065 …" at bounding box center [822, 503] width 1127 height 205
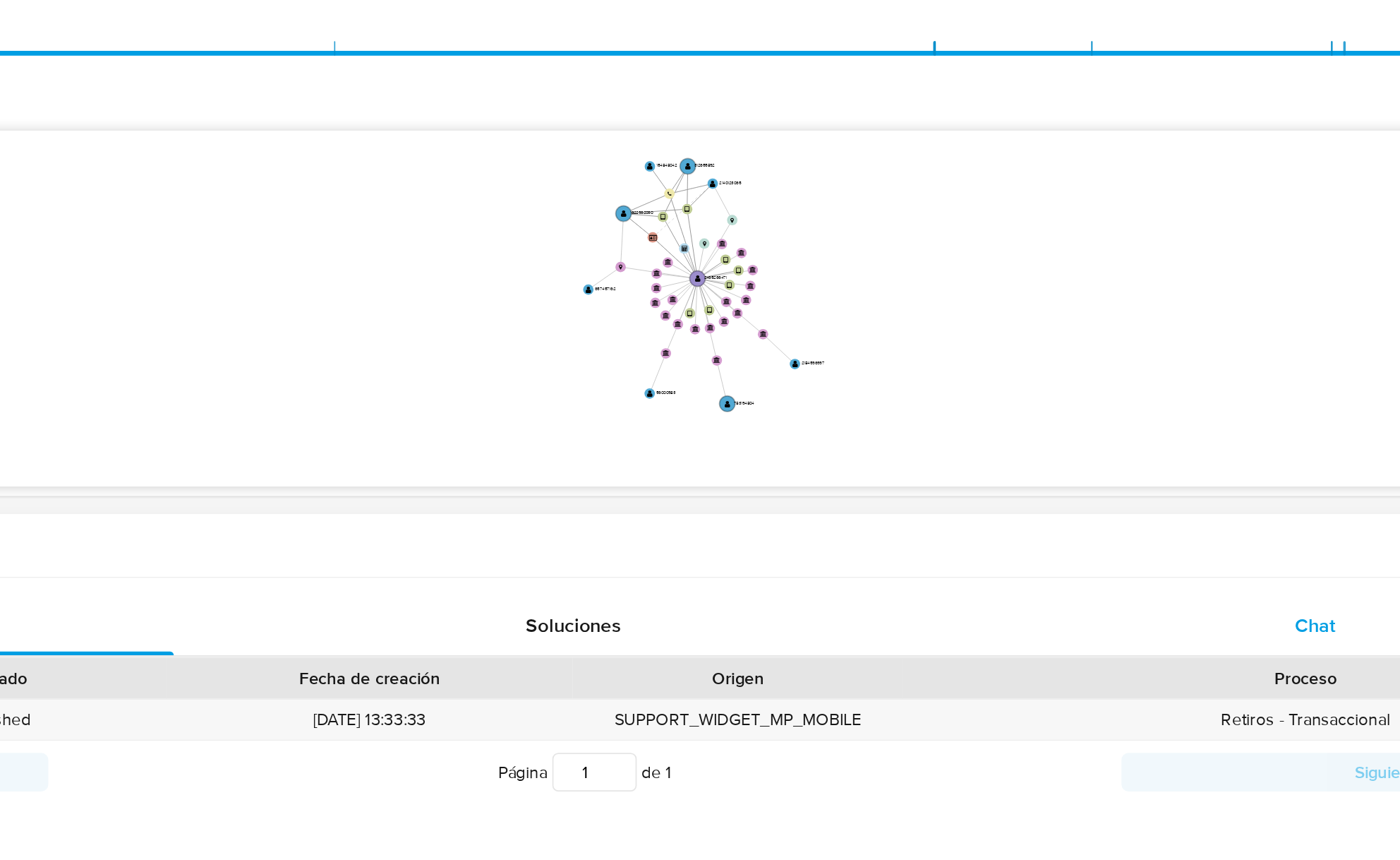
scroll to position [1221, 0]
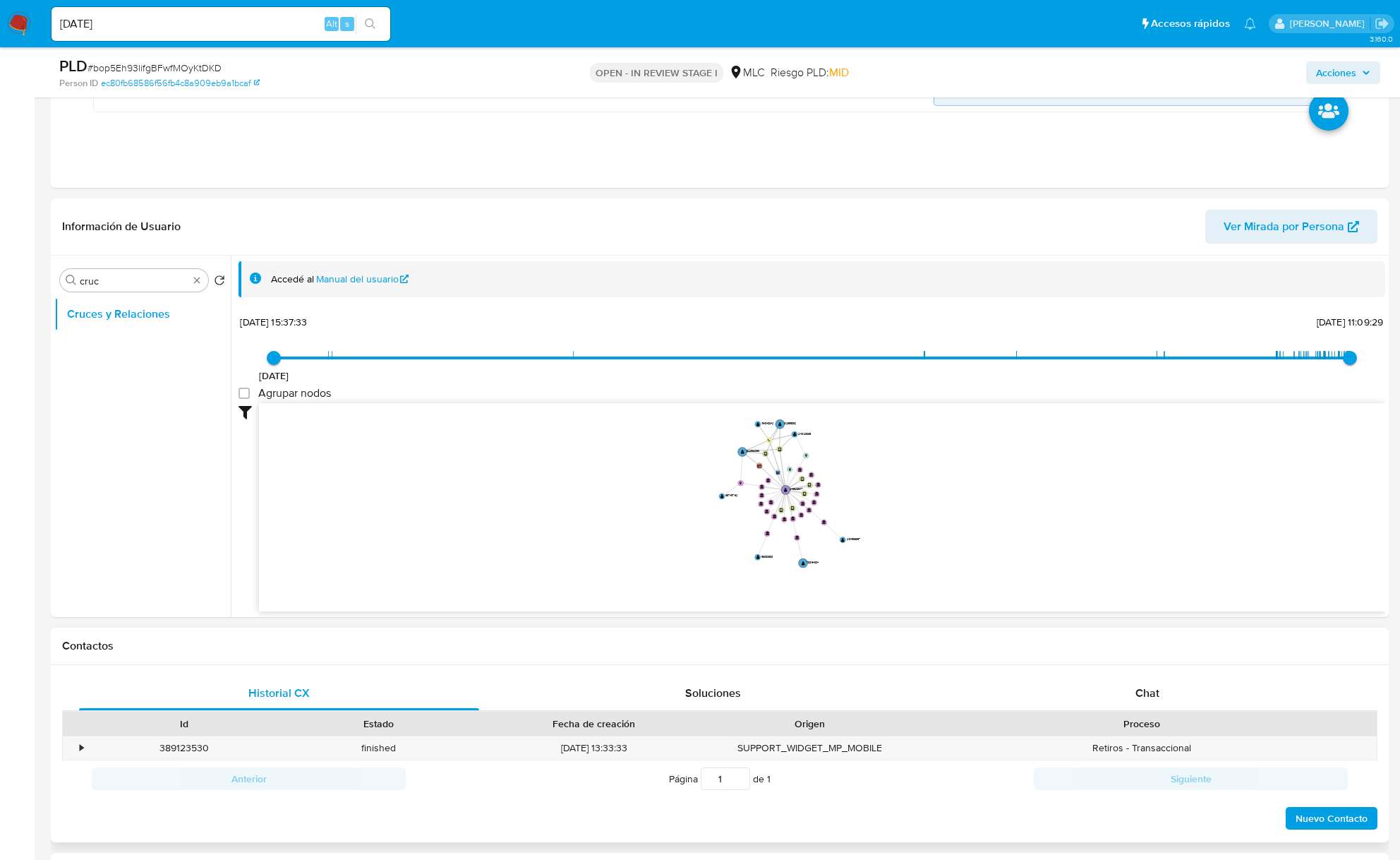
click at [1107, 712] on div "Proceso" at bounding box center [1142, 724] width 471 height 24
click at [1107, 702] on div "Chat" at bounding box center [1147, 693] width 400 height 34
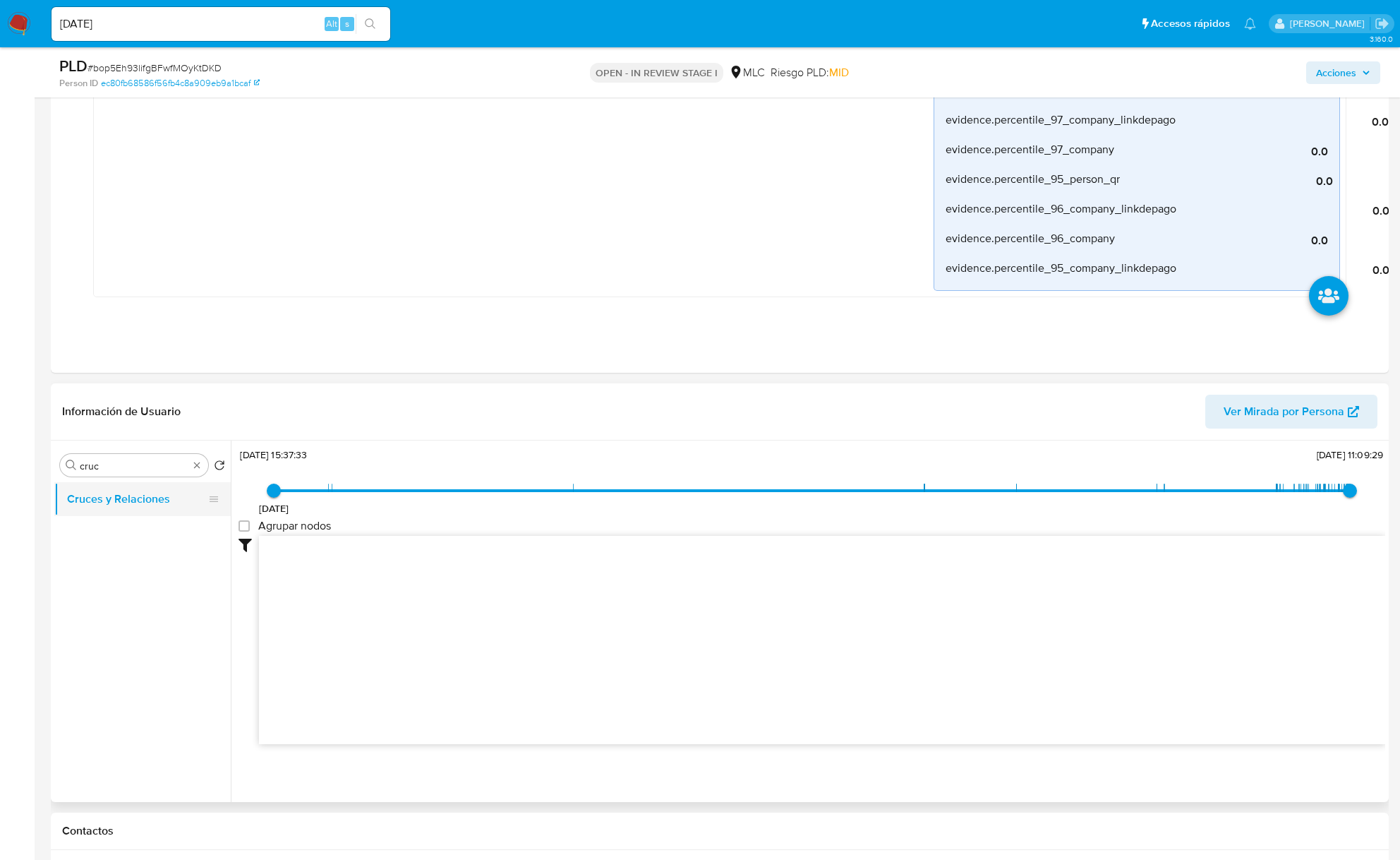
scroll to position [1128, 0]
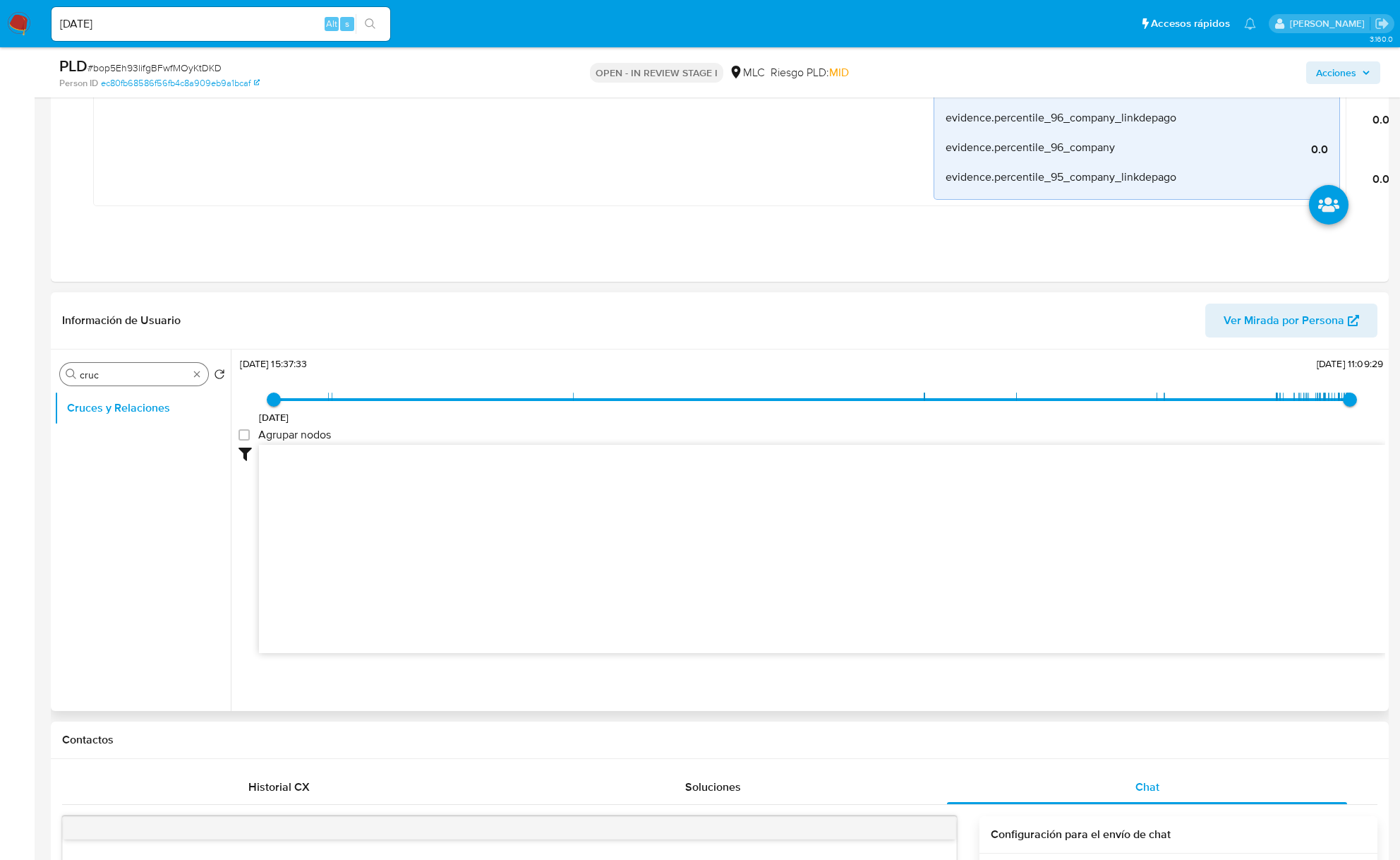
click at [102, 378] on input "cruc" at bounding box center [134, 375] width 109 height 13
type input "DOC"
click at [128, 431] on button "Documentación" at bounding box center [137, 441] width 165 height 34
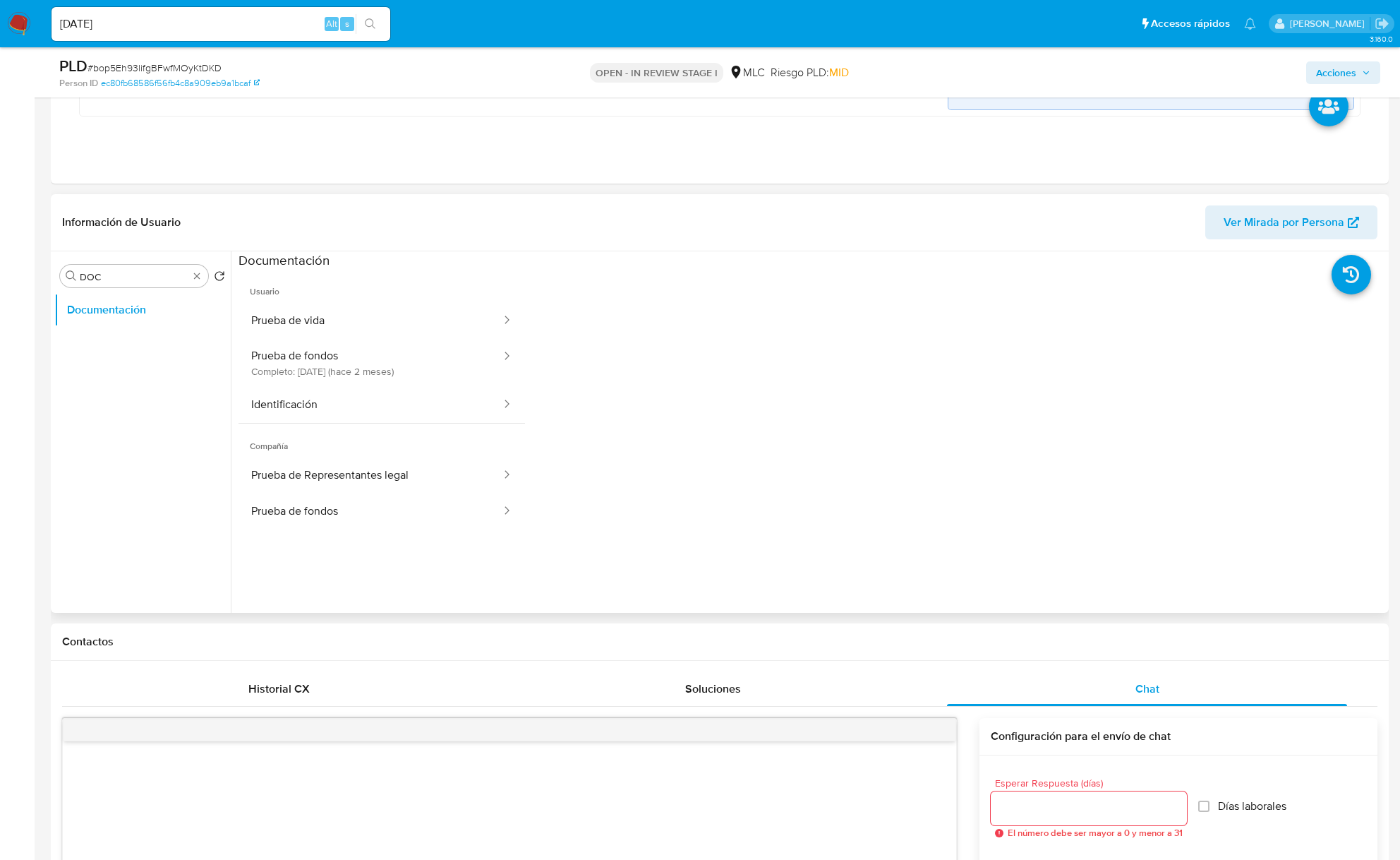
scroll to position [1316, 0]
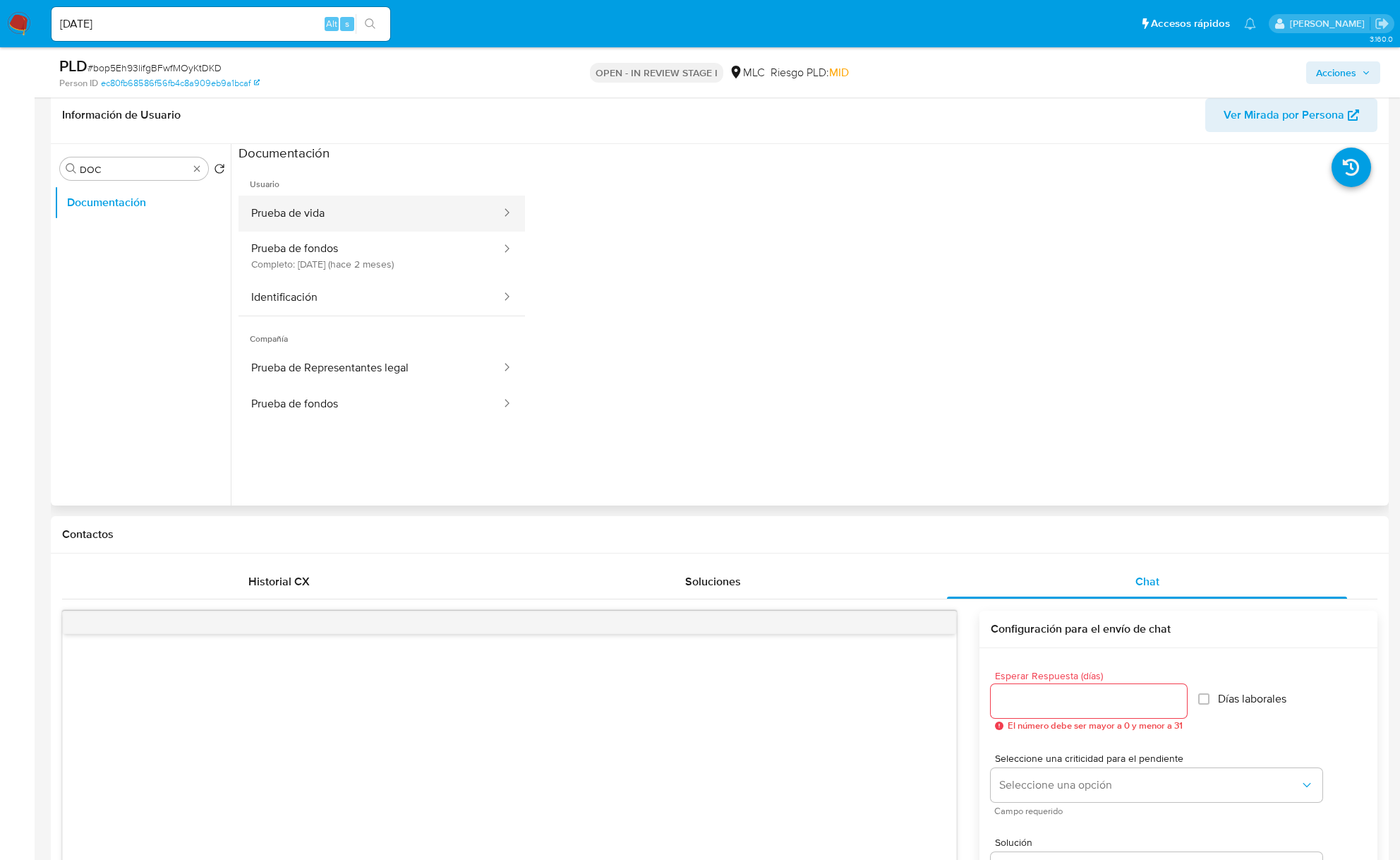
click at [346, 218] on button "Prueba de vida" at bounding box center [370, 213] width 264 height 36
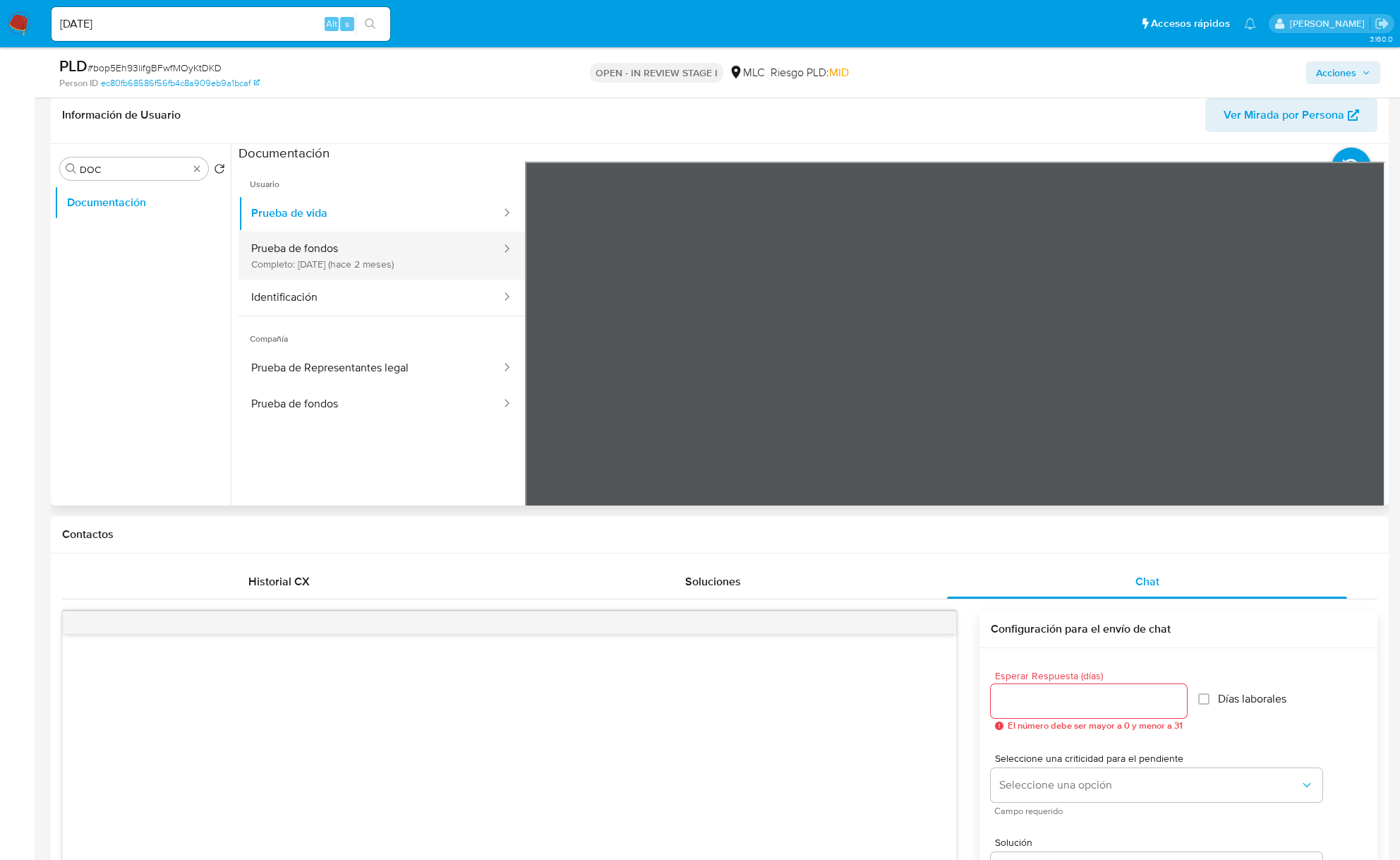
click at [267, 252] on button "Prueba de fondos Completo: 07/07/2025 (hace 2 meses)" at bounding box center [370, 255] width 264 height 48
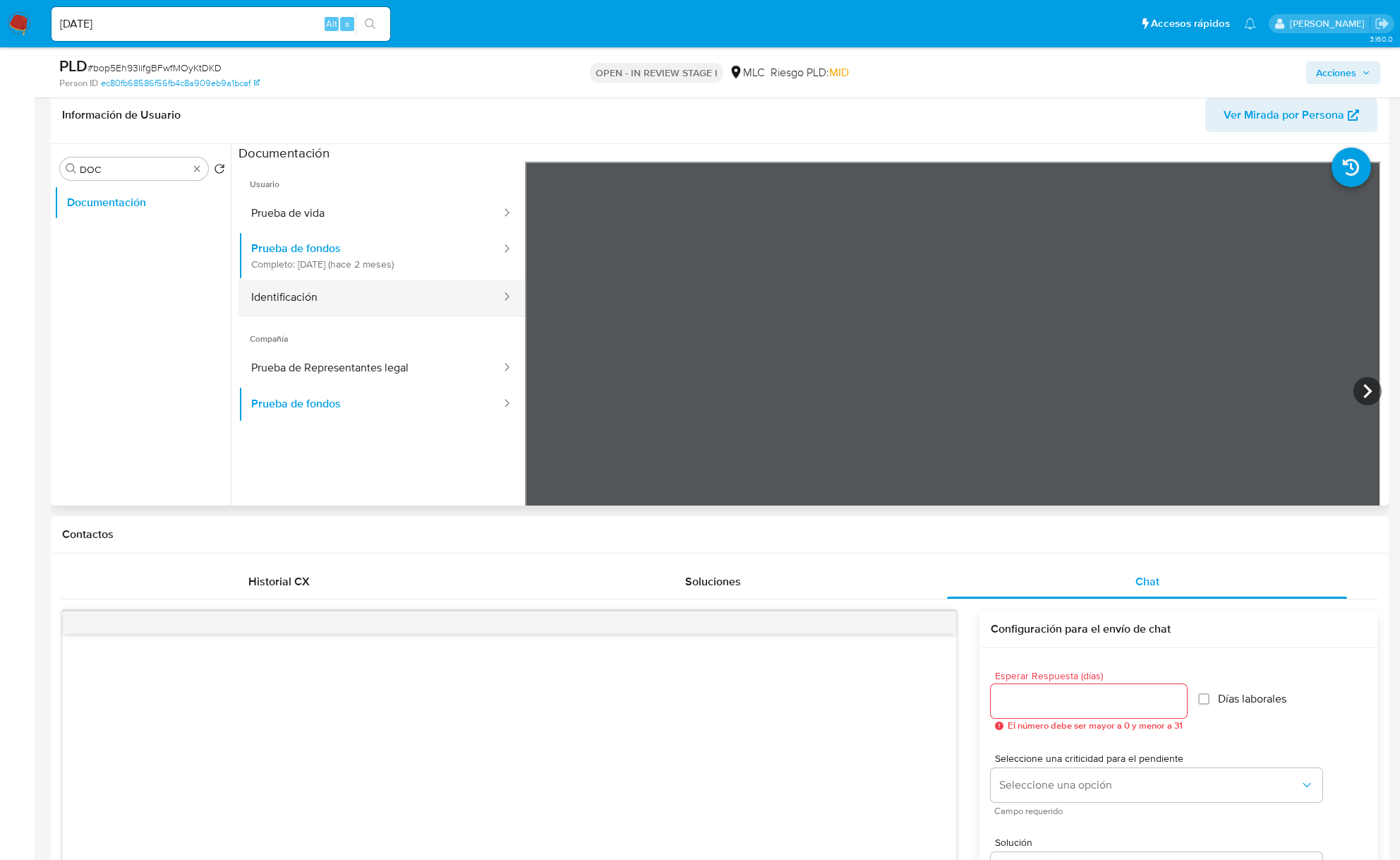
click at [310, 309] on button "Identificación" at bounding box center [370, 298] width 264 height 36
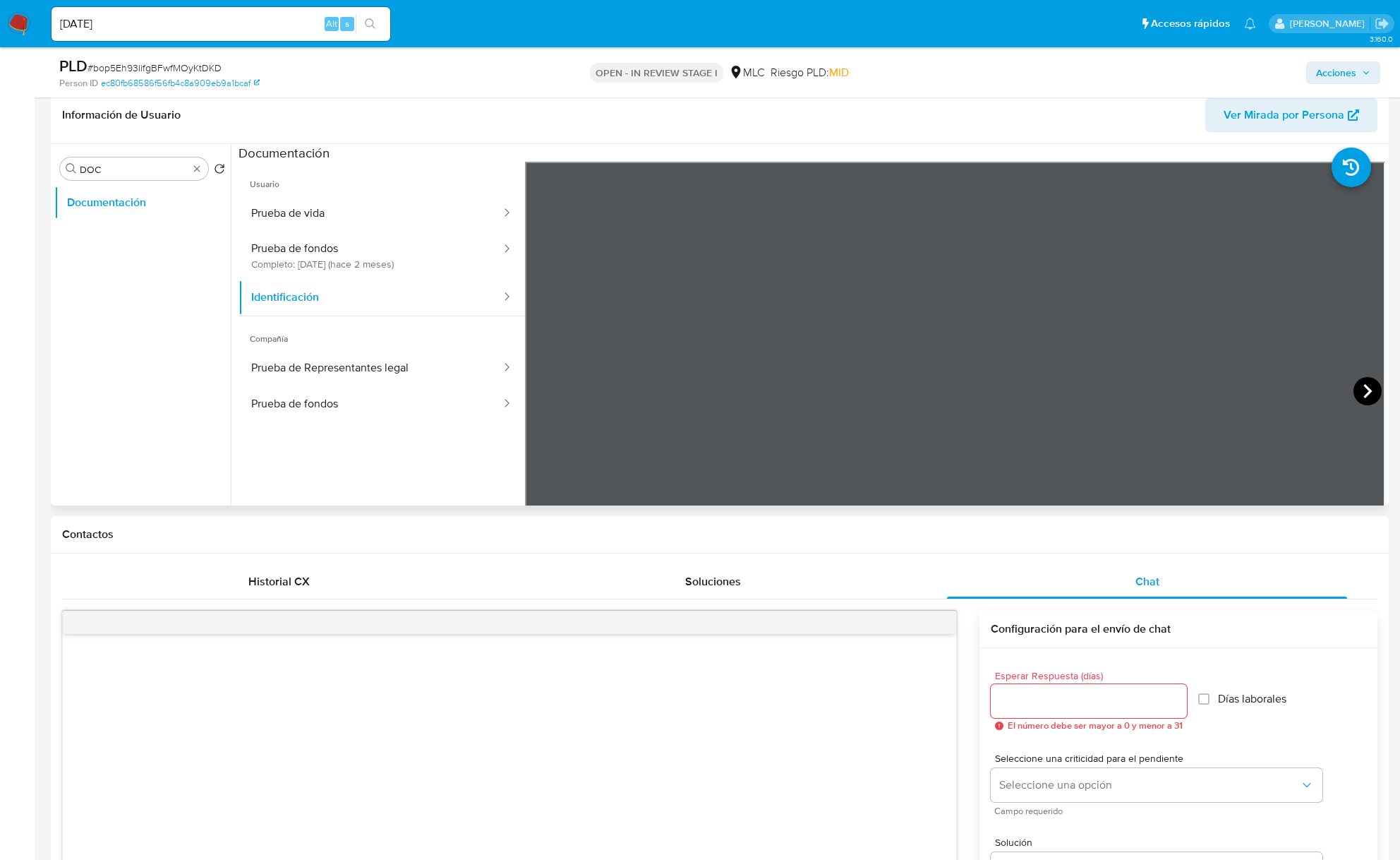
click at [1356, 393] on icon at bounding box center [1367, 391] width 28 height 28
click at [360, 254] on button "Prueba de fondos Completo: 07/07/2025 (hace 2 meses)" at bounding box center [370, 255] width 264 height 48
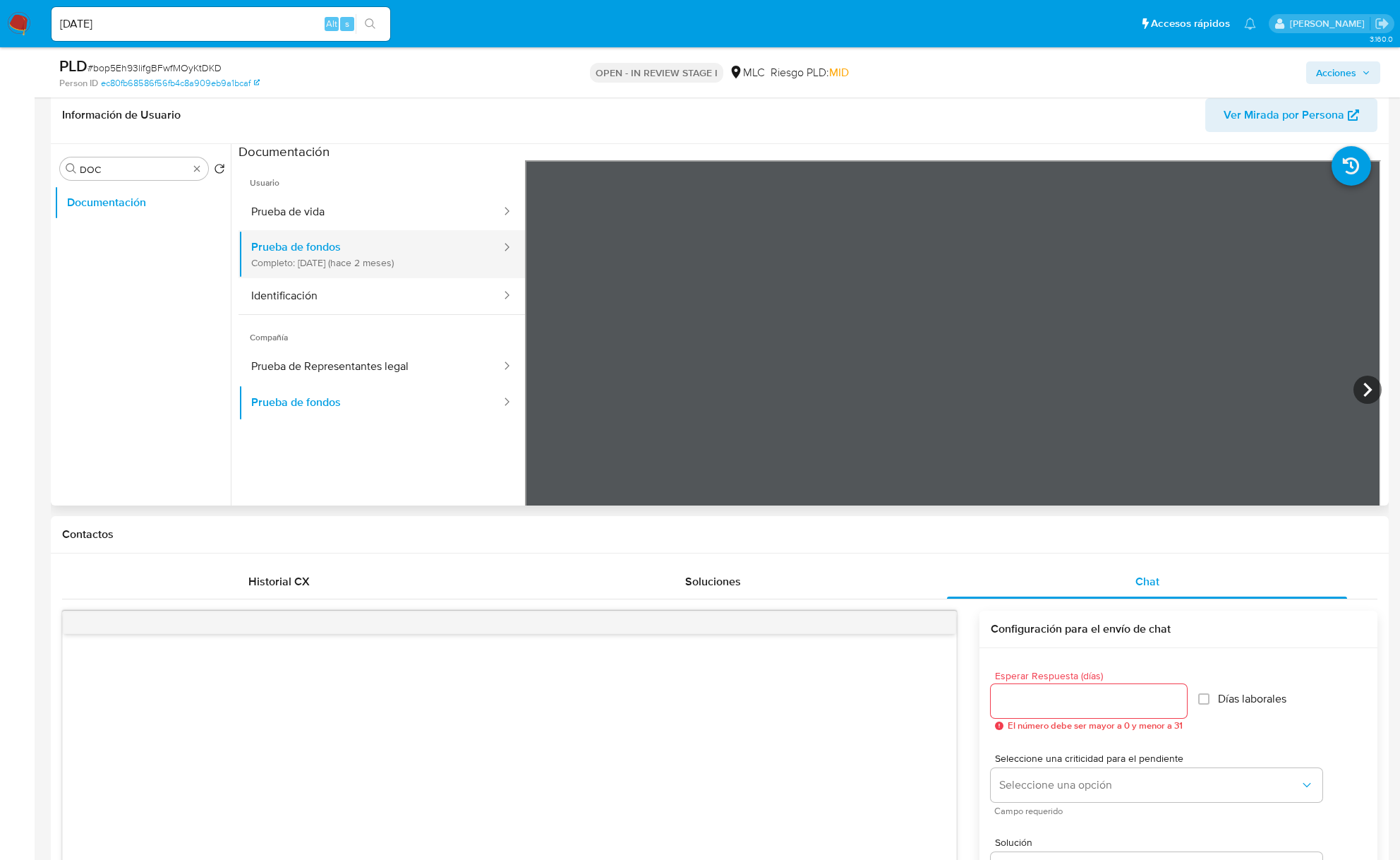
scroll to position [0, 0]
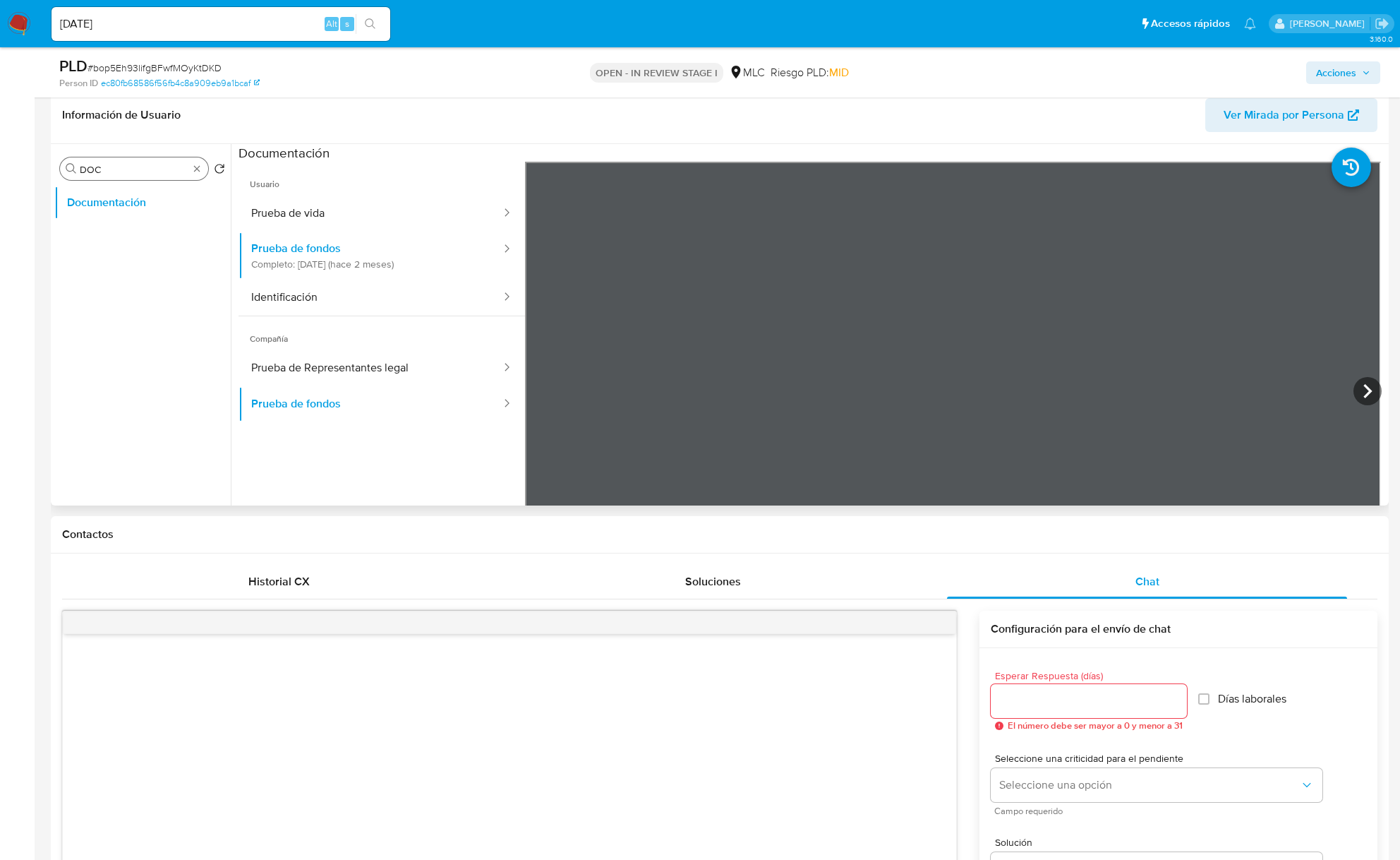
click at [198, 178] on div "Buscar DOC" at bounding box center [134, 169] width 148 height 23
click at [1355, 396] on icon at bounding box center [1367, 391] width 28 height 28
click at [1361, 398] on icon at bounding box center [1367, 391] width 28 height 28
click at [1354, 391] on icon at bounding box center [1367, 391] width 28 height 28
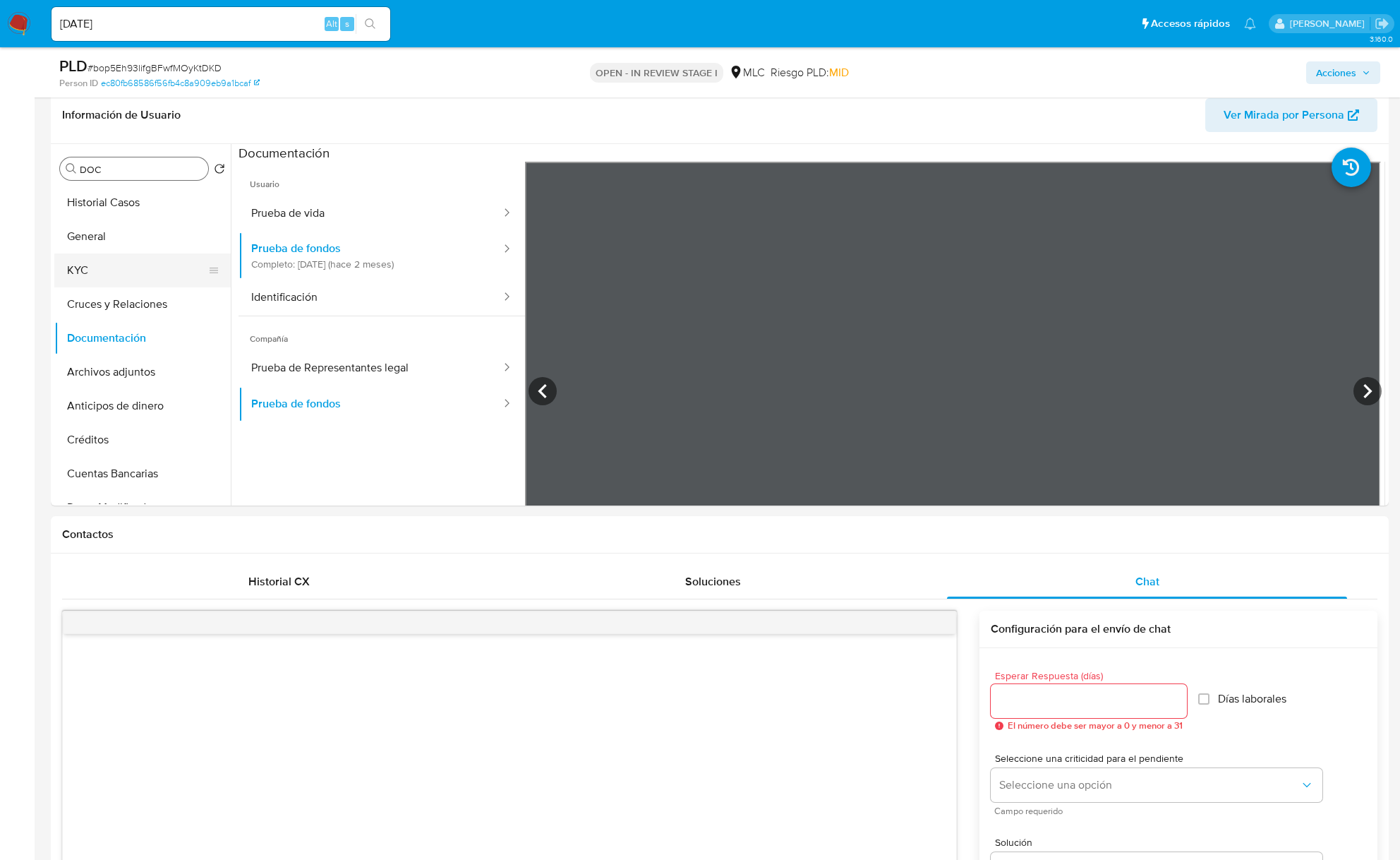
click at [147, 266] on button "KYC" at bounding box center [137, 270] width 165 height 34
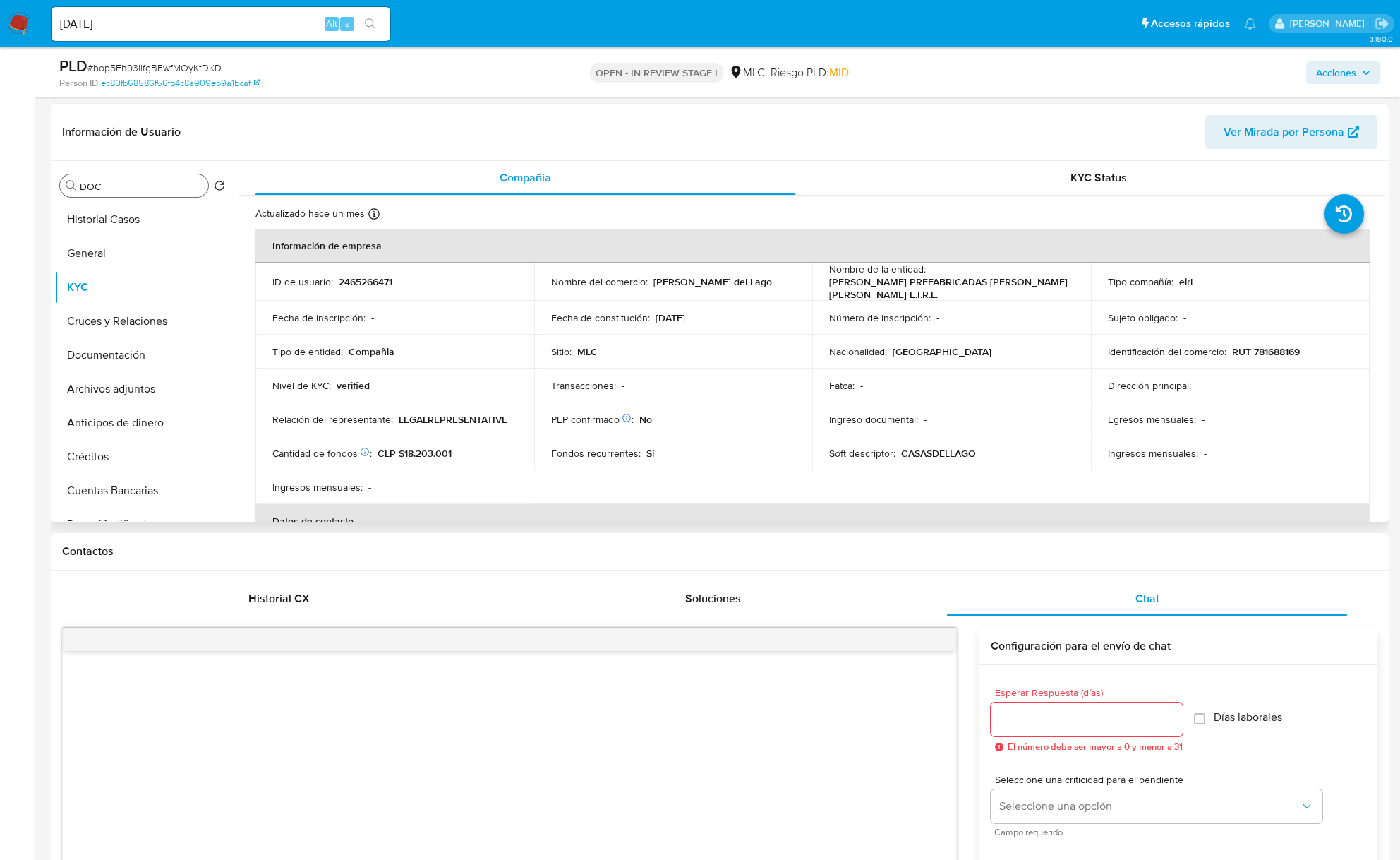
click at [481, 383] on div "Nivel de KYC : verified" at bounding box center [395, 386] width 245 height 13
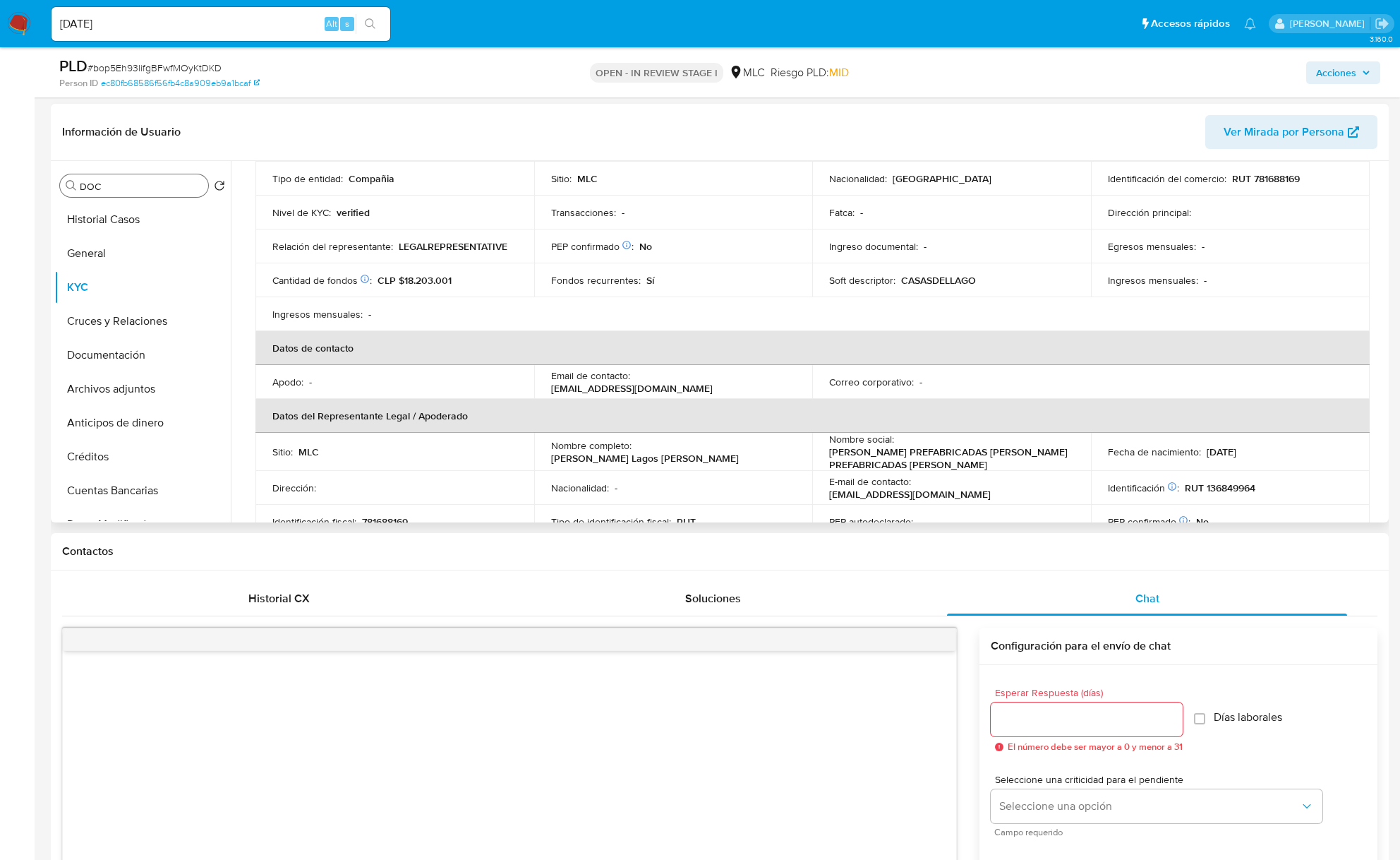
scroll to position [376, 0]
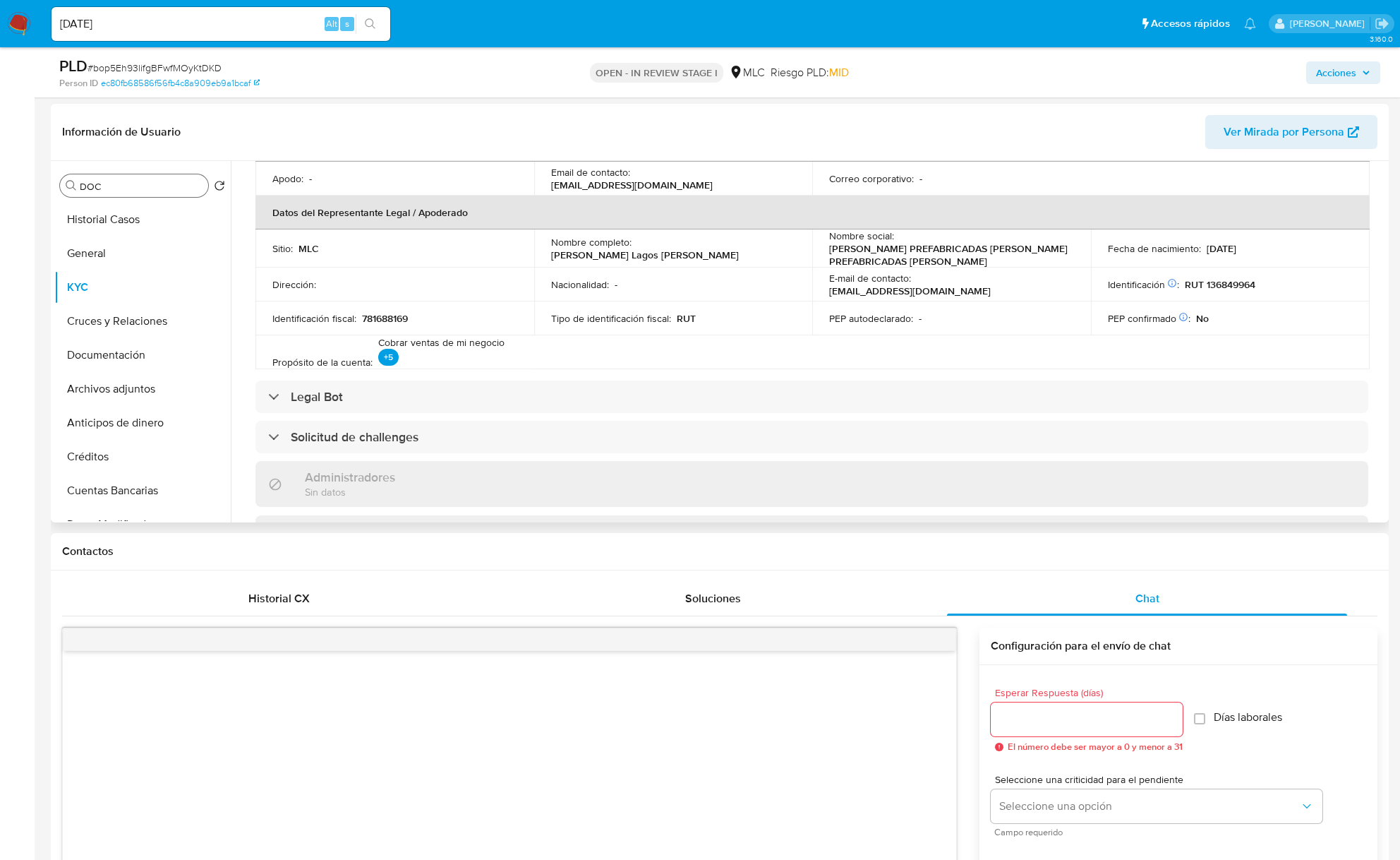
click at [1208, 284] on p "RUT 136849964" at bounding box center [1220, 285] width 71 height 13
copy p "136849964"
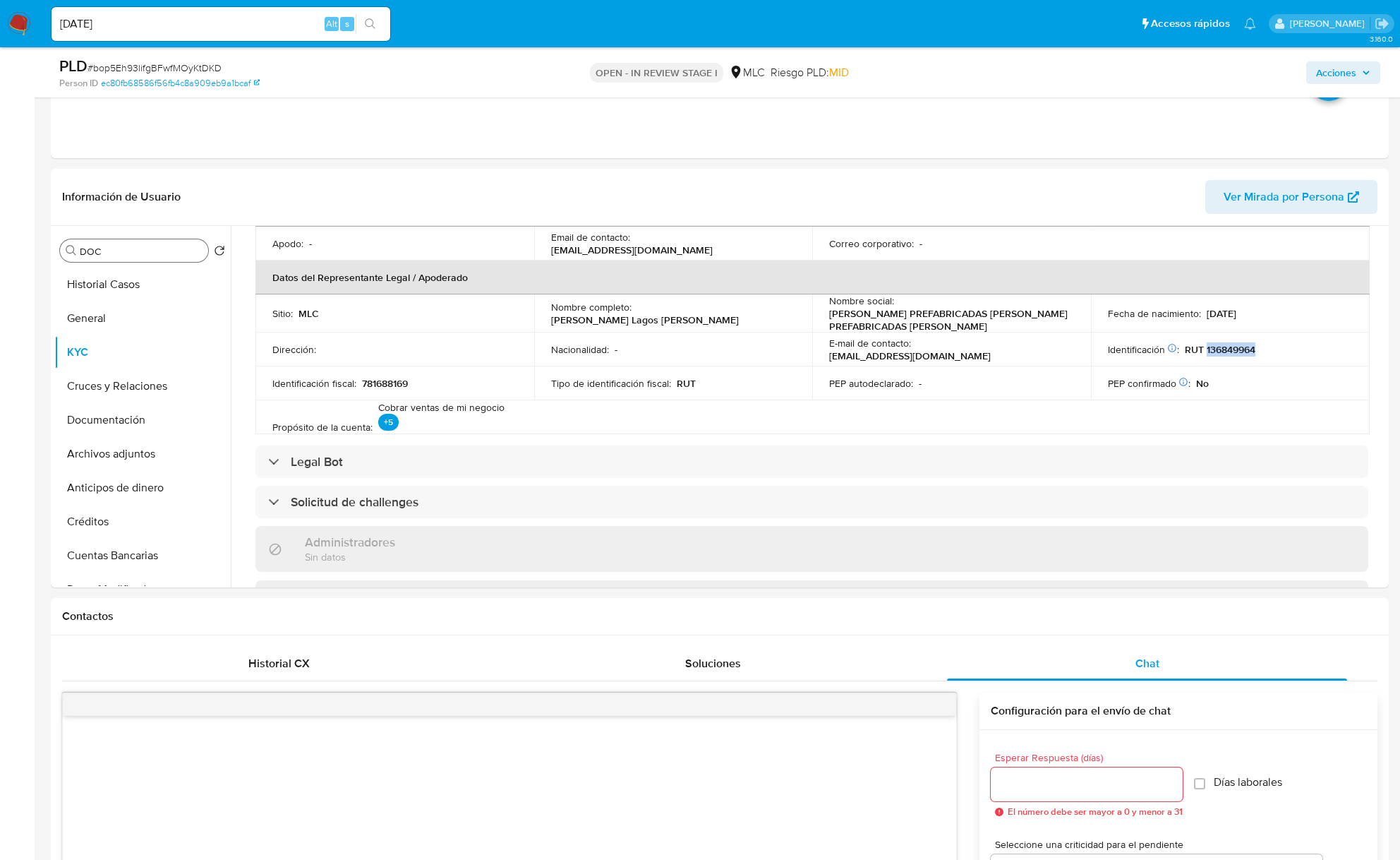
scroll to position [1221, 0]
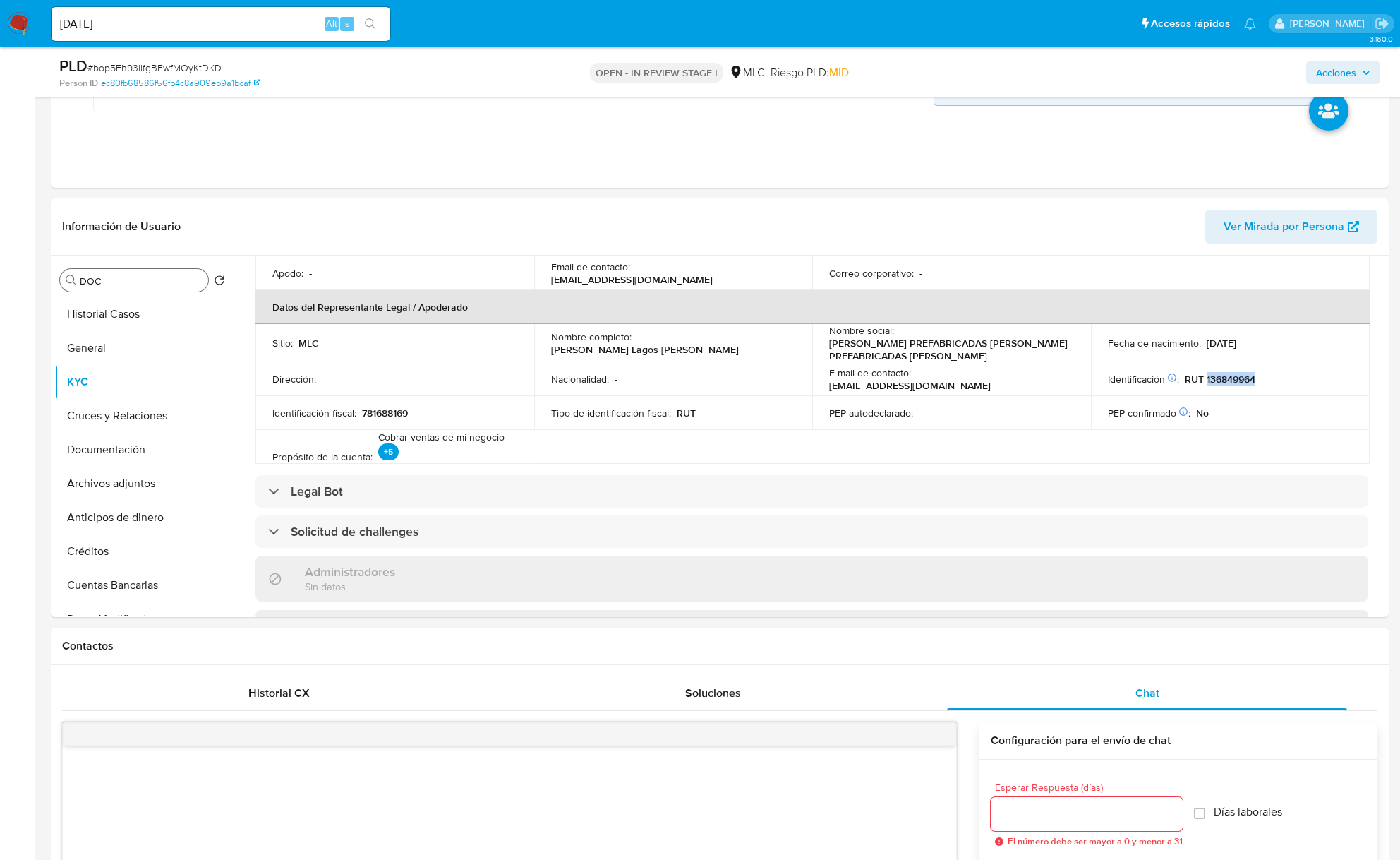
click at [119, 285] on input "DOC" at bounding box center [141, 281] width 123 height 13
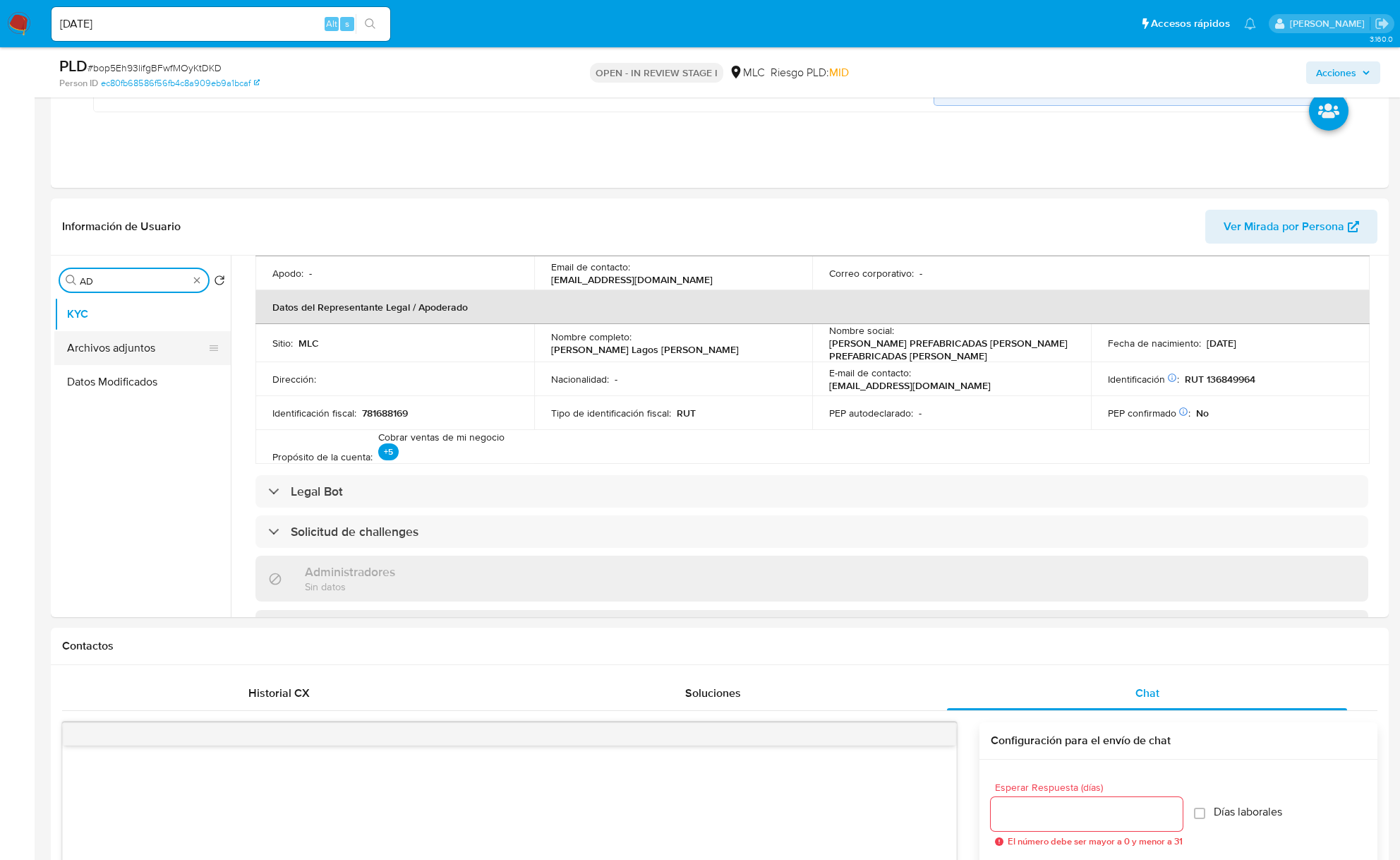
type input "AD"
click at [119, 348] on button "Archivos adjuntos" at bounding box center [137, 348] width 165 height 34
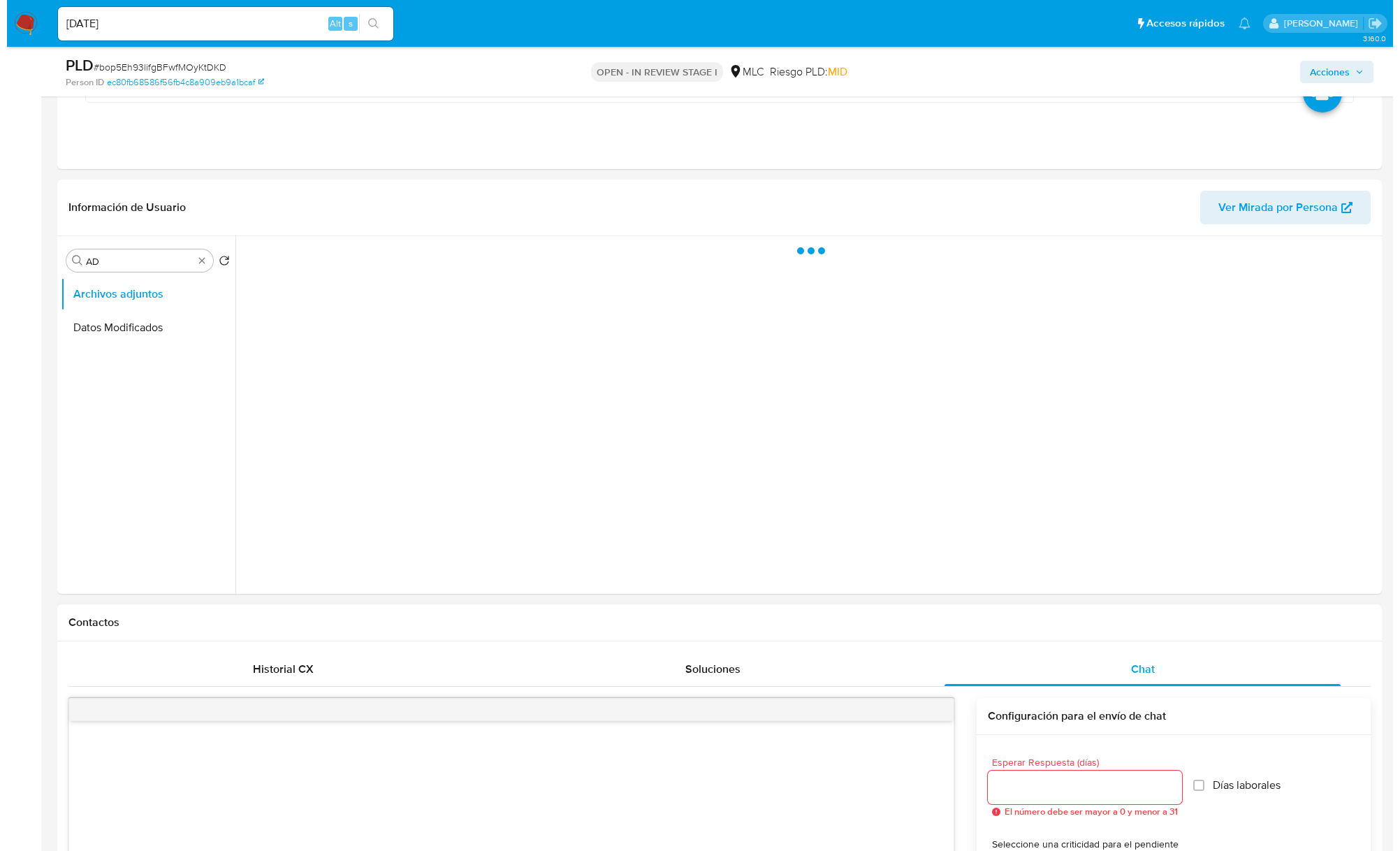
scroll to position [0, 0]
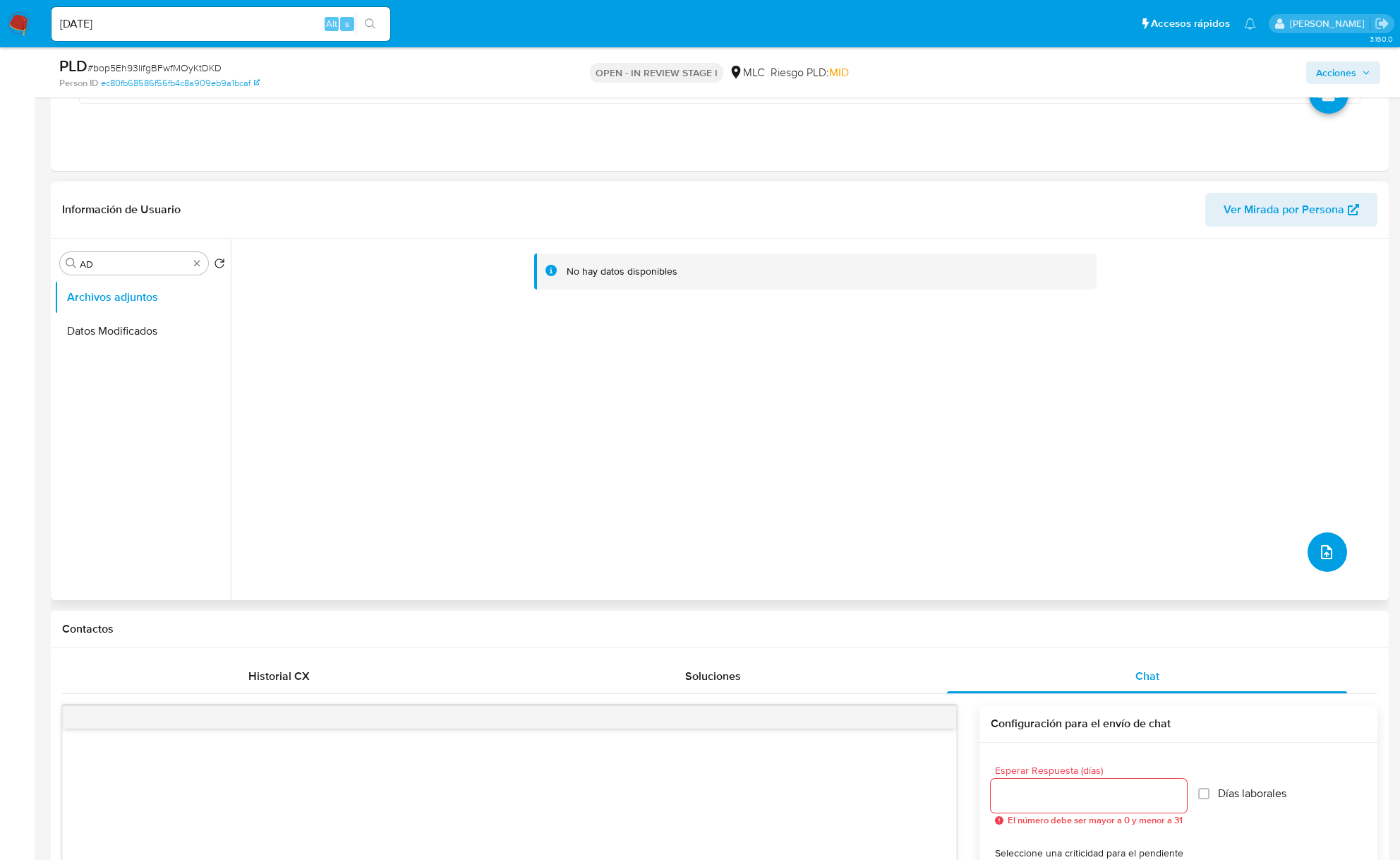
click at [1321, 549] on icon "upload-file" at bounding box center [1327, 552] width 11 height 14
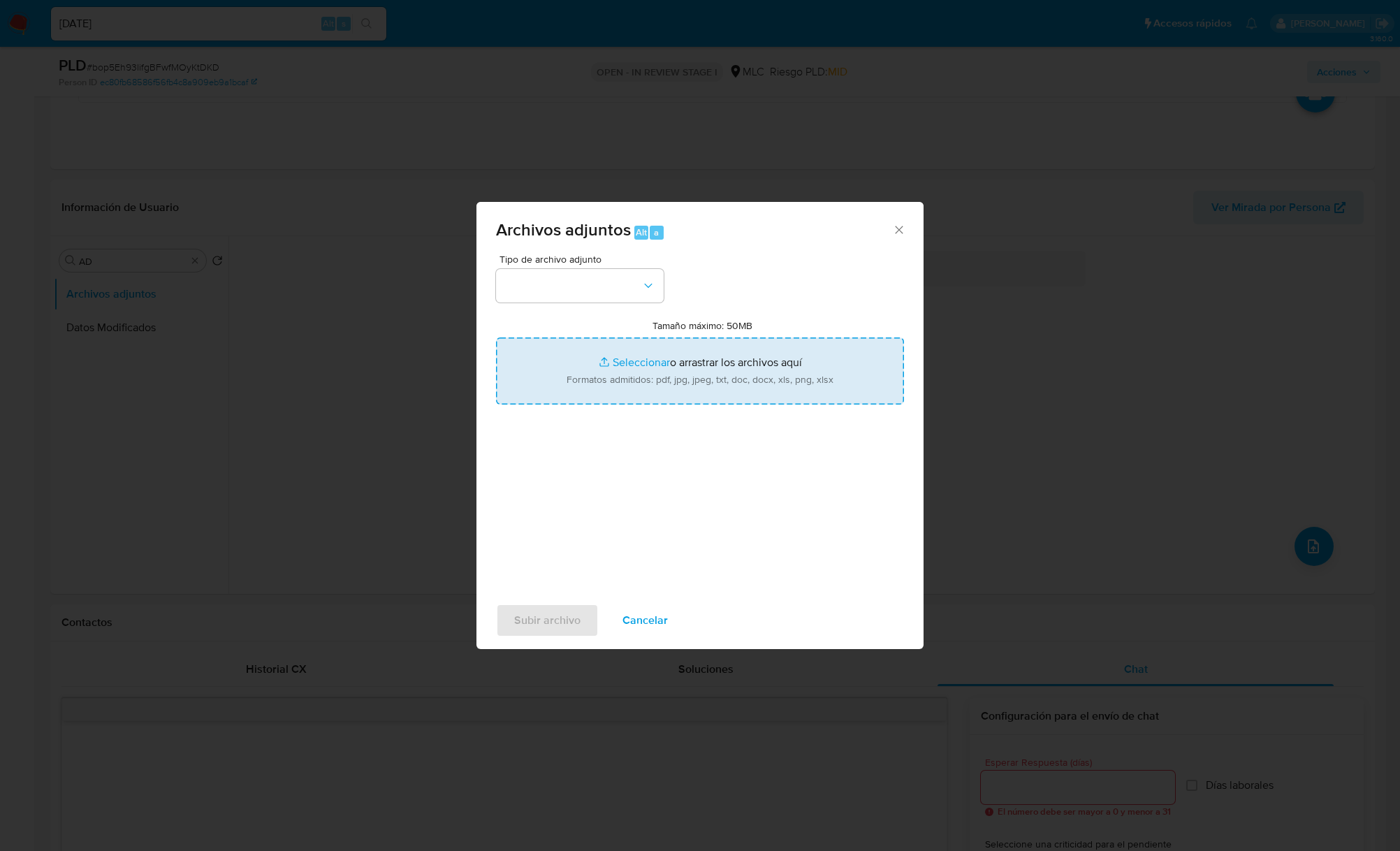
type input "C:\fakepath\2465266471_Tablas Transaccionales 1.4.0.xlsx"
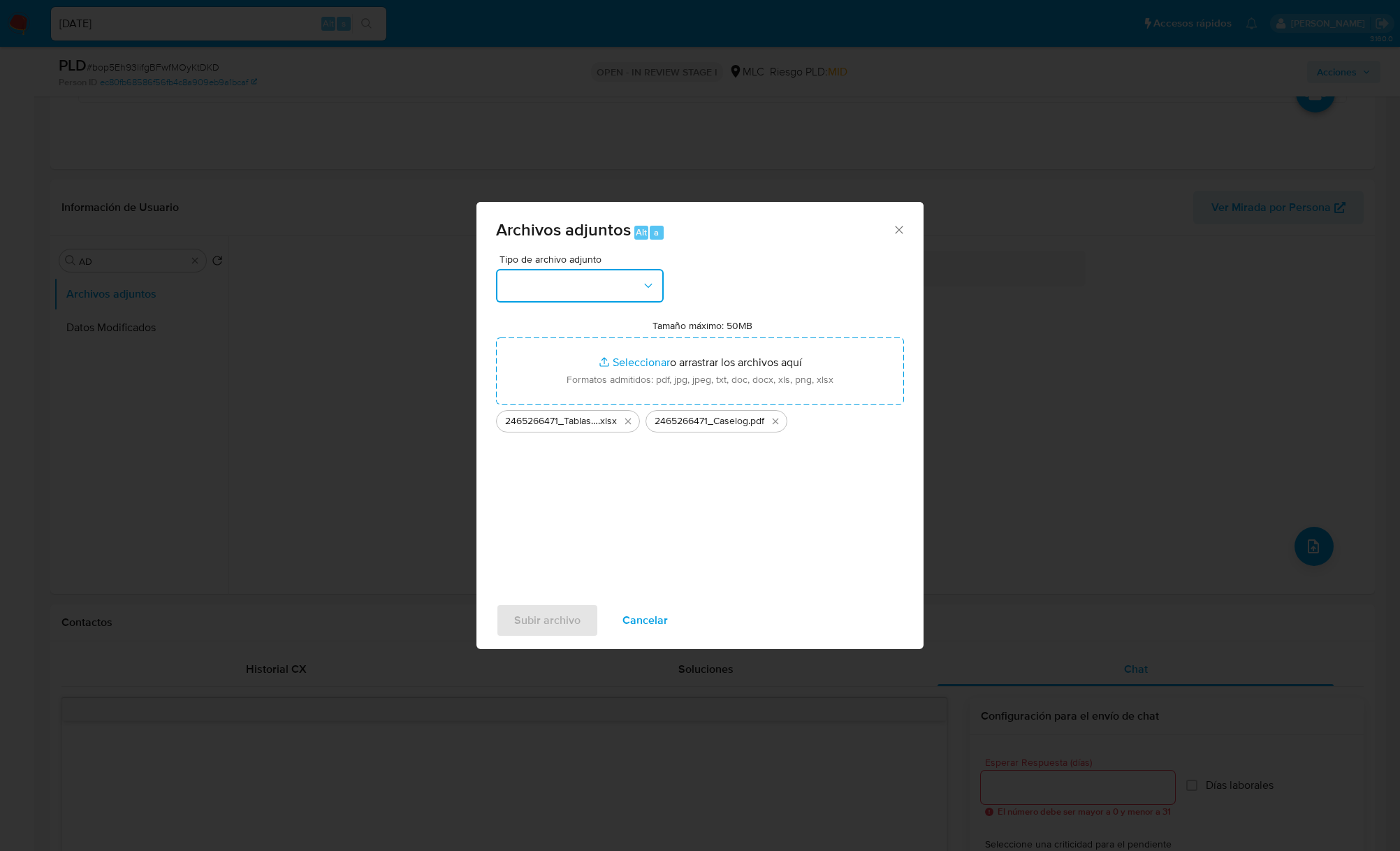
click at [654, 292] on button "button" at bounding box center [579, 285] width 168 height 33
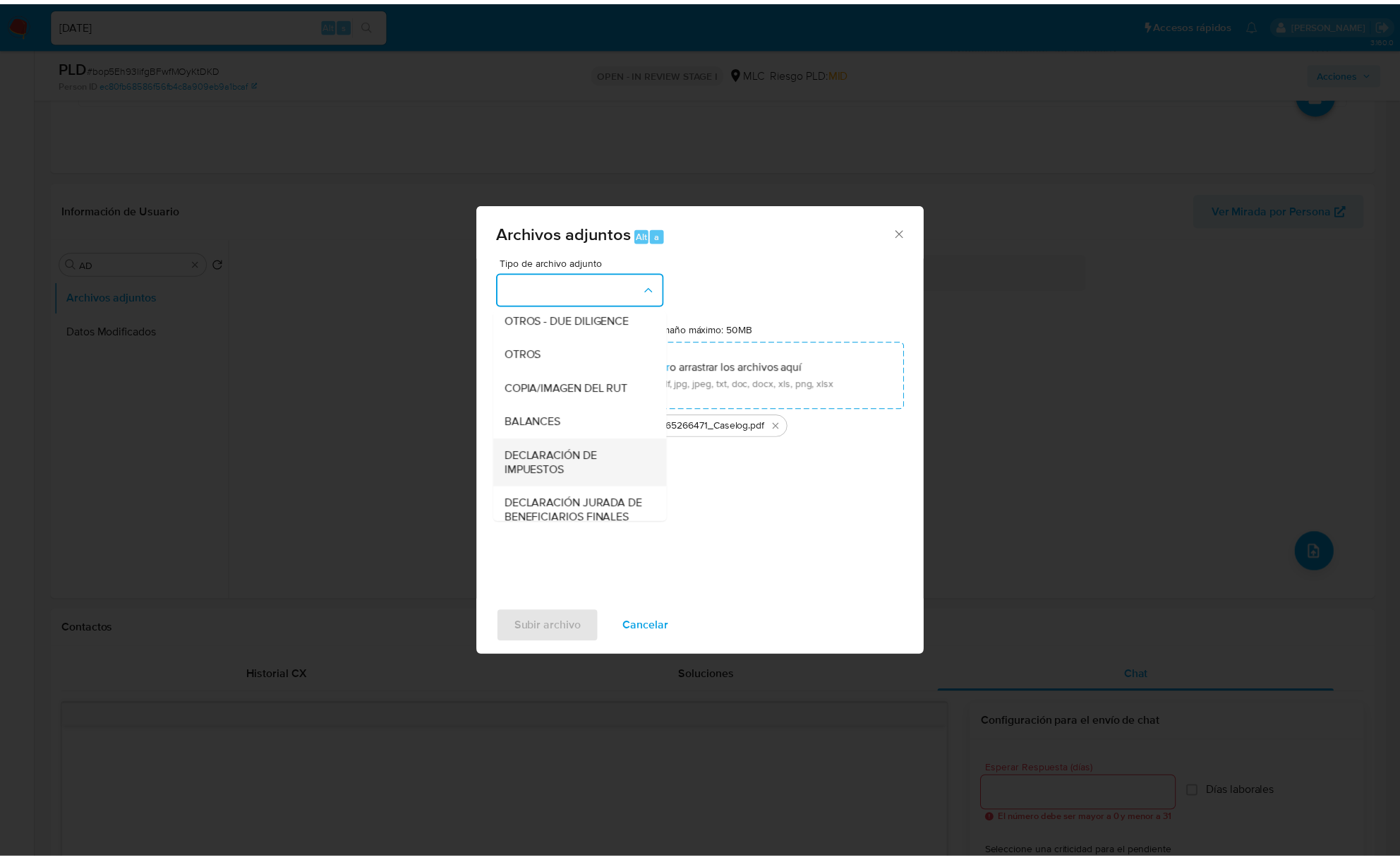
scroll to position [117, 0]
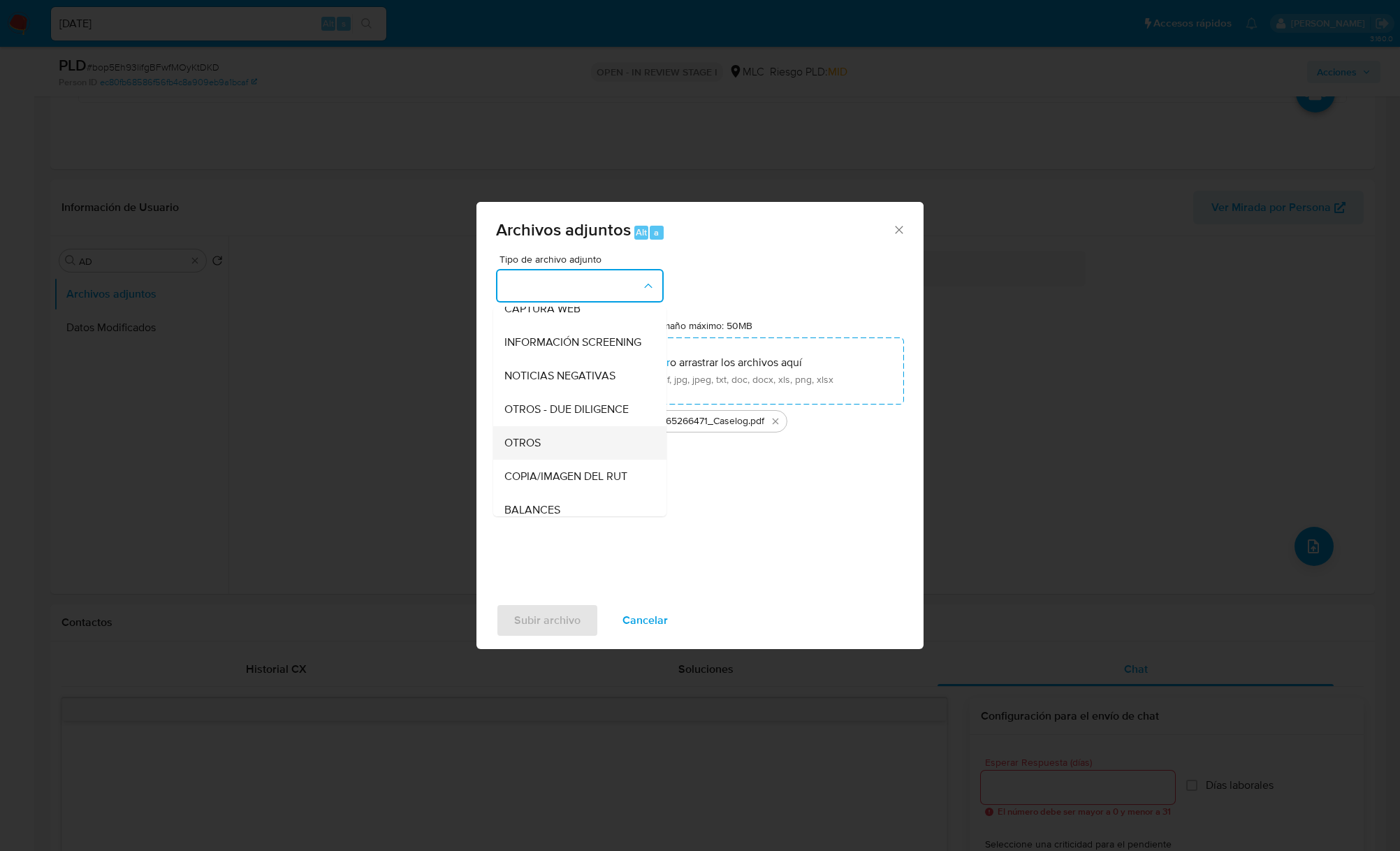
click at [552, 455] on div "OTROS" at bounding box center [575, 442] width 142 height 33
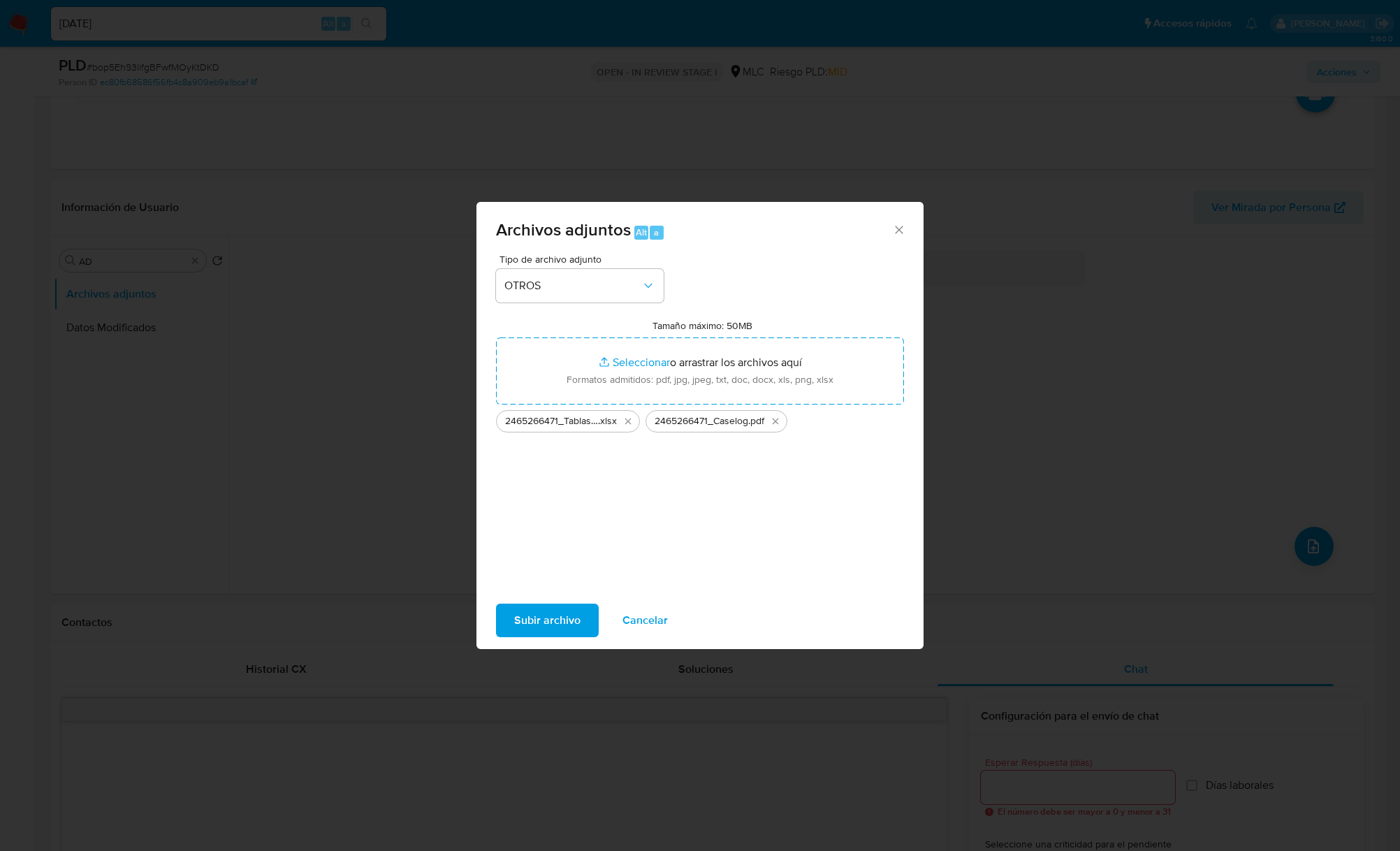
click at [564, 627] on span "Subir archivo" at bounding box center [547, 619] width 67 height 30
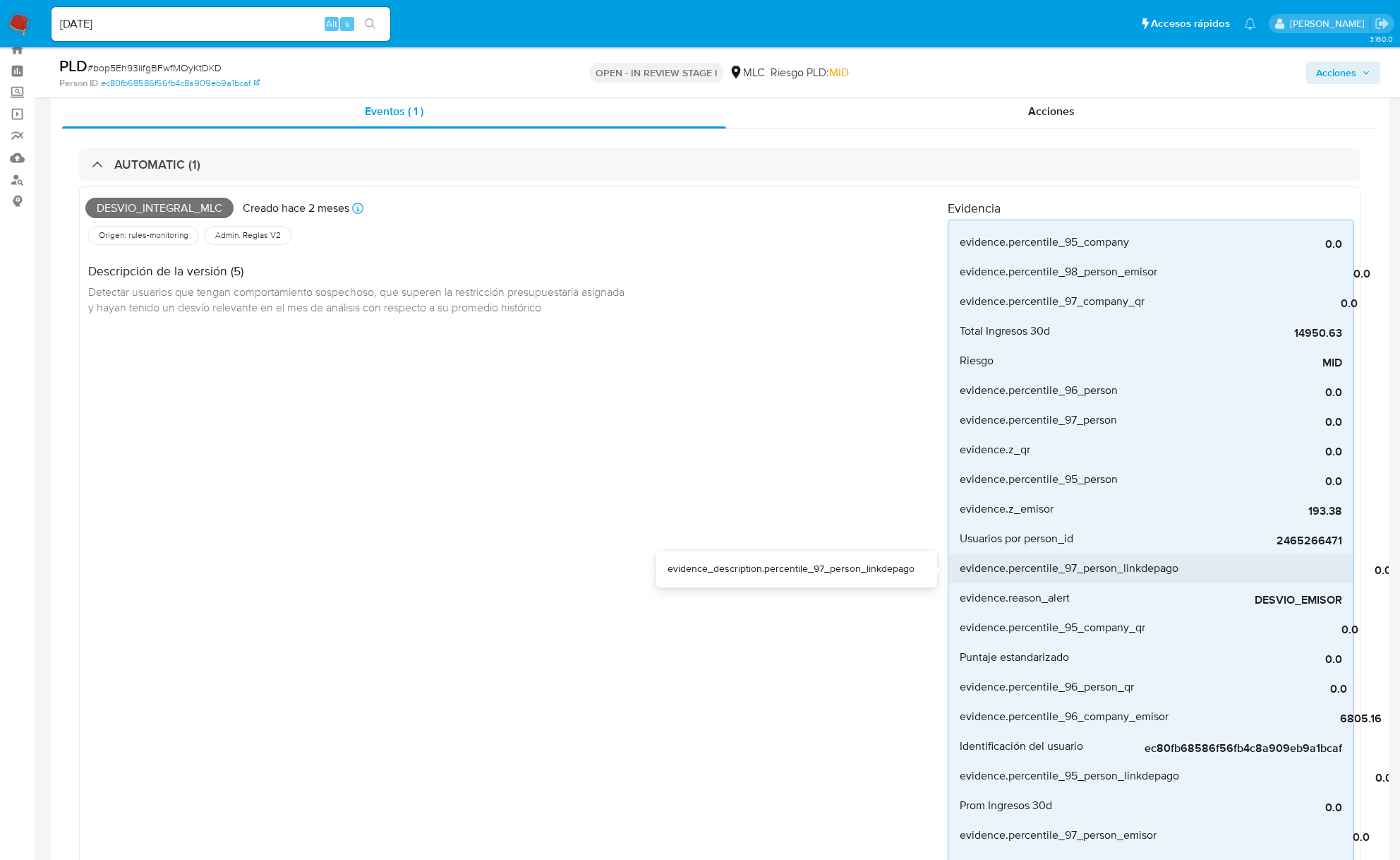
scroll to position [0, 0]
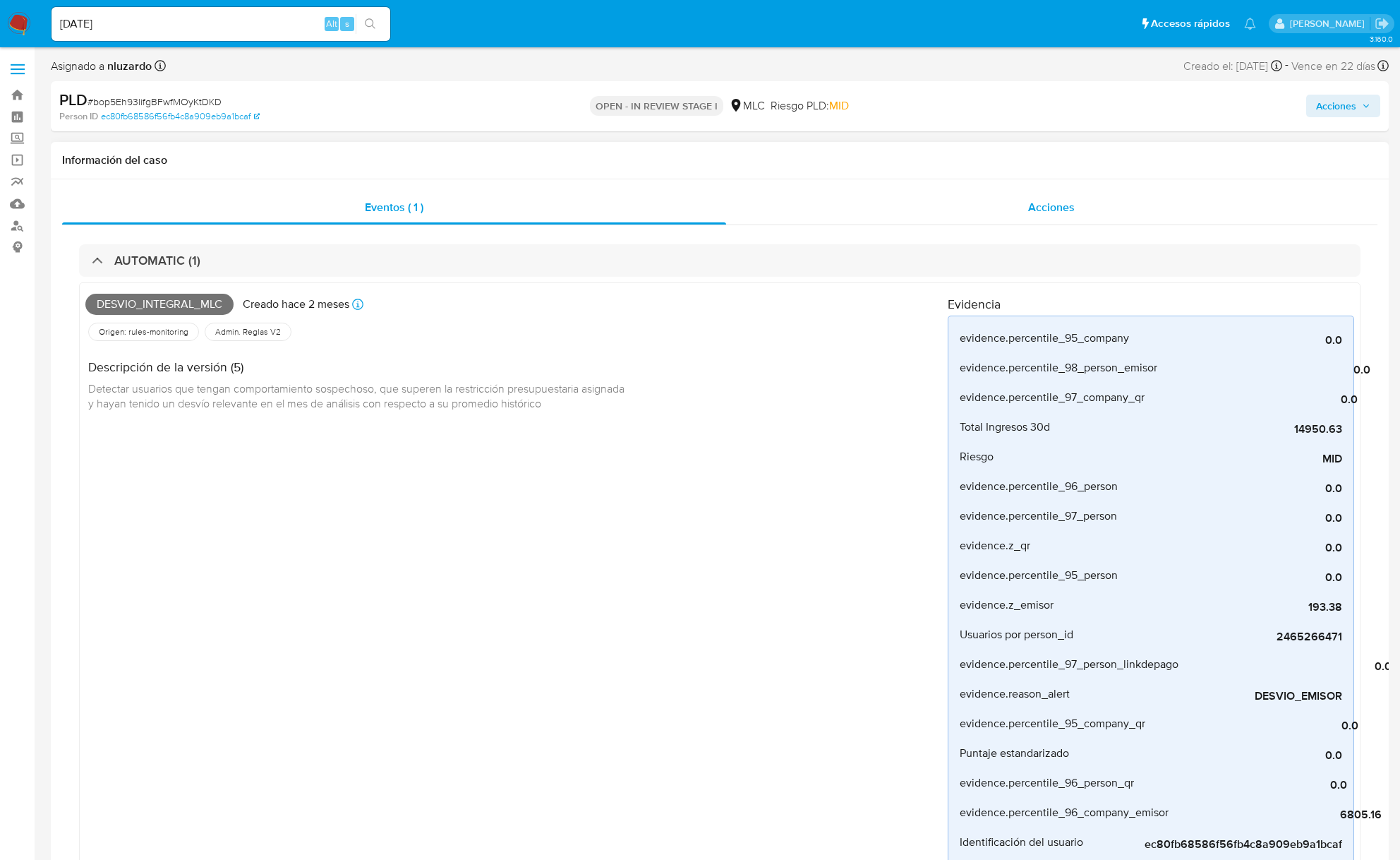
click at [1034, 210] on span "Acciones" at bounding box center [1052, 207] width 46 height 16
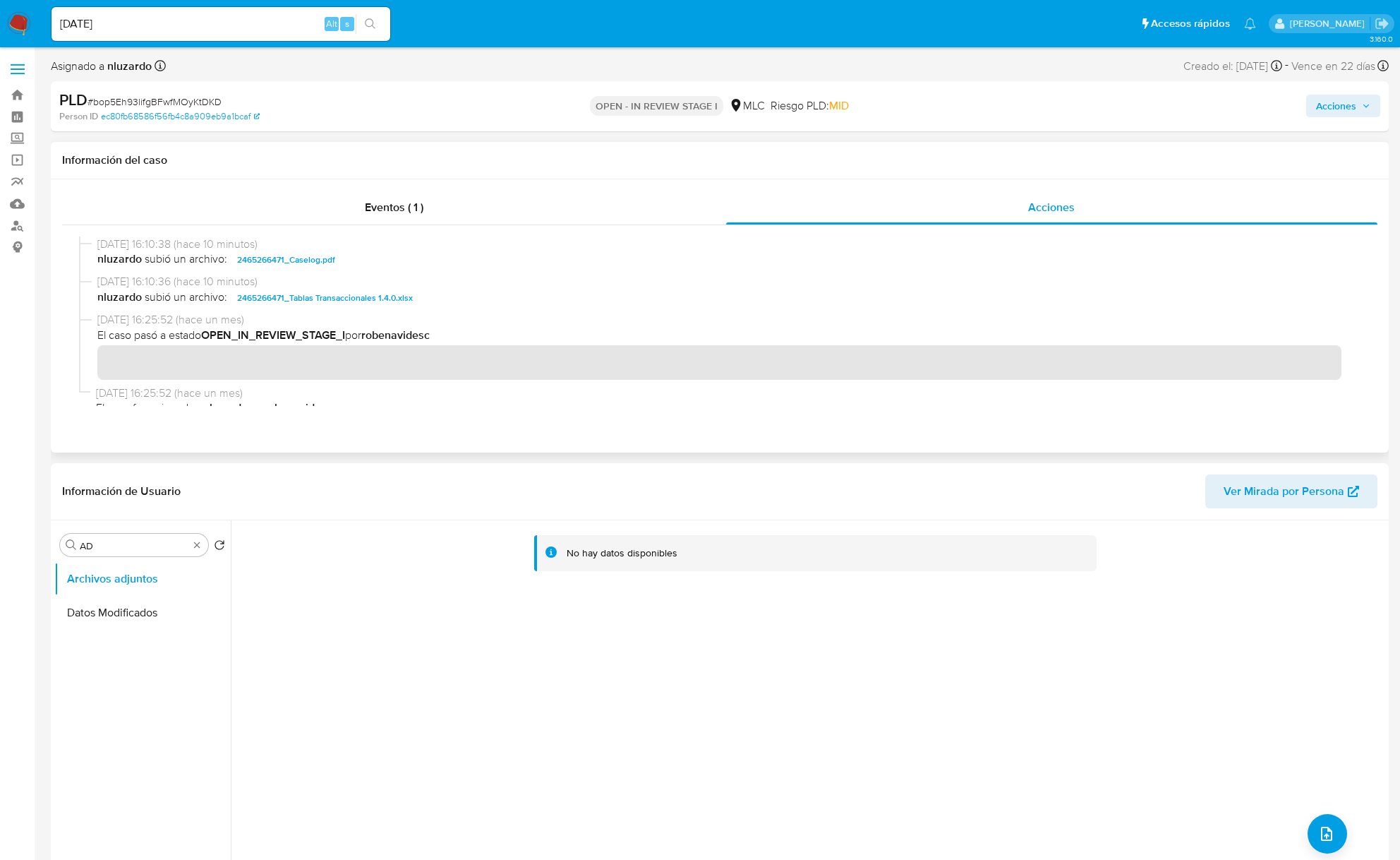
click at [413, 261] on span "nluzardo subió un archivo: 2465266471_Caselog.pdf" at bounding box center [726, 260] width 1258 height 17
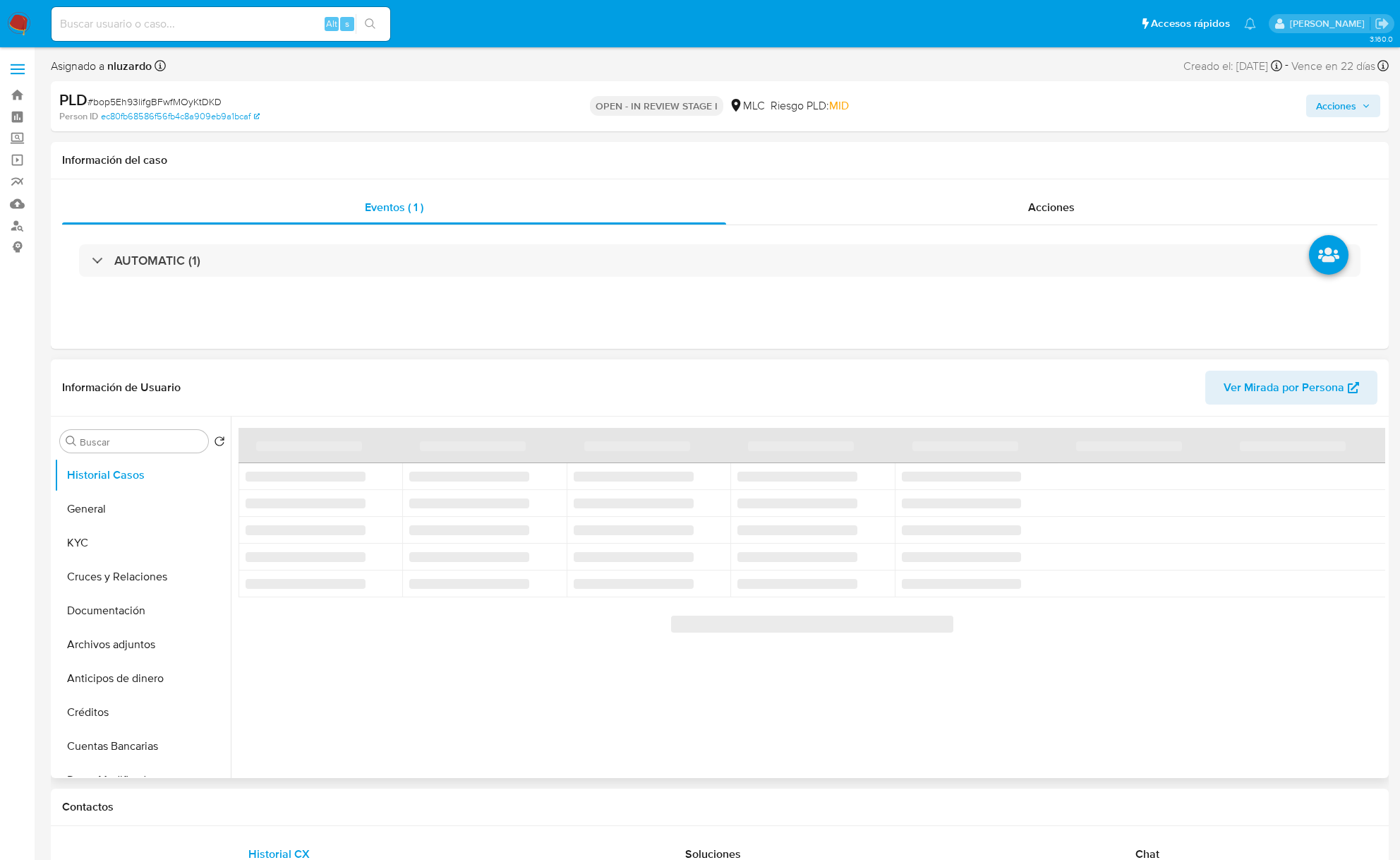
select select "10"
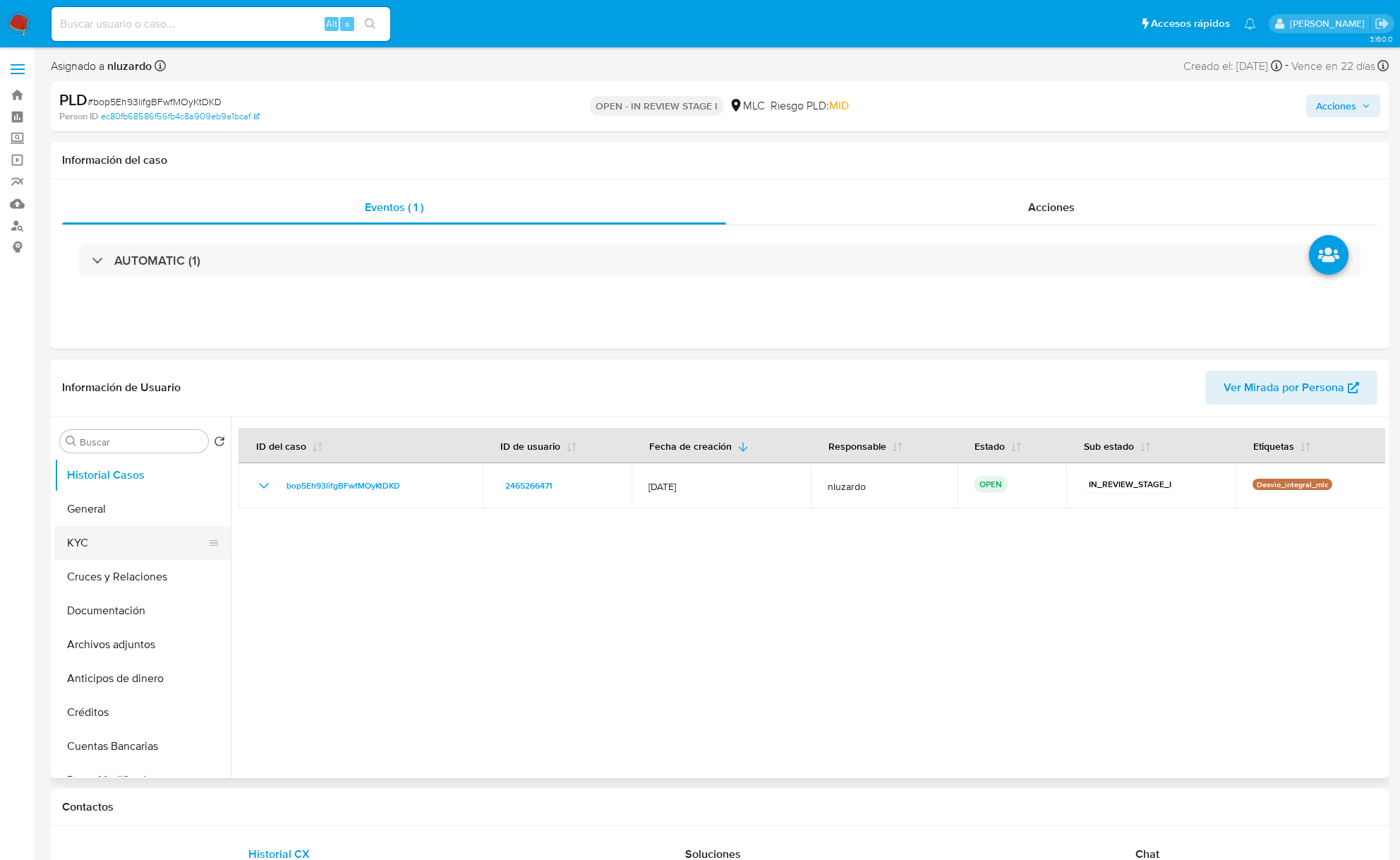
click at [122, 529] on button "KYC" at bounding box center [137, 542] width 165 height 34
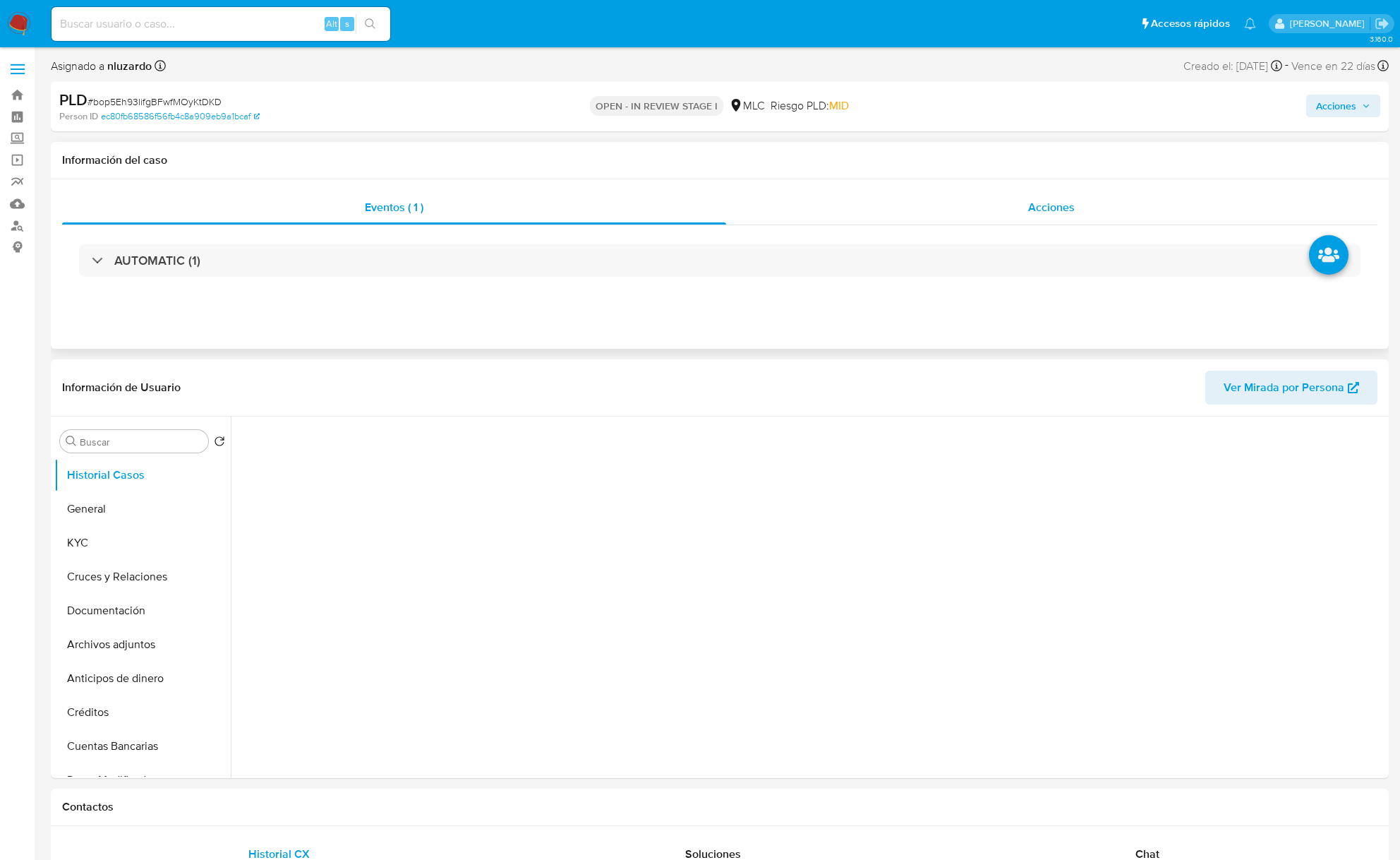
click at [1014, 212] on div "Acciones" at bounding box center [1052, 207] width 652 height 34
select select "10"
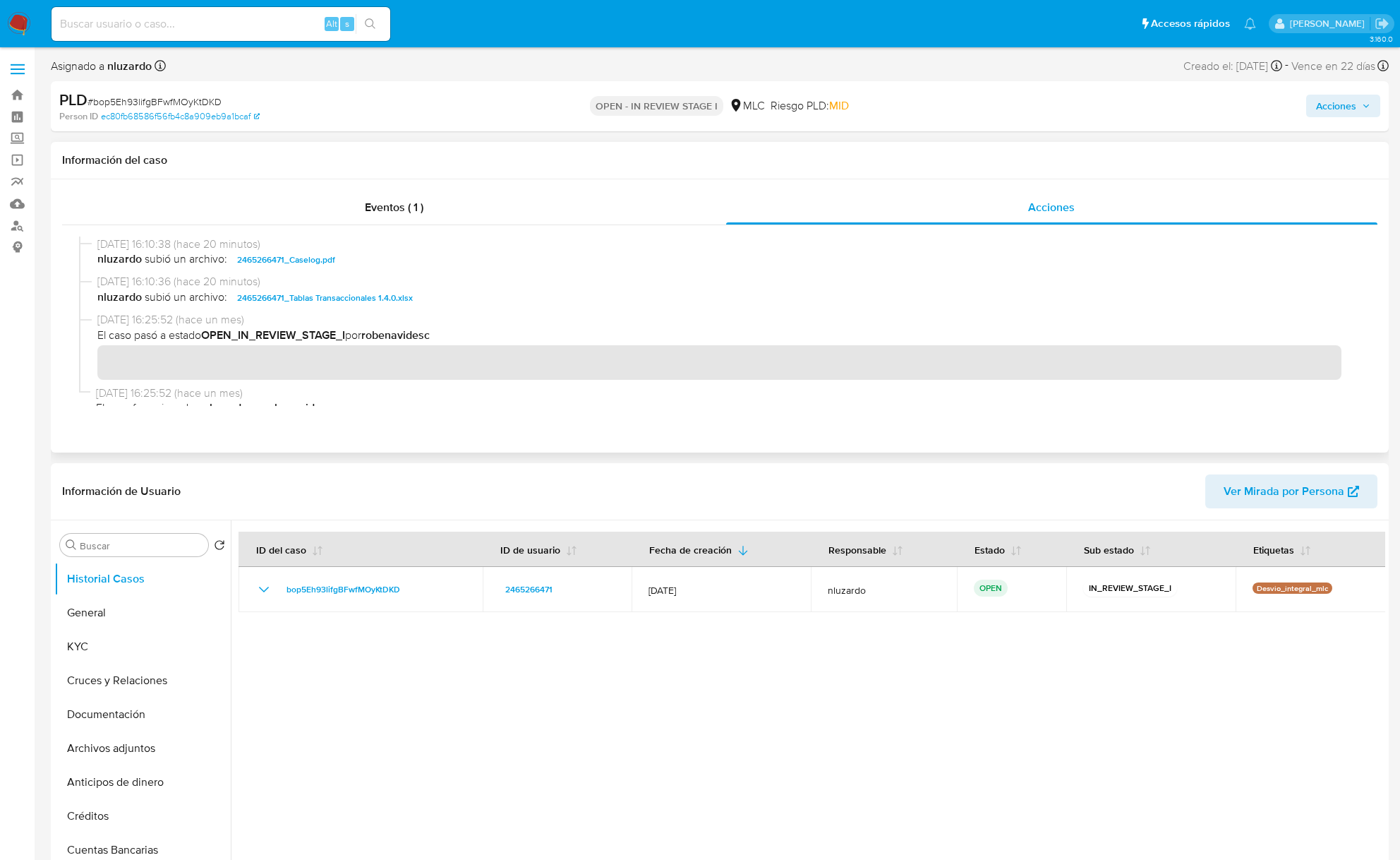
click at [347, 261] on span "nluzardo subió un archivo: 2465266471_Caselog.pdf" at bounding box center [726, 260] width 1258 height 17
click at [1356, 109] on span "Acciones" at bounding box center [1343, 106] width 54 height 20
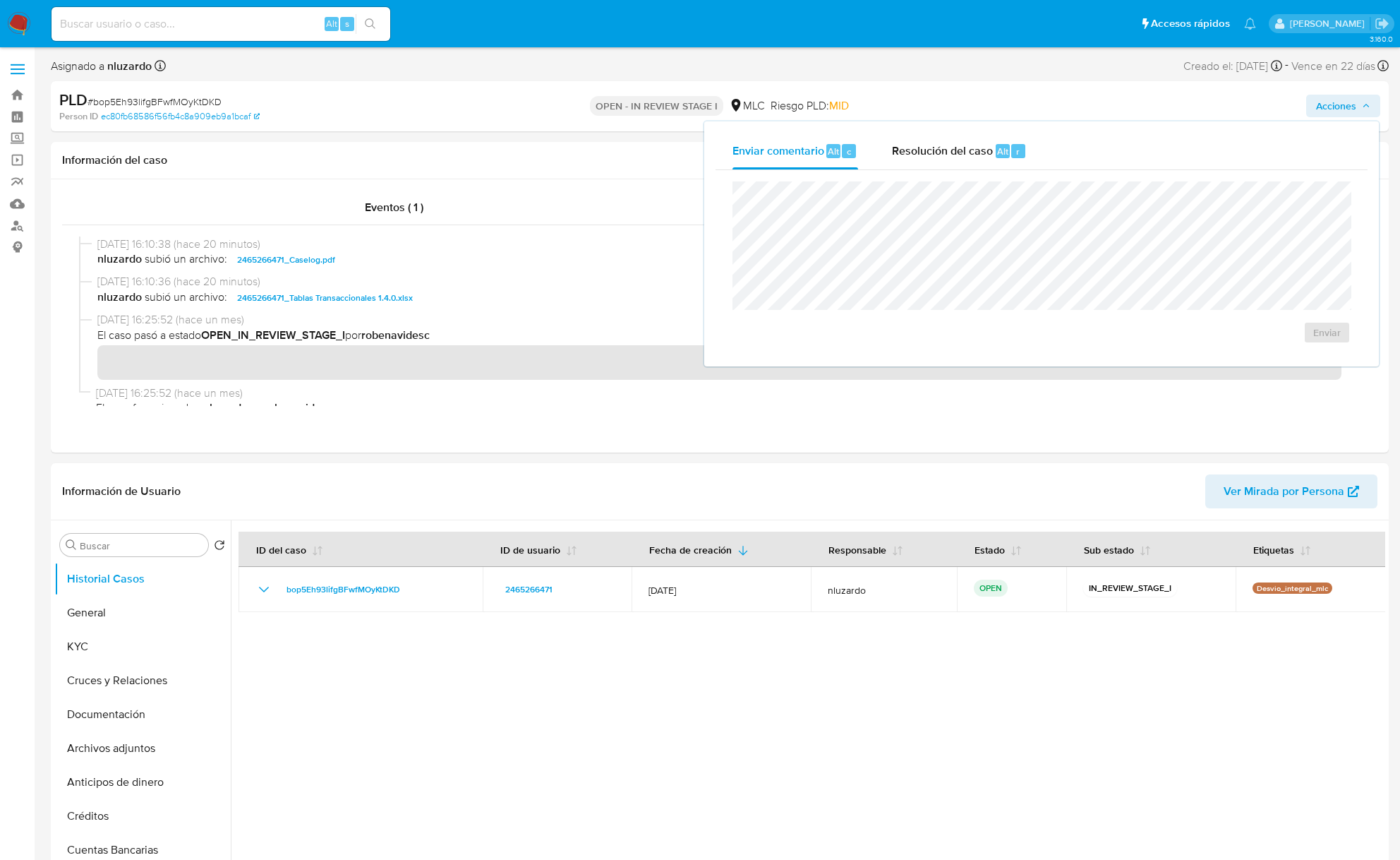
drag, startPoint x: 997, startPoint y: 133, endPoint x: 946, endPoint y: 175, distance: 66.1
click at [995, 133] on div "Resolución del caso Alt r" at bounding box center [959, 150] width 134 height 36
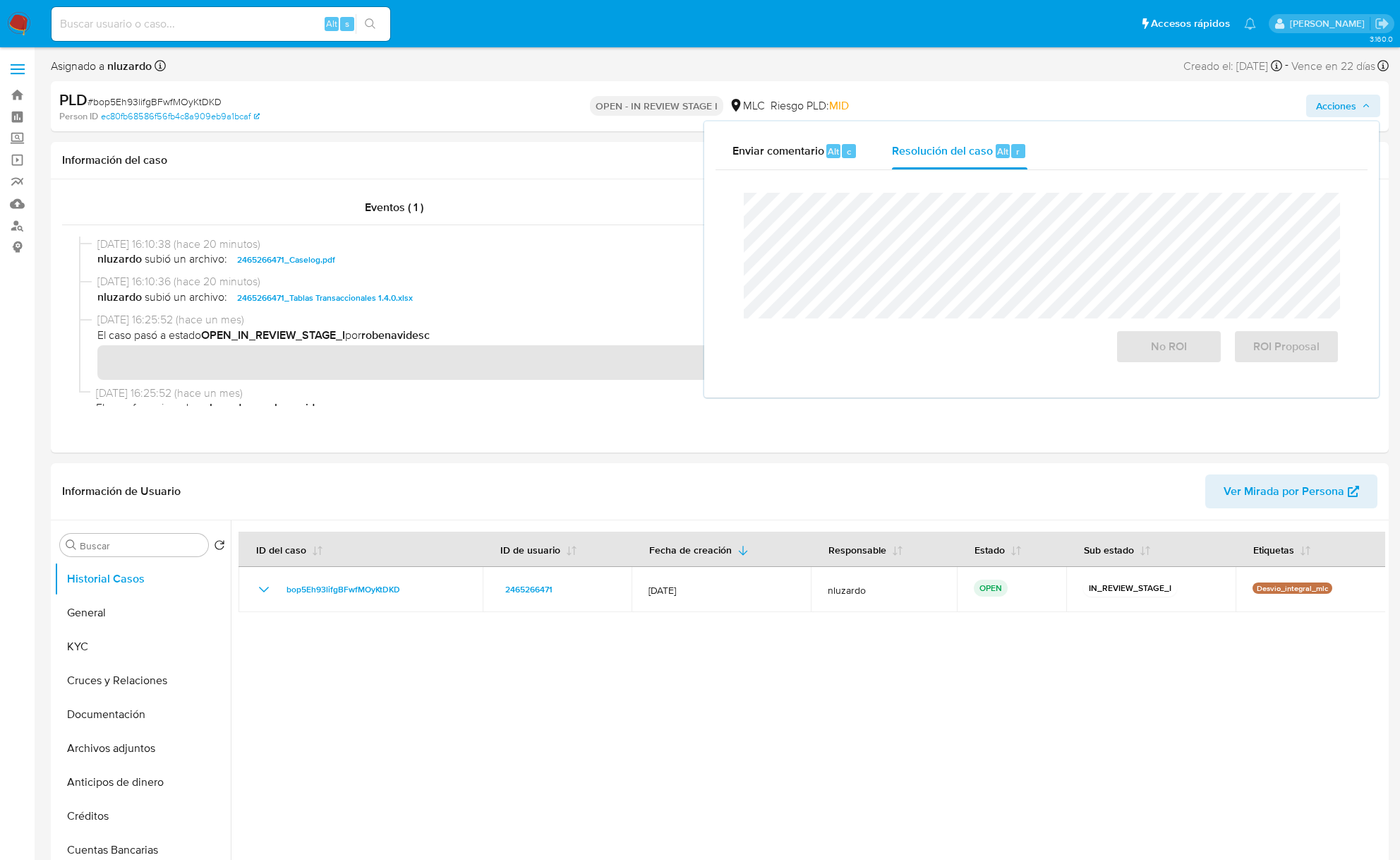
click at [939, 196] on div at bounding box center [1042, 255] width 596 height 126
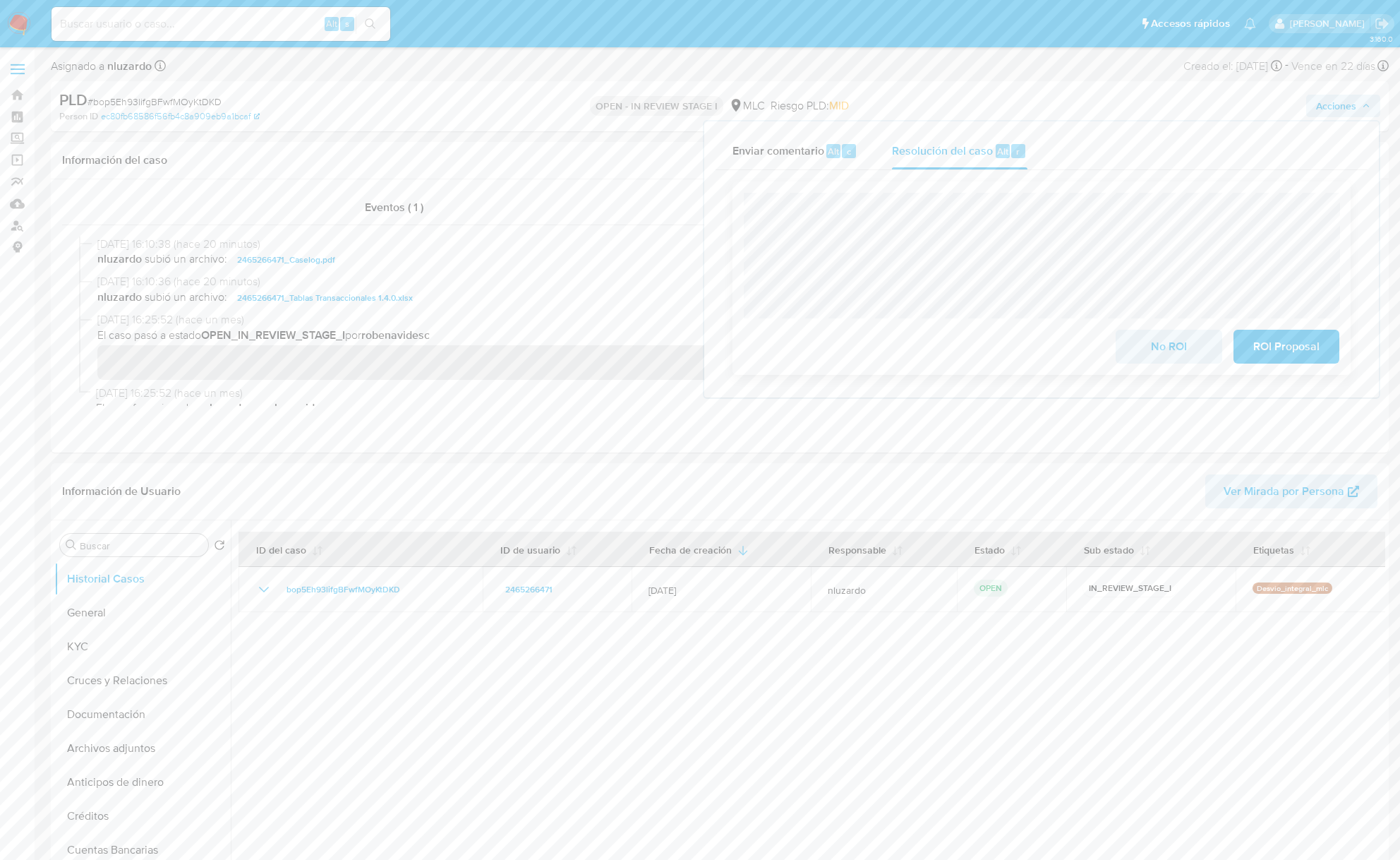
click at [1135, 190] on div "No ROI ROI Proposal" at bounding box center [1042, 278] width 618 height 193
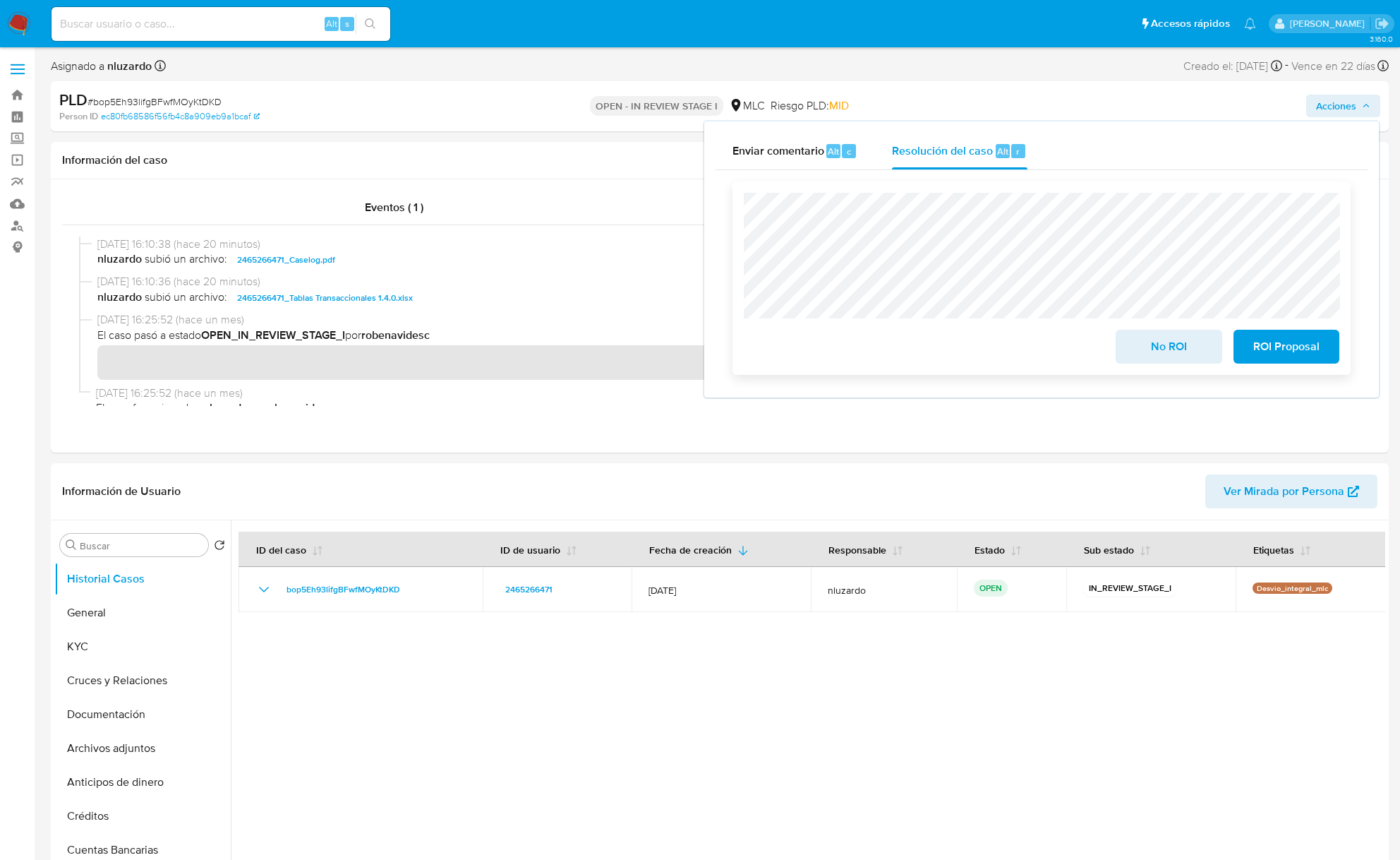
click at [1155, 354] on span "No ROI" at bounding box center [1168, 346] width 69 height 31
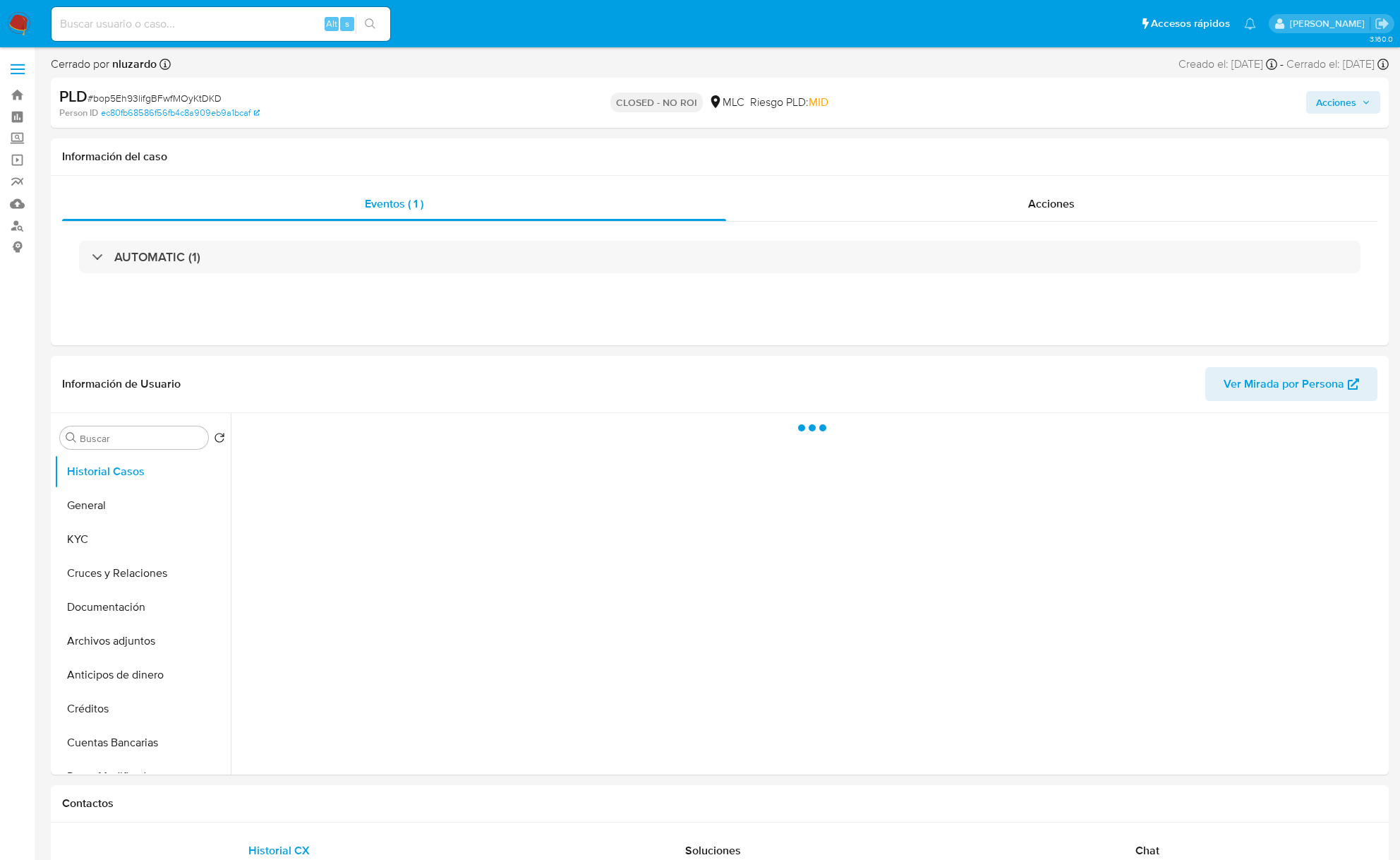
select select "10"
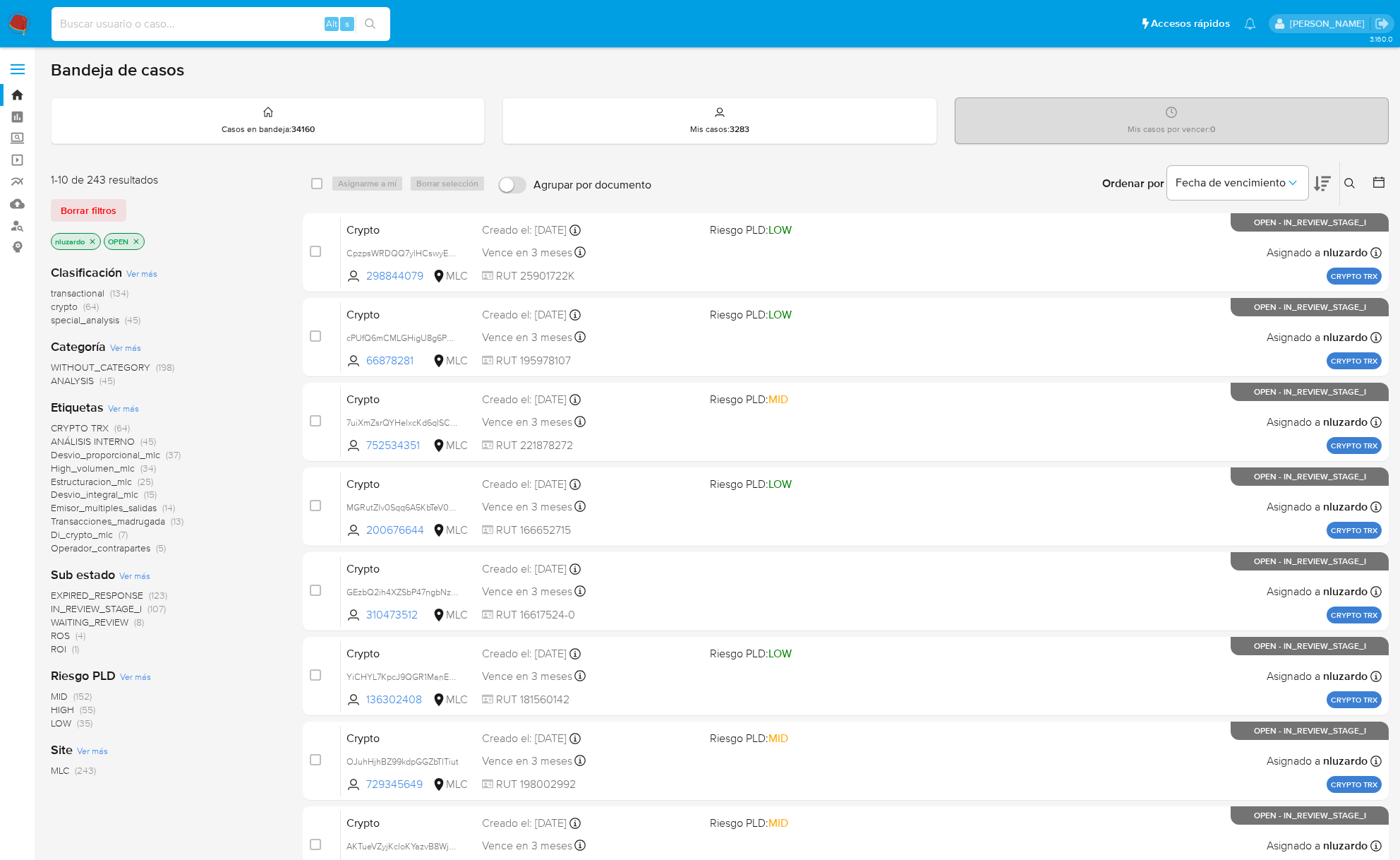
click at [150, 26] on input at bounding box center [221, 24] width 339 height 19
paste input "1038100639"
type input "1038100639"
click at [371, 26] on icon "search-icon" at bounding box center [370, 24] width 11 height 11
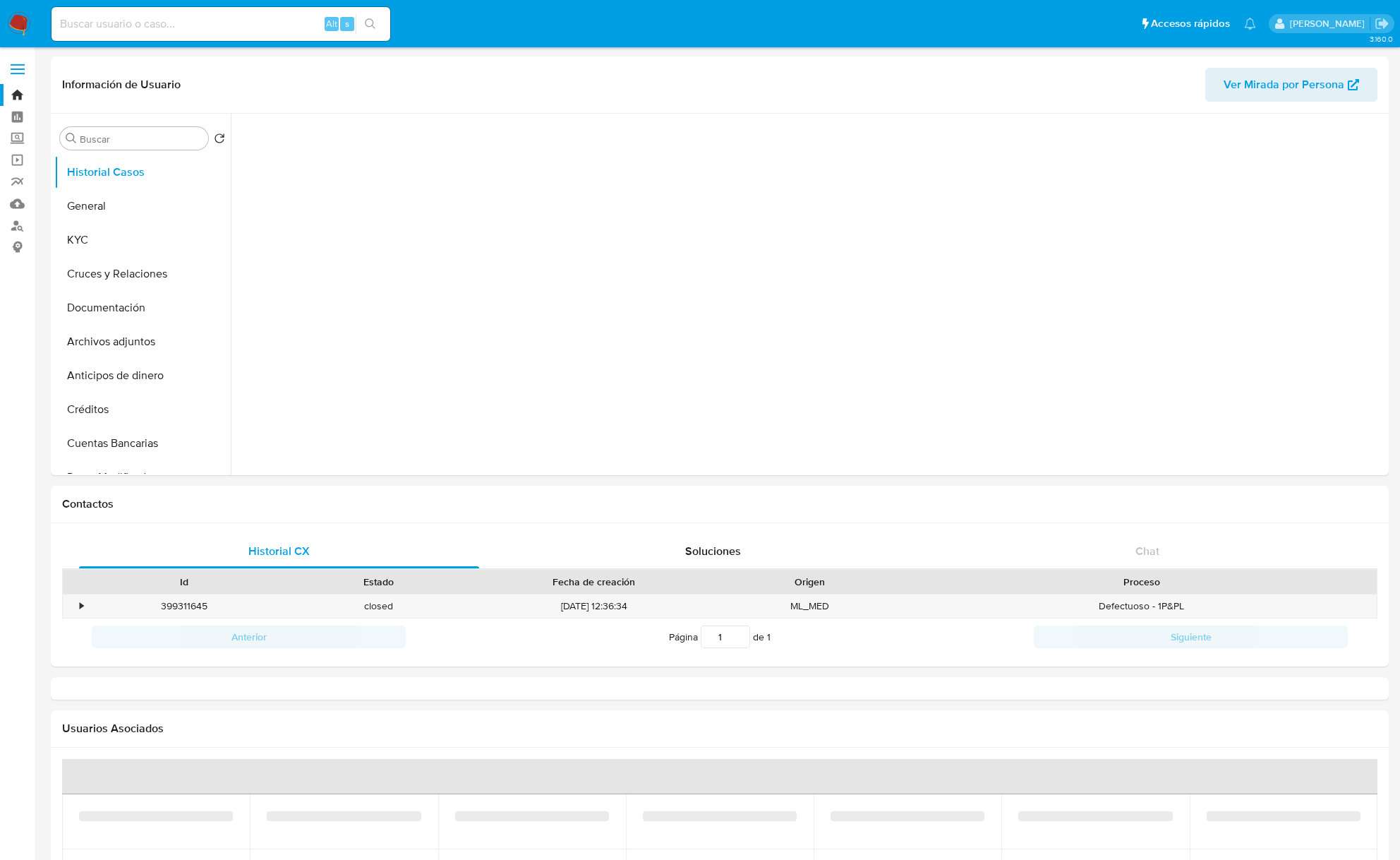
select select "10"
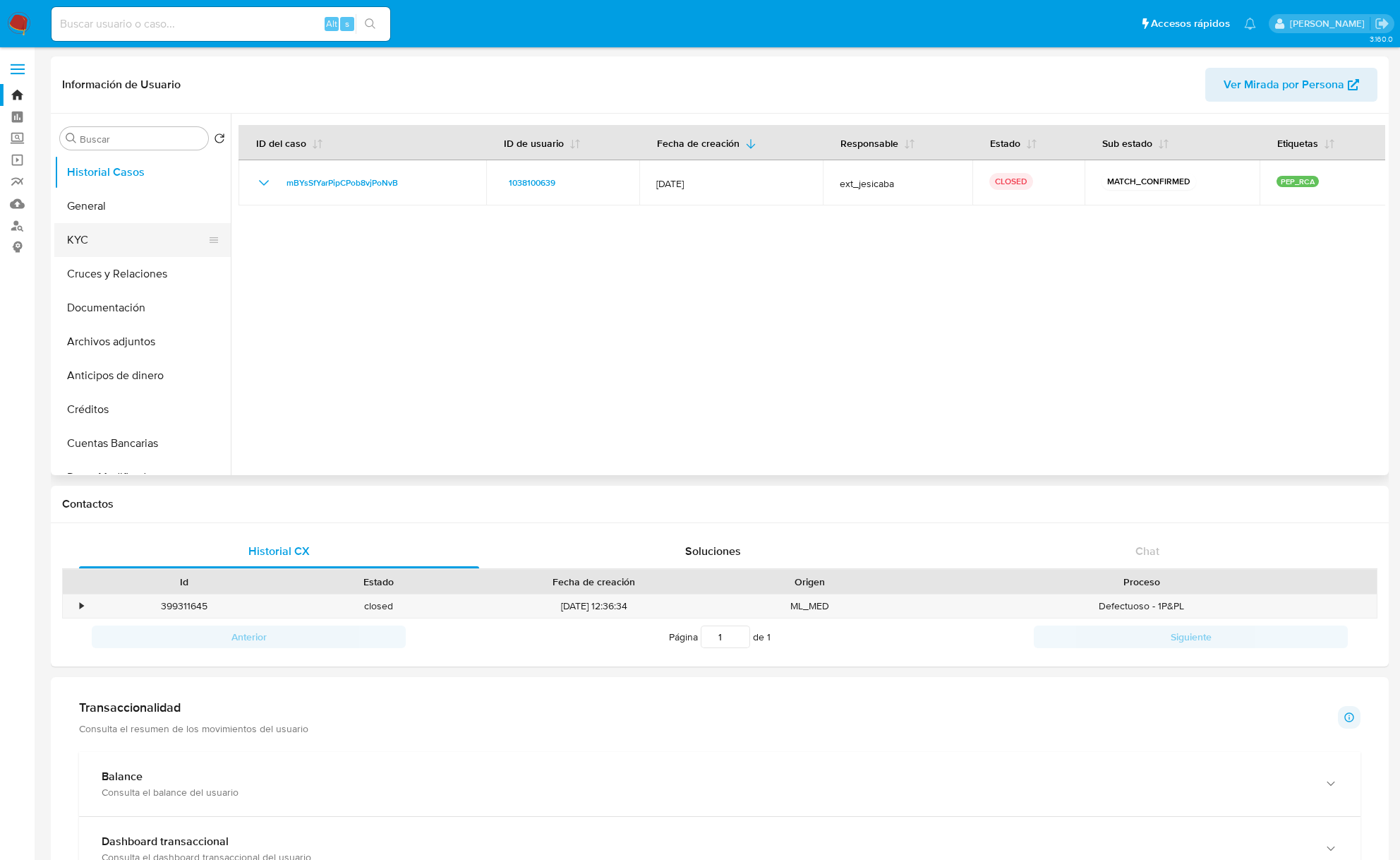
click at [85, 248] on button "KYC" at bounding box center [137, 240] width 165 height 34
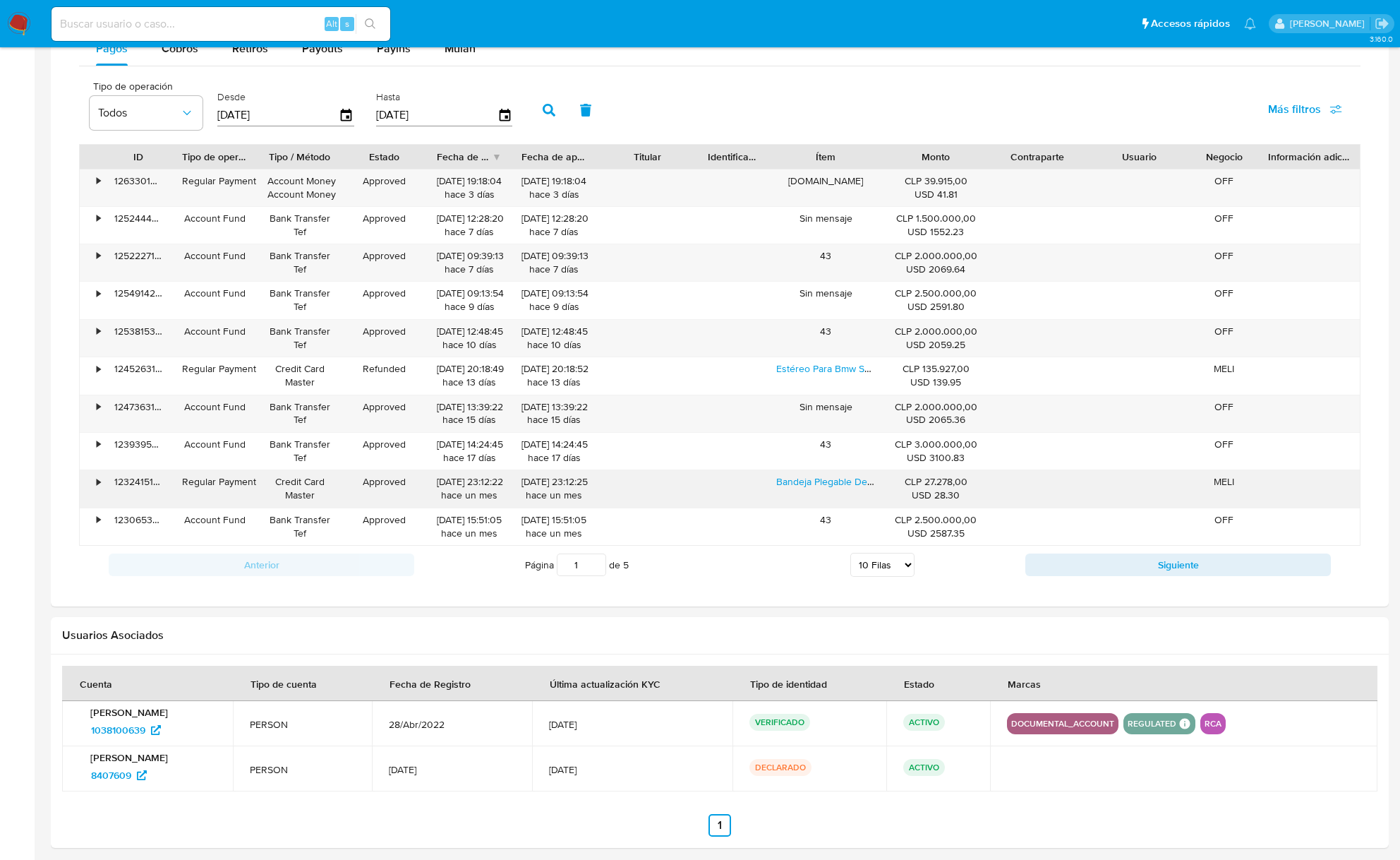
scroll to position [843, 0]
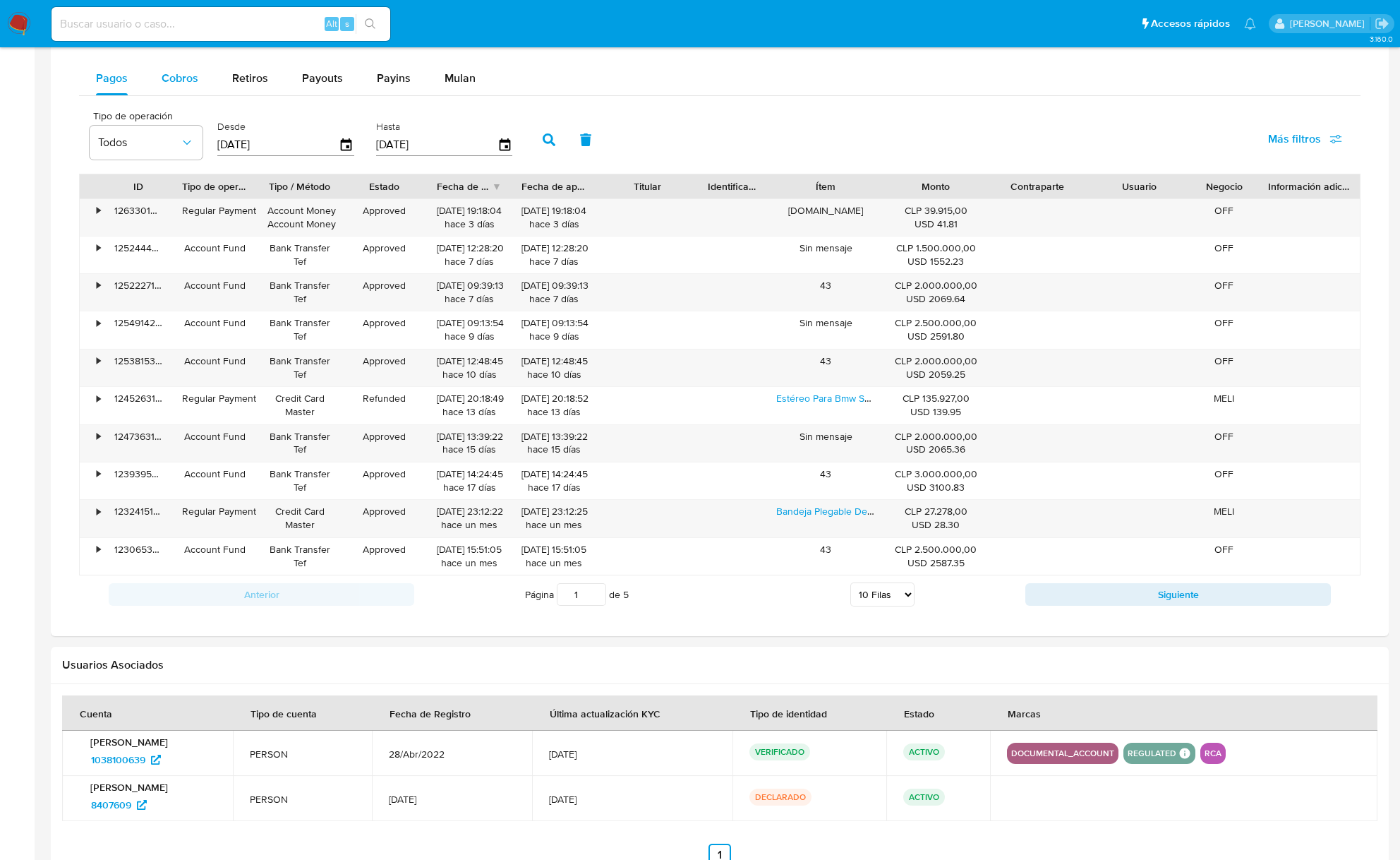
click at [157, 77] on button "Cobros" at bounding box center [180, 78] width 71 height 34
select select "10"
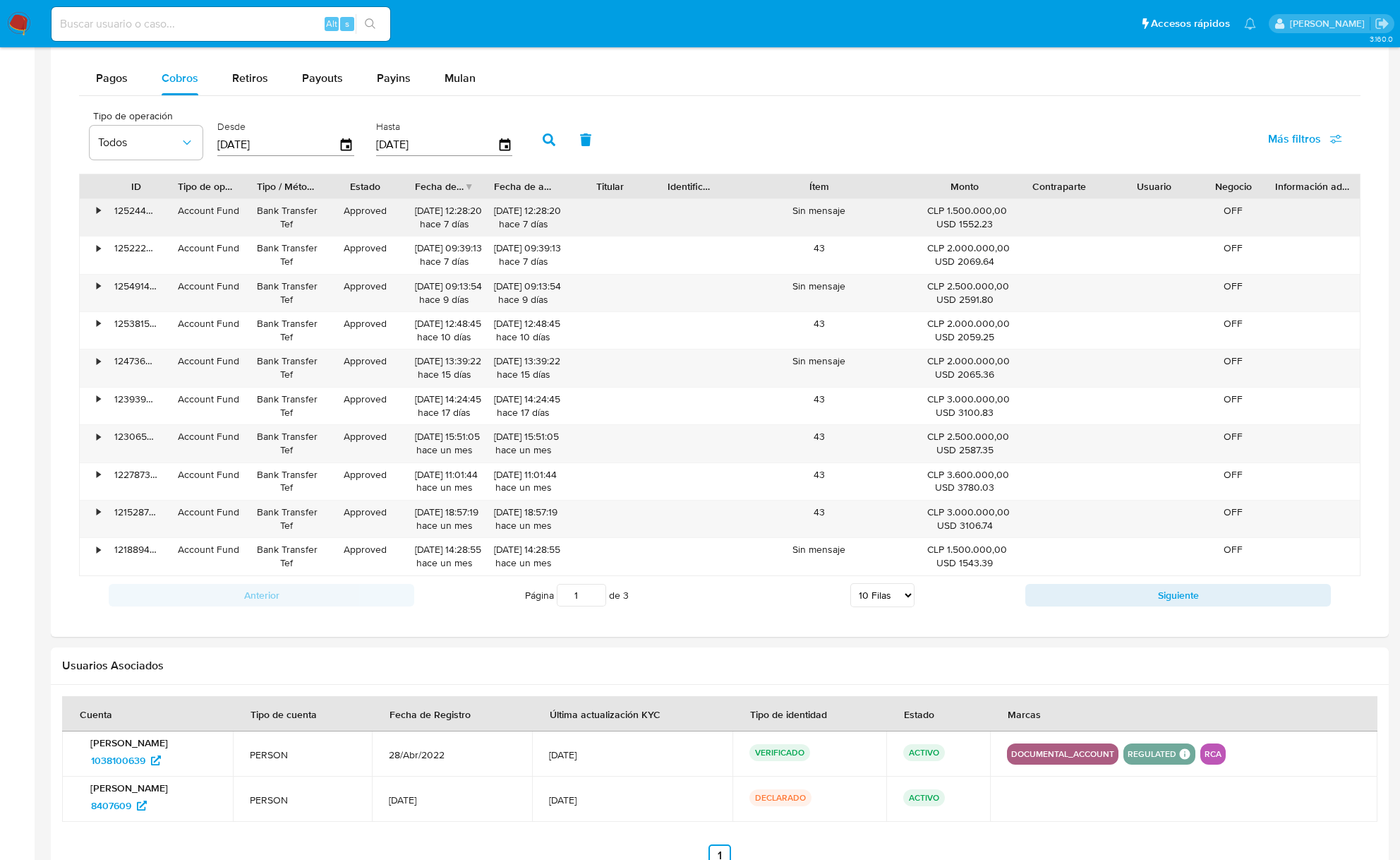
drag, startPoint x: 876, startPoint y: 198, endPoint x: 954, endPoint y: 215, distance: 79.8
click at [954, 215] on div "ID Tipo de operación Tipo / Método Estado Fecha de creación Fecha de aprobación…" at bounding box center [720, 375] width 1282 height 402
click at [590, 605] on input "1" at bounding box center [581, 595] width 49 height 23
click at [591, 596] on input "2" at bounding box center [581, 595] width 49 height 23
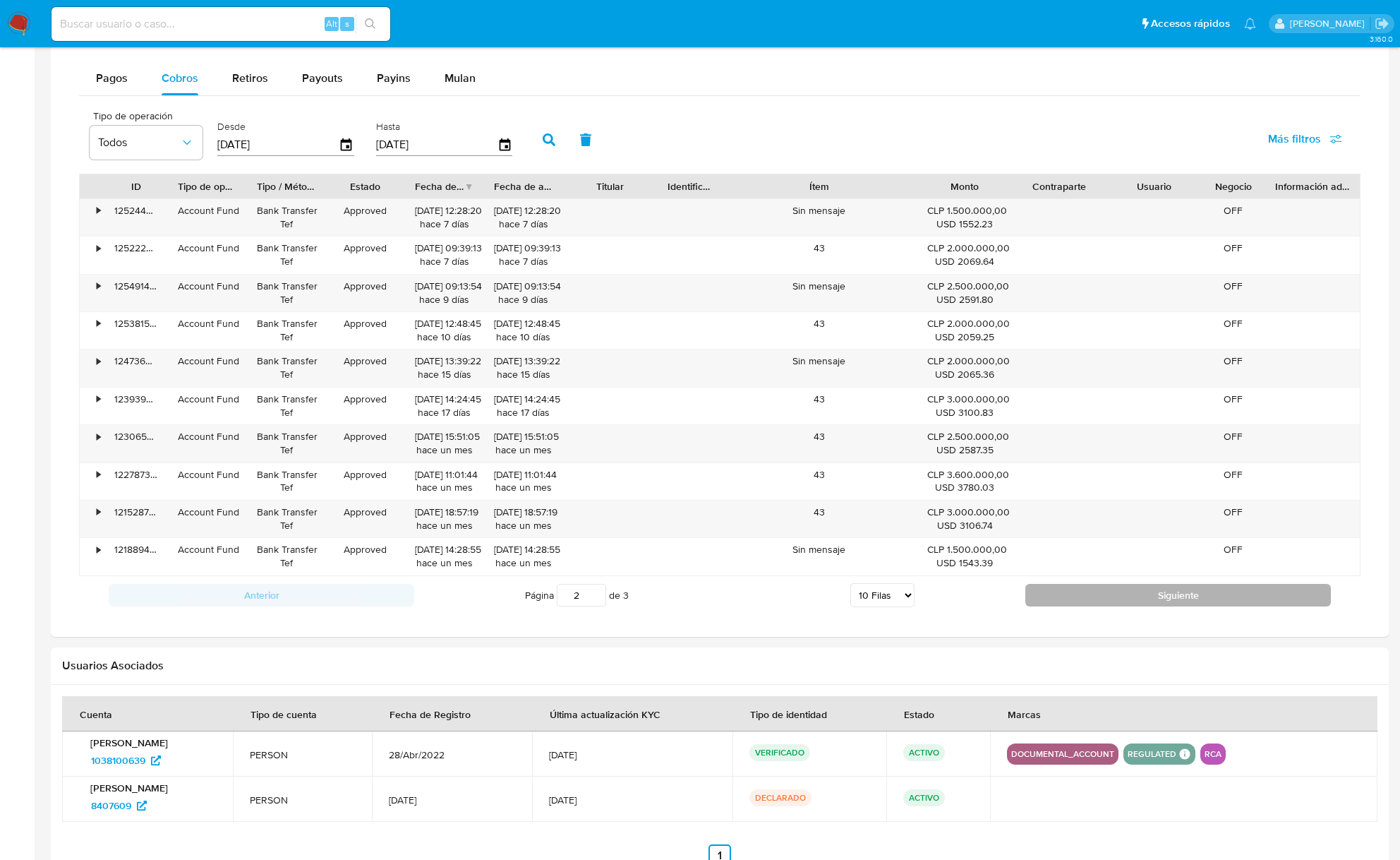
type input "2"
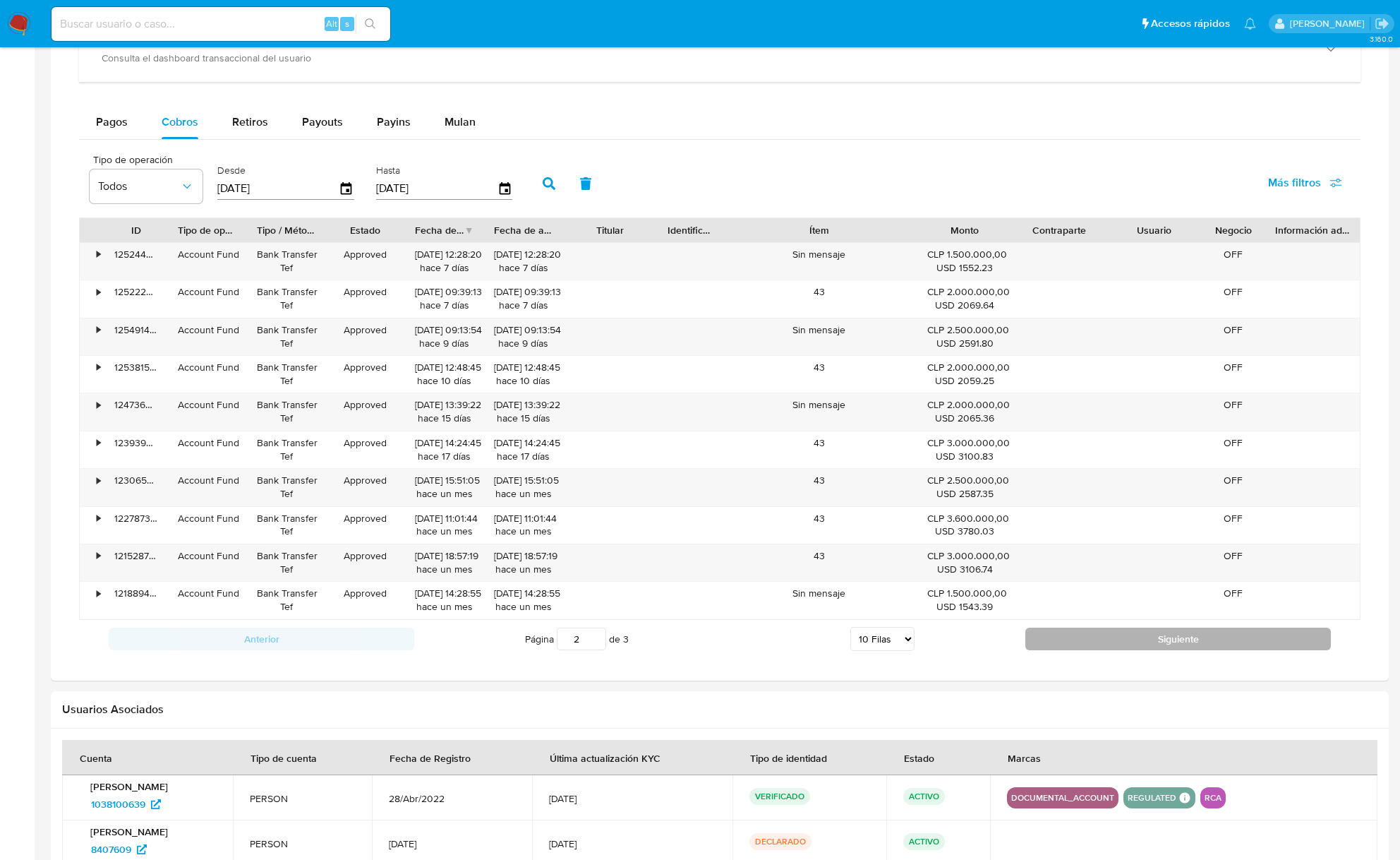
click at [1095, 605] on div "Información de Usuario Ver Mirada por Persona Buscar Volver al orden por defect…" at bounding box center [720, 89] width 1338 height 1664
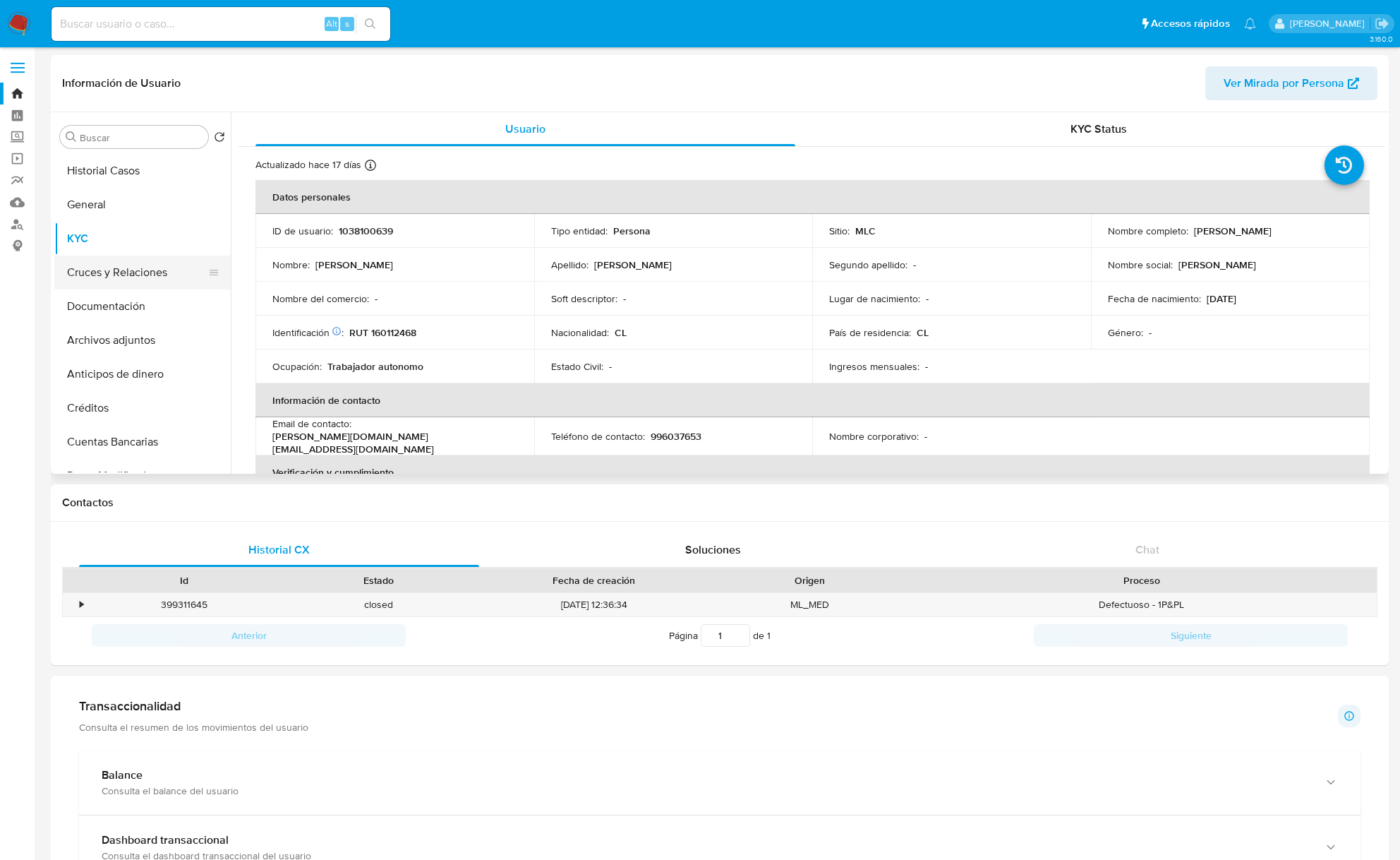
scroll to position [0, 0]
click at [111, 142] on input "Buscar" at bounding box center [141, 139] width 123 height 13
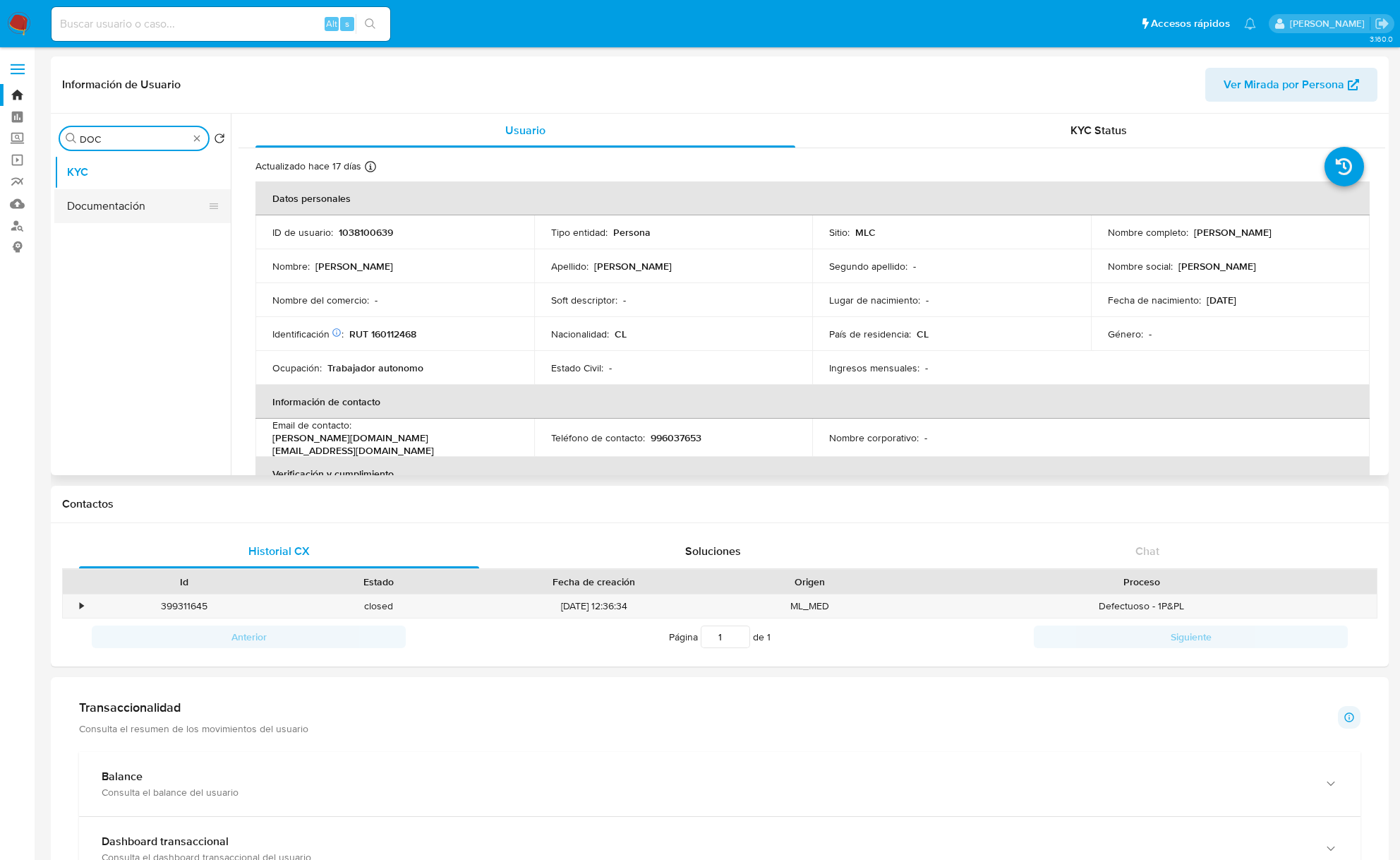
type input "DOC"
click at [69, 218] on button "Documentación" at bounding box center [137, 205] width 165 height 34
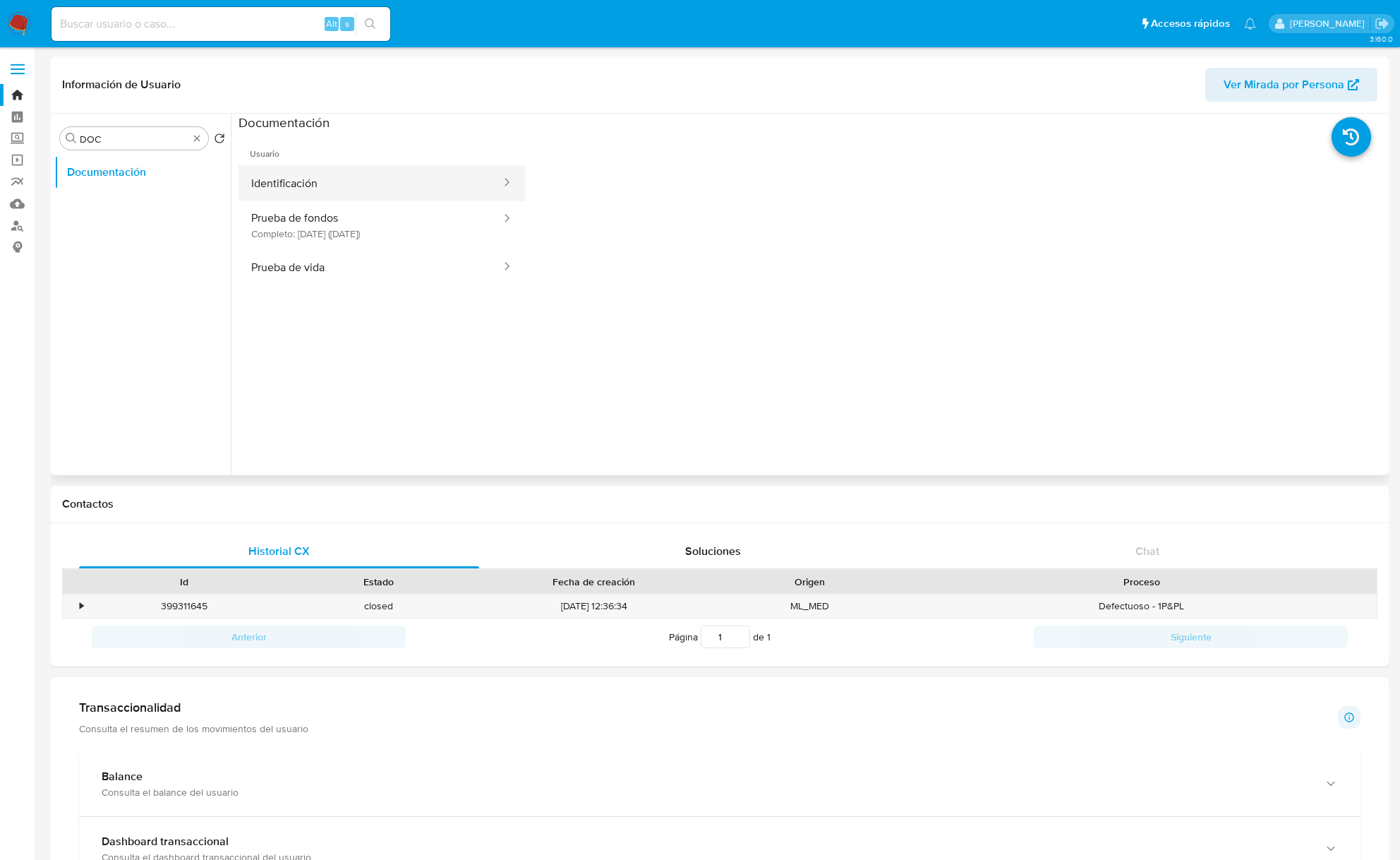
click at [318, 185] on button "Identificación" at bounding box center [370, 183] width 264 height 36
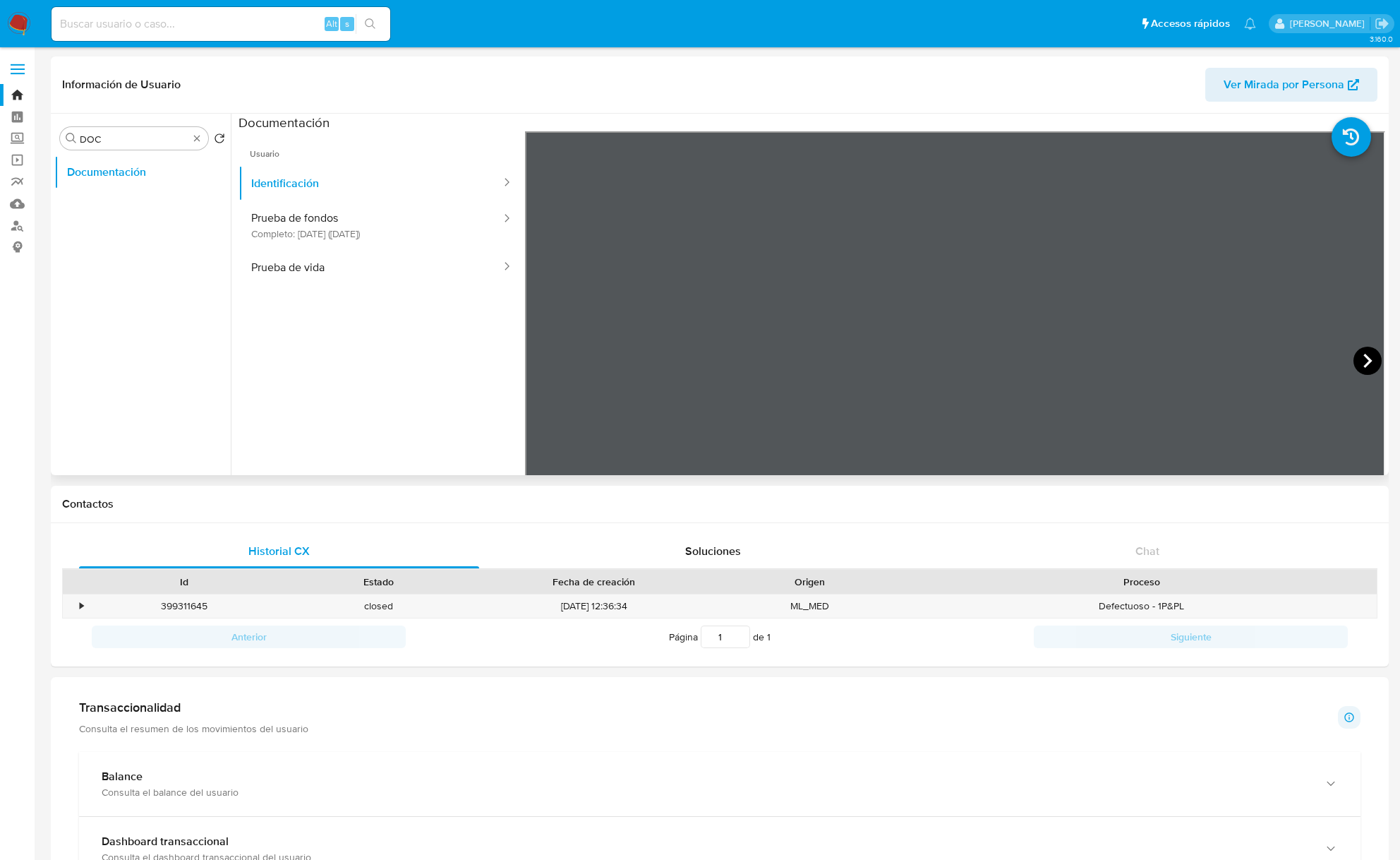
click at [1354, 358] on icon at bounding box center [1367, 360] width 28 height 28
click at [386, 260] on button "Prueba de vida" at bounding box center [370, 267] width 264 height 36
click at [353, 238] on button "Prueba de fondos Completo: [DATE] ([DATE])" at bounding box center [370, 225] width 264 height 48
